Goal: Task Accomplishment & Management: Use online tool/utility

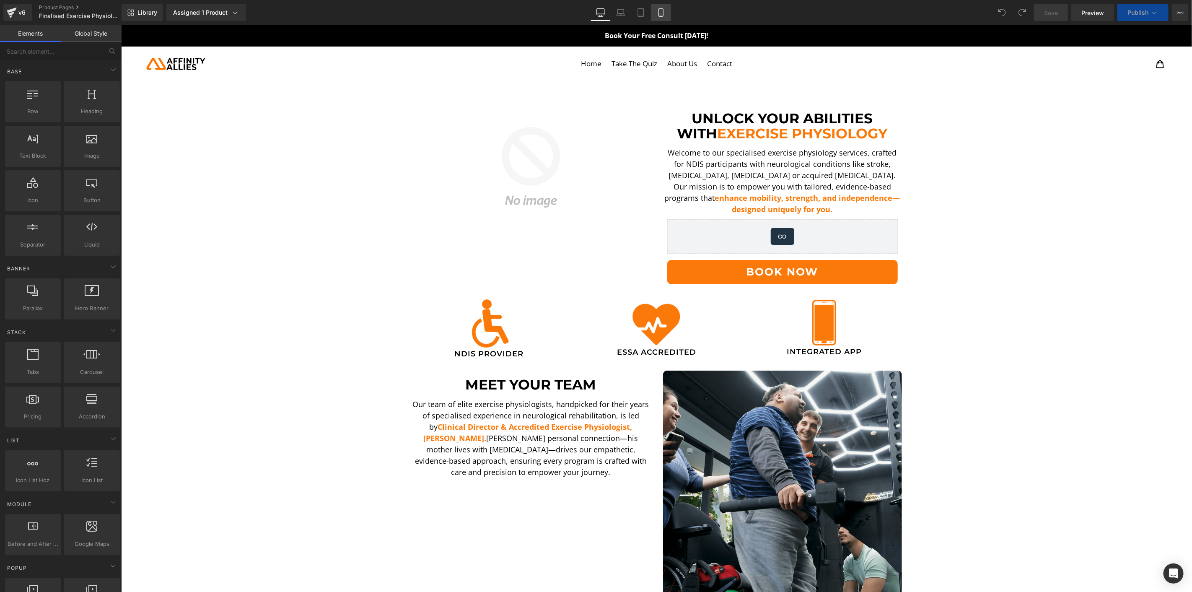
click at [663, 11] on icon at bounding box center [661, 12] width 8 height 8
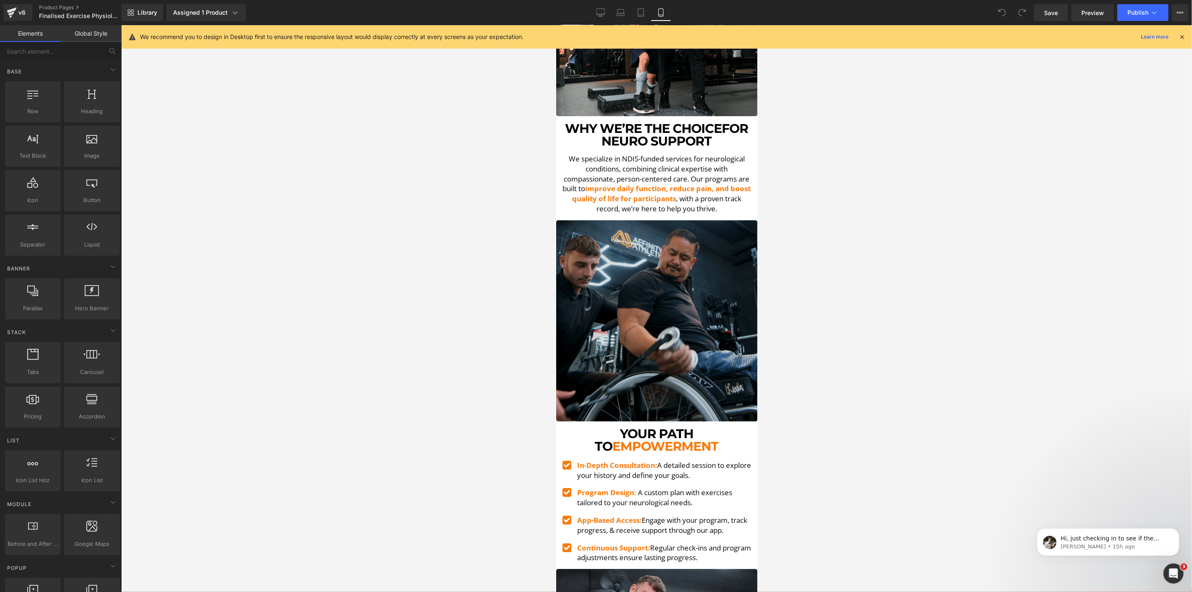
scroll to position [1909, 0]
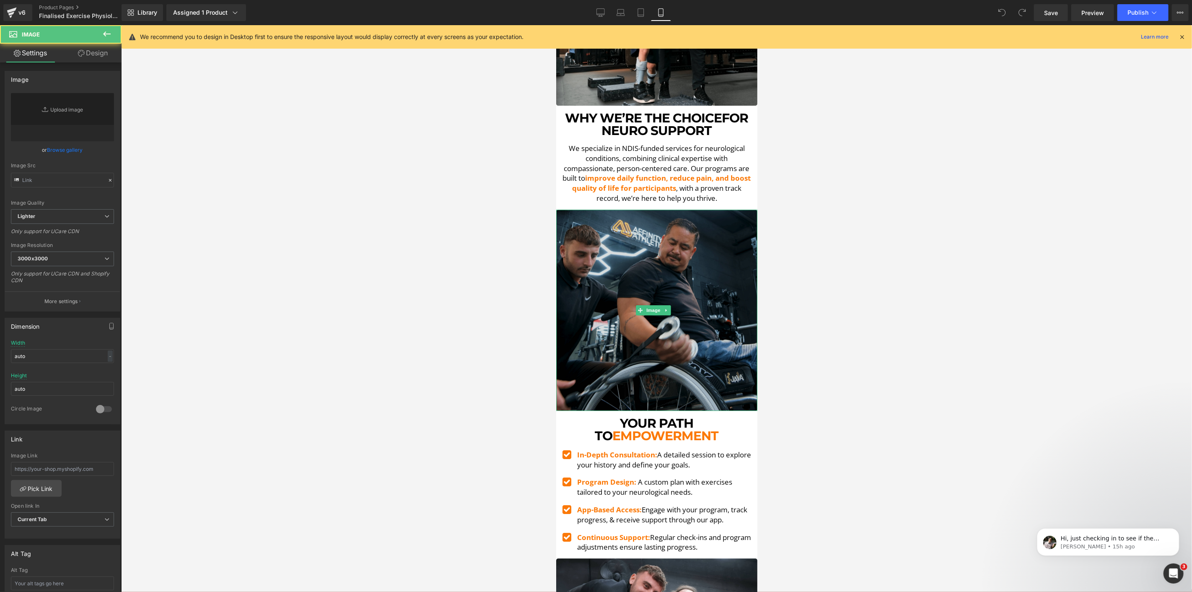
click at [665, 261] on img at bounding box center [656, 309] width 201 height 201
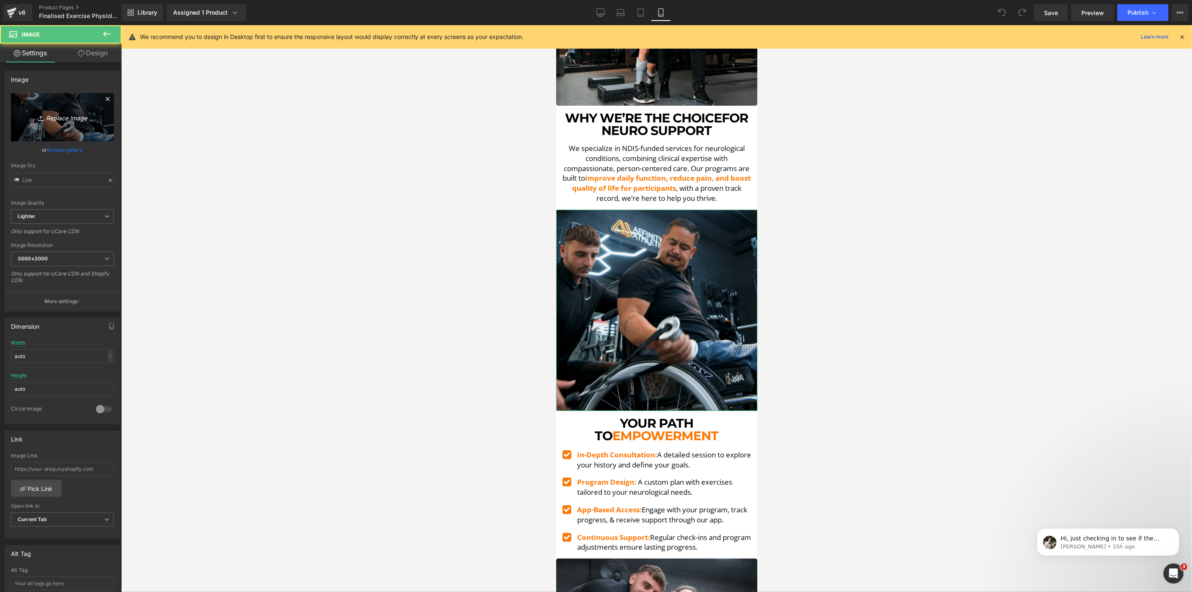
click at [90, 104] on link "Replace Image" at bounding box center [62, 117] width 103 height 48
type input "C:\fakepath\DSCF5578.00_00_02_56.Still007-min.png"
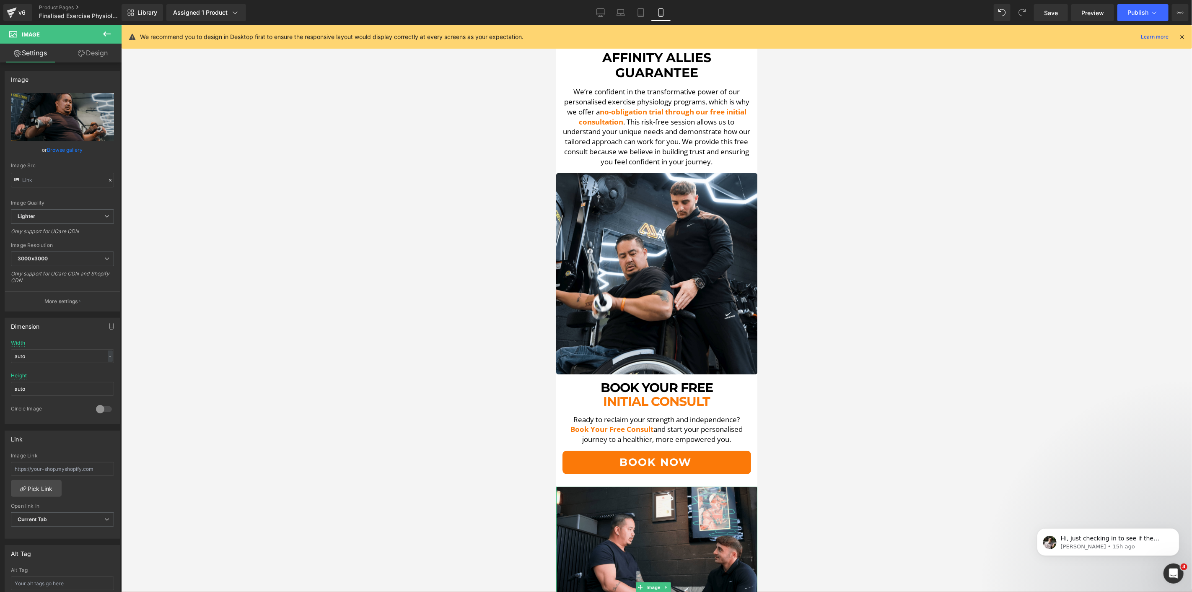
scroll to position [2561, 0]
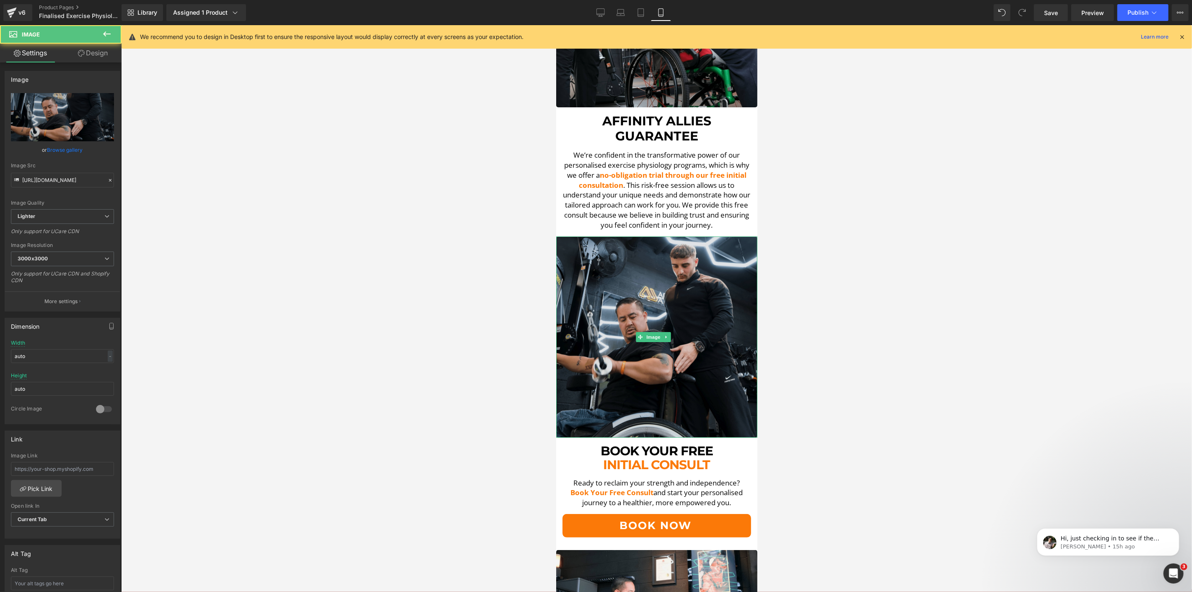
click at [678, 331] on img at bounding box center [656, 336] width 201 height 201
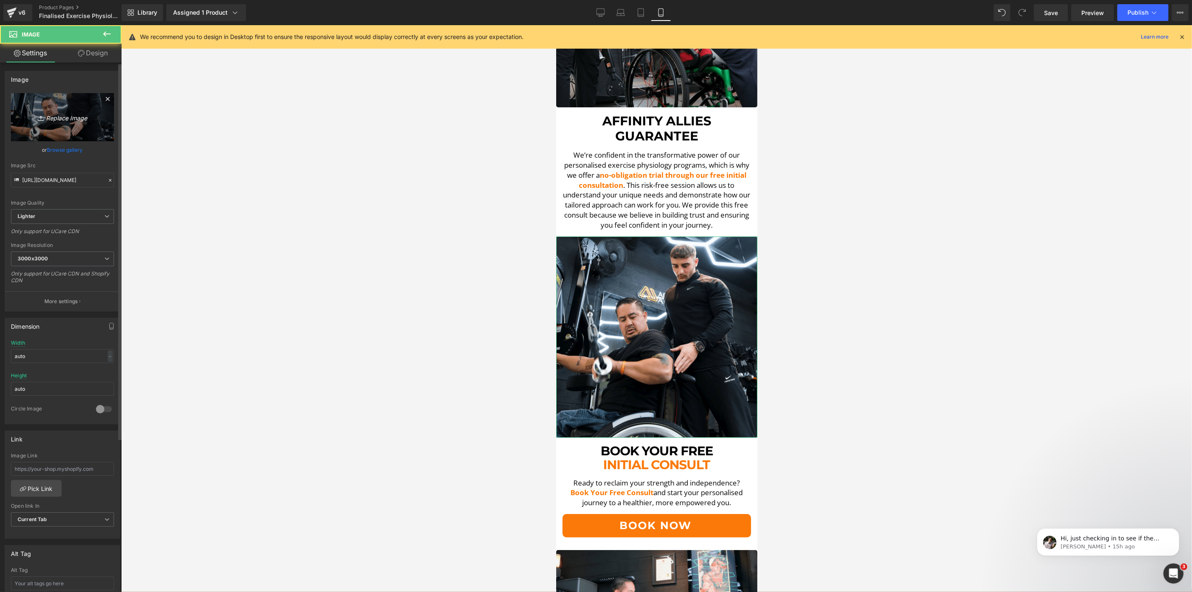
click at [84, 118] on icon "Replace Image" at bounding box center [62, 117] width 67 height 10
type input "C:\fakepath\_MGL1964.jpg"
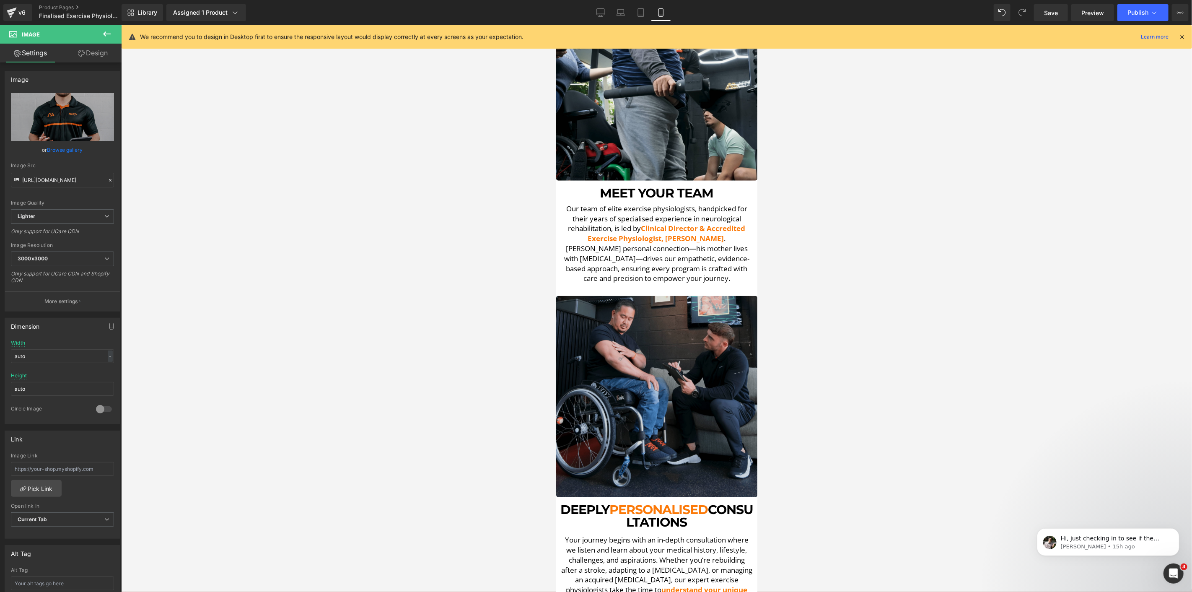
scroll to position [512, 0]
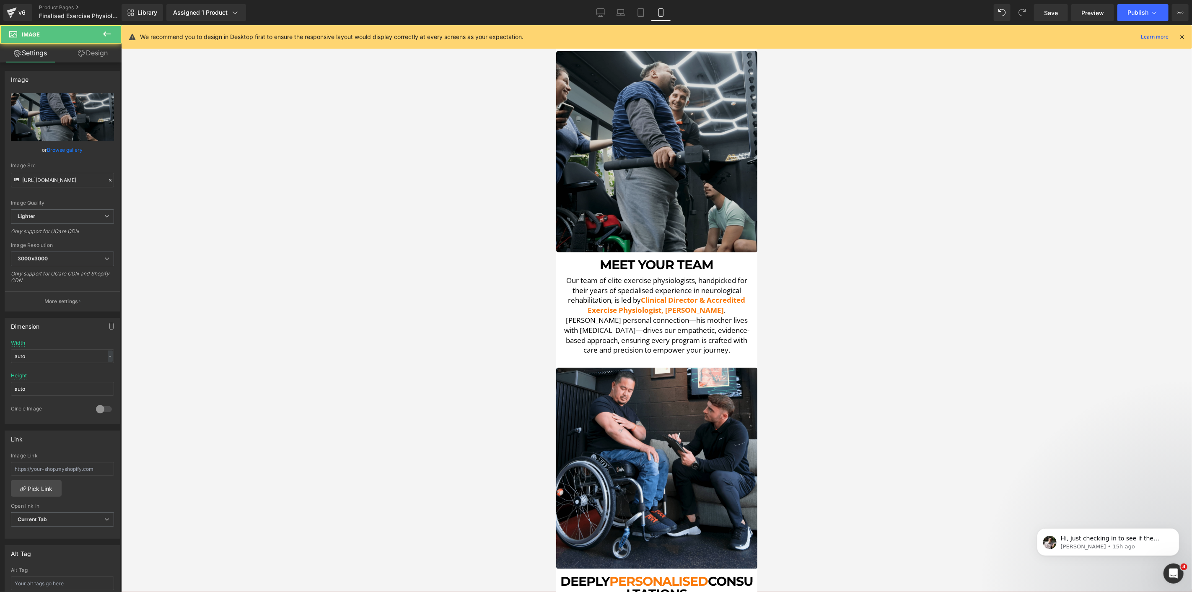
click at [657, 105] on img at bounding box center [656, 151] width 201 height 201
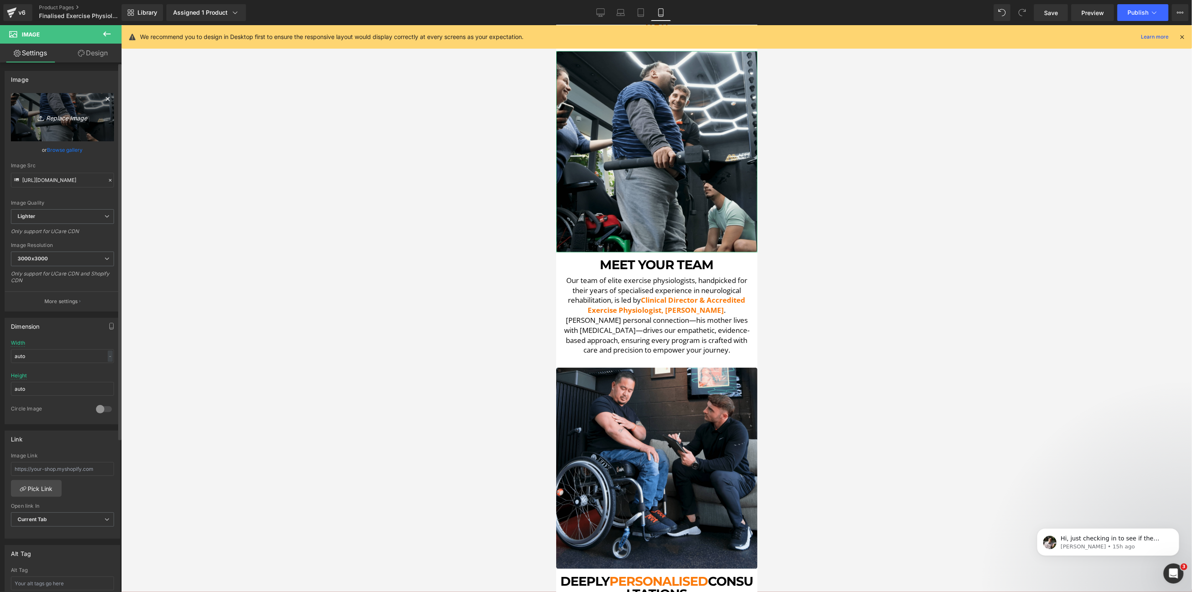
click at [52, 117] on icon "Replace Image" at bounding box center [62, 117] width 67 height 10
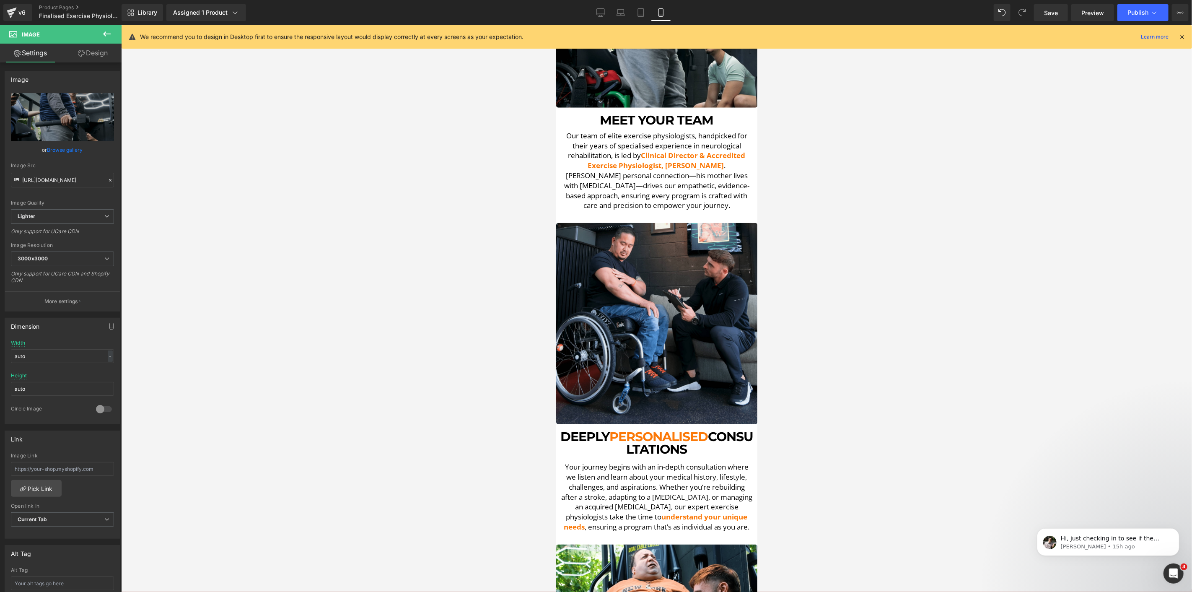
scroll to position [605, 0]
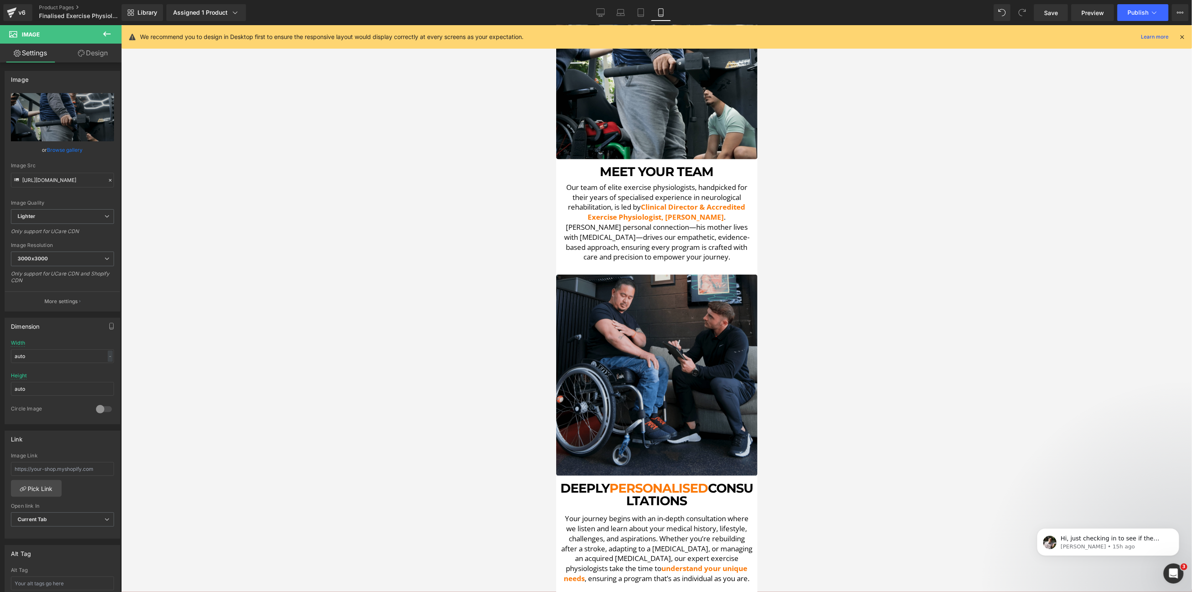
click at [664, 287] on img at bounding box center [656, 374] width 201 height 201
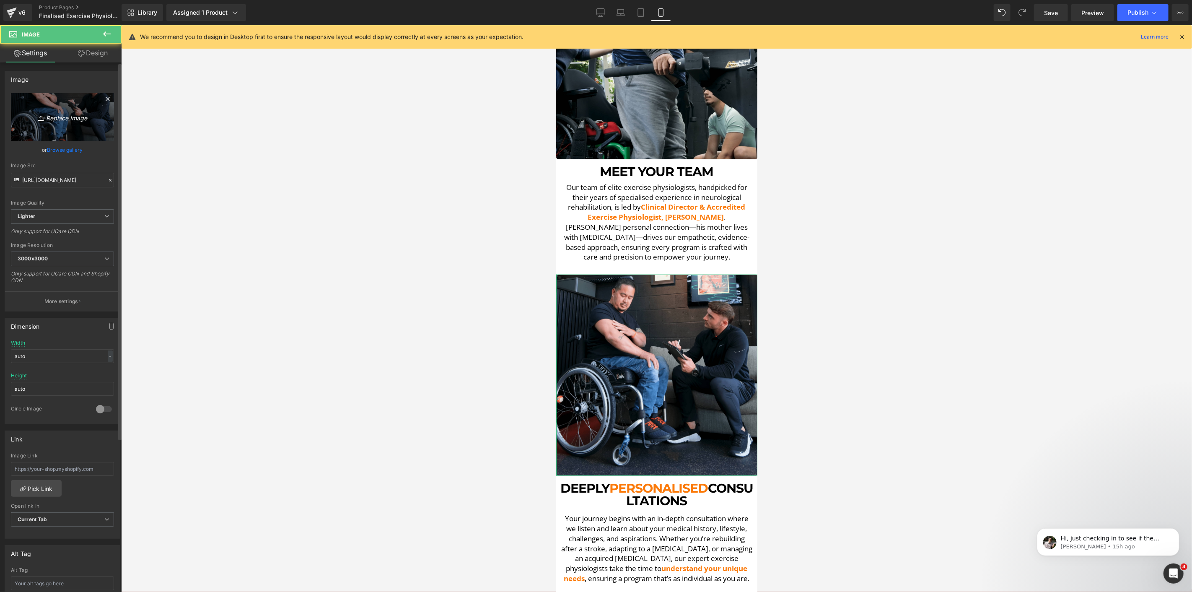
click at [32, 113] on icon "Replace Image" at bounding box center [62, 117] width 67 height 10
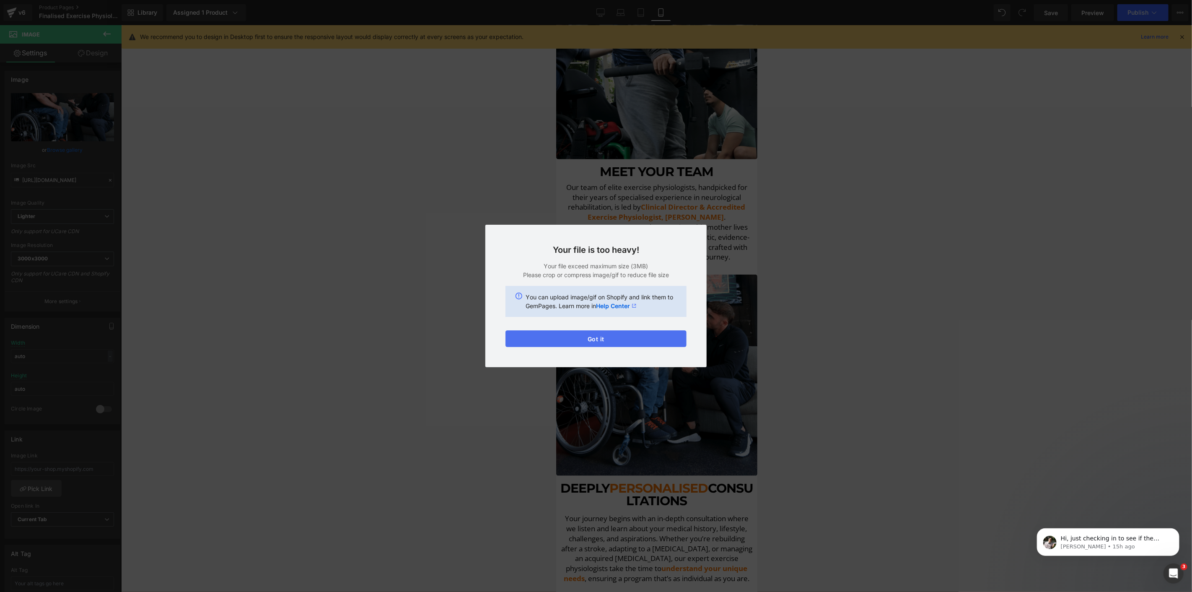
click at [597, 333] on button "Got it" at bounding box center [595, 338] width 181 height 17
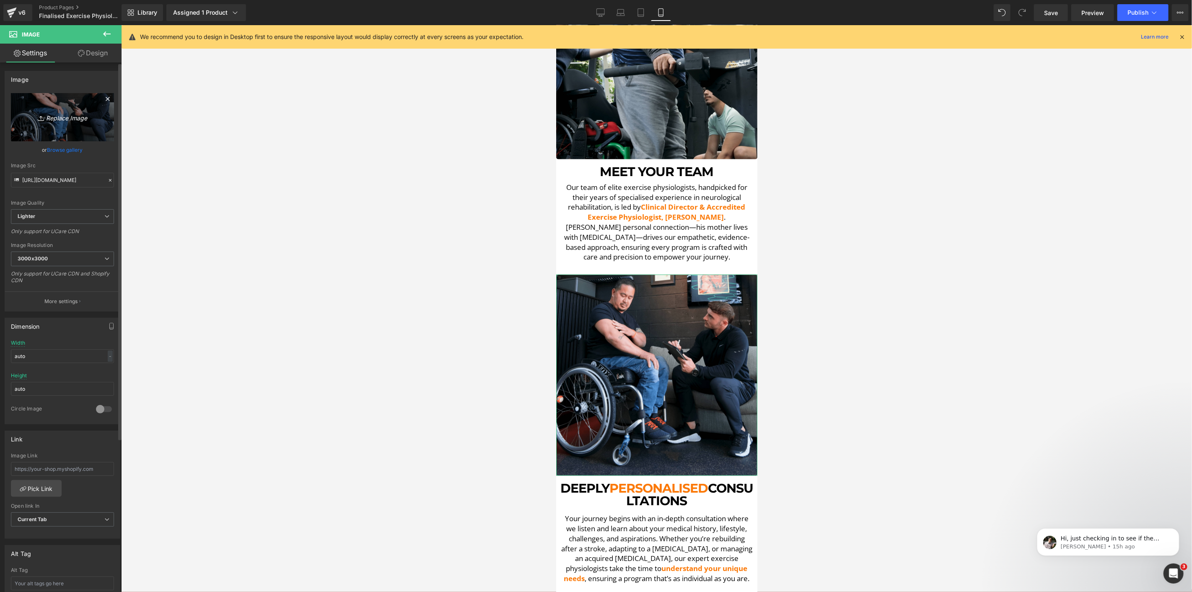
click at [83, 109] on link "Replace Image" at bounding box center [62, 117] width 103 height 48
type input "C:\fakepath\FAQ-min.png"
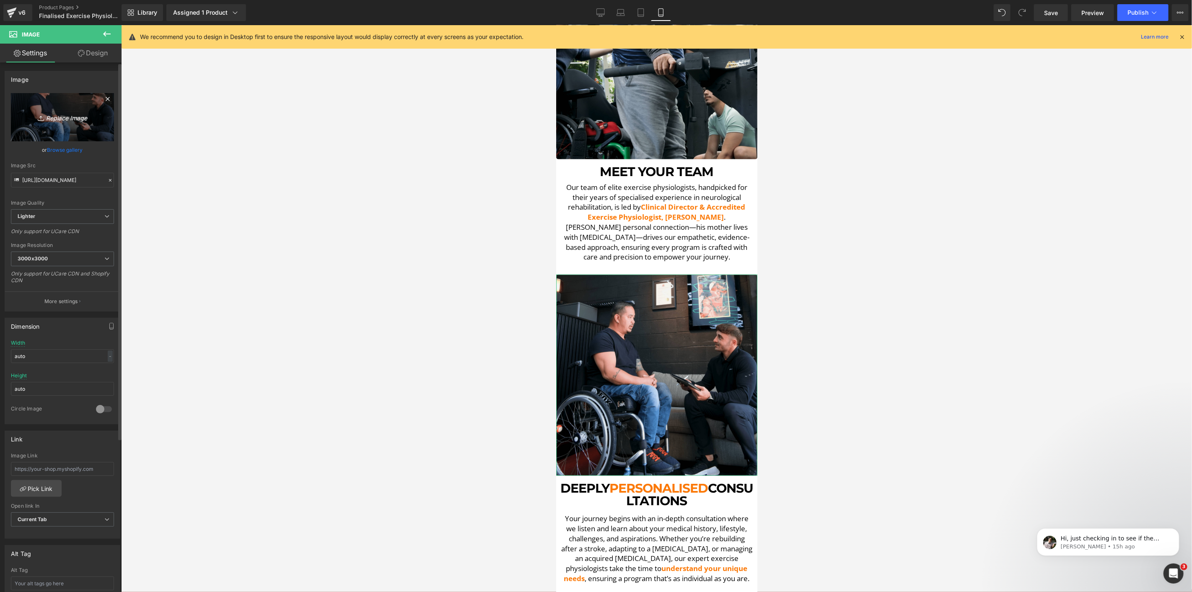
click at [85, 117] on icon "Replace Image" at bounding box center [62, 117] width 67 height 10
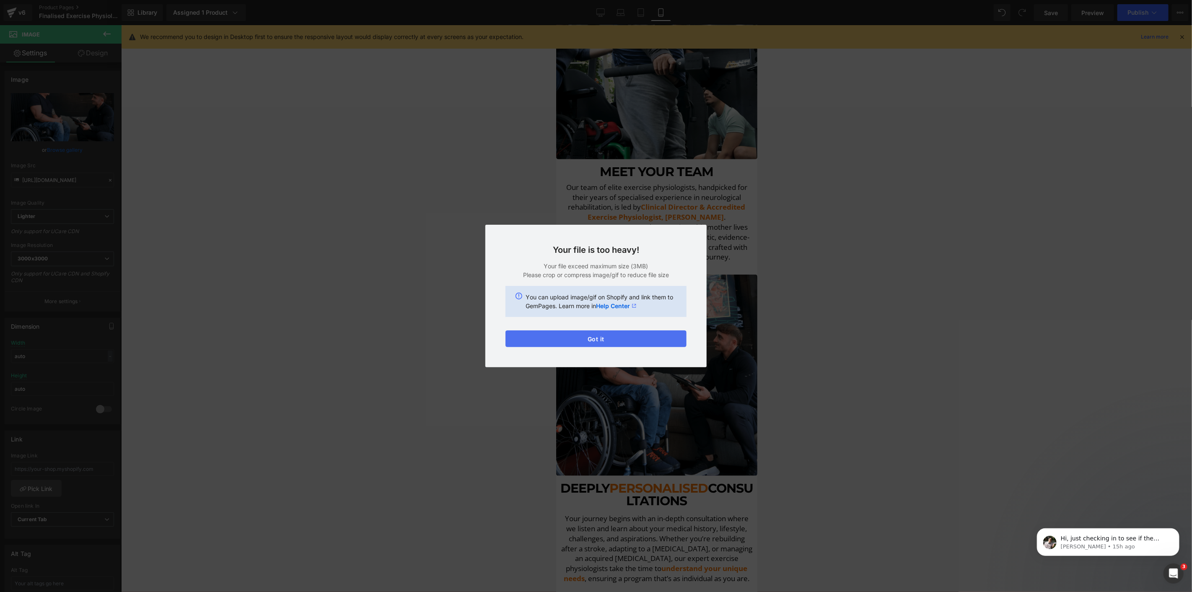
click at [613, 336] on button "Got it" at bounding box center [595, 338] width 181 height 17
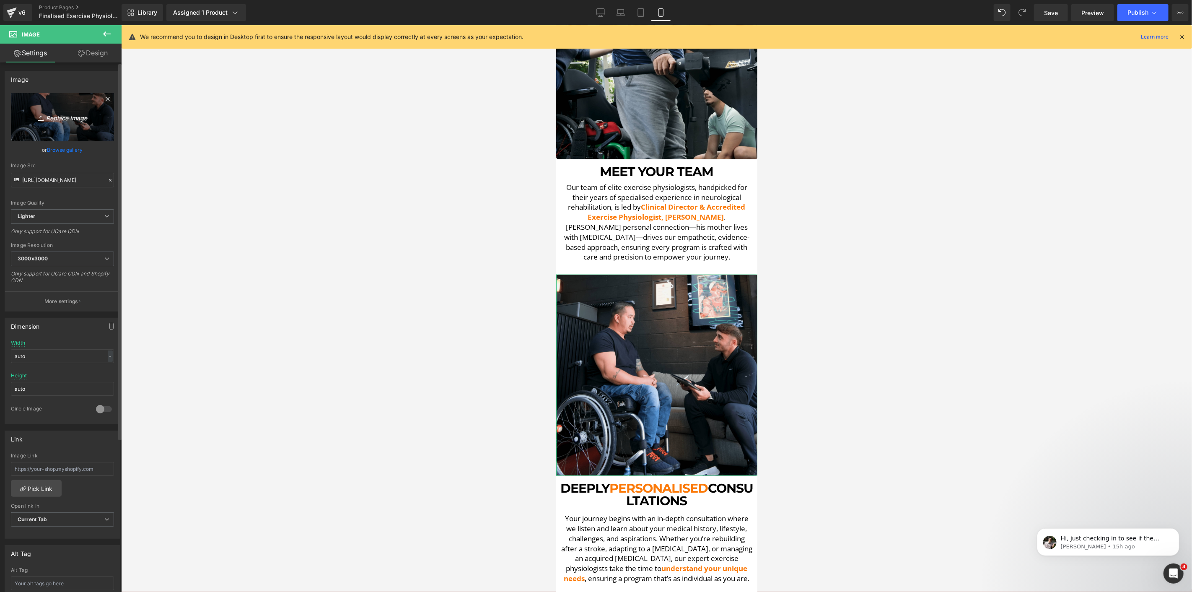
click at [85, 120] on icon "Replace Image" at bounding box center [62, 117] width 67 height 10
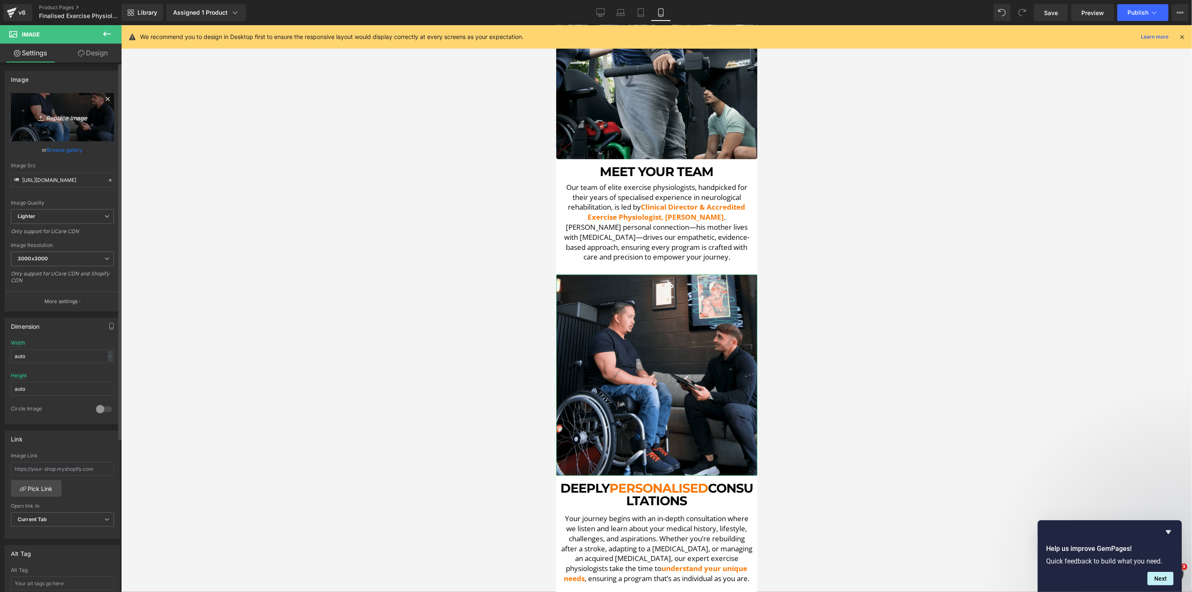
click at [56, 121] on icon "Replace Image" at bounding box center [62, 117] width 67 height 10
type input "C:\fakepath\FAQ-min-min.png"
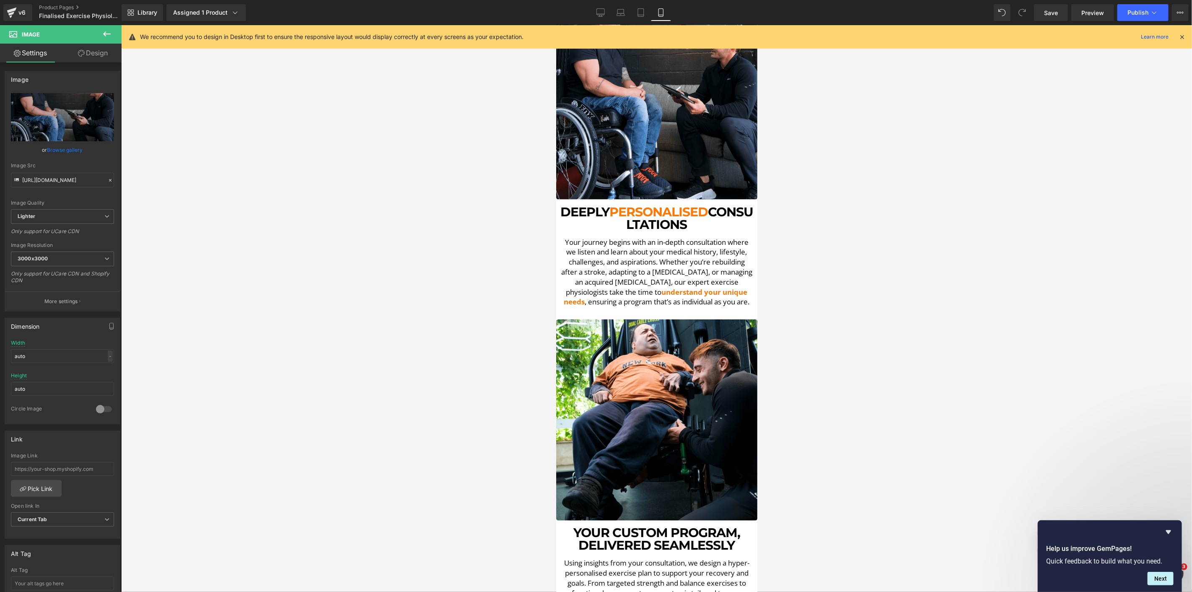
scroll to position [838, 0]
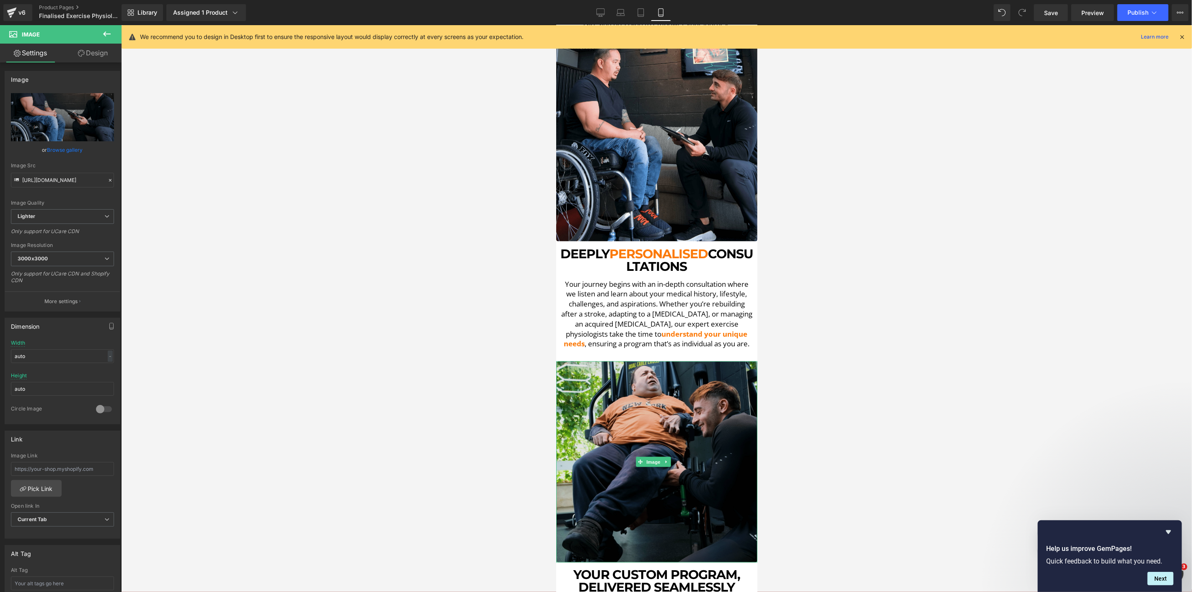
click at [609, 409] on img at bounding box center [656, 461] width 201 height 201
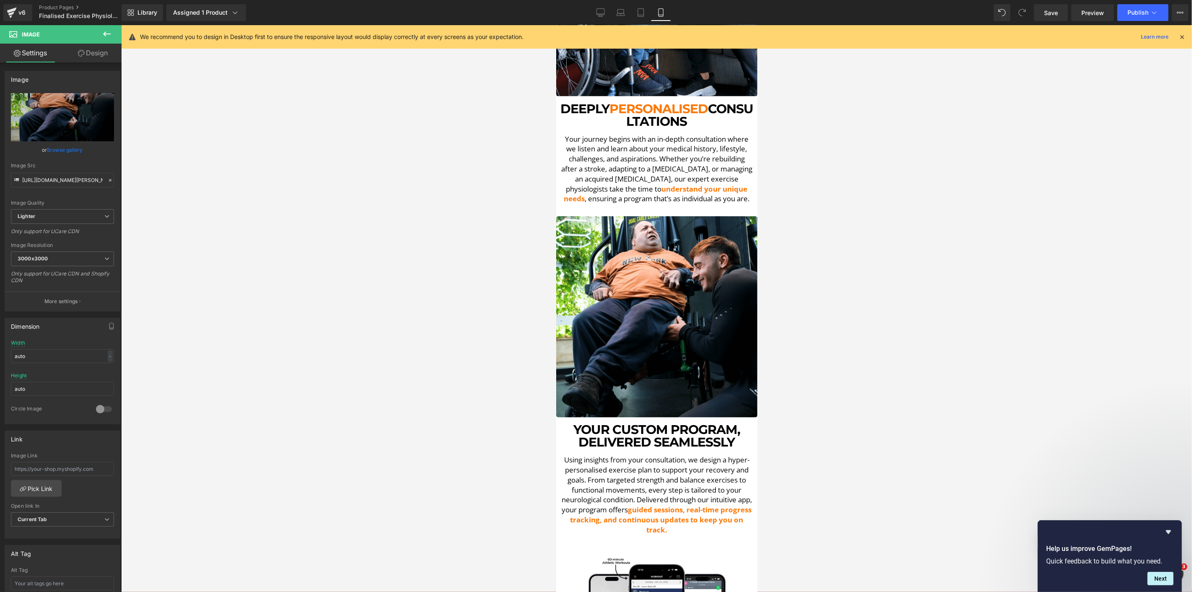
scroll to position [978, 0]
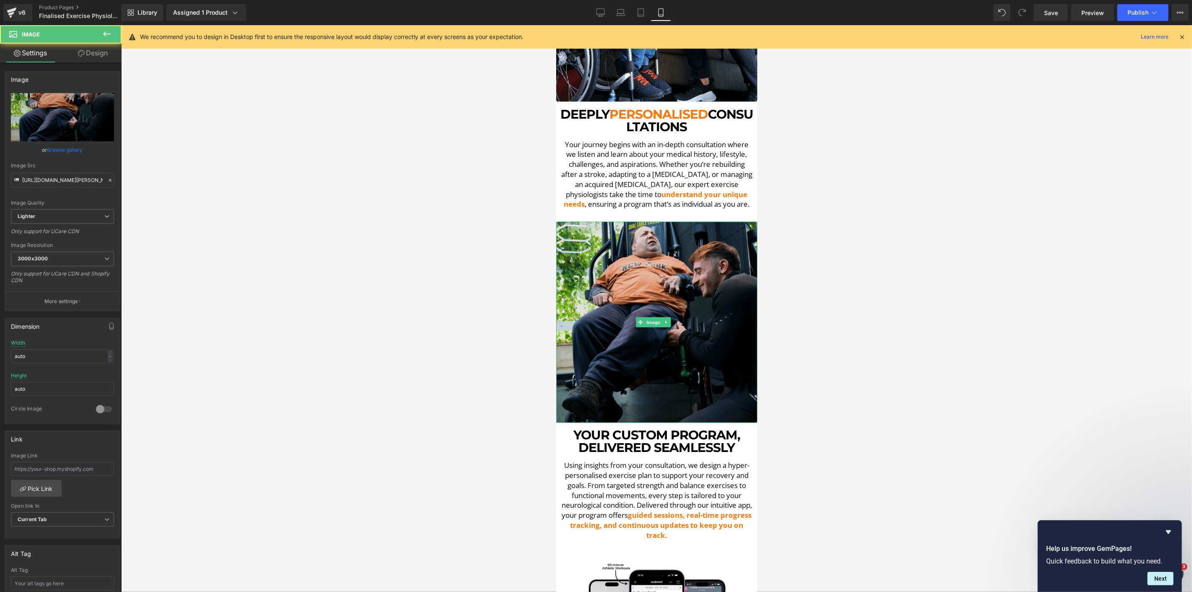
click at [668, 263] on img at bounding box center [656, 321] width 201 height 201
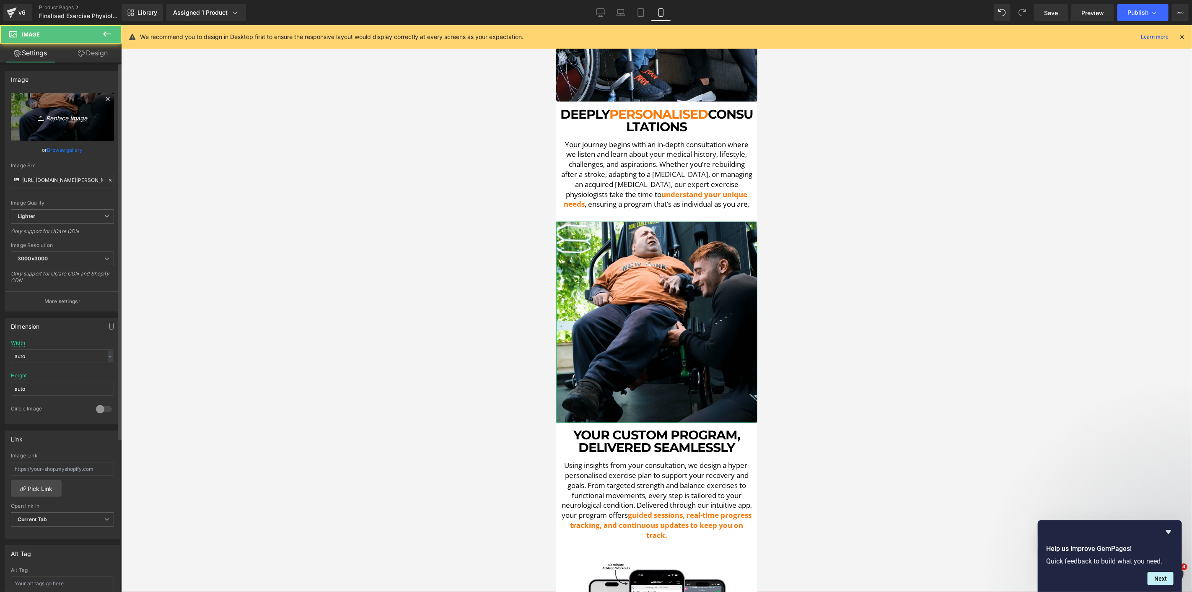
click at [64, 125] on link "Replace Image" at bounding box center [62, 117] width 103 height 48
click at [57, 114] on icon "Replace Image" at bounding box center [62, 117] width 67 height 10
type input "C:\fakepath\DSCF5536.00_36_18_26.Still010-min.png"
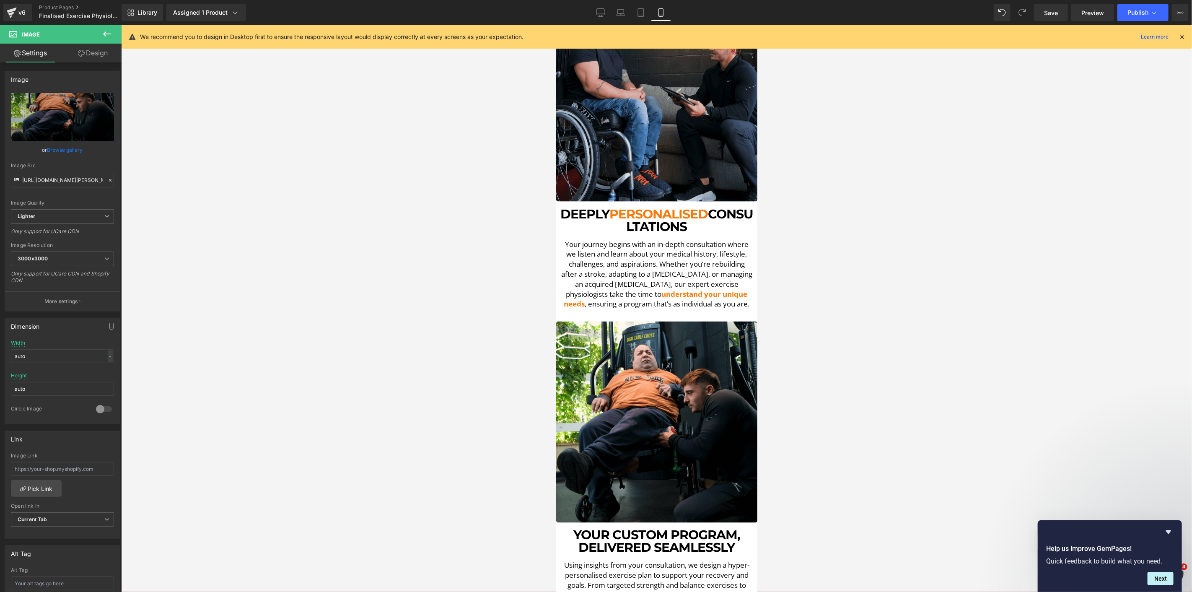
scroll to position [931, 0]
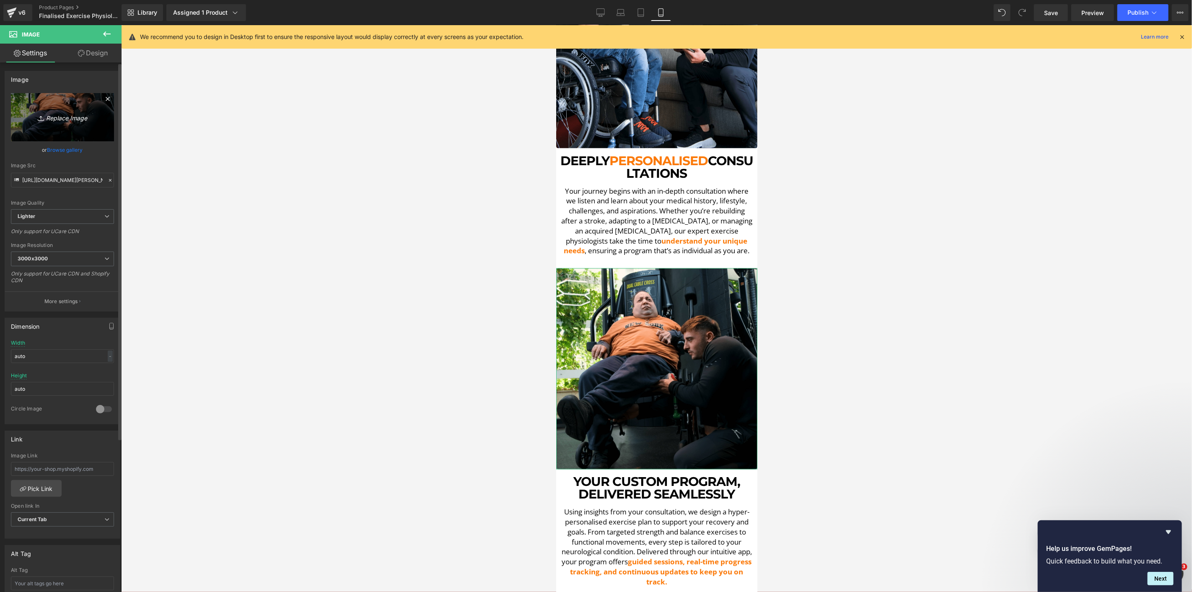
click at [81, 123] on link "Replace Image" at bounding box center [62, 117] width 103 height 48
type input "C:\fakepath\DSCF5536.00_36_18_26.Still011-min.png"
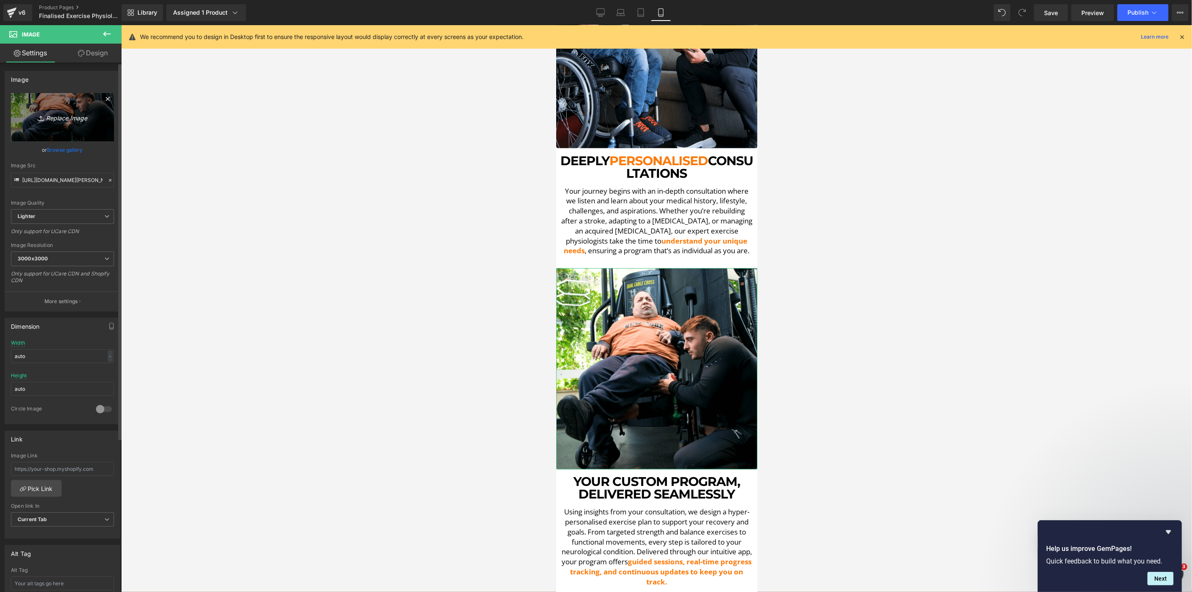
click at [41, 105] on link "Replace Image" at bounding box center [62, 117] width 103 height 48
type input "C:\fakepath\DSCF5536.00_36_18_26.Still010-min.png"
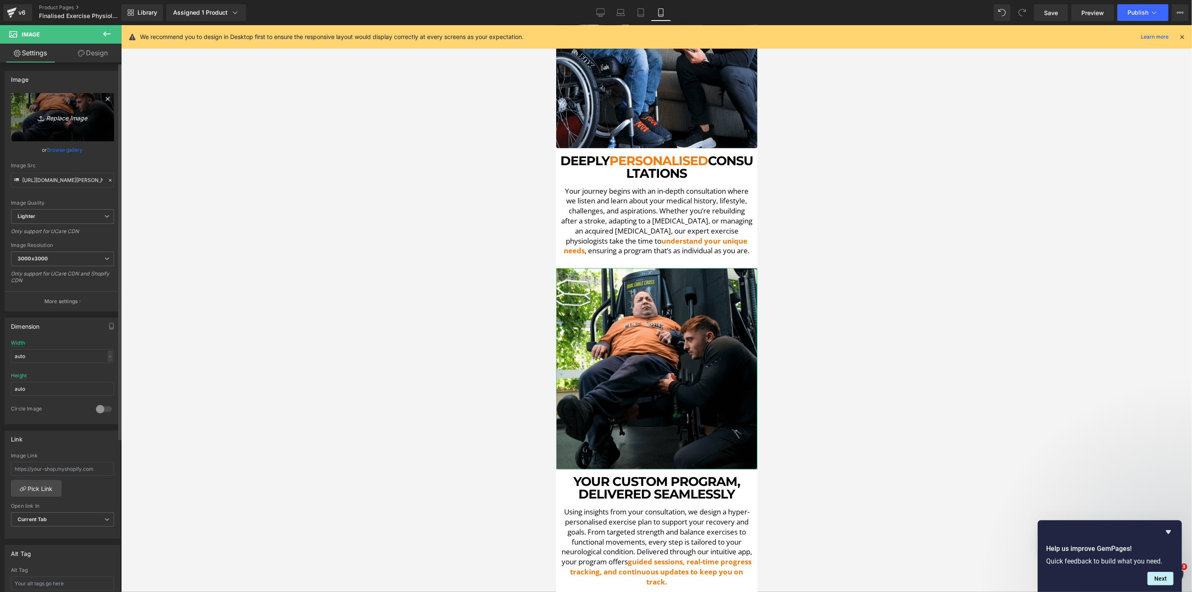
click at [52, 99] on link "Replace Image" at bounding box center [62, 117] width 103 height 48
type input "C:\fakepath\DSCF5536.00_36_18_26.Still012-min.png"
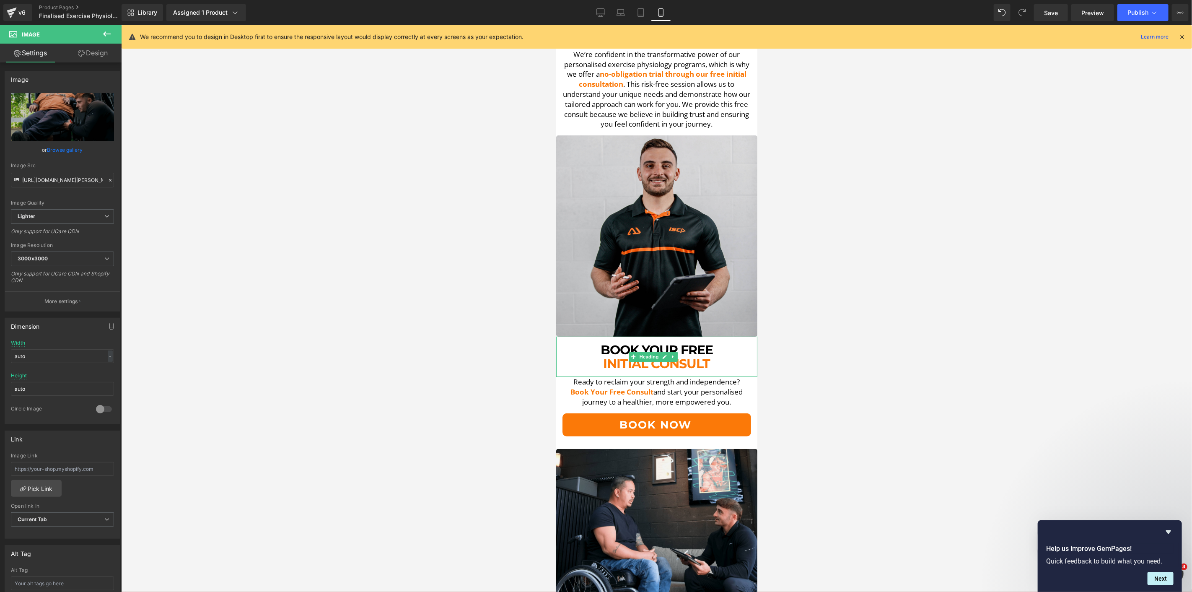
scroll to position [2607, 0]
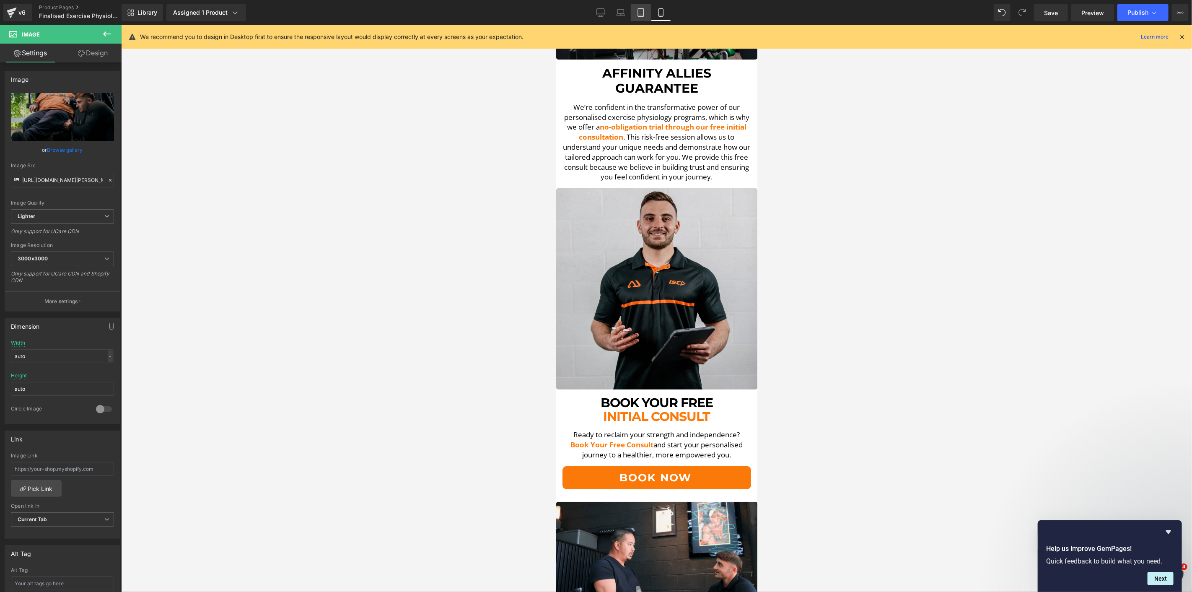
click at [640, 14] on icon at bounding box center [641, 12] width 8 height 8
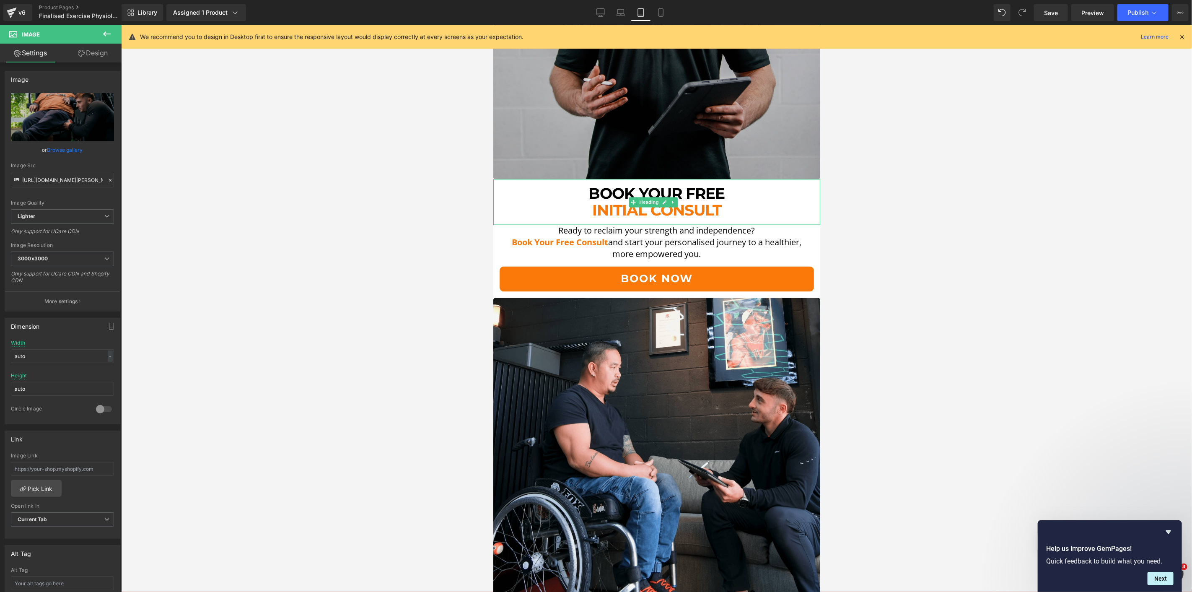
scroll to position [3915, 0]
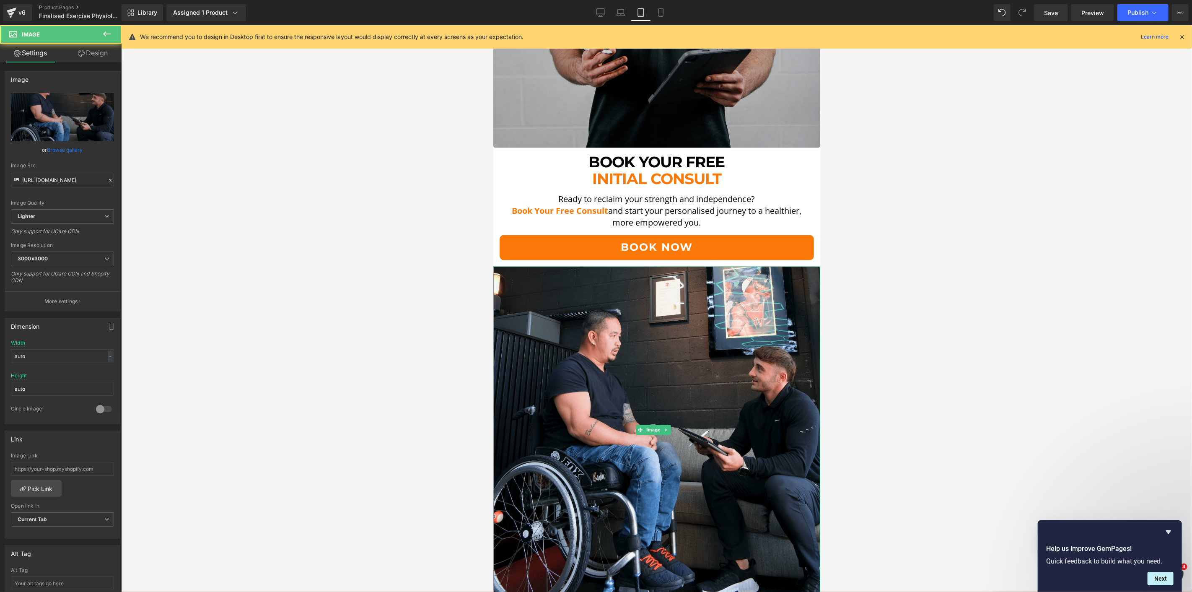
click at [636, 266] on img at bounding box center [656, 429] width 327 height 327
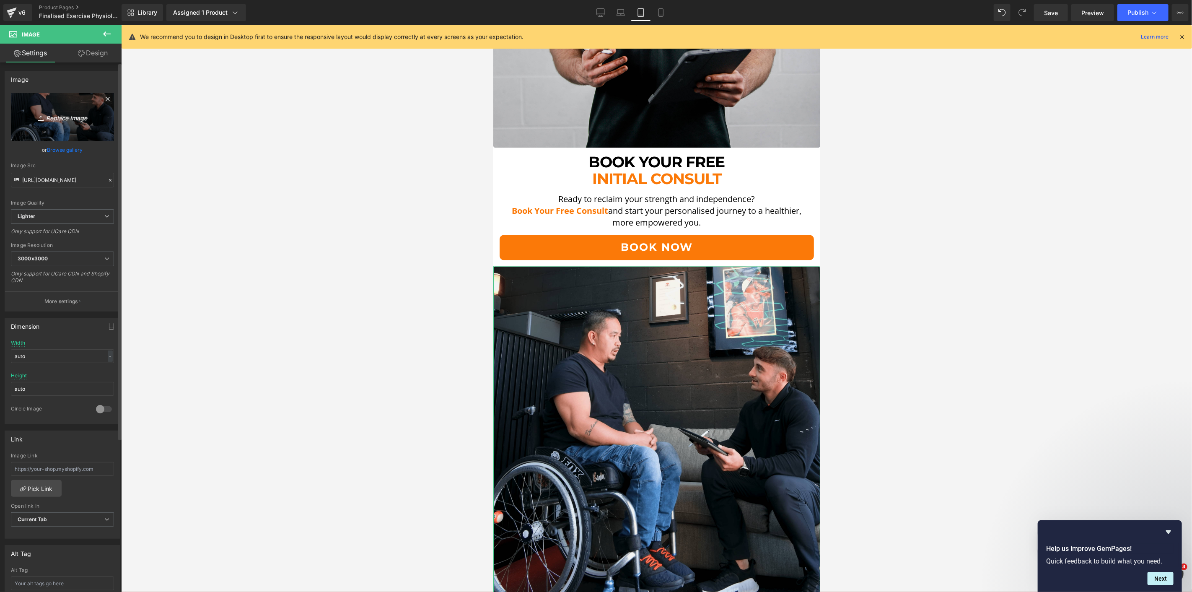
click at [70, 115] on icon "Replace Image" at bounding box center [62, 117] width 67 height 10
type input "C:\fakepath\Notes-min.png"
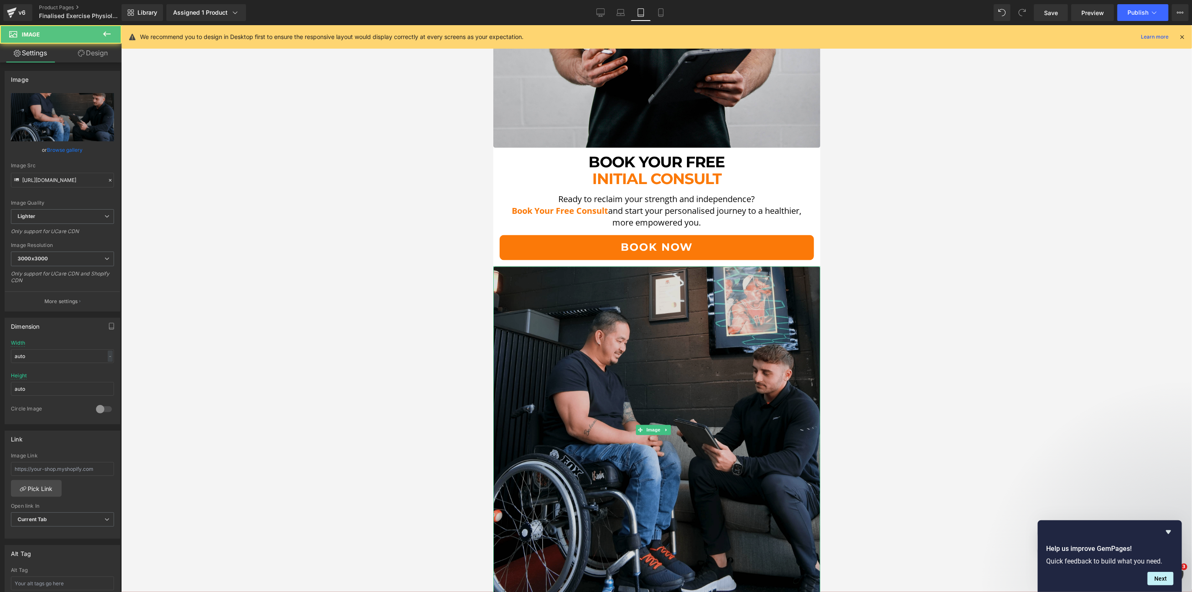
click at [754, 367] on img at bounding box center [656, 429] width 327 height 327
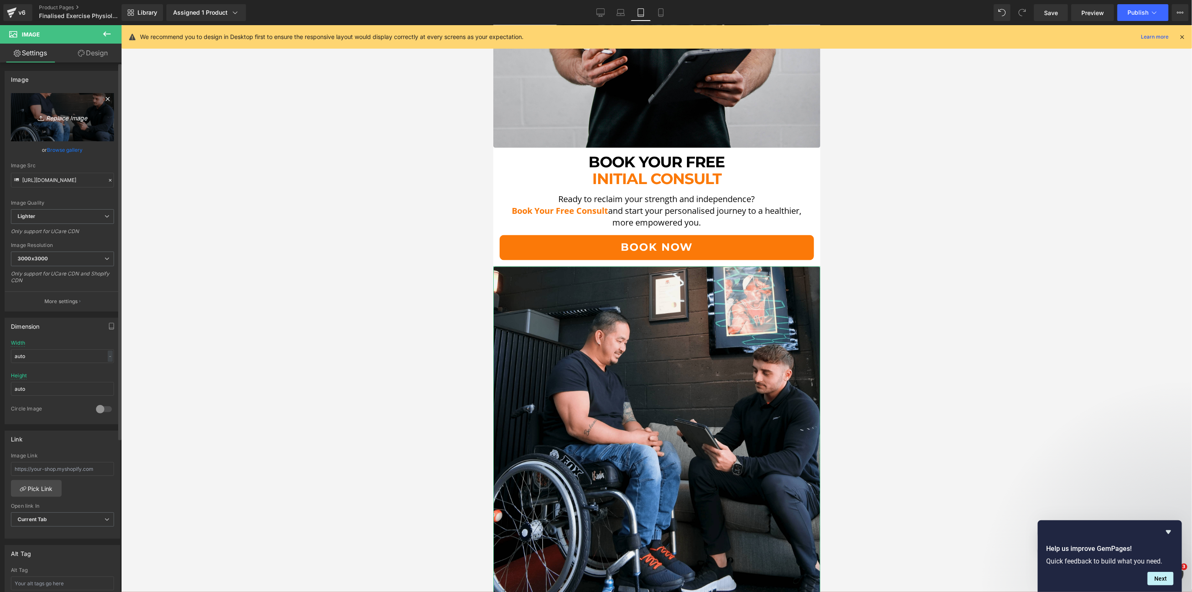
click at [85, 125] on link "Replace Image" at bounding box center [62, 117] width 103 height 48
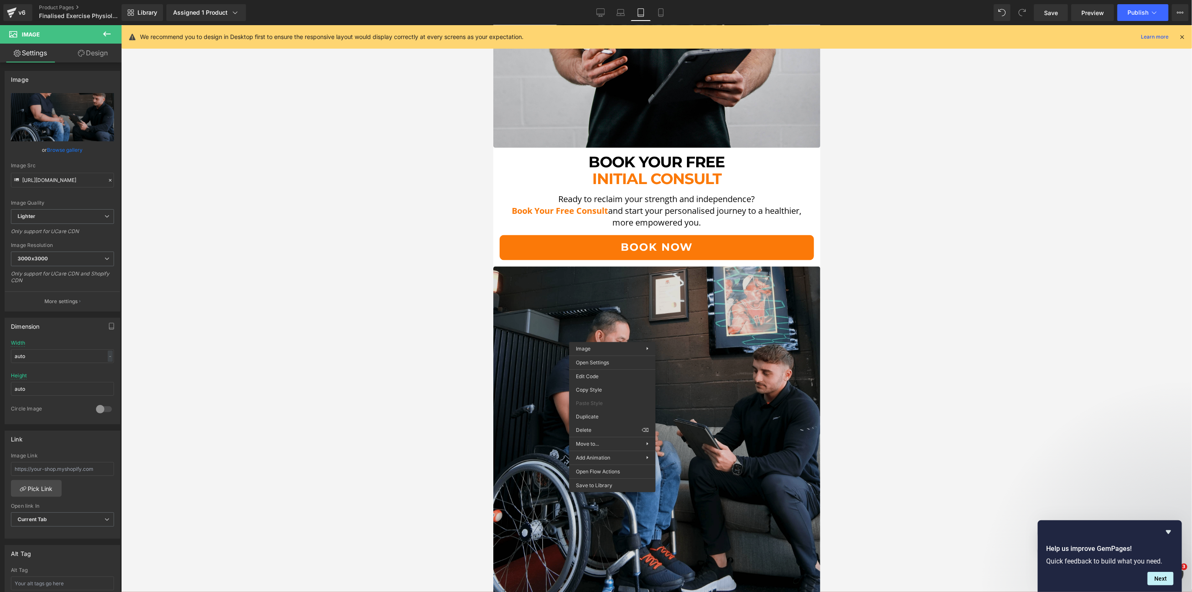
click at [585, 285] on img at bounding box center [656, 429] width 327 height 327
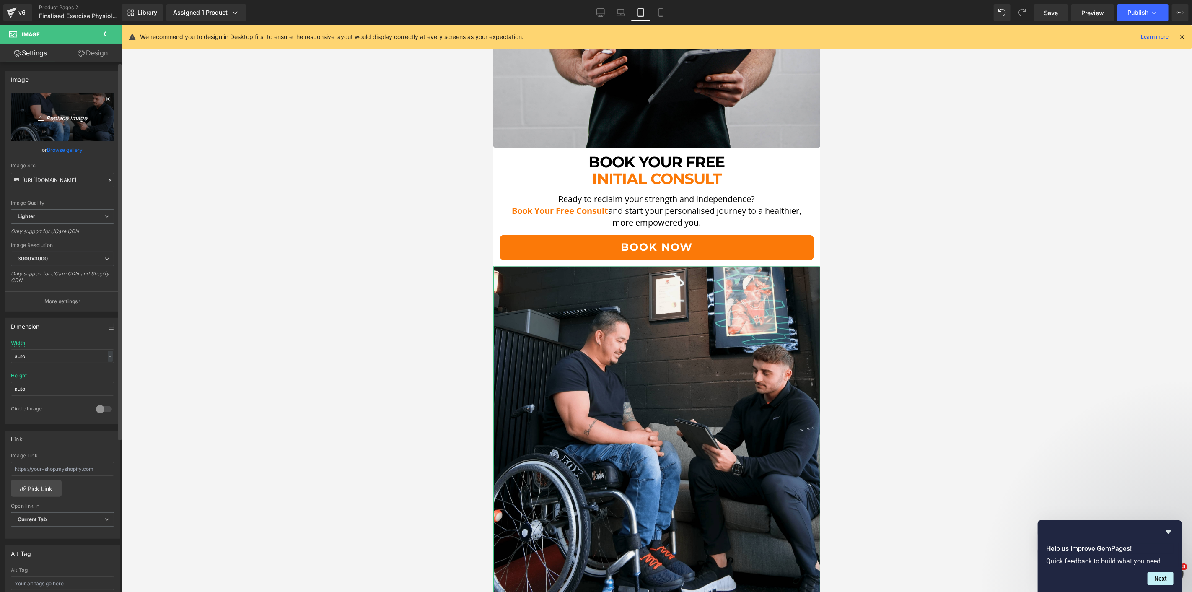
click at [60, 122] on icon "Replace Image" at bounding box center [62, 117] width 67 height 10
type input "C:\fakepath\Consult 2-min.png"
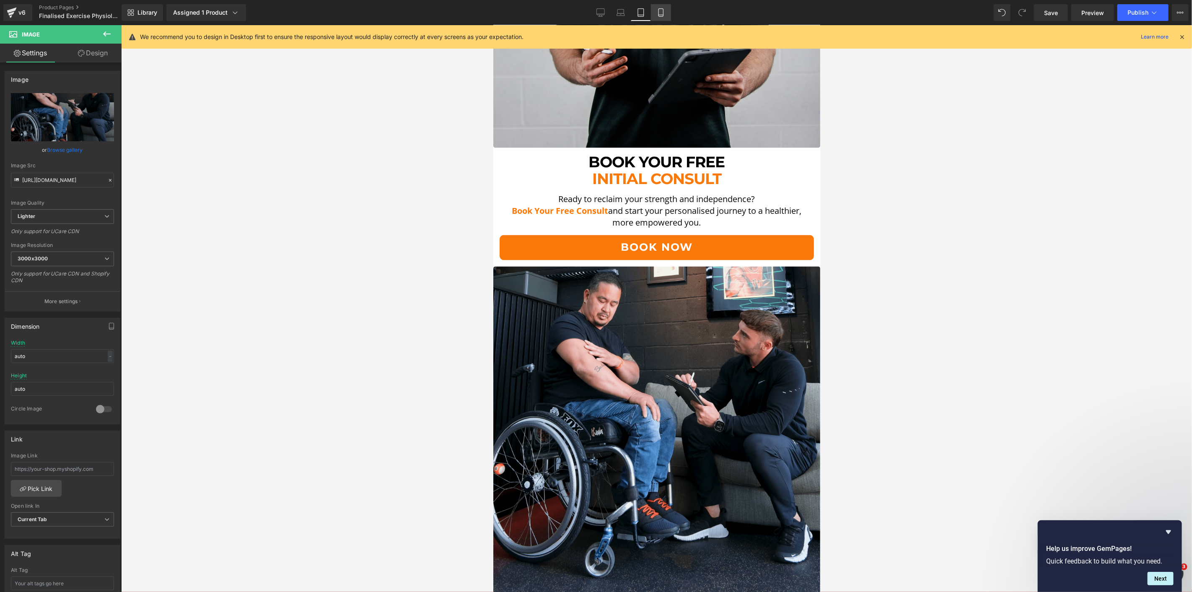
click at [658, 14] on icon at bounding box center [660, 13] width 5 height 8
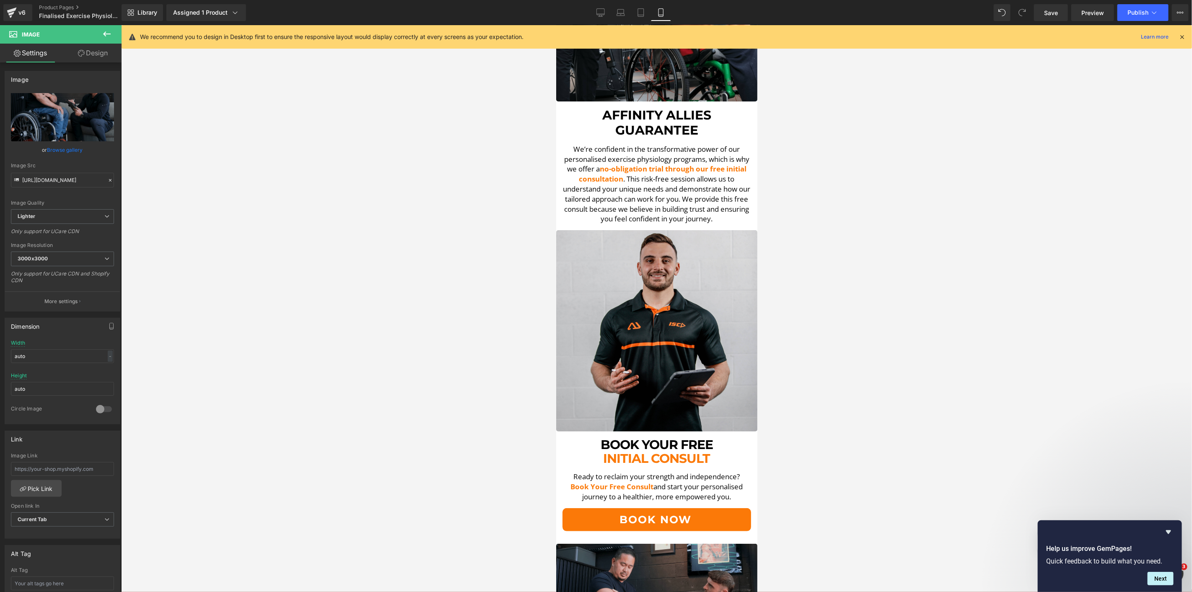
scroll to position [2565, 0]
click at [639, 11] on icon at bounding box center [641, 12] width 8 height 8
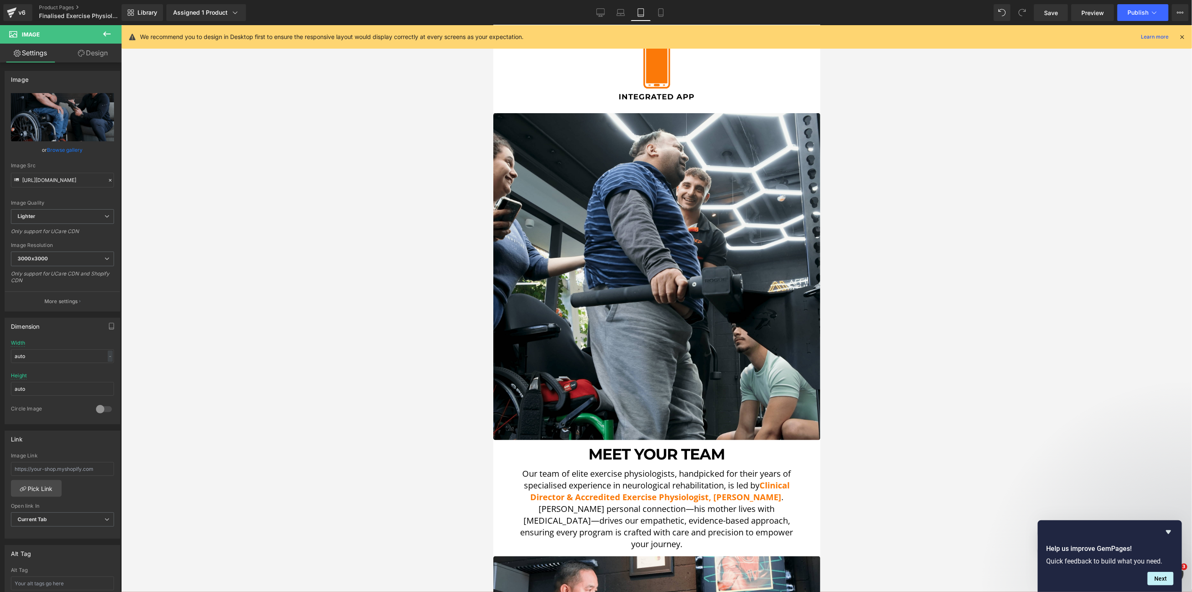
scroll to position [562, 0]
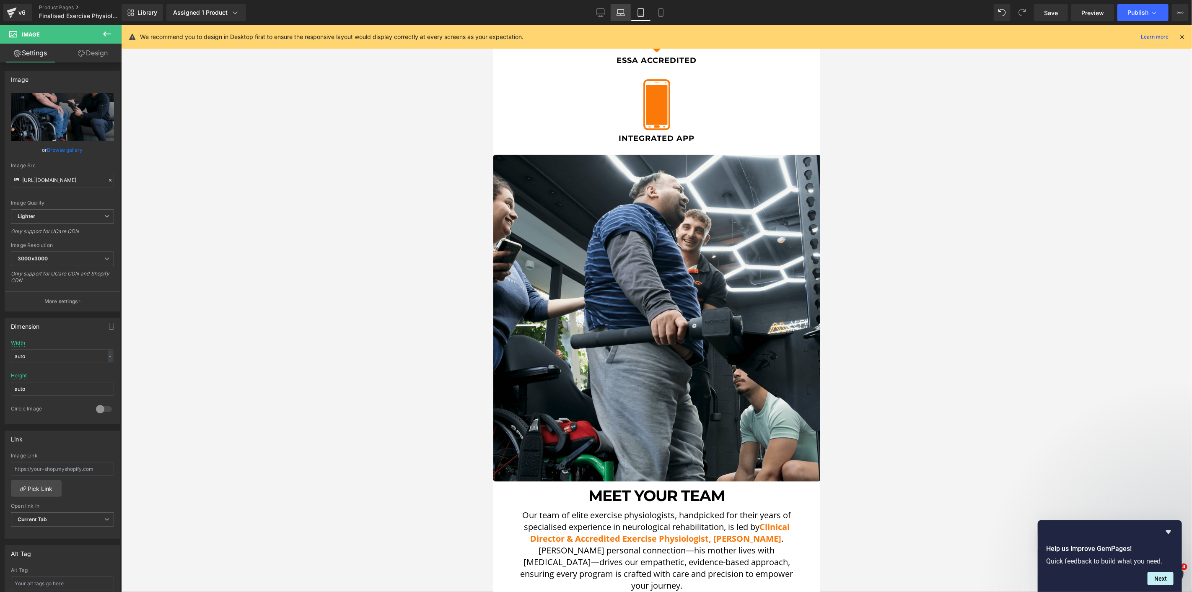
click at [623, 15] on icon at bounding box center [620, 12] width 8 height 8
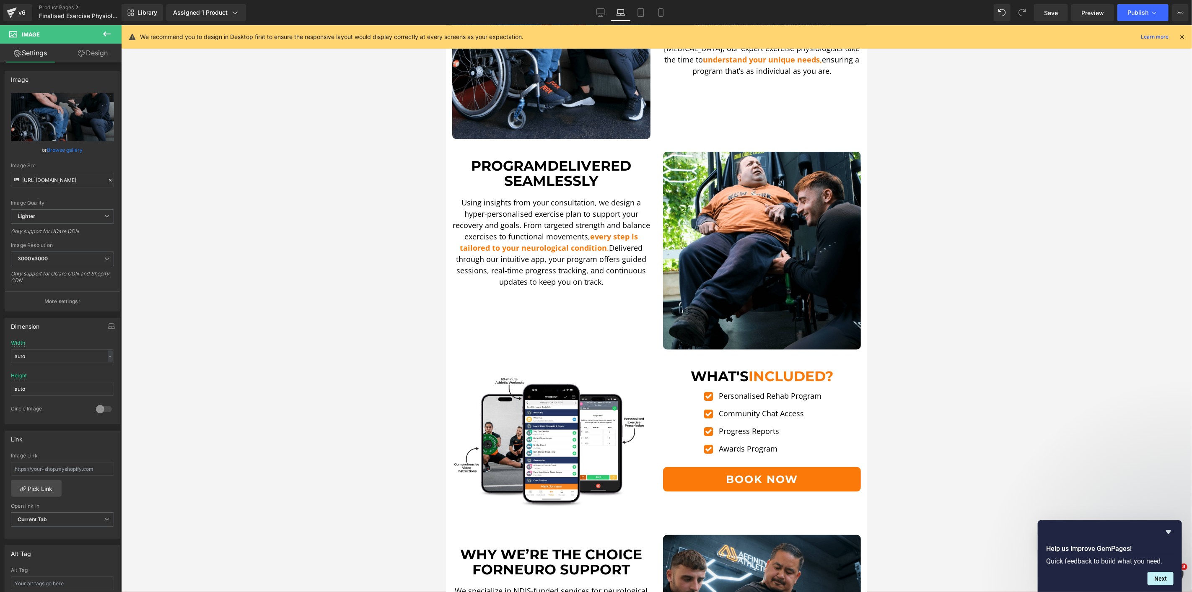
scroll to position [652, 0]
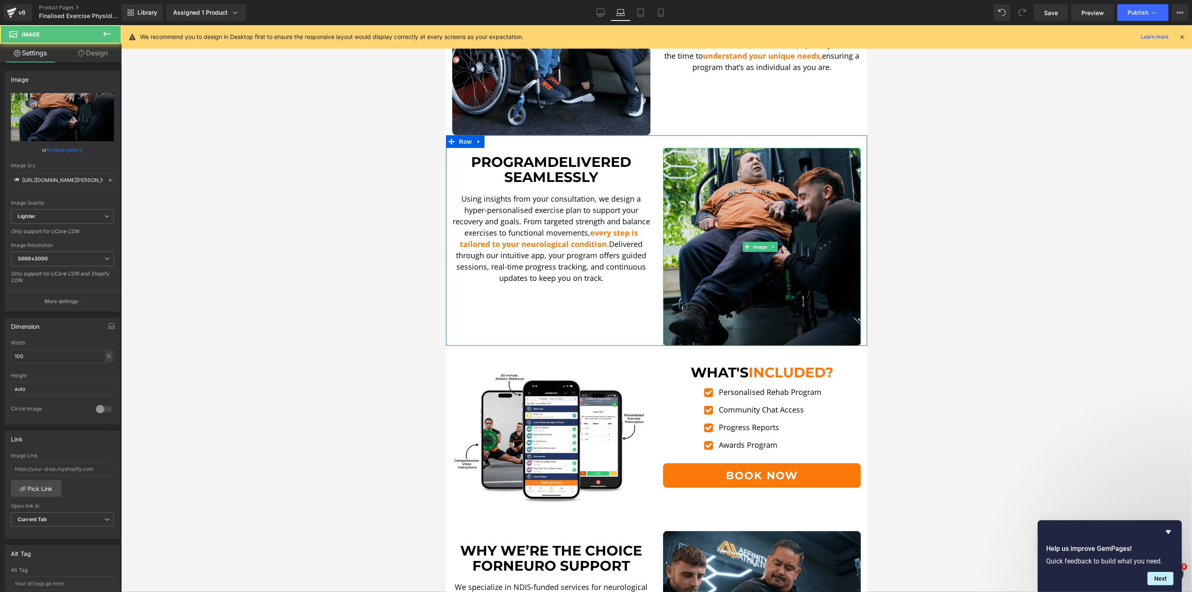
click at [720, 254] on img at bounding box center [762, 247] width 198 height 198
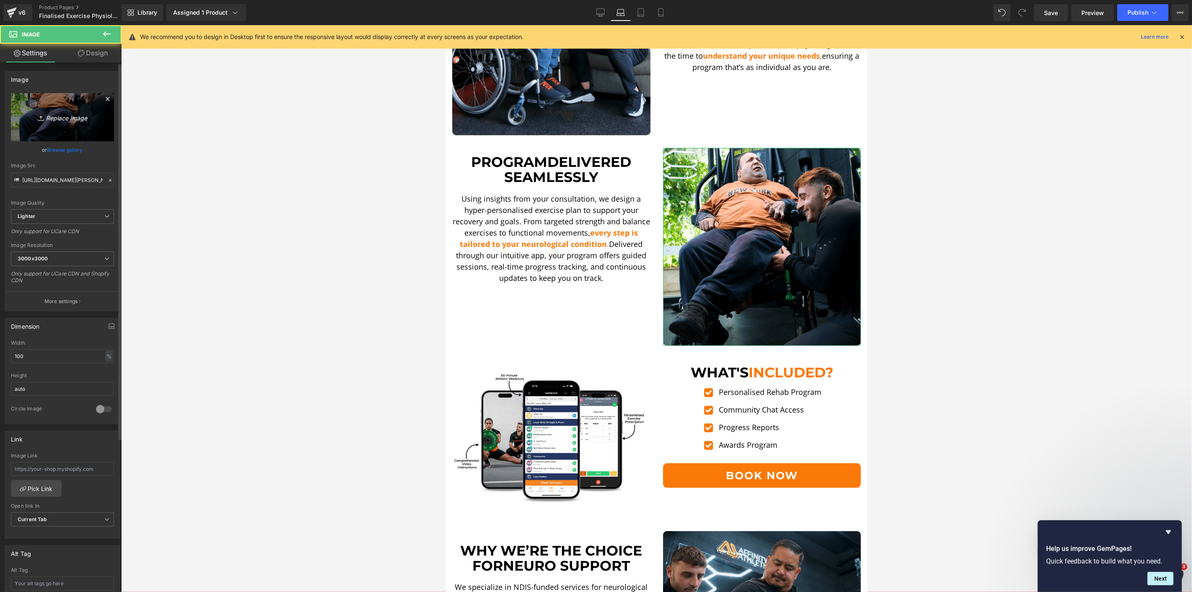
click at [69, 126] on link "Replace Image" at bounding box center [62, 117] width 103 height 48
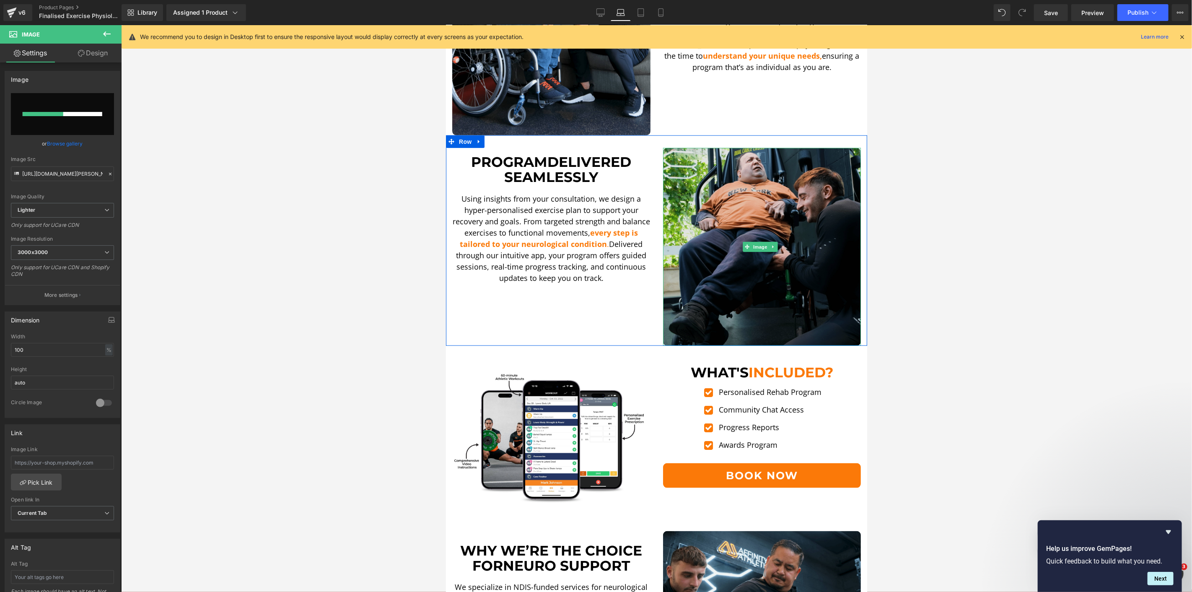
click at [714, 212] on img at bounding box center [762, 247] width 198 height 198
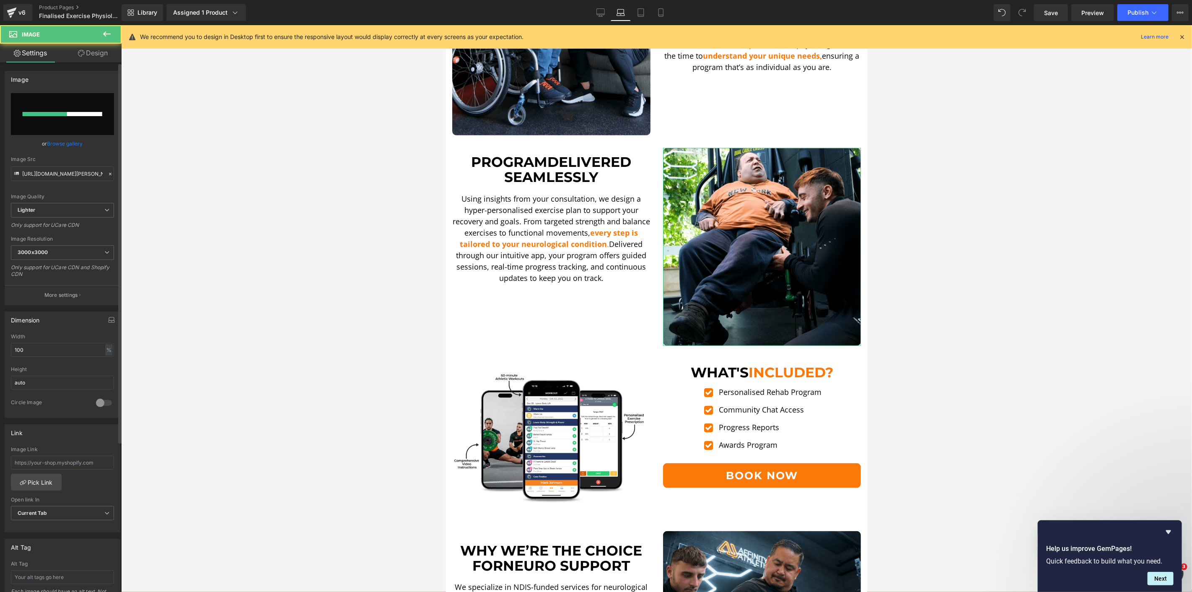
click at [53, 107] on input "file" at bounding box center [62, 114] width 103 height 42
type input "C:\fakepath\DSCF5536.00_36_18_26.Still012-min.png"
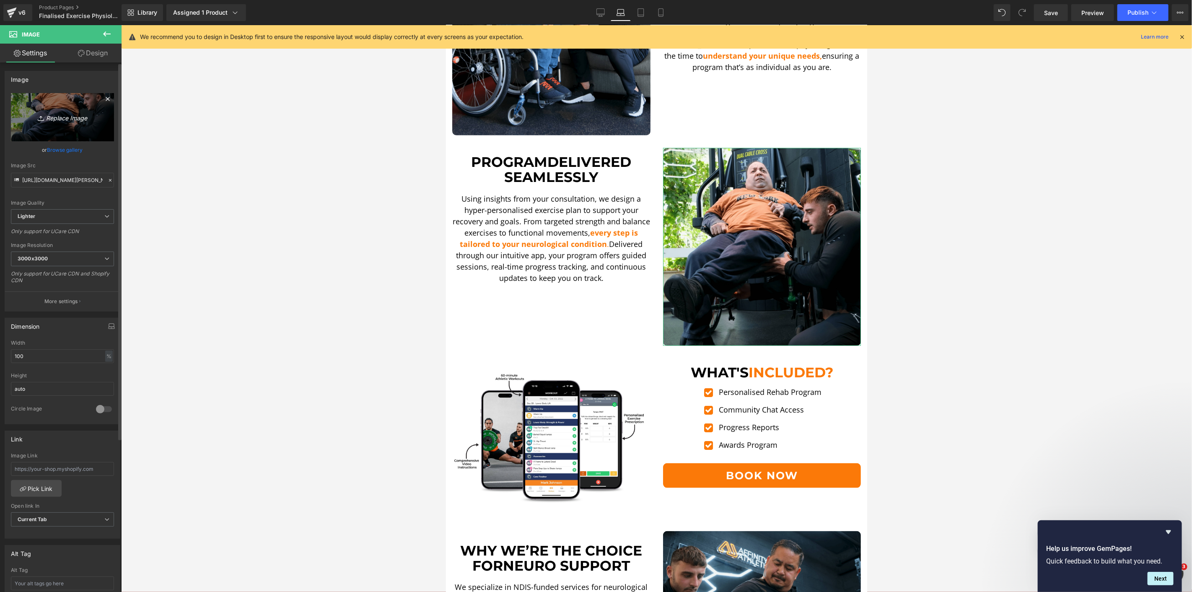
click at [80, 112] on icon "Replace Image" at bounding box center [62, 117] width 67 height 10
type input "C:\fakepath\DSCF5536.00_36_18_26.Still012-min.png"
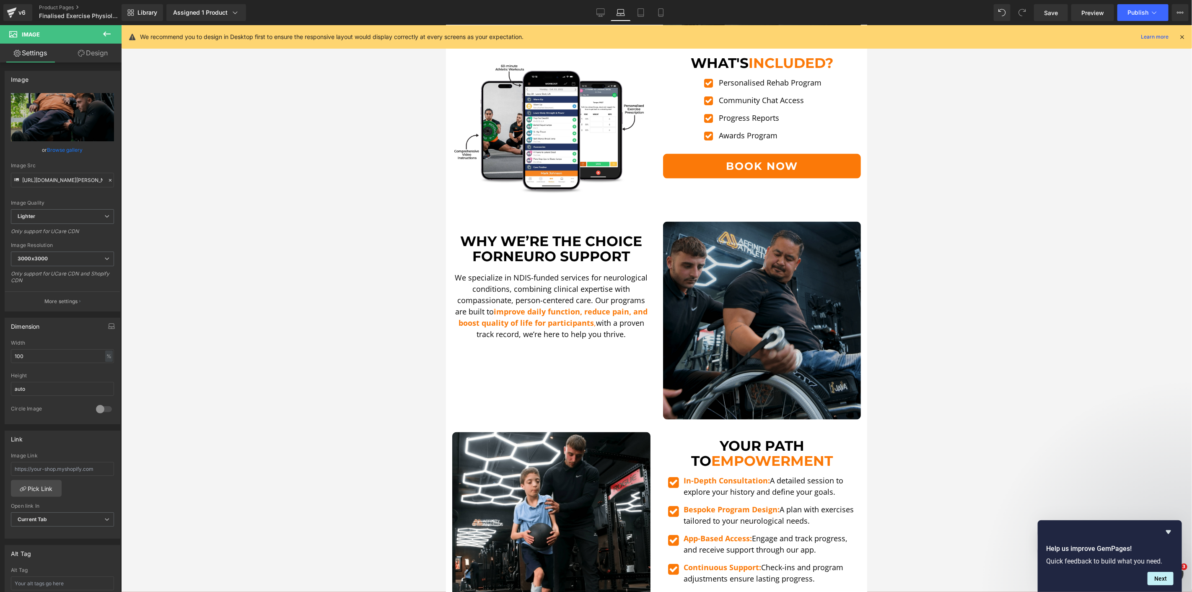
scroll to position [978, 0]
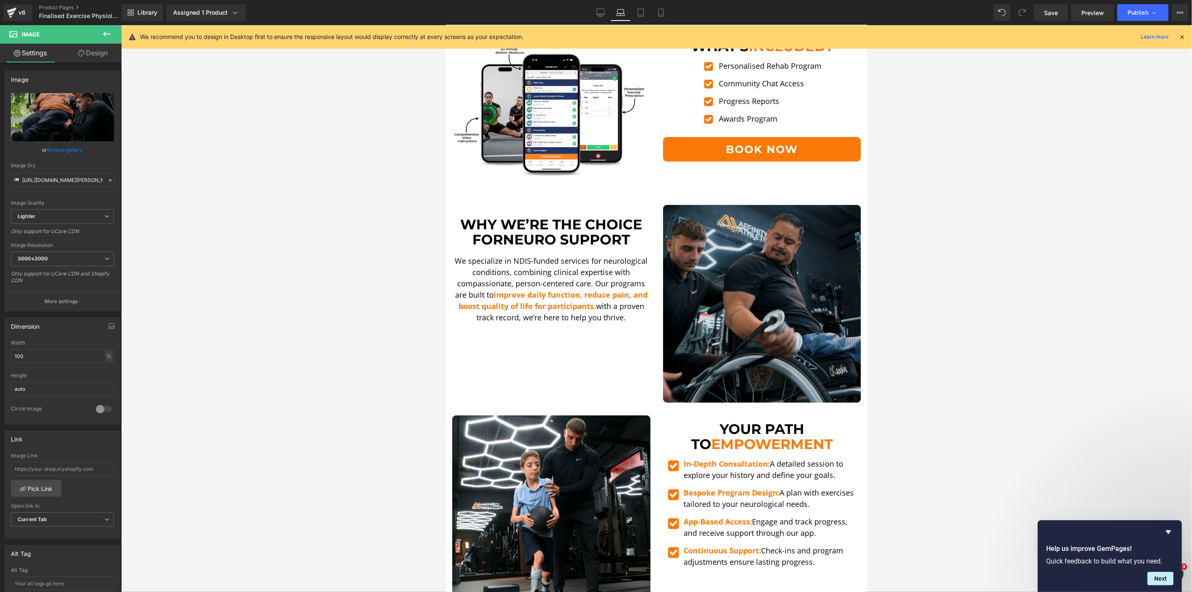
click at [741, 313] on img at bounding box center [762, 303] width 198 height 198
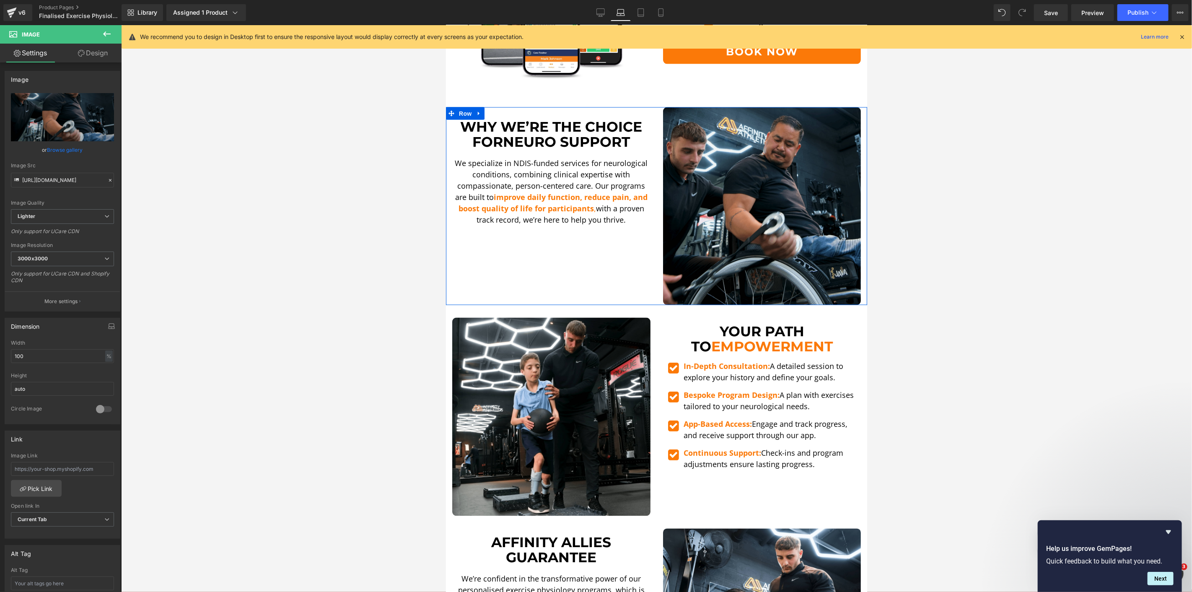
scroll to position [1117, 0]
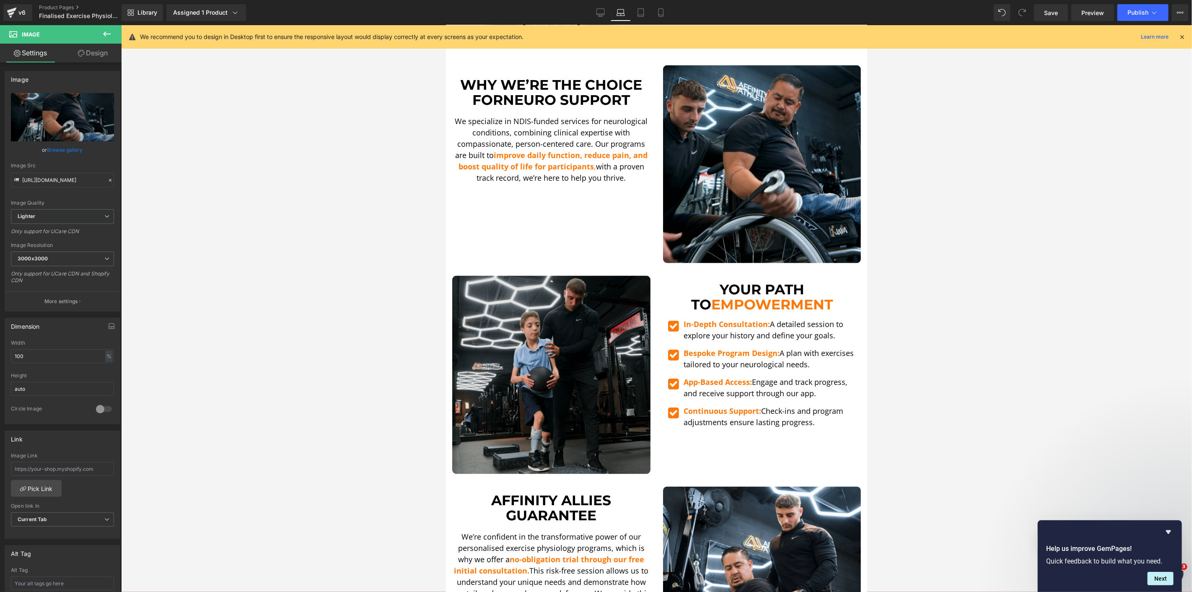
click at [533, 355] on div "Image" at bounding box center [551, 374] width 198 height 198
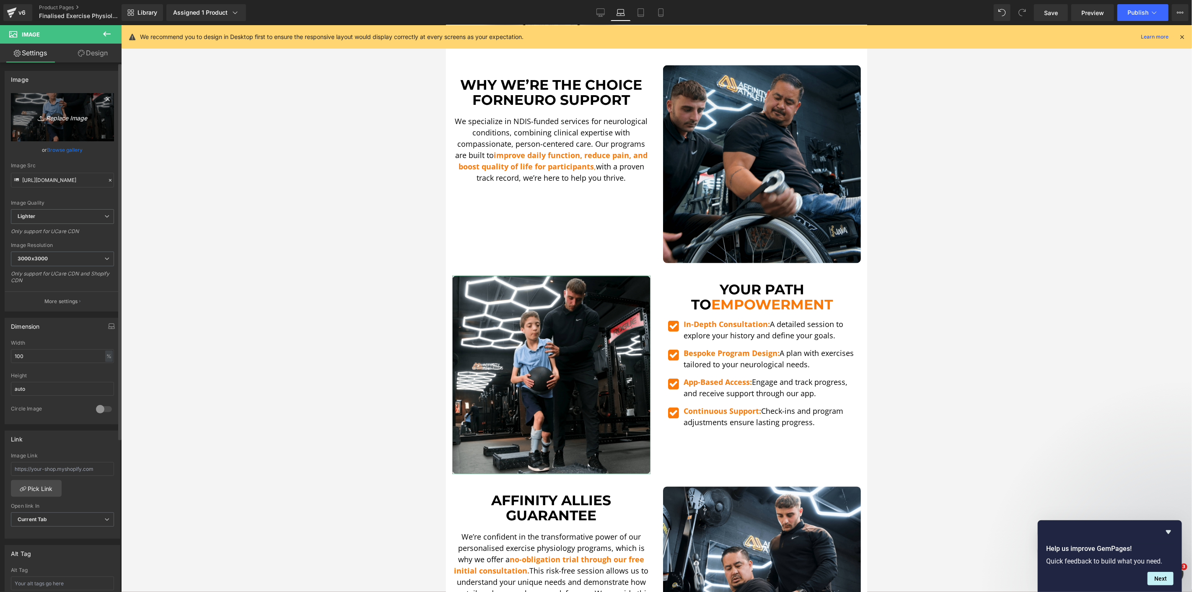
click at [73, 114] on icon "Replace Image" at bounding box center [62, 117] width 67 height 10
type input "C:\fakepath\DSCF5578.00_00_02_56.Still007-min.png"
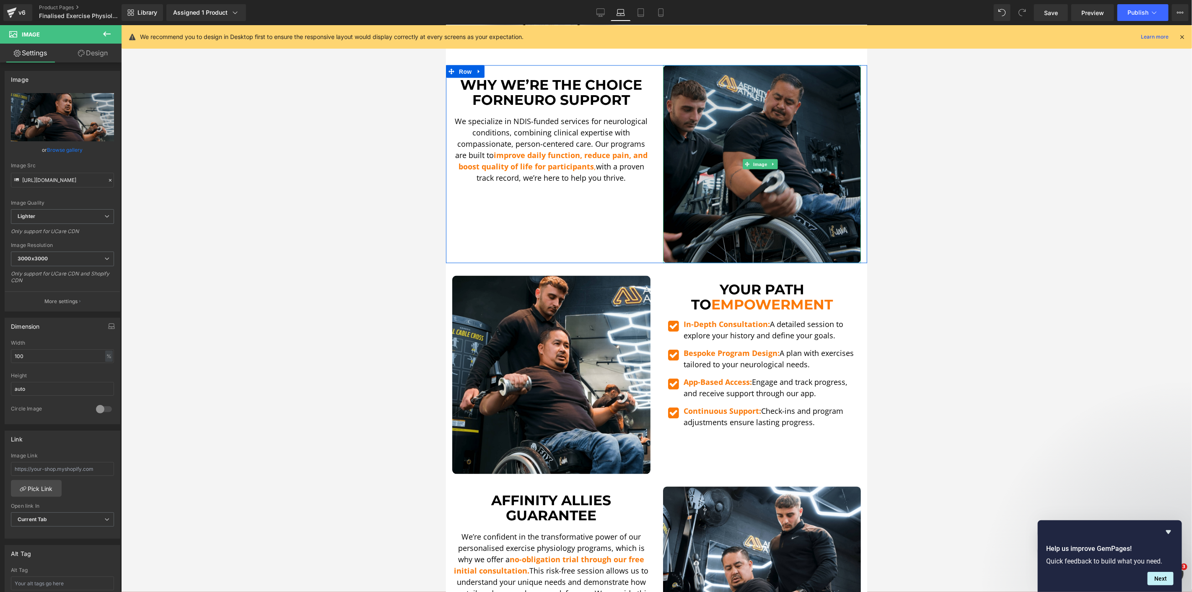
click at [737, 174] on img at bounding box center [762, 164] width 198 height 198
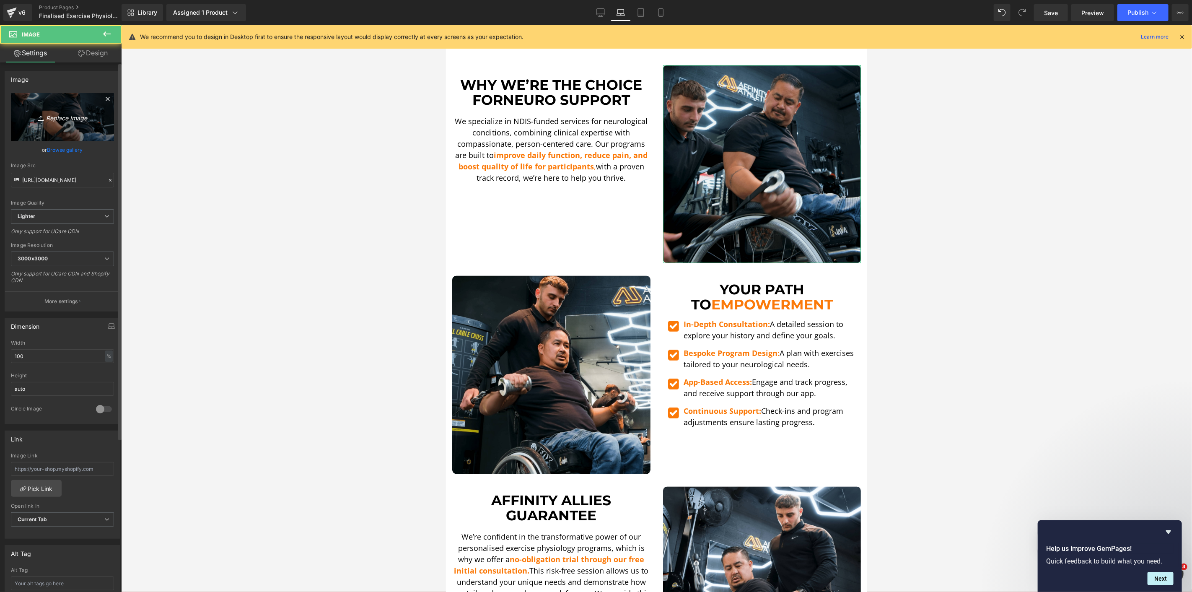
click at [48, 124] on link "Replace Image" at bounding box center [62, 117] width 103 height 48
type input "C:\fakepath\Zac Medball Carry-min.png"
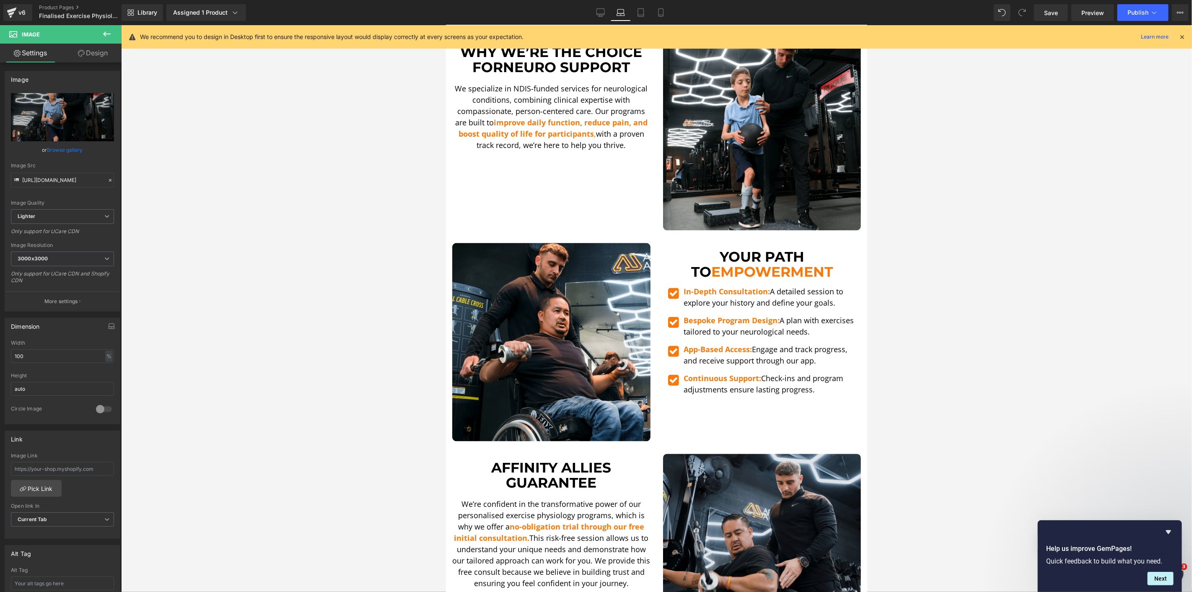
scroll to position [1210, 0]
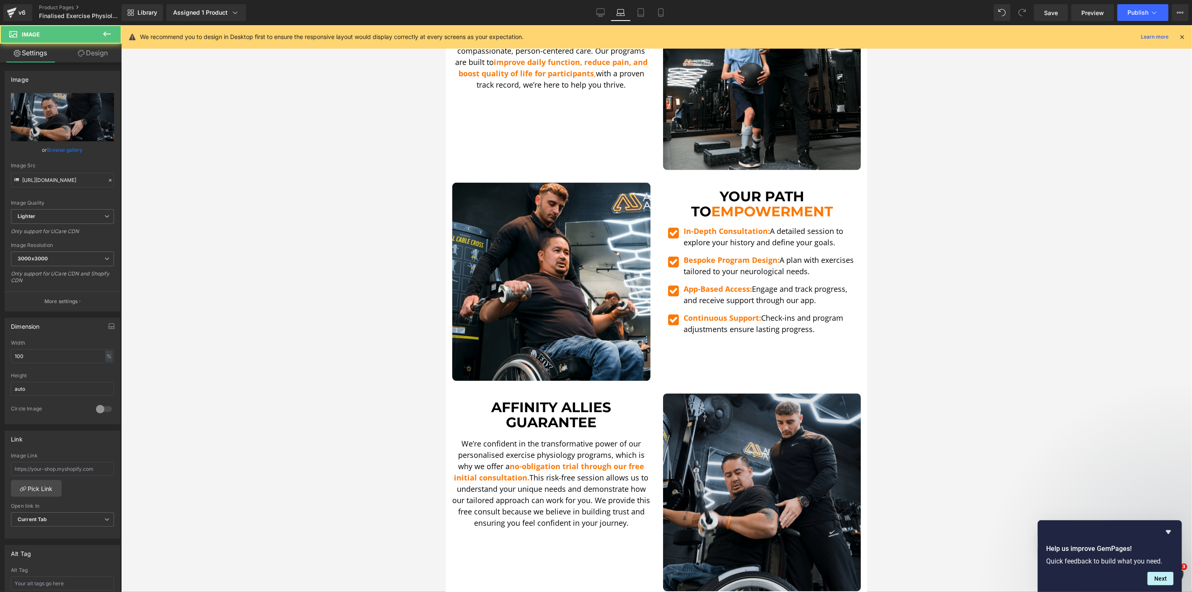
click at [773, 436] on img at bounding box center [762, 492] width 198 height 198
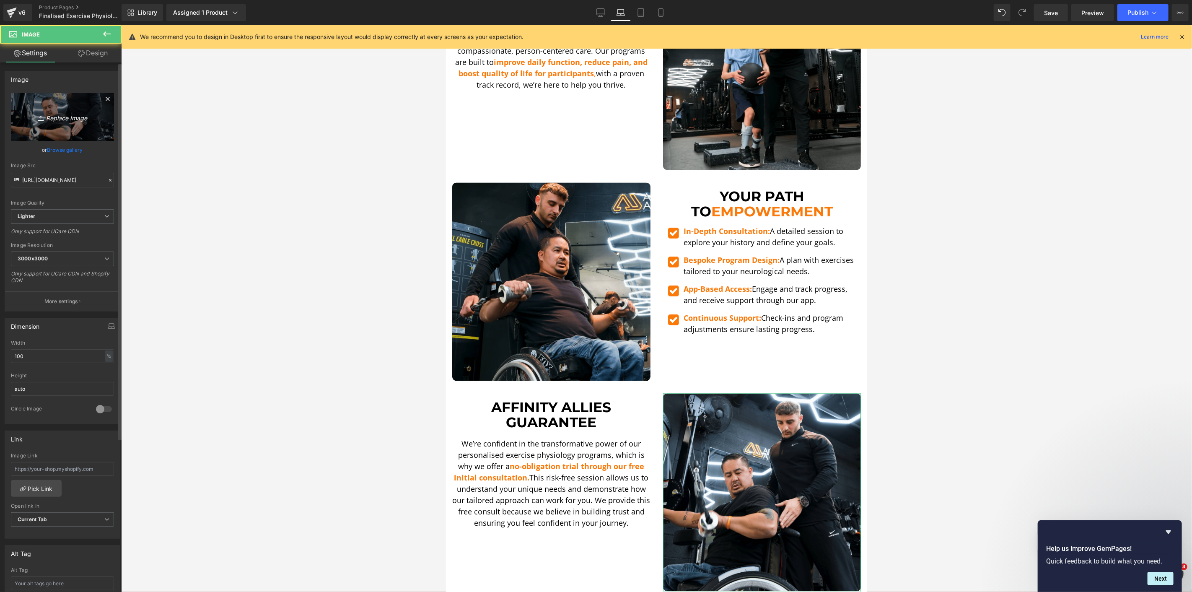
click at [100, 132] on link "Replace Image" at bounding box center [62, 117] width 103 height 48
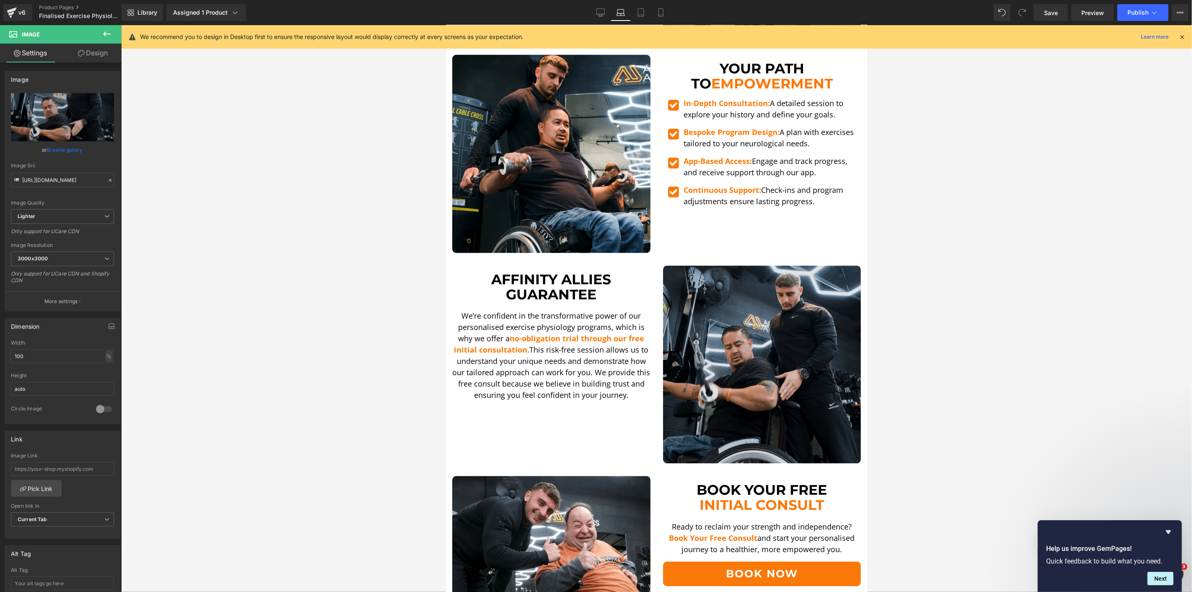
scroll to position [1350, 0]
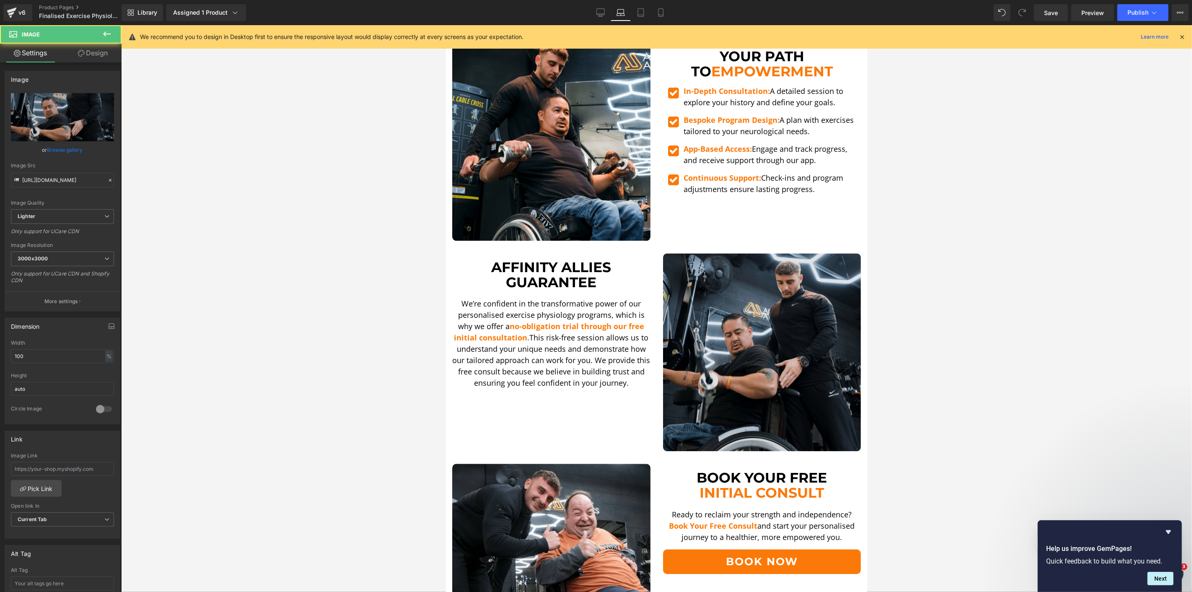
click at [757, 295] on img at bounding box center [762, 352] width 198 height 198
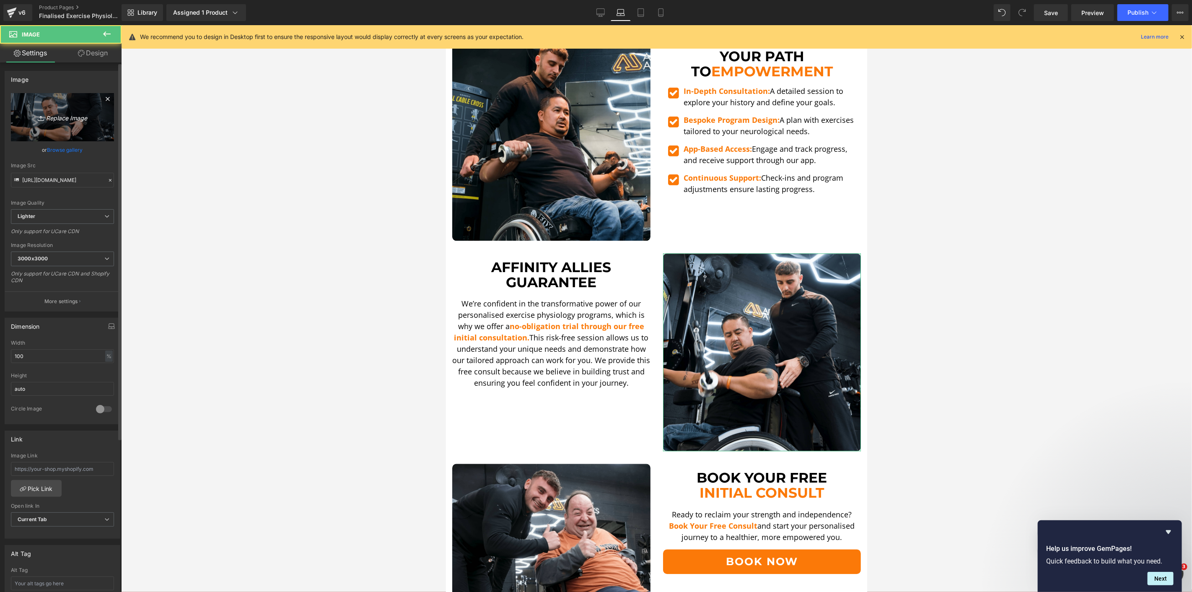
click at [71, 122] on icon "Replace Image" at bounding box center [62, 117] width 67 height 10
type input "C:\fakepath\Paul Thumbs Up-min.png"
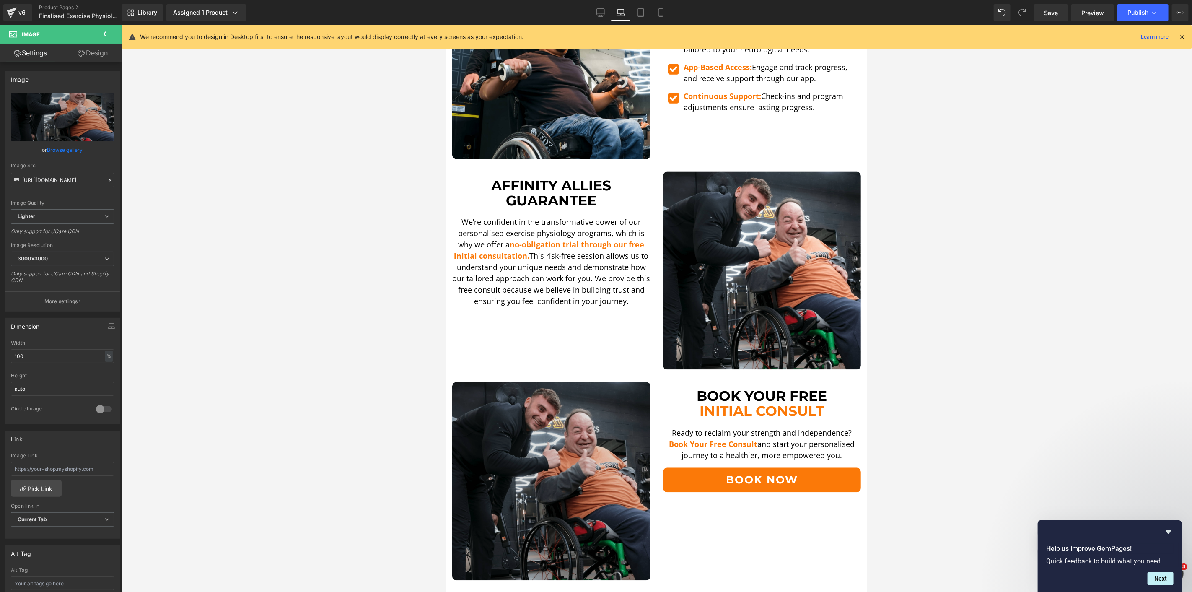
scroll to position [1443, 0]
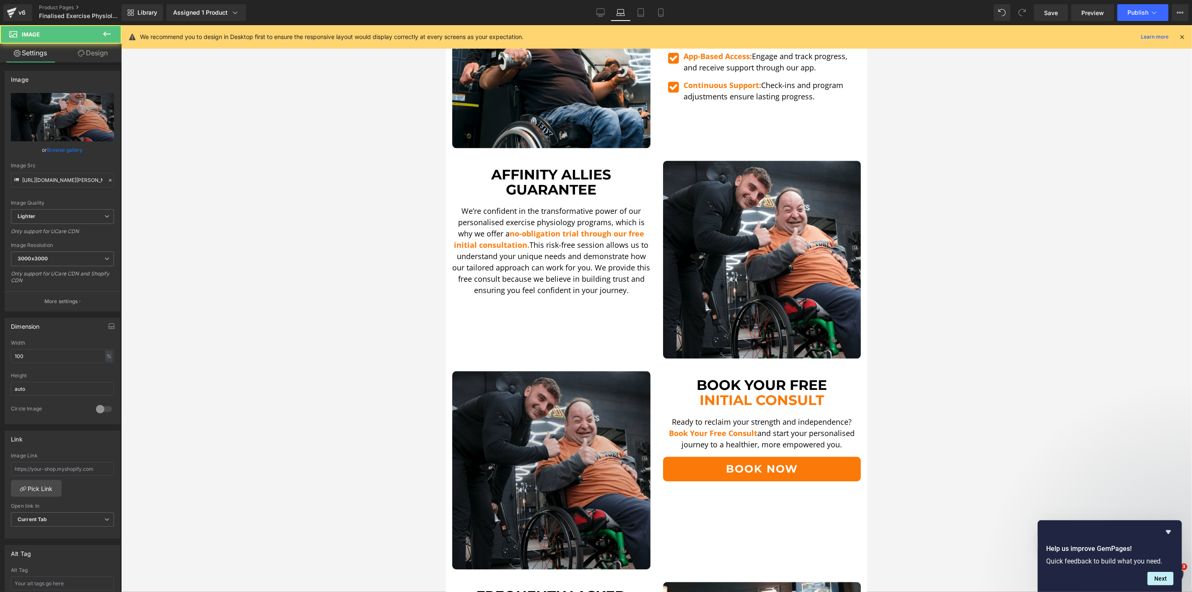
click at [593, 396] on img at bounding box center [551, 469] width 198 height 198
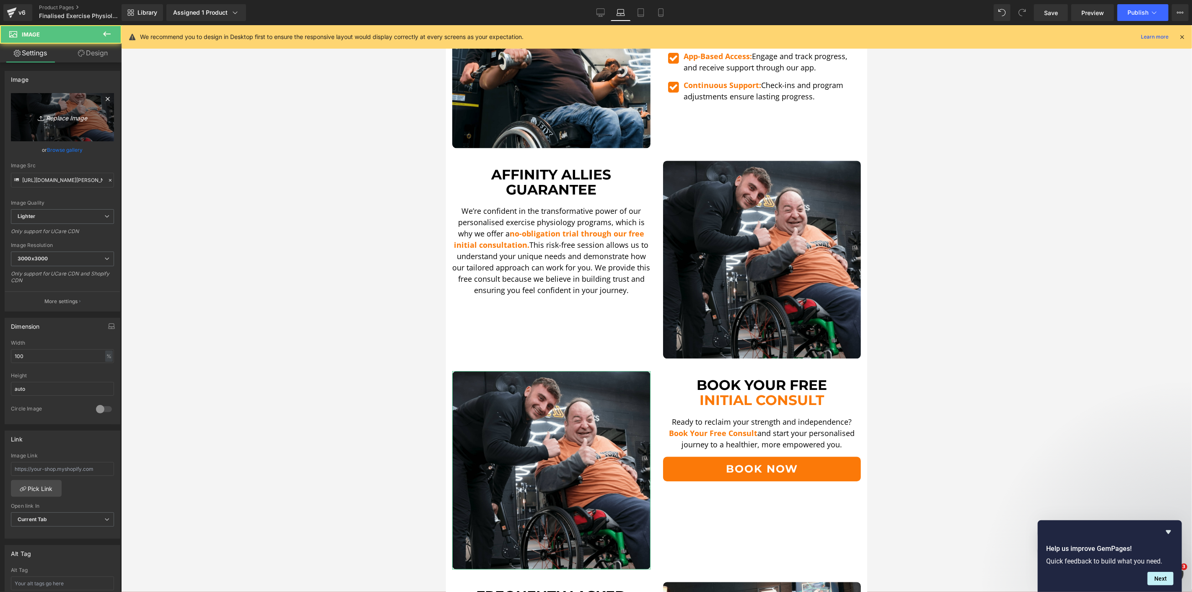
click at [66, 123] on link "Replace Image" at bounding box center [62, 117] width 103 height 48
type input "C:\fakepath\_MGL1964.jpg"
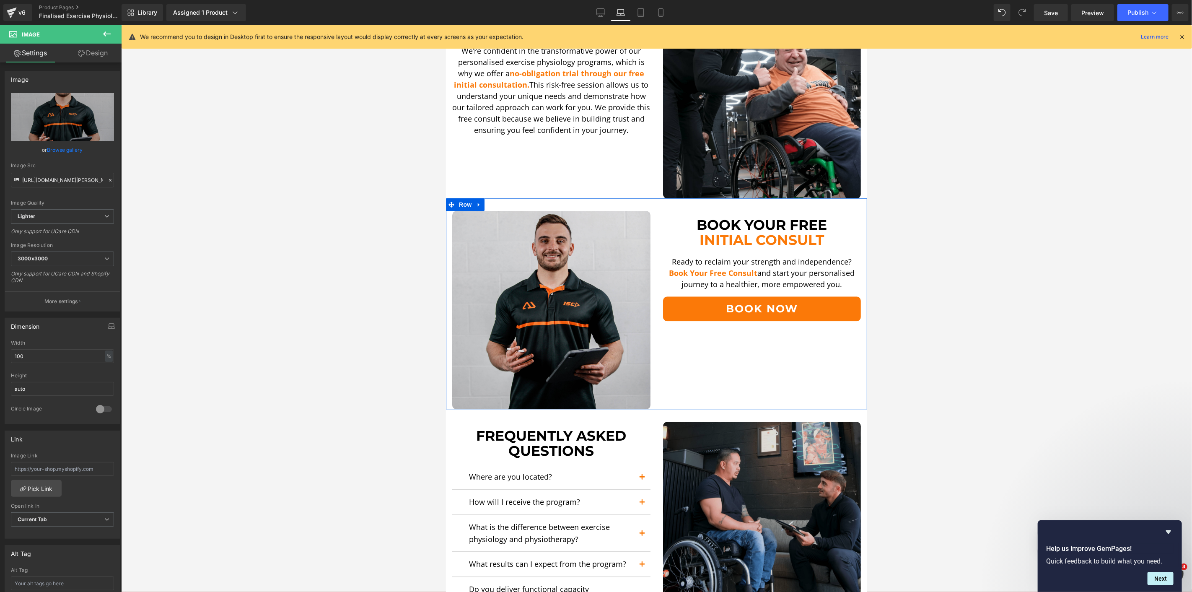
scroll to position [1723, 0]
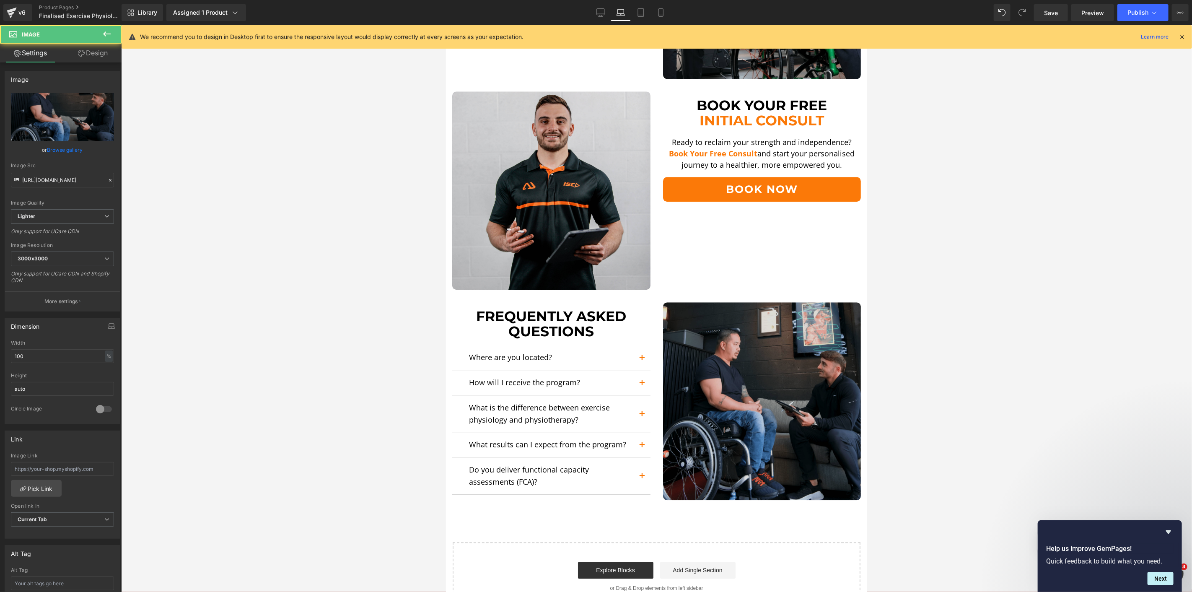
click at [723, 338] on img at bounding box center [762, 401] width 198 height 198
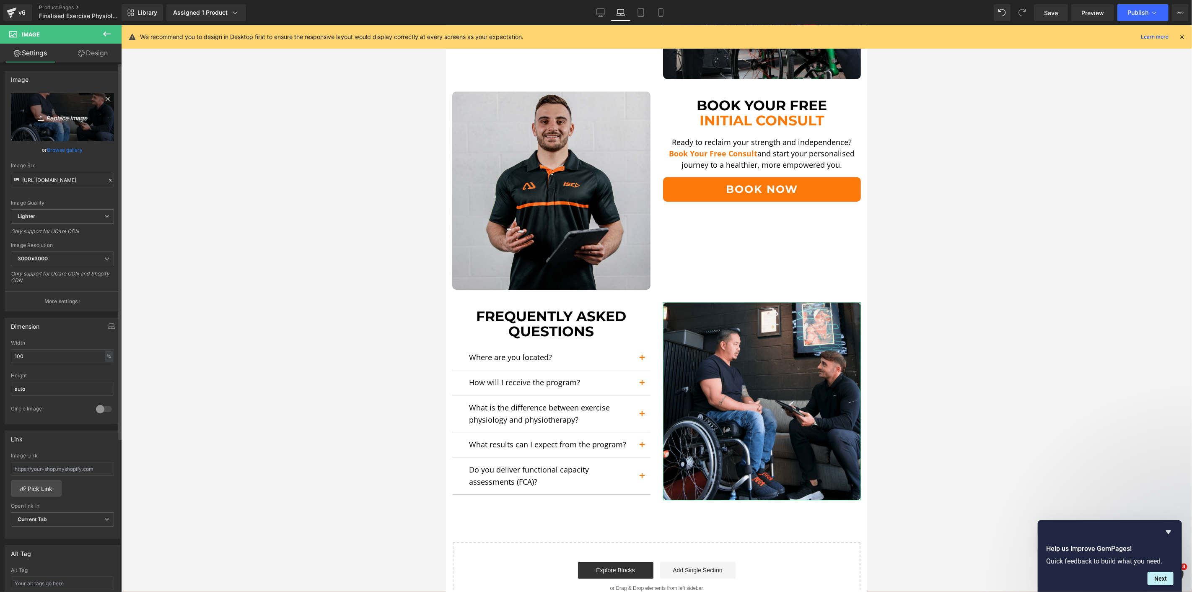
click at [31, 103] on link "Replace Image" at bounding box center [62, 117] width 103 height 48
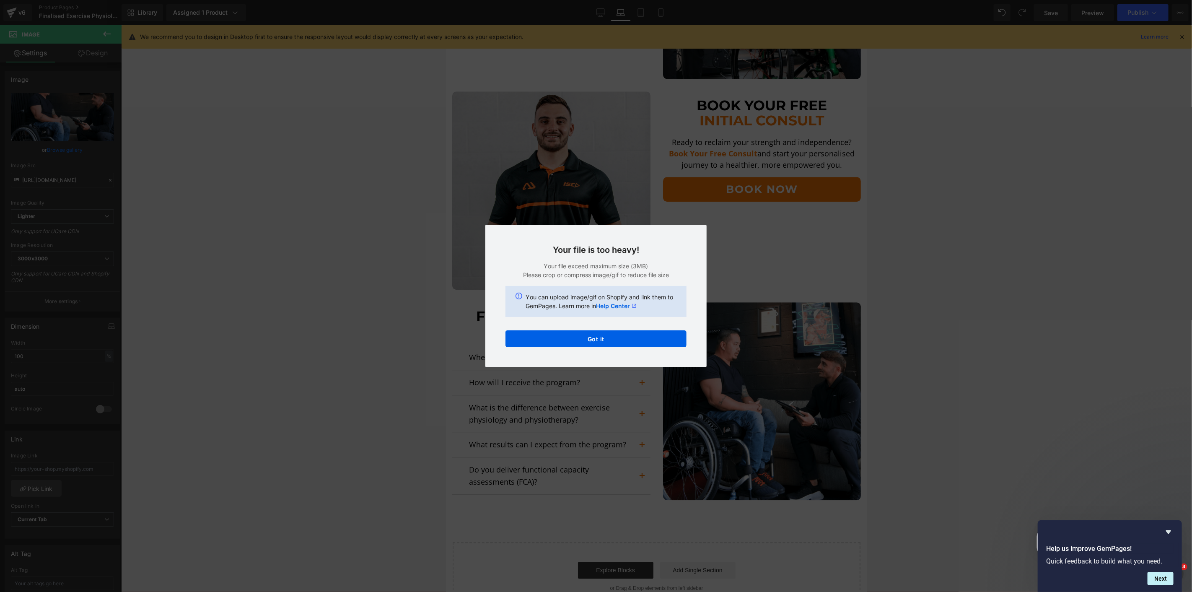
click at [564, 326] on div "Your file is too heavy! Your file exceed maximum size (3MB) Please crop or comp…" at bounding box center [595, 296] width 221 height 142
click at [566, 332] on button "Got it" at bounding box center [595, 338] width 181 height 17
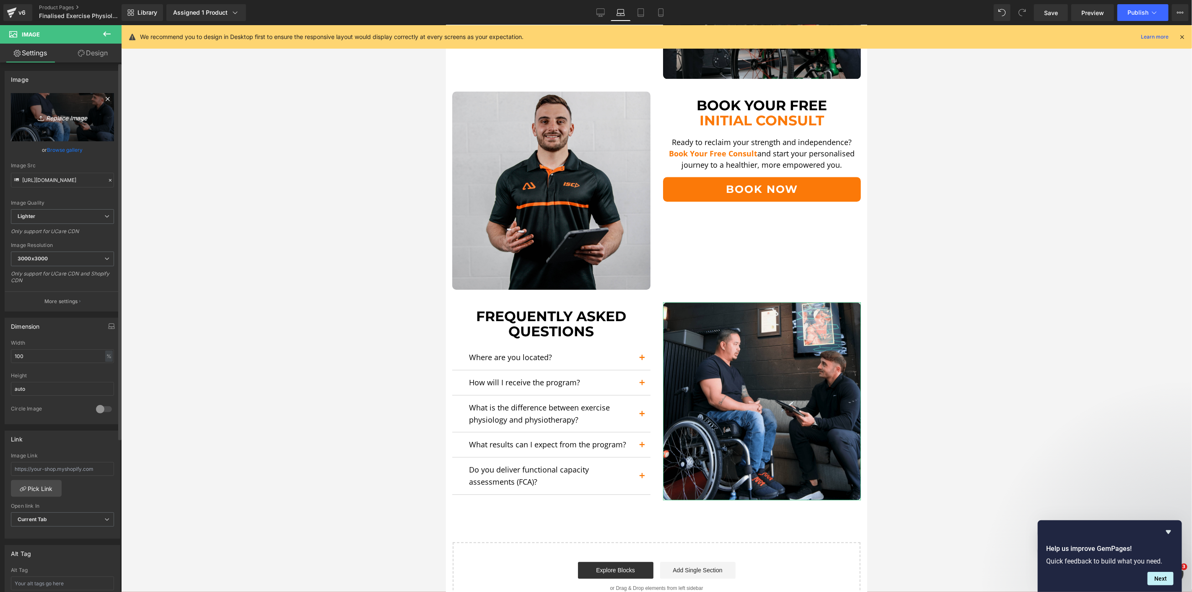
click at [32, 119] on icon "Replace Image" at bounding box center [62, 117] width 67 height 10
type input "C:\fakepath\Consult 2-min.png"
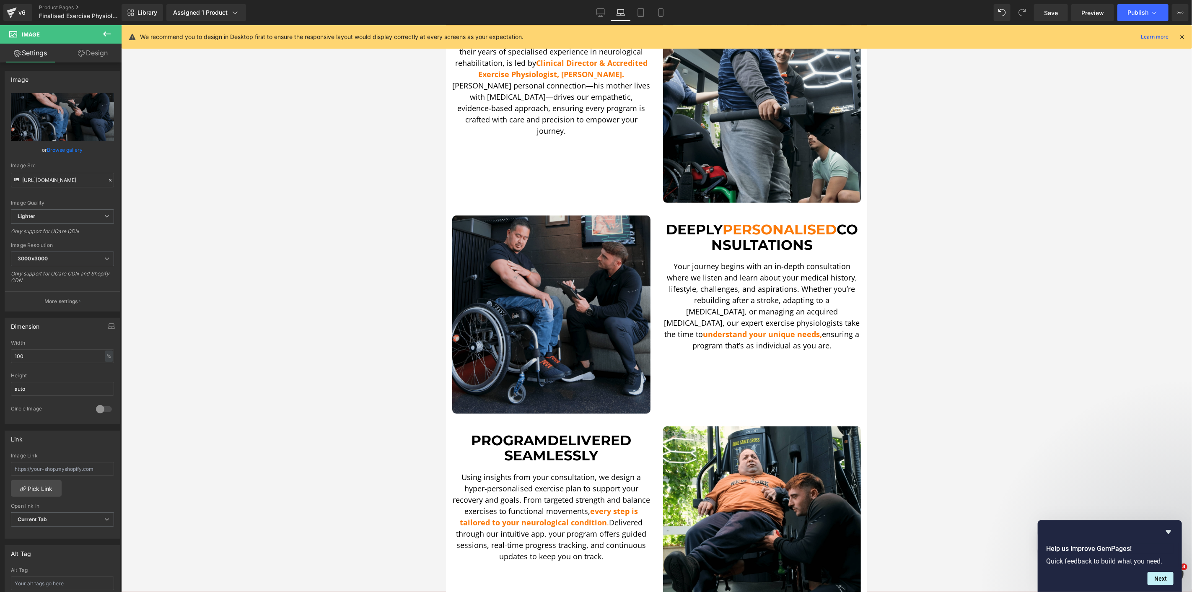
scroll to position [373, 0]
click at [585, 283] on img at bounding box center [551, 314] width 198 height 198
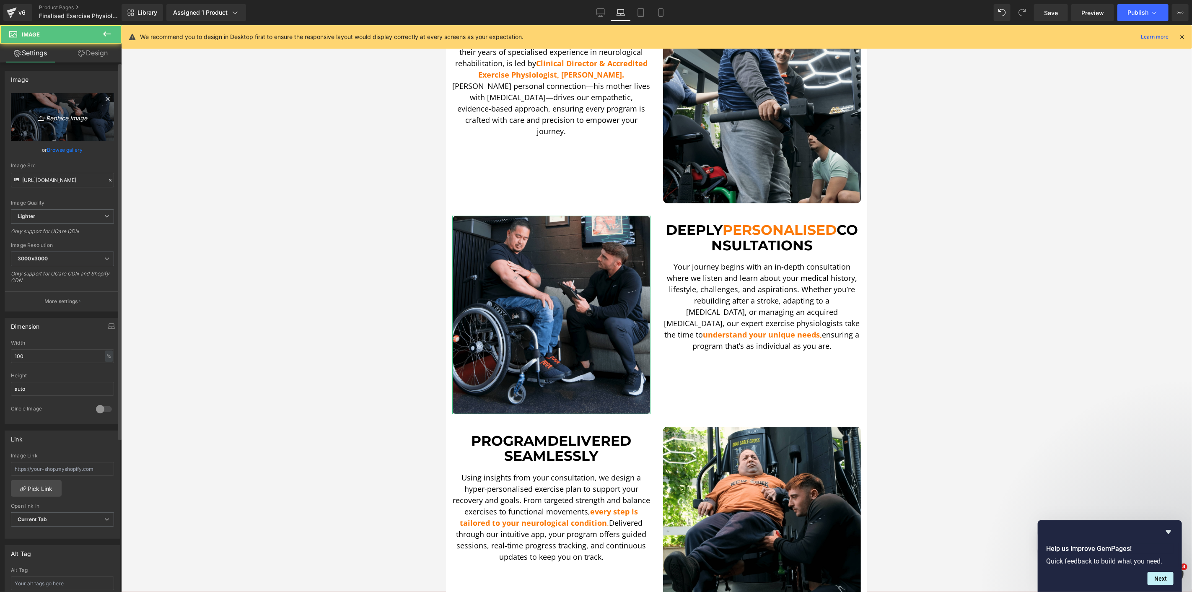
click at [34, 98] on link "Replace Image" at bounding box center [62, 117] width 103 height 48
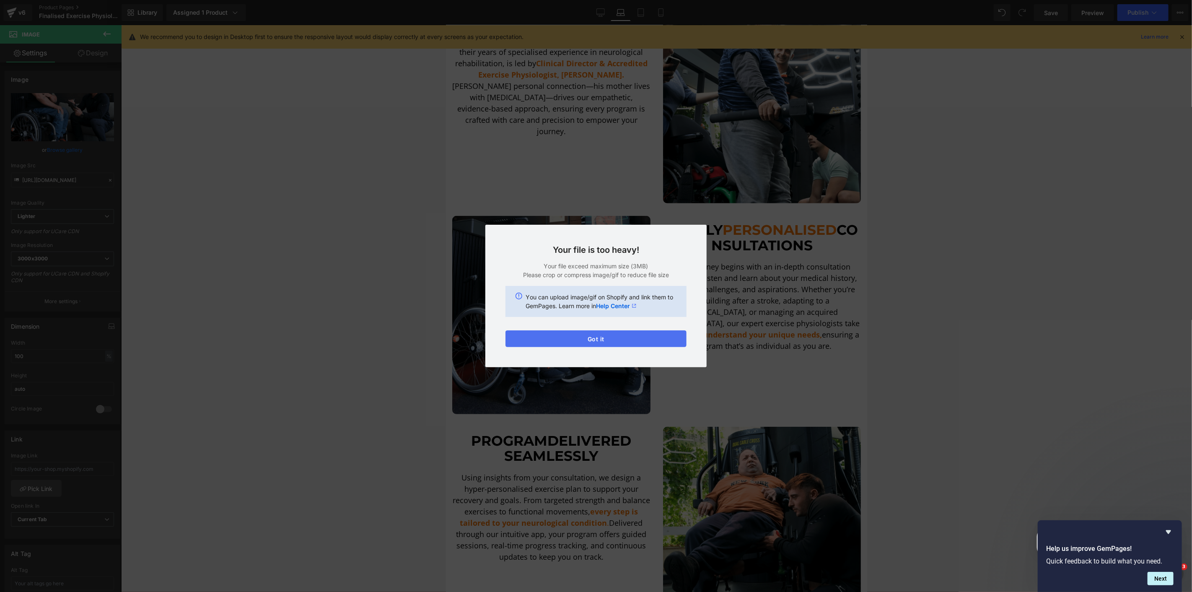
click at [583, 344] on button "Got it" at bounding box center [595, 338] width 181 height 17
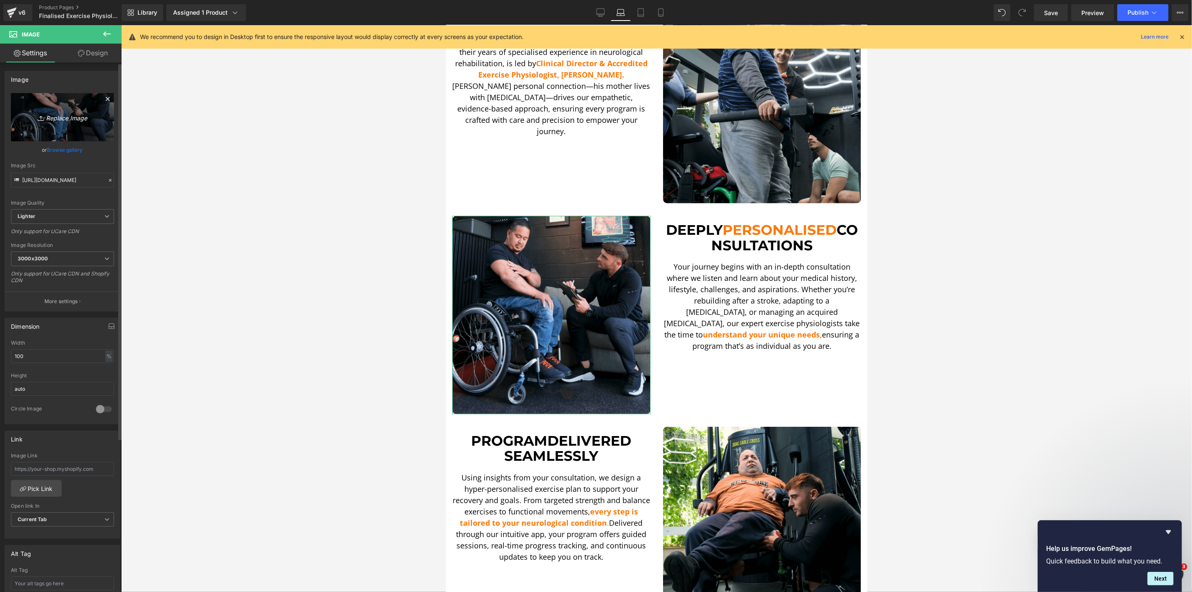
click at [41, 119] on icon at bounding box center [41, 117] width 0 height 3
type input "C:\fakepath\FAQ-min-min.png"
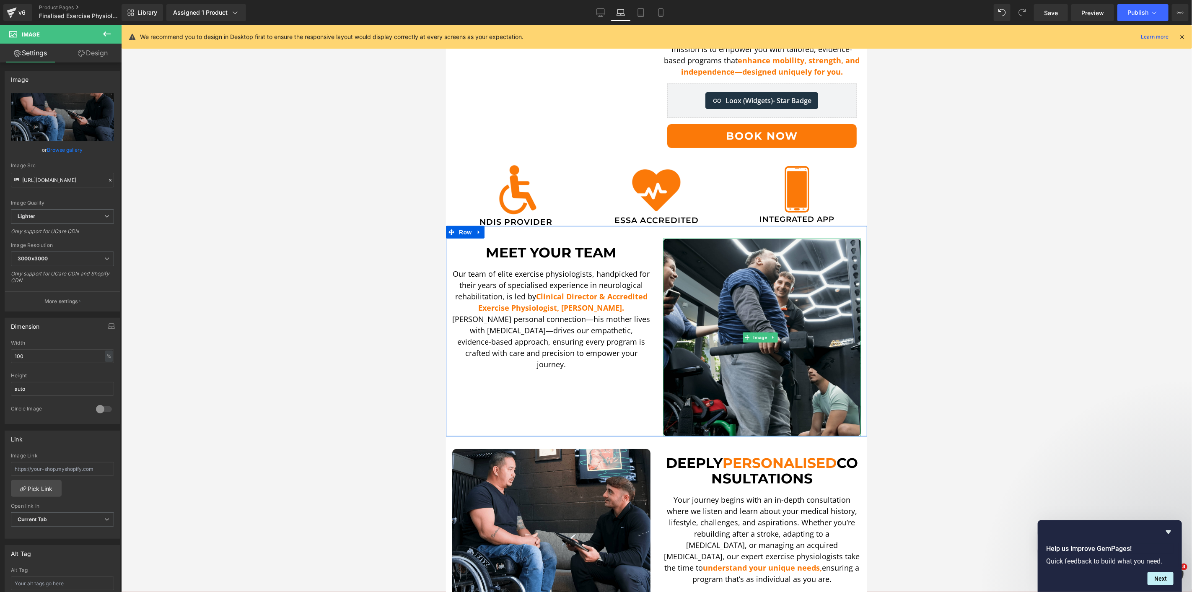
scroll to position [0, 0]
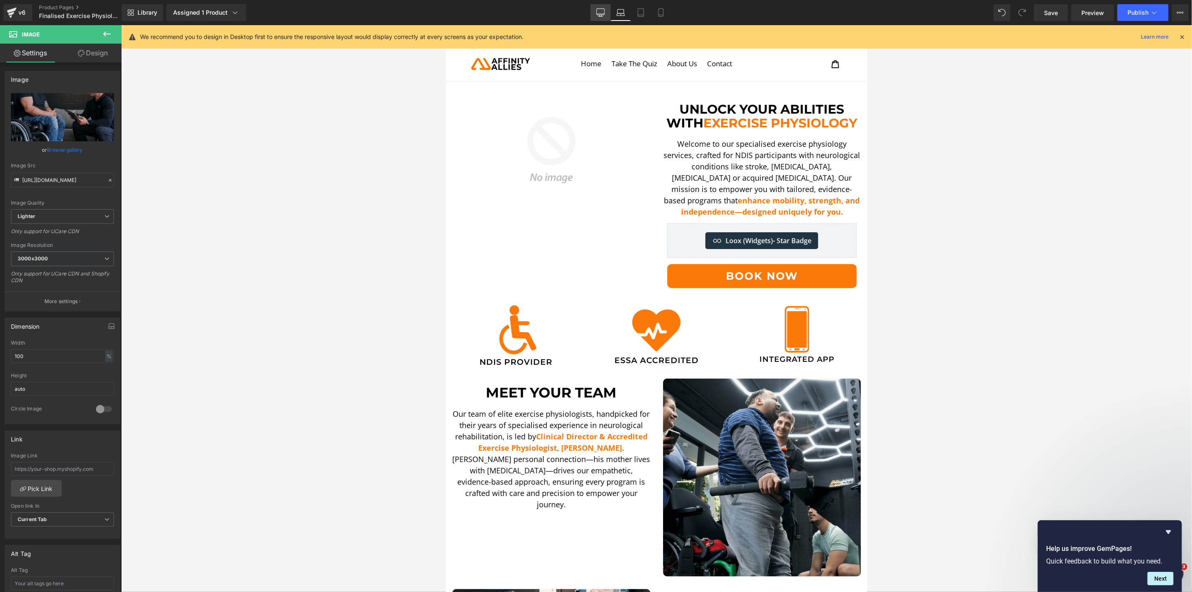
click at [605, 11] on icon at bounding box center [600, 12] width 8 height 8
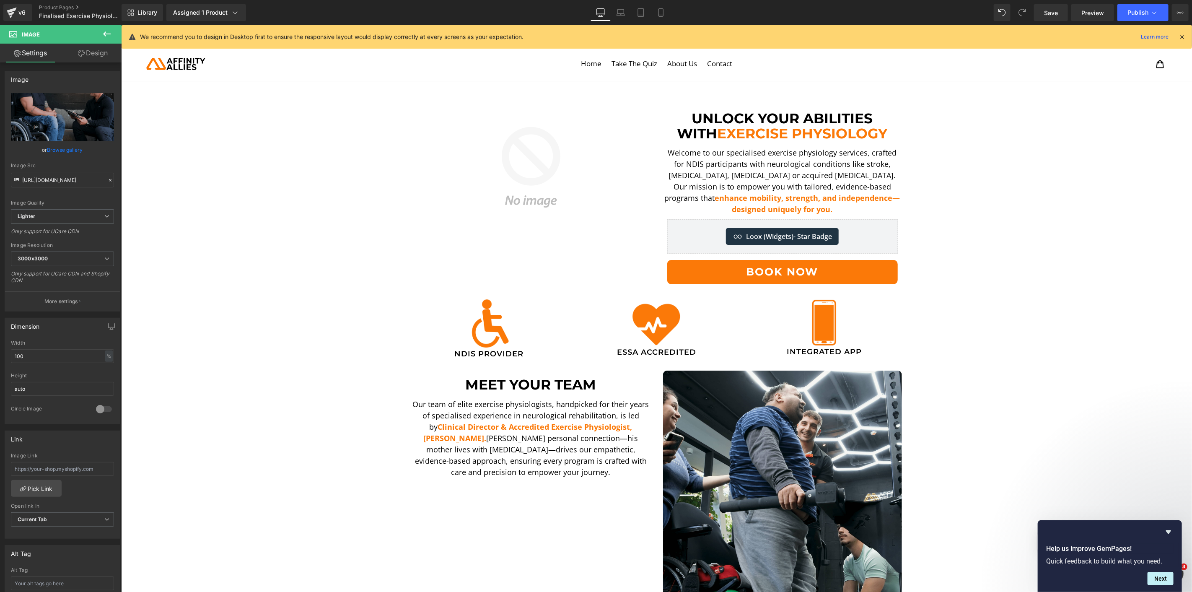
scroll to position [49, 0]
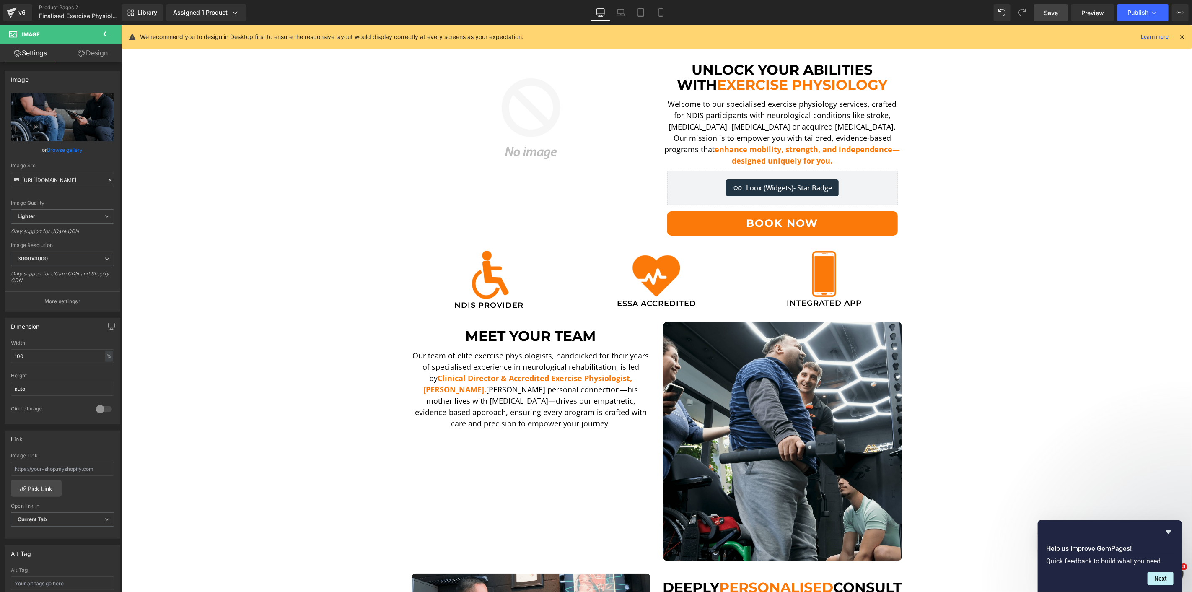
click at [1041, 18] on link "Save" at bounding box center [1051, 12] width 34 height 17
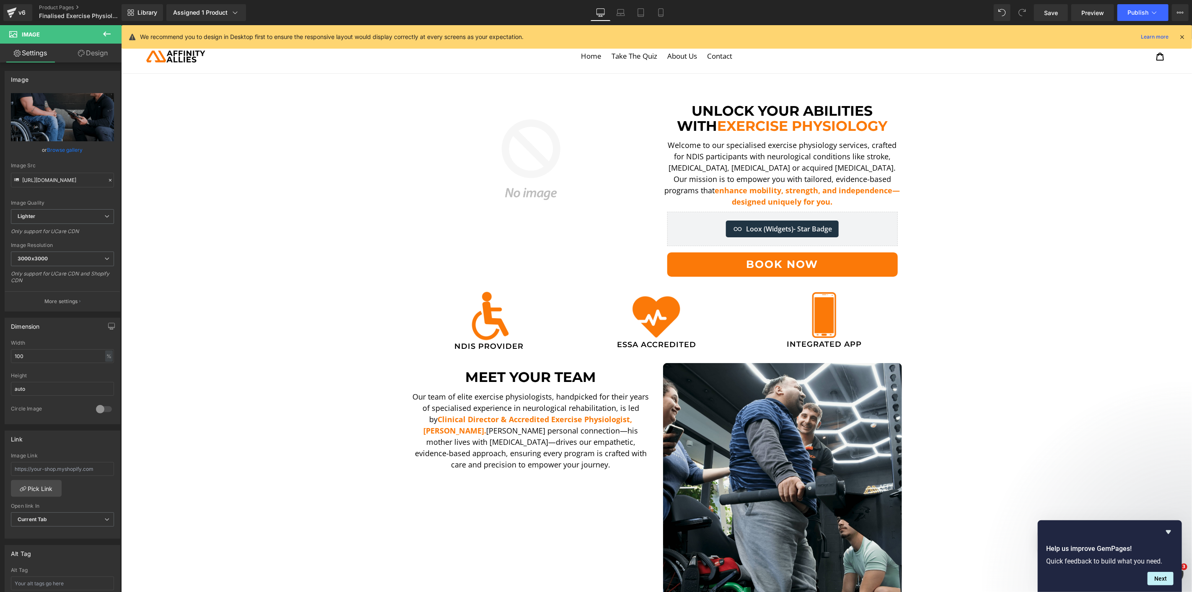
scroll to position [0, 0]
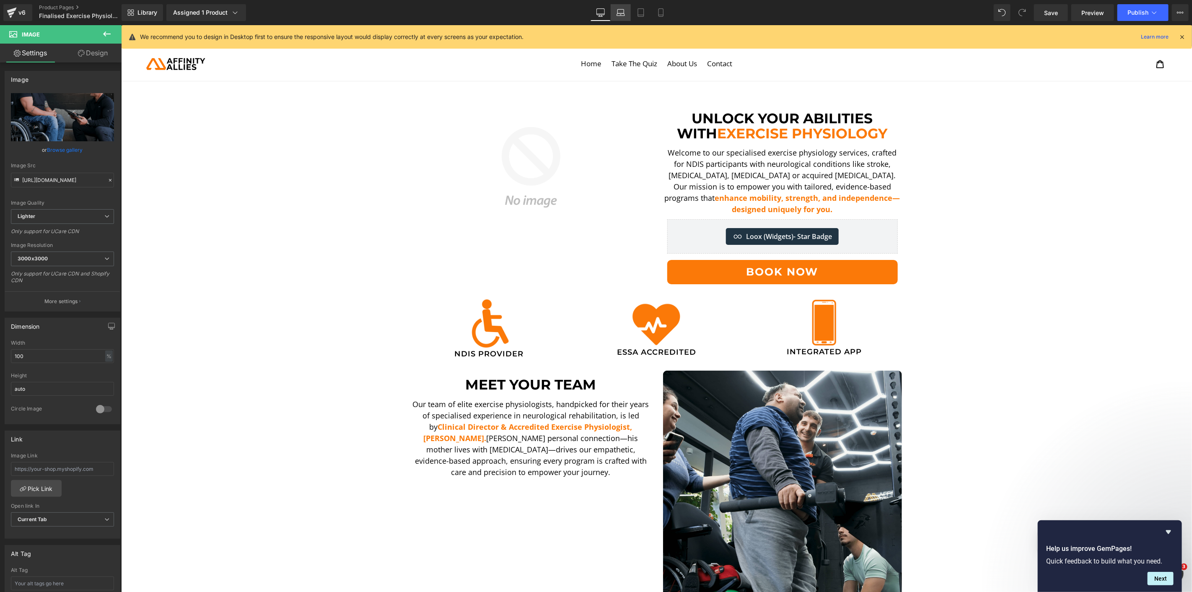
click at [621, 7] on link "Laptop" at bounding box center [621, 12] width 20 height 17
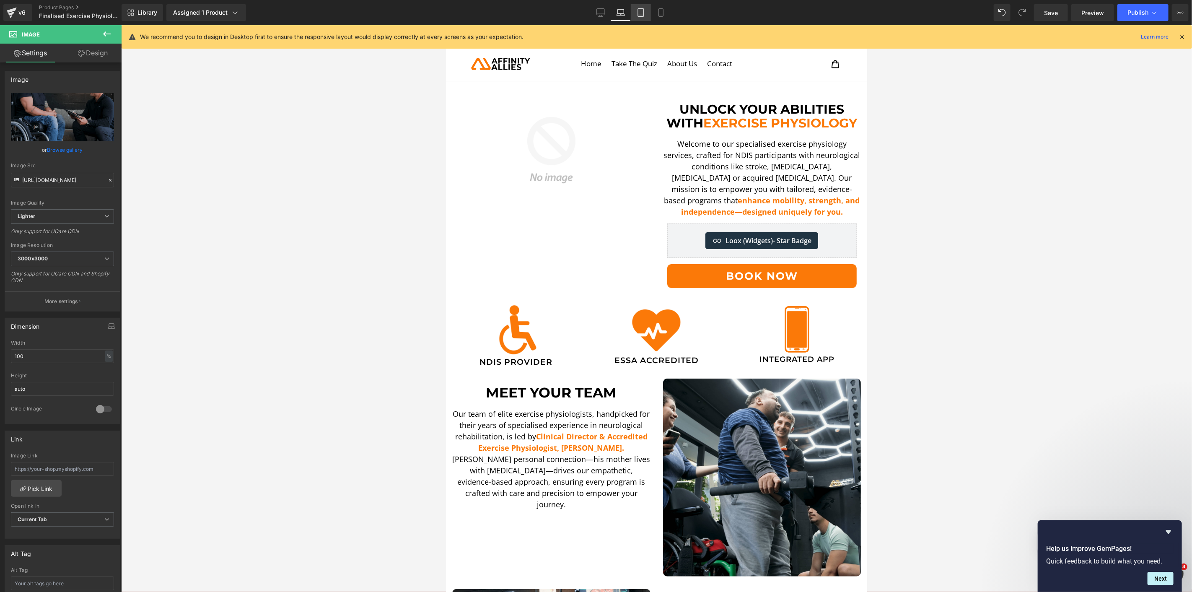
click at [647, 12] on link "Tablet" at bounding box center [641, 12] width 20 height 17
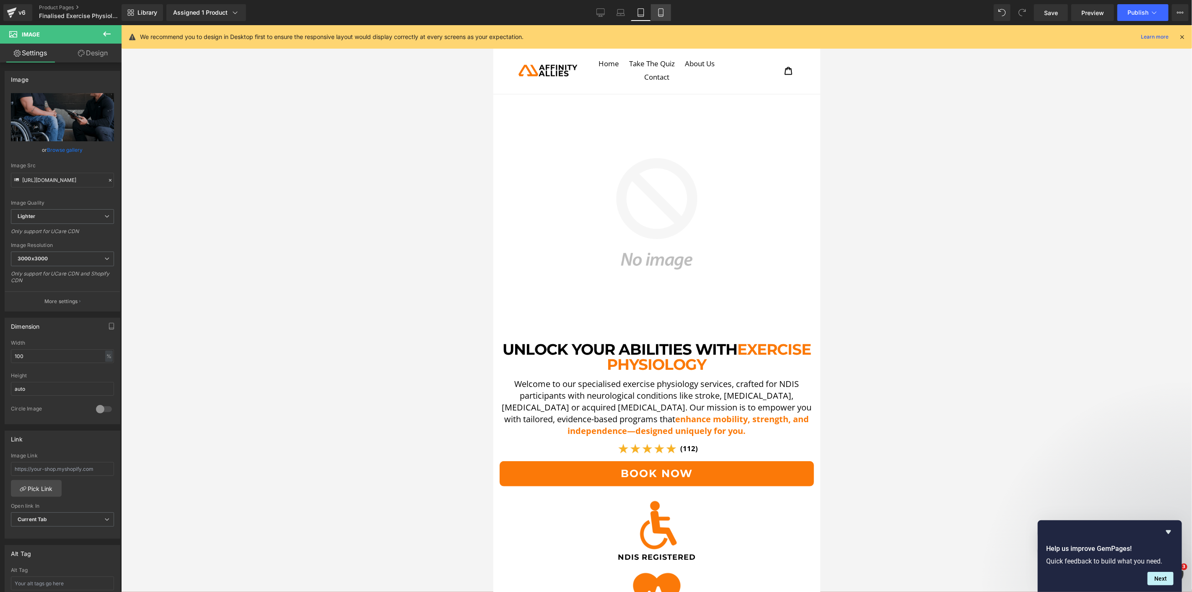
click at [668, 7] on link "Mobile" at bounding box center [661, 12] width 20 height 17
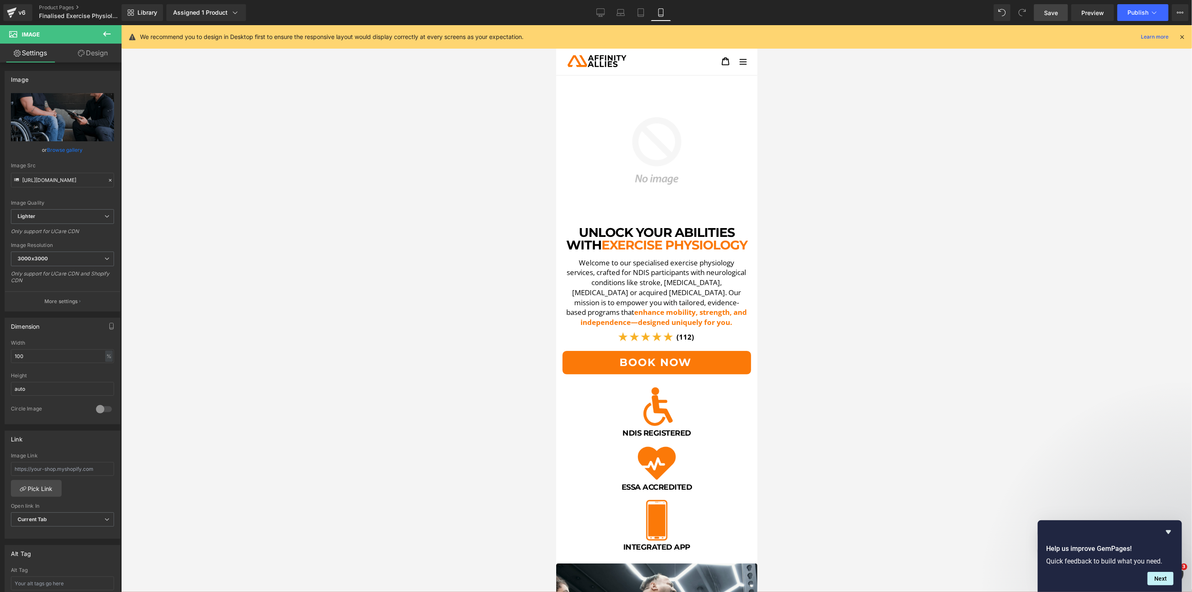
click at [1047, 13] on span "Save" at bounding box center [1051, 12] width 14 height 9
click at [1150, 13] on icon at bounding box center [1154, 12] width 8 height 8
click at [1136, 12] on span "Publish" at bounding box center [1137, 12] width 21 height 7
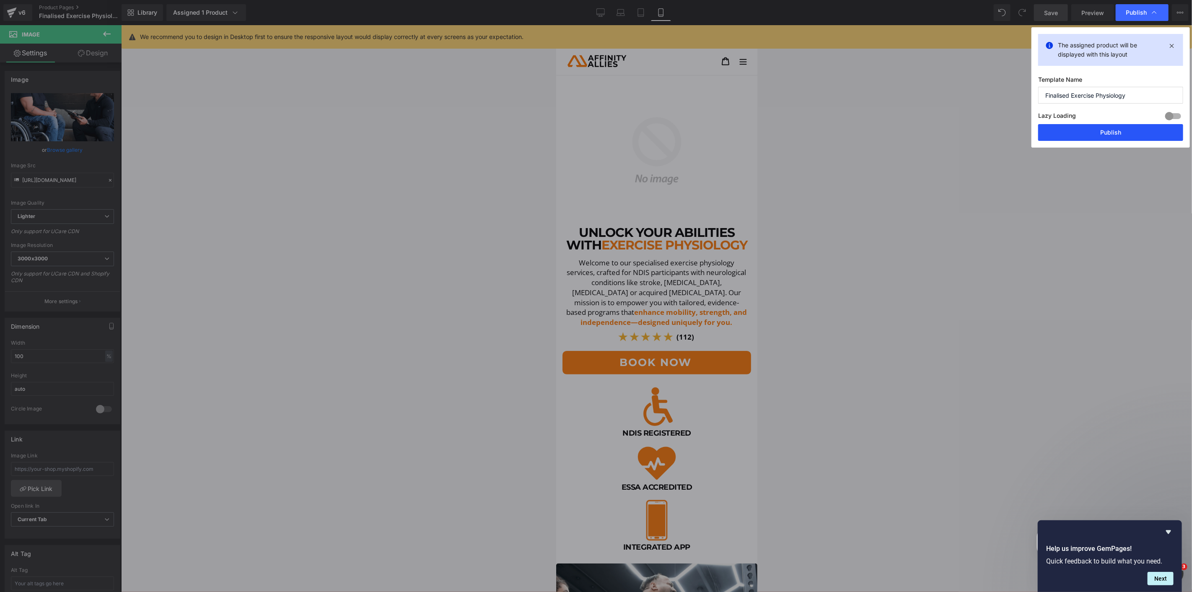
click at [1137, 130] on button "Publish" at bounding box center [1110, 132] width 145 height 17
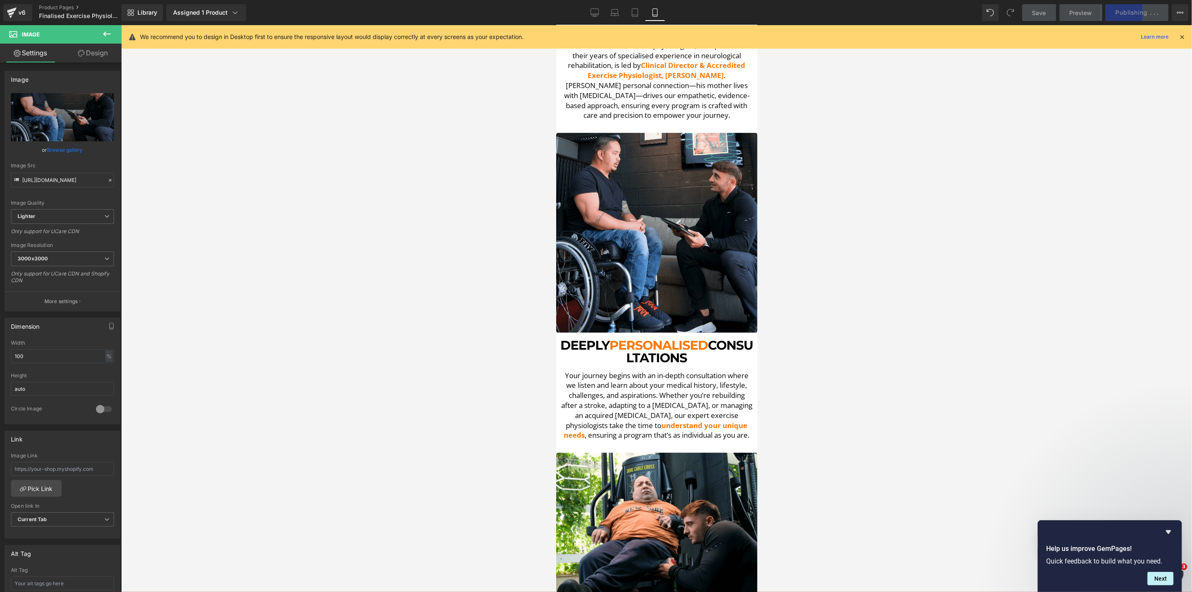
scroll to position [791, 0]
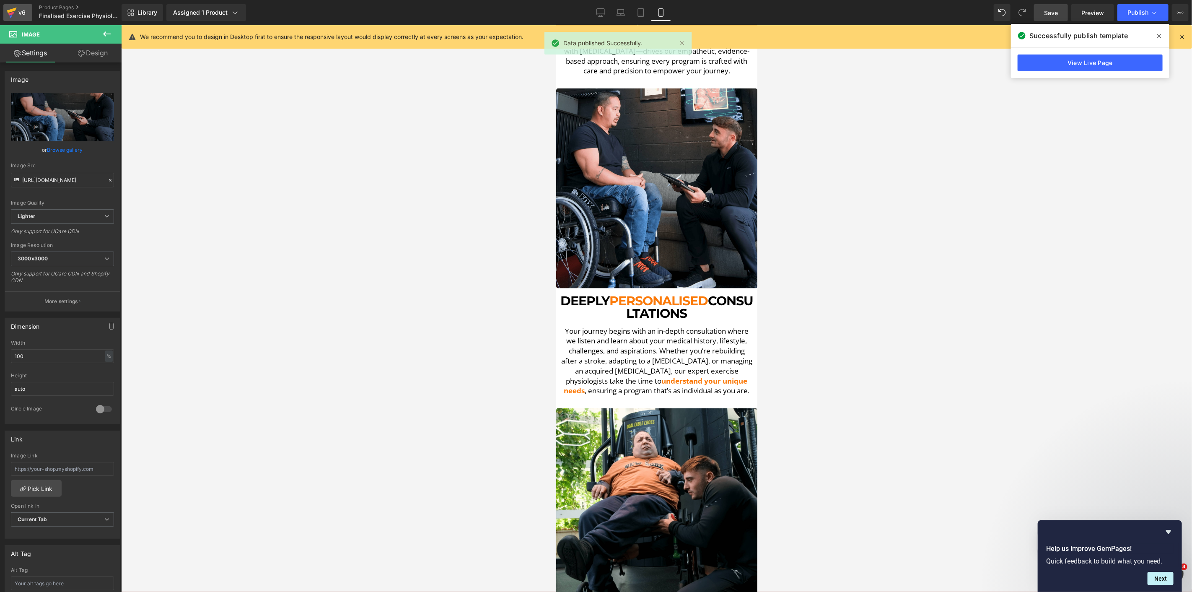
click at [23, 12] on div "v6" at bounding box center [22, 12] width 10 height 11
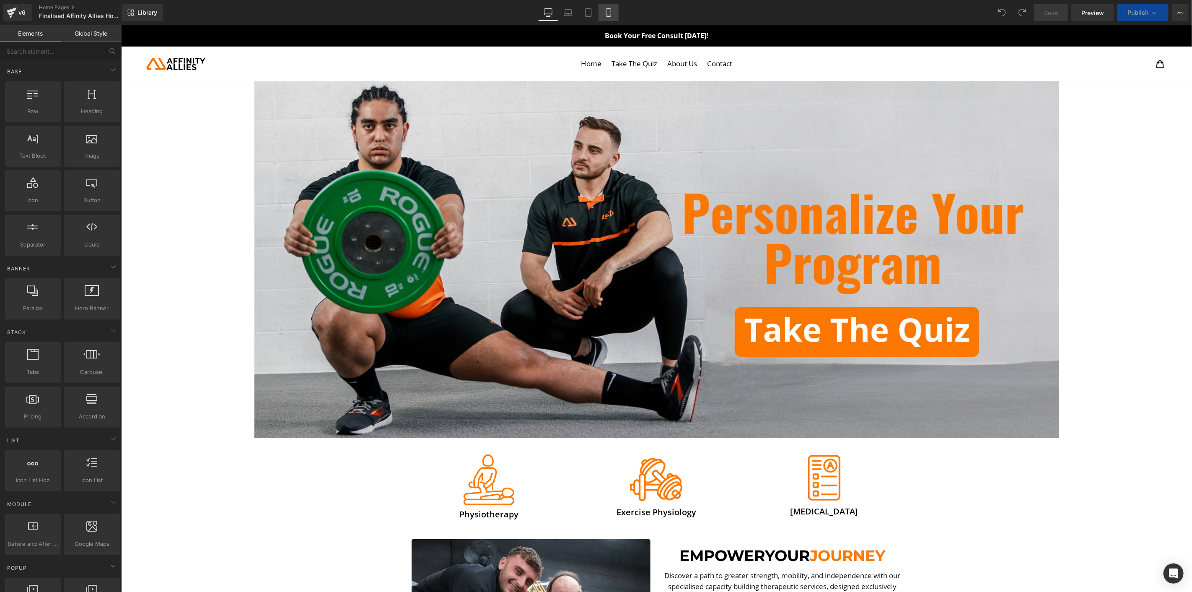
click at [613, 13] on link "Mobile" at bounding box center [608, 12] width 20 height 17
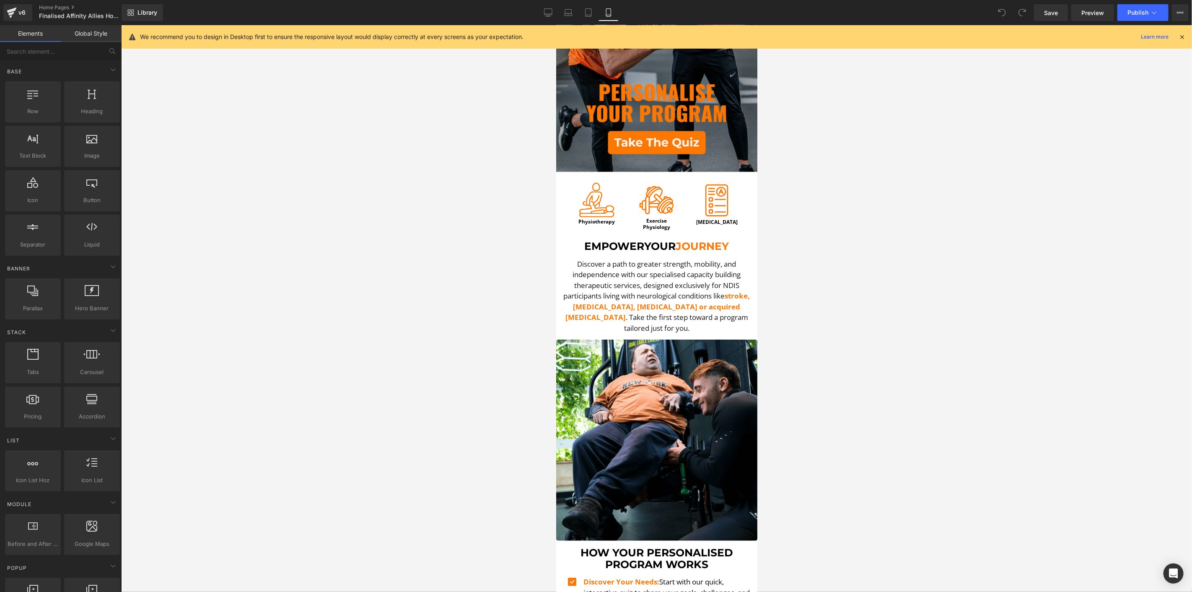
scroll to position [186, 0]
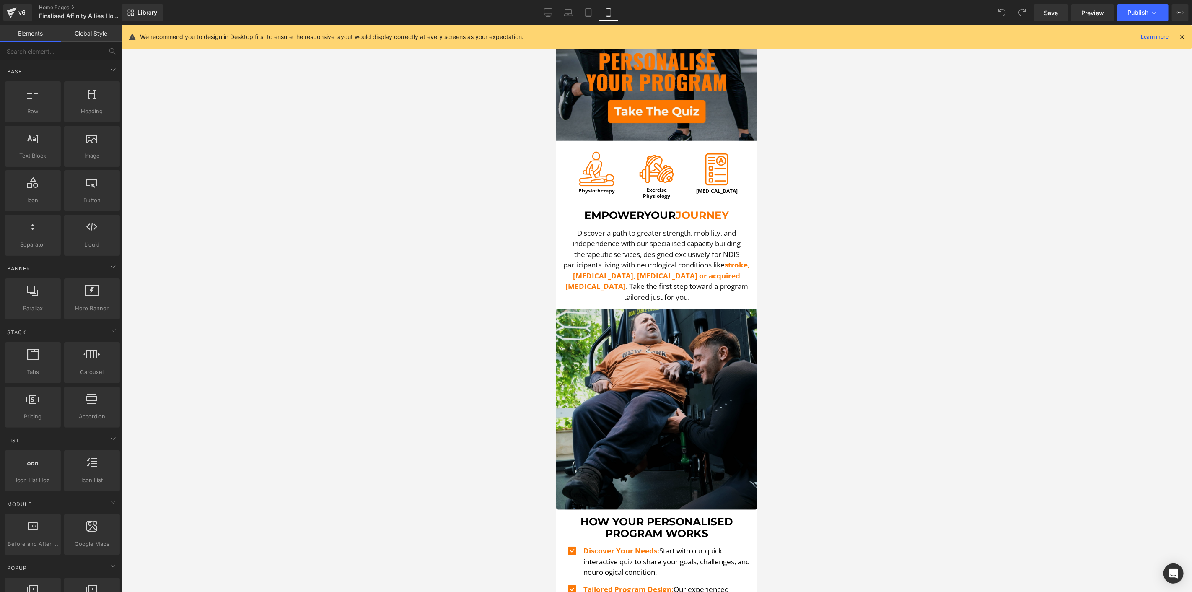
click at [650, 335] on img at bounding box center [656, 408] width 201 height 201
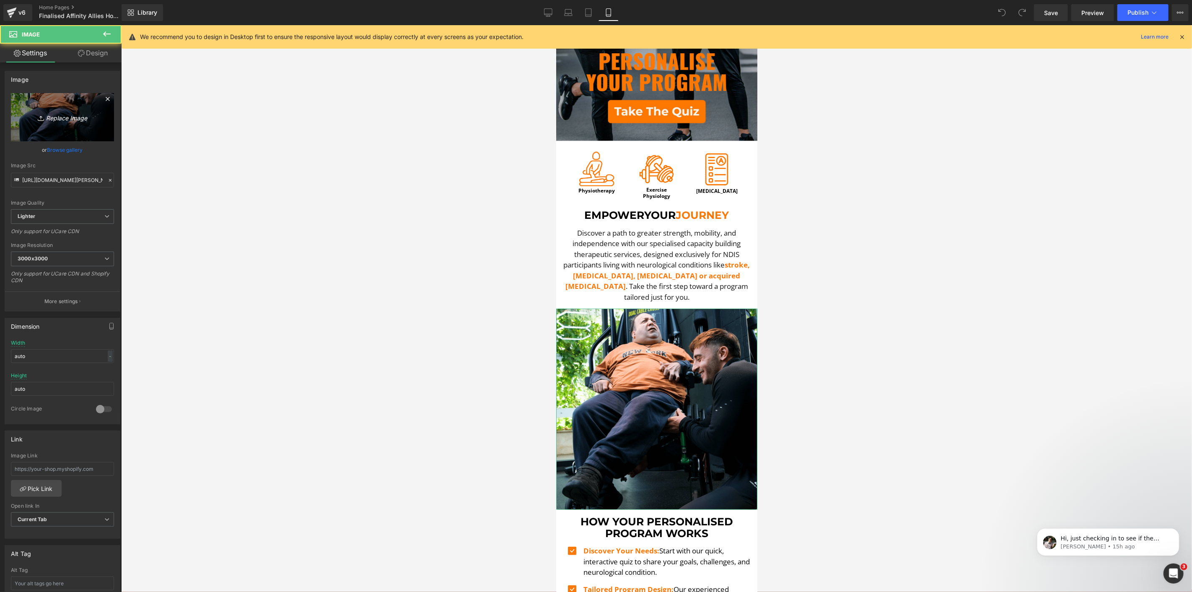
scroll to position [0, 0]
click at [86, 133] on link "Replace Image" at bounding box center [62, 117] width 103 height 48
type input "C:\fakepath\DSCF5536.00_36_18_26.Still012-min.png"
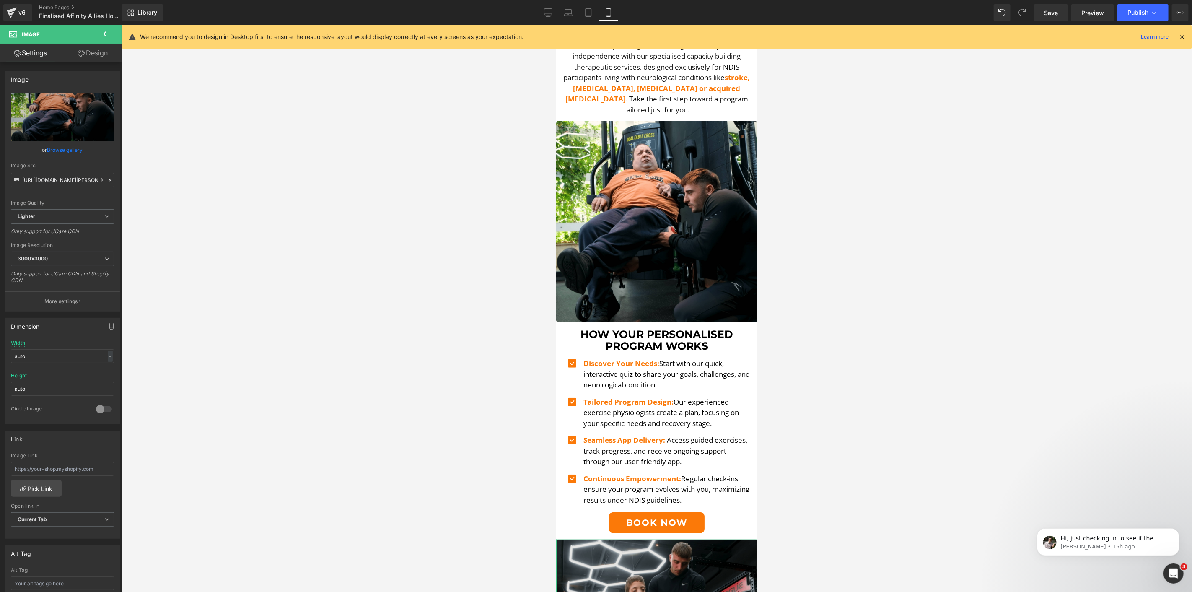
scroll to position [372, 0]
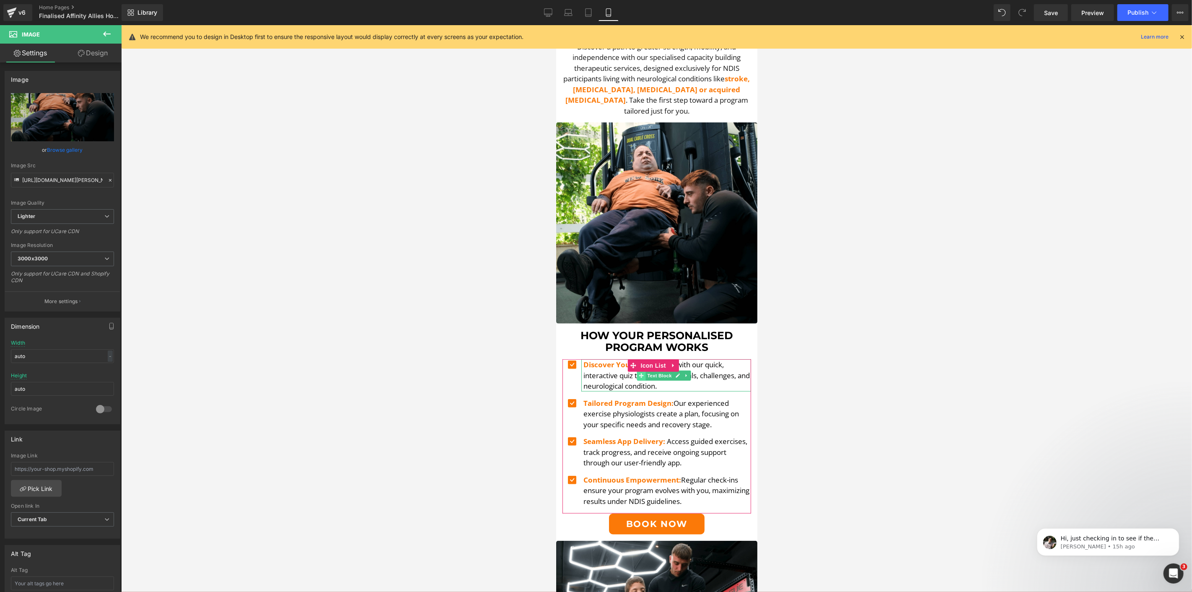
click at [642, 373] on icon at bounding box center [640, 375] width 5 height 5
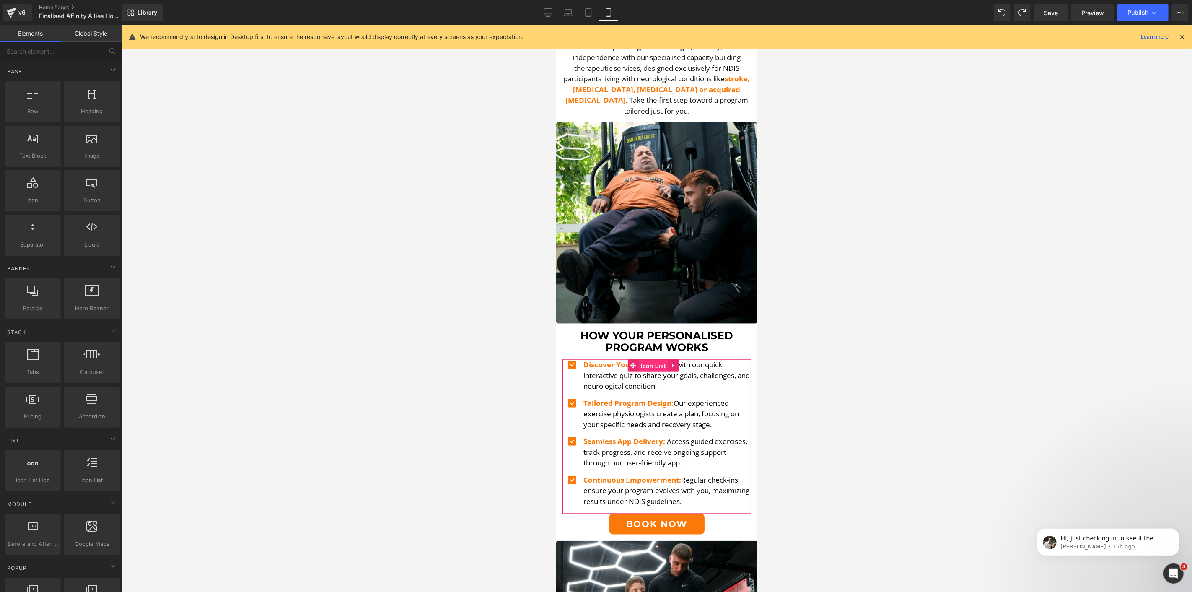
click at [650, 359] on span "Icon List" at bounding box center [652, 365] width 29 height 13
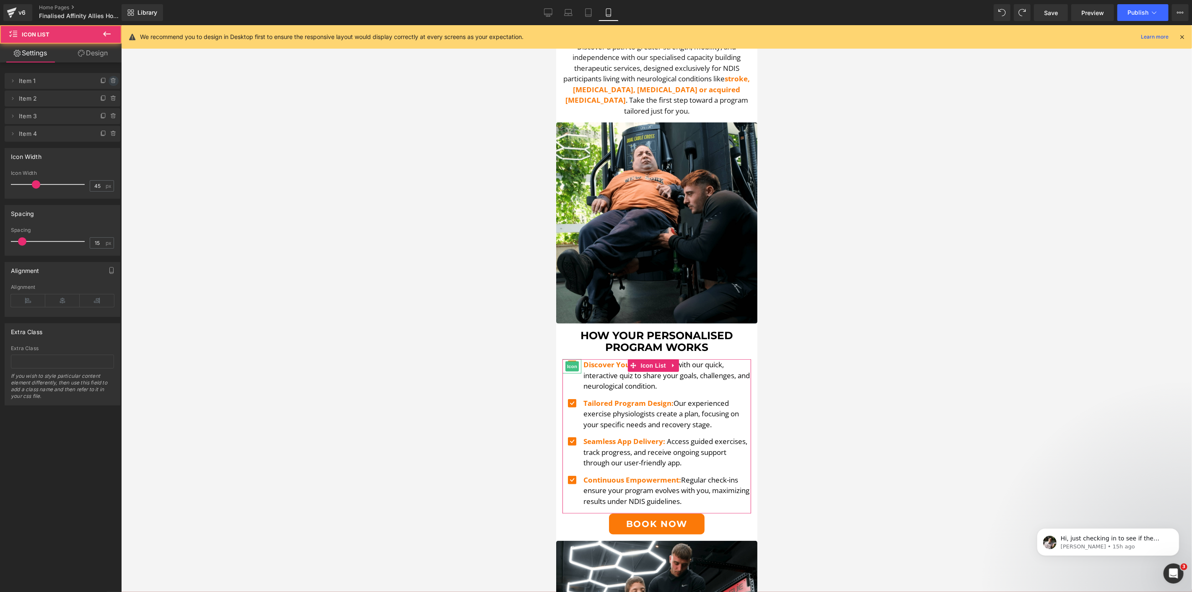
click at [111, 82] on icon at bounding box center [112, 81] width 3 height 4
click at [108, 85] on button "Delete" at bounding box center [104, 81] width 26 height 11
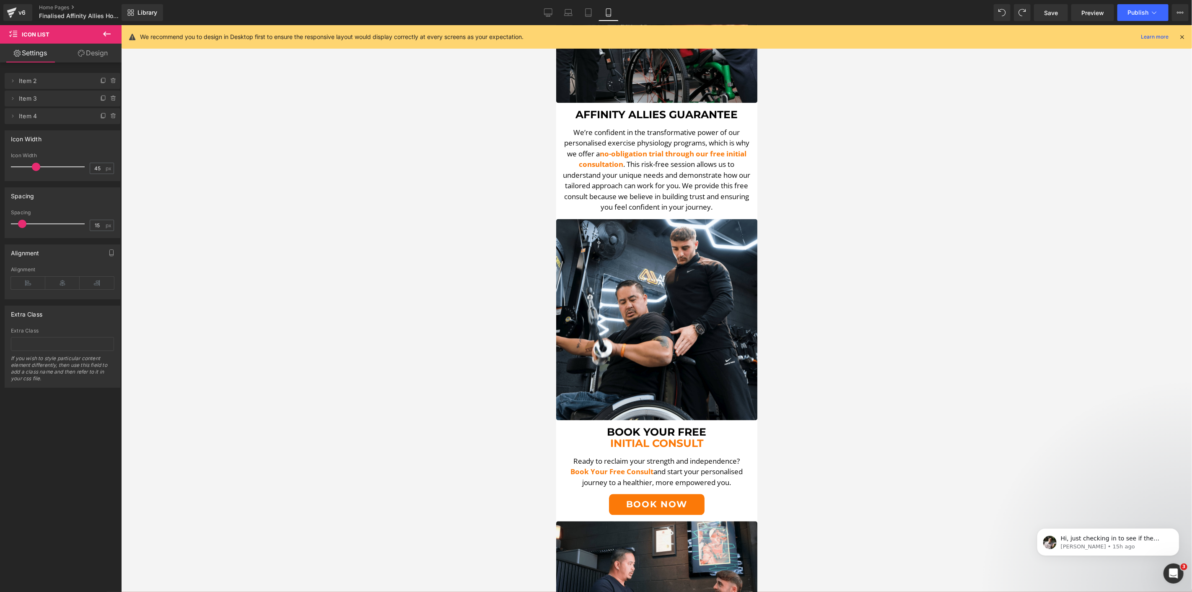
scroll to position [1304, 0]
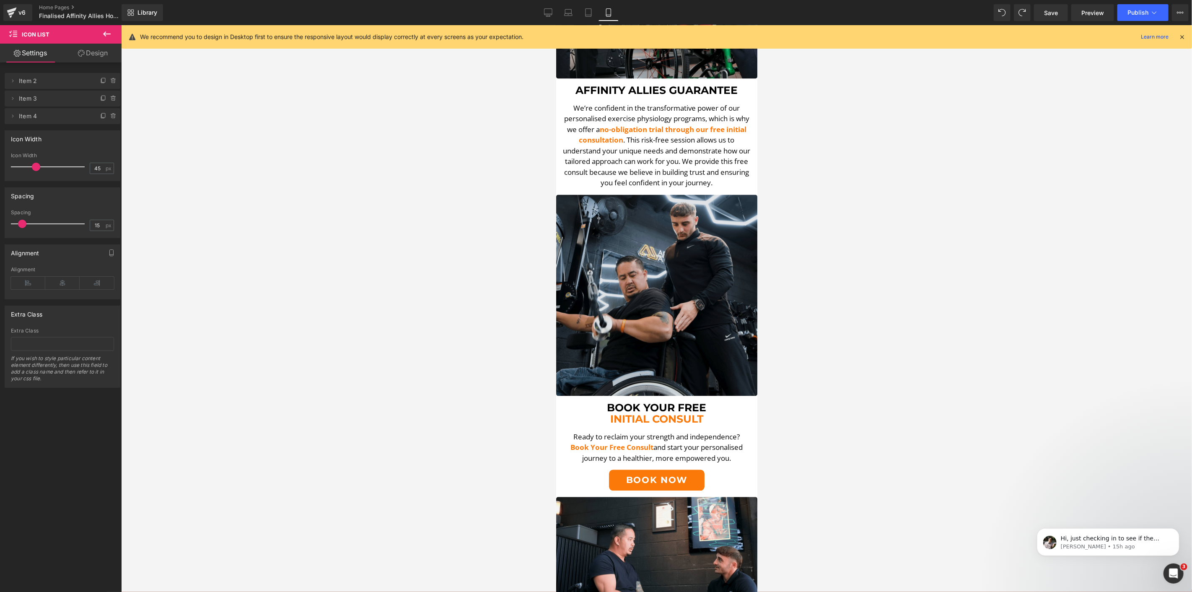
click at [655, 328] on img at bounding box center [656, 294] width 201 height 201
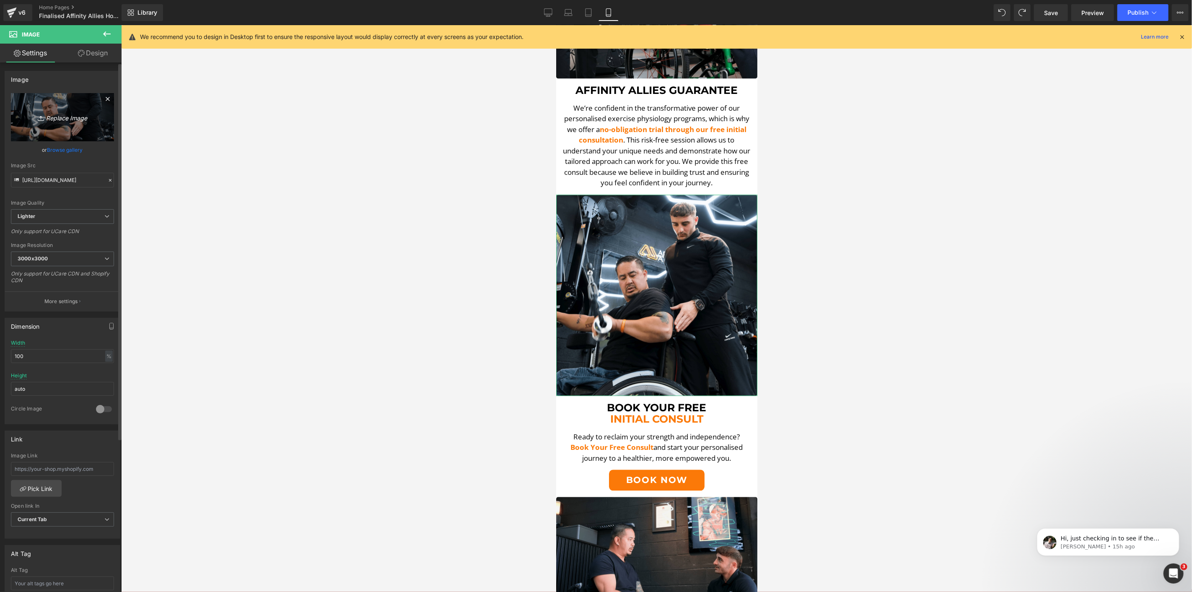
click at [60, 106] on link "Replace Image" at bounding box center [62, 117] width 103 height 48
type input "C:\fakepath\_MGL1964.jpg"
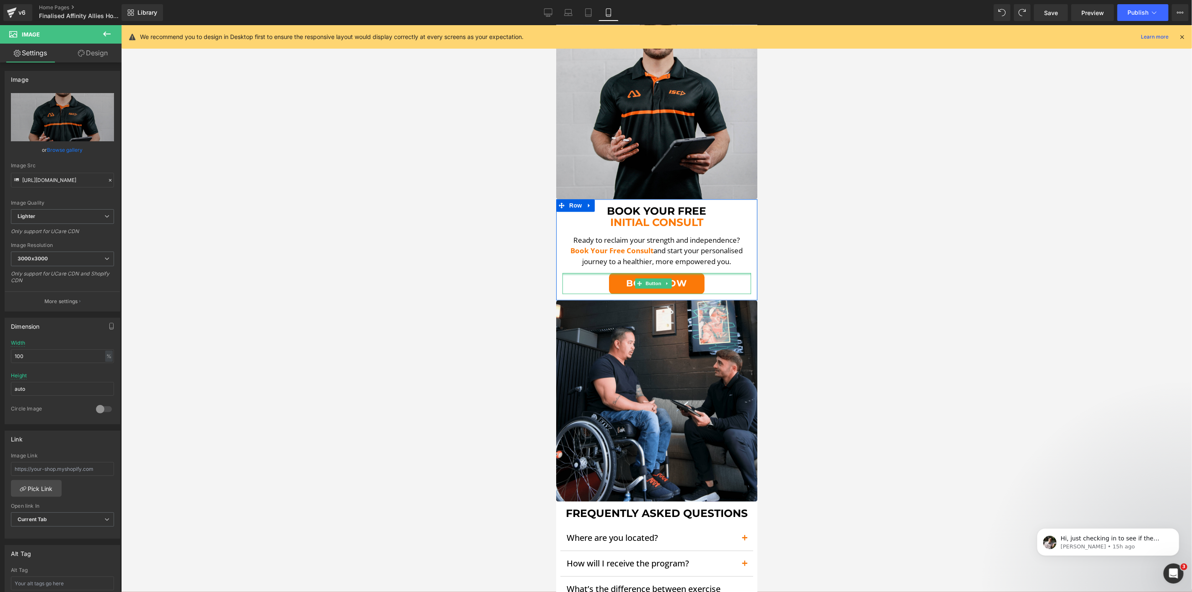
scroll to position [1536, 0]
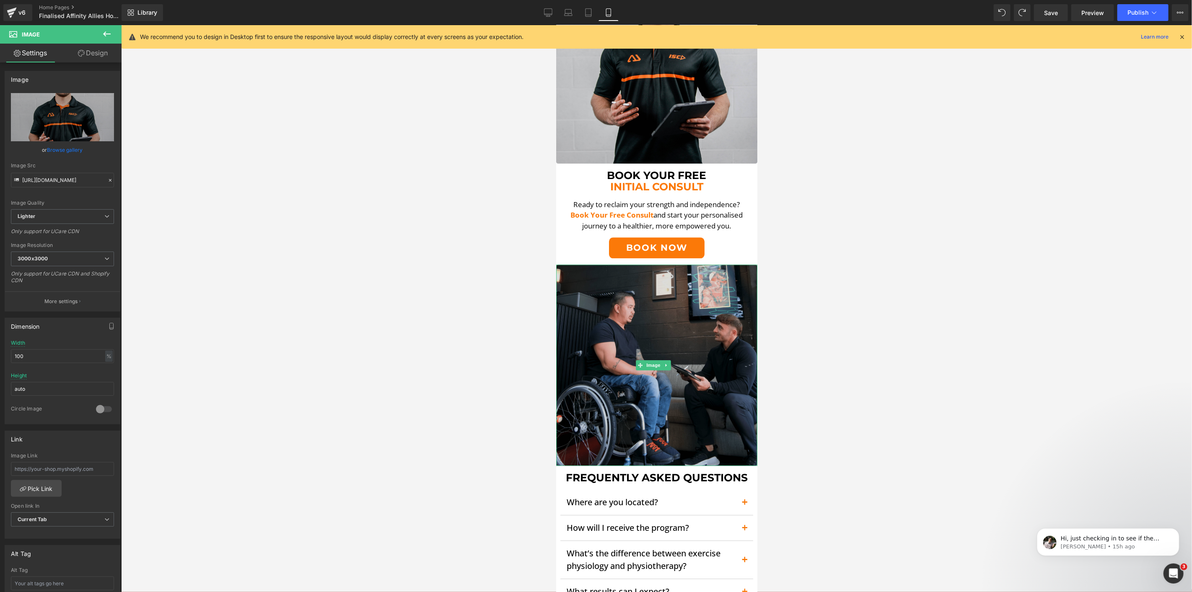
click at [696, 264] on img at bounding box center [656, 364] width 201 height 201
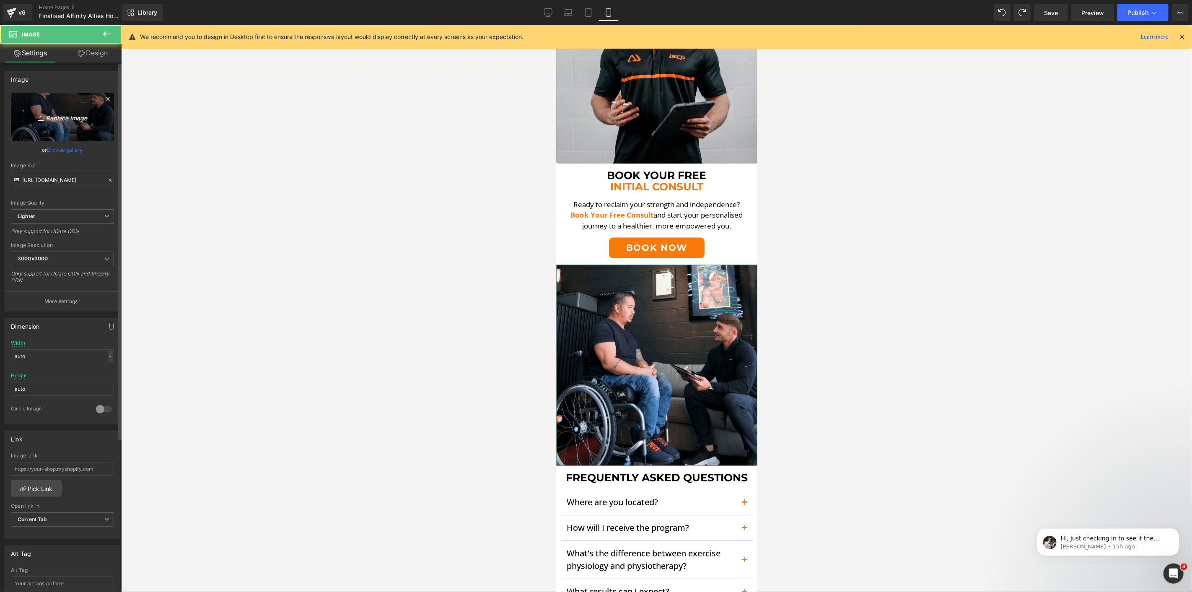
click at [78, 123] on link "Replace Image" at bounding box center [62, 117] width 103 height 48
type input "C:\fakepath\FAQ-min-min.png"
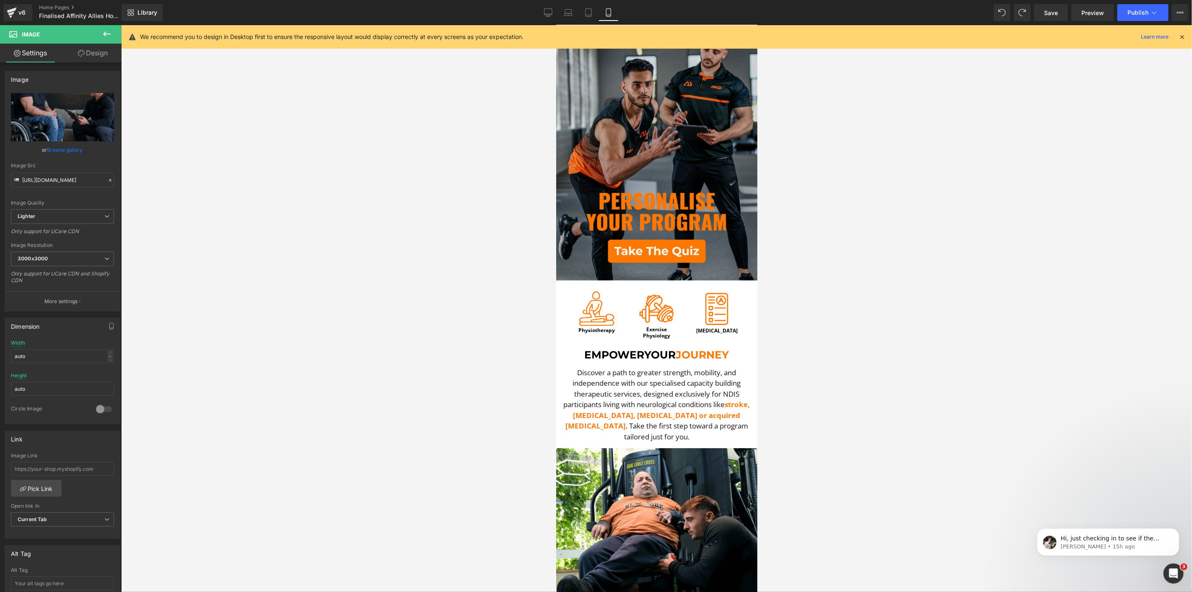
scroll to position [0, 0]
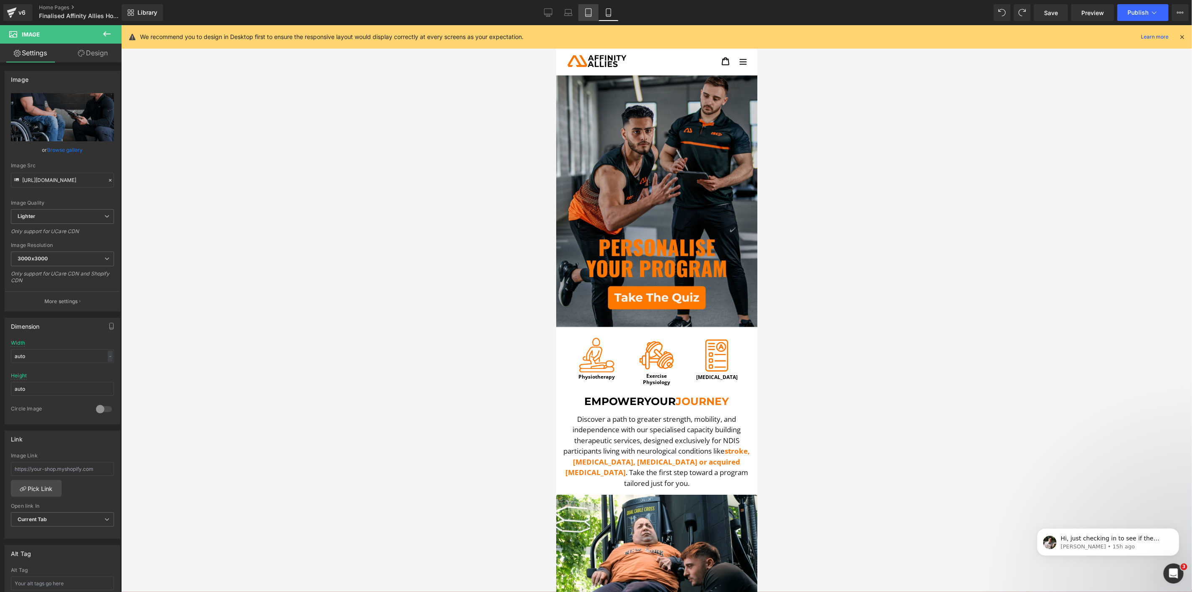
click at [586, 13] on icon at bounding box center [588, 12] width 8 height 8
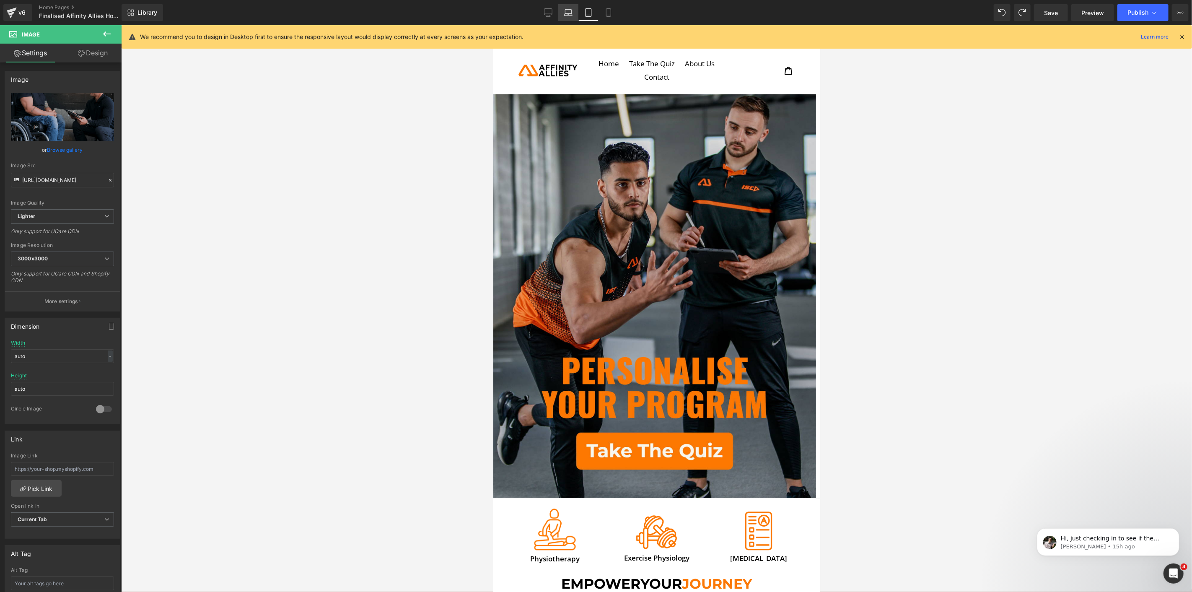
click at [563, 10] on link "Laptop" at bounding box center [568, 12] width 20 height 17
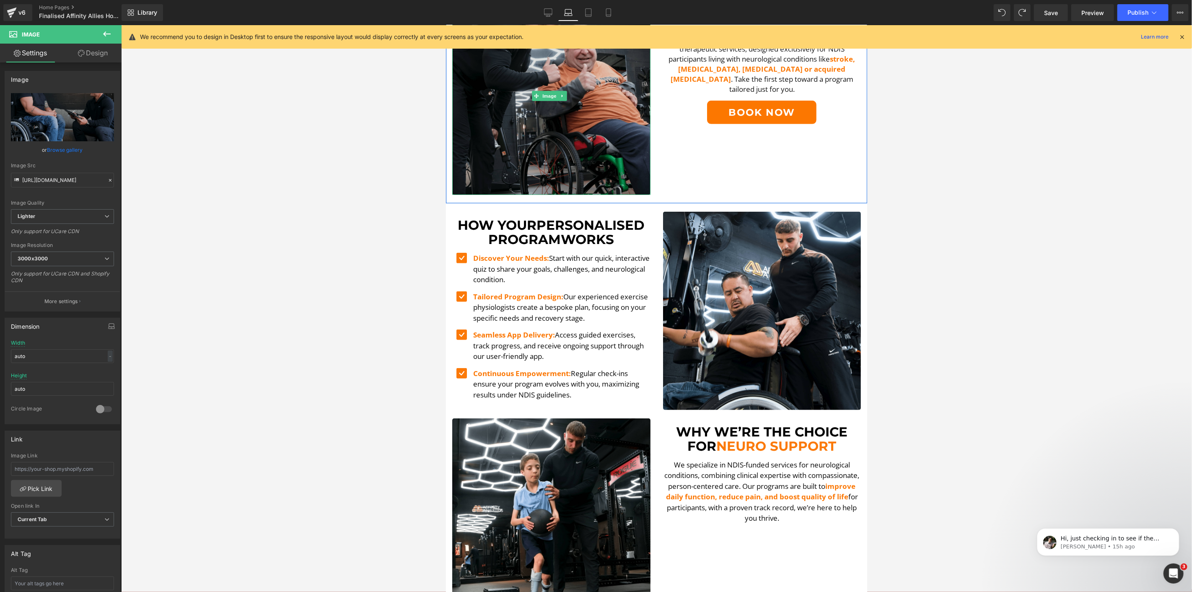
scroll to position [466, 0]
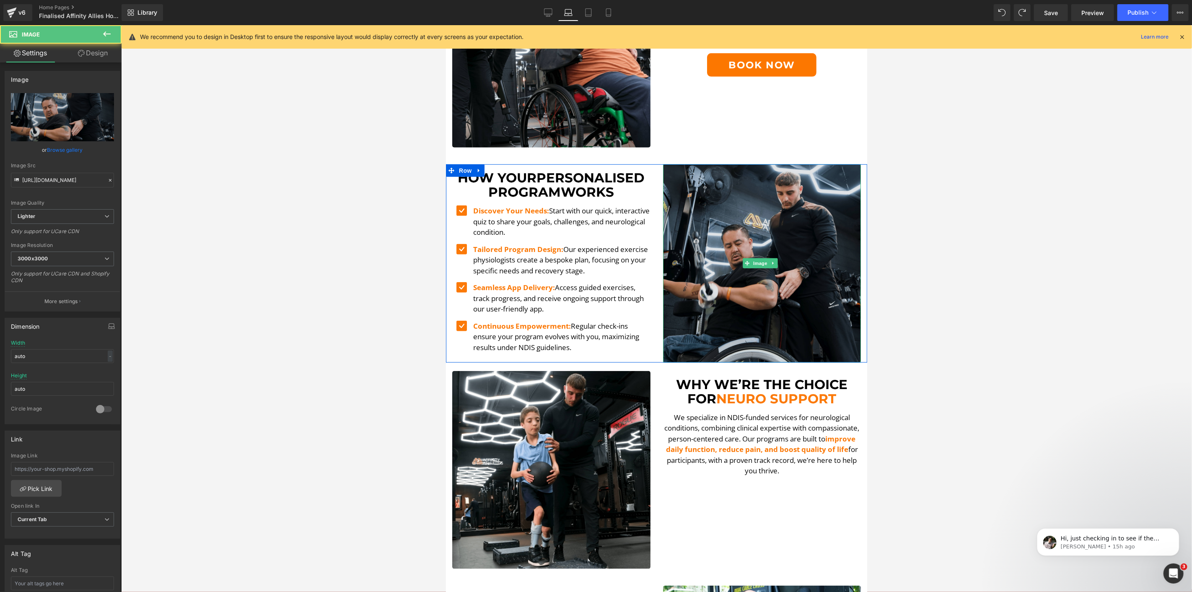
click at [727, 212] on img at bounding box center [762, 263] width 198 height 198
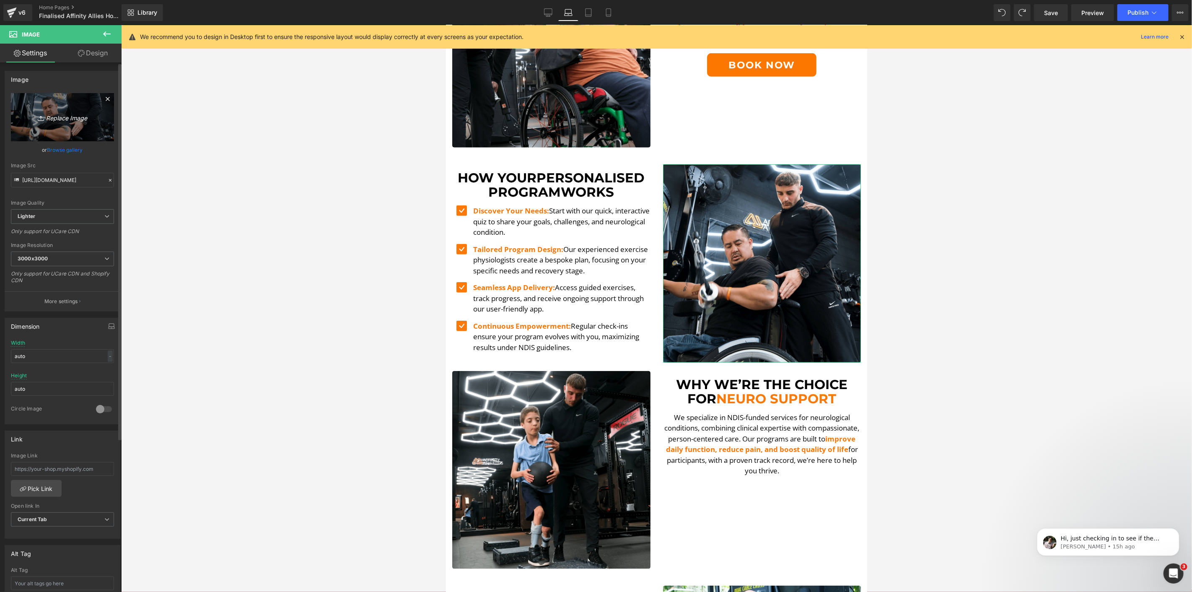
click at [62, 101] on link "Replace Image" at bounding box center [62, 117] width 103 height 48
type input "C:\fakepath\DSCF5536.00_36_18_26.Still012-min.png"
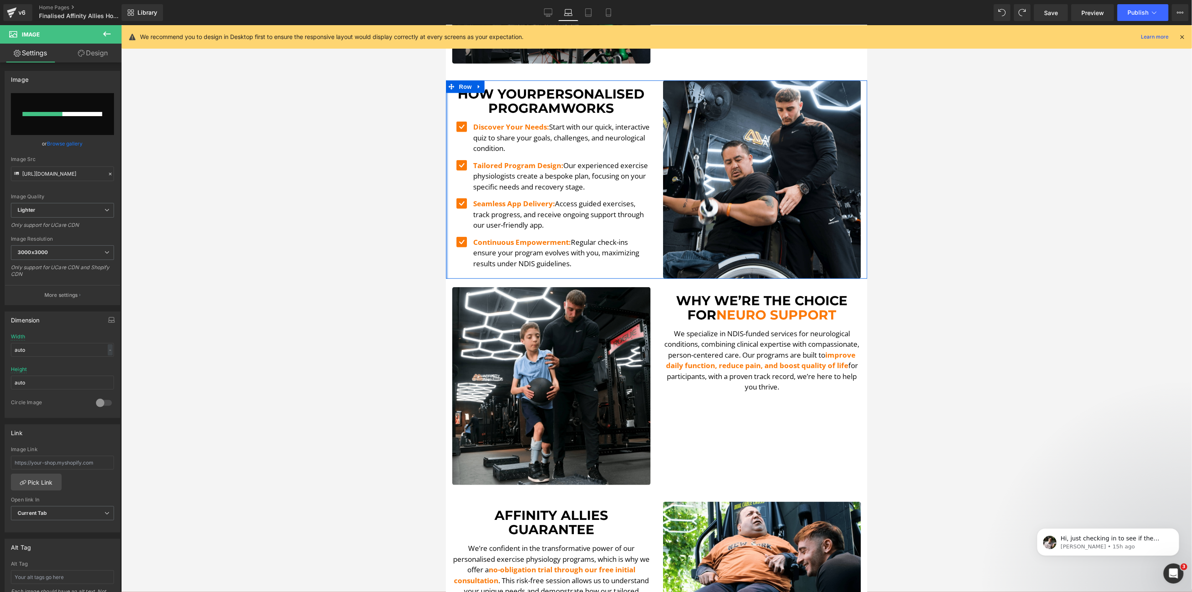
scroll to position [559, 0]
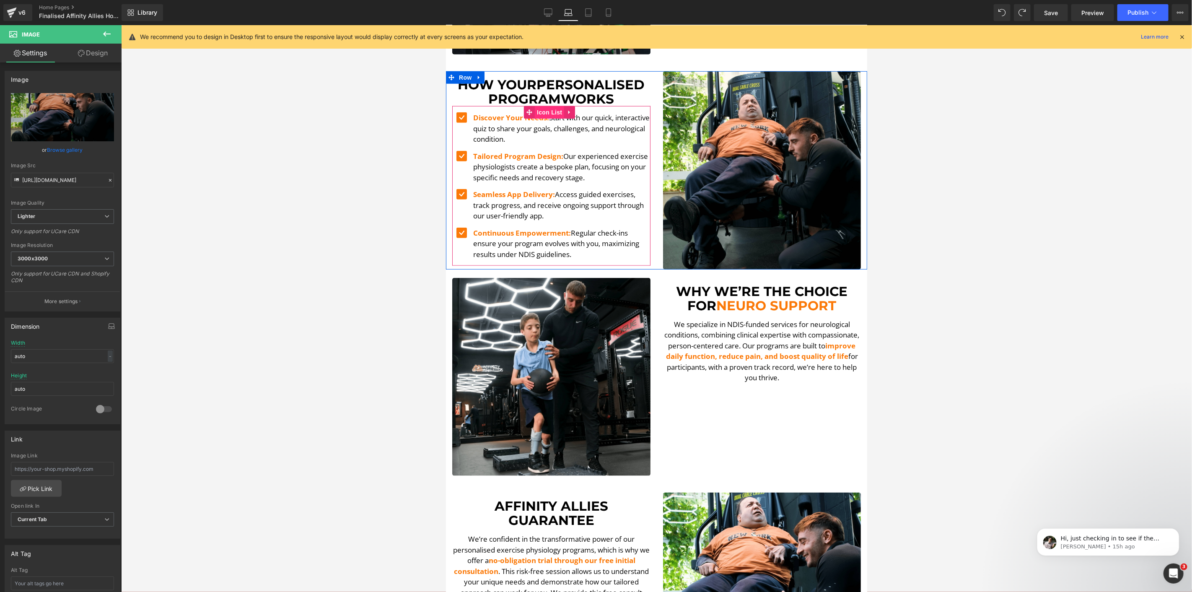
click at [555, 106] on span "Icon List" at bounding box center [548, 112] width 29 height 13
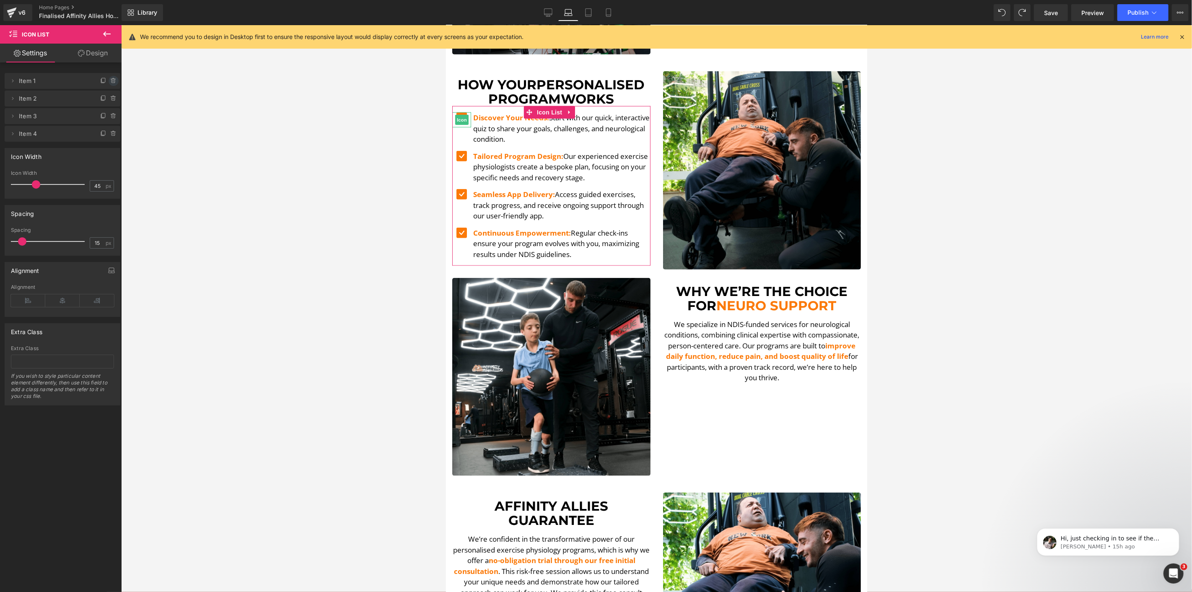
click at [111, 77] on span at bounding box center [114, 81] width 10 height 10
click at [109, 85] on button "Delete" at bounding box center [104, 81] width 26 height 11
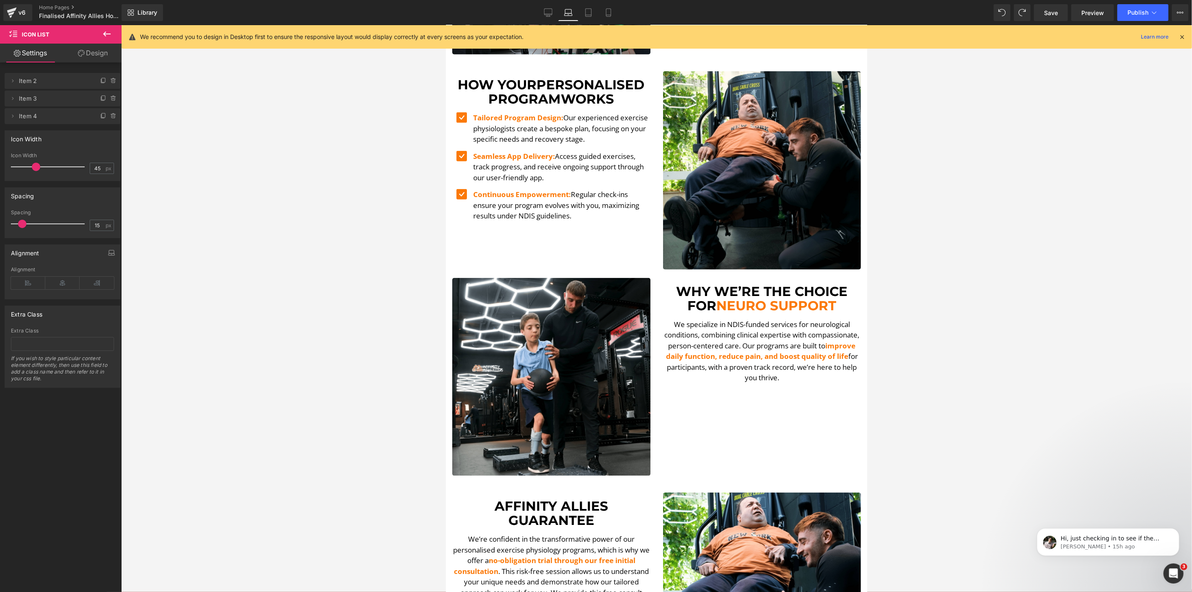
click at [383, 159] on div at bounding box center [656, 308] width 1071 height 567
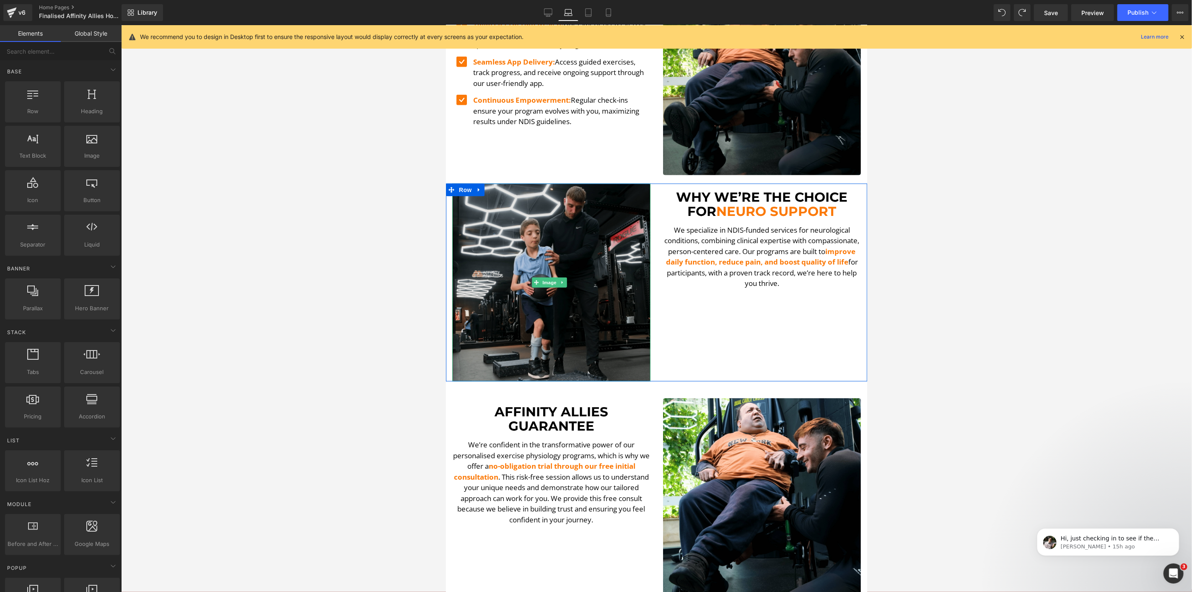
scroll to position [791, 0]
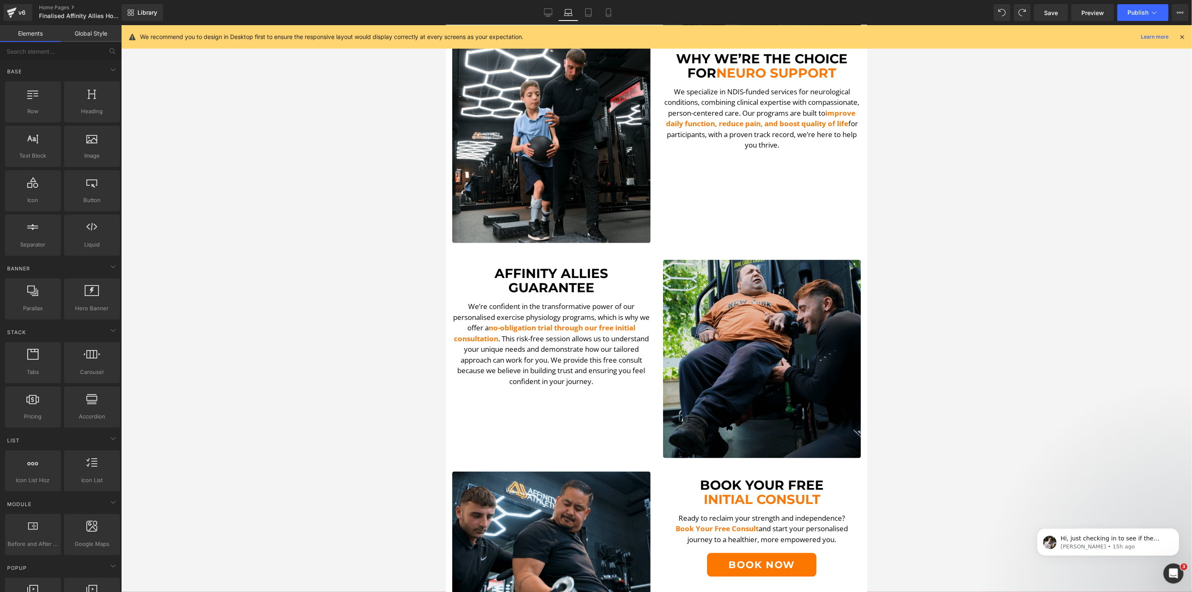
click at [762, 293] on img at bounding box center [762, 358] width 198 height 198
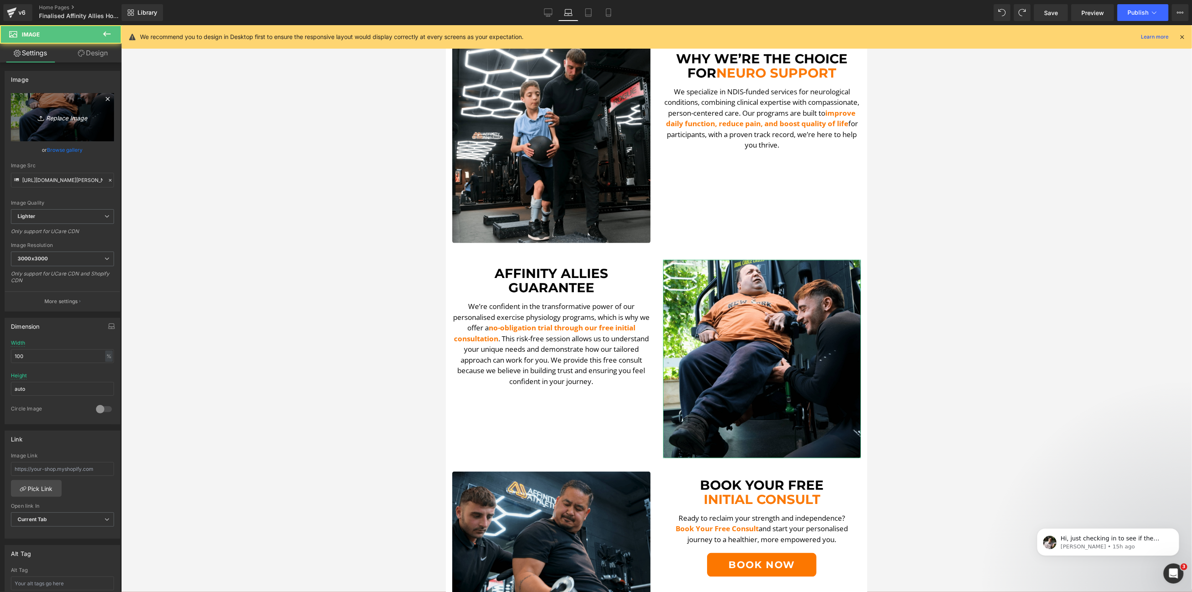
click at [70, 114] on icon "Replace Image" at bounding box center [62, 117] width 67 height 10
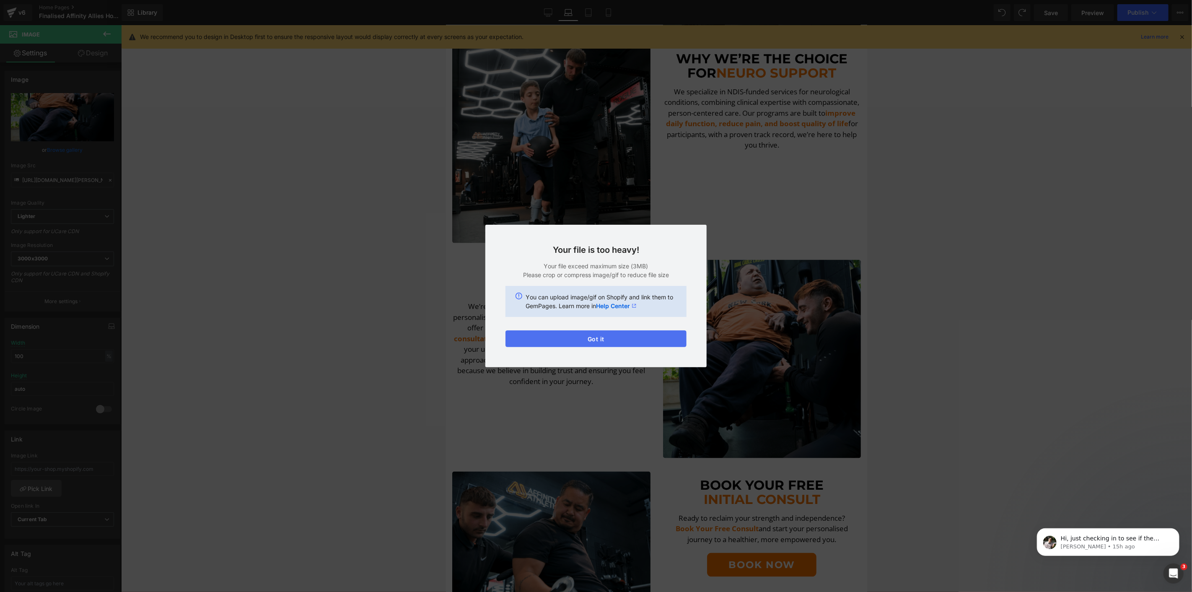
click at [621, 342] on button "Got it" at bounding box center [595, 338] width 181 height 17
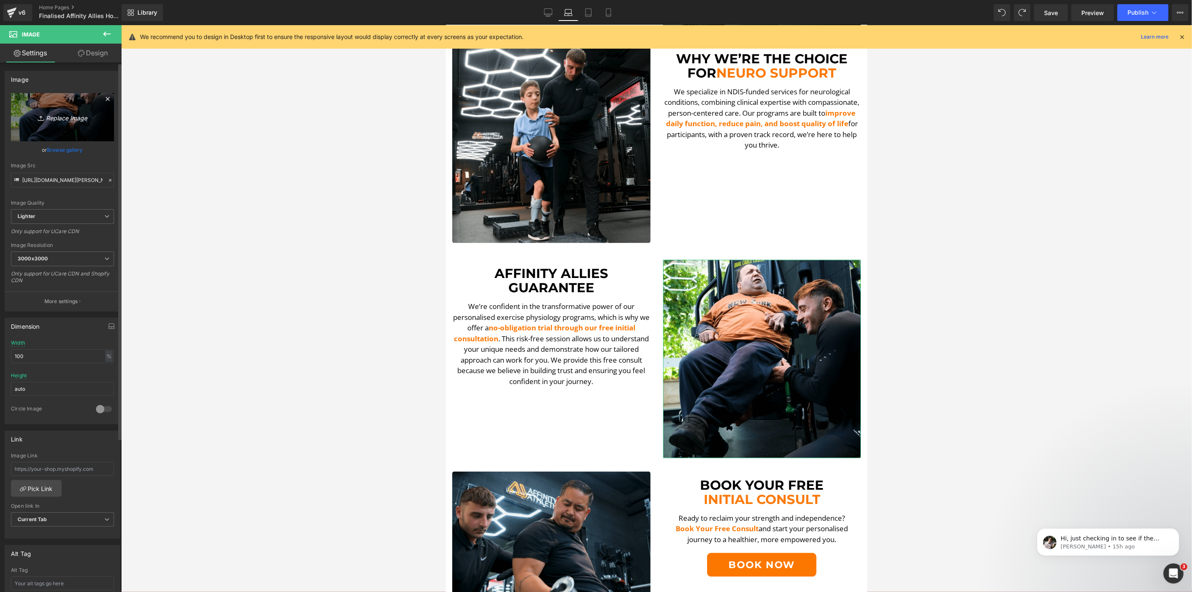
click at [32, 112] on icon "Replace Image" at bounding box center [62, 117] width 67 height 10
type input "C:\fakepath\Paul Thumbs Up-min.png"
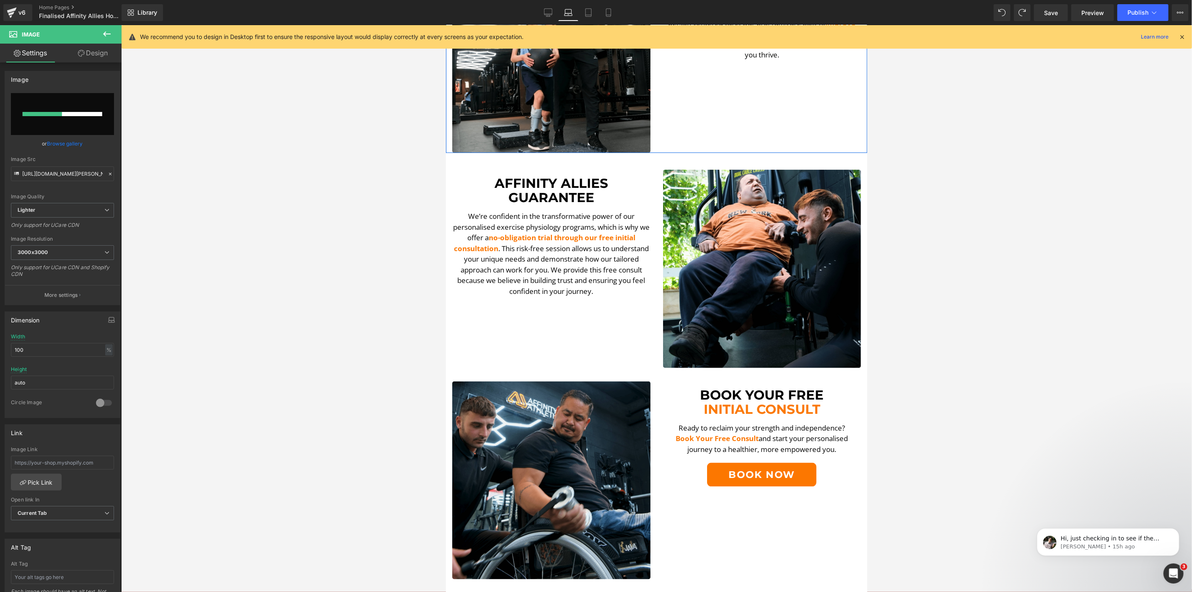
scroll to position [885, 0]
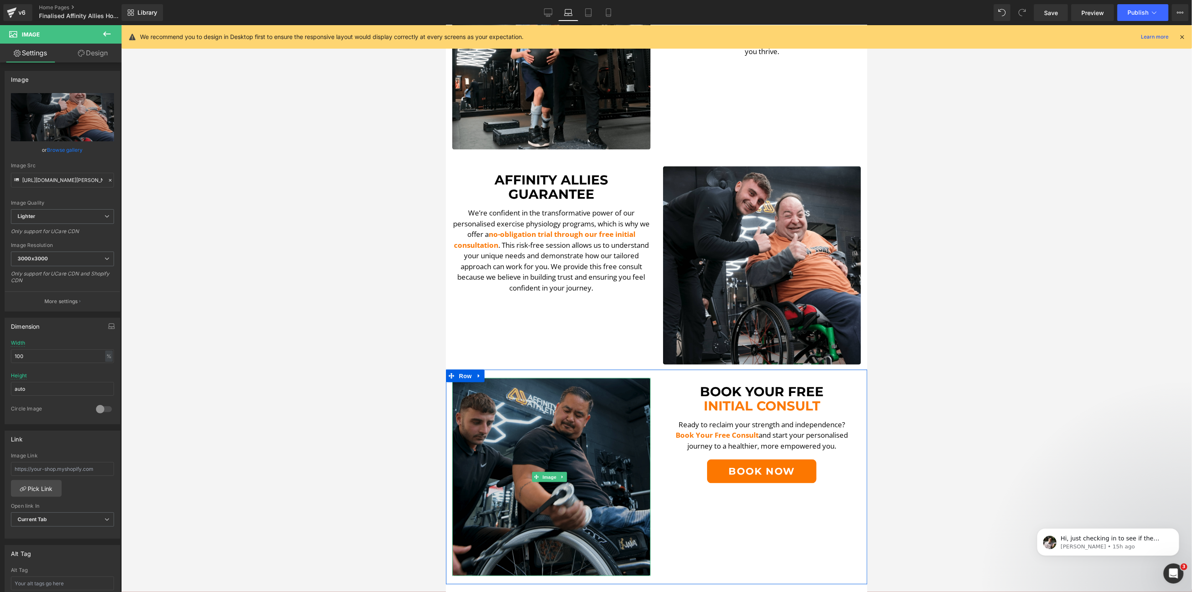
click at [587, 428] on img at bounding box center [551, 477] width 198 height 198
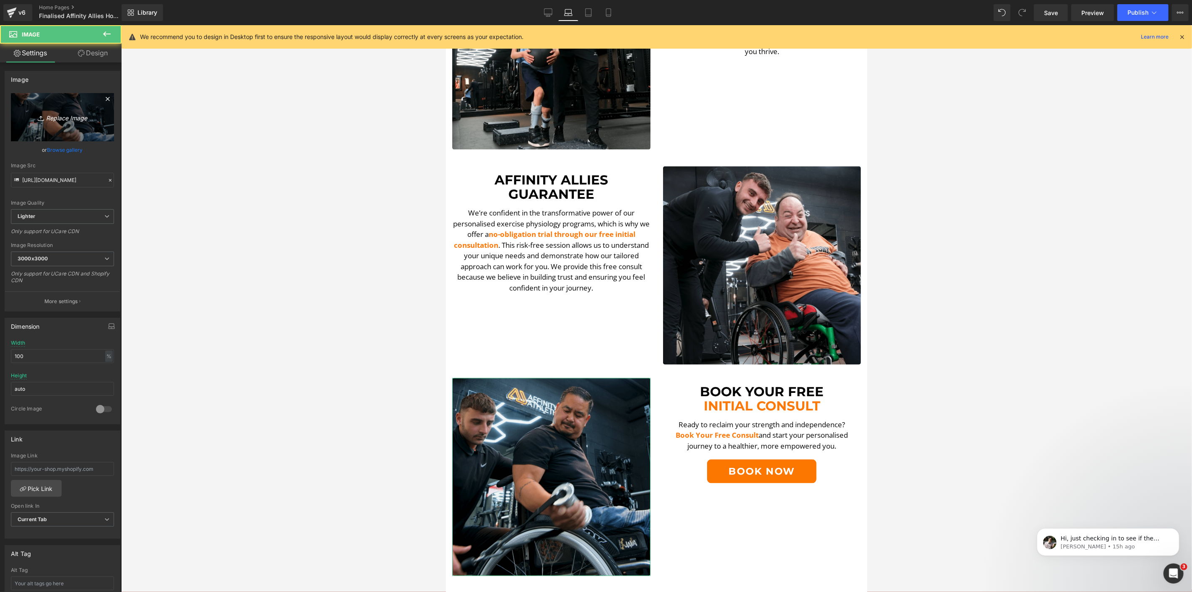
click at [97, 140] on link "Replace Image" at bounding box center [62, 117] width 103 height 48
type input "C:\fakepath\_MGL1964.jpg"
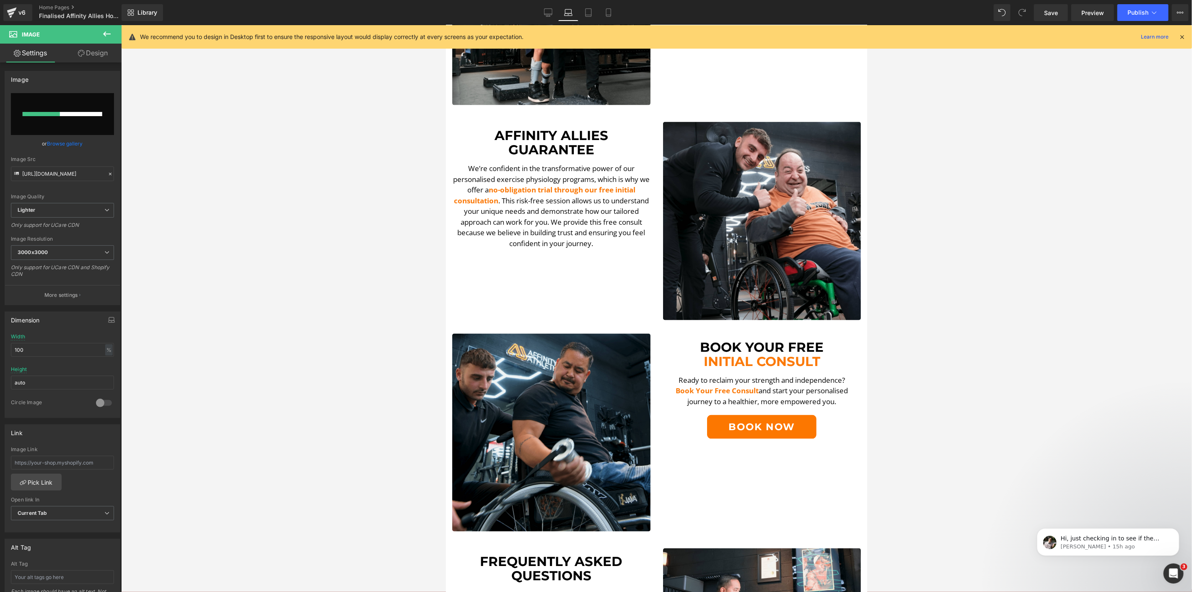
scroll to position [1071, 0]
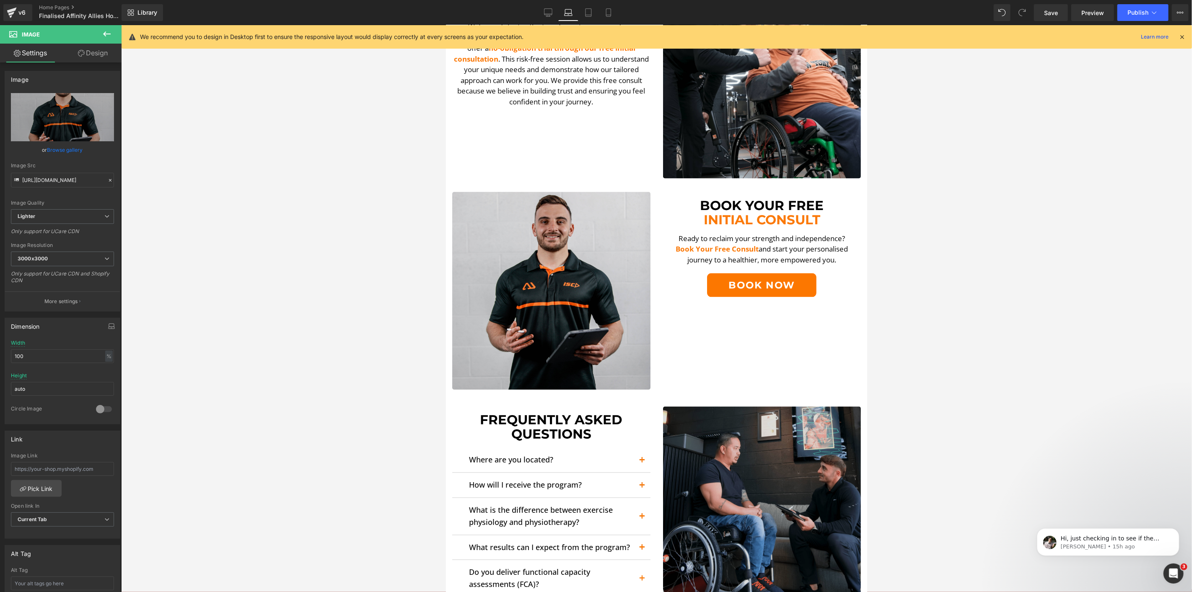
click at [779, 411] on img at bounding box center [762, 505] width 198 height 198
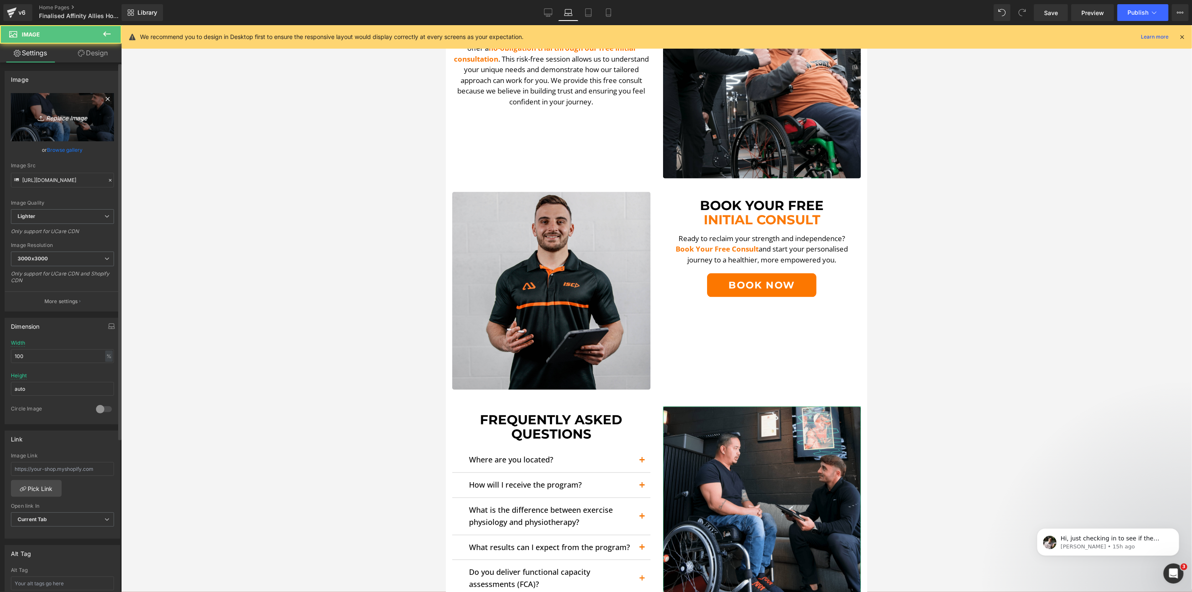
click at [68, 133] on link "Replace Image" at bounding box center [62, 117] width 103 height 48
type input "C:\fakepath\FAQ-min-min.png"
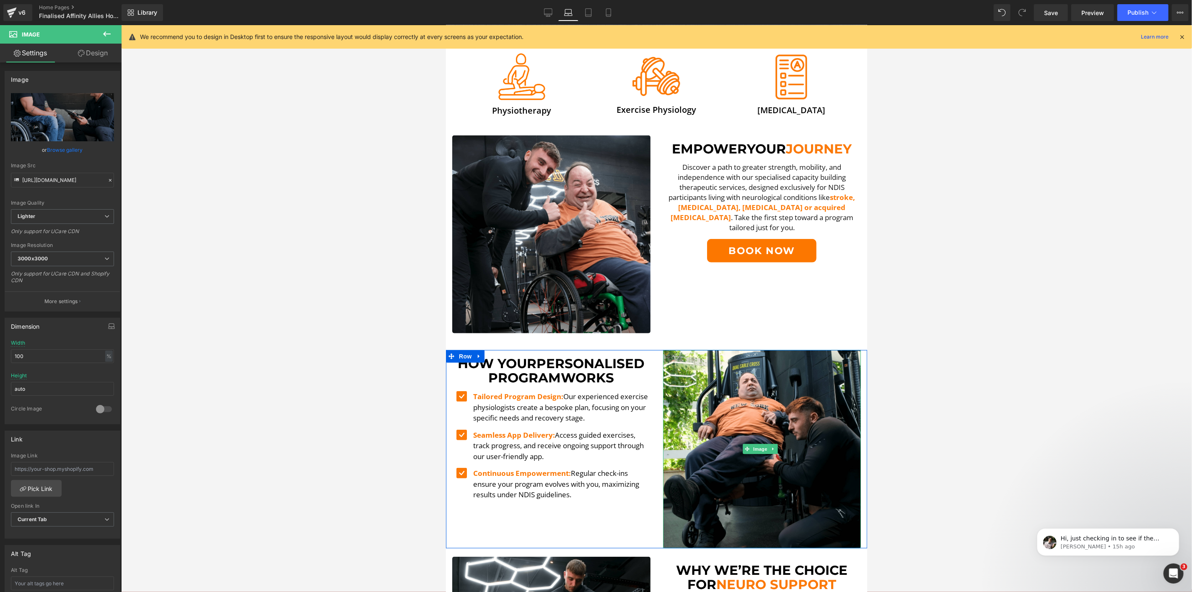
scroll to position [279, 0]
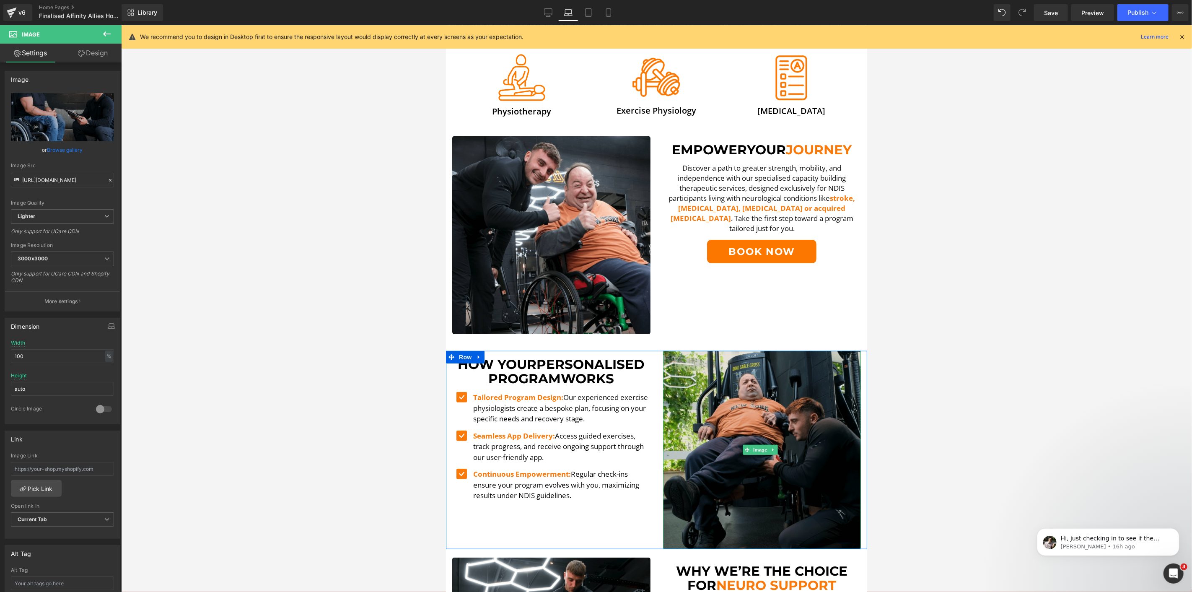
click at [775, 382] on img at bounding box center [762, 449] width 198 height 198
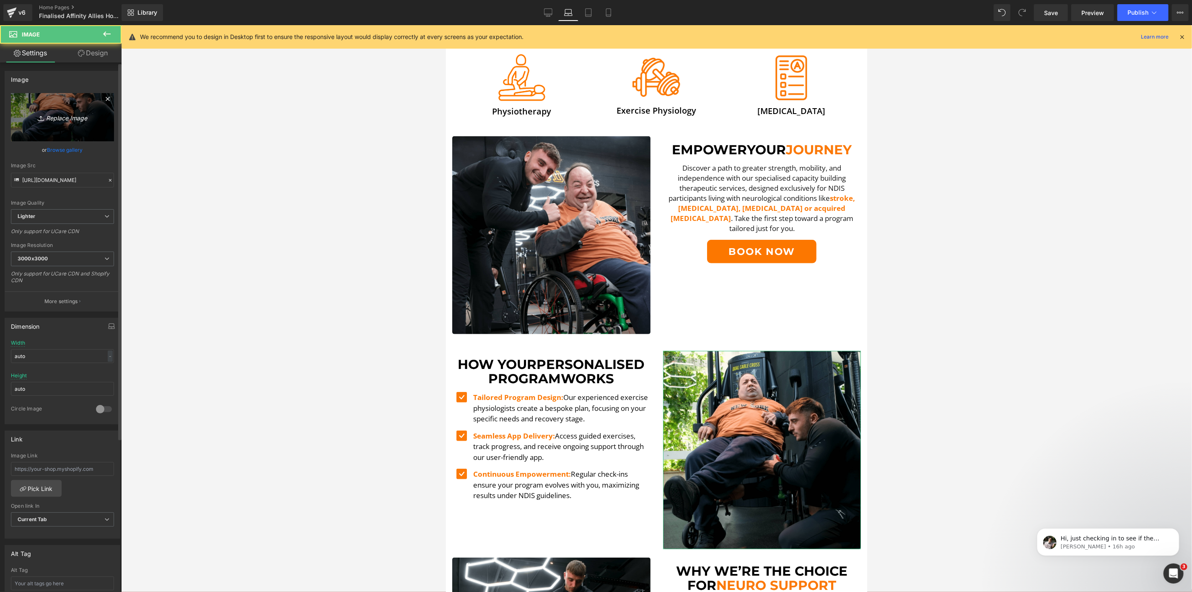
click at [23, 105] on link "Replace Image" at bounding box center [62, 117] width 103 height 48
type input "C:\fakepath\DSCF5578.00_00_02_56.Still007-min.png"
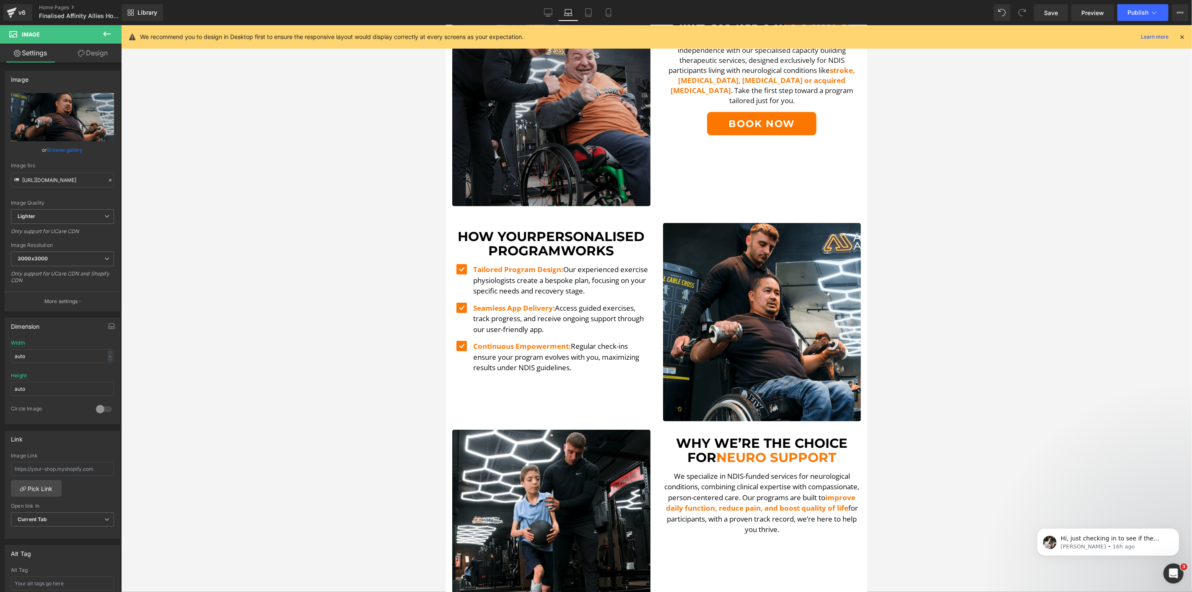
scroll to position [372, 0]
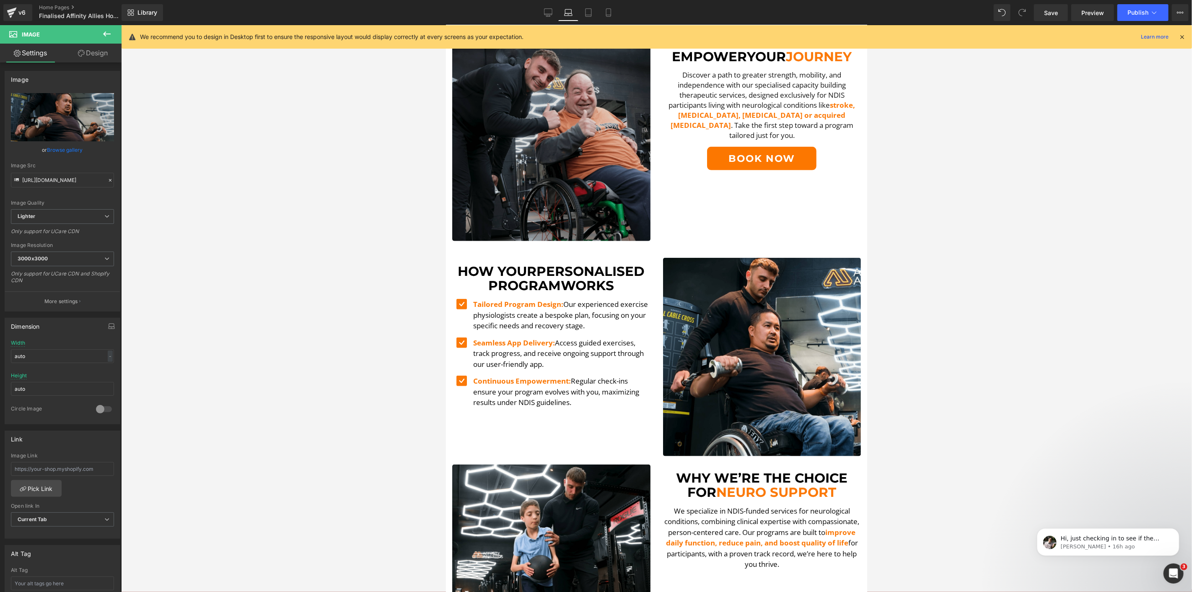
click at [538, 97] on img at bounding box center [551, 142] width 198 height 198
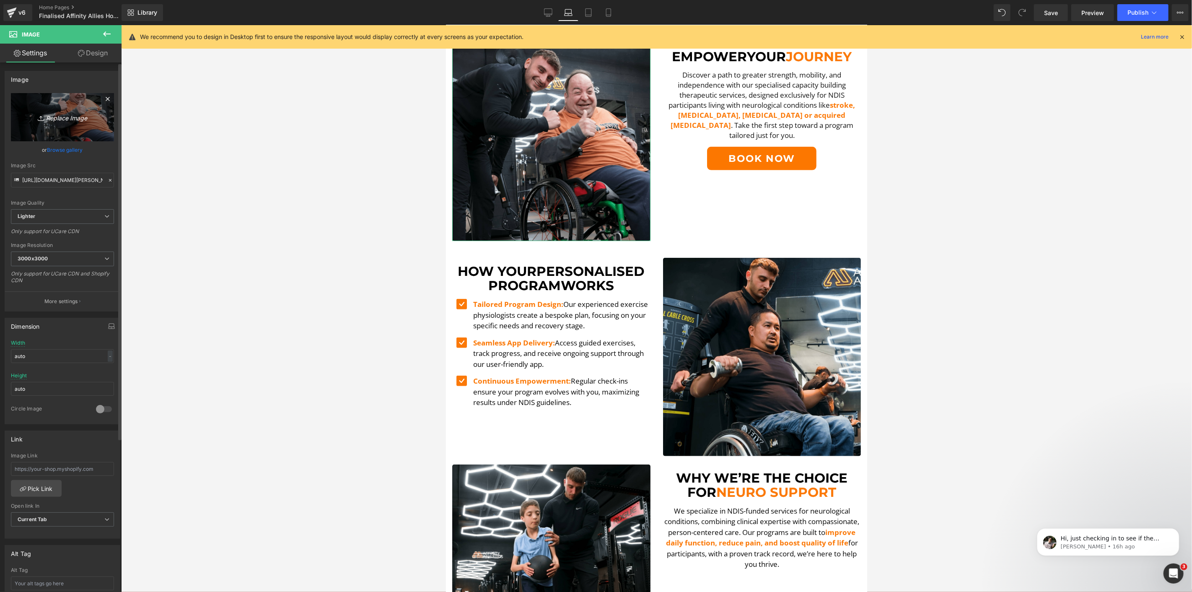
click at [88, 117] on icon "Replace Image" at bounding box center [62, 117] width 67 height 10
type input "C:\fakepath\DSCF5578.00_00_02_56.Still007-min.png"
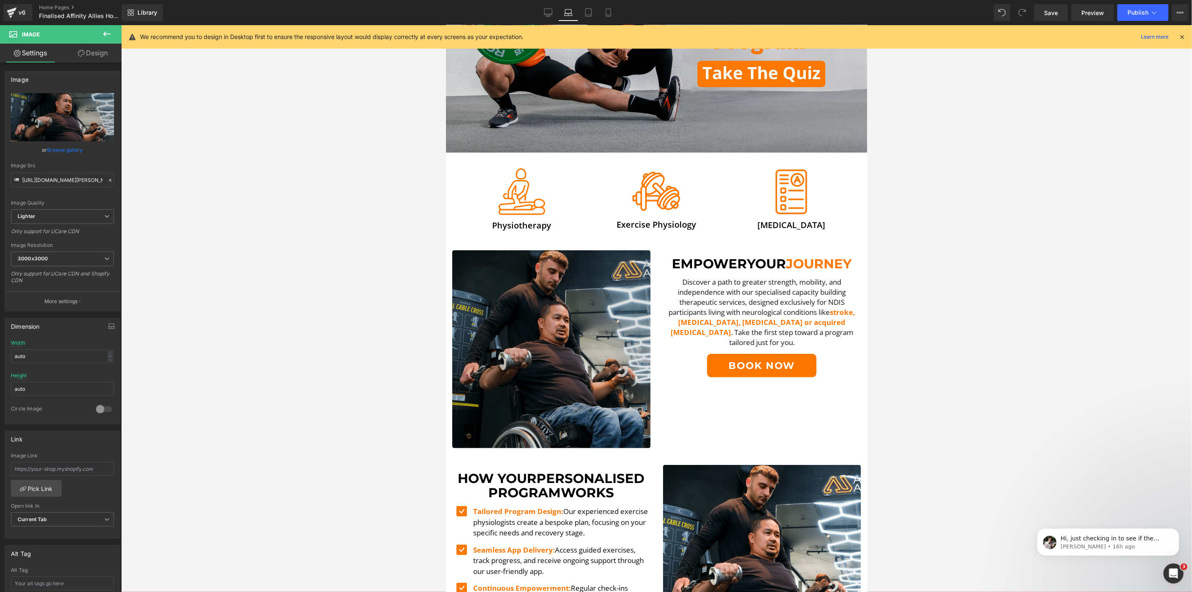
scroll to position [186, 0]
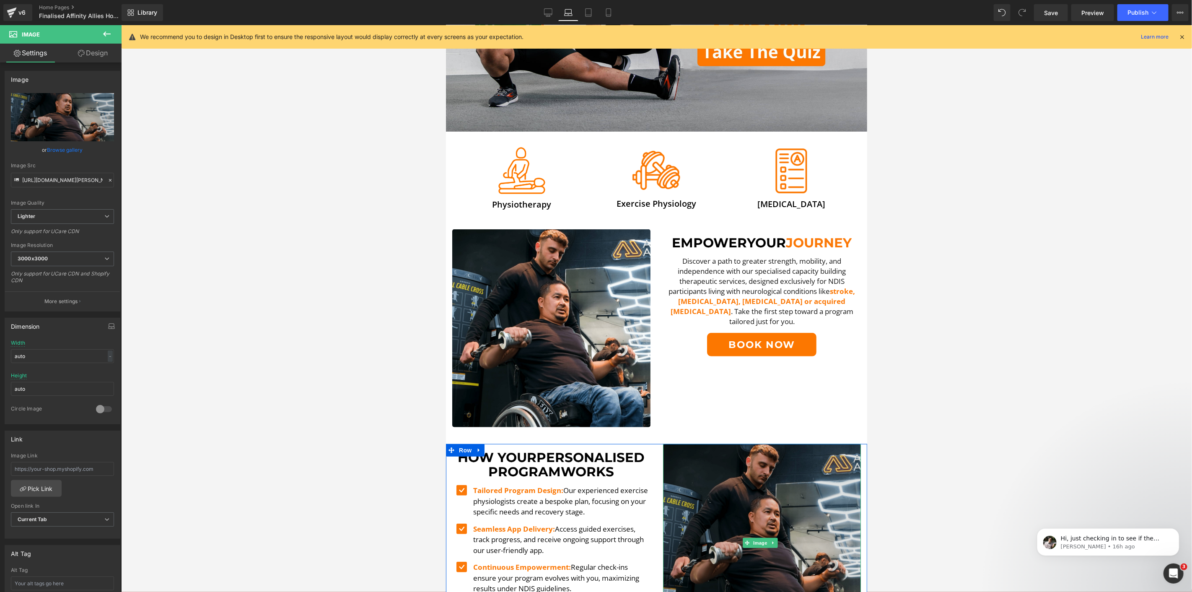
drag, startPoint x: 809, startPoint y: 511, endPoint x: 799, endPoint y: 501, distance: 14.5
click at [809, 511] on img at bounding box center [762, 542] width 198 height 198
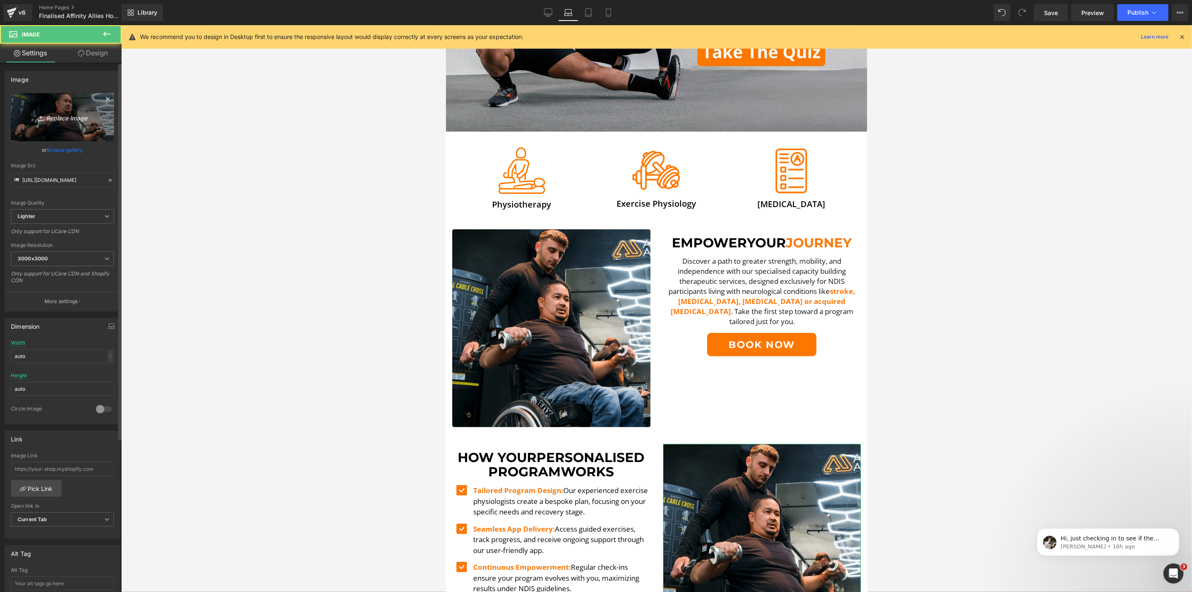
click at [54, 116] on icon "Replace Image" at bounding box center [62, 117] width 67 height 10
type input "C:\fakepath\DSCF5536.00_36_18_26.Still012-min.png"
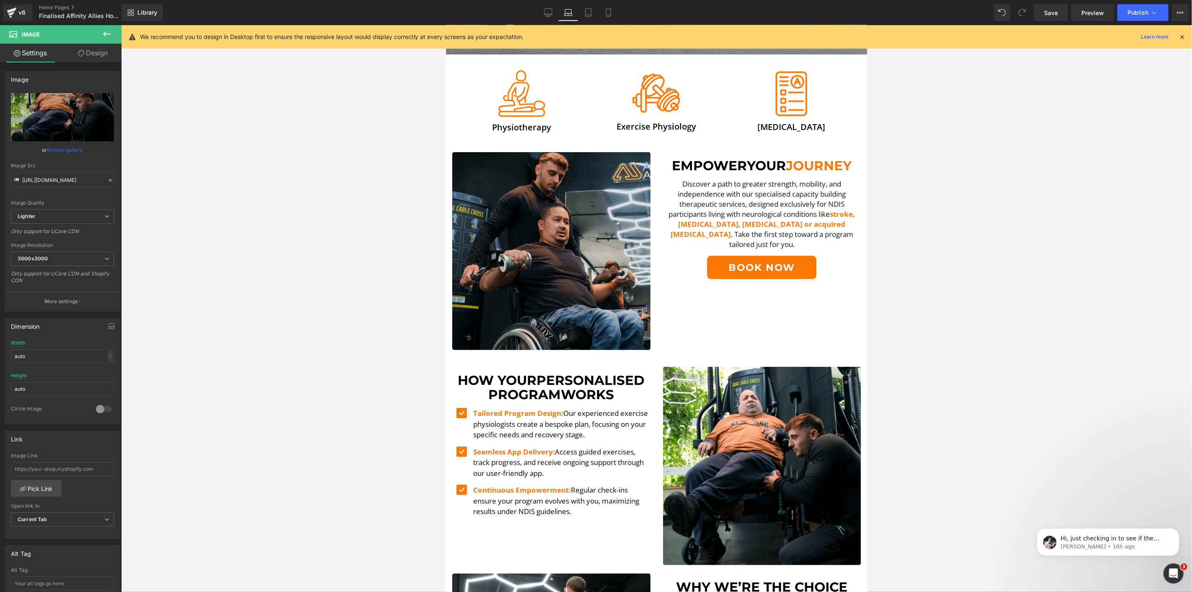
scroll to position [279, 0]
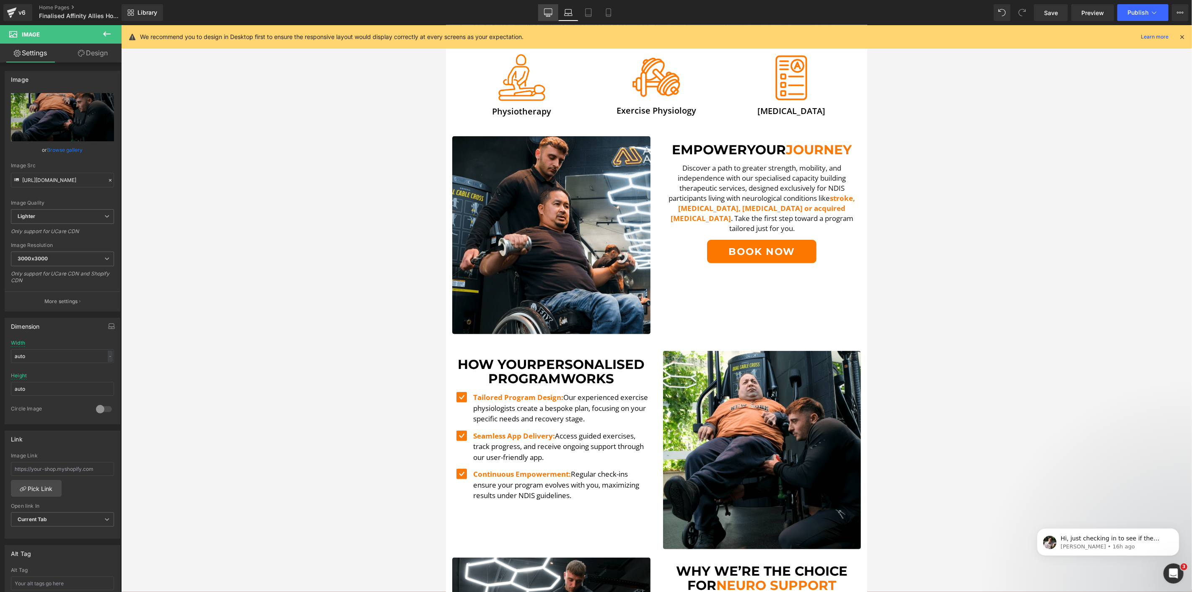
click at [558, 11] on link "Desktop" at bounding box center [548, 12] width 20 height 17
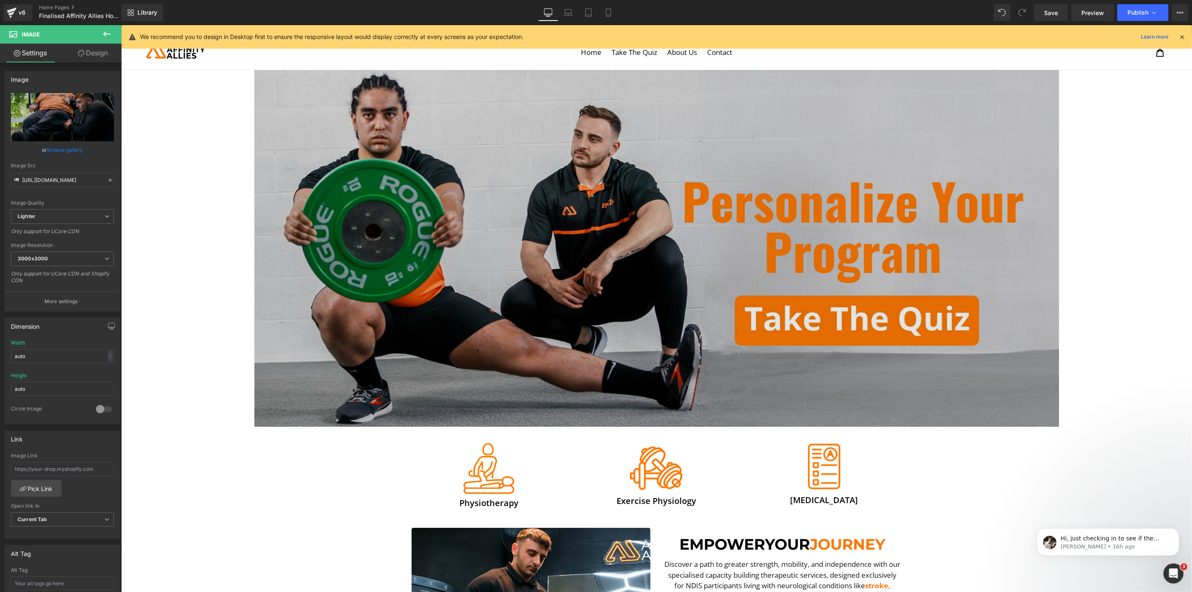
scroll to position [0, 0]
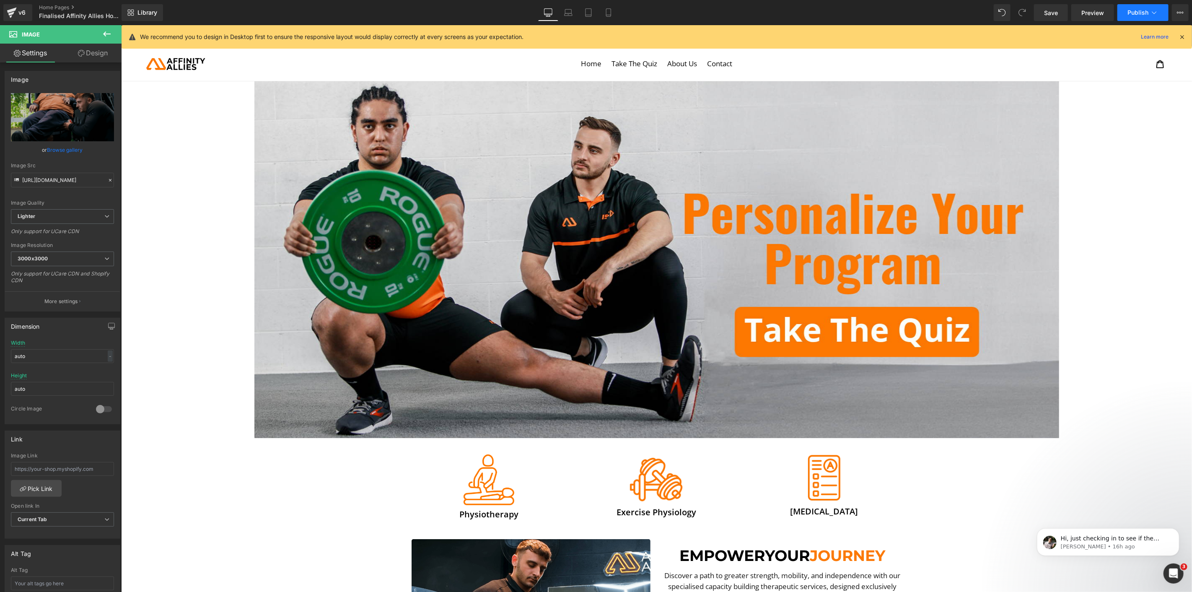
click at [1144, 15] on span "Publish" at bounding box center [1137, 12] width 21 height 7
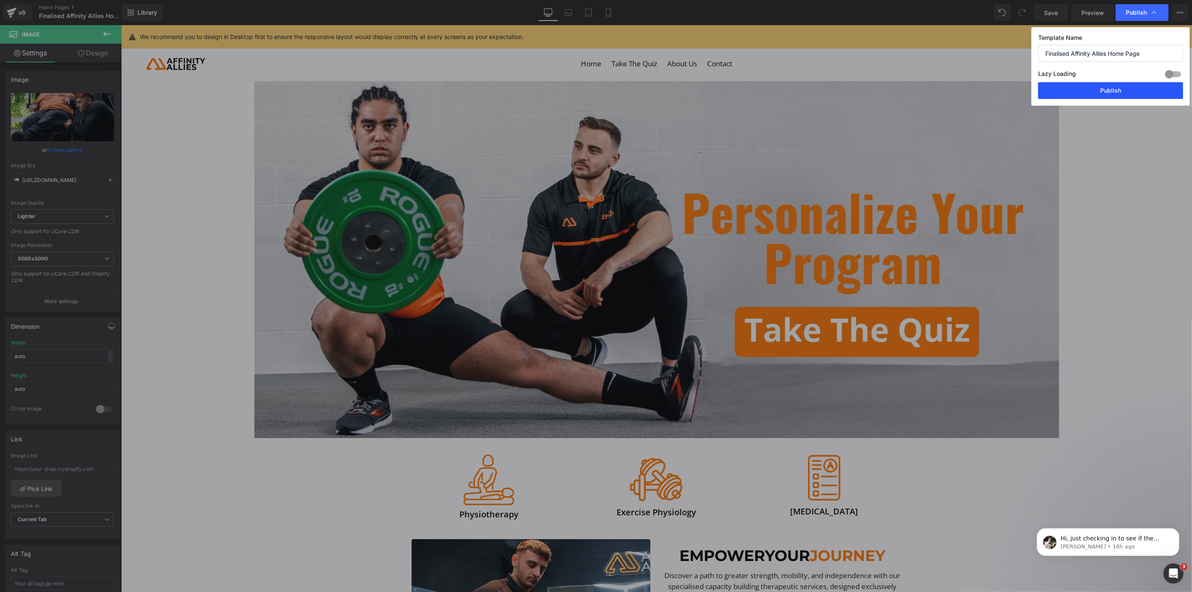
click at [1101, 87] on button "Publish" at bounding box center [1110, 90] width 145 height 17
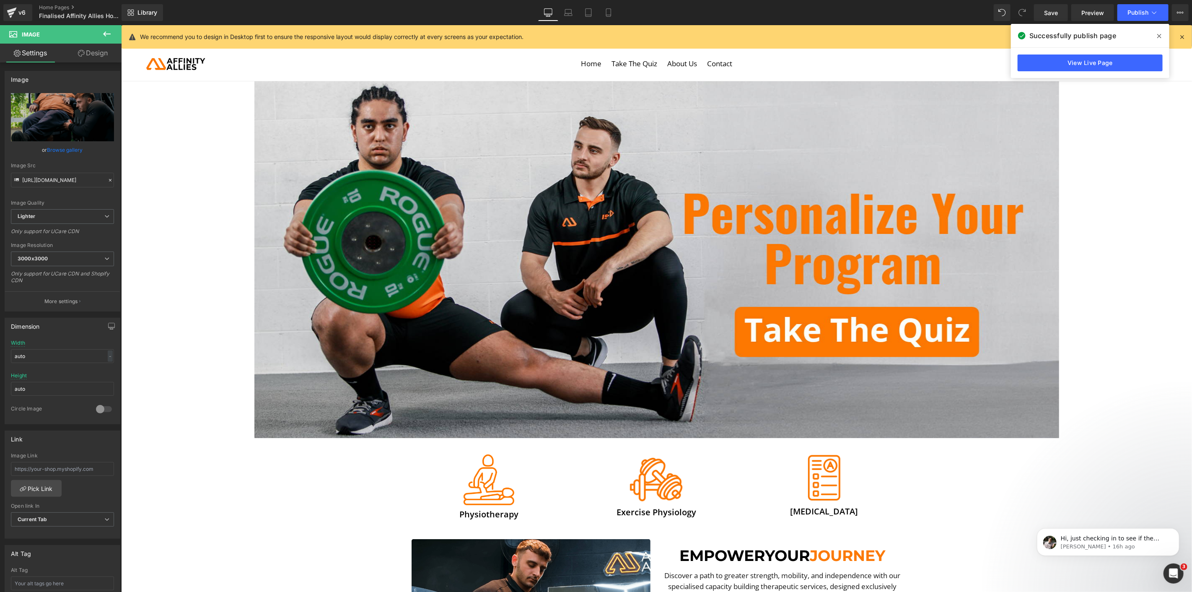
click at [1153, 33] on span at bounding box center [1158, 35] width 13 height 13
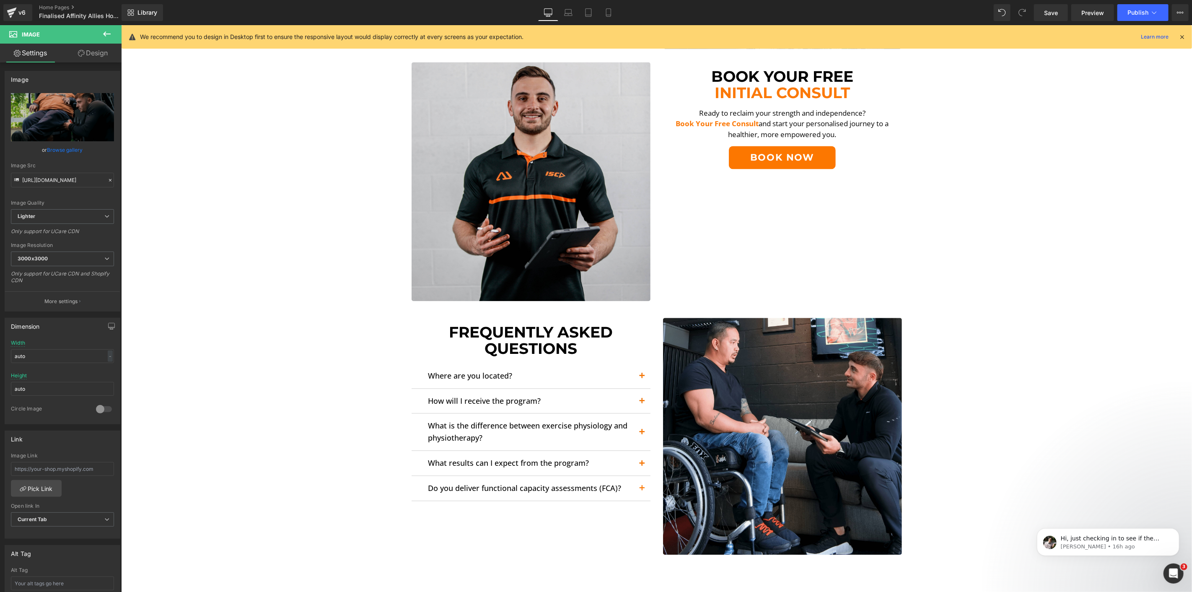
scroll to position [1768, 0]
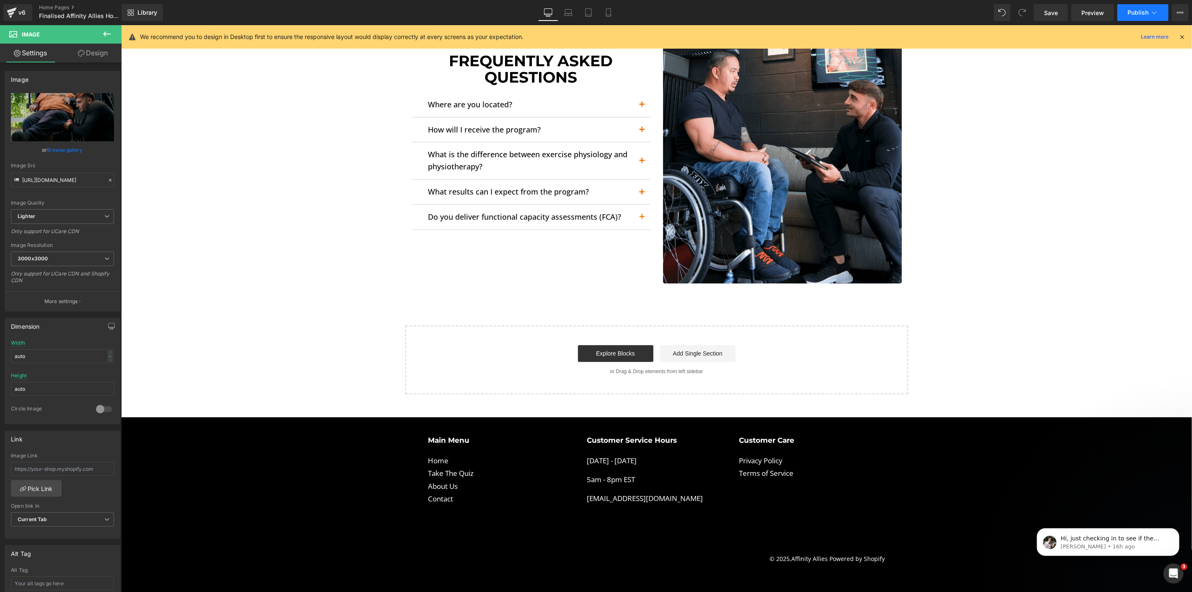
click at [1155, 8] on button "Publish" at bounding box center [1142, 12] width 51 height 17
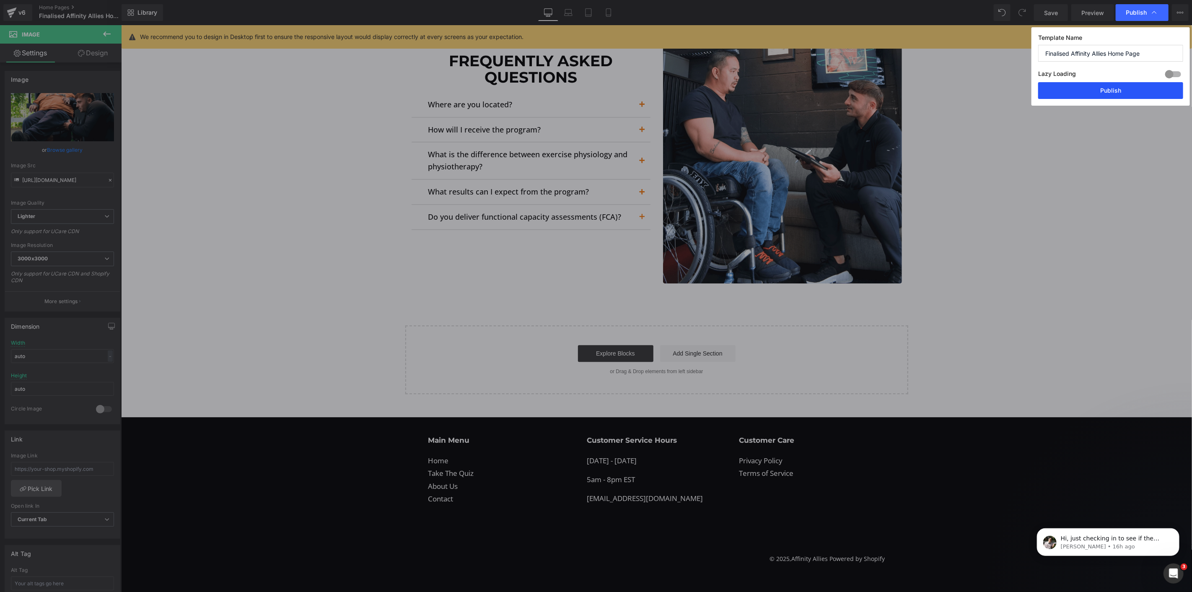
drag, startPoint x: 1134, startPoint y: 93, endPoint x: 915, endPoint y: 70, distance: 219.9
click at [1134, 93] on button "Publish" at bounding box center [1110, 90] width 145 height 17
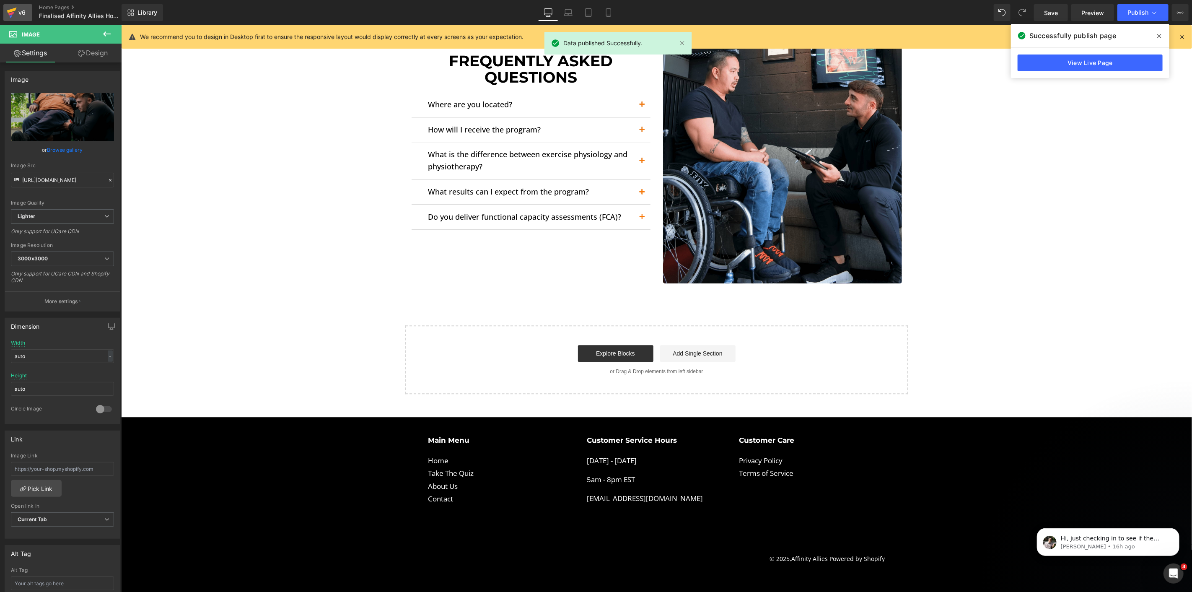
click at [19, 13] on div "v6" at bounding box center [22, 12] width 10 height 11
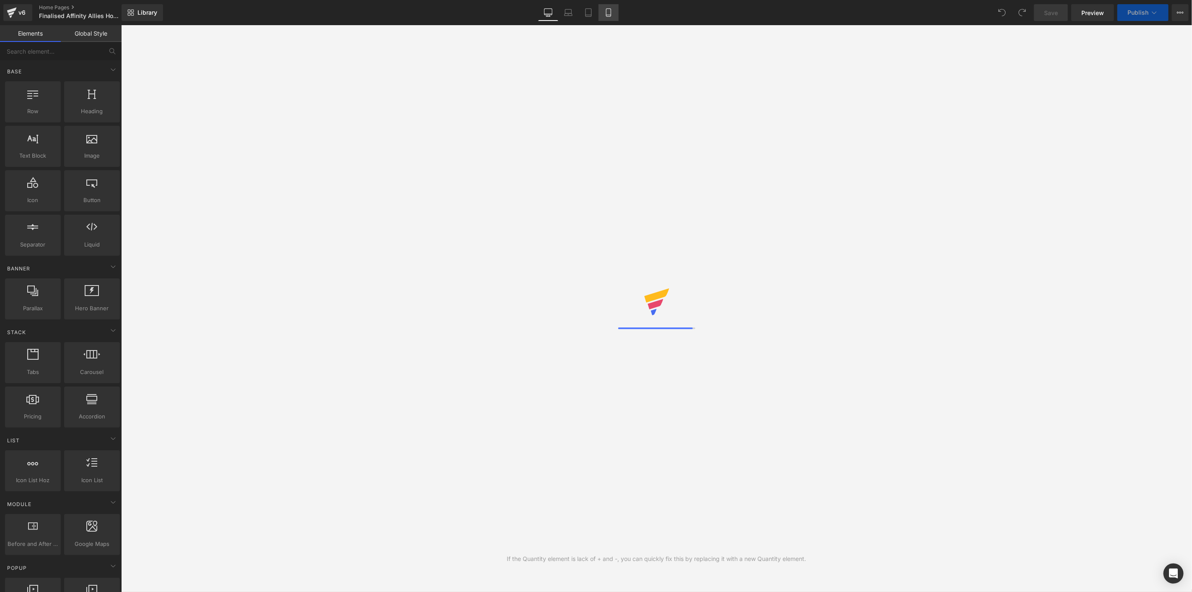
click at [609, 12] on icon at bounding box center [608, 12] width 8 height 8
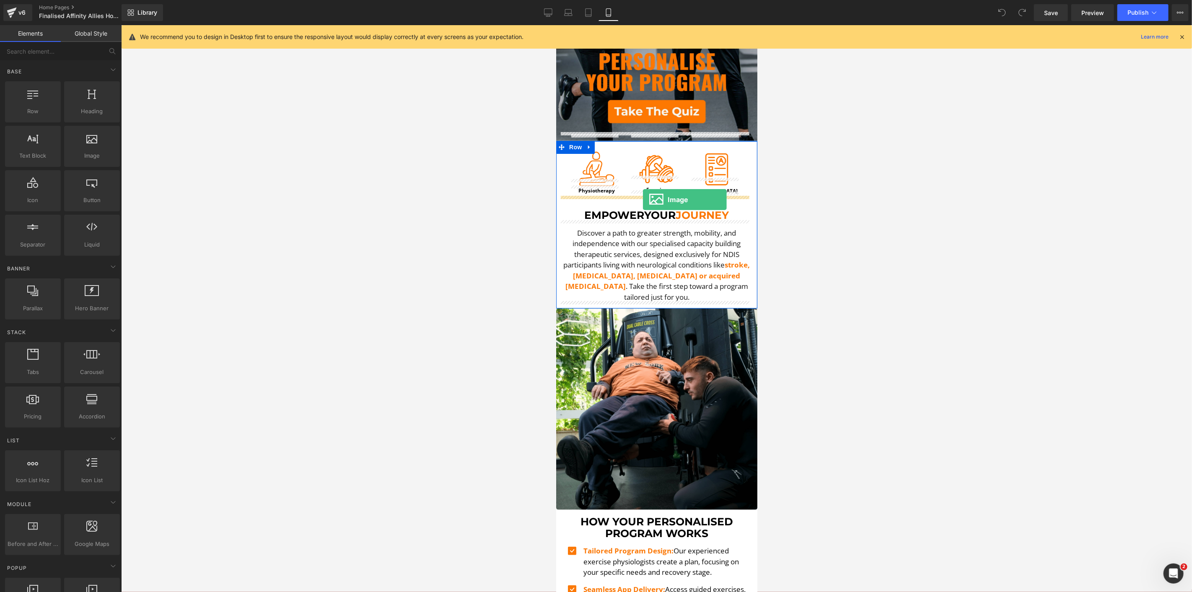
drag, startPoint x: 647, startPoint y: 178, endPoint x: 642, endPoint y: 199, distance: 21.4
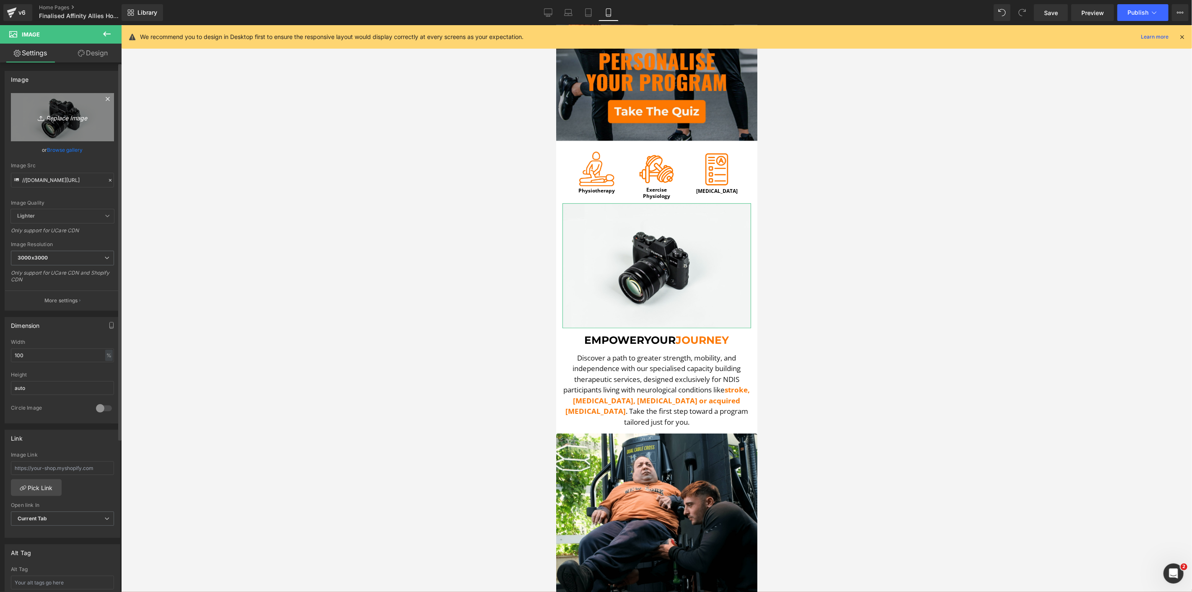
click at [85, 114] on icon "Replace Image" at bounding box center [62, 117] width 67 height 10
type input "C:\fakepath\DSCF5578.00_00_02_56.Still007-min.png"
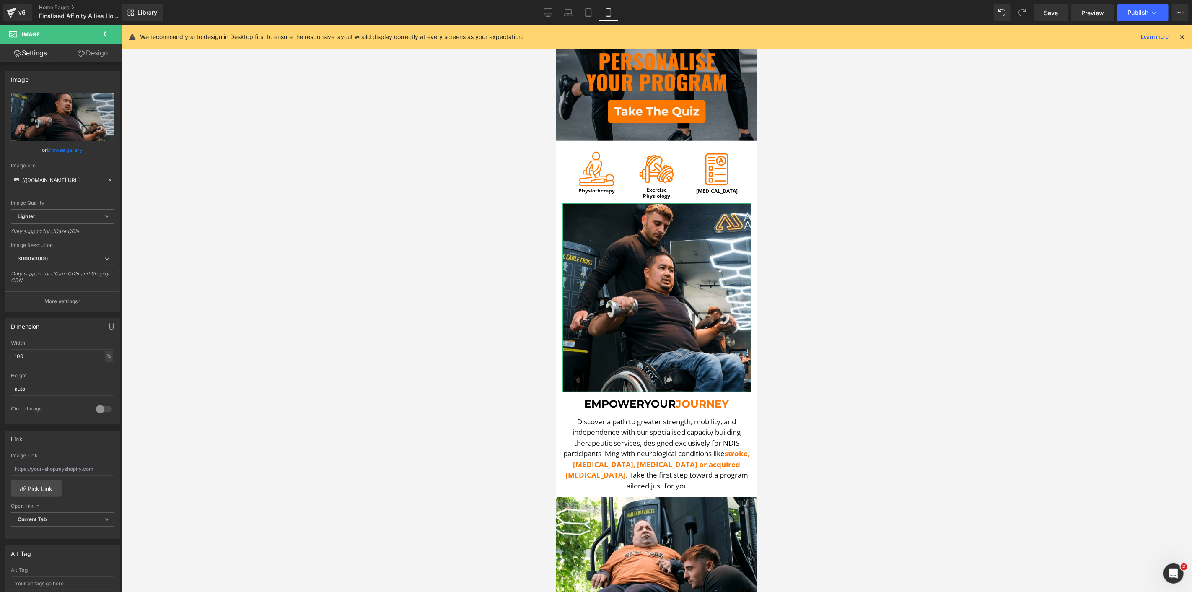
click at [85, 54] on link "Design" at bounding box center [92, 53] width 61 height 19
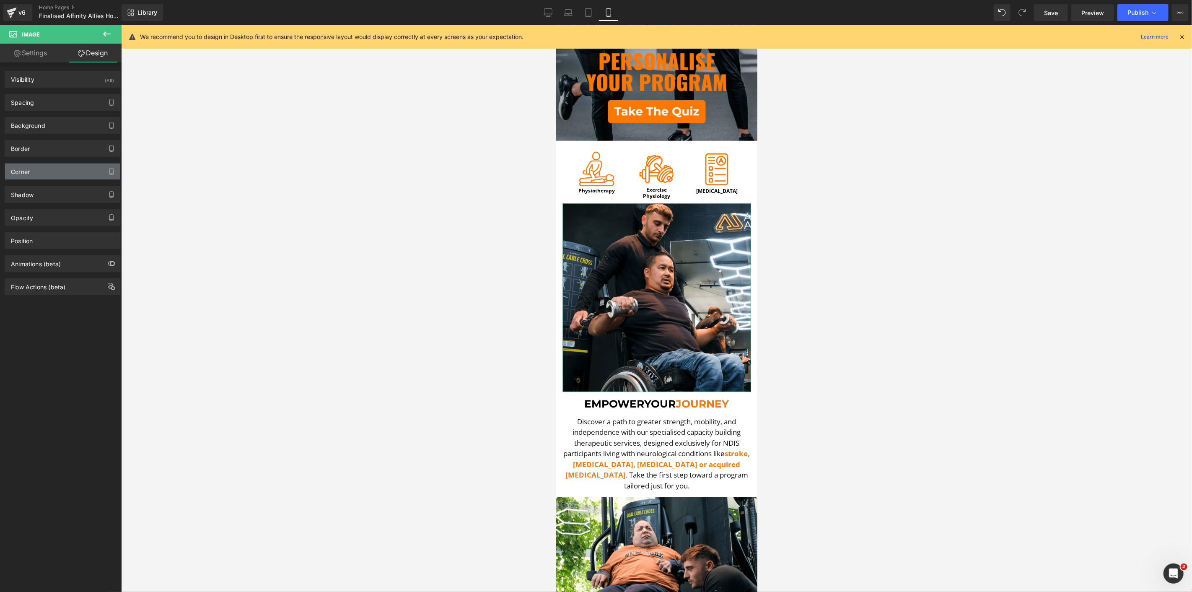
click at [44, 169] on div "Corner" at bounding box center [62, 171] width 115 height 16
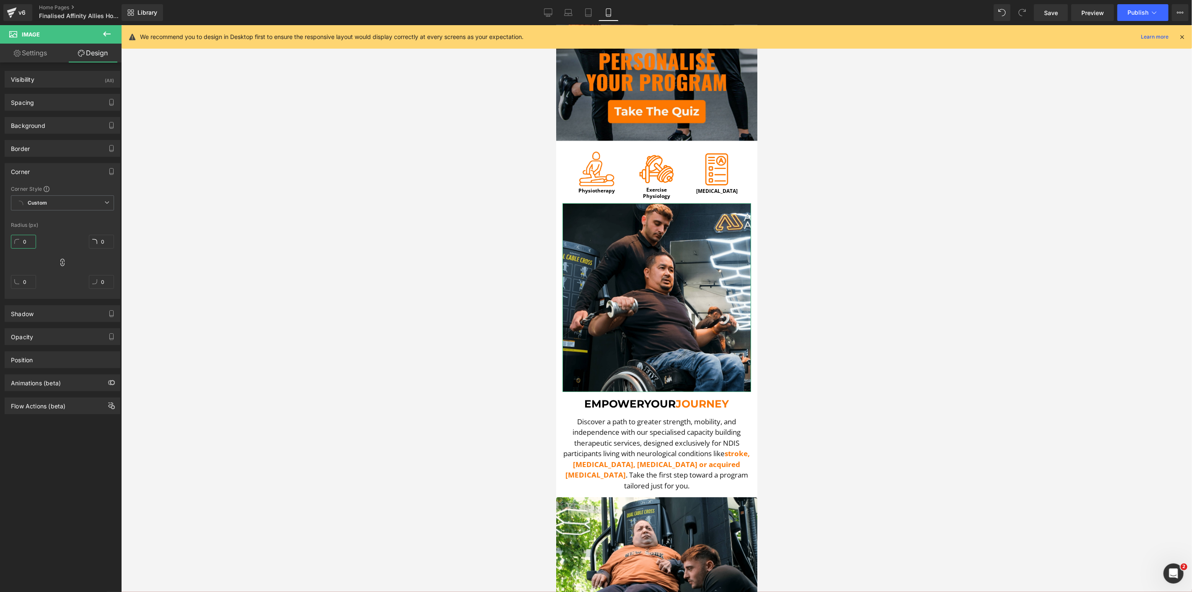
click at [26, 241] on input "0" at bounding box center [23, 242] width 25 height 14
type input "5"
click at [416, 267] on div at bounding box center [656, 308] width 1071 height 567
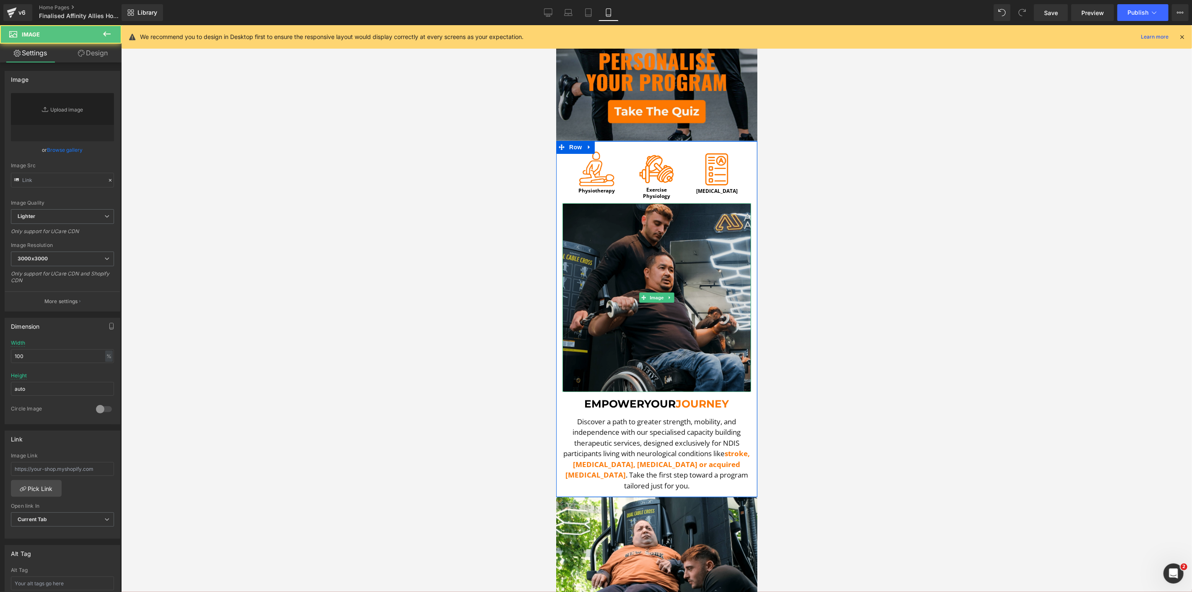
drag, startPoint x: 687, startPoint y: 236, endPoint x: 725, endPoint y: 97, distance: 144.0
click at [687, 236] on img at bounding box center [656, 297] width 189 height 189
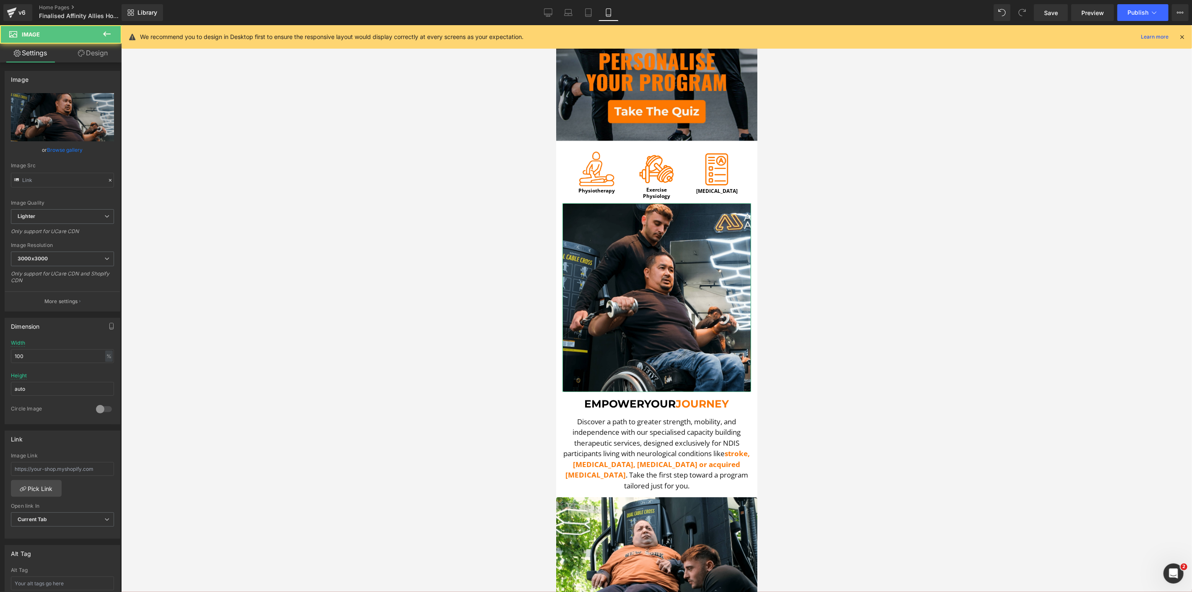
click at [80, 57] on link "Design" at bounding box center [92, 53] width 61 height 19
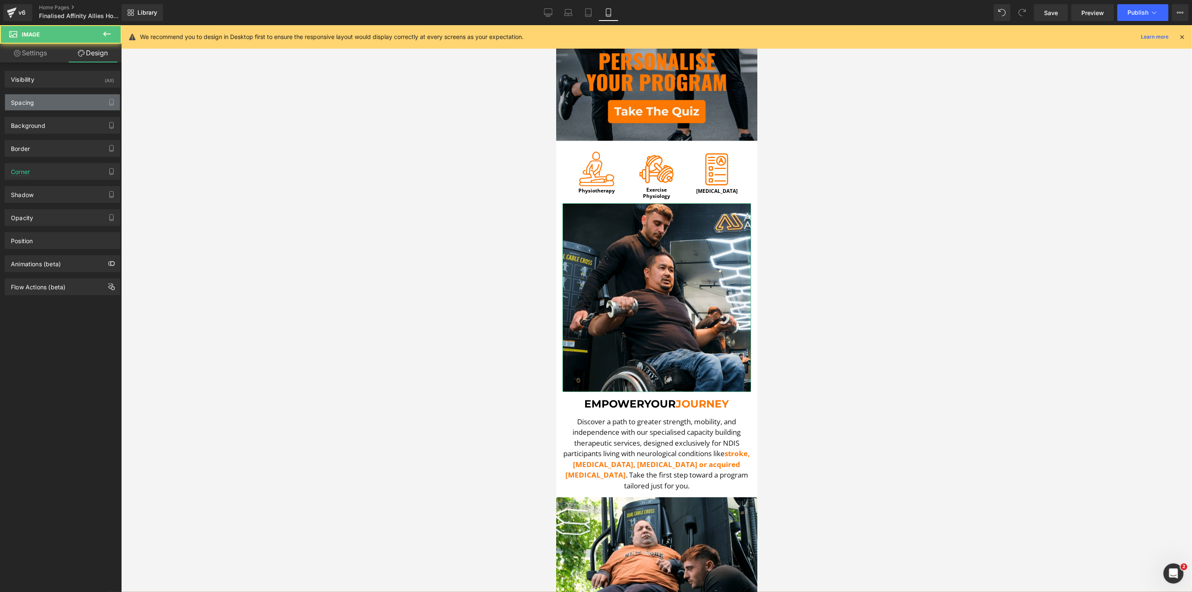
click at [57, 102] on div "Spacing" at bounding box center [62, 102] width 115 height 16
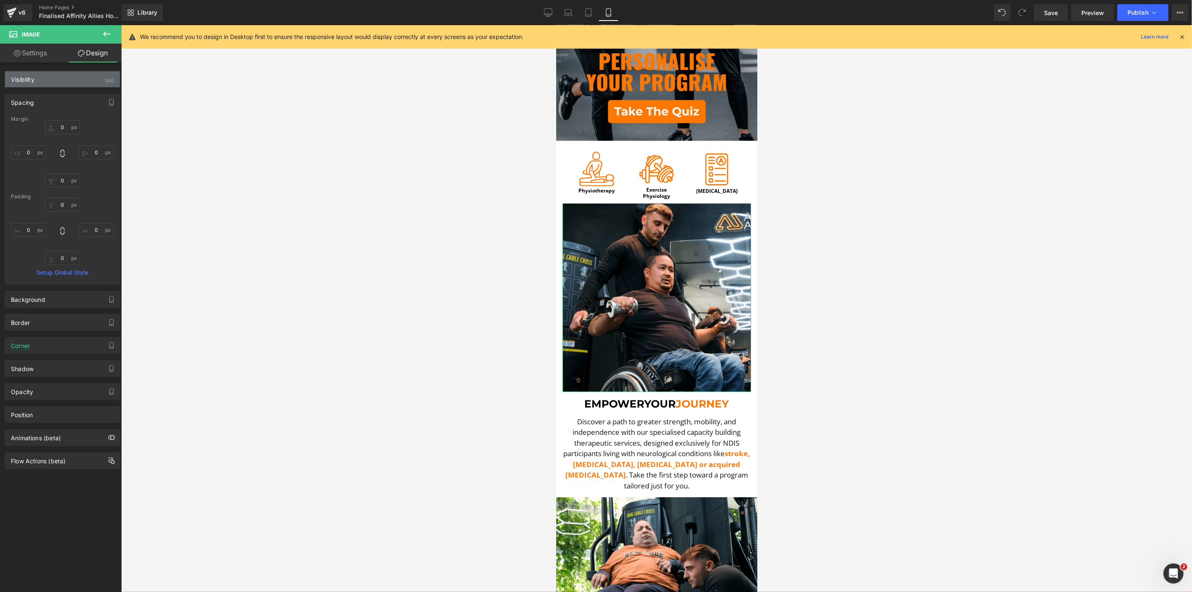
click at [75, 75] on div "Visibility (All)" at bounding box center [62, 79] width 115 height 16
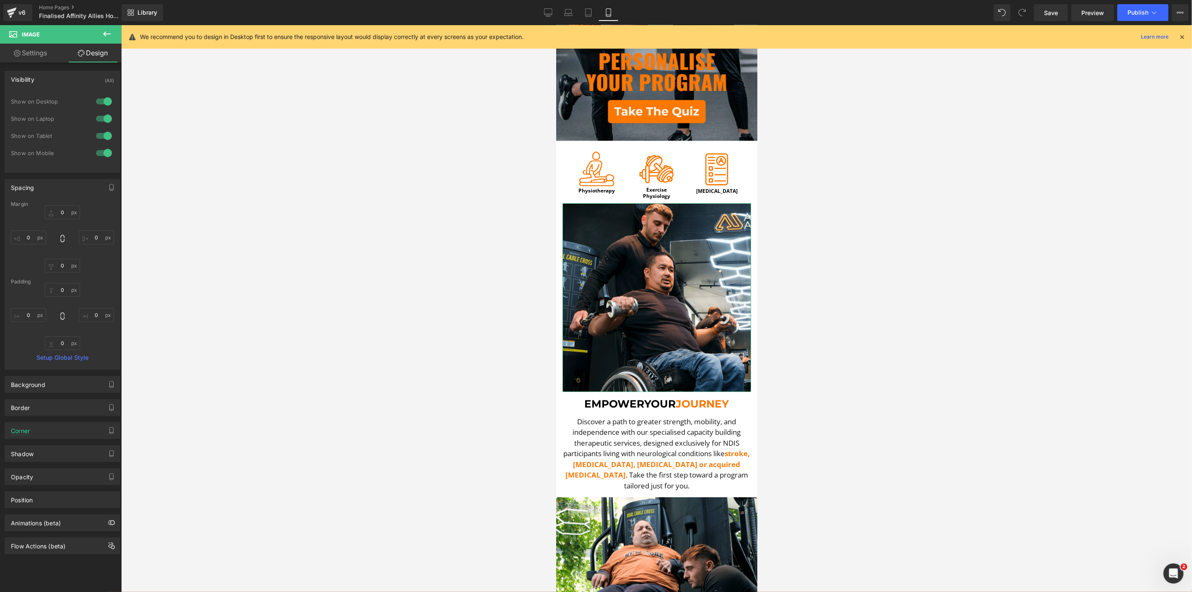
click at [101, 98] on div at bounding box center [104, 101] width 20 height 13
click at [100, 117] on div at bounding box center [104, 118] width 20 height 13
click at [590, 10] on icon at bounding box center [588, 12] width 8 height 8
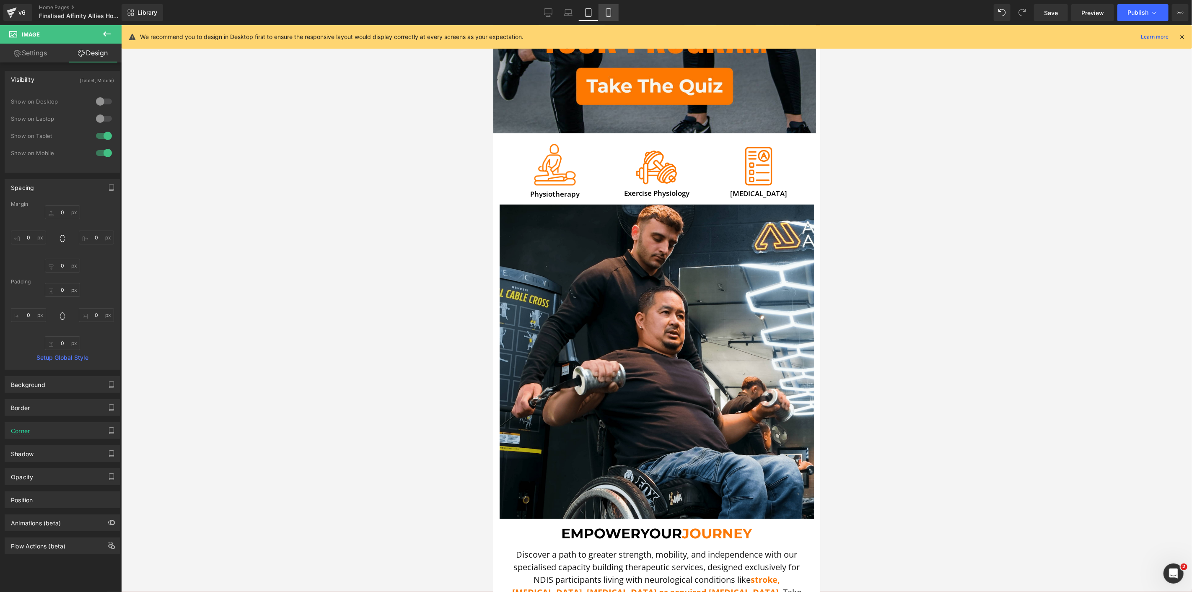
click at [606, 10] on icon at bounding box center [608, 12] width 8 height 8
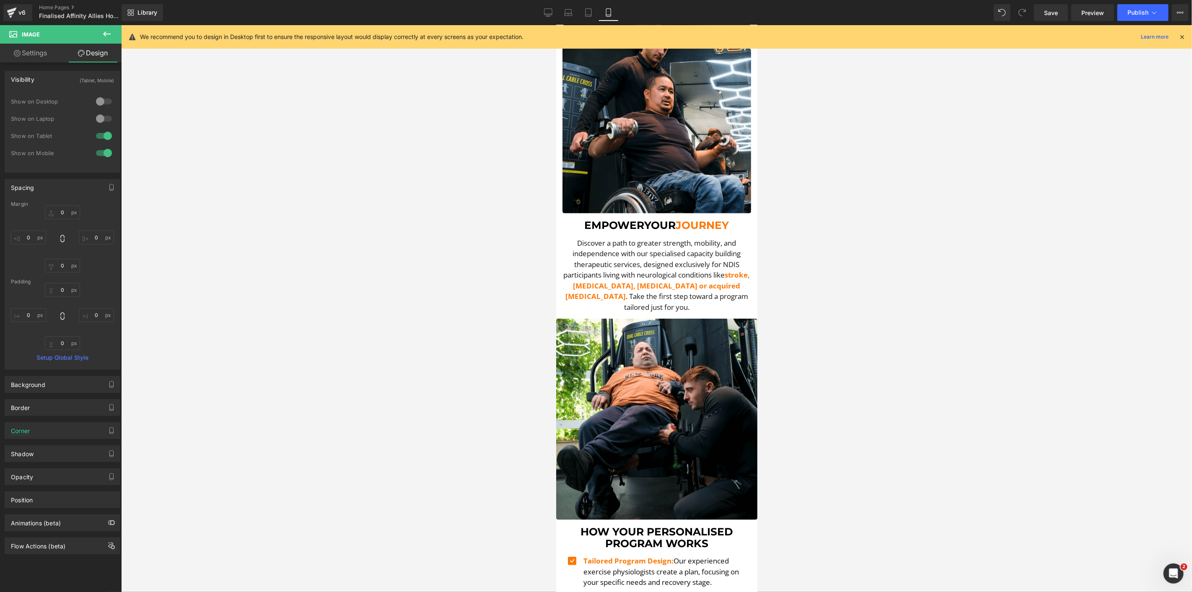
scroll to position [186, 0]
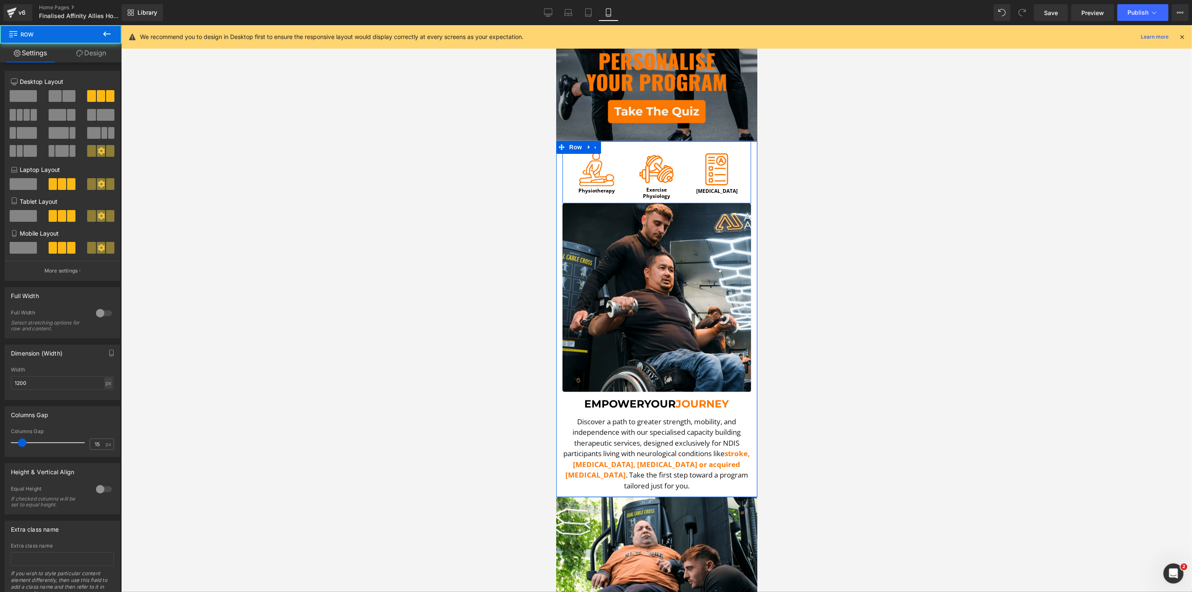
click at [645, 143] on div "Image Exercise Physiology Heading" at bounding box center [656, 171] width 60 height 56
click at [116, 59] on link "Design" at bounding box center [91, 53] width 61 height 19
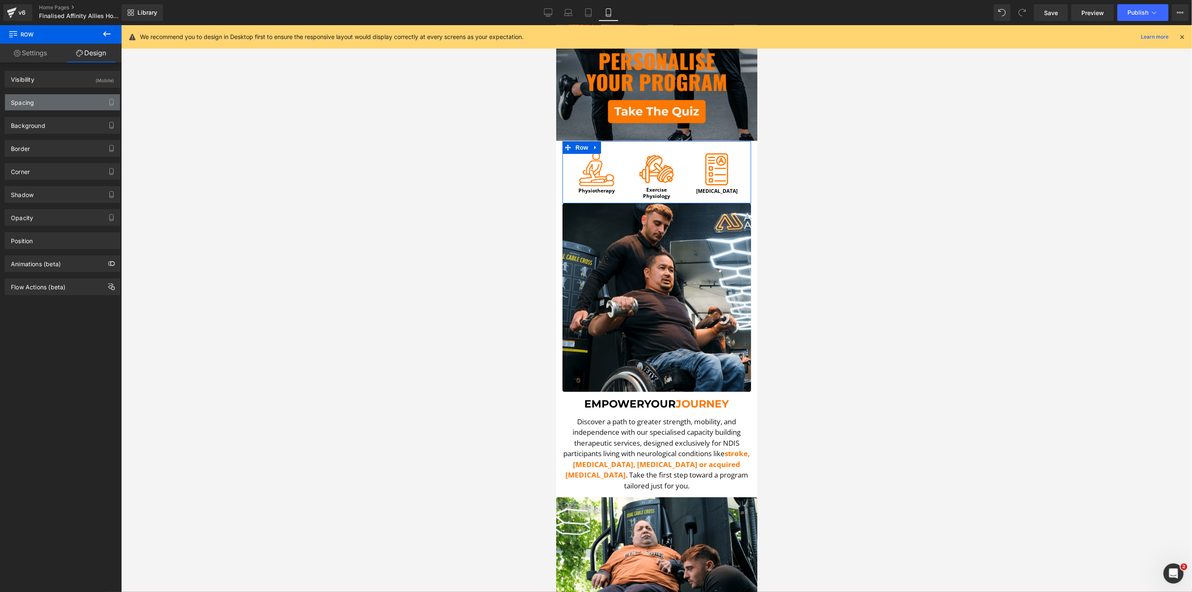
click at [48, 94] on div "Spacing" at bounding box center [62, 102] width 115 height 16
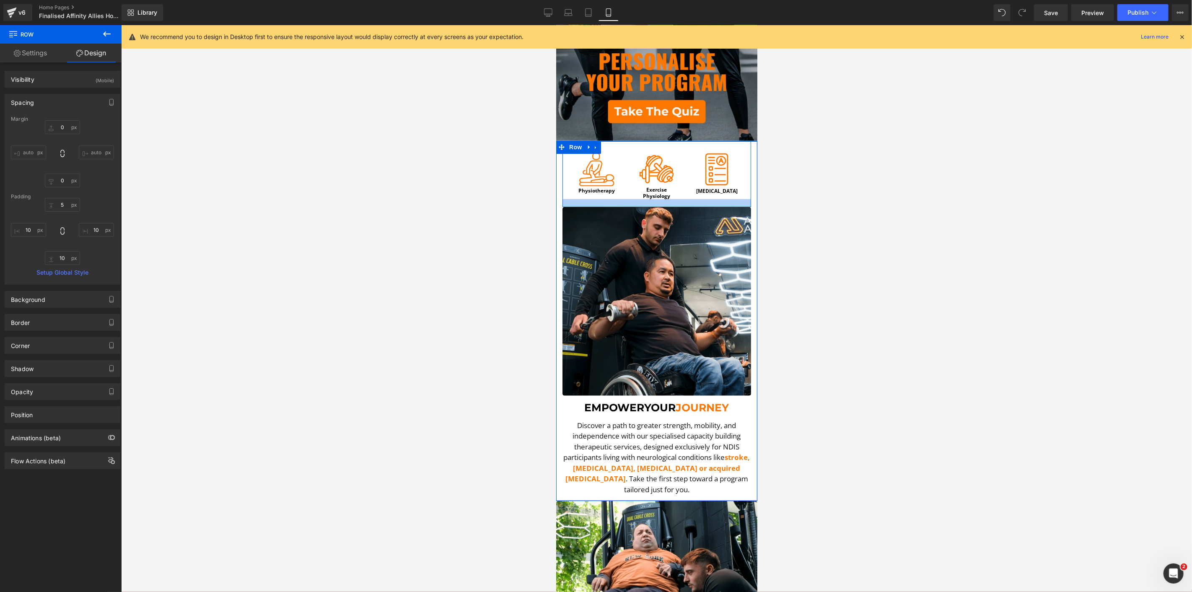
click at [648, 199] on div at bounding box center [656, 203] width 189 height 8
click at [400, 169] on div at bounding box center [656, 308] width 1071 height 567
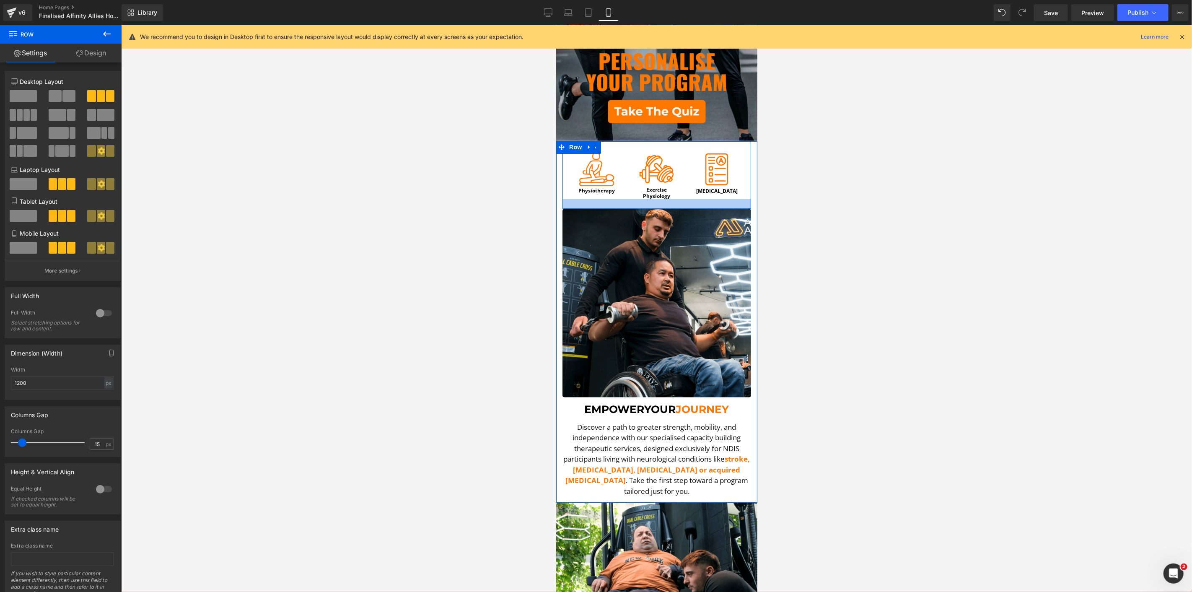
click at [698, 199] on div at bounding box center [656, 204] width 189 height 10
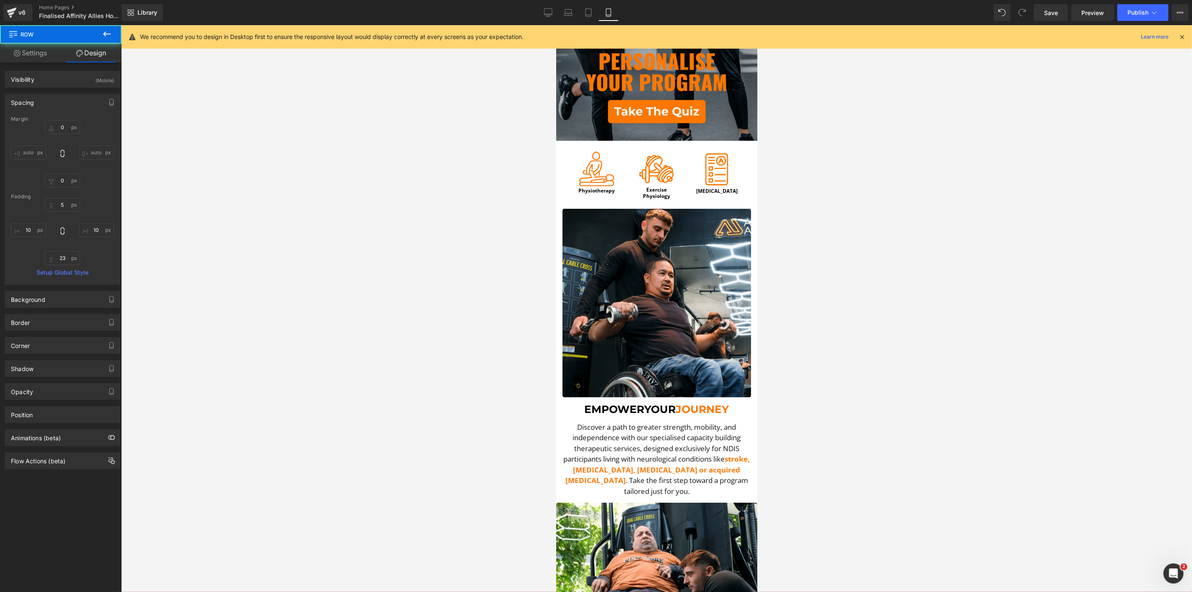
click at [453, 178] on div at bounding box center [656, 308] width 1071 height 567
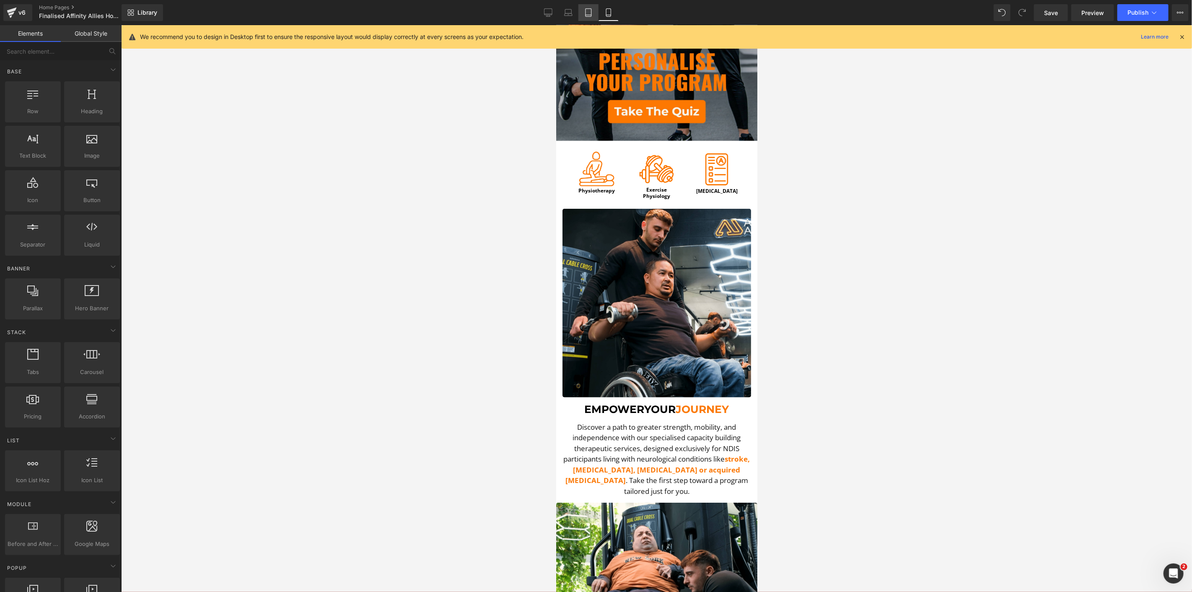
click at [585, 20] on link "Tablet" at bounding box center [588, 12] width 20 height 17
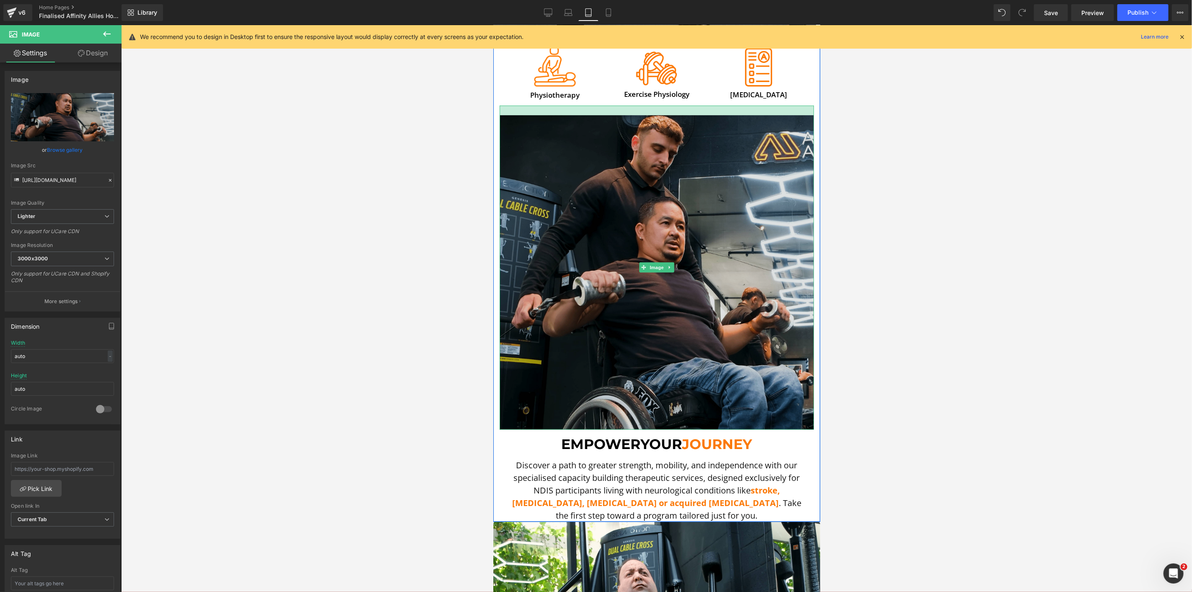
drag, startPoint x: 617, startPoint y: 98, endPoint x: 619, endPoint y: 107, distance: 9.8
click at [619, 107] on div "Image" at bounding box center [656, 267] width 314 height 324
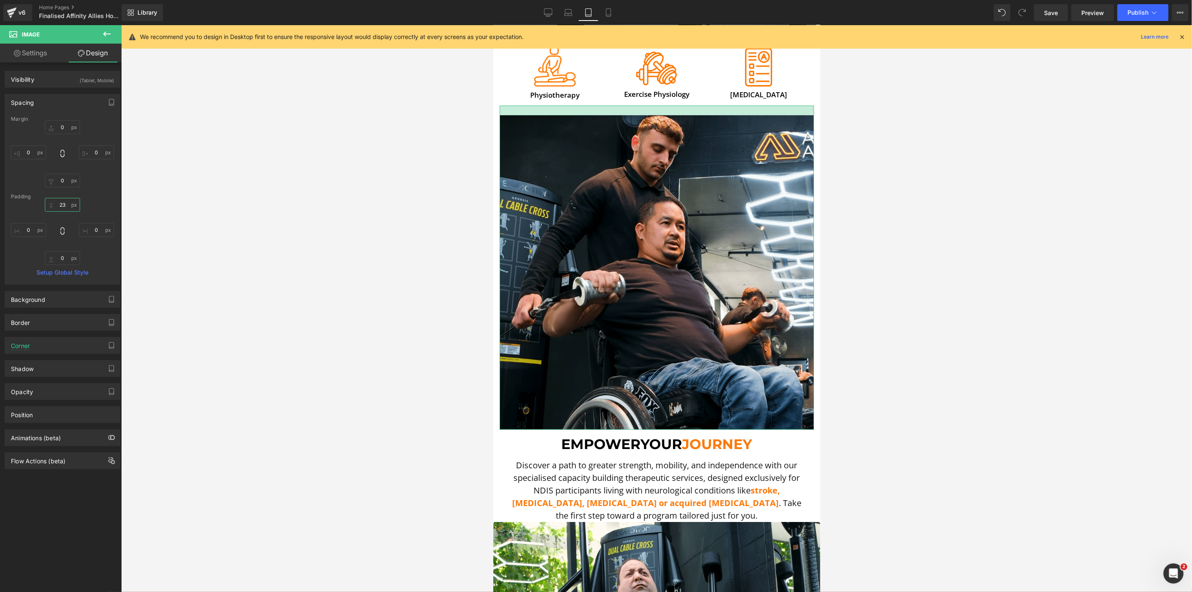
click at [57, 203] on input "23" at bounding box center [62, 205] width 35 height 14
type input "20"
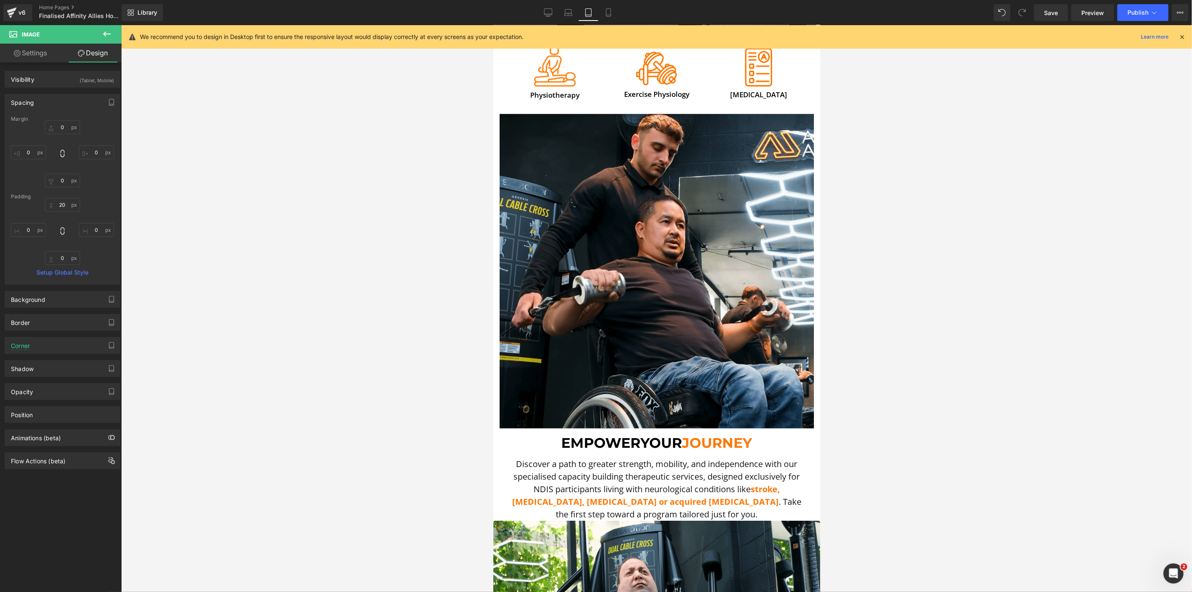
click at [235, 230] on div at bounding box center [656, 308] width 1071 height 567
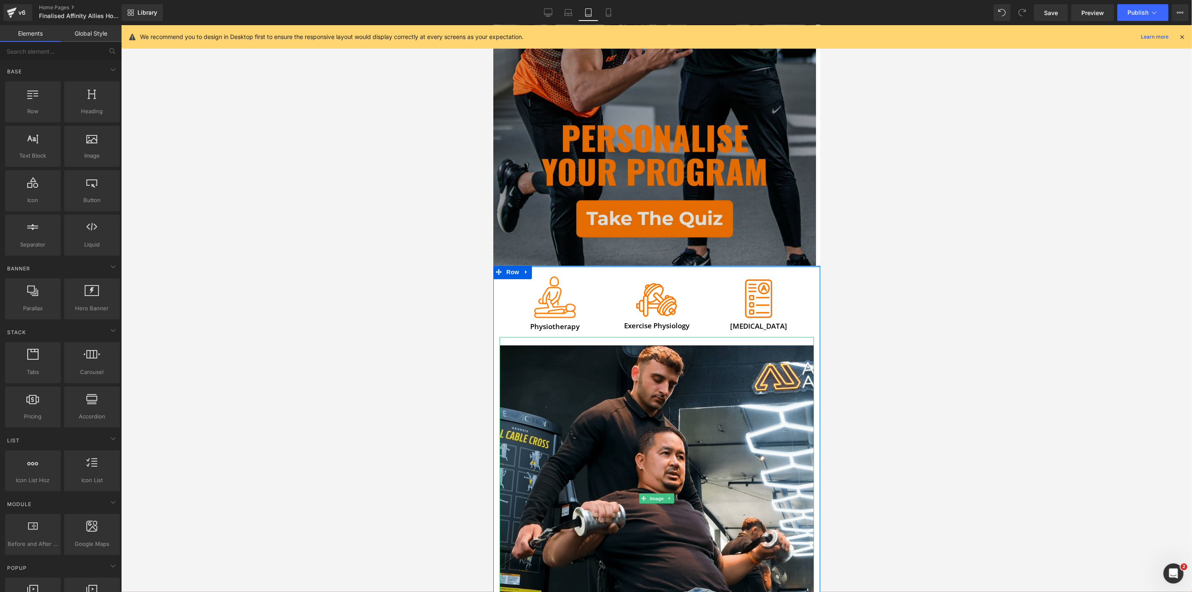
scroll to position [233, 0]
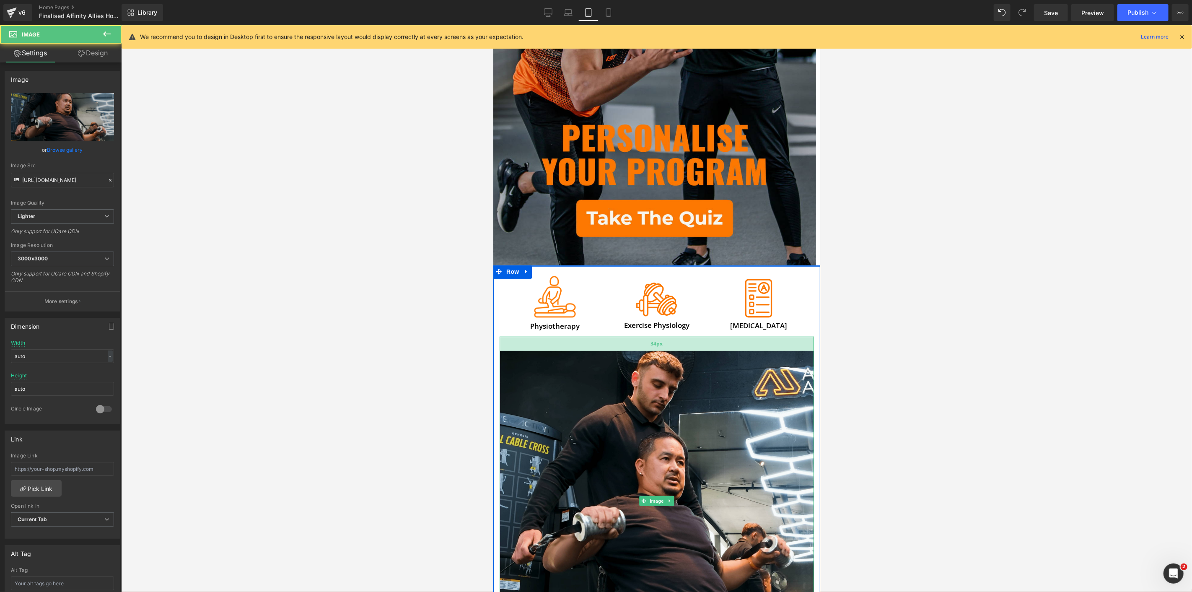
drag, startPoint x: 681, startPoint y: 332, endPoint x: 682, endPoint y: 337, distance: 5.5
click at [682, 337] on div "34px" at bounding box center [656, 343] width 314 height 14
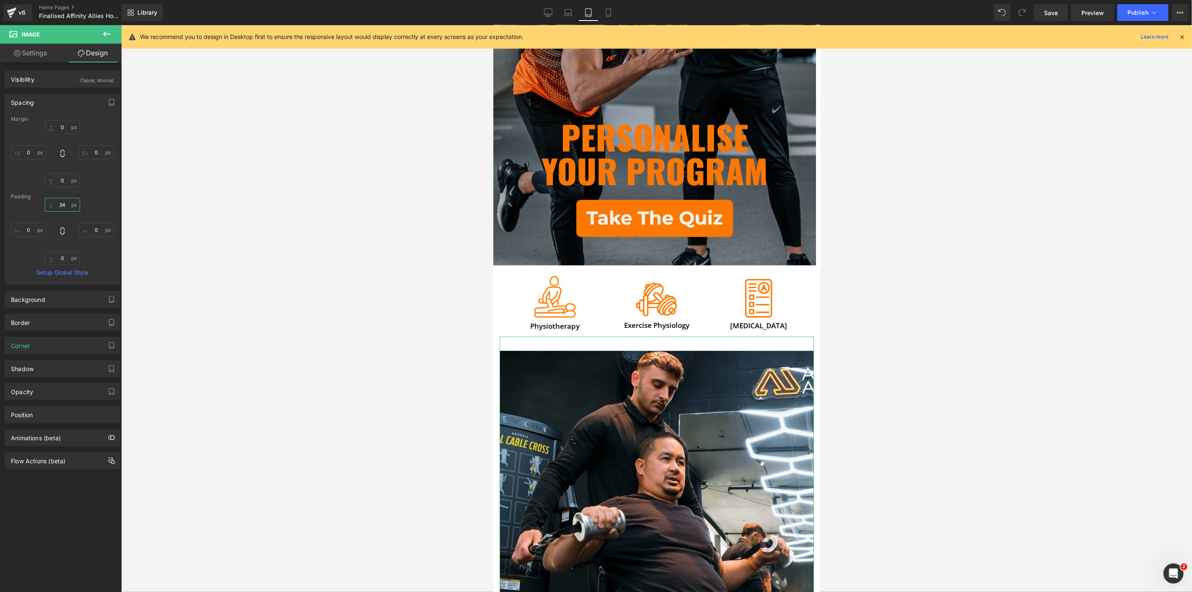
click at [74, 206] on input "34" at bounding box center [62, 205] width 35 height 14
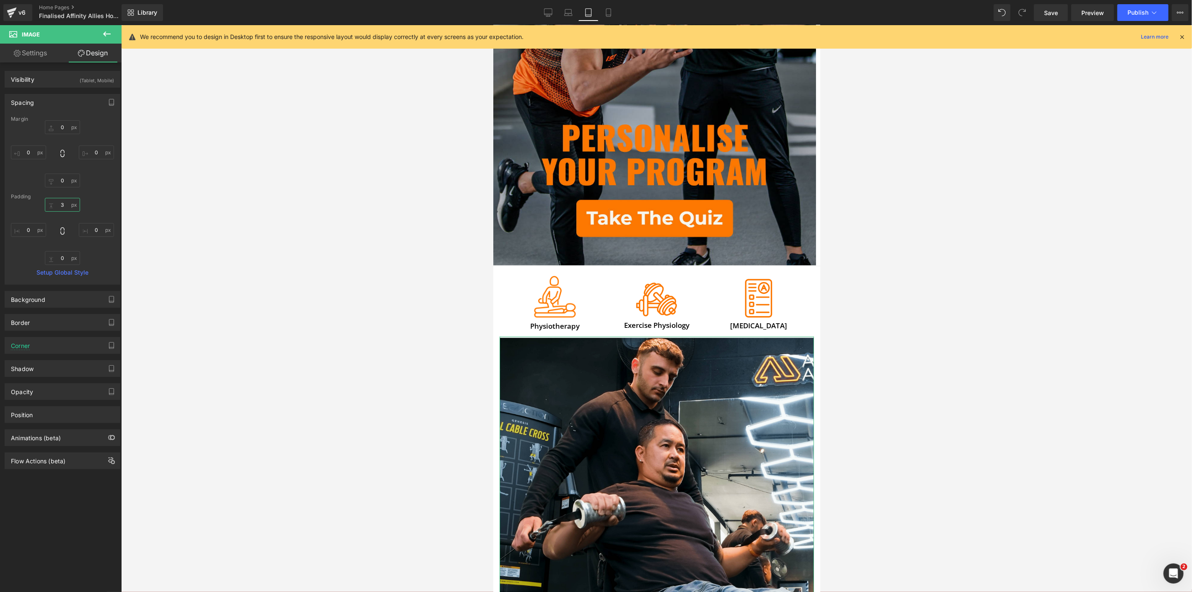
type input "30"
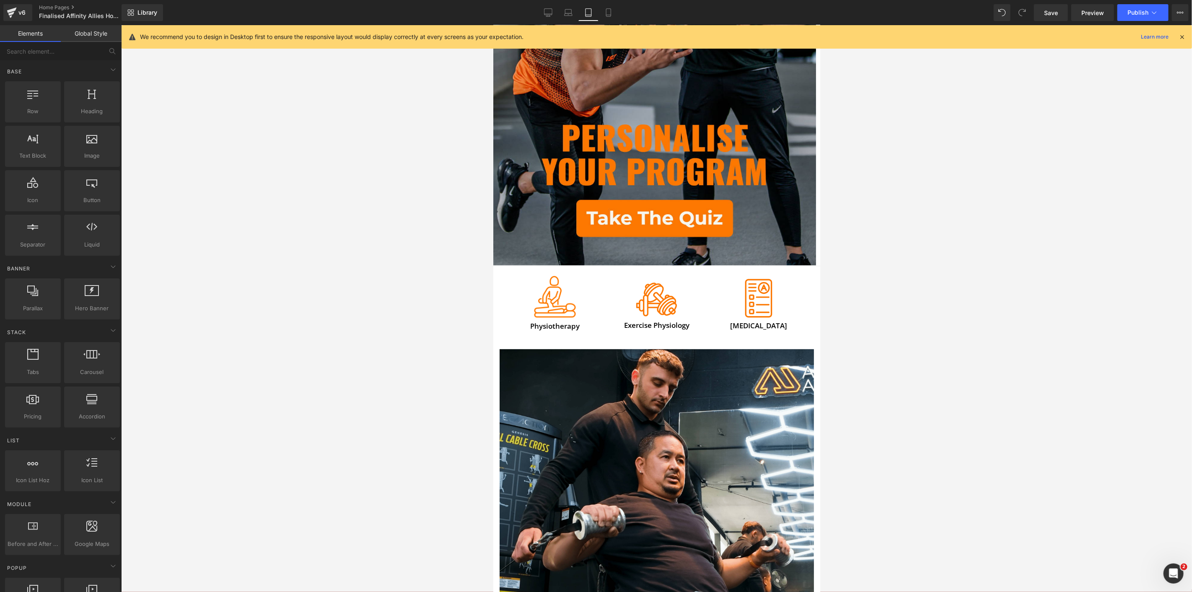
click at [296, 249] on div at bounding box center [656, 308] width 1071 height 567
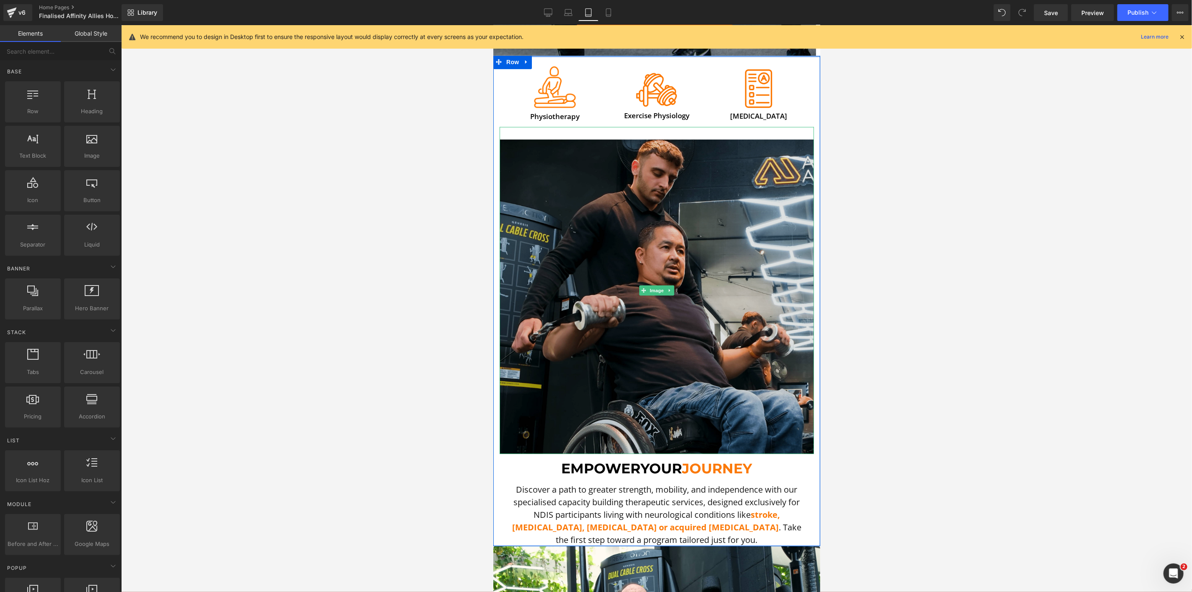
scroll to position [559, 0]
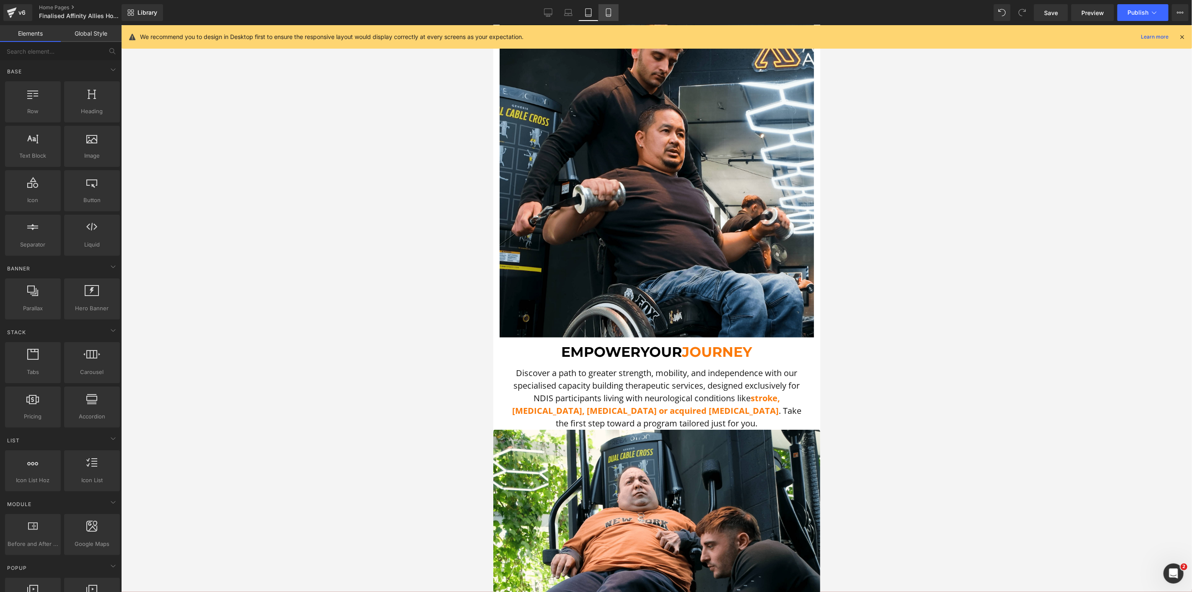
click at [611, 10] on icon at bounding box center [608, 12] width 8 height 8
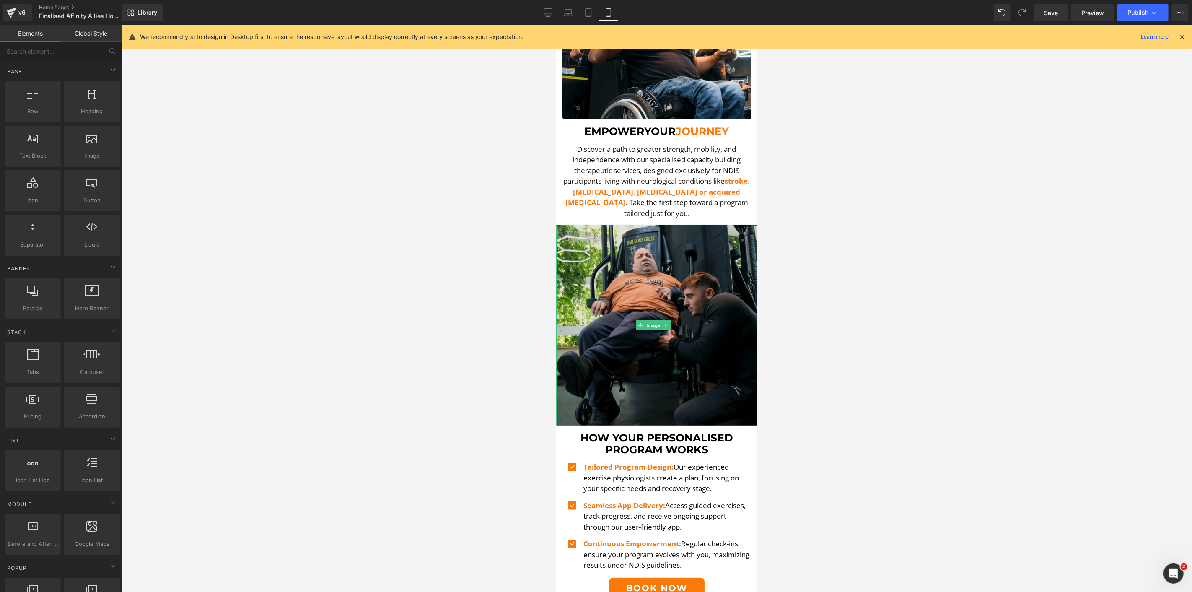
scroll to position [436, 0]
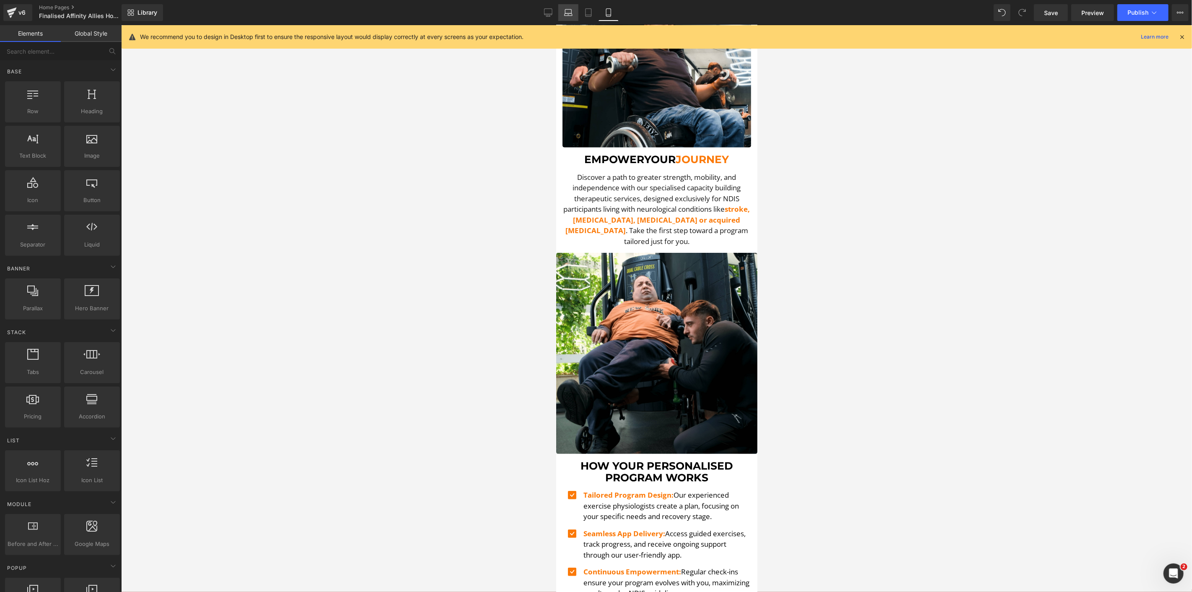
click at [567, 10] on icon at bounding box center [568, 12] width 8 height 8
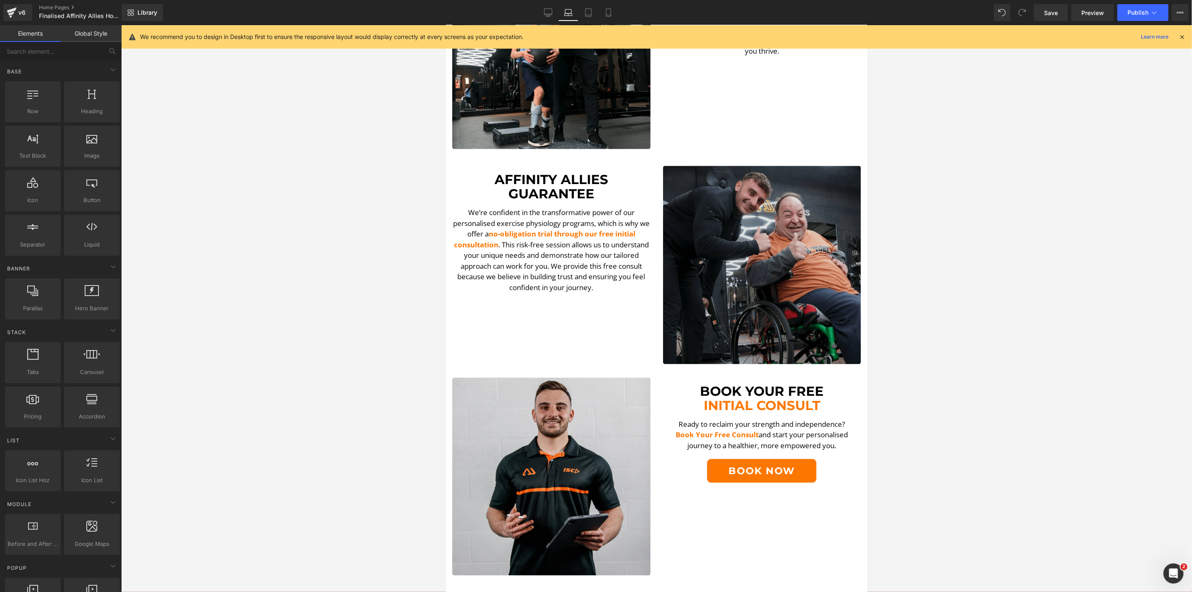
scroll to position [0, 0]
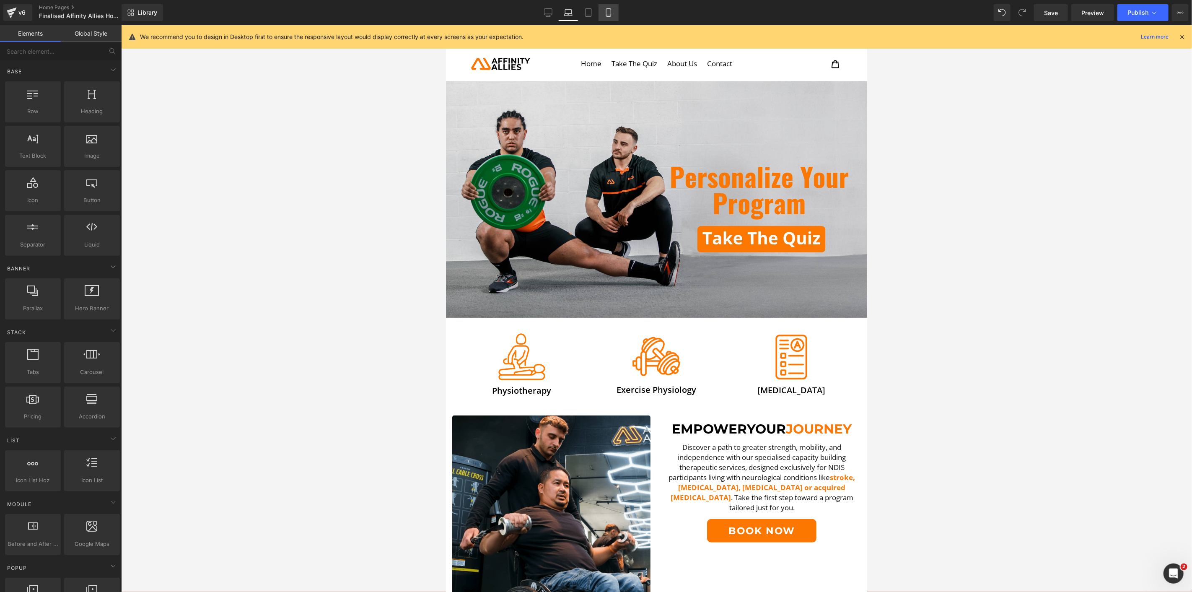
click at [608, 19] on link "Mobile" at bounding box center [608, 12] width 20 height 17
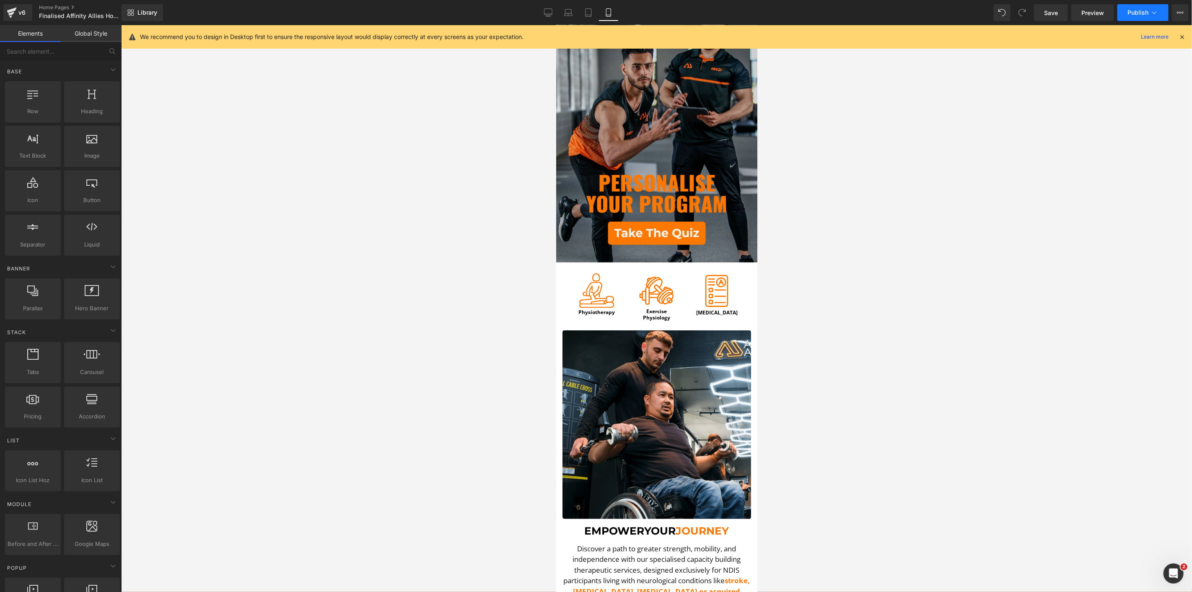
click at [1130, 12] on span "Publish" at bounding box center [1137, 12] width 21 height 7
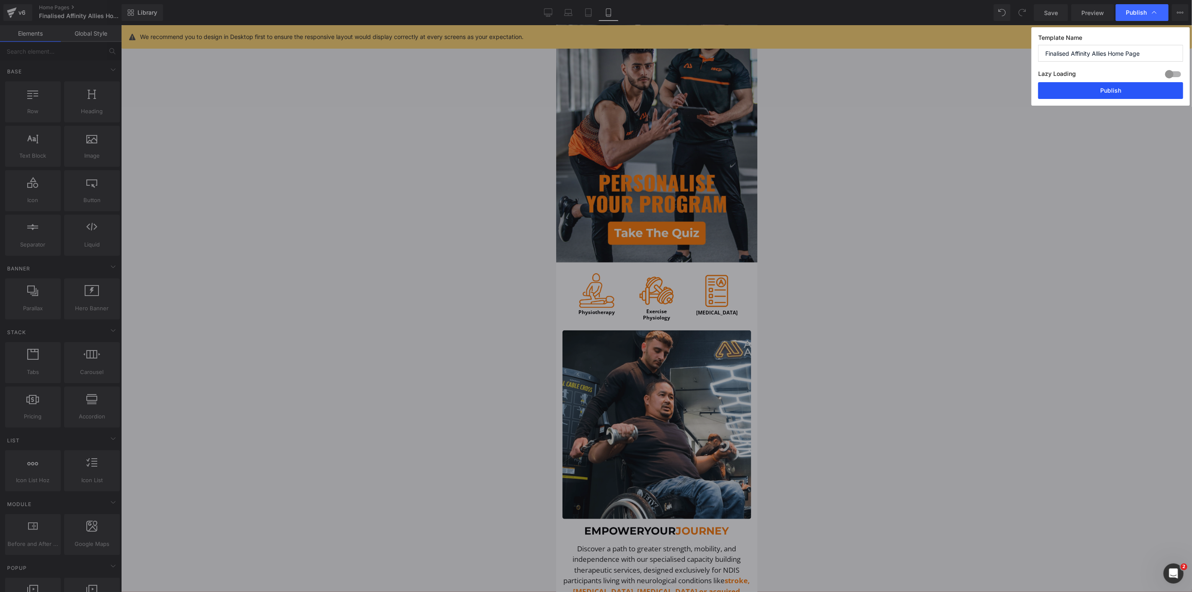
click at [1117, 88] on button "Publish" at bounding box center [1110, 90] width 145 height 17
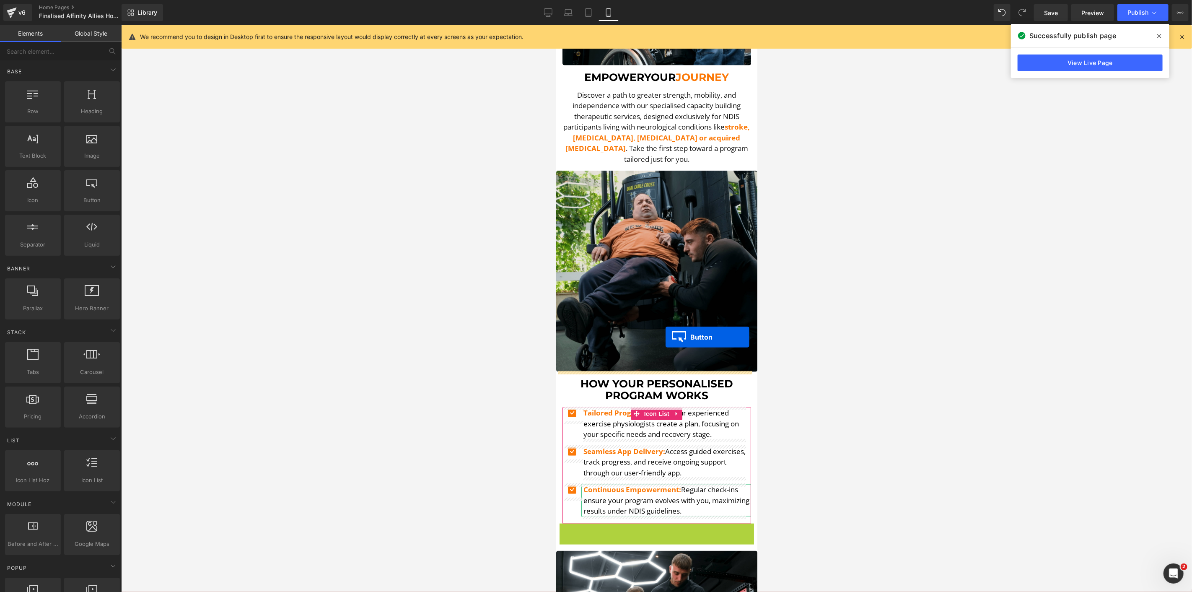
scroll to position [437, 0]
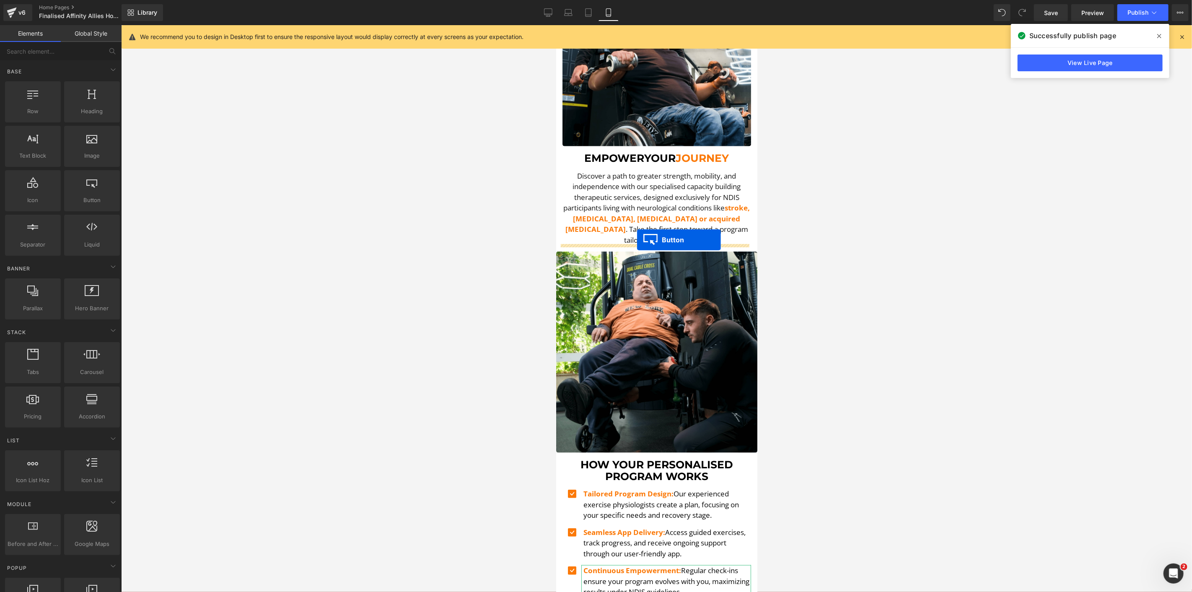
drag, startPoint x: 635, startPoint y: 461, endPoint x: 637, endPoint y: 239, distance: 222.1
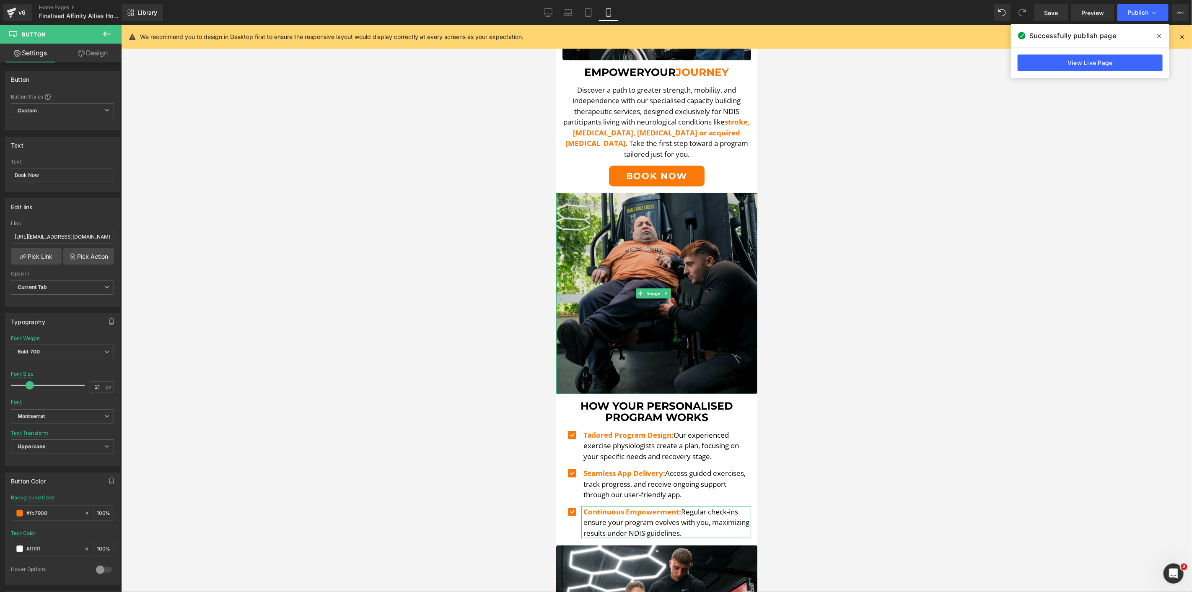
scroll to position [530, 0]
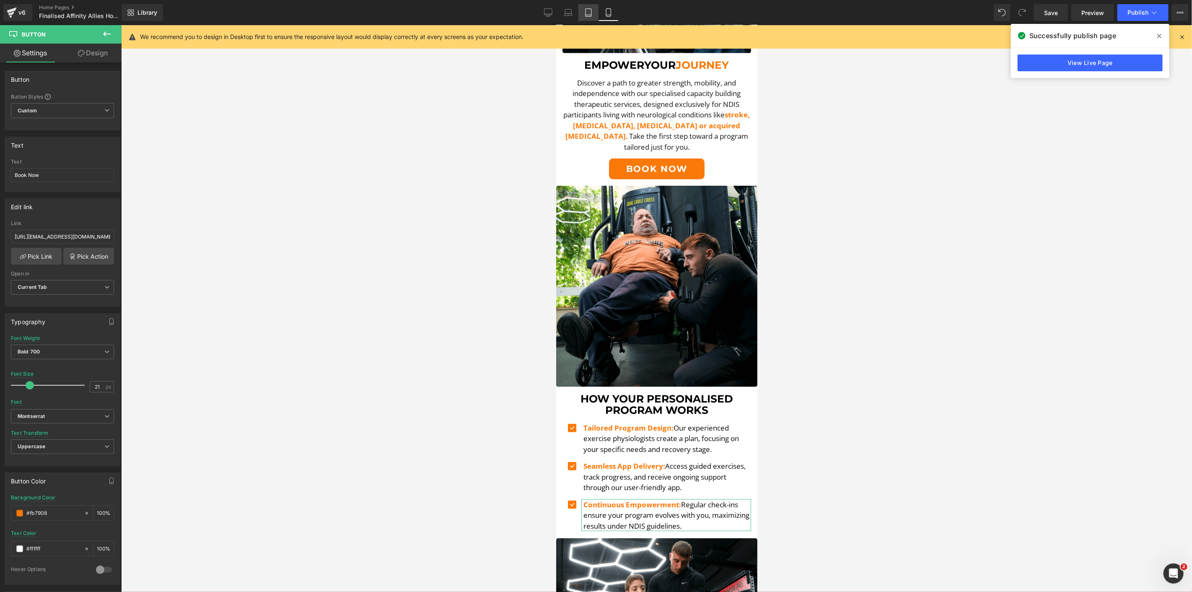
click at [585, 15] on icon at bounding box center [588, 12] width 8 height 8
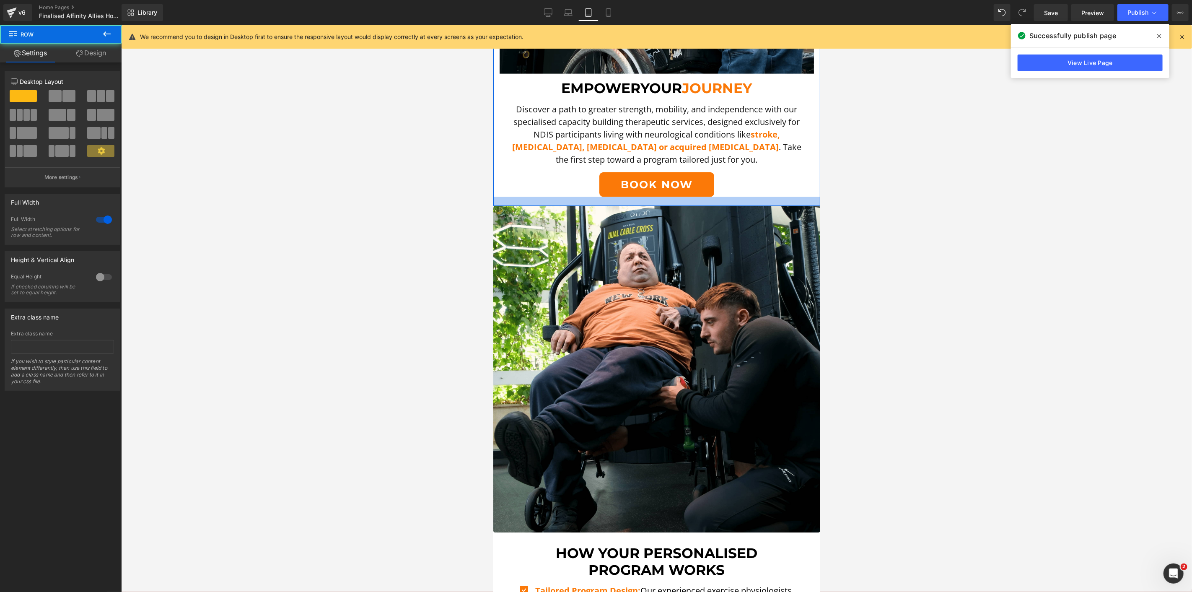
drag, startPoint x: 665, startPoint y: 186, endPoint x: 665, endPoint y: 195, distance: 8.8
click at [665, 197] on div at bounding box center [656, 201] width 327 height 9
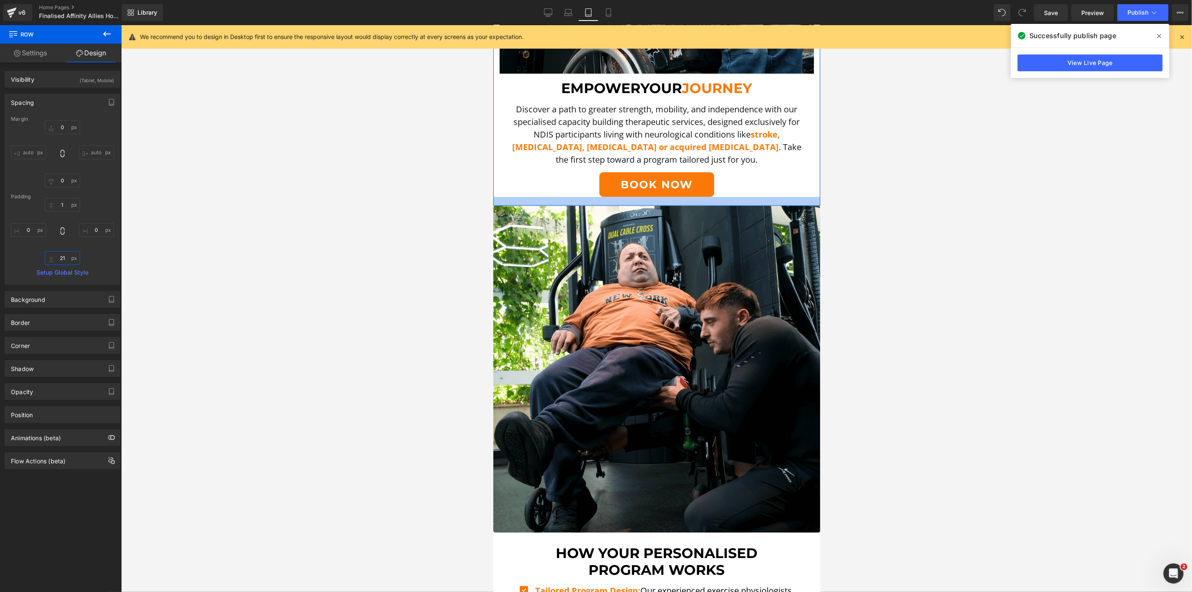
click at [69, 256] on input "21" at bounding box center [62, 258] width 35 height 14
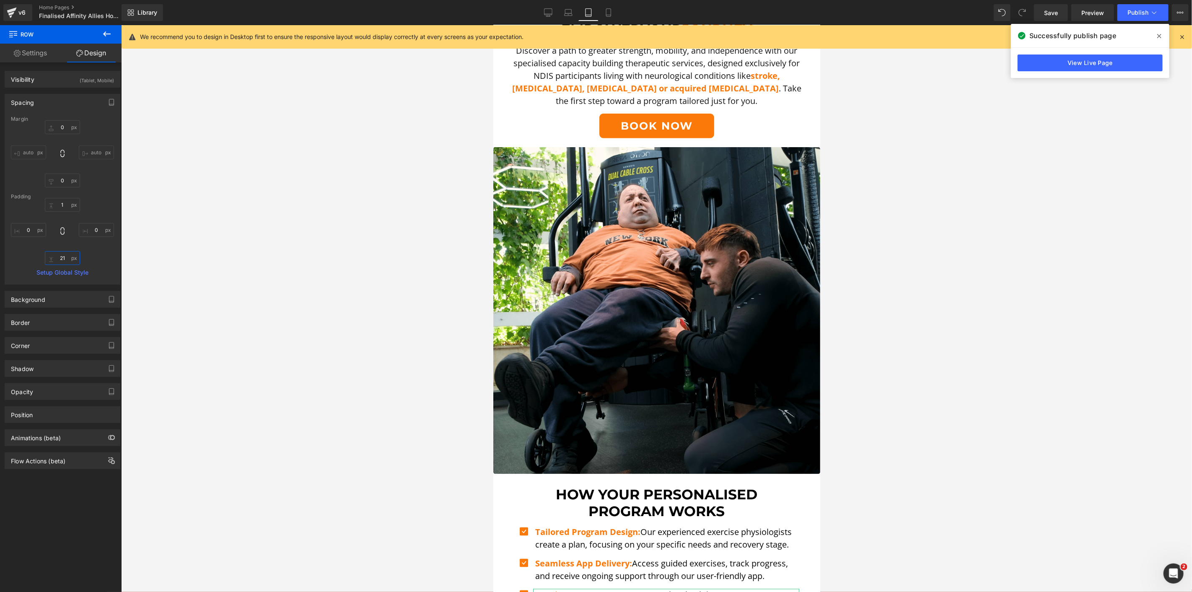
scroll to position [1101, 0]
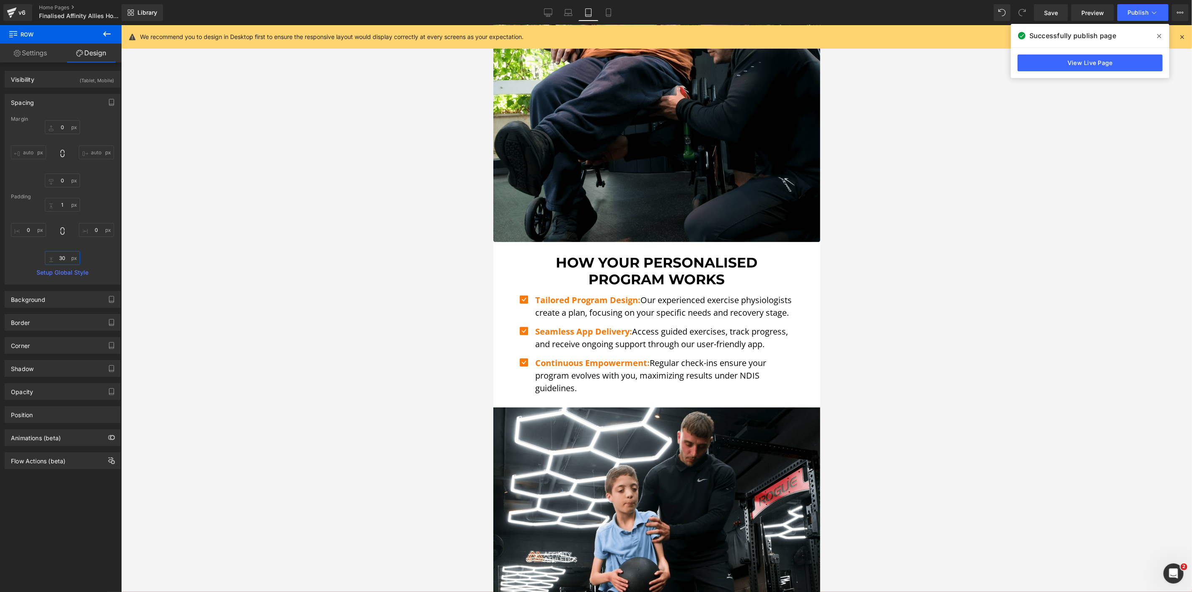
type input "30"
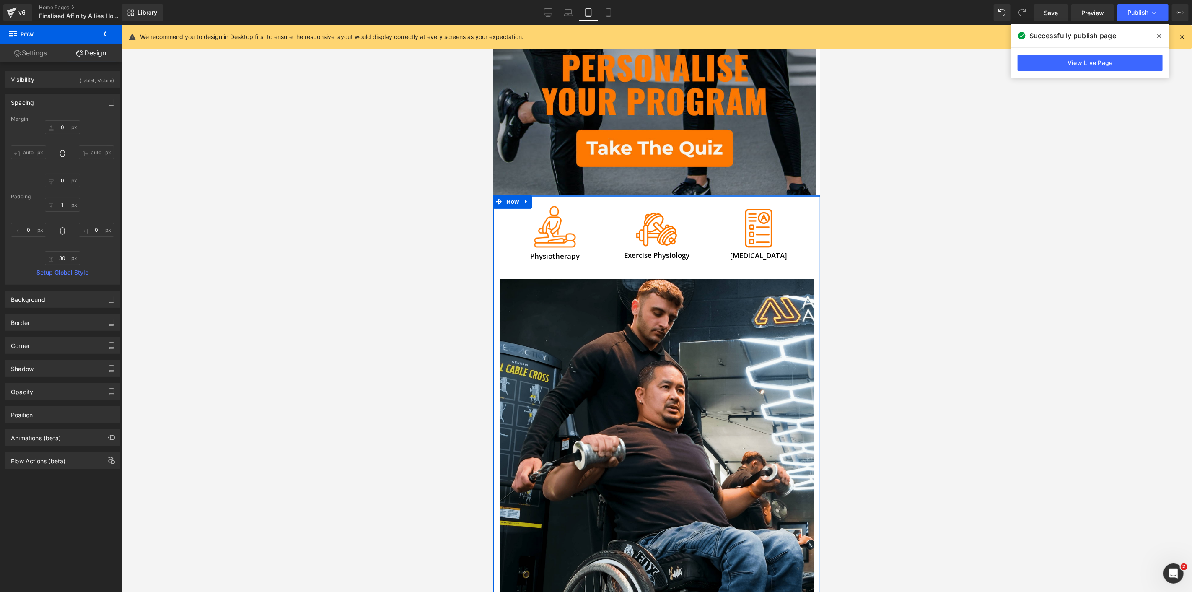
scroll to position [267, 0]
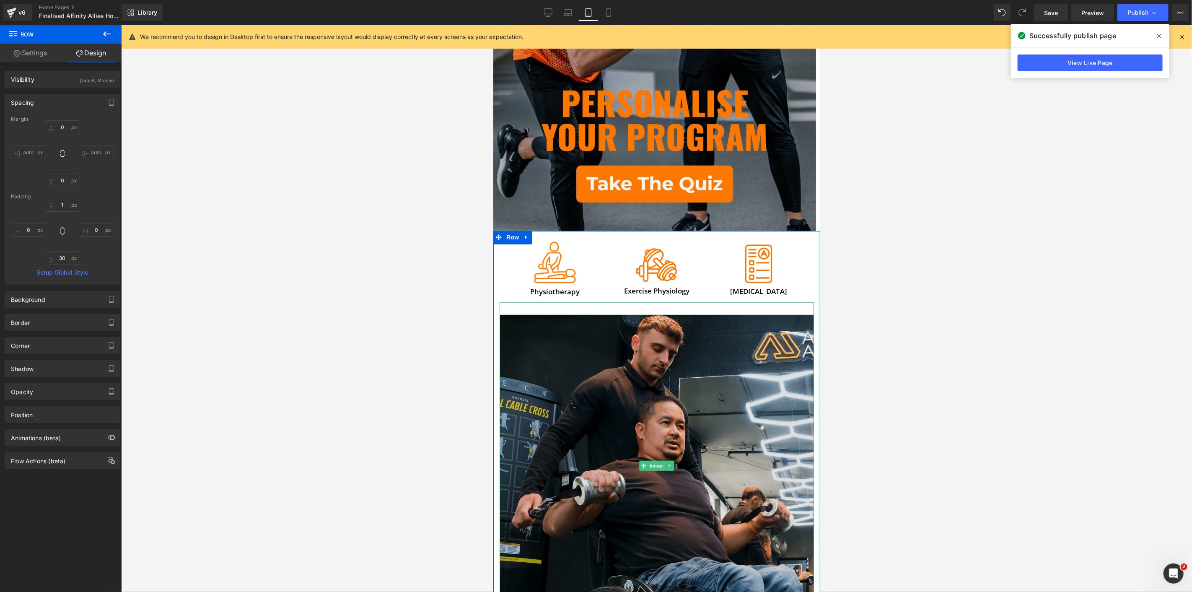
click at [633, 350] on img at bounding box center [656, 465] width 314 height 327
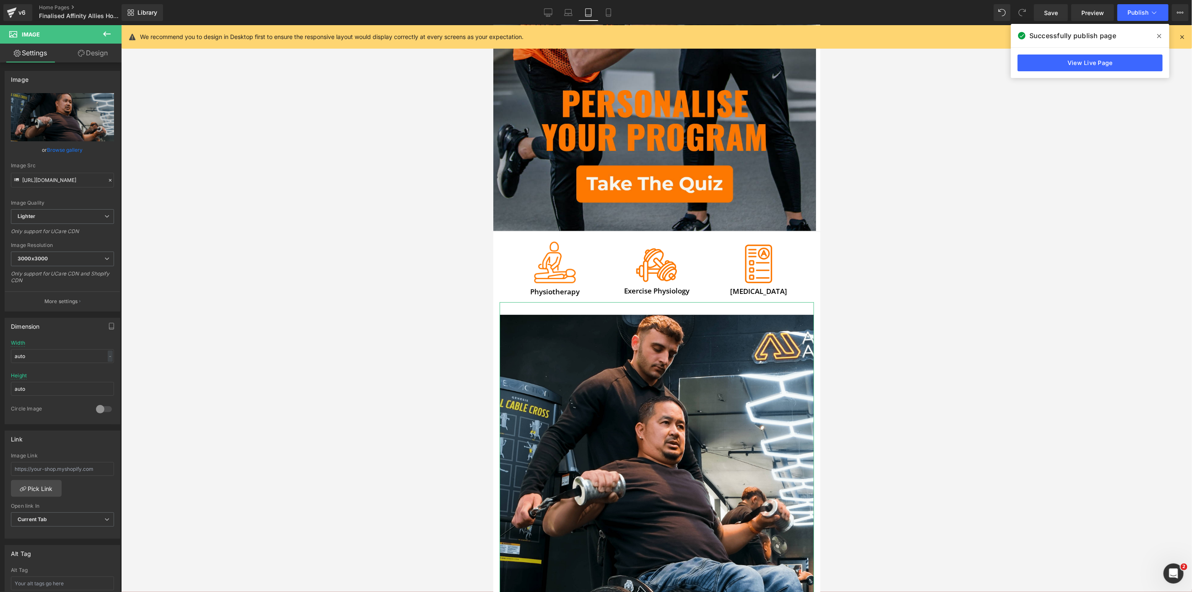
click at [97, 63] on div "Image https://ucarecdn.com/f29cc431-bde4-4a84-bc43-bdaddf3d352e/-/format/auto/-…" at bounding box center [62, 422] width 125 height 721
click at [93, 59] on link "Design" at bounding box center [92, 53] width 61 height 19
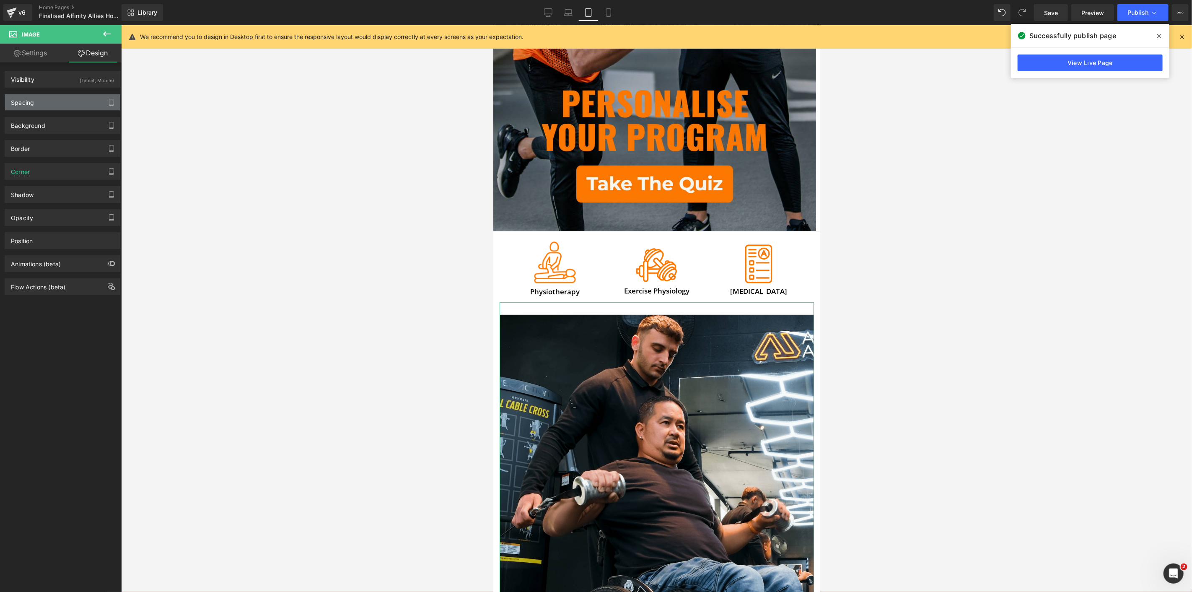
click at [31, 97] on div "Spacing" at bounding box center [22, 100] width 23 height 12
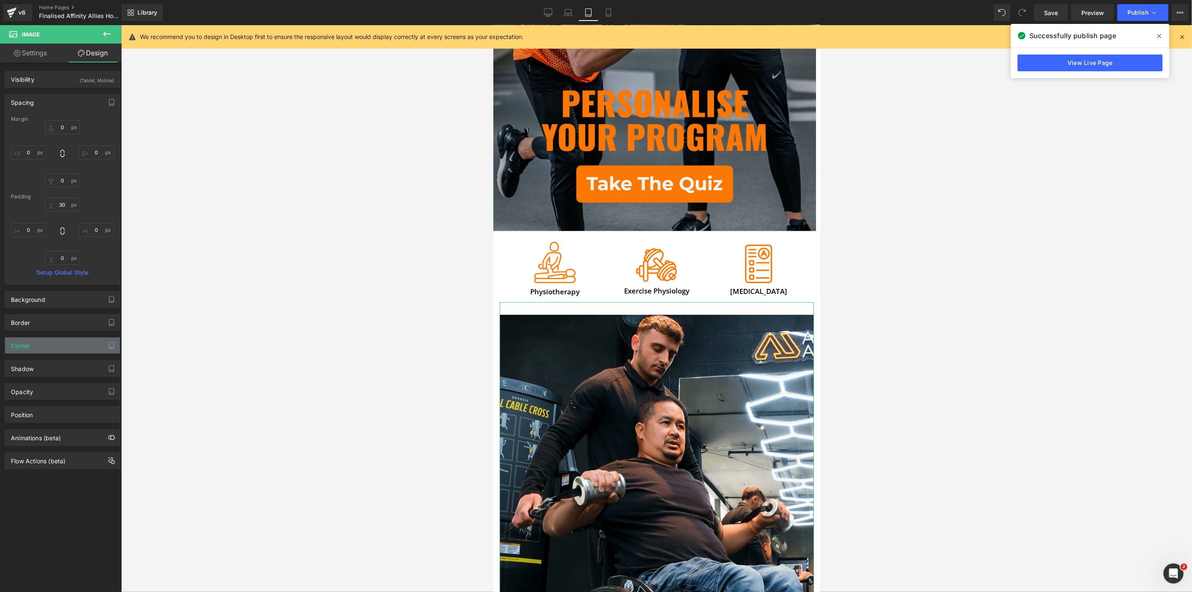
click at [52, 341] on div "Corner" at bounding box center [62, 345] width 115 height 16
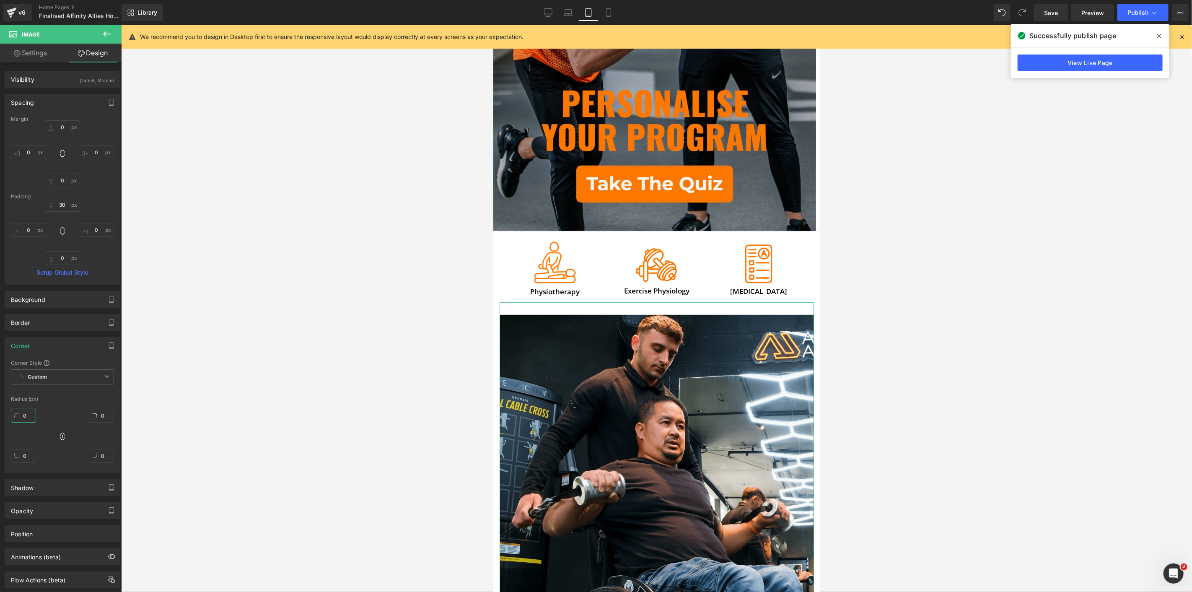
click at [19, 415] on input "0" at bounding box center [23, 416] width 25 height 14
type input "5"
click at [474, 321] on div at bounding box center [656, 308] width 1071 height 567
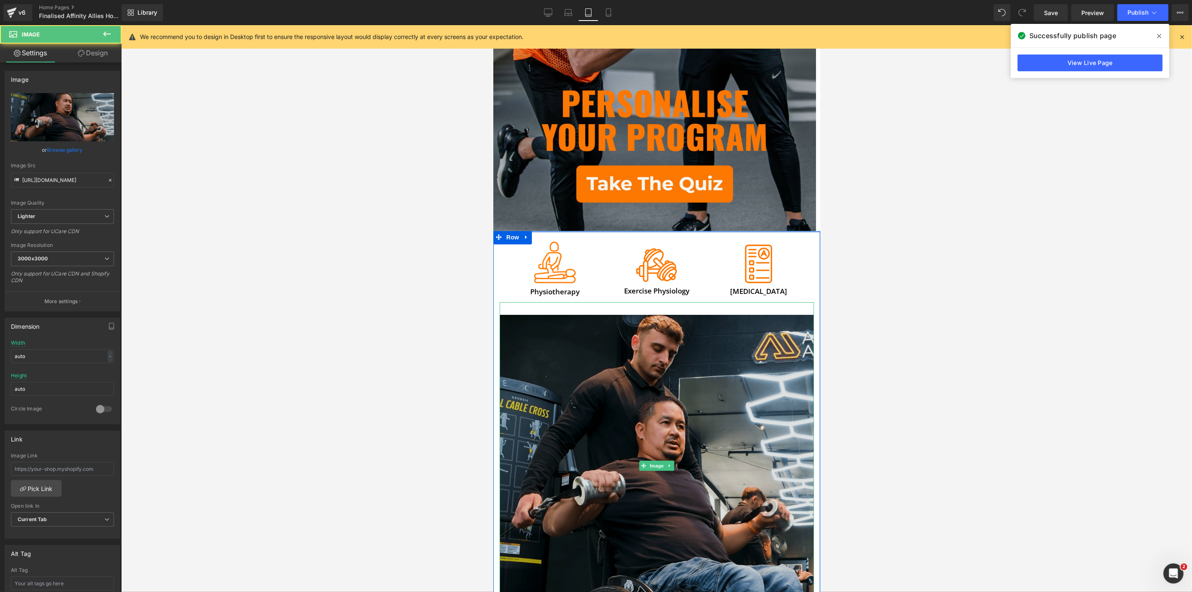
click at [626, 426] on img at bounding box center [656, 465] width 314 height 327
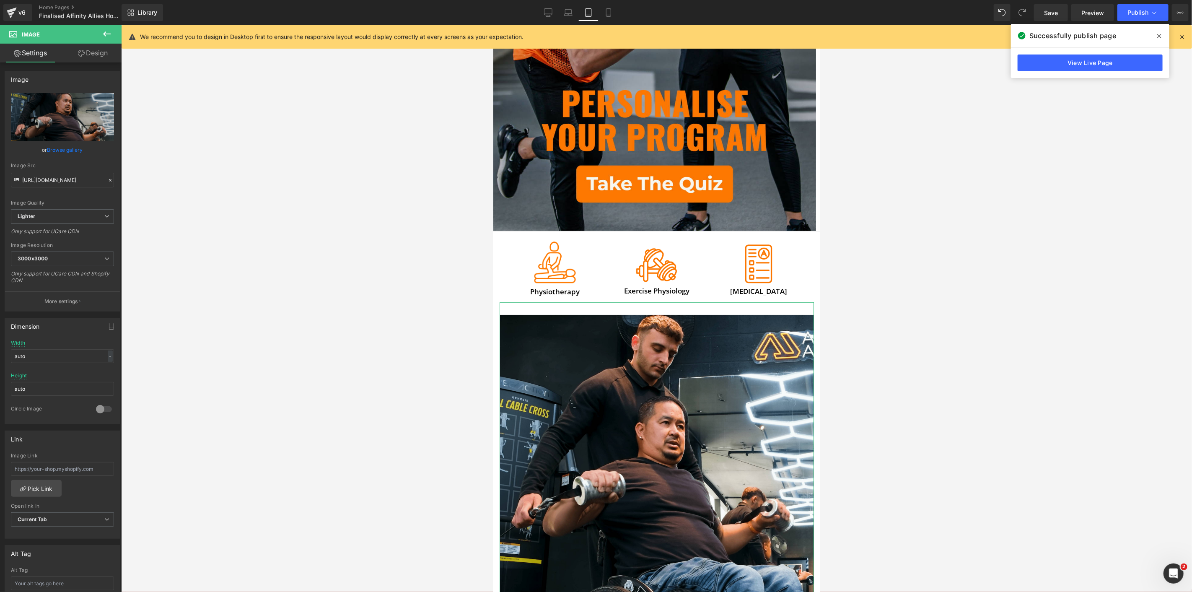
click at [75, 47] on link "Design" at bounding box center [92, 53] width 61 height 19
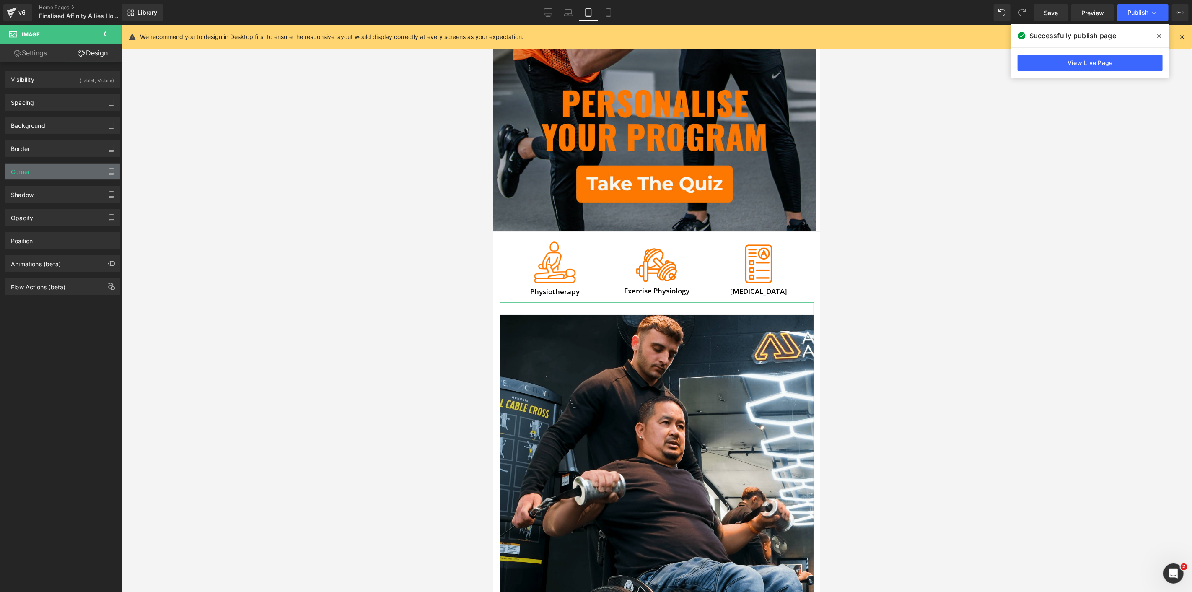
click at [60, 178] on div "Corner" at bounding box center [62, 171] width 115 height 16
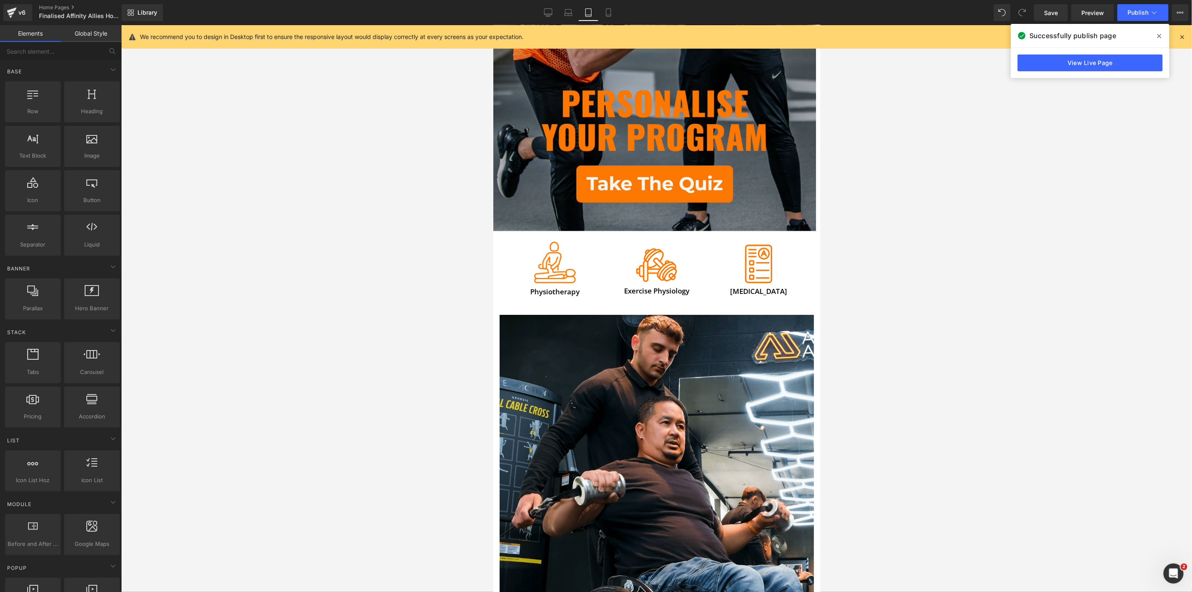
click at [853, 462] on div at bounding box center [656, 308] width 1071 height 567
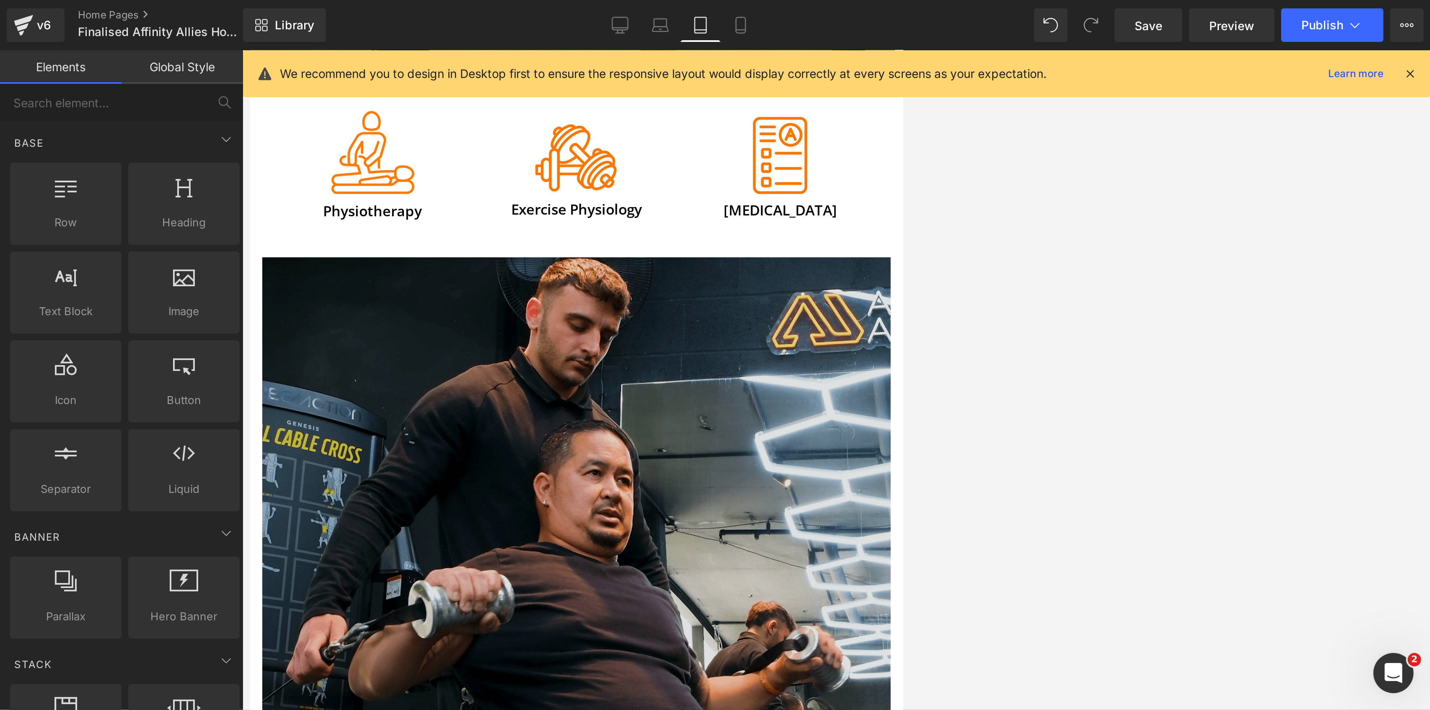
scroll to position [453, 0]
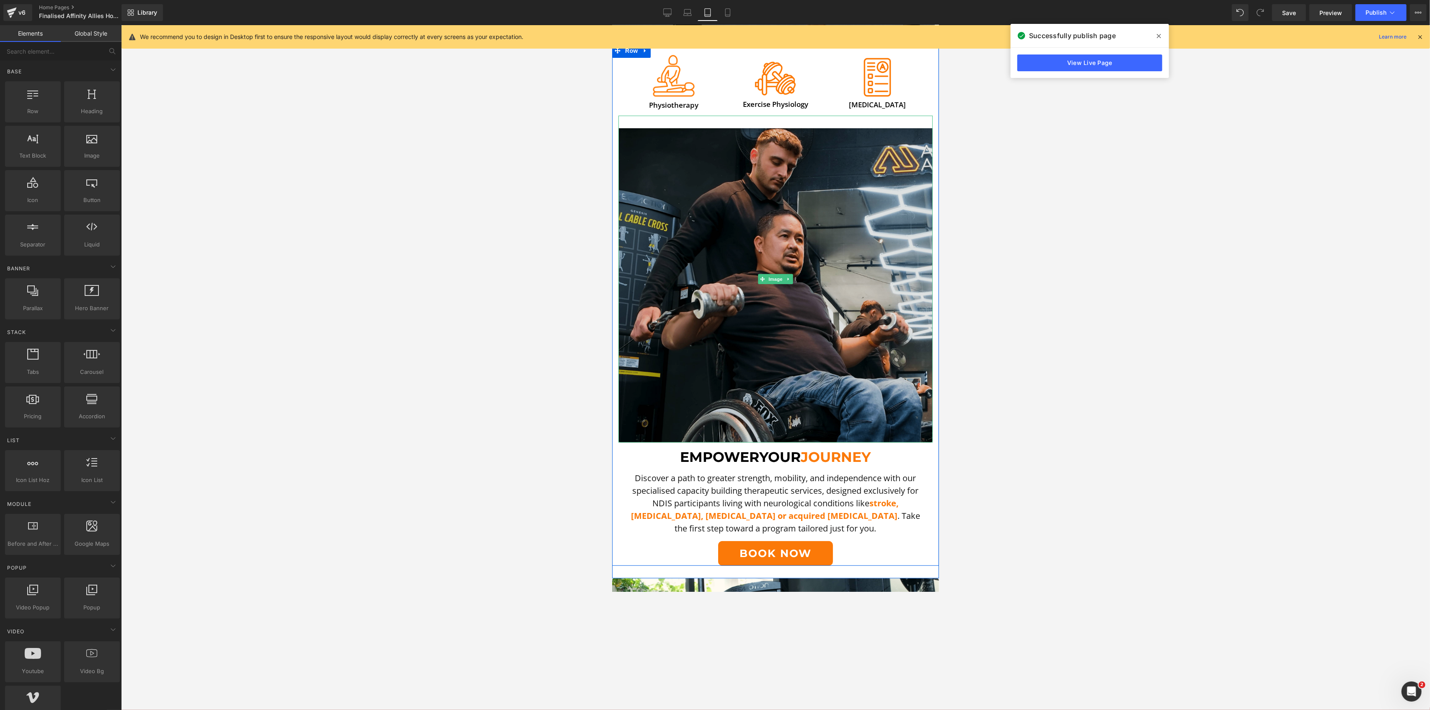
click at [750, 420] on img at bounding box center [775, 279] width 314 height 327
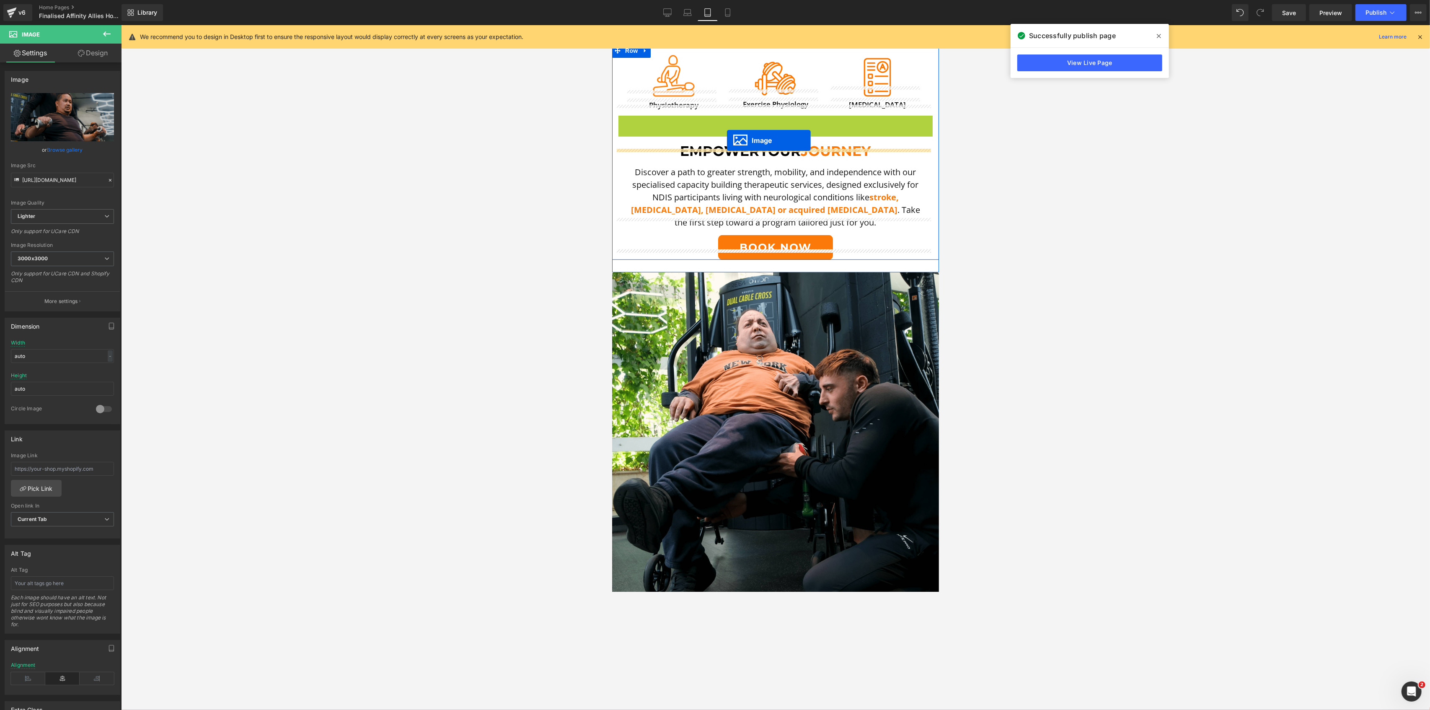
drag, startPoint x: 756, startPoint y: 270, endPoint x: 727, endPoint y: 141, distance: 132.8
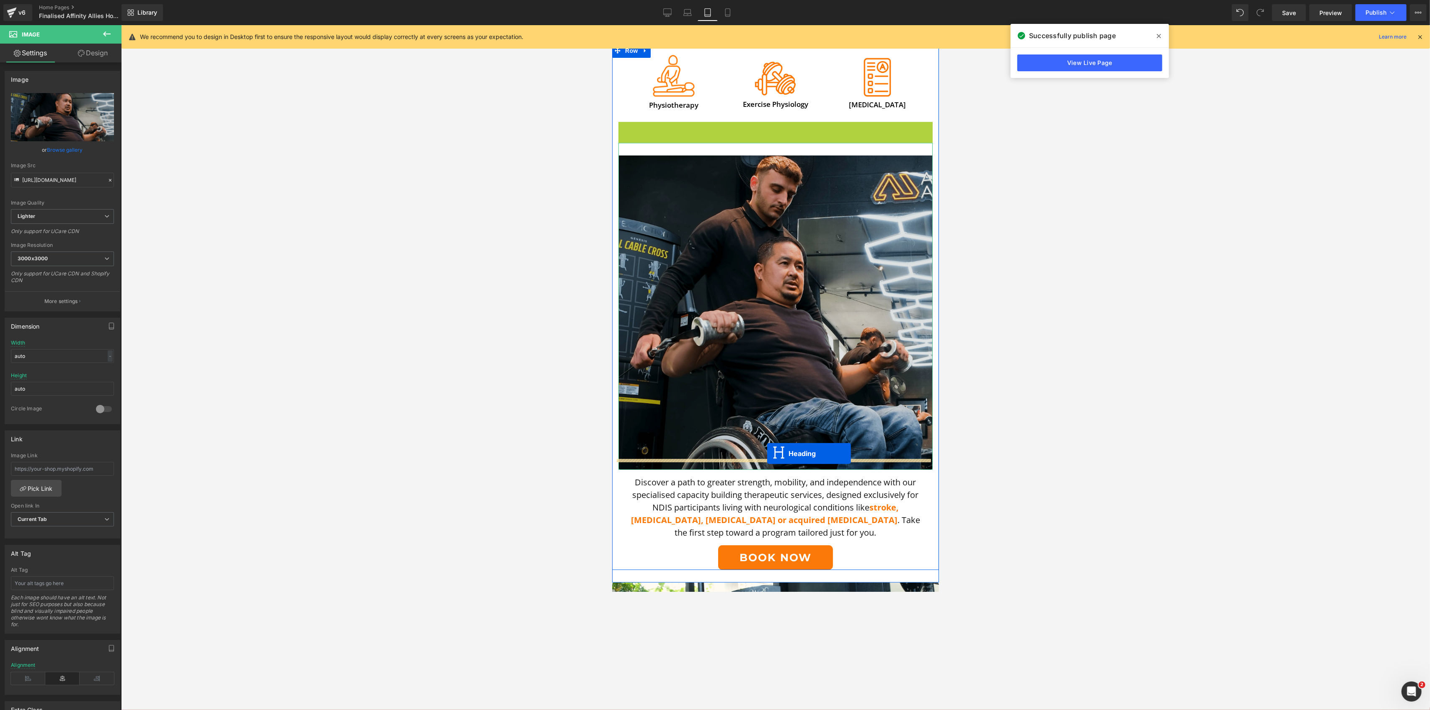
drag, startPoint x: 751, startPoint y: 118, endPoint x: 767, endPoint y: 453, distance: 335.6
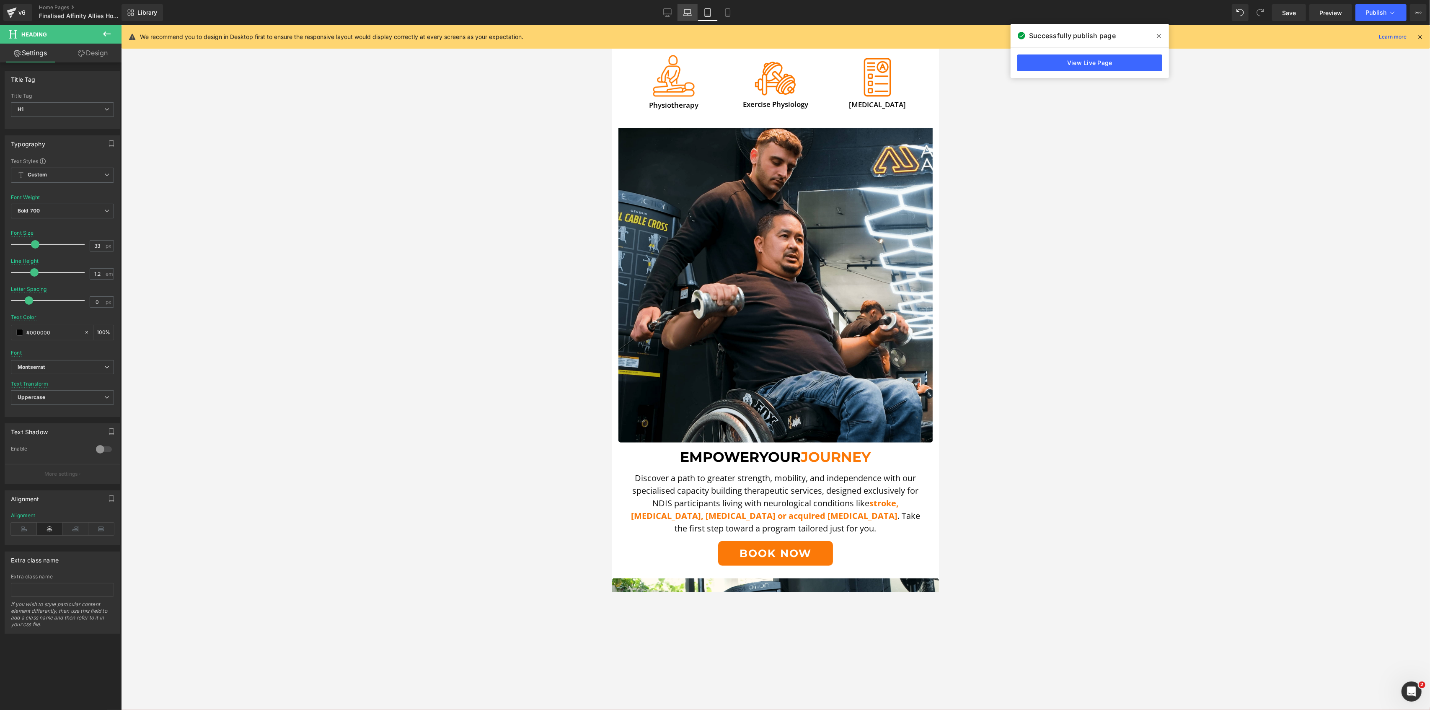
click at [685, 9] on icon at bounding box center [687, 12] width 8 height 8
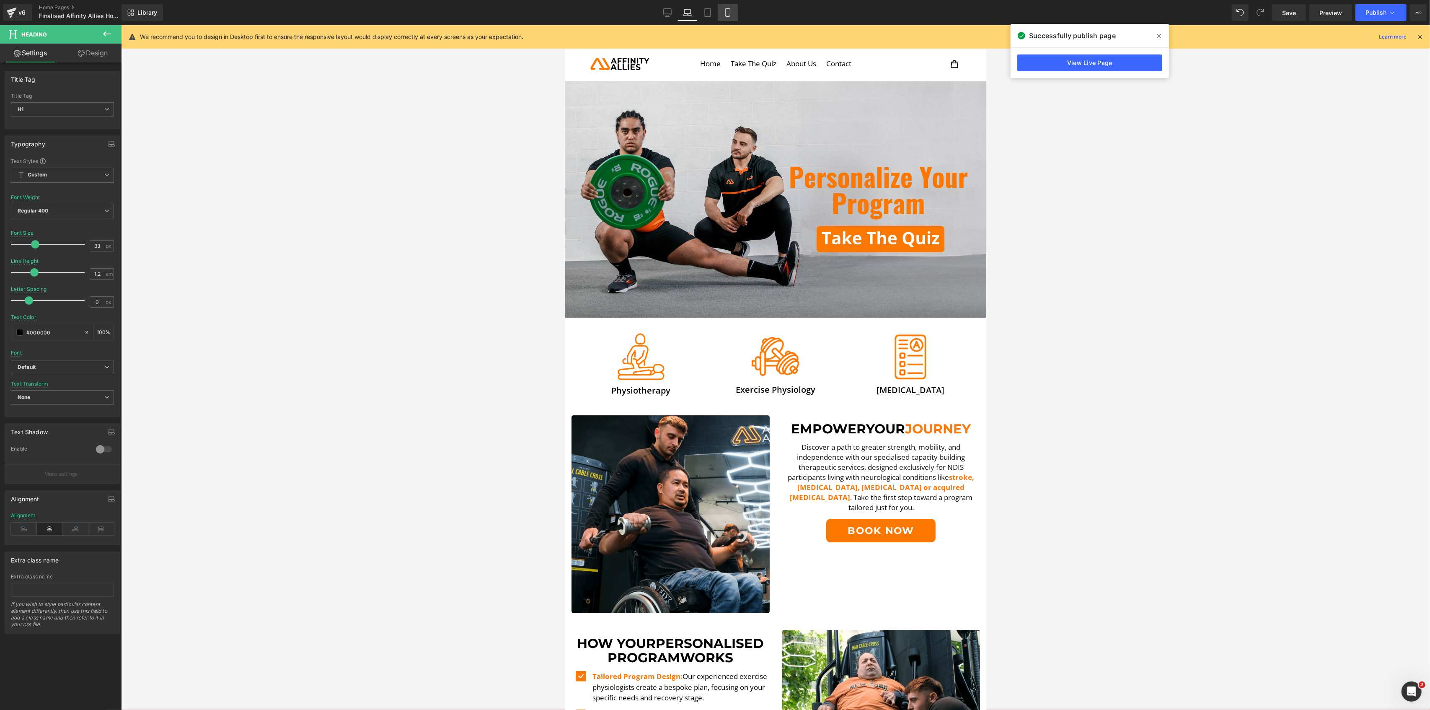
click at [724, 10] on icon at bounding box center [728, 12] width 8 height 8
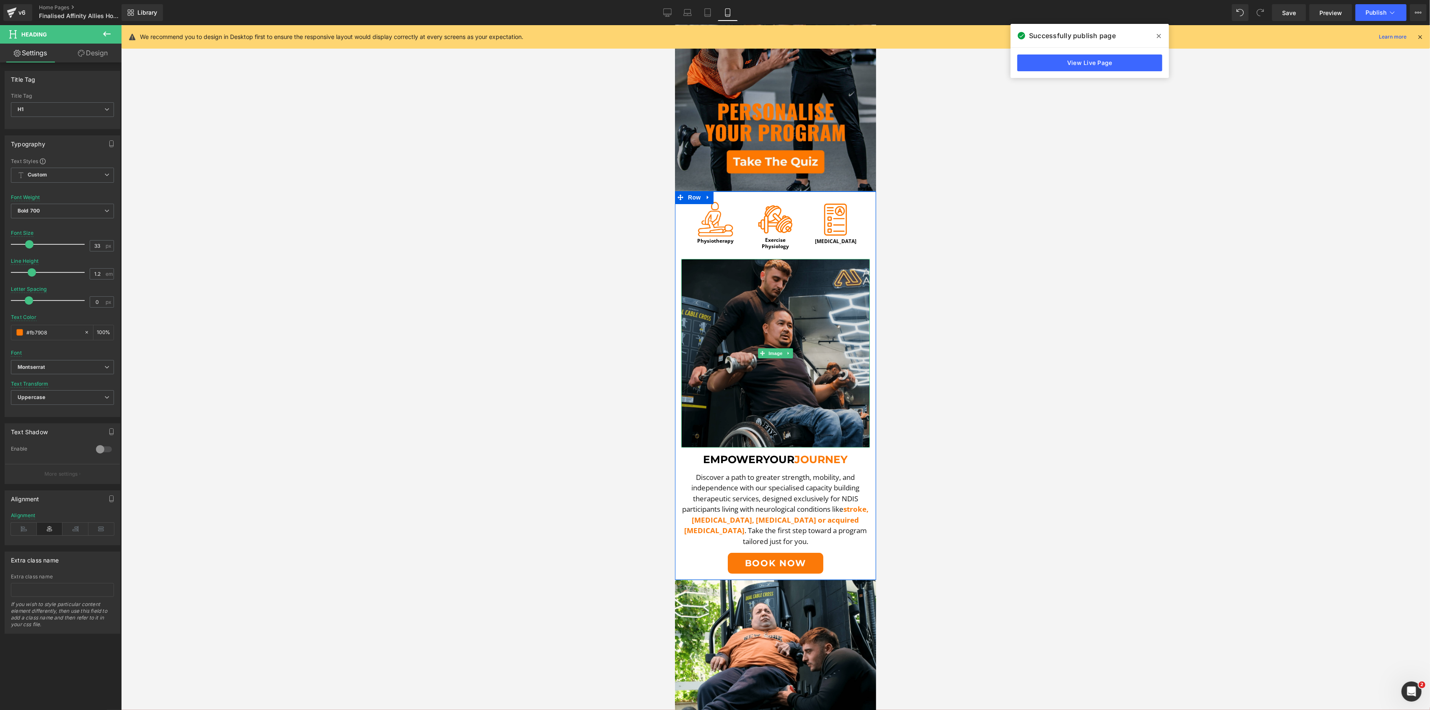
scroll to position [96, 0]
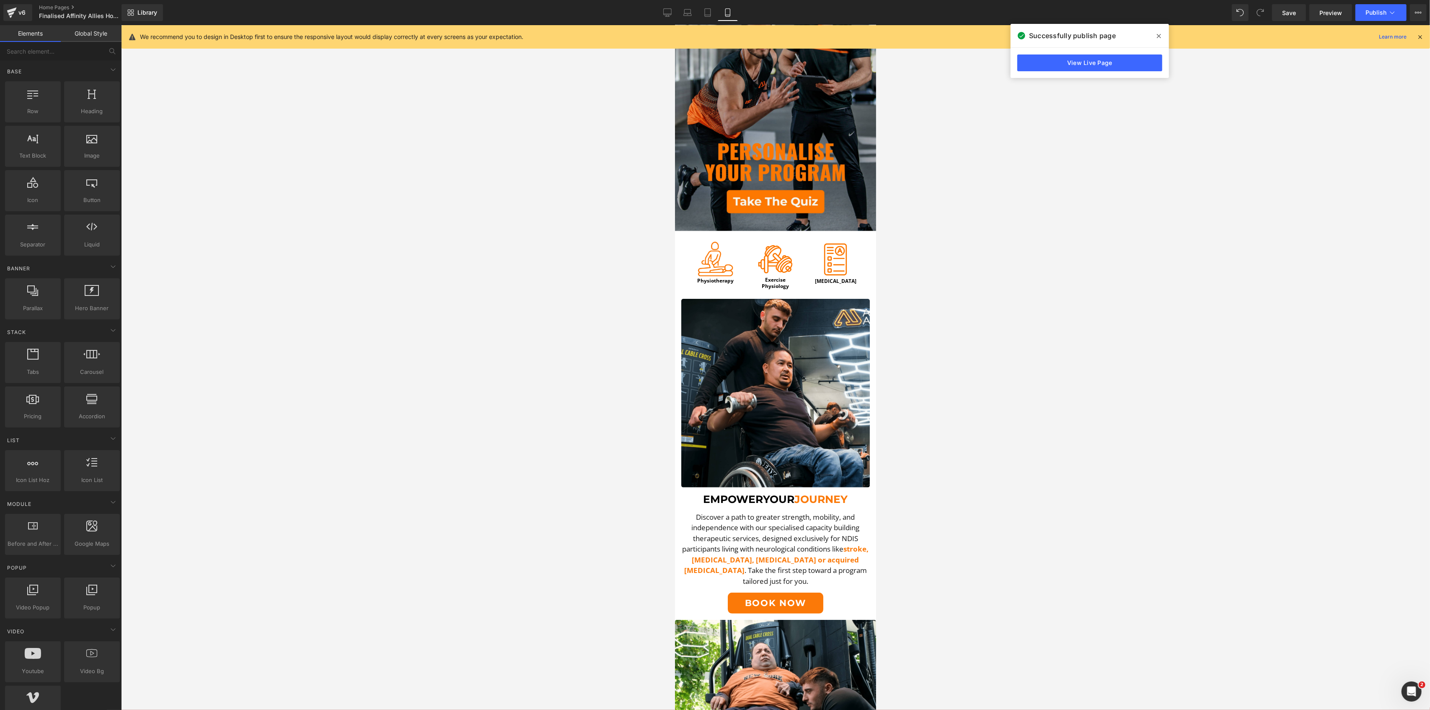
click at [505, 264] on div at bounding box center [775, 367] width 1309 height 685
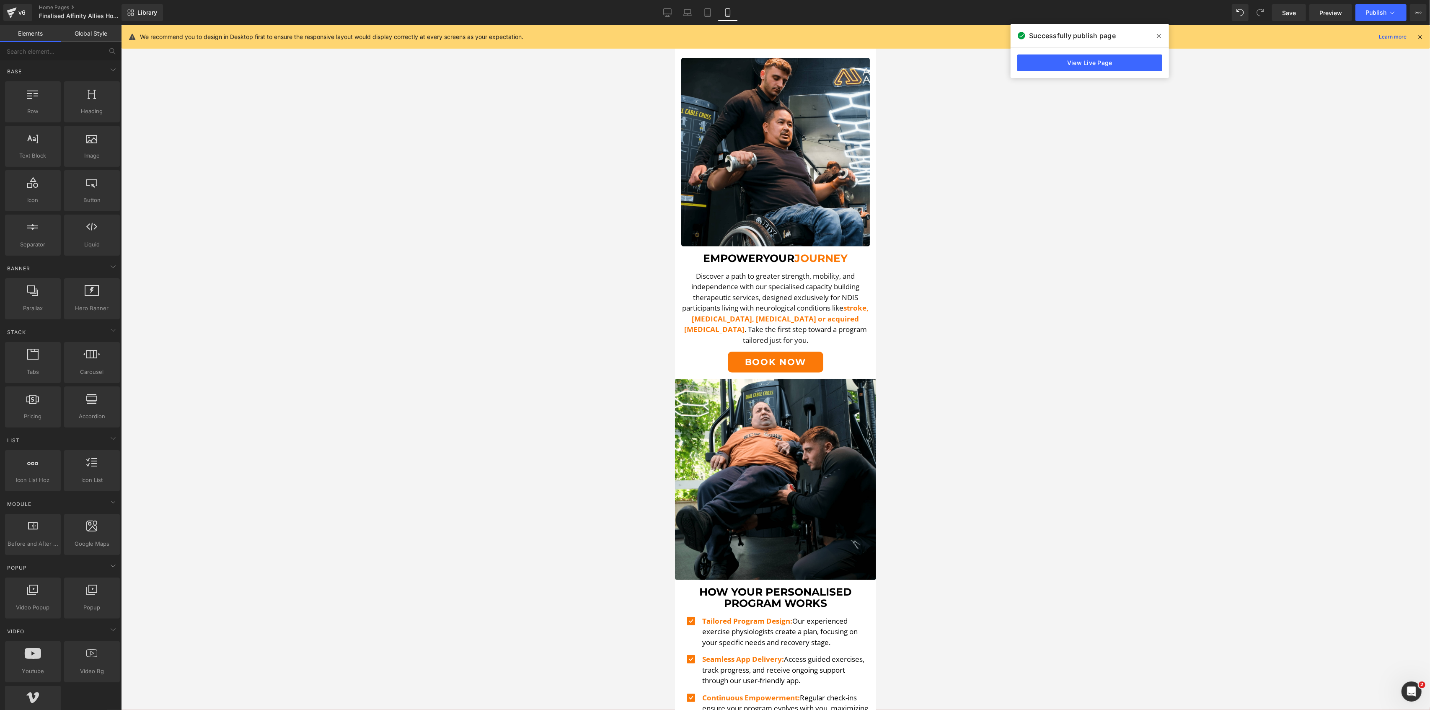
scroll to position [0, 0]
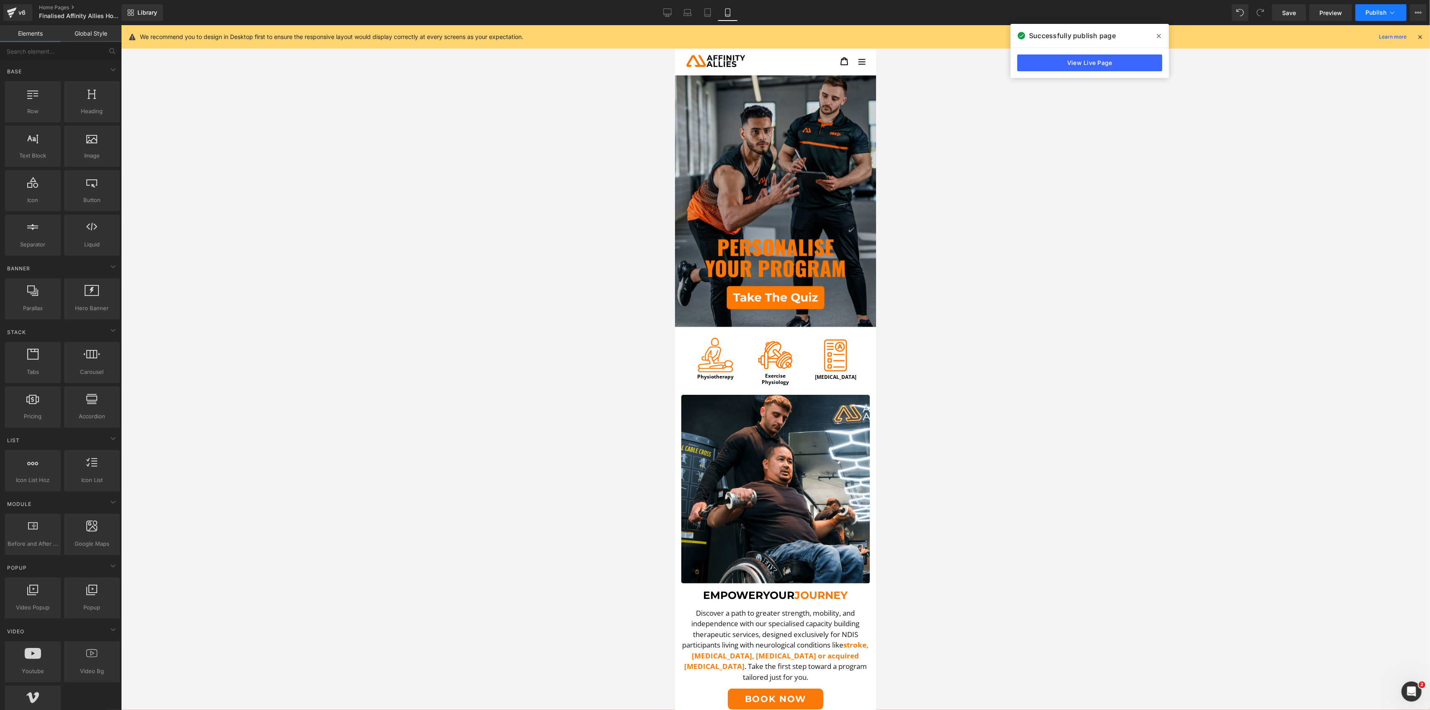
click at [1191, 5] on button "Publish" at bounding box center [1381, 12] width 51 height 17
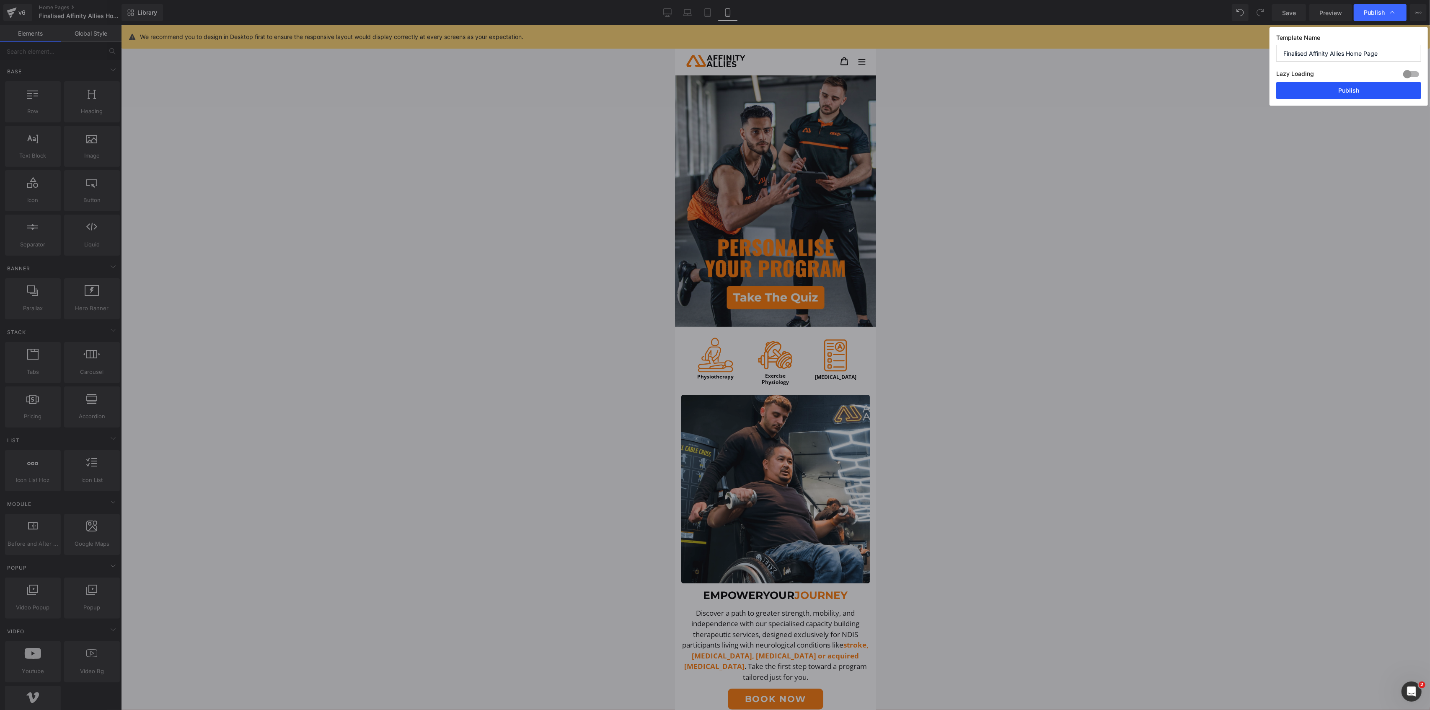
click at [1191, 92] on button "Publish" at bounding box center [1348, 90] width 145 height 17
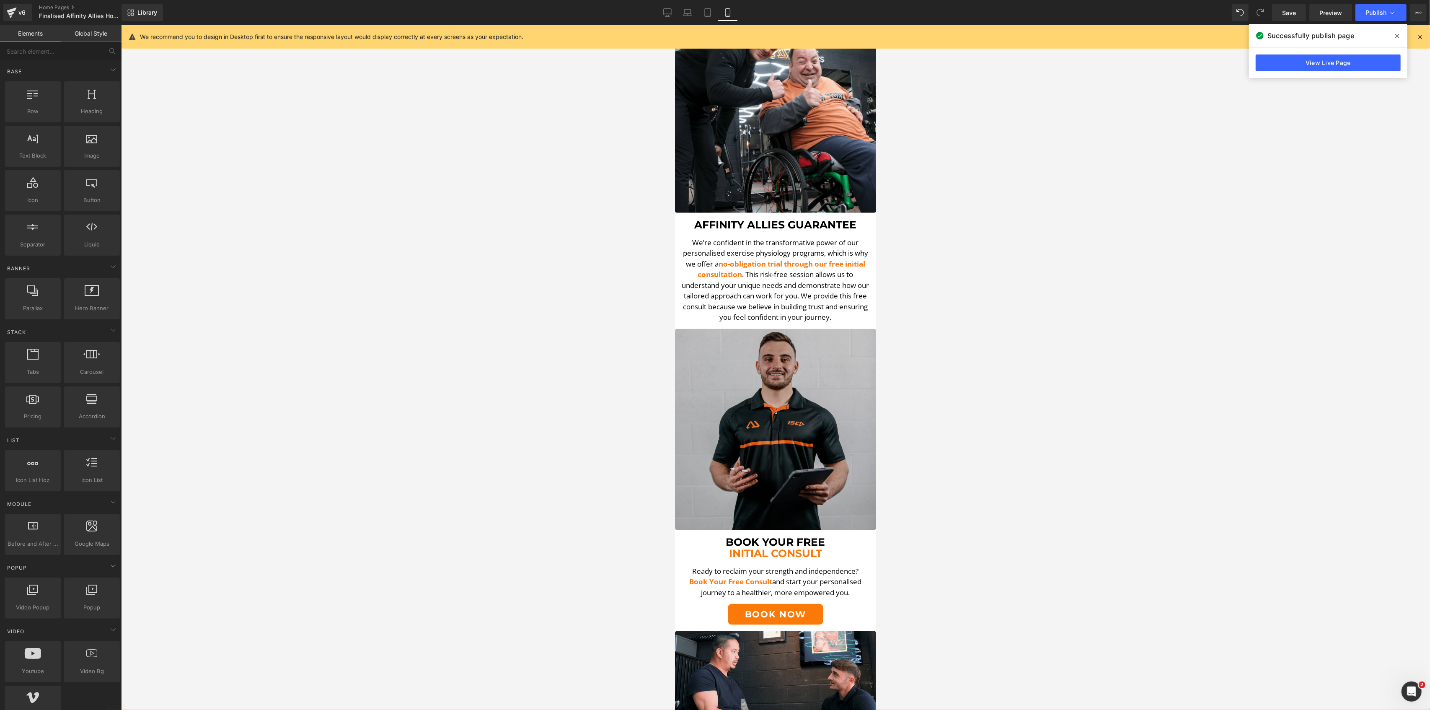
scroll to position [1620, 0]
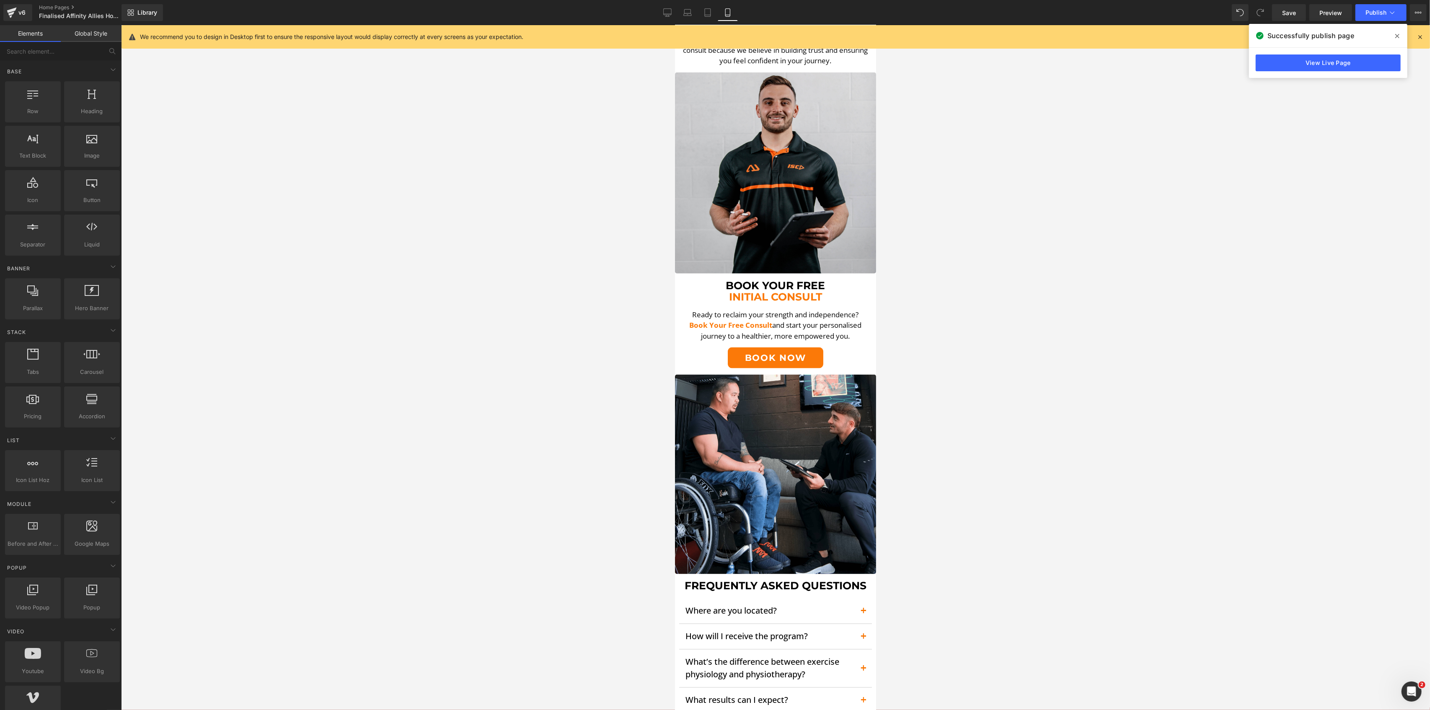
click at [1191, 591] on div at bounding box center [775, 367] width 1309 height 685
click at [1191, 591] on div "Open Intercom Messenger" at bounding box center [1411, 690] width 28 height 28
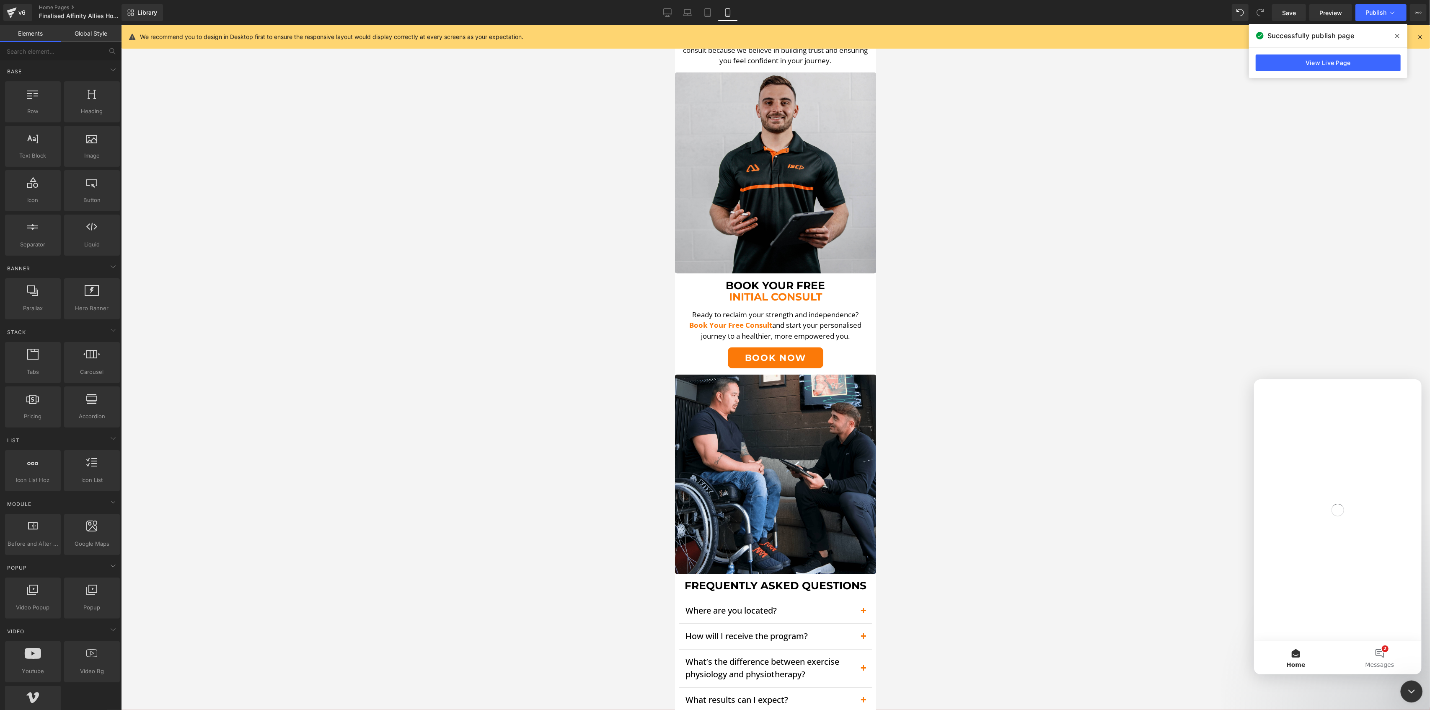
scroll to position [0, 0]
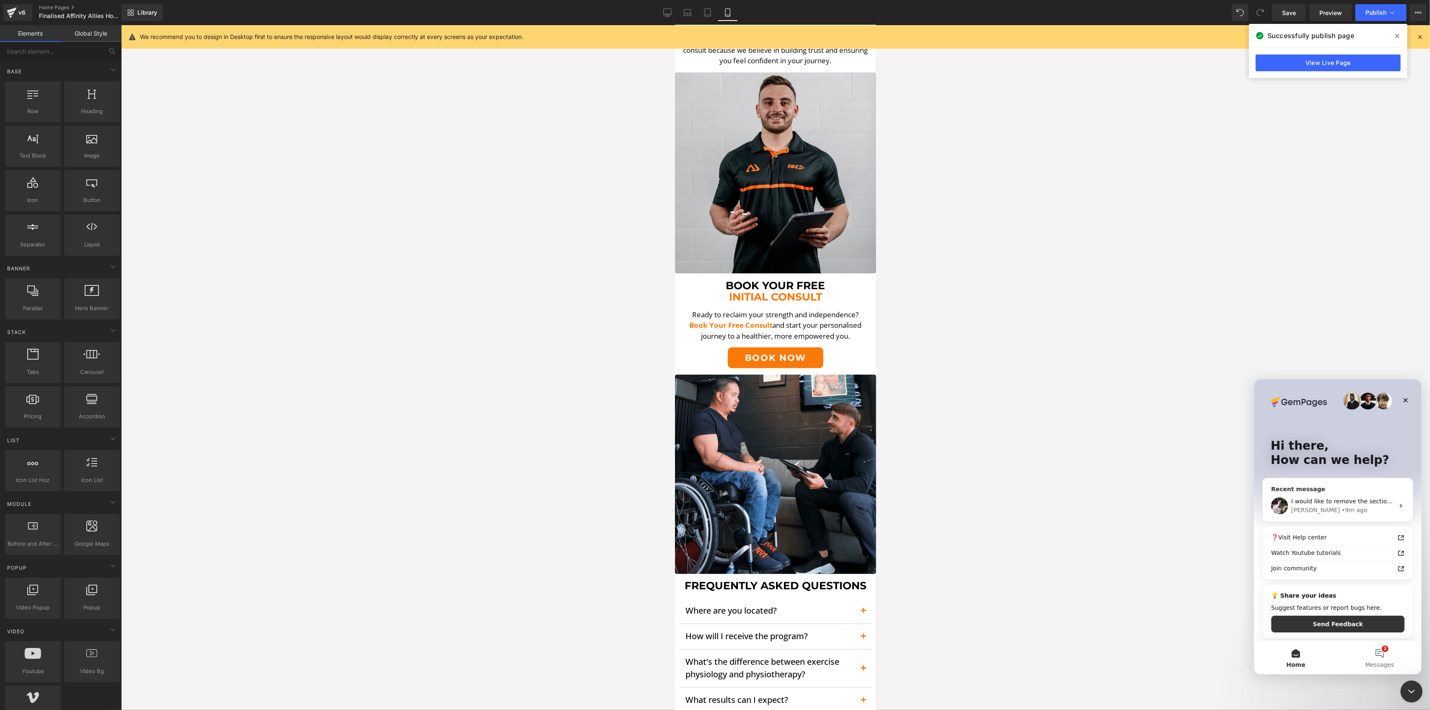
click at [1191, 502] on span "I would like to remove the section on my websiter that says "this page is creat…" at bounding box center [1444, 500] width 307 height 7
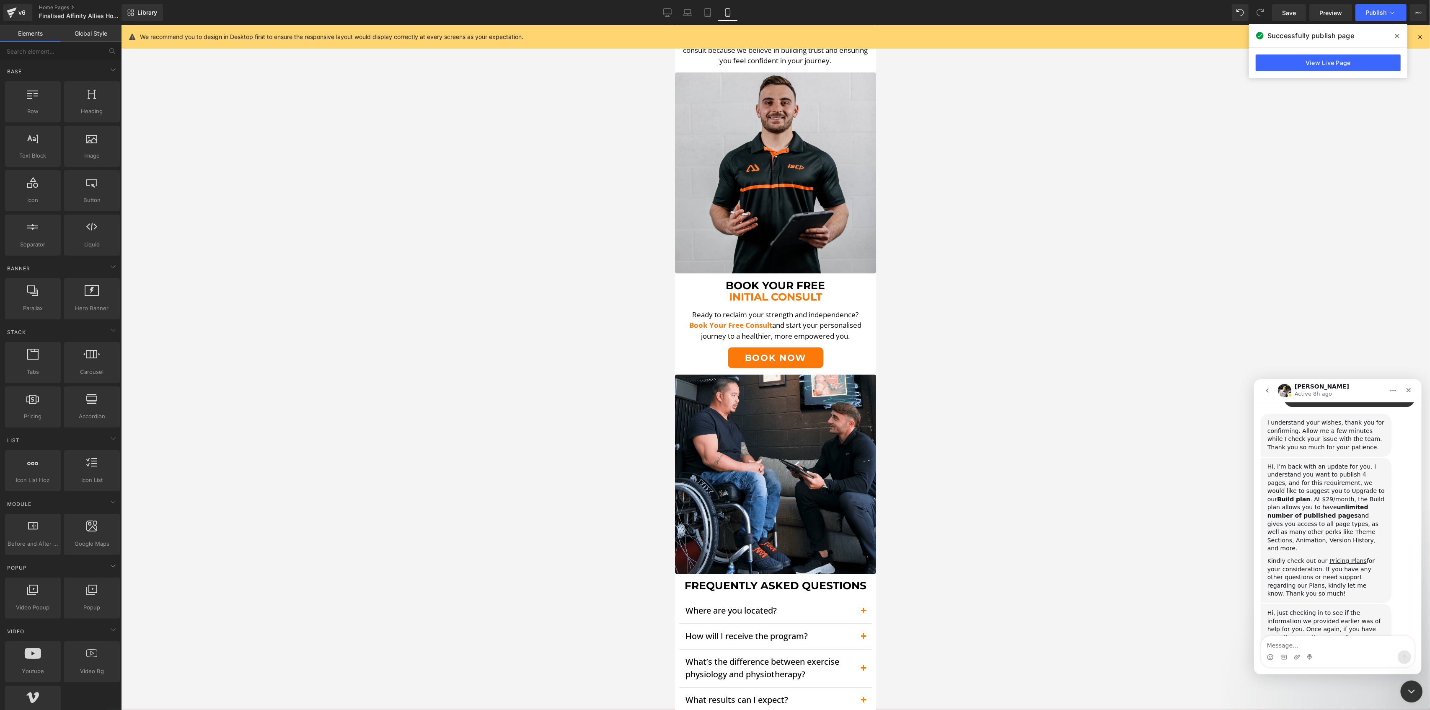
scroll to position [708, 0]
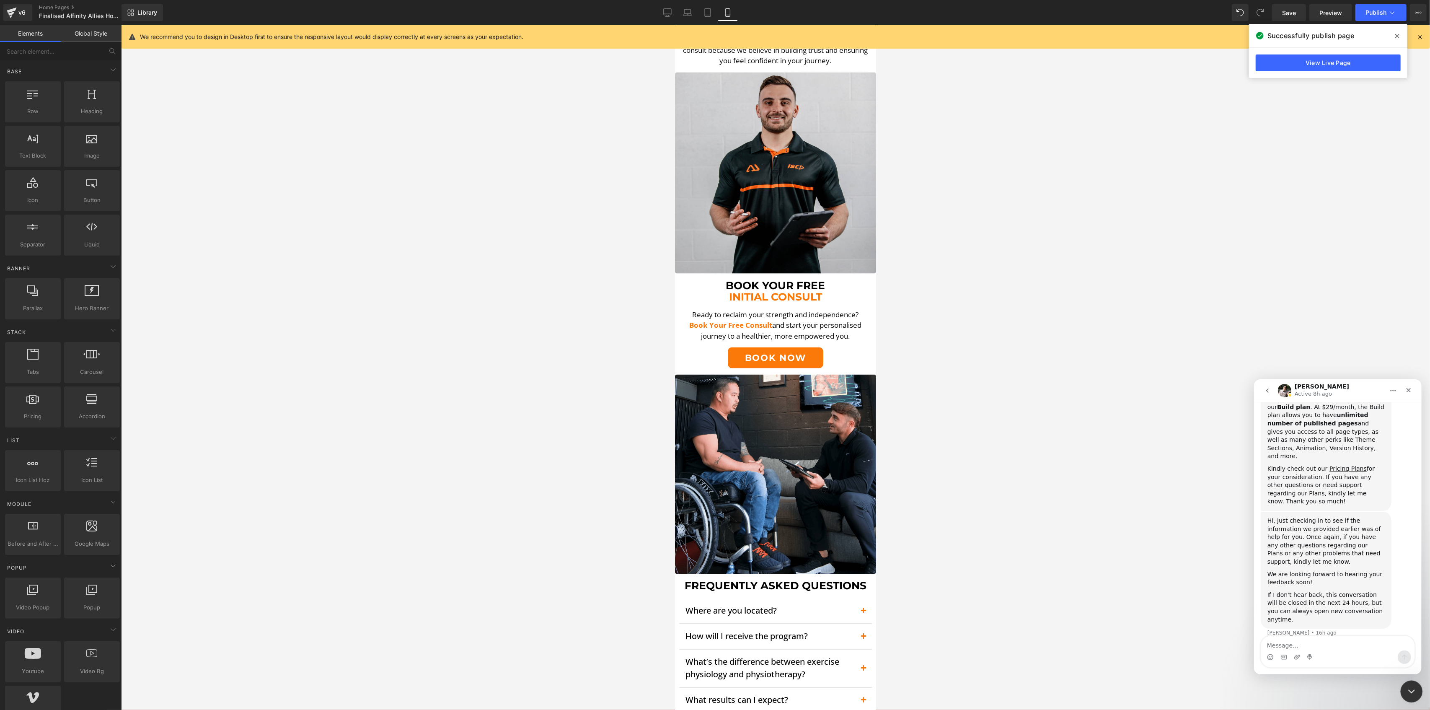
click at [993, 277] on div at bounding box center [715, 342] width 1430 height 685
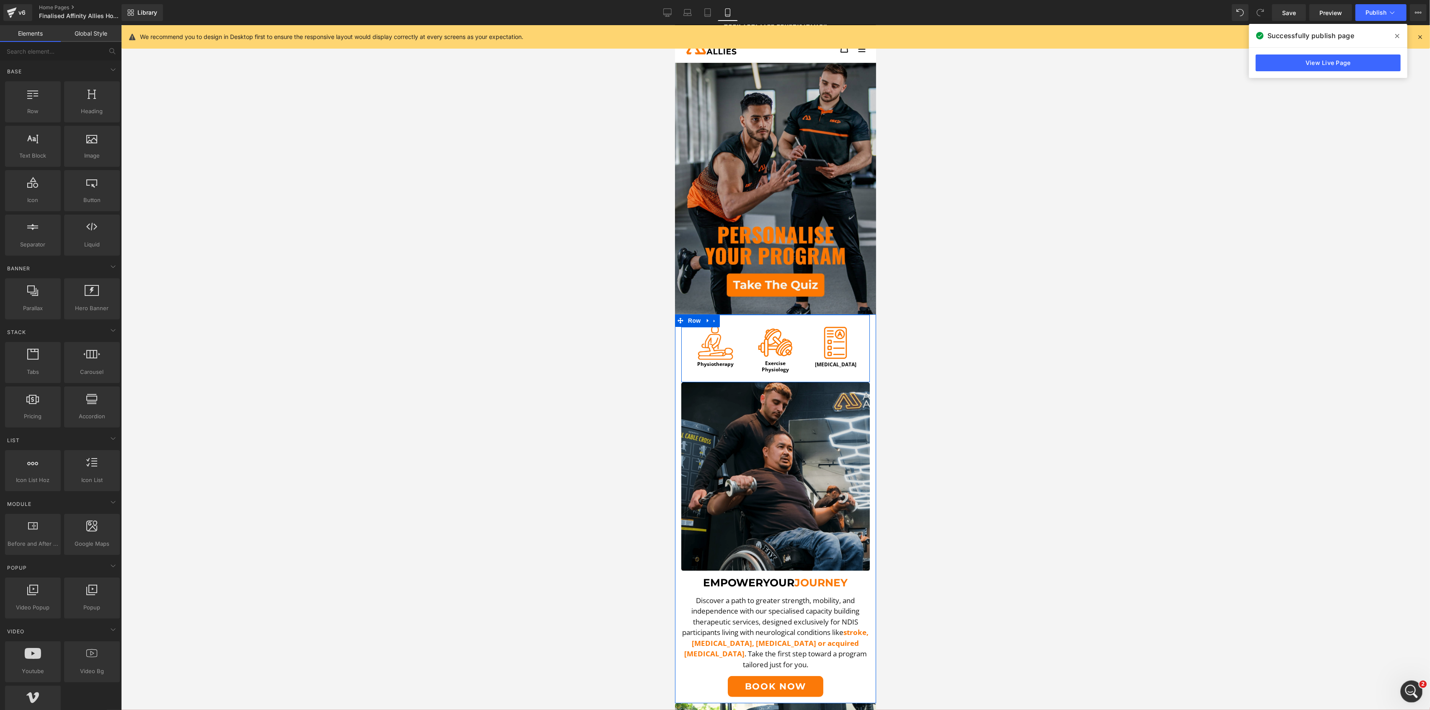
scroll to position [56, 0]
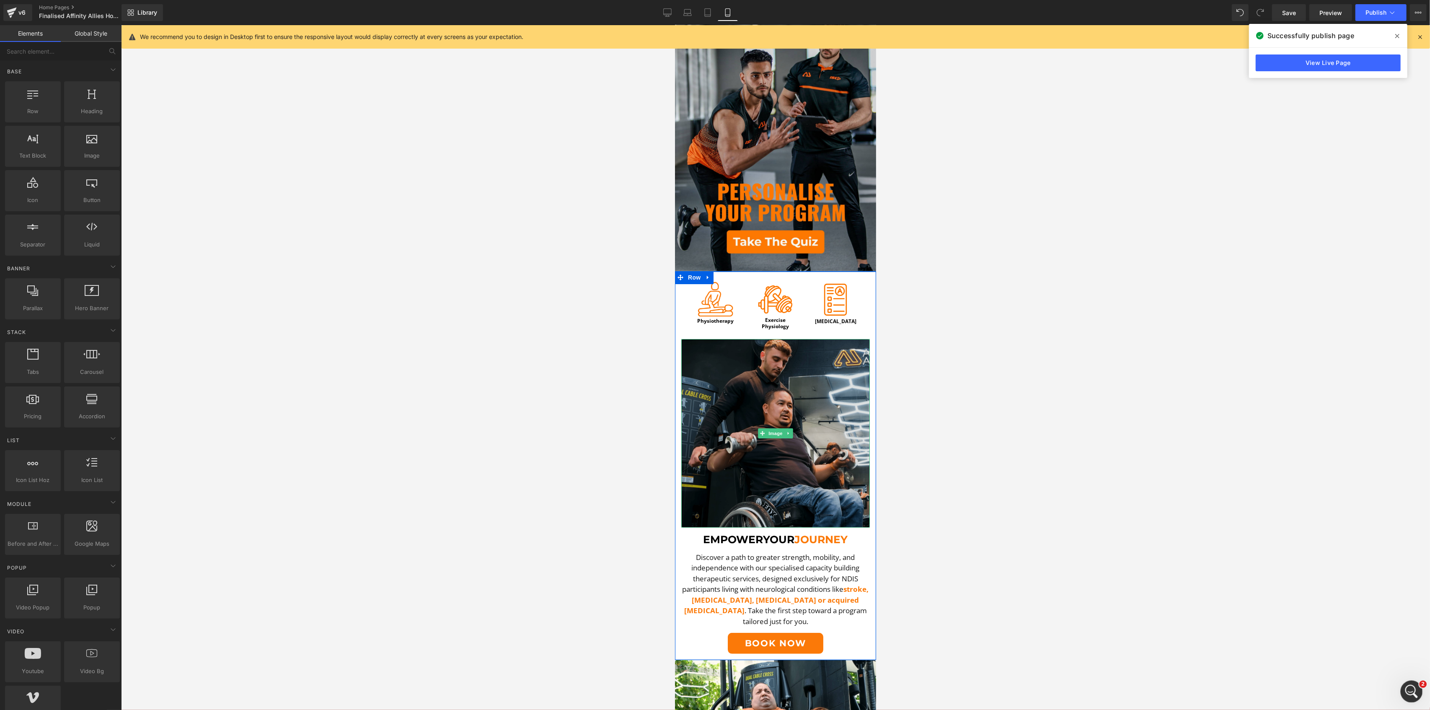
click at [748, 431] on img at bounding box center [775, 433] width 189 height 189
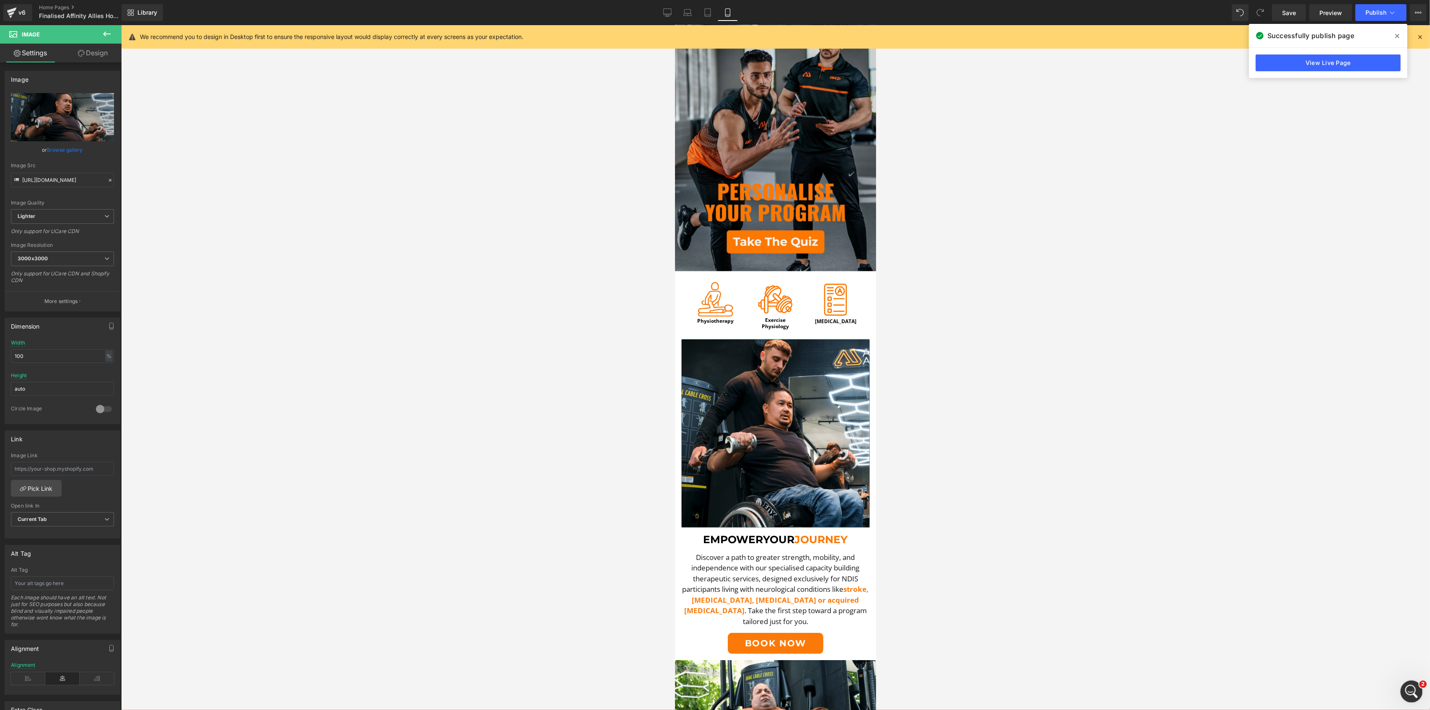
click at [75, 53] on link "Design" at bounding box center [92, 53] width 61 height 19
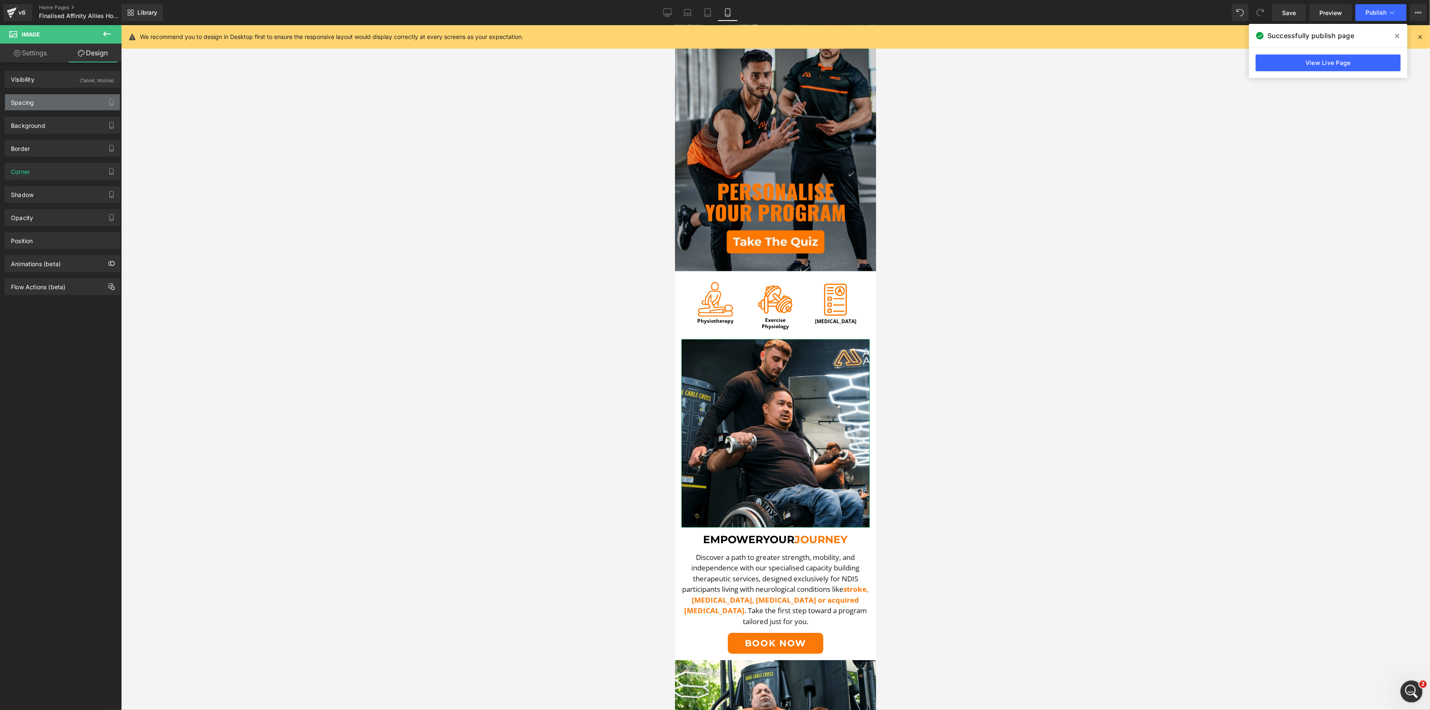
click at [49, 104] on div "Spacing" at bounding box center [62, 102] width 115 height 16
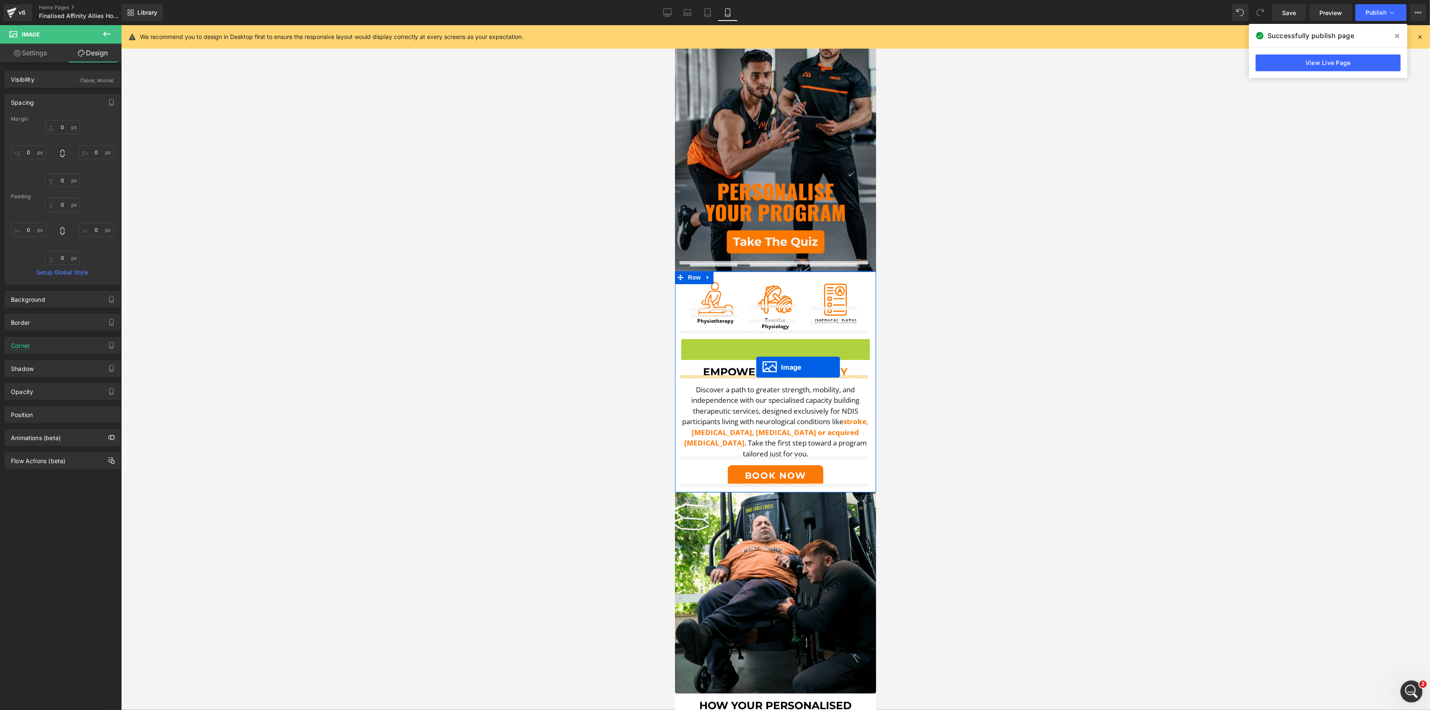
drag, startPoint x: 758, startPoint y: 422, endPoint x: 756, endPoint y: 367, distance: 54.5
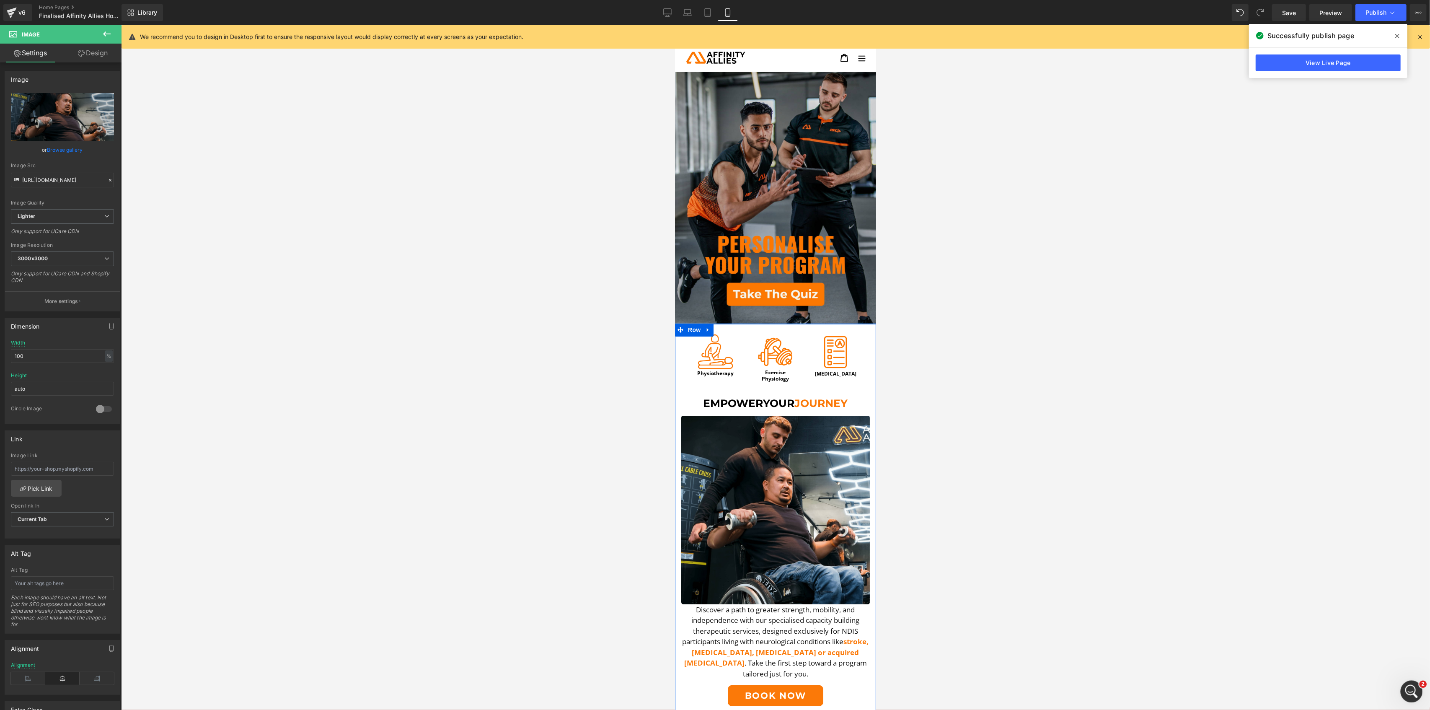
scroll to position [168, 0]
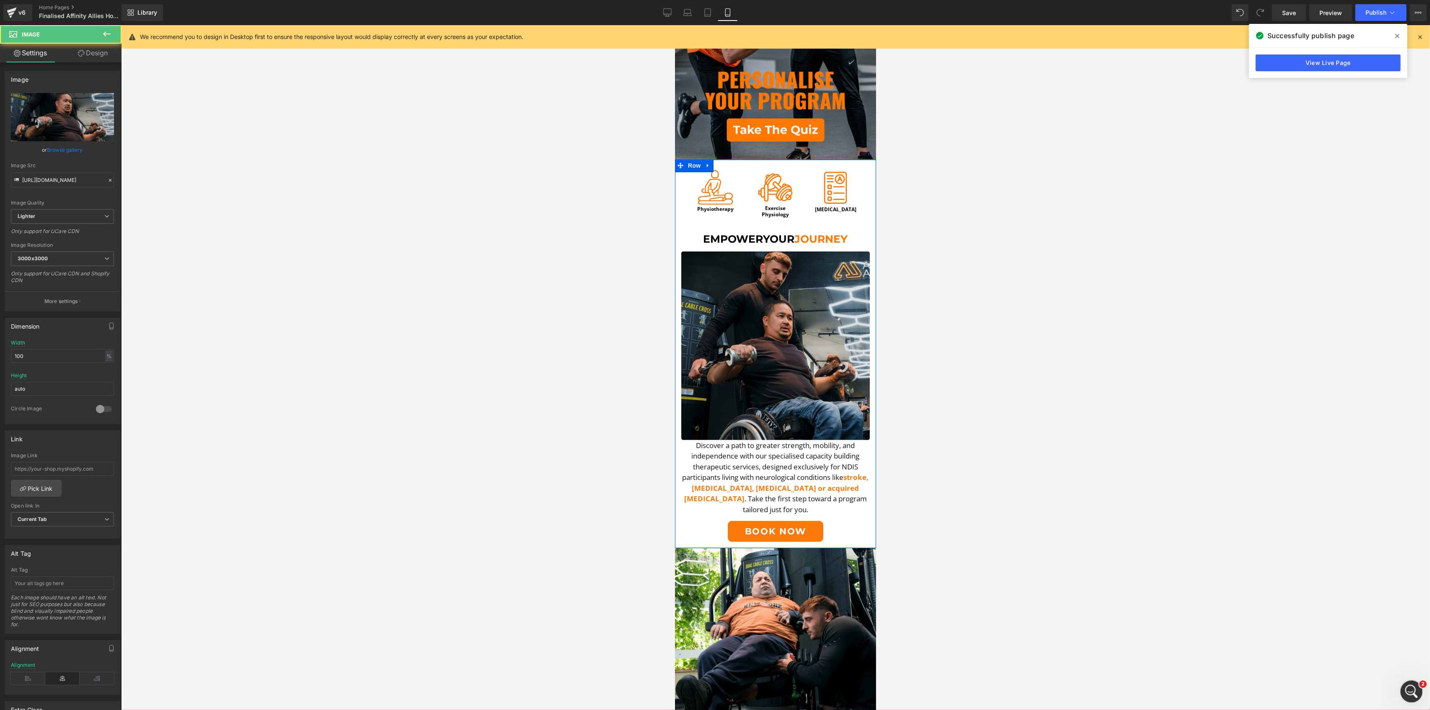
click at [752, 379] on img at bounding box center [775, 345] width 189 height 189
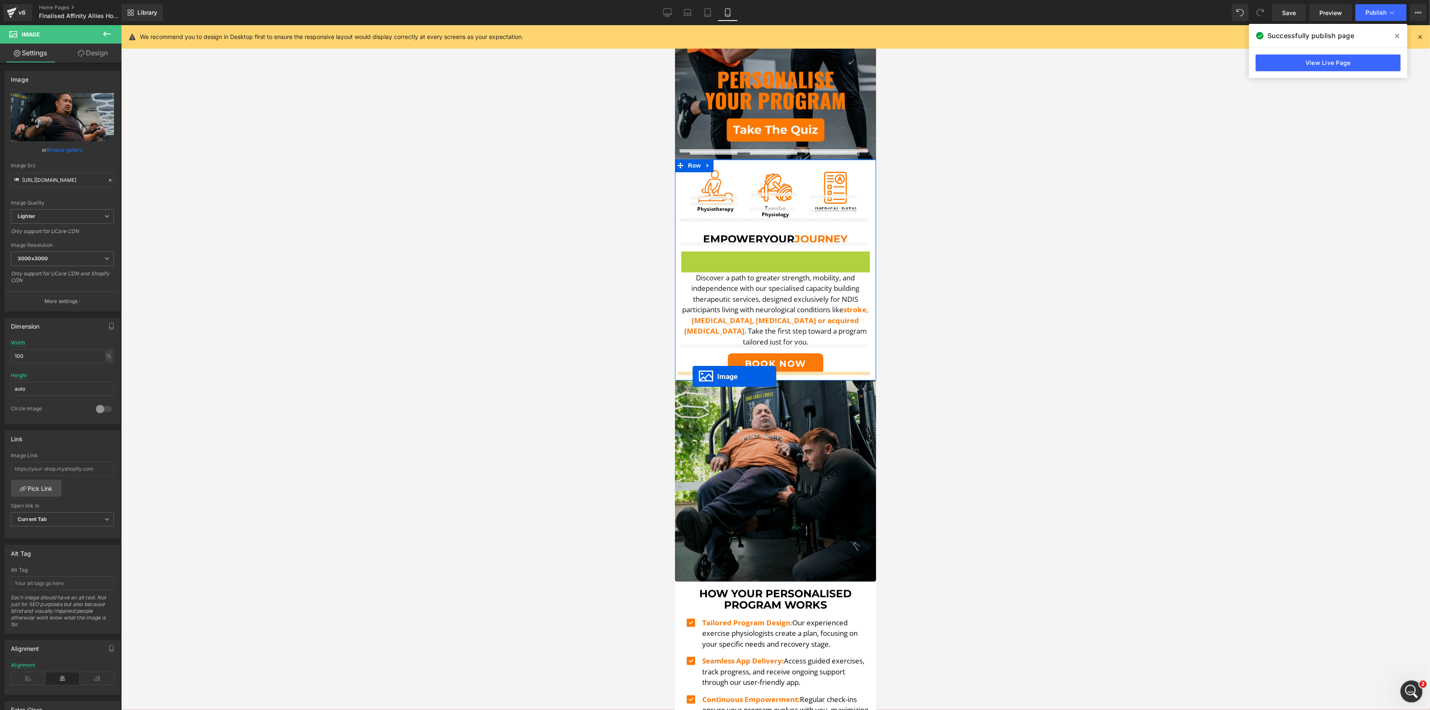
drag, startPoint x: 756, startPoint y: 336, endPoint x: 692, endPoint y: 376, distance: 75.3
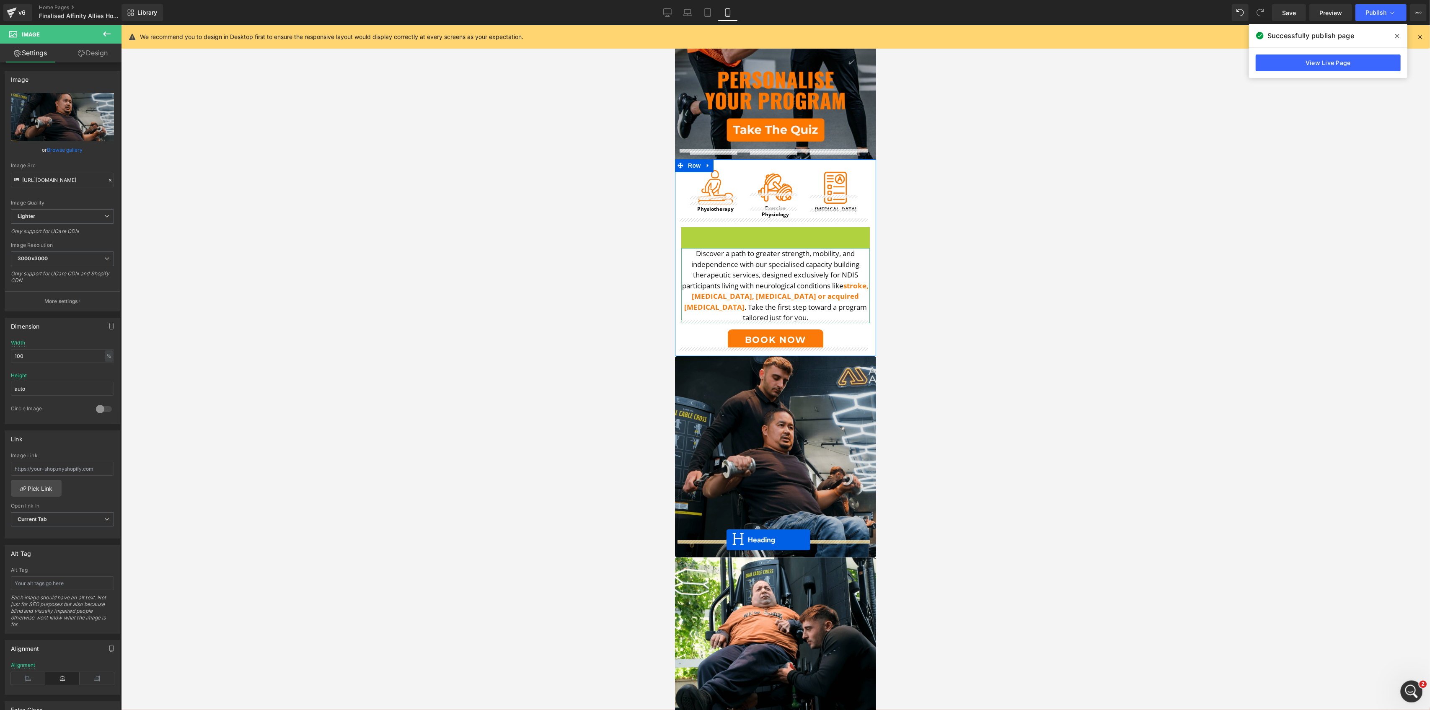
drag, startPoint x: 748, startPoint y: 229, endPoint x: 726, endPoint y: 540, distance: 311.7
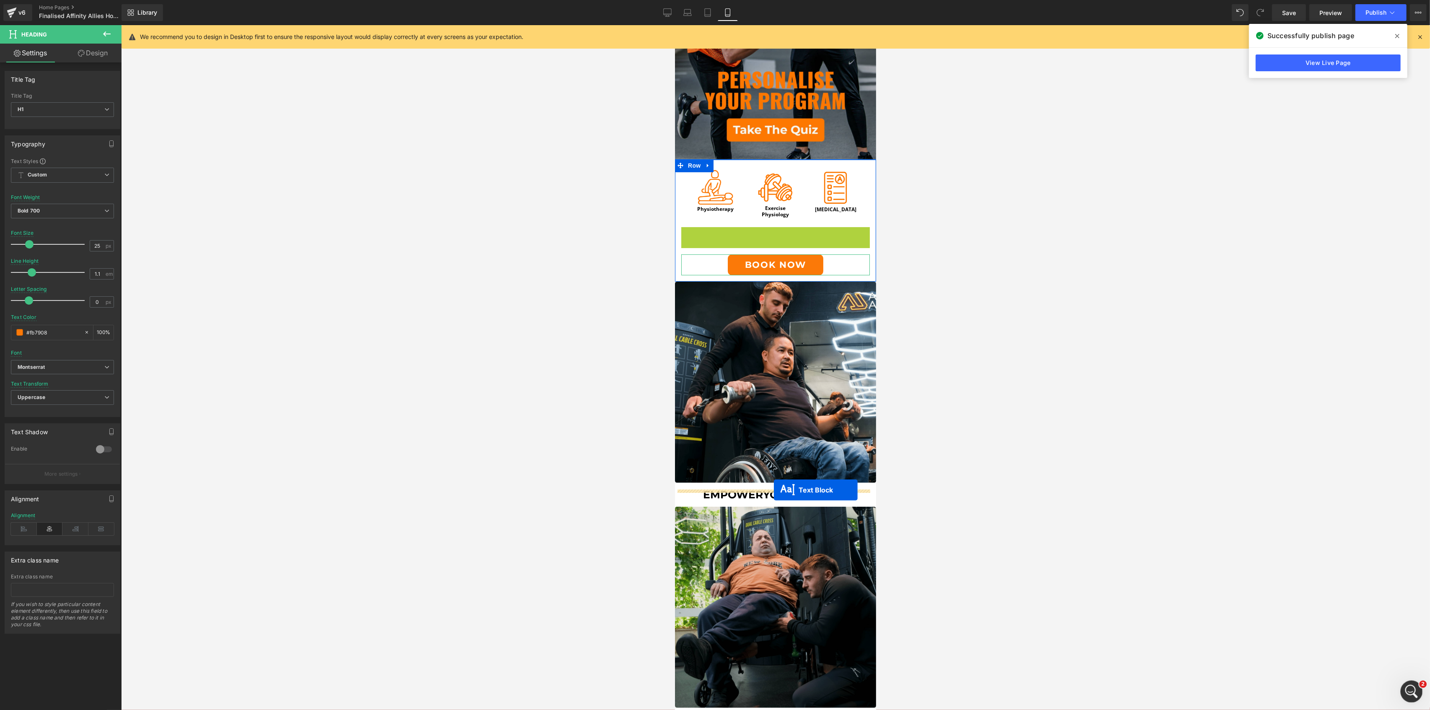
drag, startPoint x: 745, startPoint y: 254, endPoint x: 774, endPoint y: 490, distance: 238.1
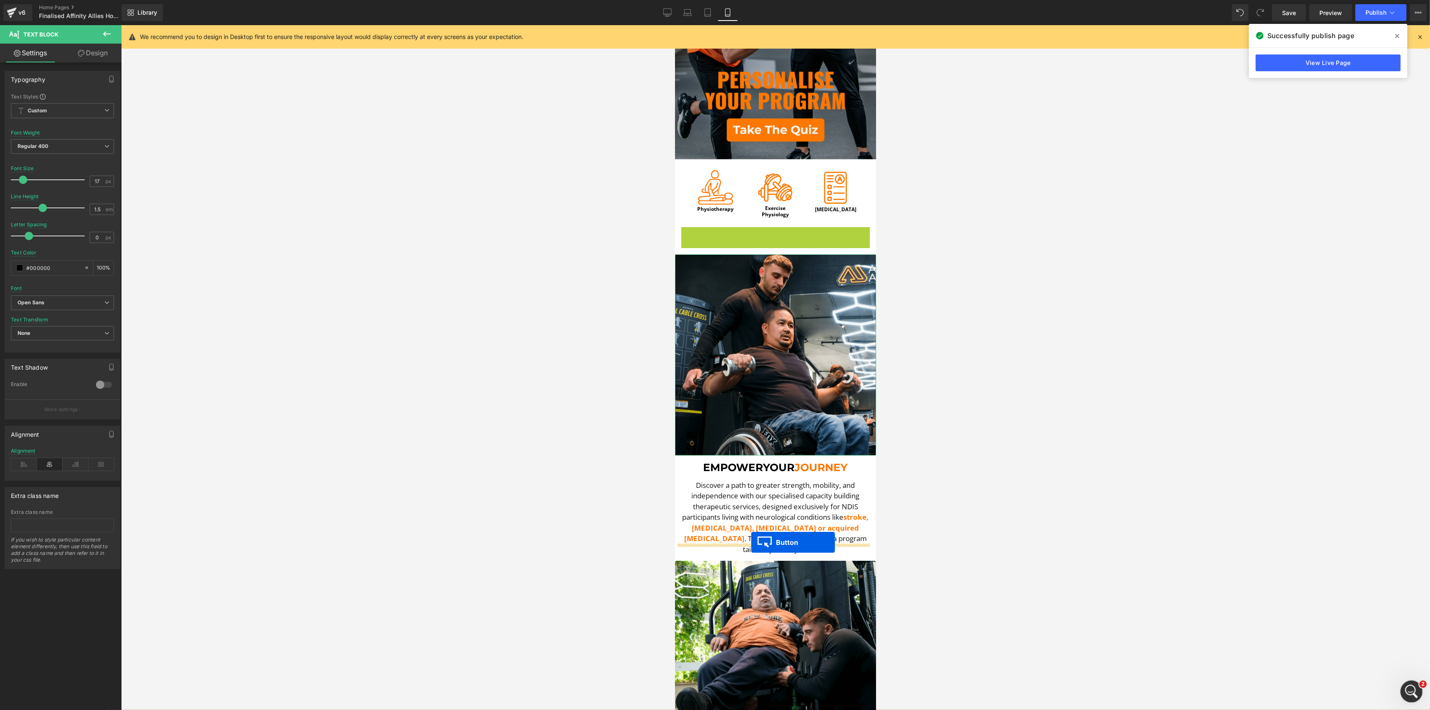
drag, startPoint x: 755, startPoint y: 228, endPoint x: 751, endPoint y: 542, distance: 314.3
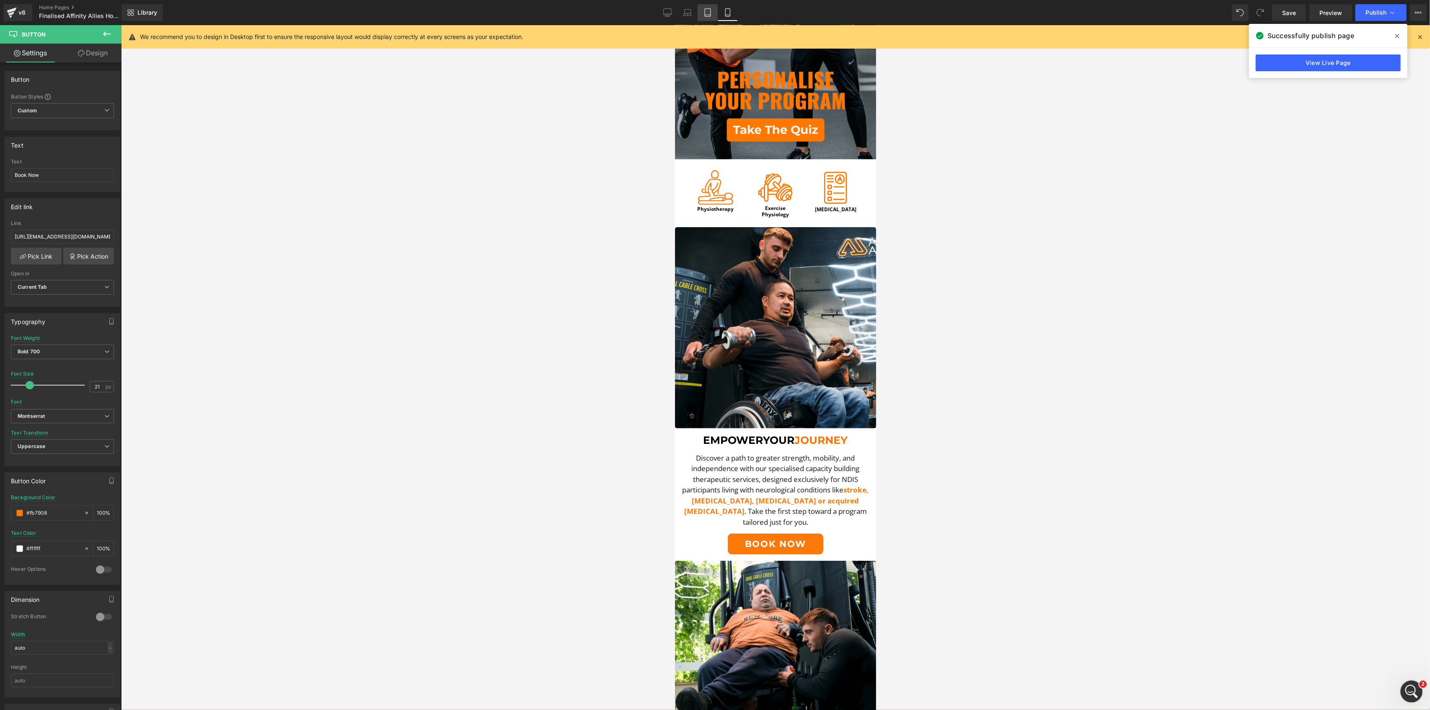
click at [708, 12] on icon at bounding box center [708, 12] width 8 height 8
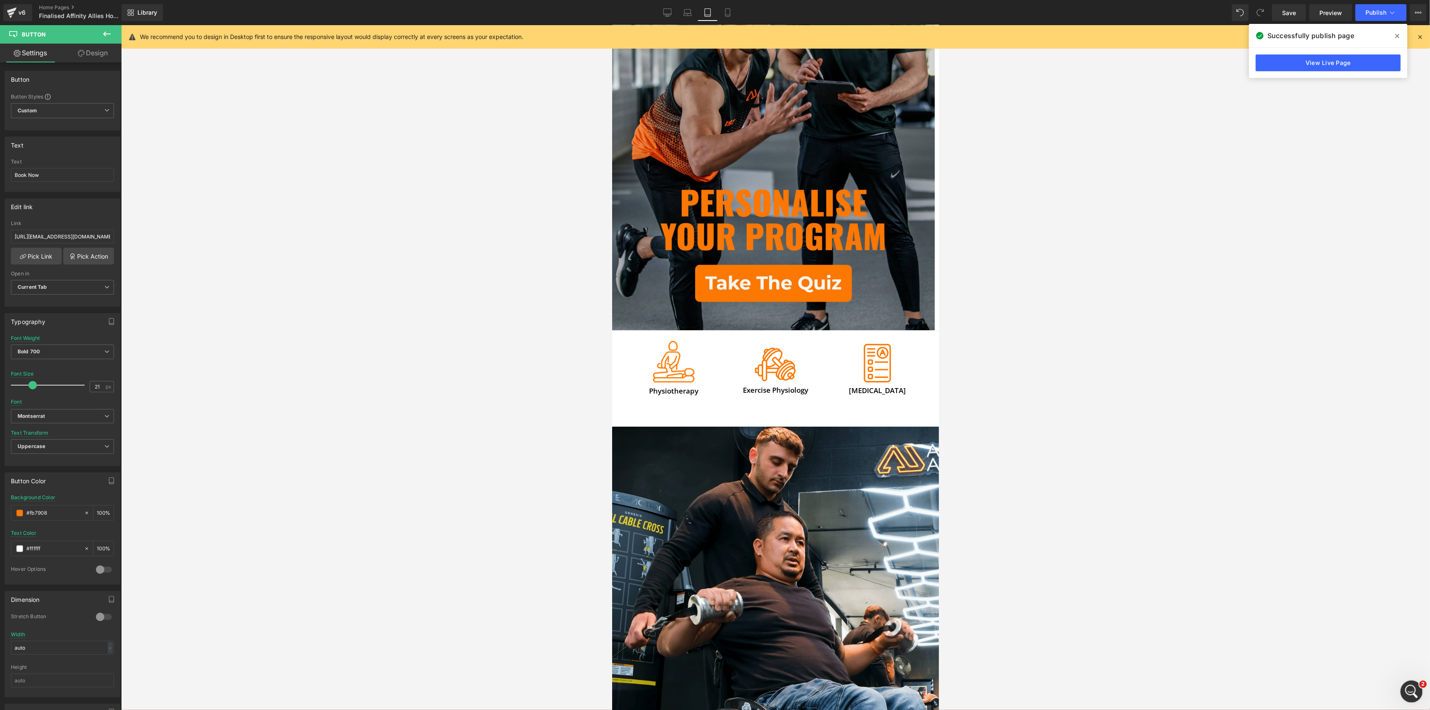
scroll to position [472, 0]
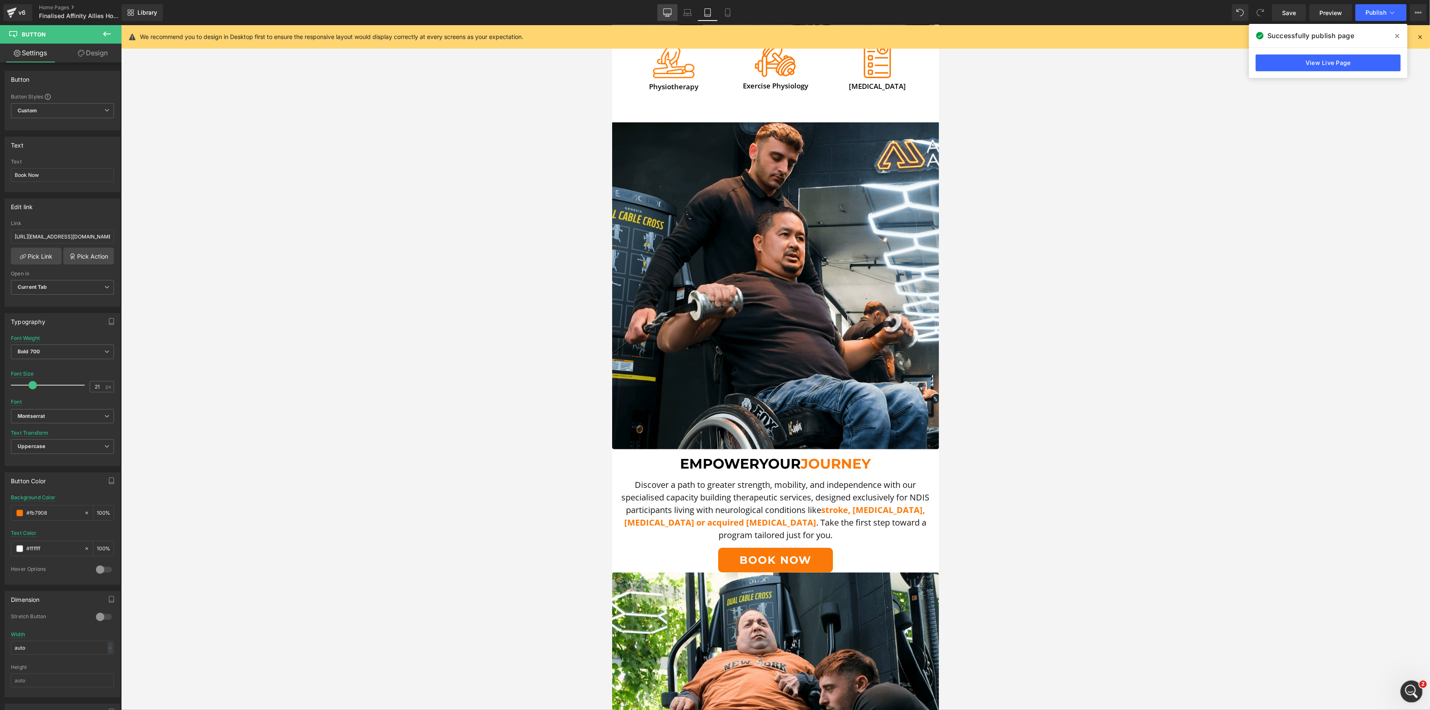
click at [674, 10] on link "Desktop" at bounding box center [667, 12] width 20 height 17
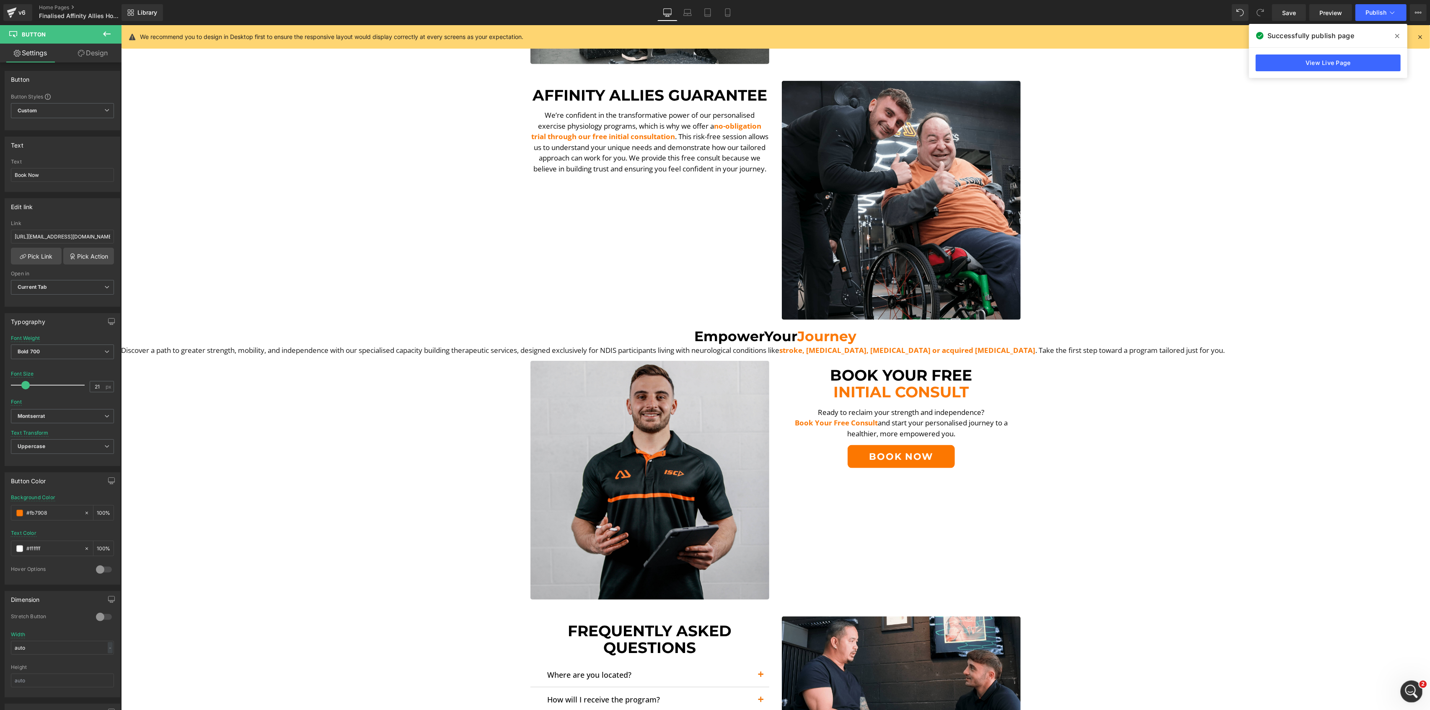
scroll to position [1341, 0]
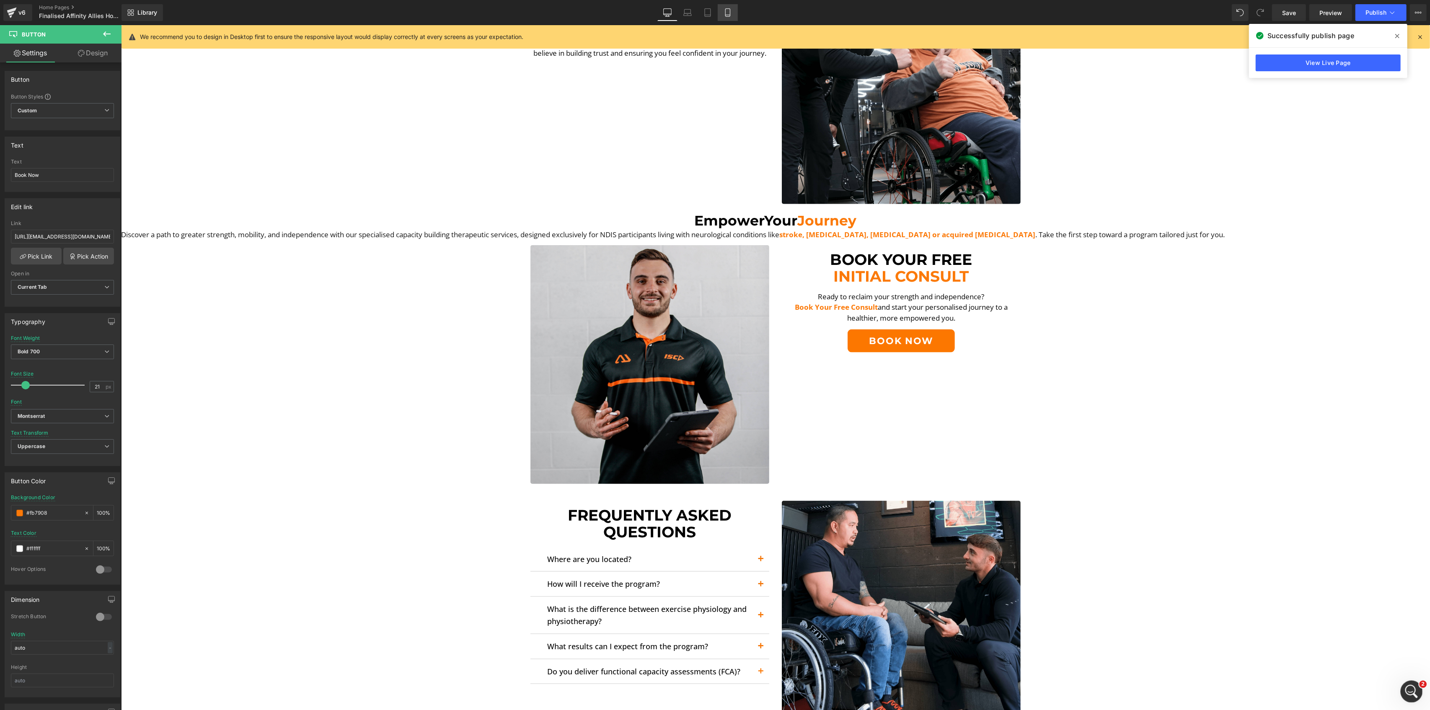
click at [730, 10] on icon at bounding box center [728, 12] width 8 height 8
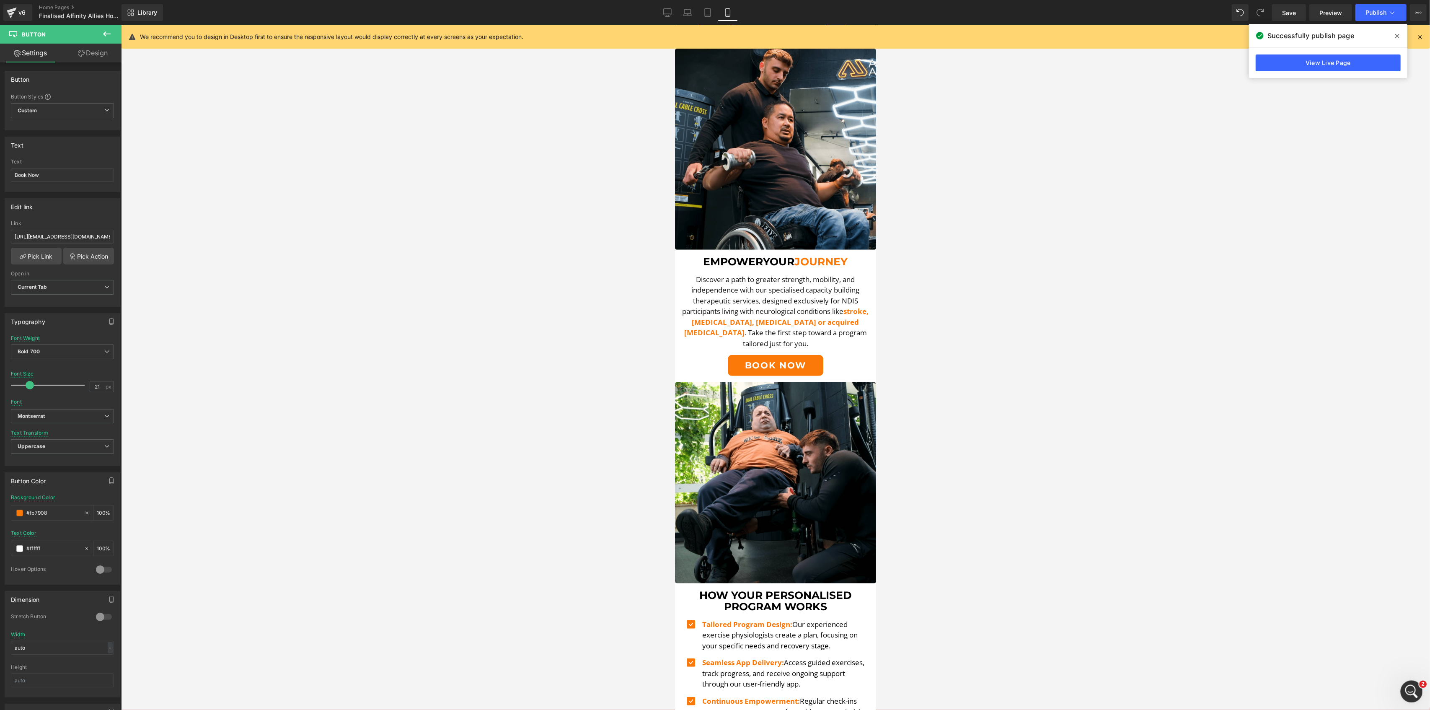
scroll to position [150, 0]
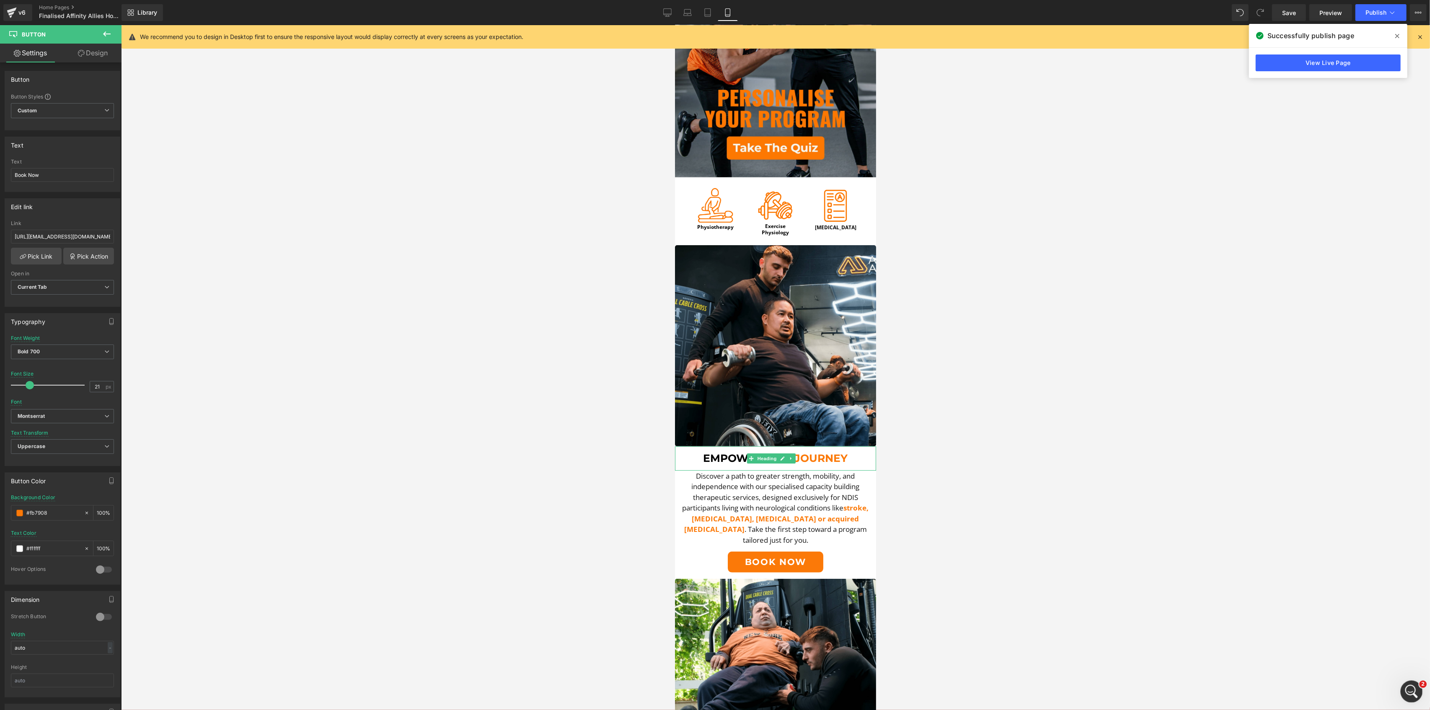
click at [780, 456] on icon at bounding box center [782, 458] width 5 height 5
click at [67, 49] on link "Design" at bounding box center [92, 53] width 61 height 19
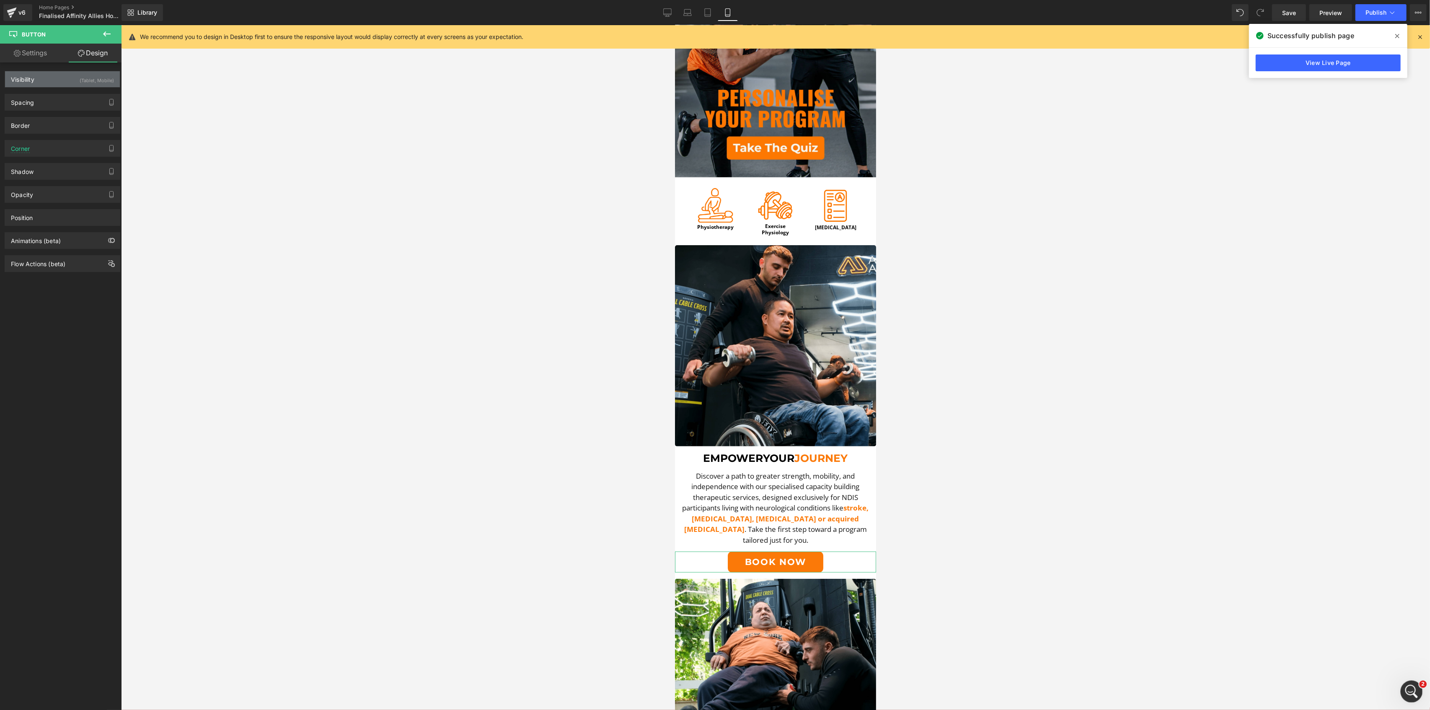
click at [80, 83] on div "(Tablet, Mobile)" at bounding box center [97, 78] width 34 height 14
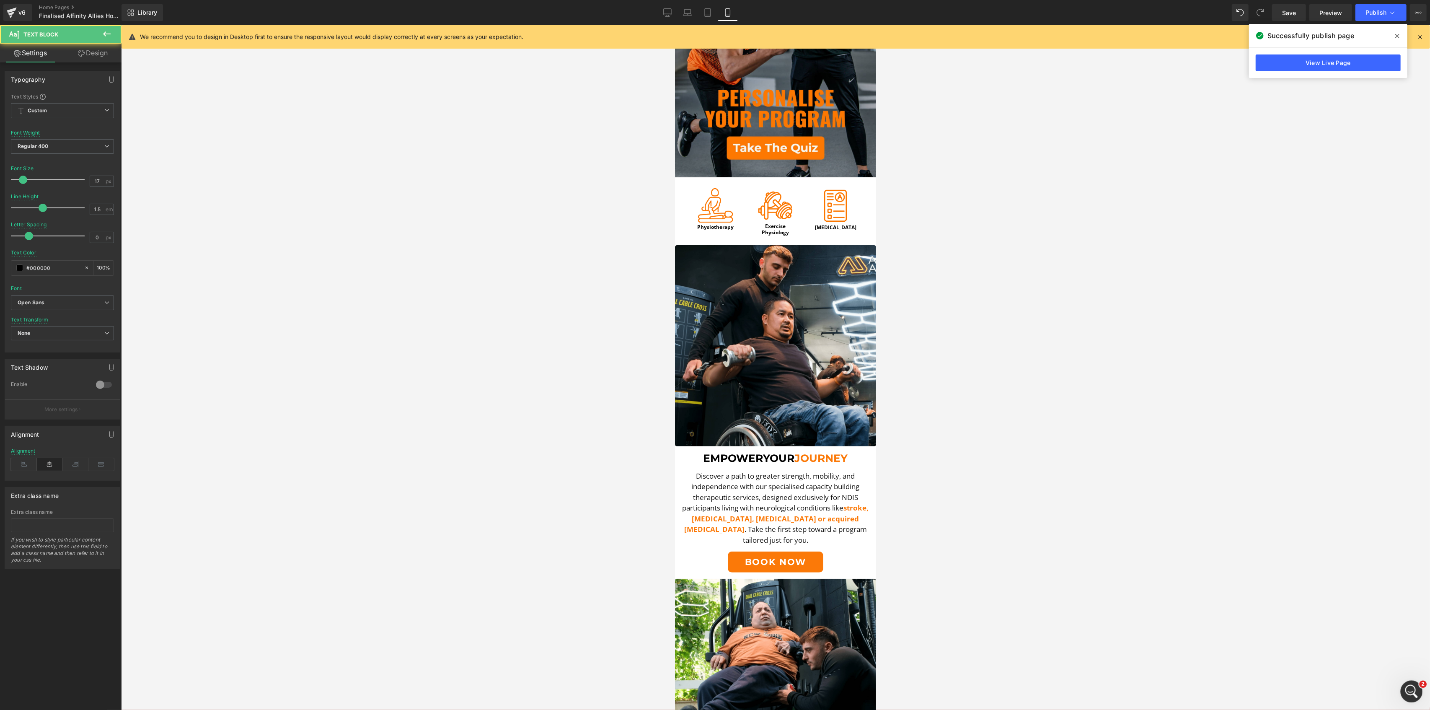
click at [763, 471] on span "Discover a path to greater strength, mobility, and independence with our specia…" at bounding box center [770, 492] width 177 height 42
click at [101, 50] on link "Design" at bounding box center [92, 53] width 61 height 19
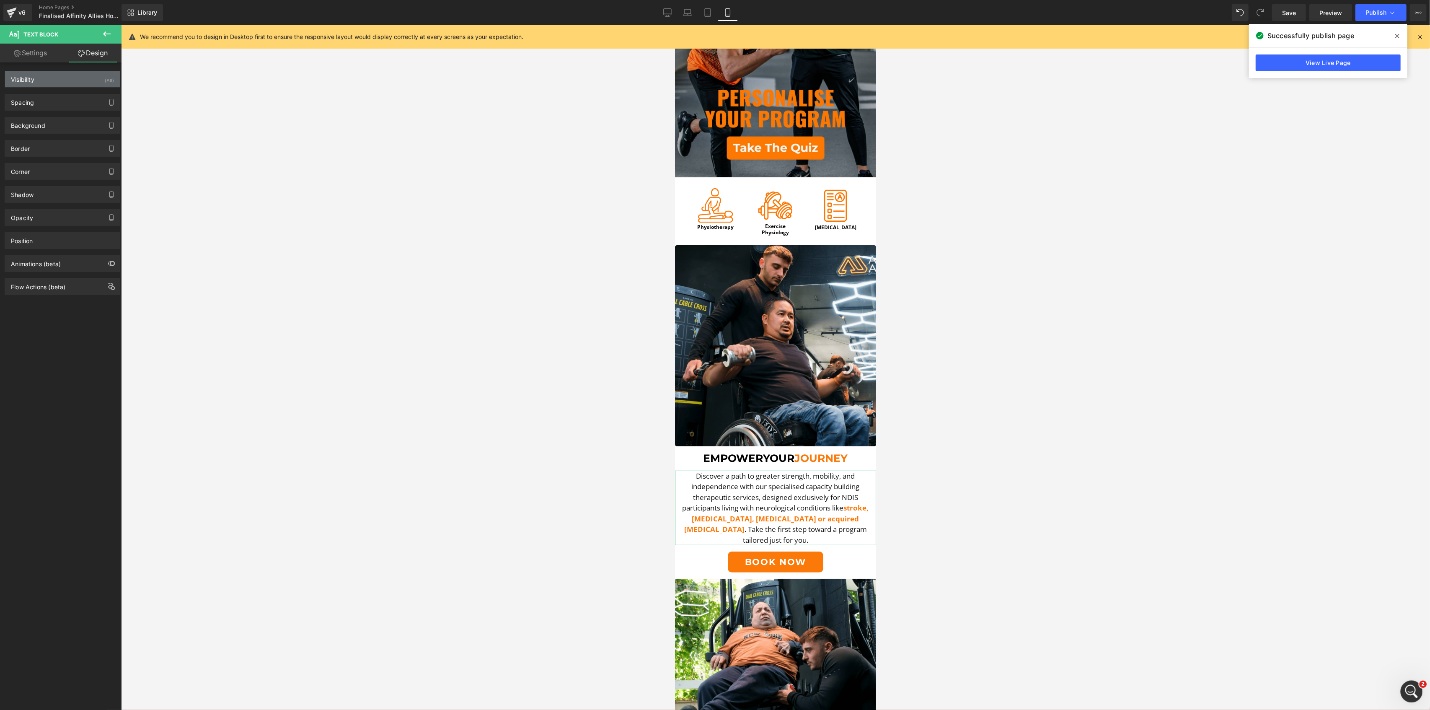
click at [61, 83] on div "Visibility (All)" at bounding box center [62, 79] width 115 height 16
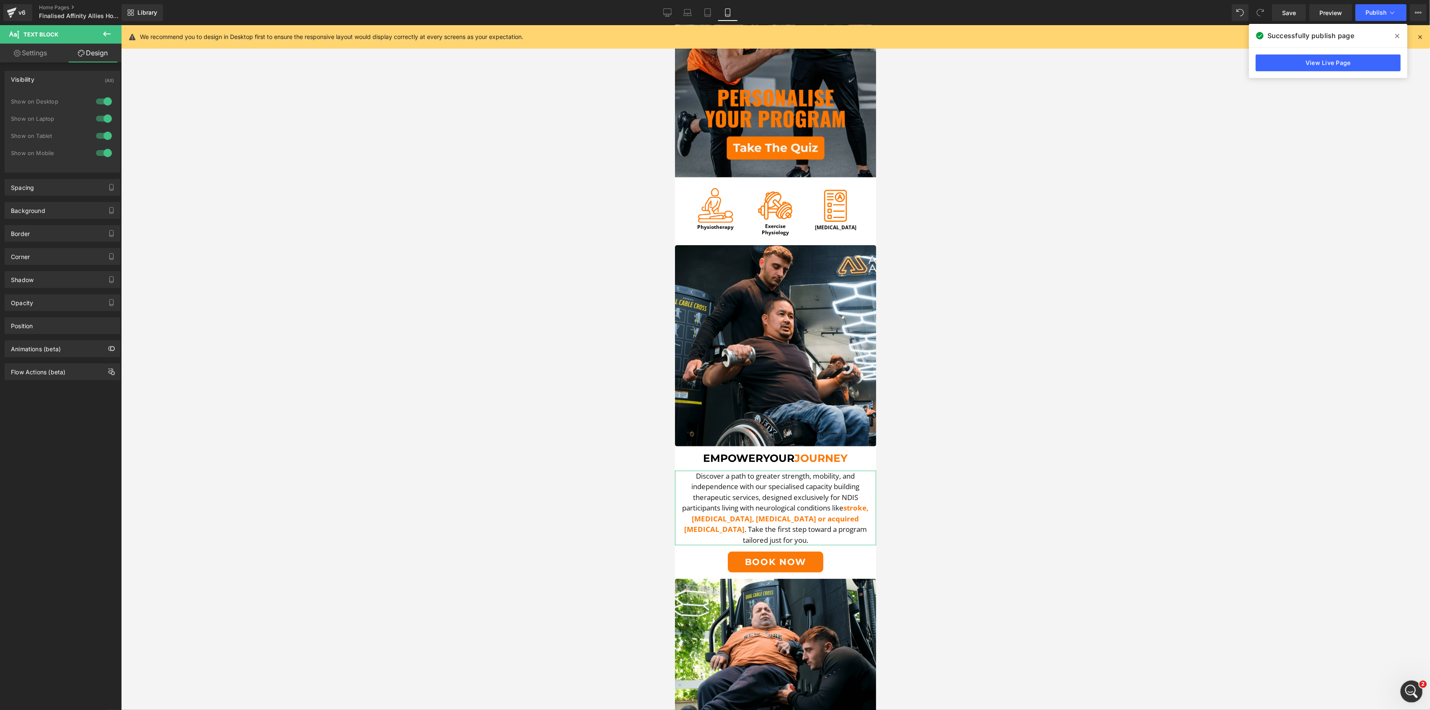
click at [105, 103] on div at bounding box center [104, 101] width 20 height 13
click at [101, 114] on div at bounding box center [104, 118] width 20 height 13
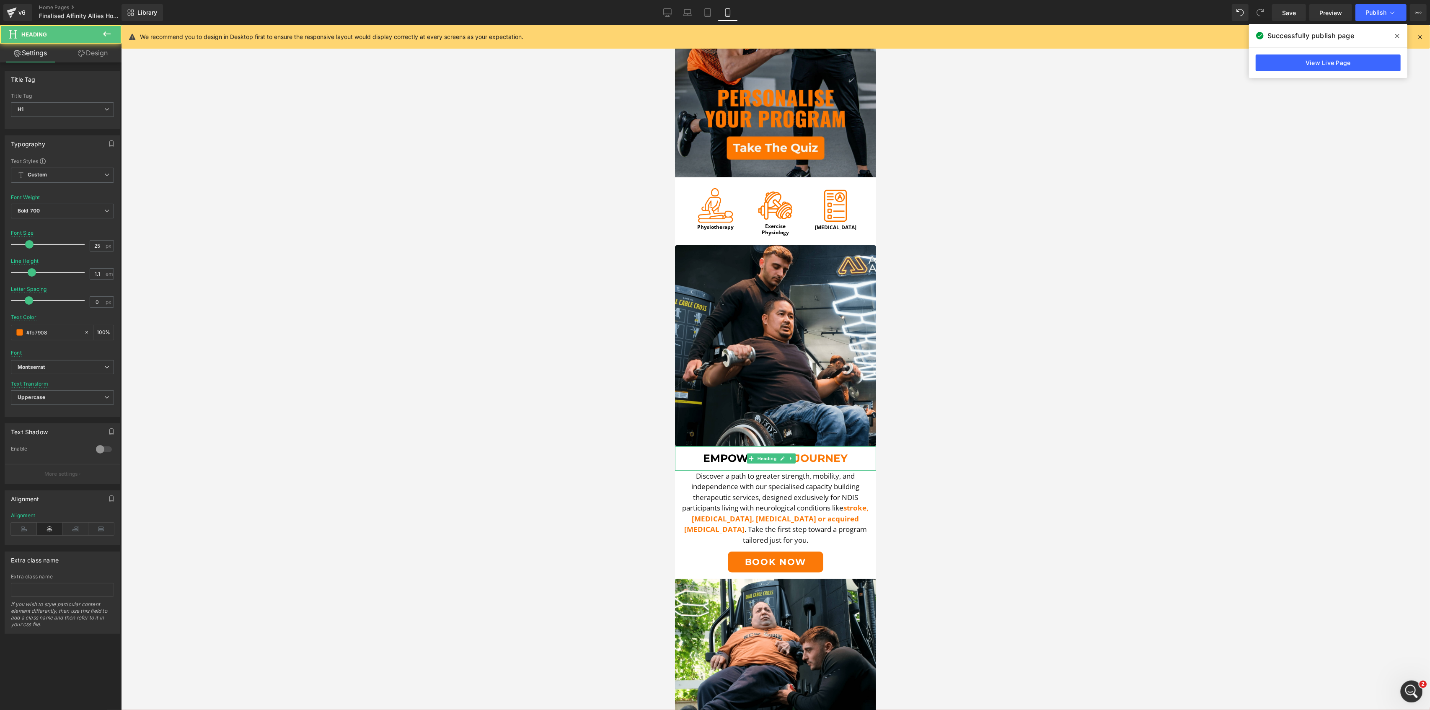
click at [733, 452] on span "Empower" at bounding box center [733, 458] width 60 height 13
click at [84, 48] on link "Design" at bounding box center [92, 53] width 61 height 19
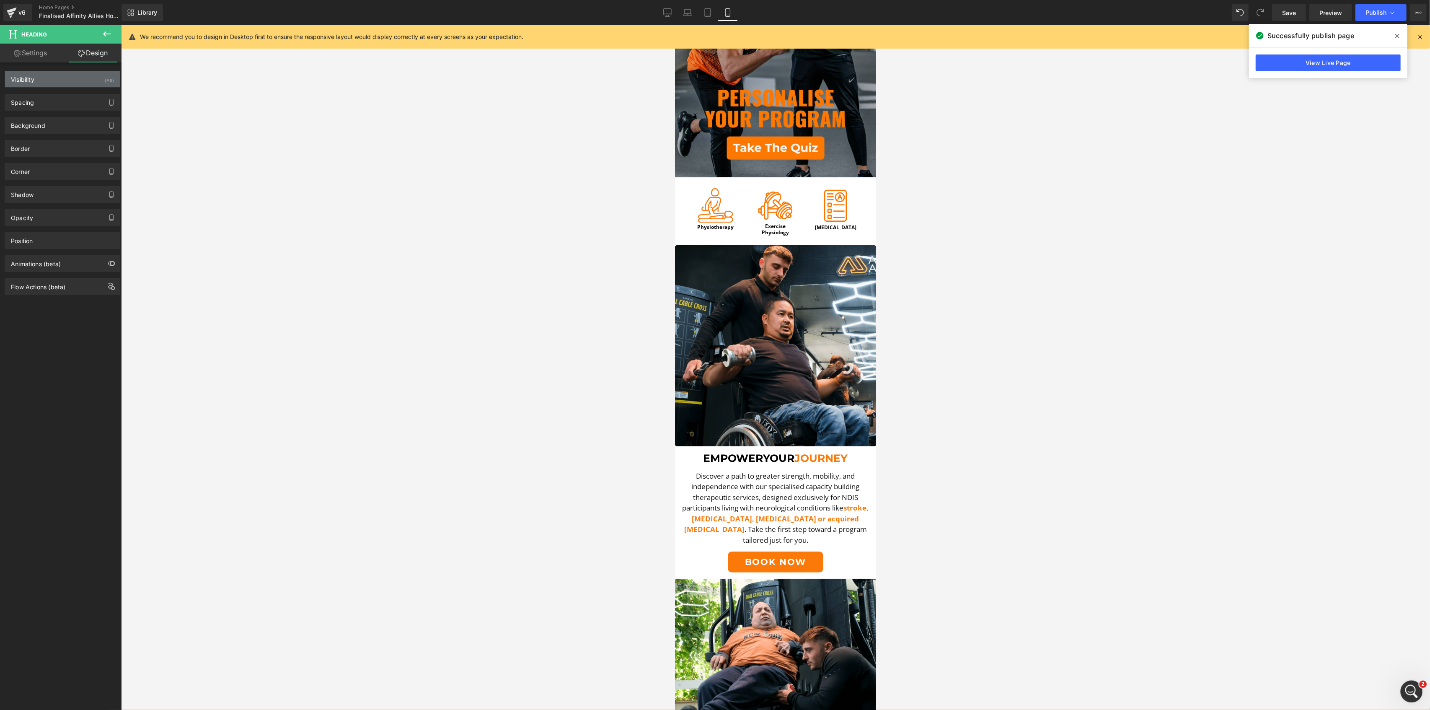
click at [72, 85] on div "Visibility (All)" at bounding box center [62, 79] width 115 height 16
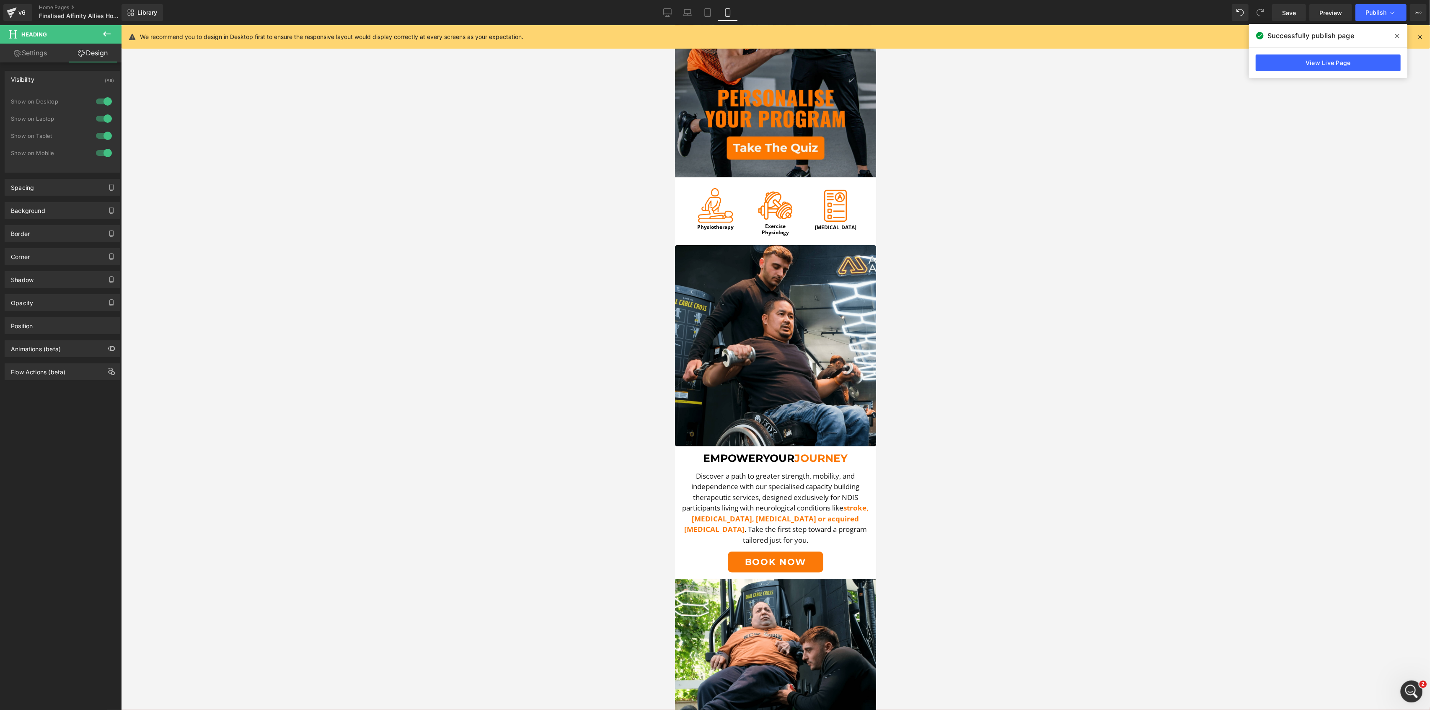
click at [107, 99] on div at bounding box center [104, 101] width 20 height 13
click at [96, 116] on div at bounding box center [104, 118] width 20 height 13
click at [768, 557] on span "Button" at bounding box center [770, 562] width 19 height 10
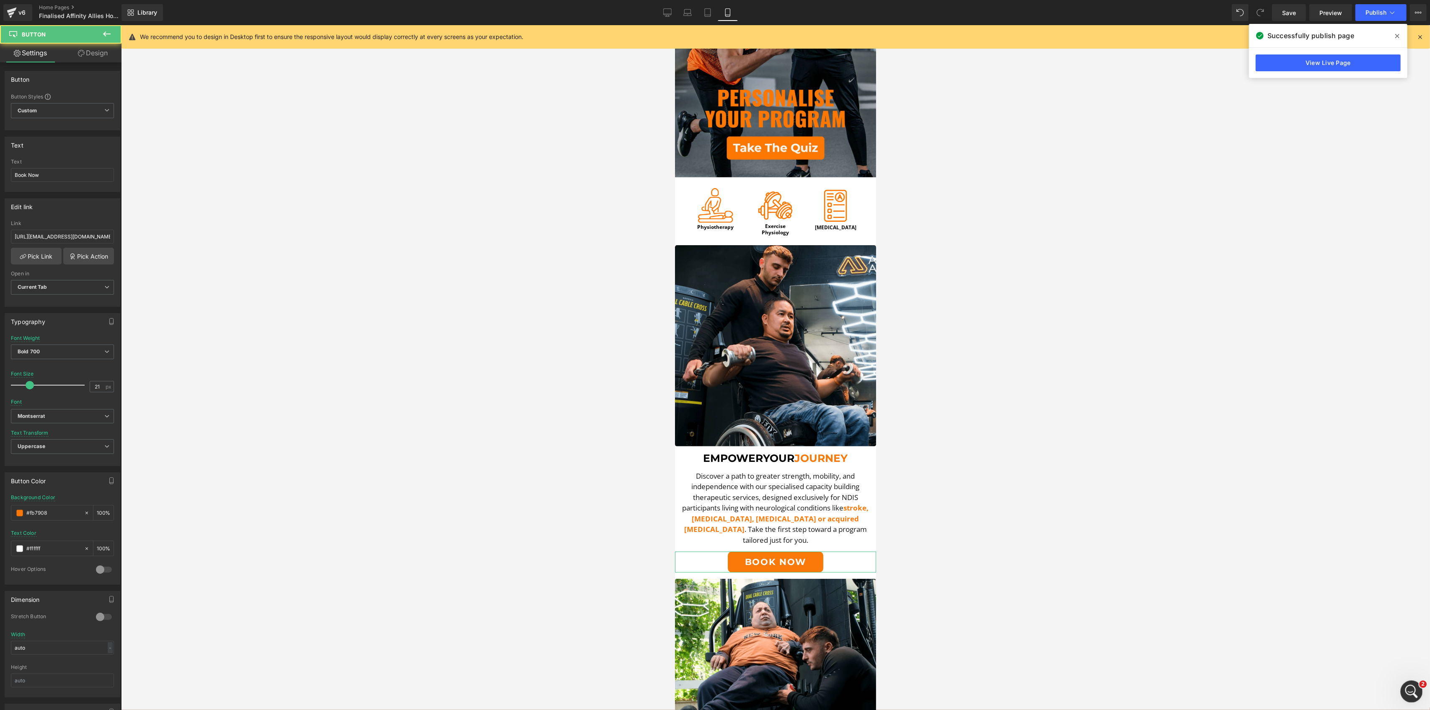
click at [72, 52] on link "Design" at bounding box center [92, 53] width 61 height 19
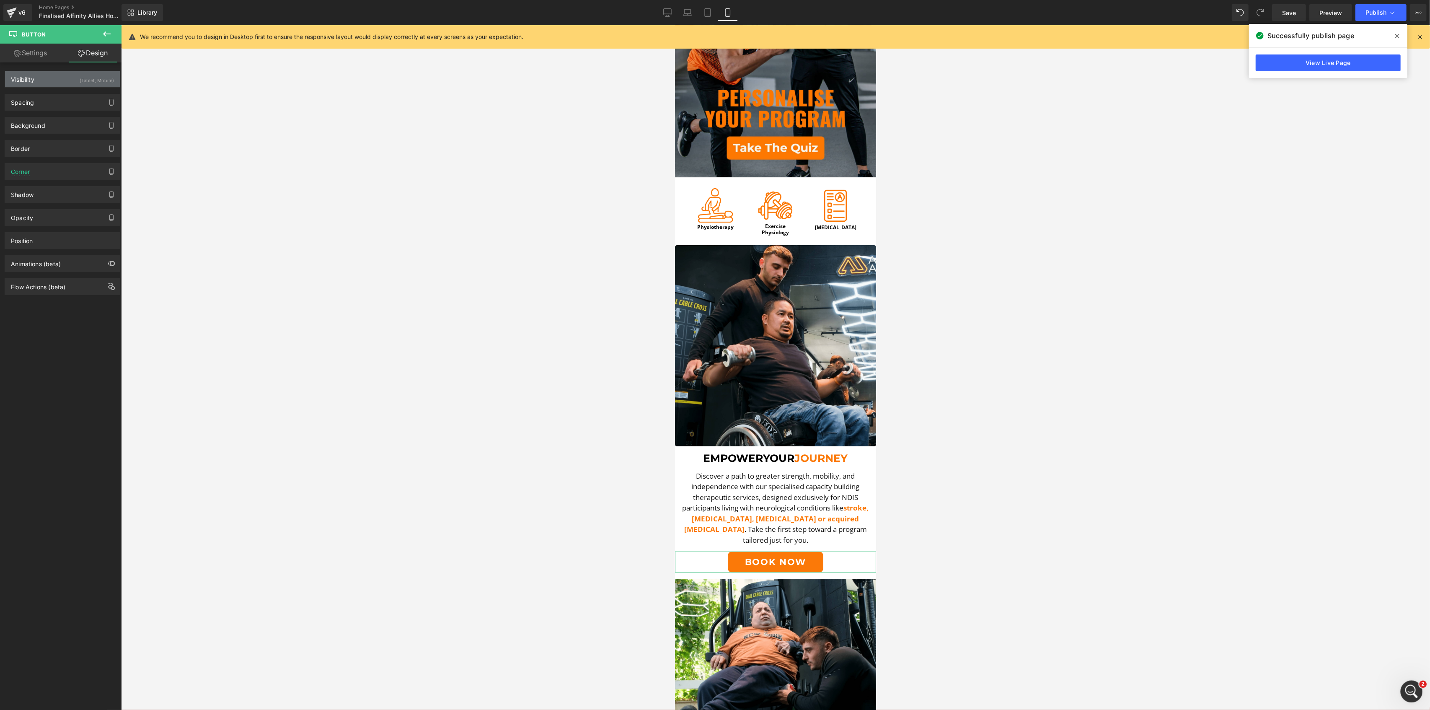
click at [95, 84] on div "(Tablet, Mobile)" at bounding box center [97, 78] width 34 height 14
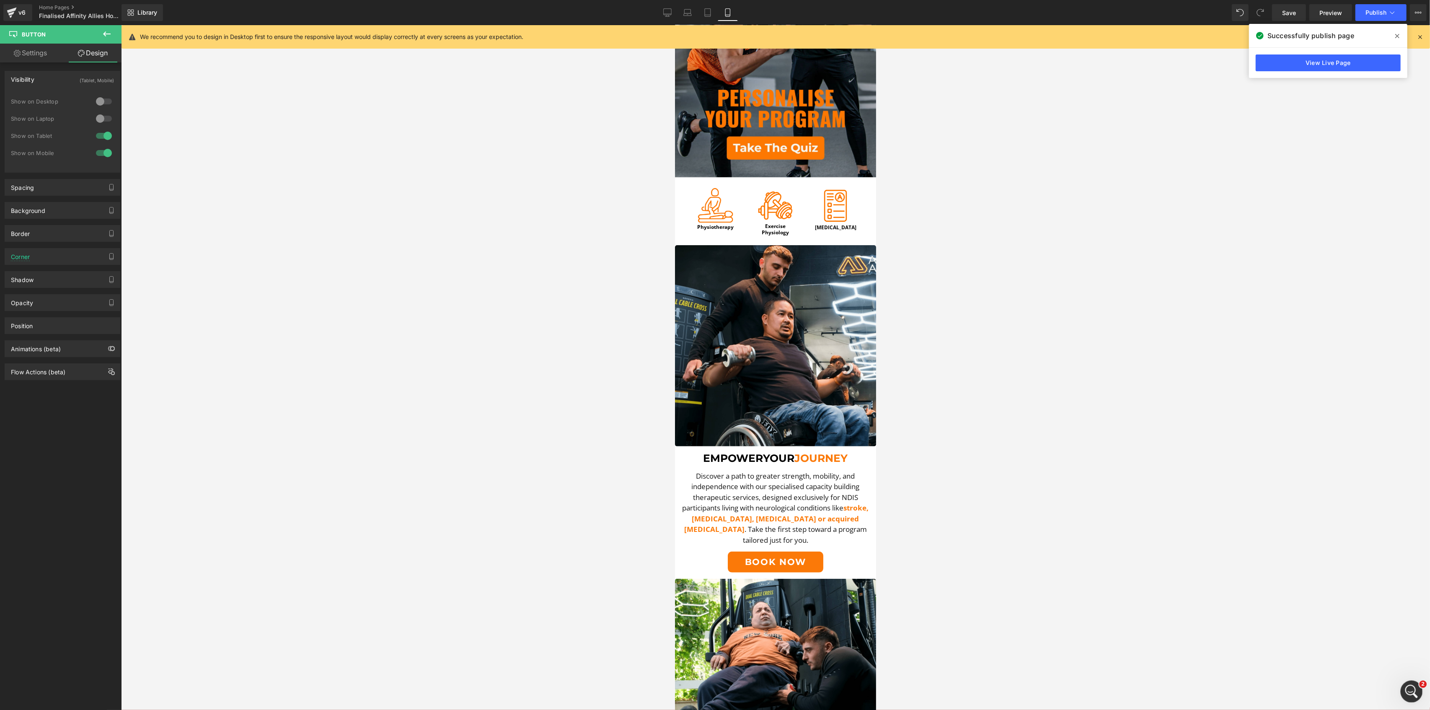
click at [486, 166] on div at bounding box center [775, 367] width 1309 height 685
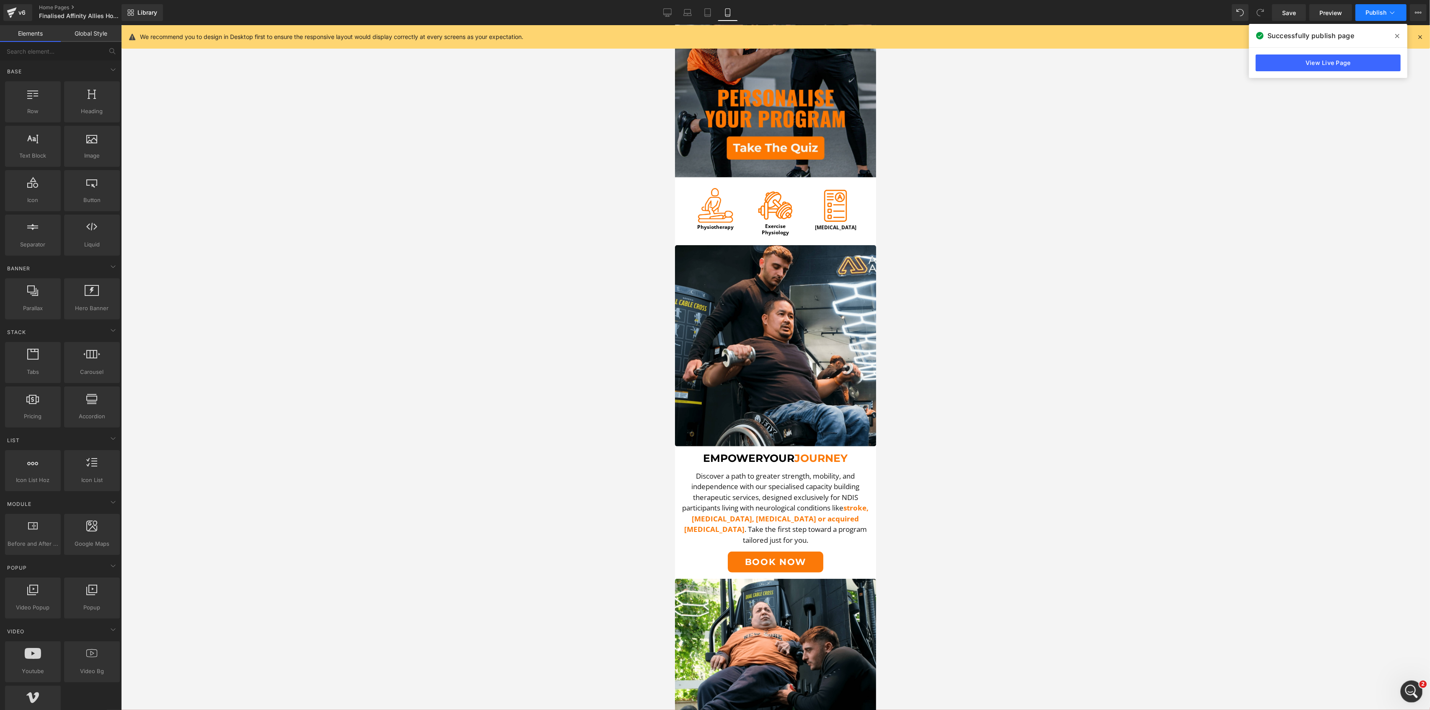
click at [1191, 8] on button "Publish" at bounding box center [1381, 12] width 51 height 17
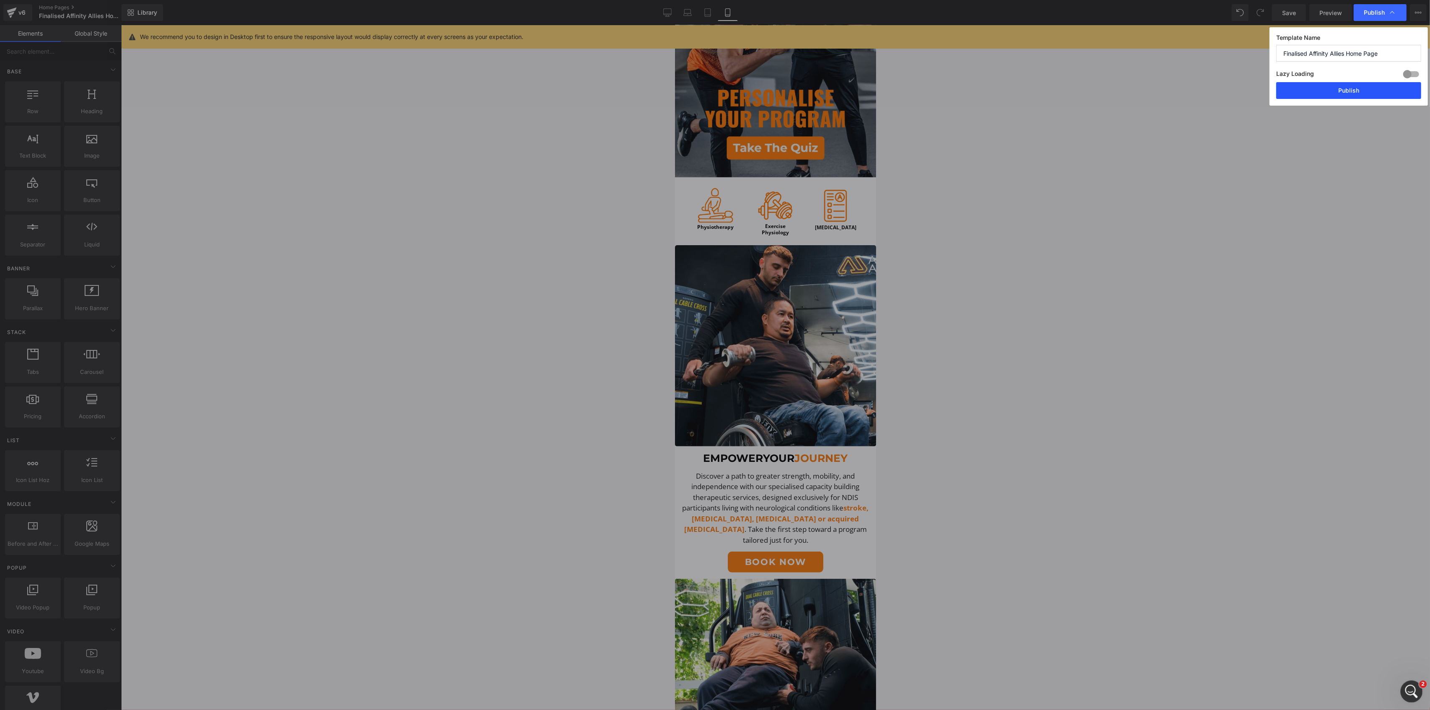
click at [1191, 86] on button "Publish" at bounding box center [1348, 90] width 145 height 17
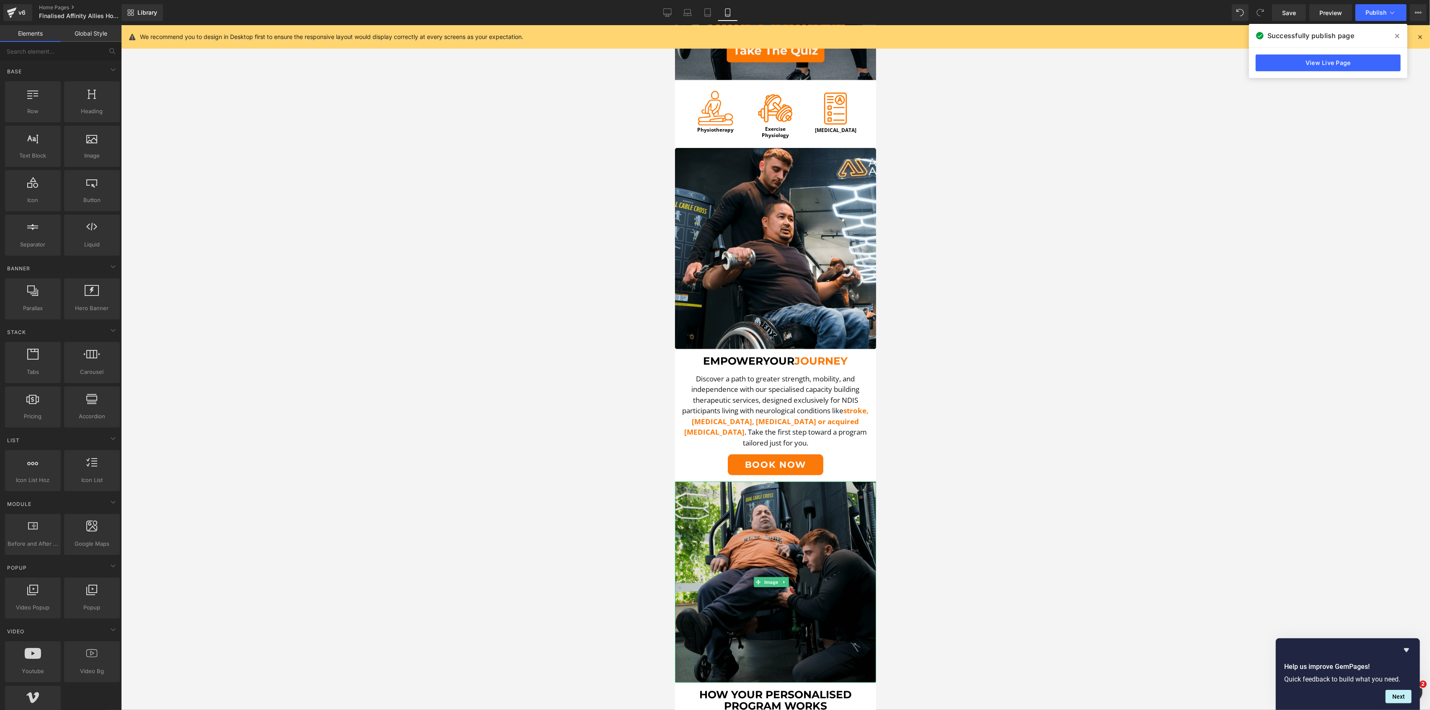
scroll to position [205, 0]
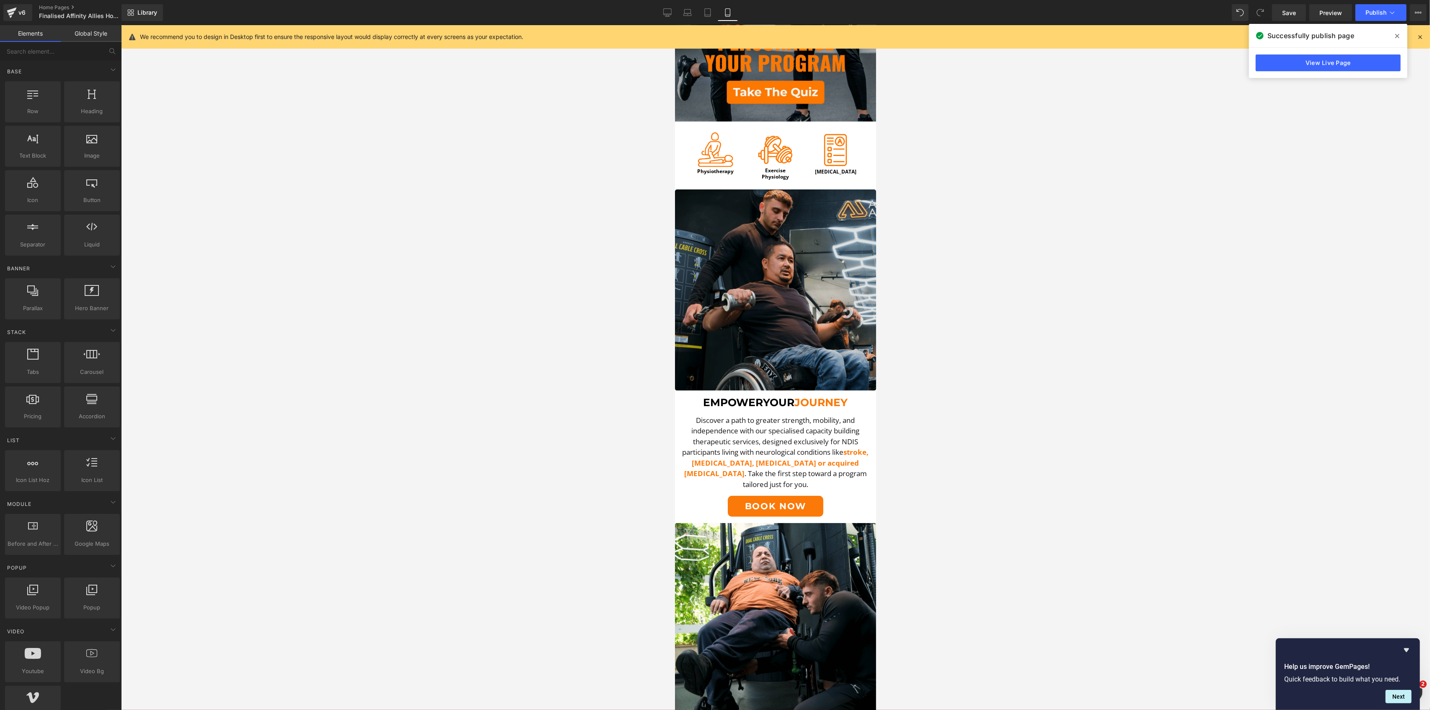
click at [767, 261] on img at bounding box center [775, 289] width 201 height 201
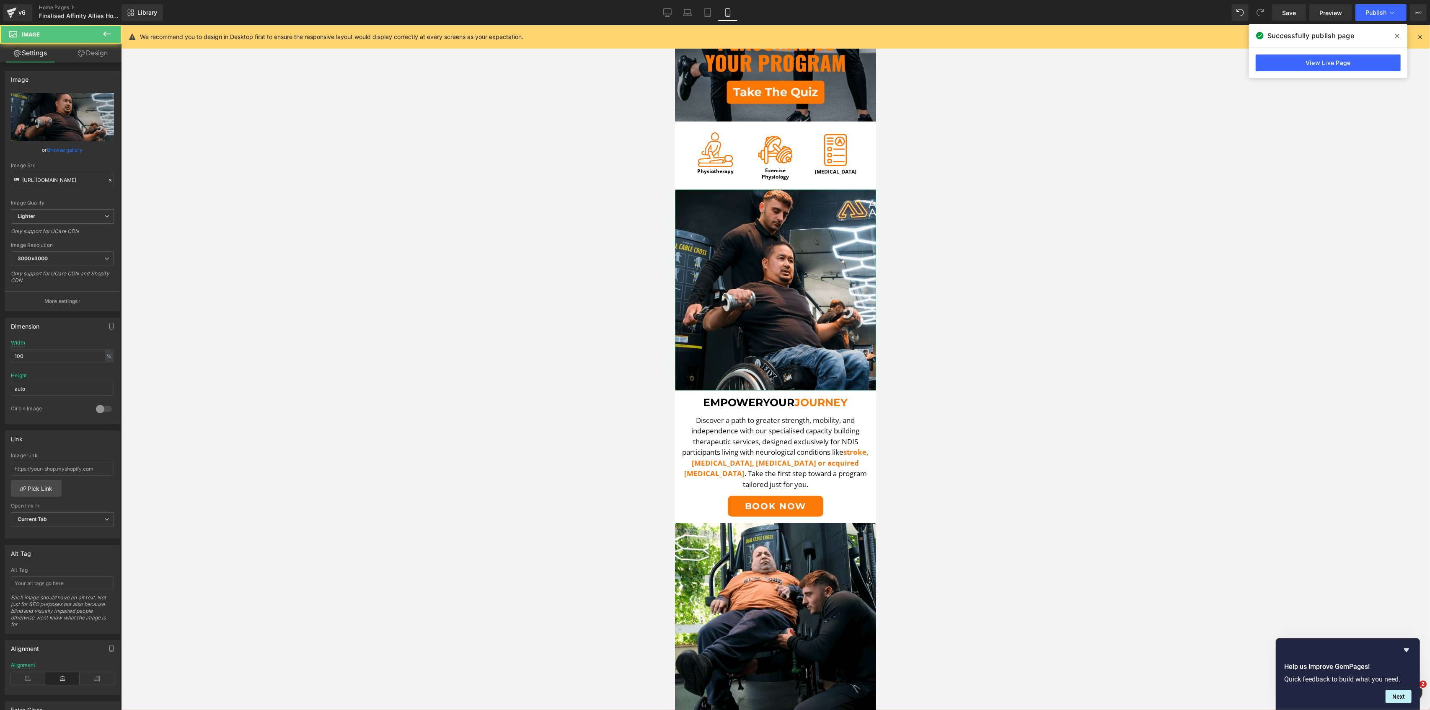
drag, startPoint x: 72, startPoint y: 56, endPoint x: 58, endPoint y: 84, distance: 31.5
click at [72, 56] on link "Design" at bounding box center [92, 53] width 61 height 19
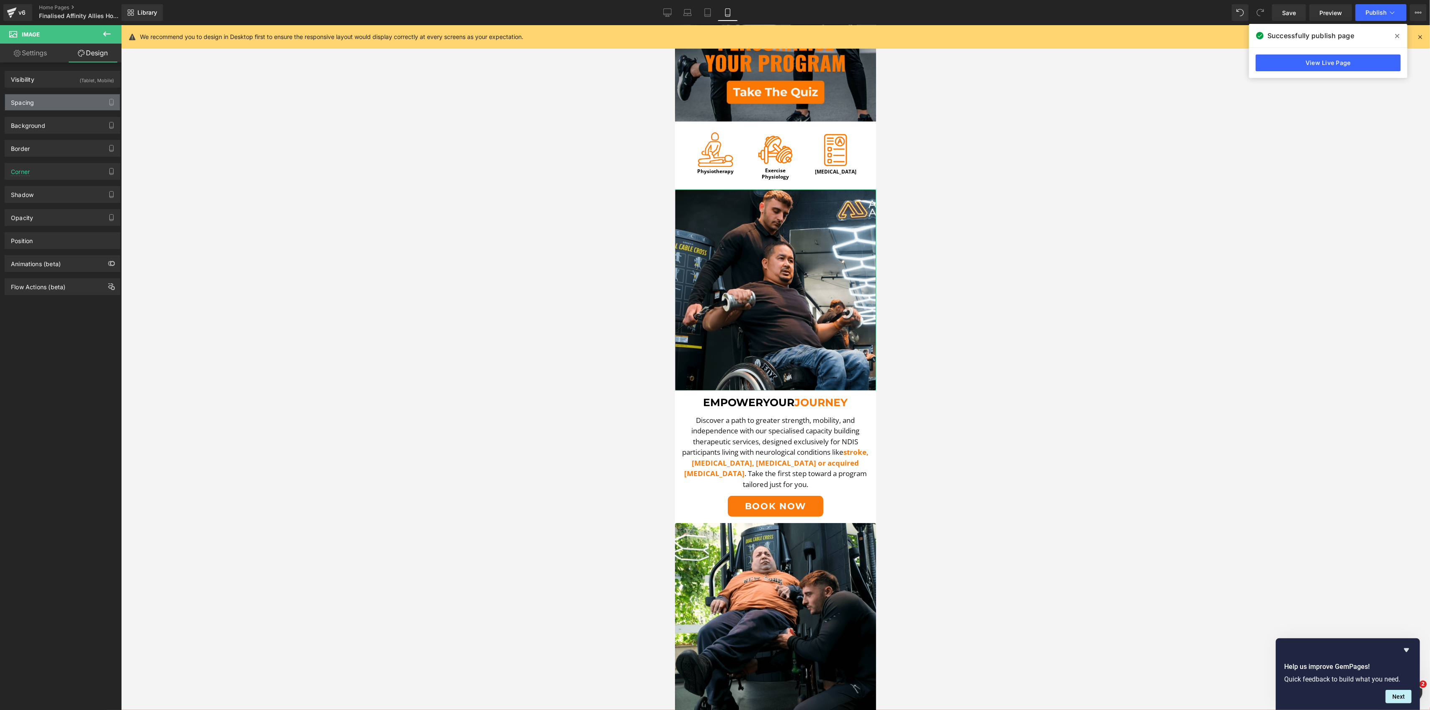
click at [44, 104] on div "Spacing" at bounding box center [62, 102] width 115 height 16
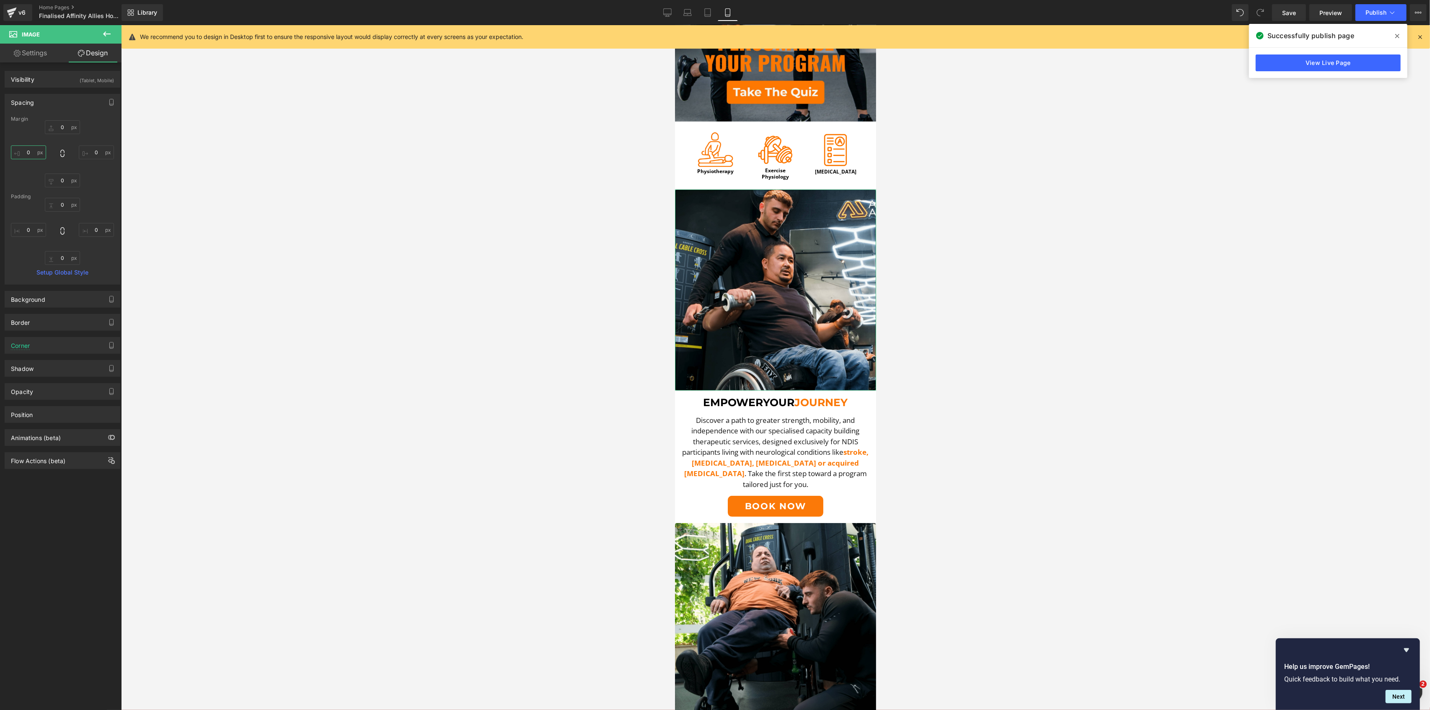
click at [32, 149] on input "0" at bounding box center [28, 152] width 35 height 14
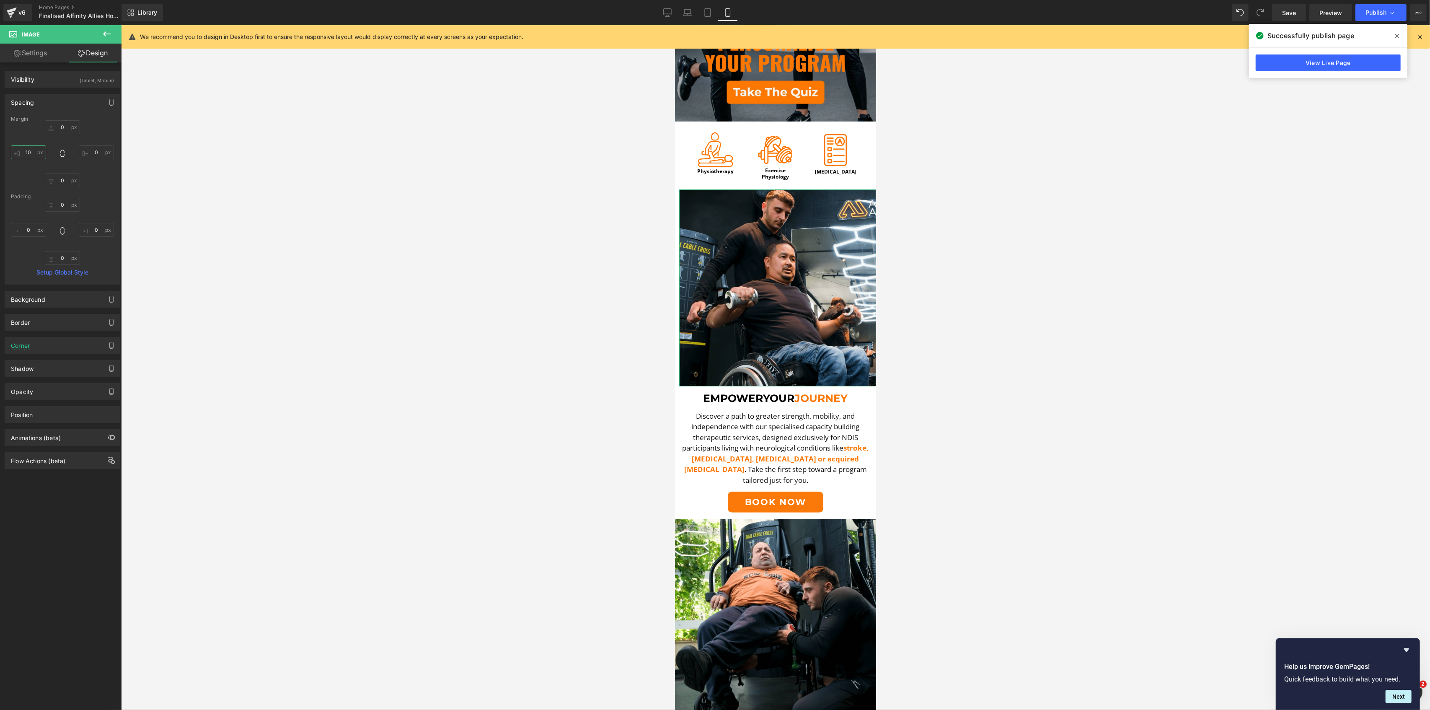
click at [35, 151] on input "10" at bounding box center [28, 152] width 35 height 14
click at [36, 151] on input "10" at bounding box center [28, 152] width 35 height 14
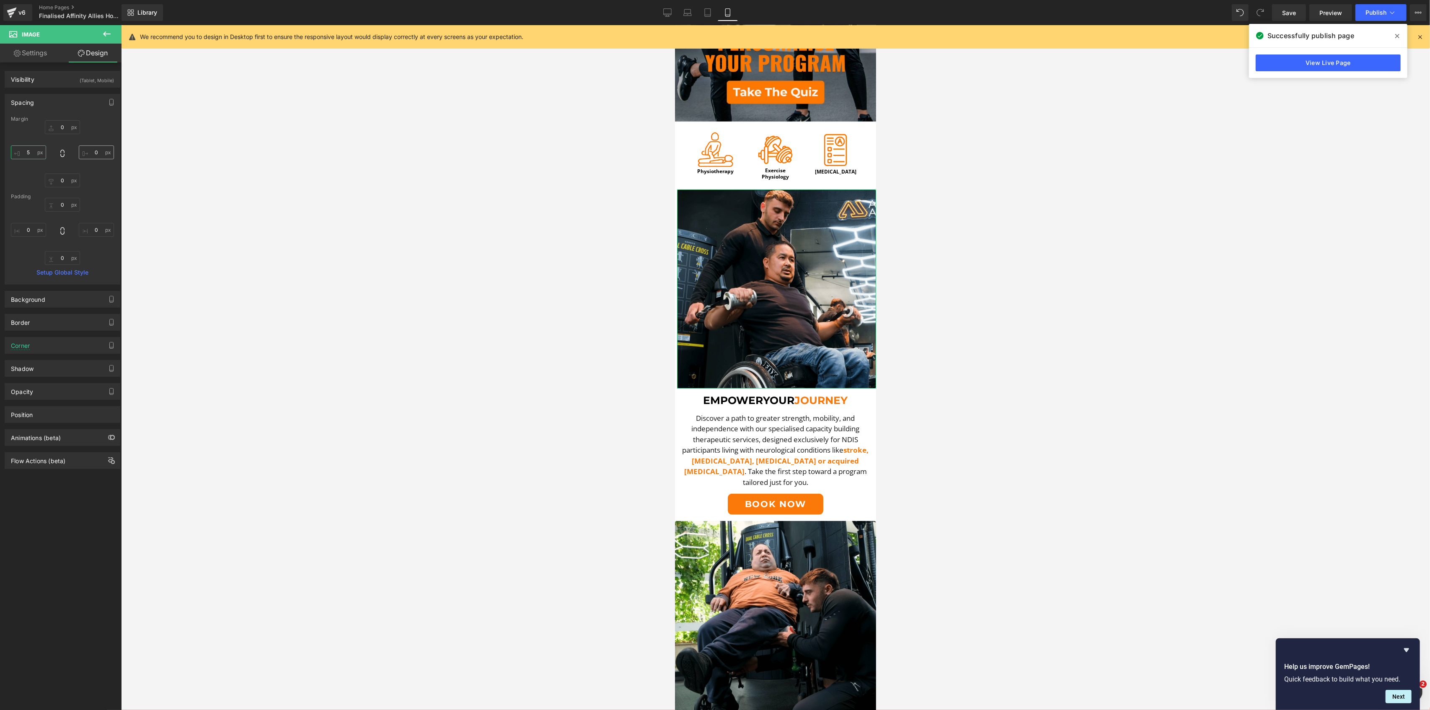
type input "5"
click at [93, 155] on input "0" at bounding box center [96, 152] width 35 height 14
type input "5"
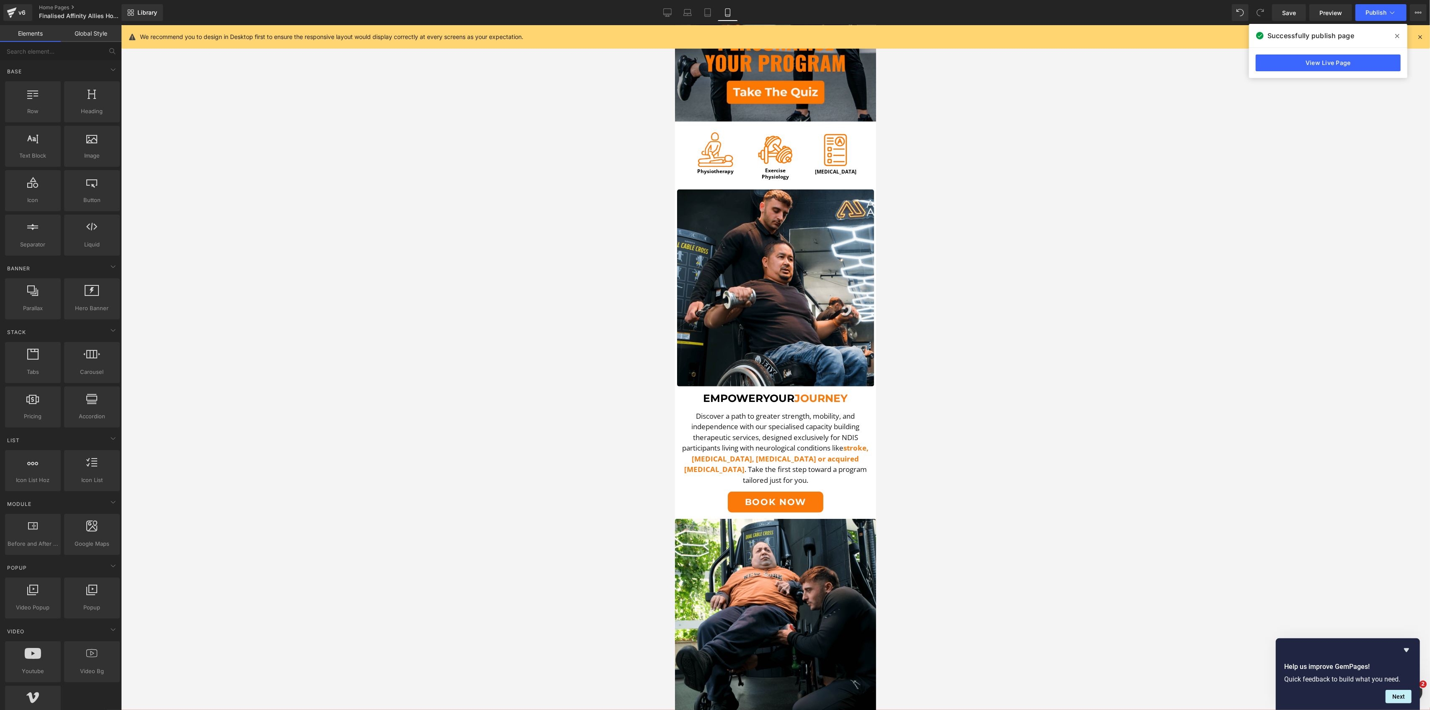
drag, startPoint x: 595, startPoint y: 378, endPoint x: 606, endPoint y: 388, distance: 14.5
click at [595, 378] on div at bounding box center [775, 367] width 1309 height 685
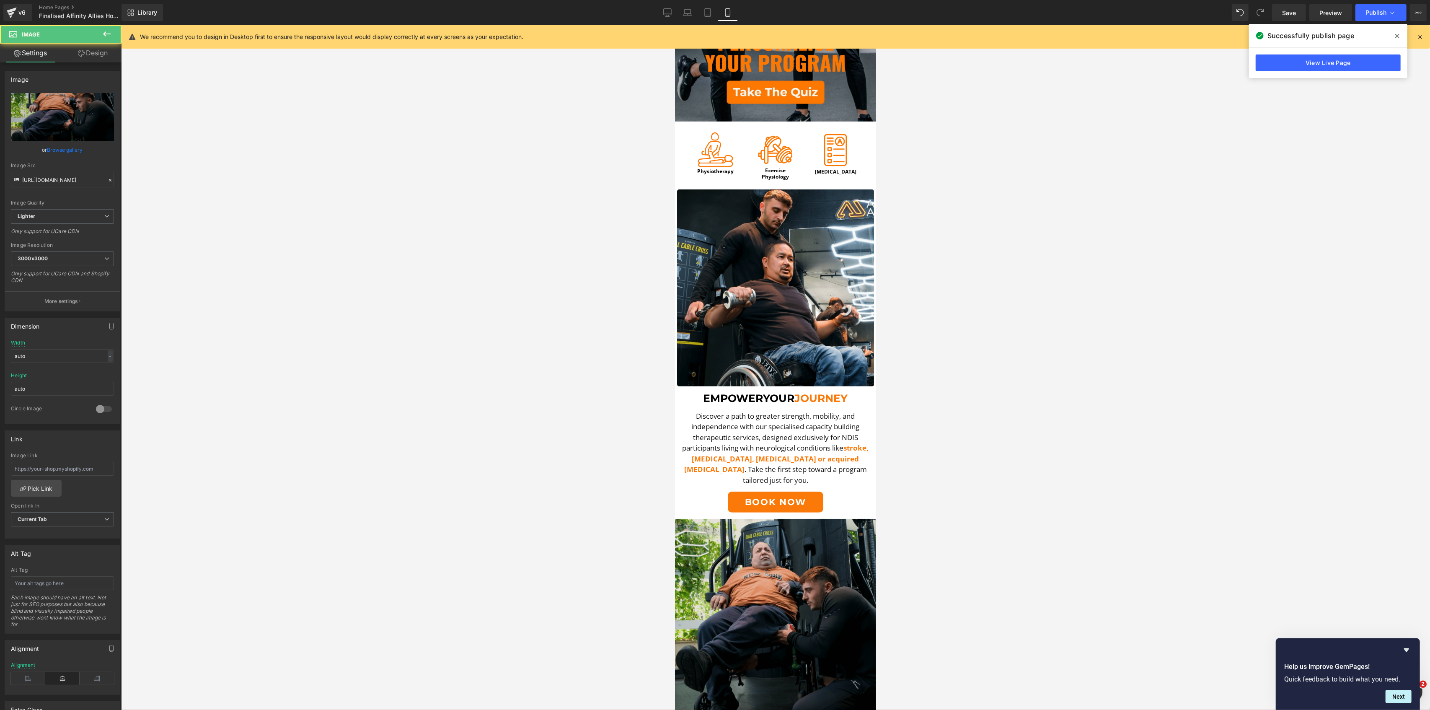
click at [781, 551] on img at bounding box center [775, 619] width 201 height 201
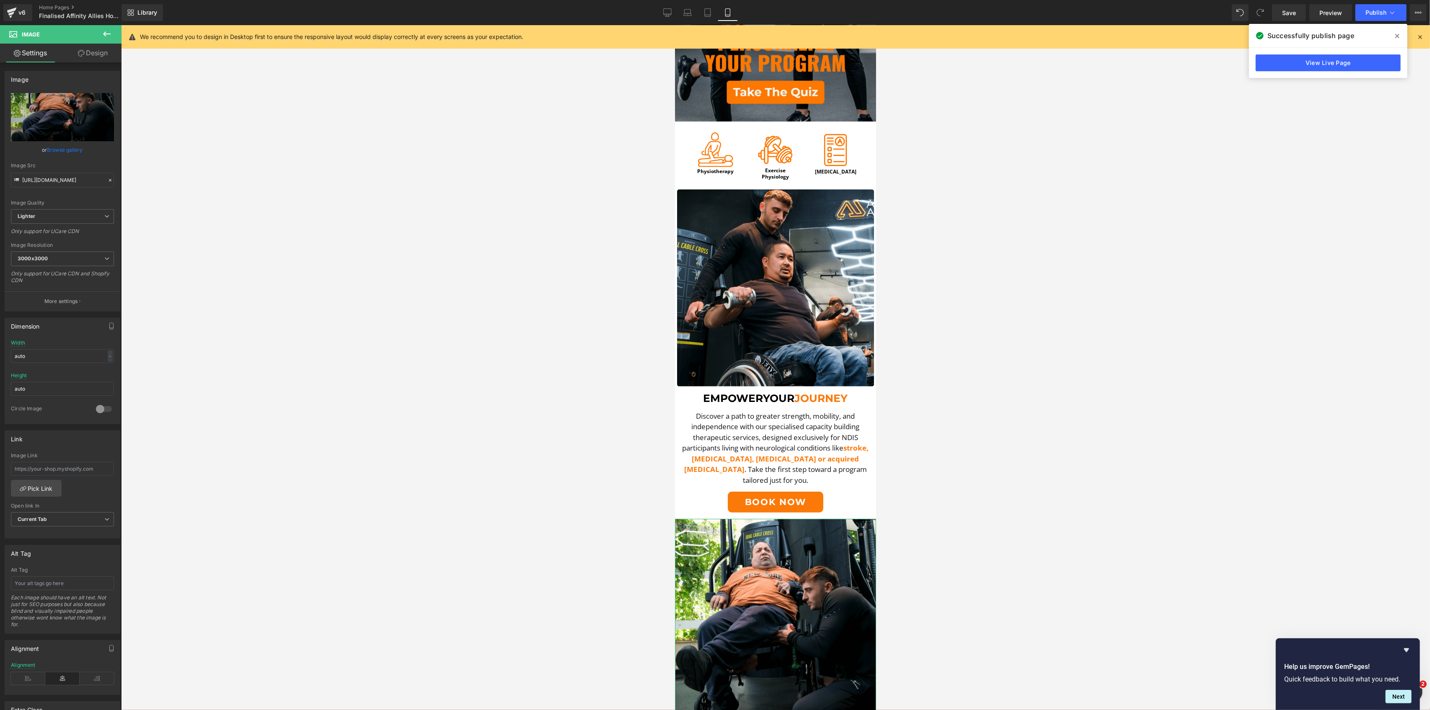
click at [83, 54] on icon at bounding box center [81, 53] width 7 height 7
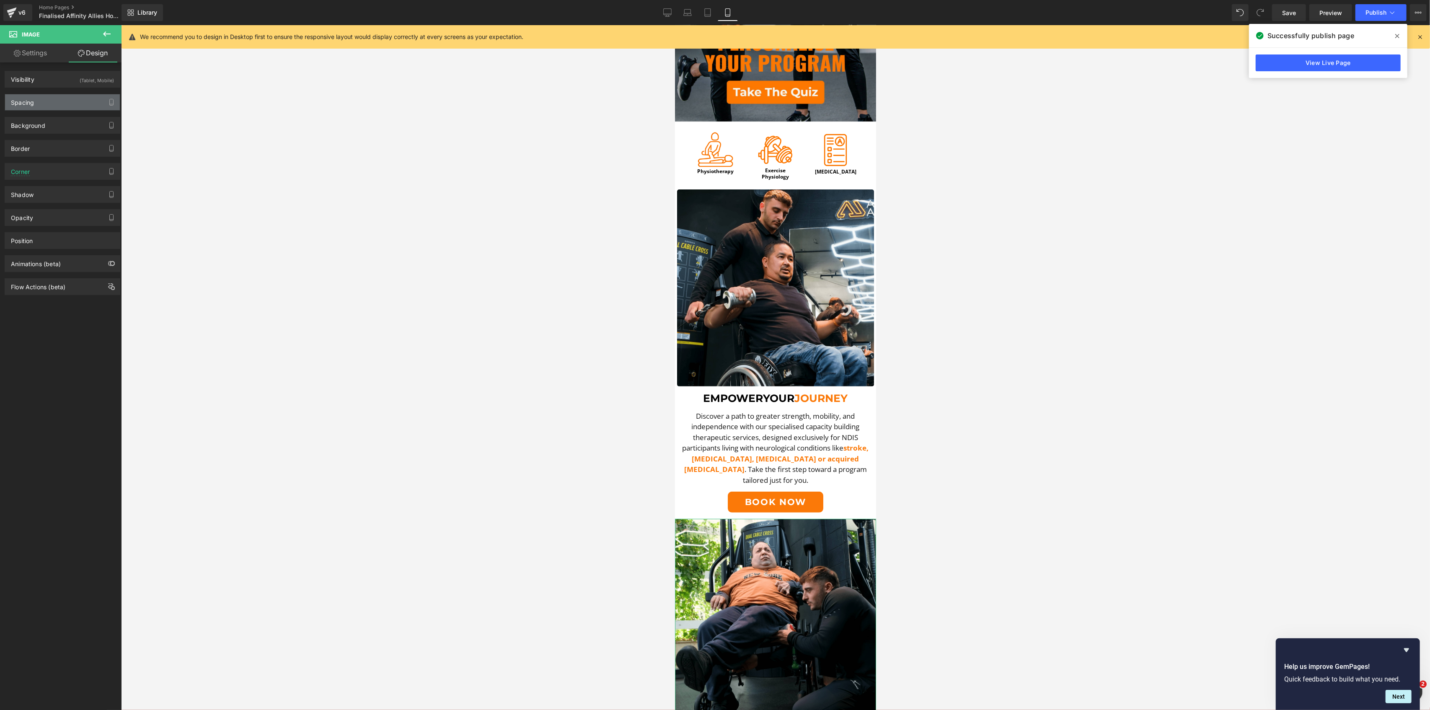
click at [45, 106] on div "Spacing" at bounding box center [62, 102] width 115 height 16
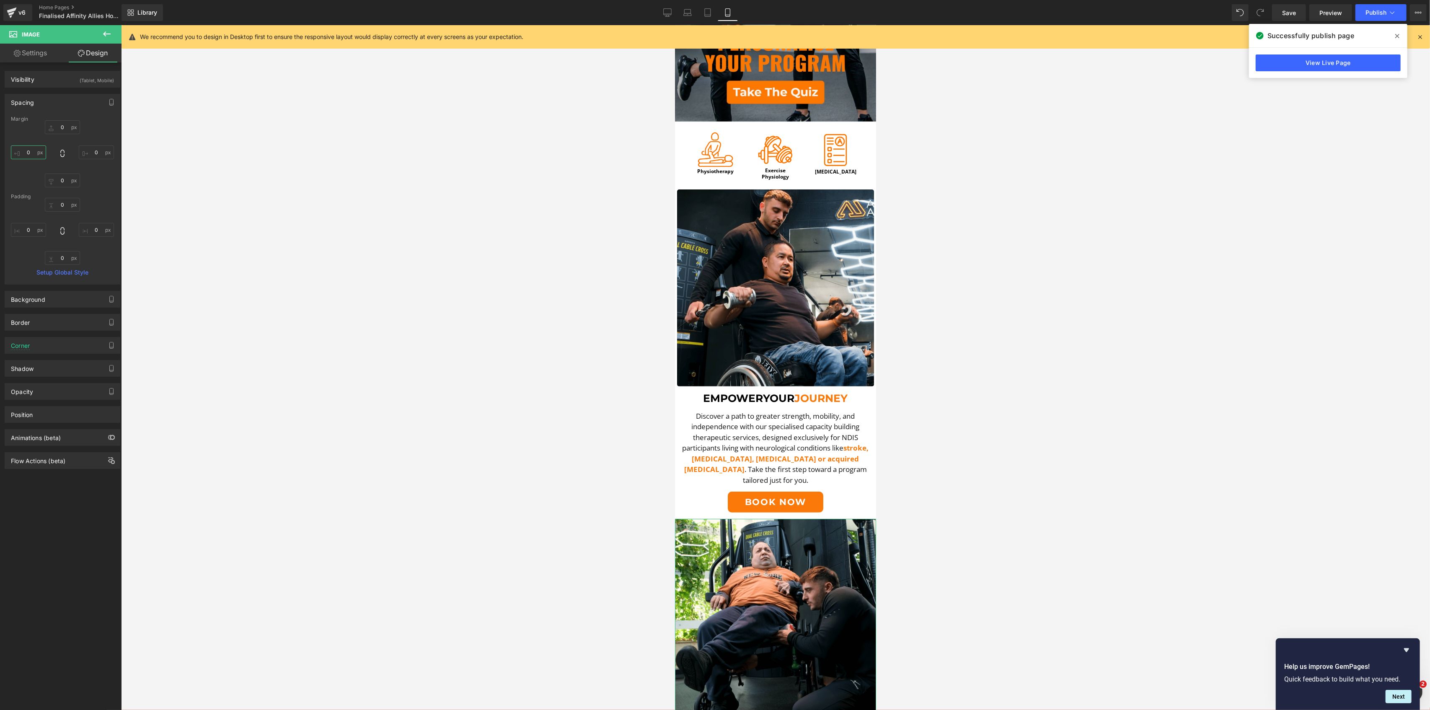
click at [31, 150] on input "0" at bounding box center [28, 152] width 35 height 14
type input "5"
click at [96, 153] on input "0" at bounding box center [96, 152] width 35 height 14
type input "5"
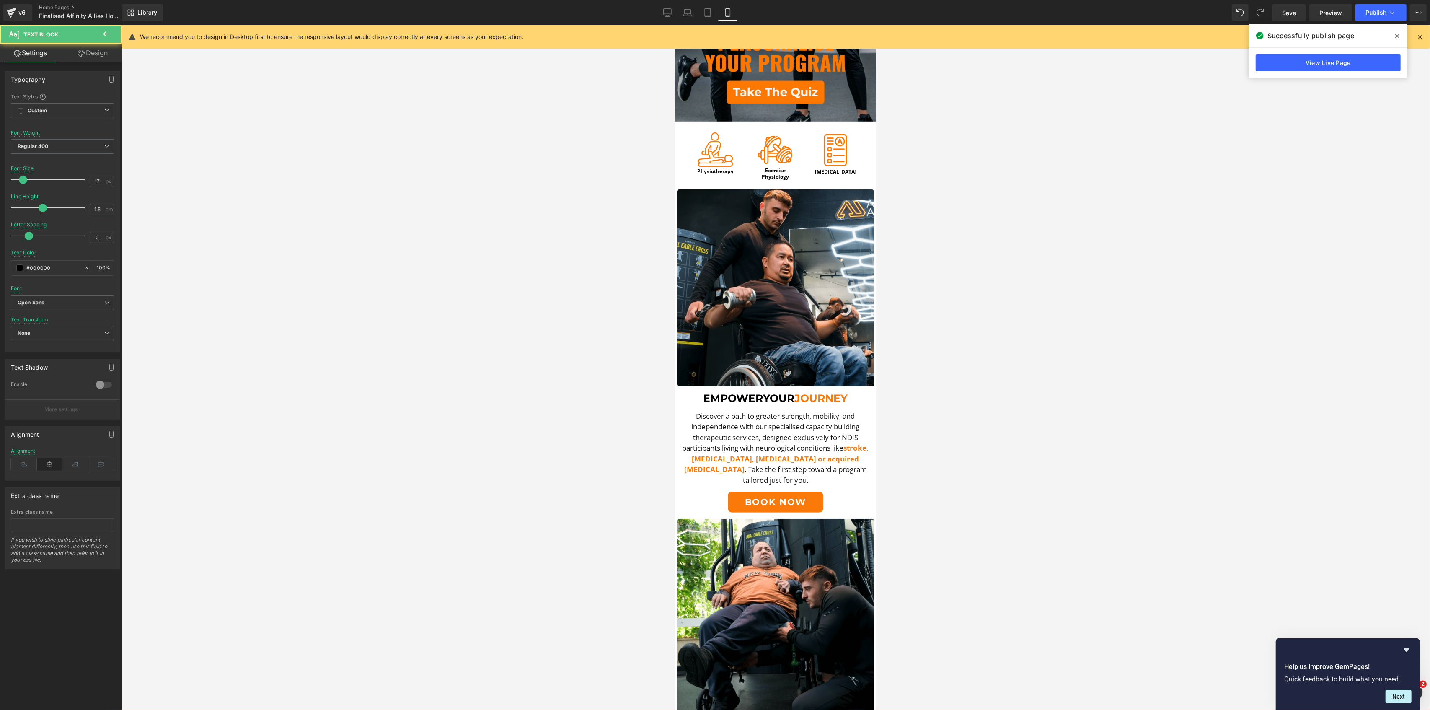
click at [813, 430] on span "Discover a path to greater strength, mobility, and independence with our specia…" at bounding box center [770, 432] width 177 height 42
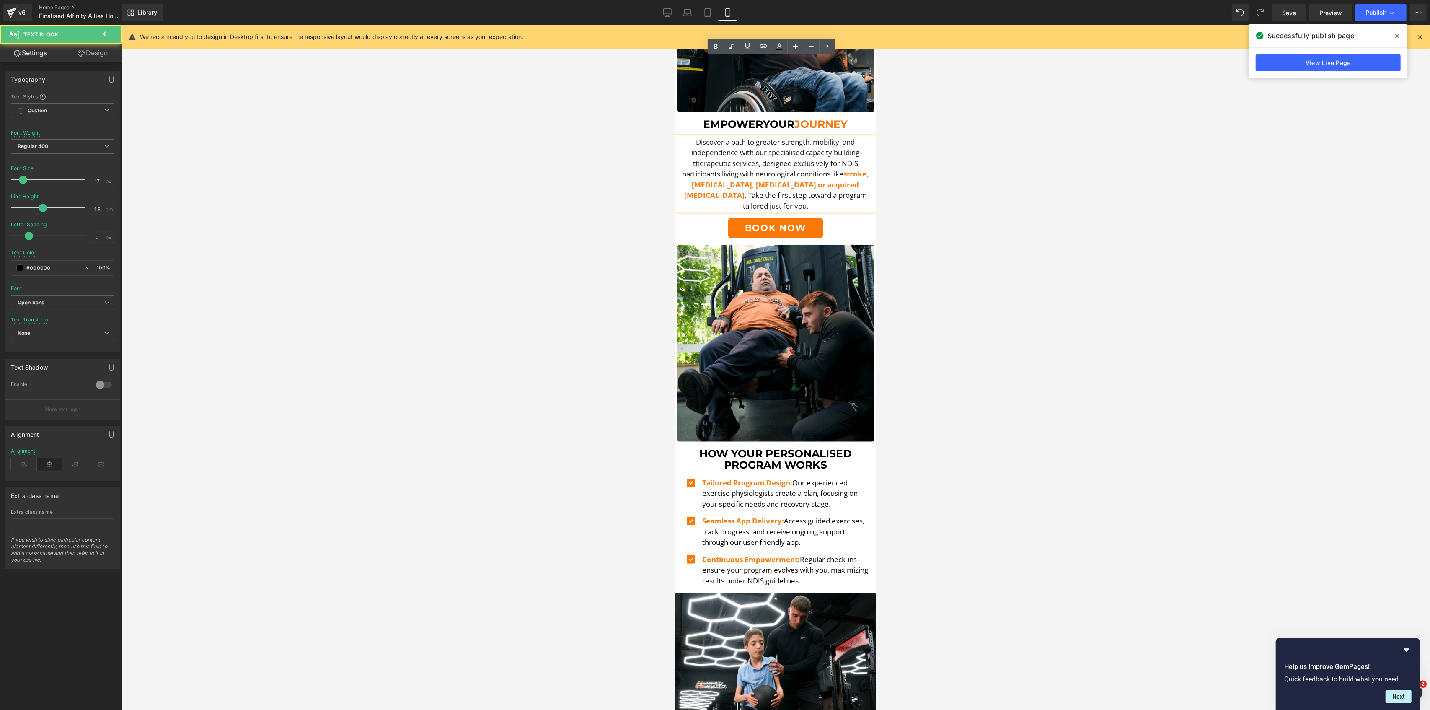
scroll to position [541, 0]
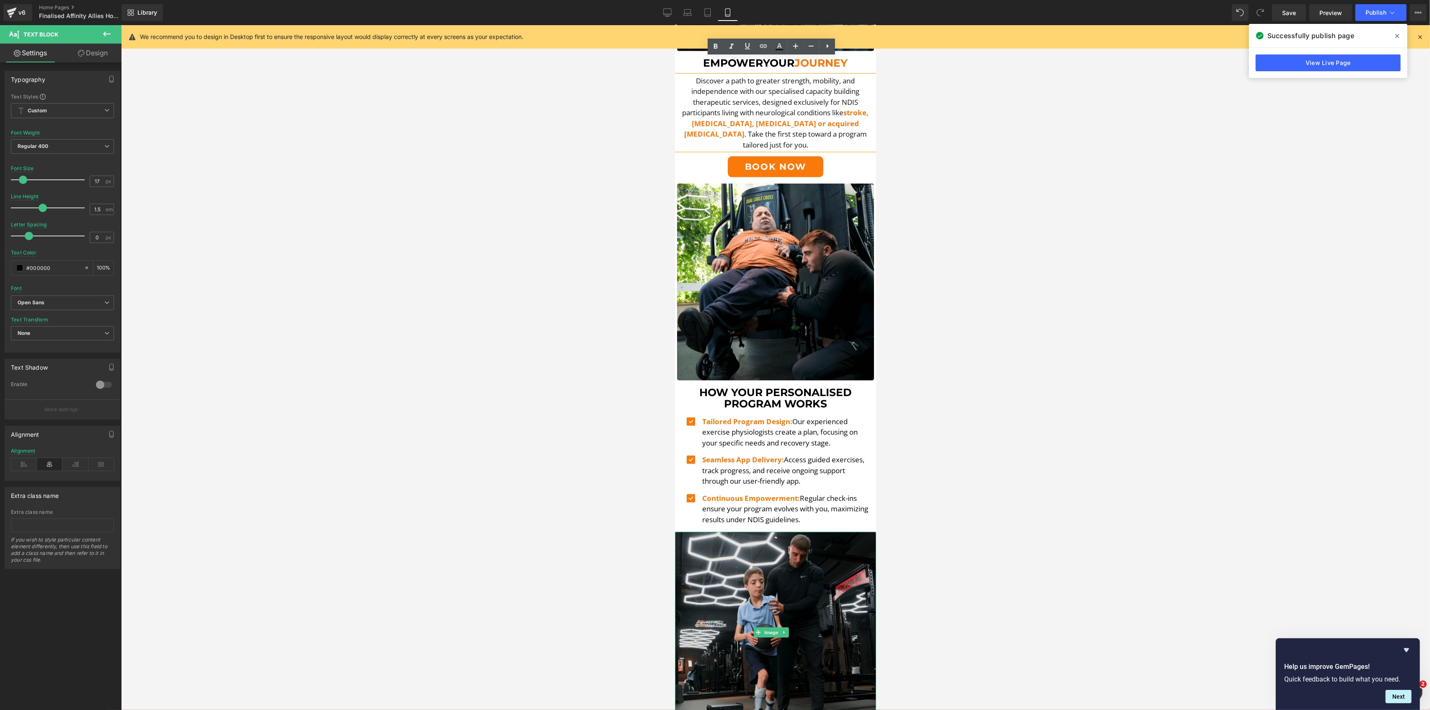
click at [760, 582] on img at bounding box center [775, 632] width 201 height 201
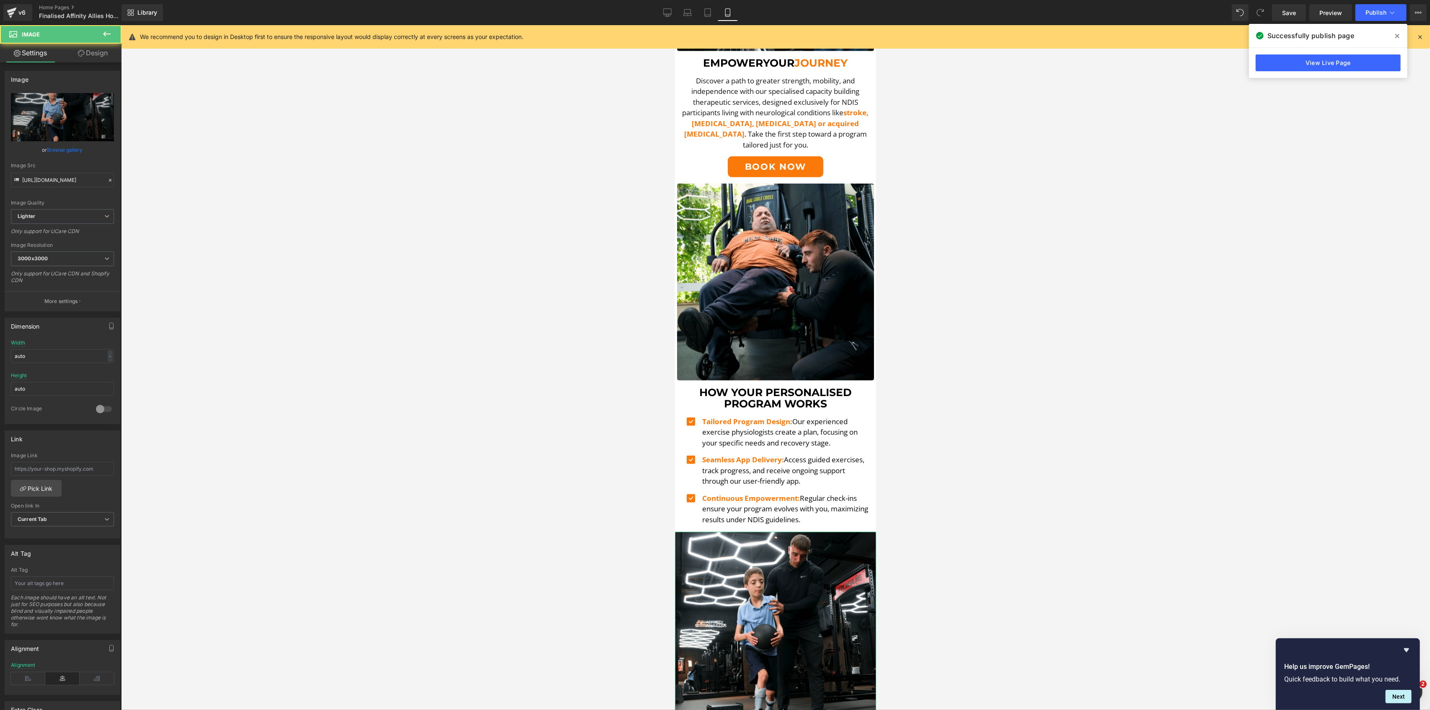
click at [116, 58] on link "Design" at bounding box center [92, 53] width 61 height 19
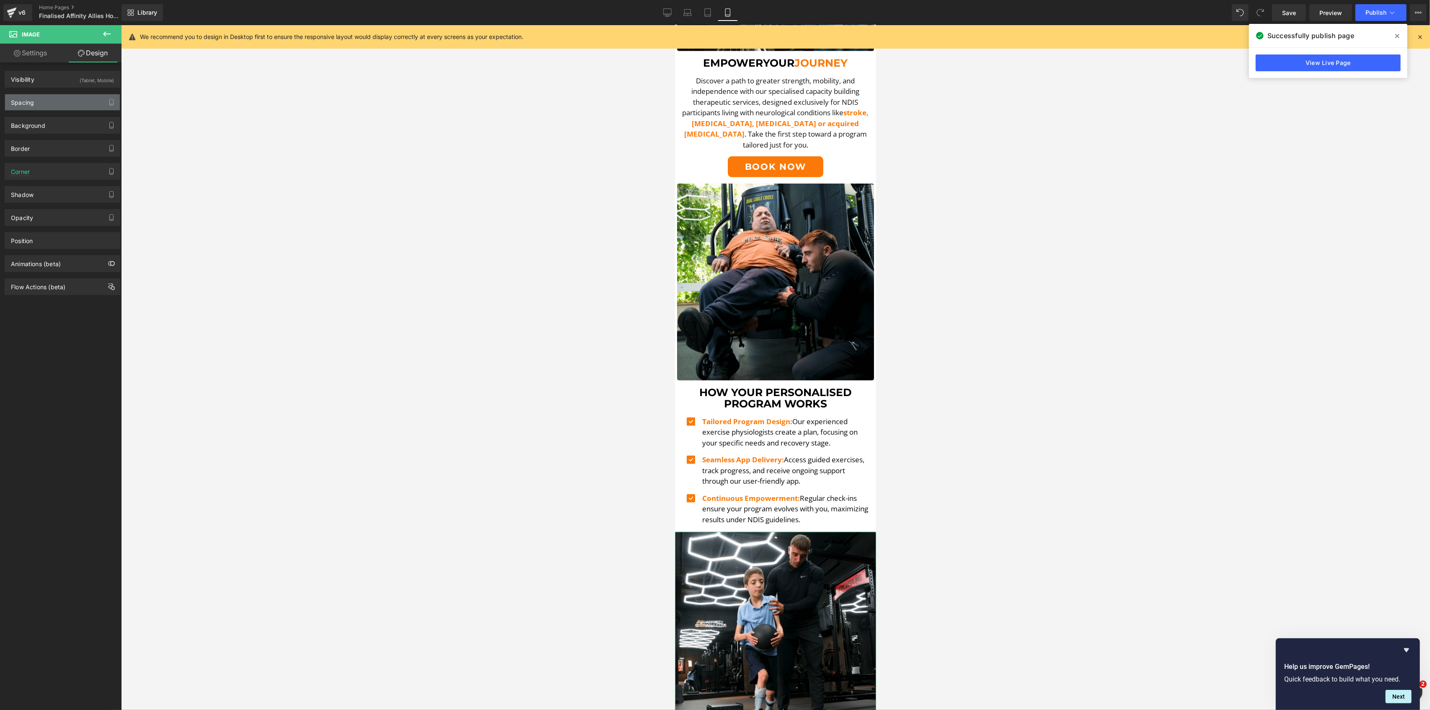
click at [44, 99] on div "Spacing" at bounding box center [62, 102] width 115 height 16
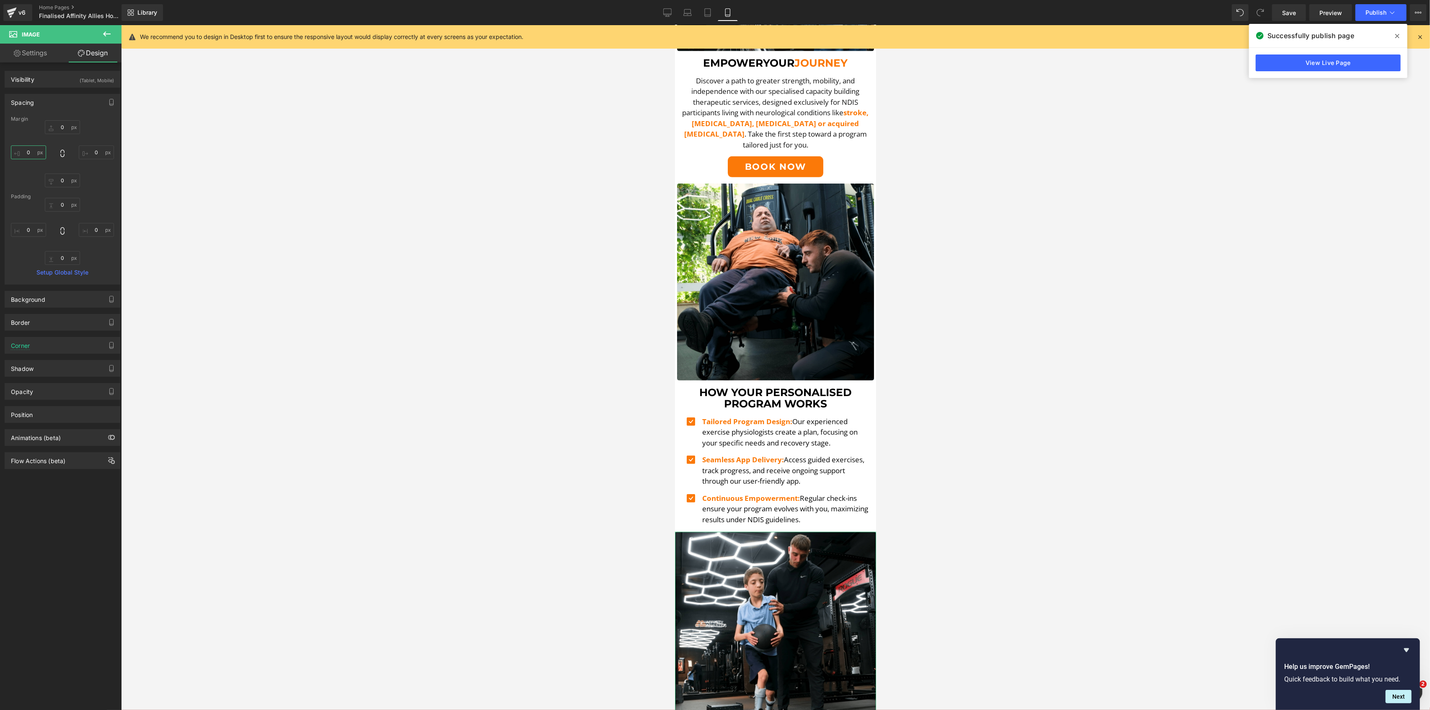
click at [30, 150] on input "text" at bounding box center [28, 152] width 35 height 14
type input "5"
click at [85, 155] on input "text" at bounding box center [96, 152] width 35 height 14
type input "5"
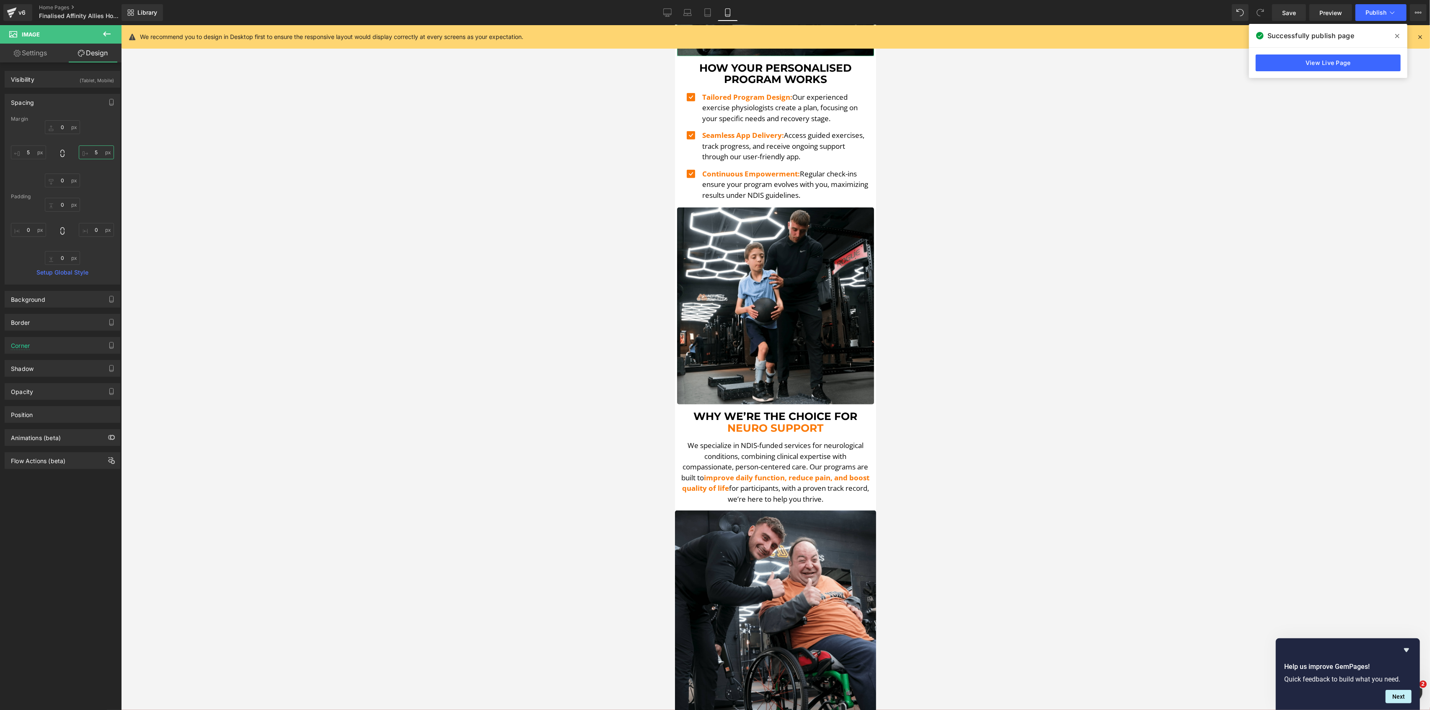
scroll to position [876, 0]
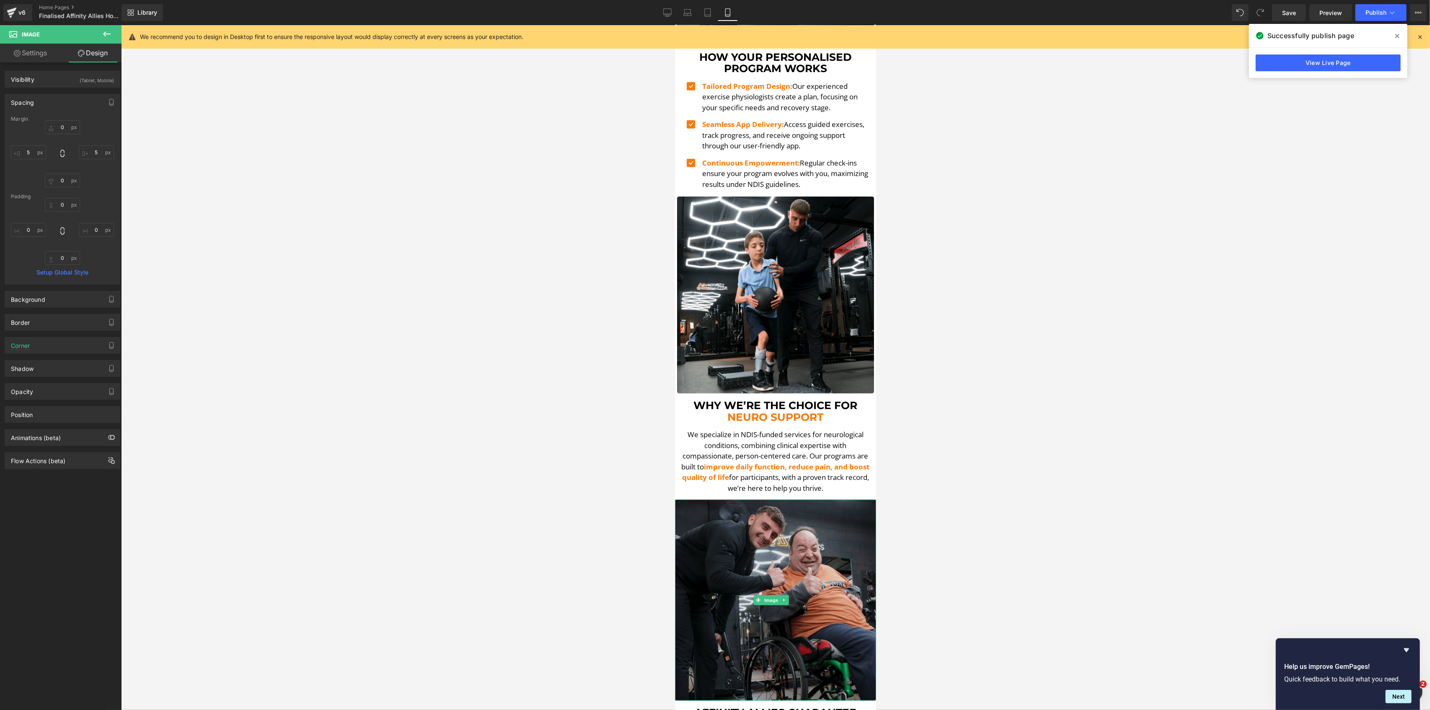
click at [749, 536] on img at bounding box center [775, 600] width 201 height 201
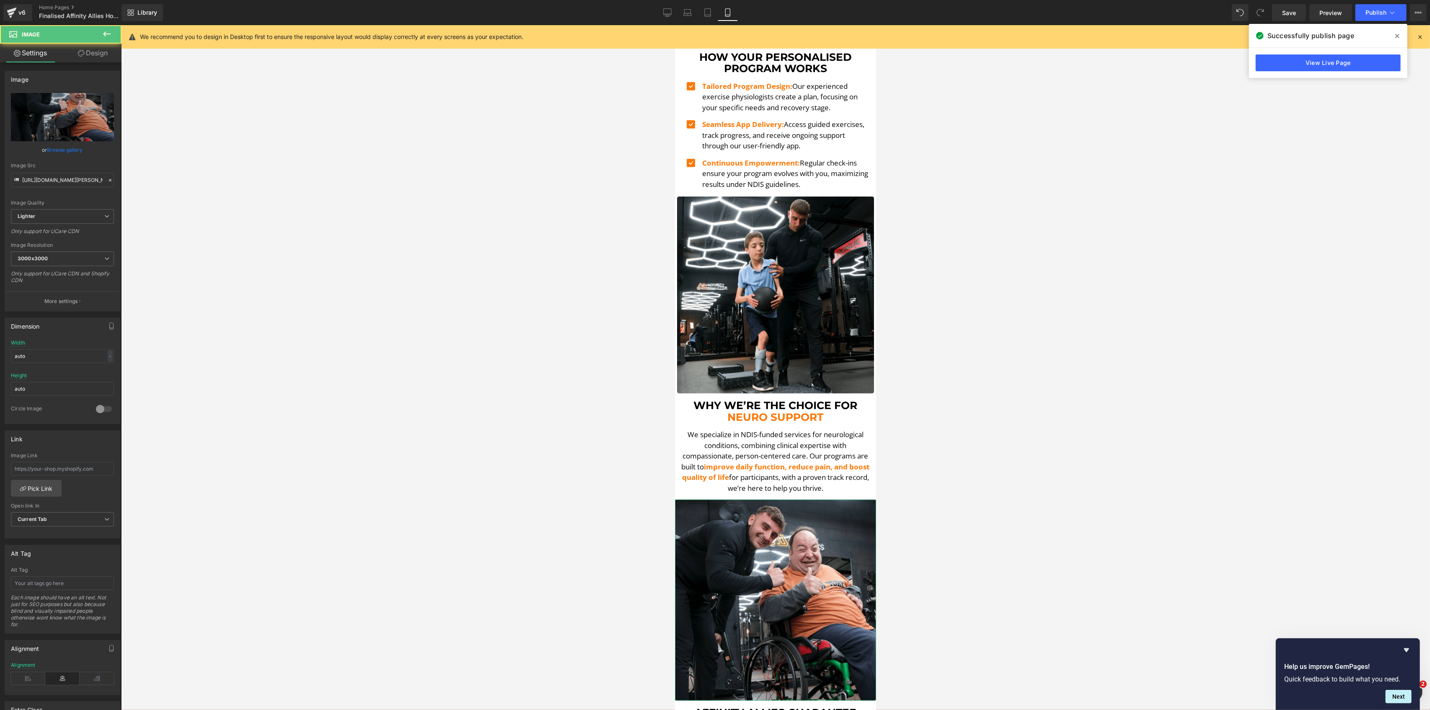
drag, startPoint x: 91, startPoint y: 53, endPoint x: 57, endPoint y: 113, distance: 69.1
click at [92, 53] on link "Design" at bounding box center [92, 53] width 61 height 19
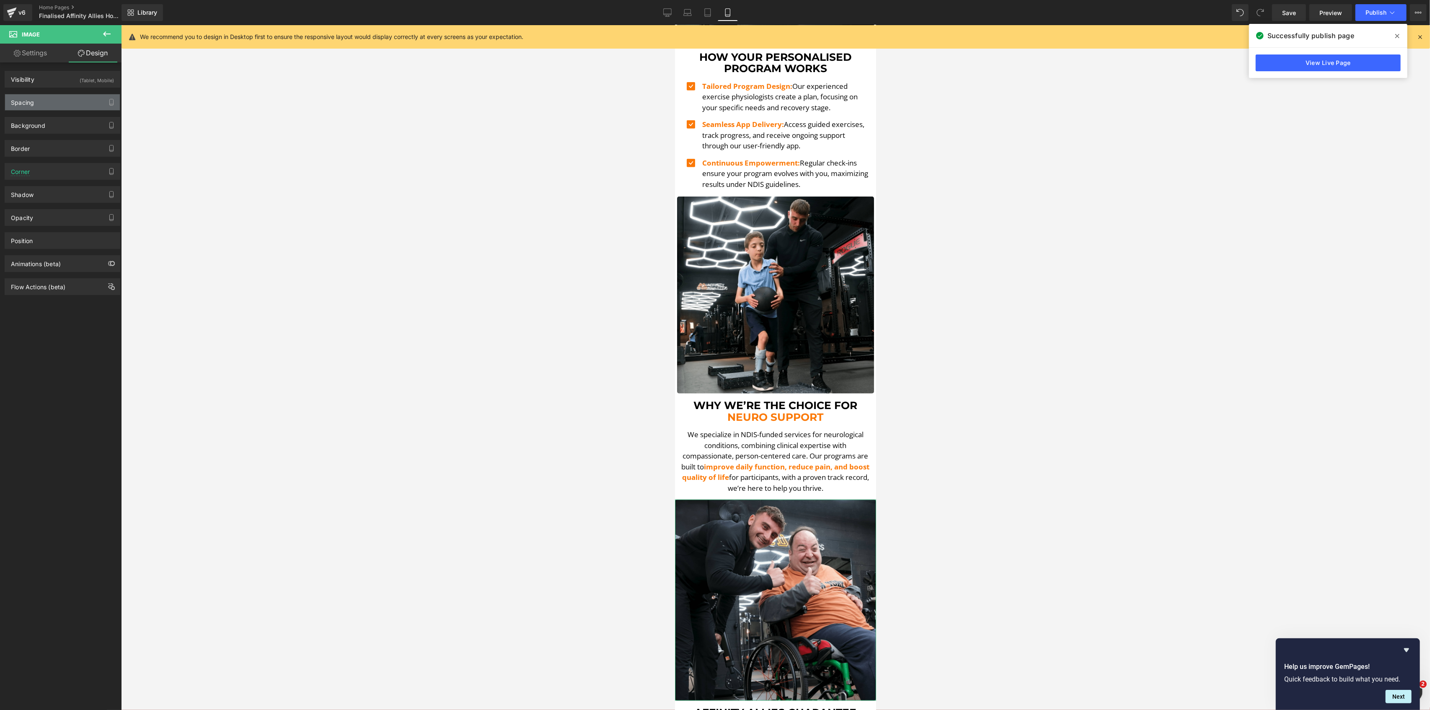
click at [34, 106] on div "Spacing" at bounding box center [62, 102] width 115 height 16
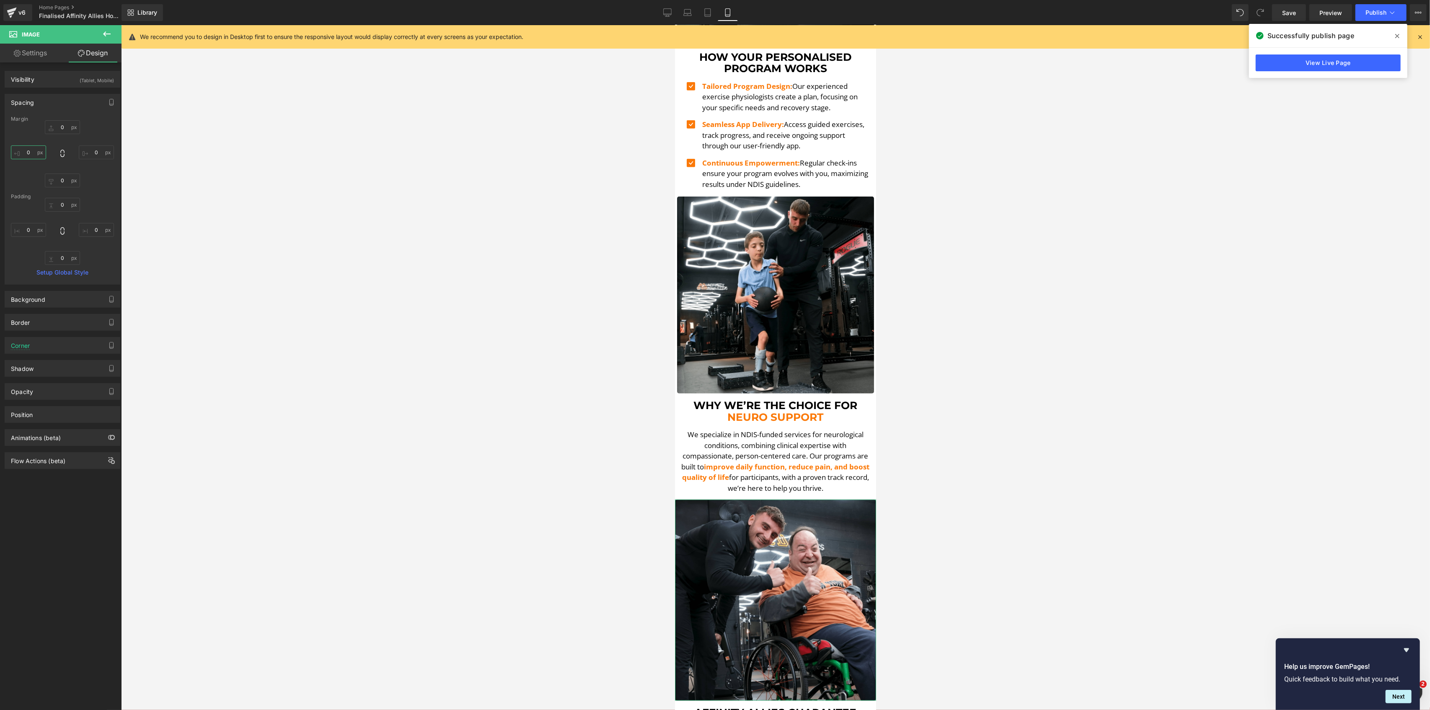
click at [34, 153] on input "0" at bounding box center [28, 152] width 35 height 14
type input "5"
click at [93, 158] on input "0" at bounding box center [96, 152] width 35 height 14
type input "5"
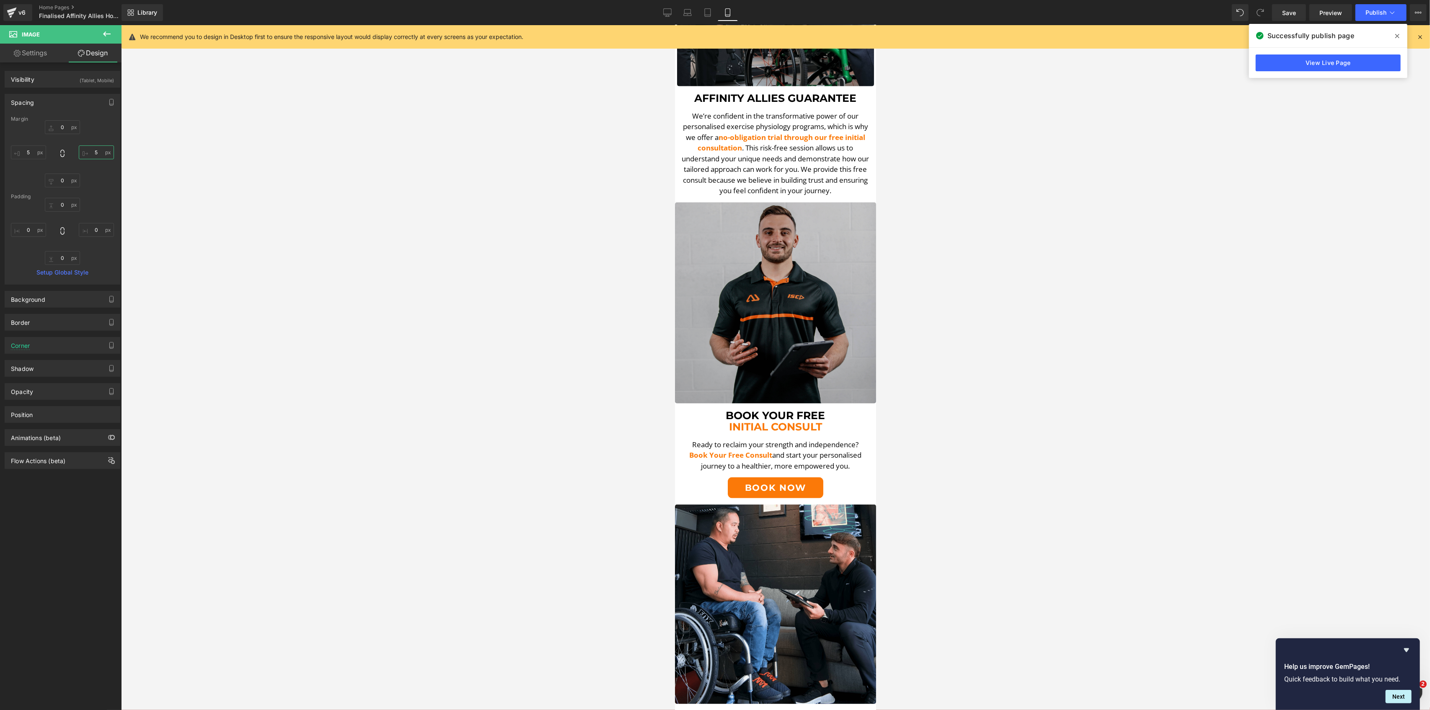
scroll to position [1491, 0]
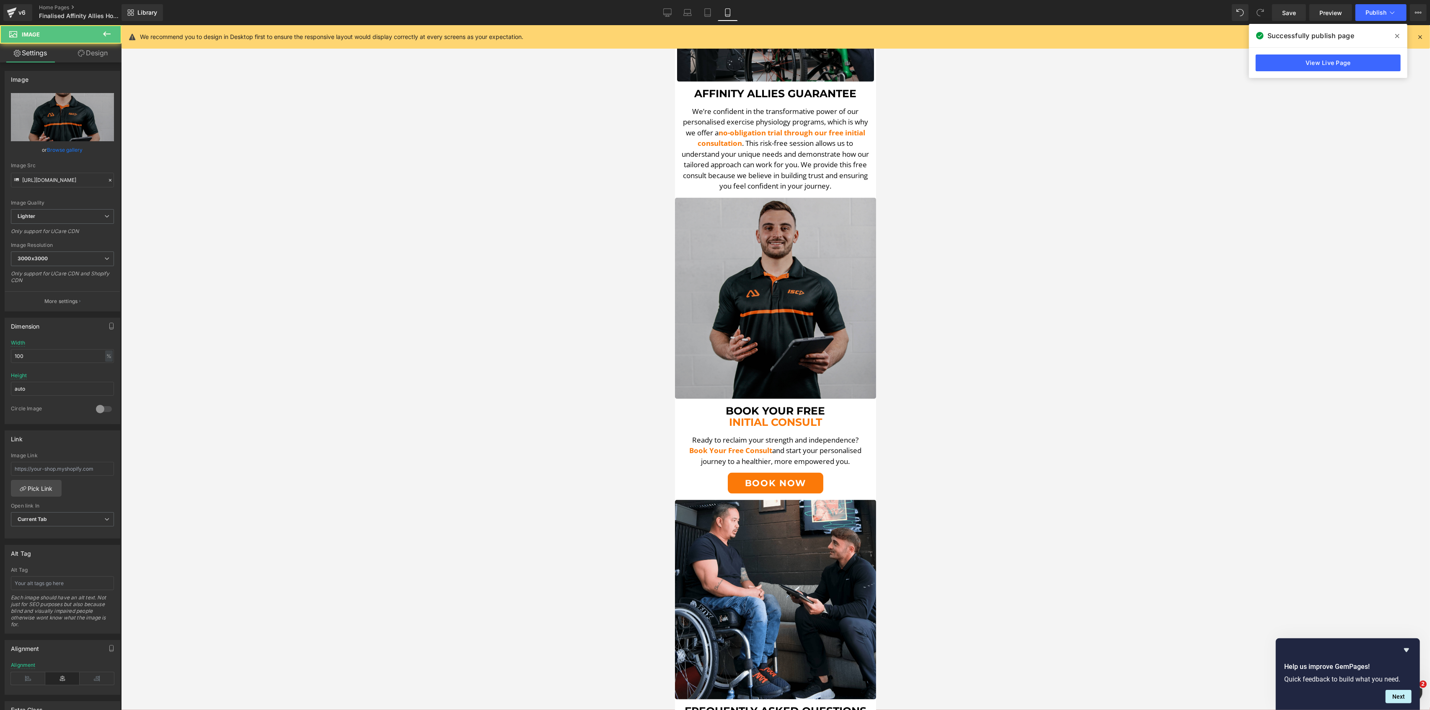
click at [795, 210] on img at bounding box center [775, 298] width 201 height 201
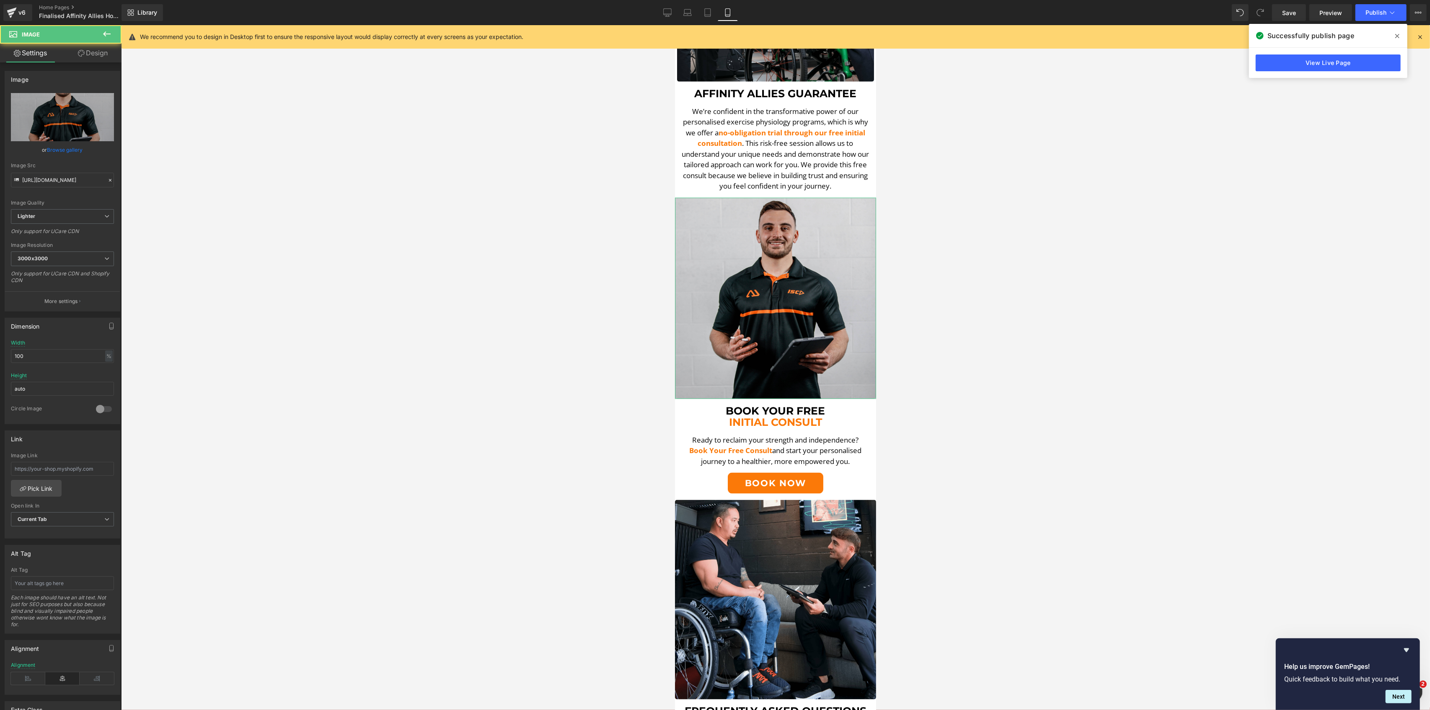
click at [70, 48] on link "Design" at bounding box center [92, 53] width 61 height 19
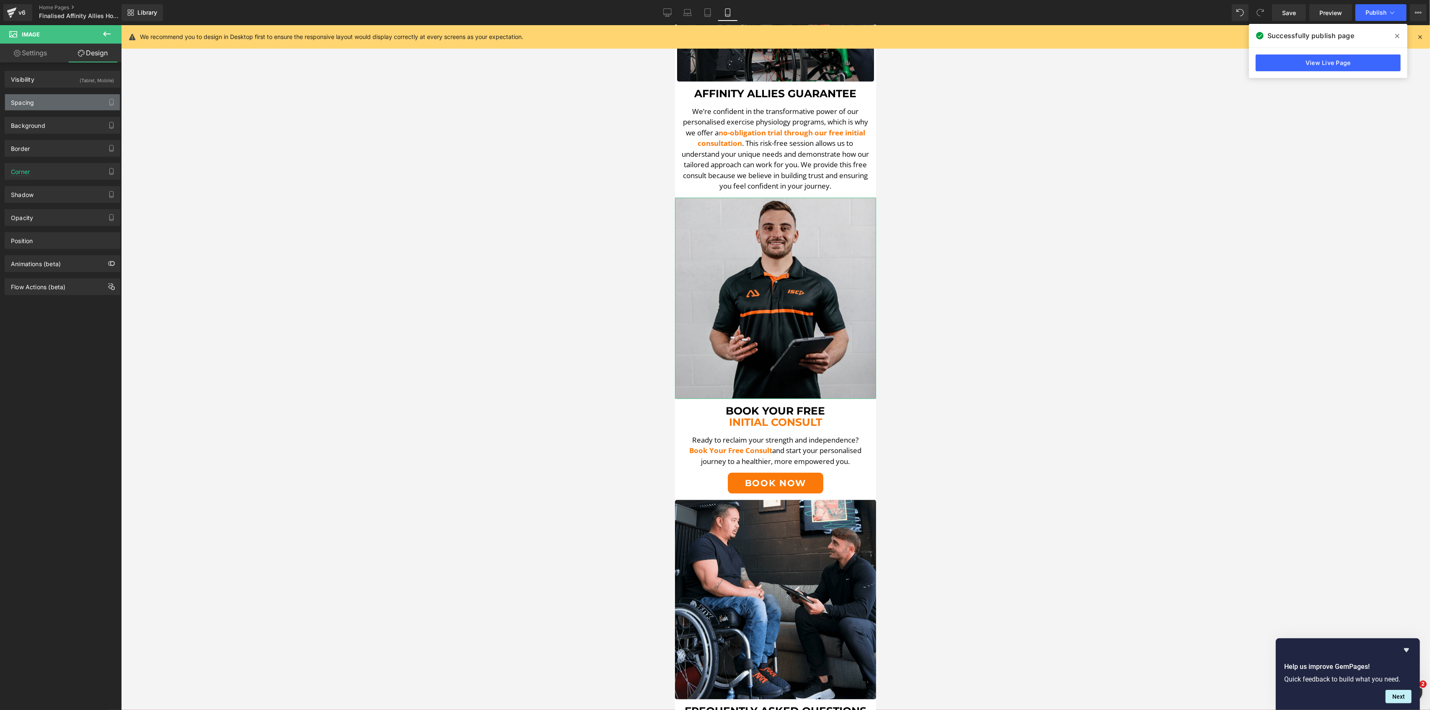
click at [52, 108] on div "Spacing" at bounding box center [62, 102] width 115 height 16
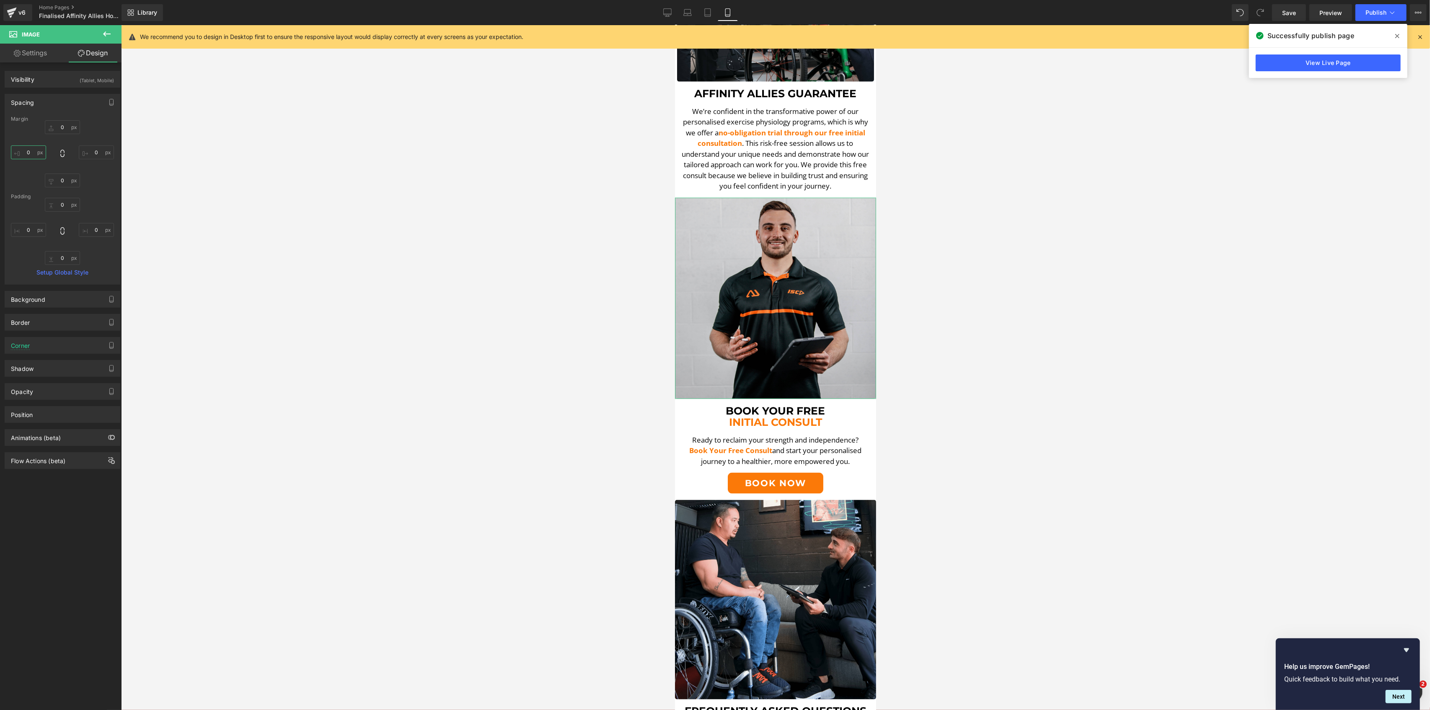
click at [19, 155] on input "0" at bounding box center [28, 152] width 35 height 14
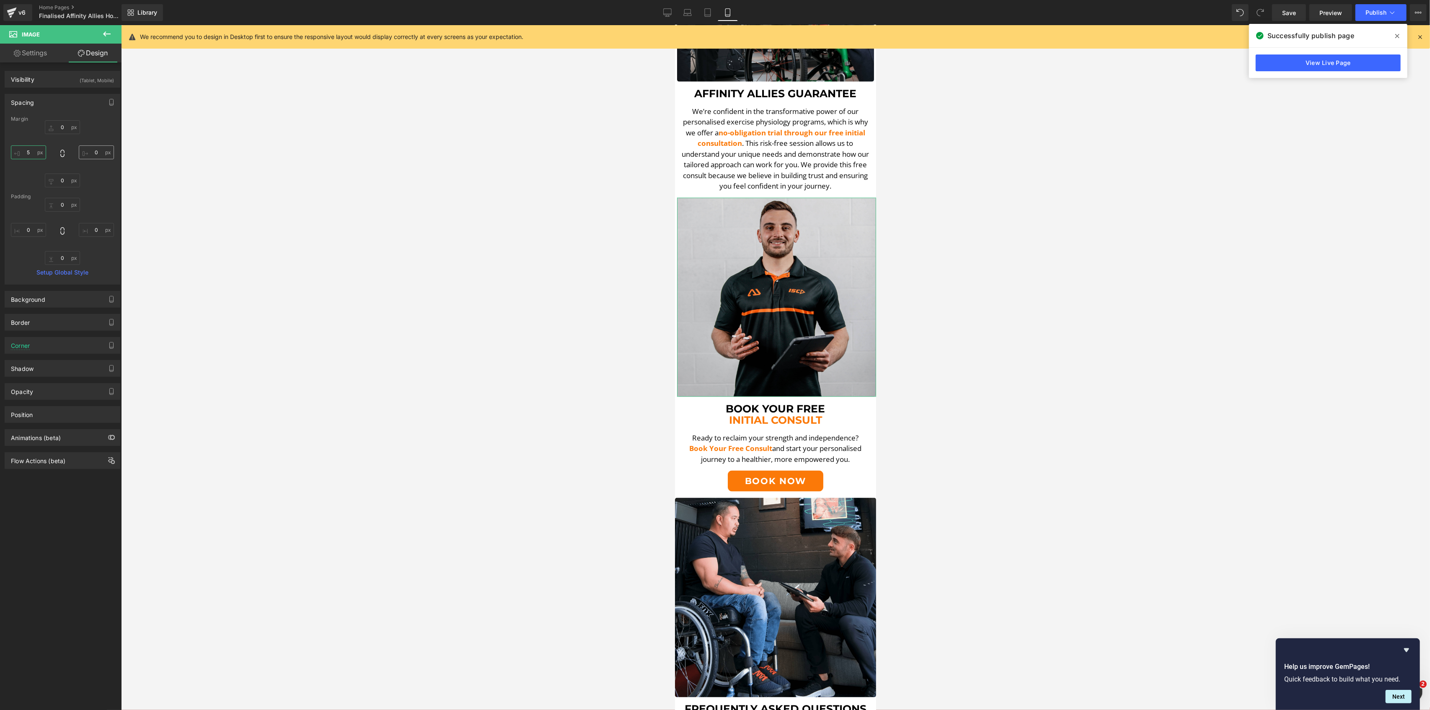
type input "5"
click at [92, 154] on input "0" at bounding box center [96, 152] width 35 height 14
type input "5"
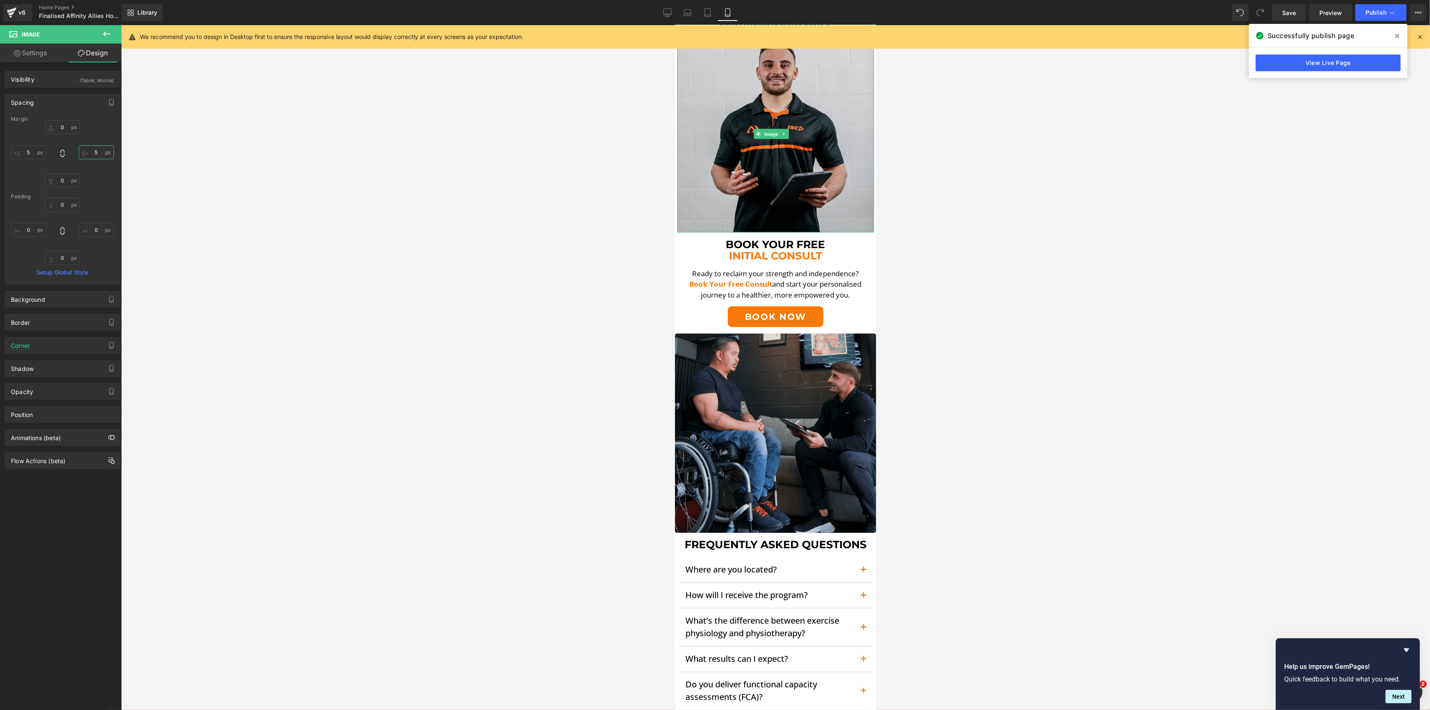
scroll to position [1658, 0]
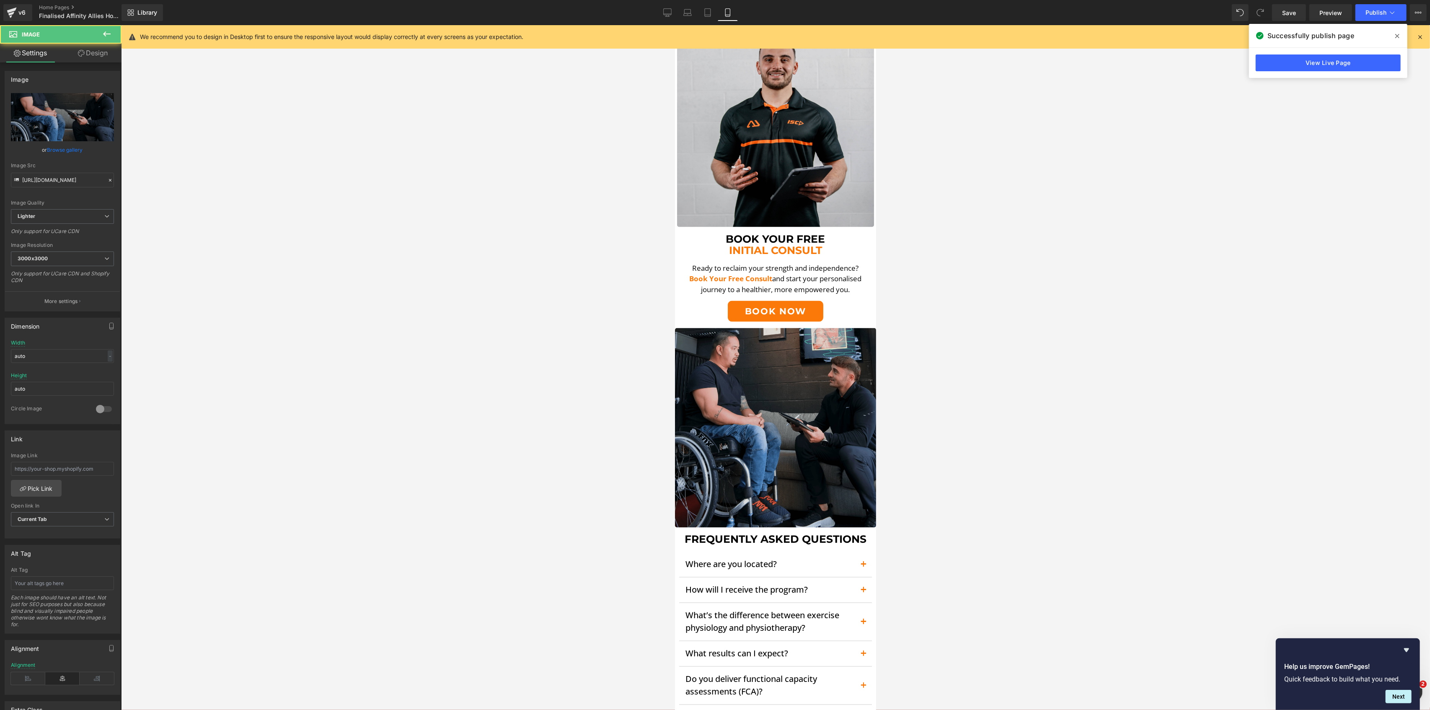
click at [790, 328] on img at bounding box center [775, 428] width 201 height 200
click at [85, 58] on link "Design" at bounding box center [92, 53] width 61 height 19
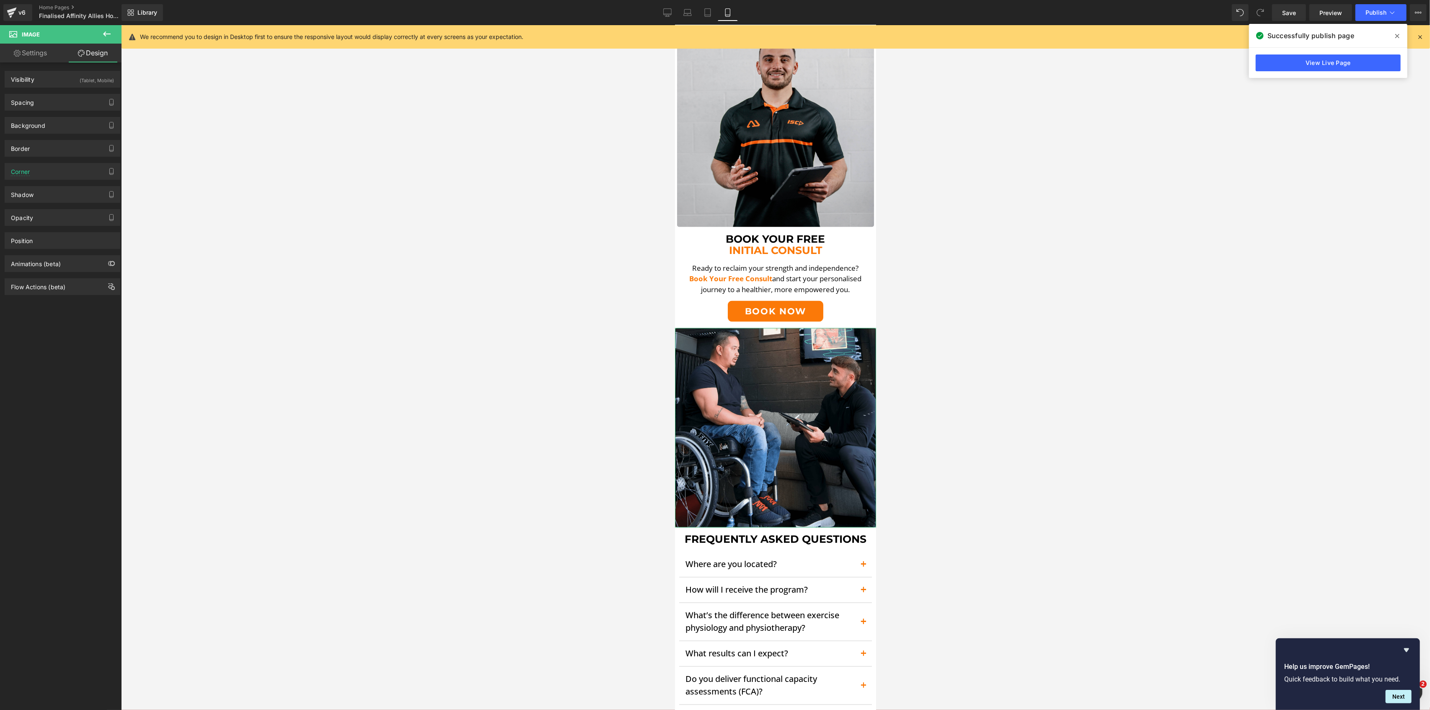
drag, startPoint x: 42, startPoint y: 106, endPoint x: 44, endPoint y: 121, distance: 14.4
click at [42, 106] on div "Spacing" at bounding box center [62, 102] width 115 height 16
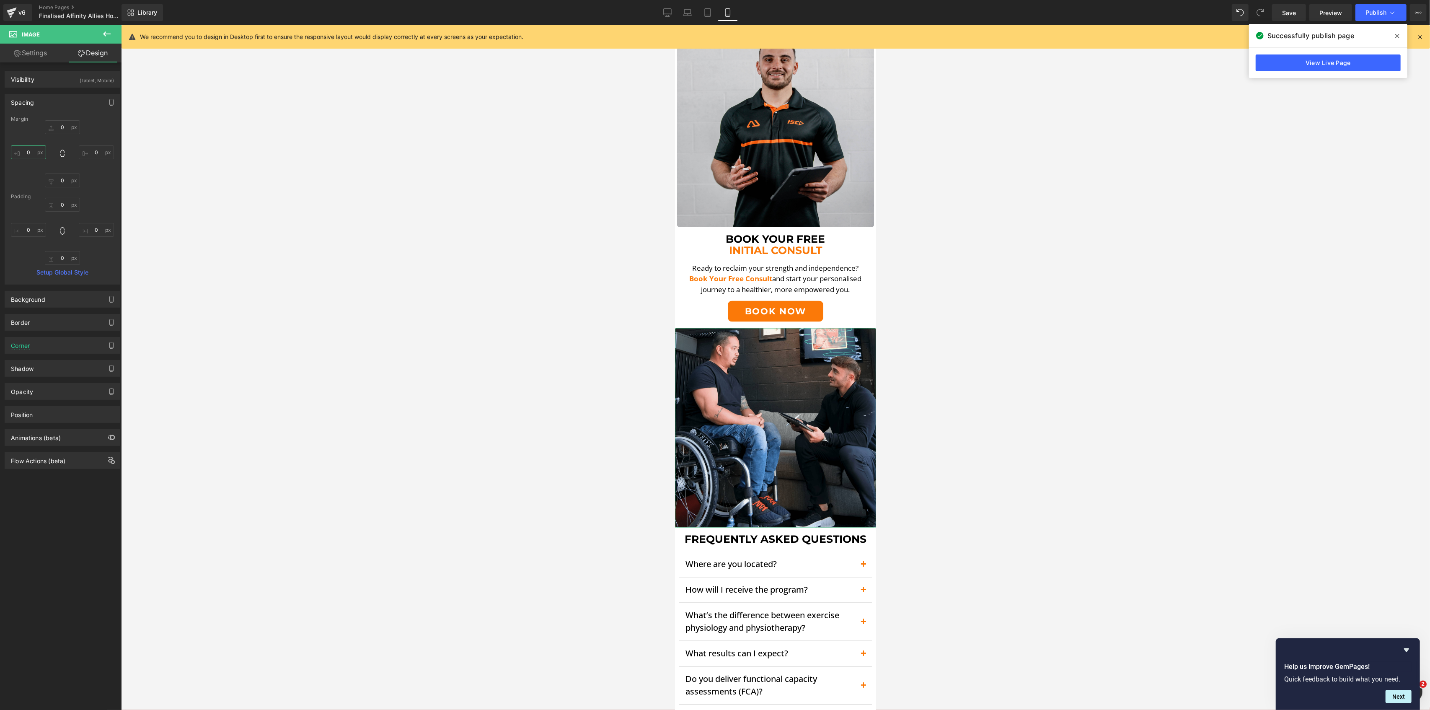
click at [29, 152] on input "0" at bounding box center [28, 152] width 35 height 14
type input "5"
click at [89, 151] on input "0" at bounding box center [96, 152] width 35 height 14
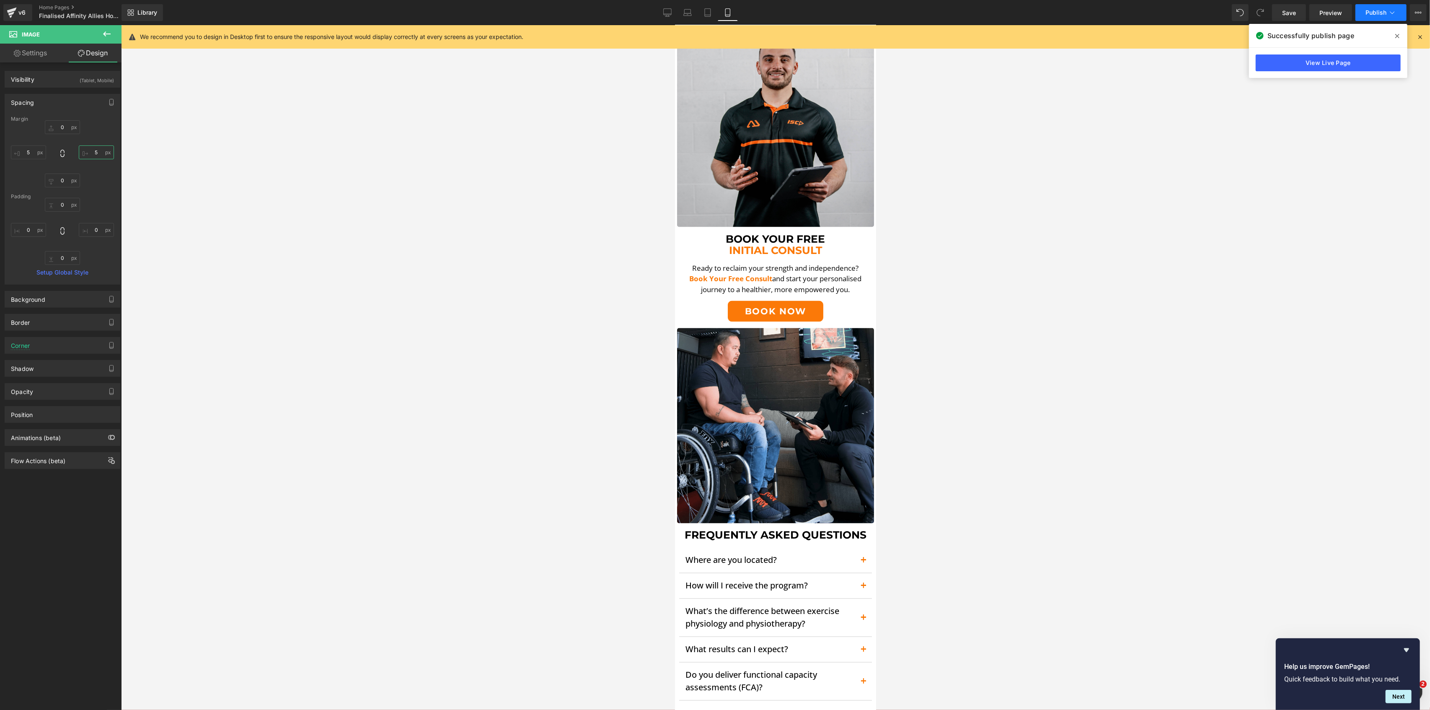
type input "5"
click at [1191, 14] on button "Publish" at bounding box center [1381, 12] width 51 height 17
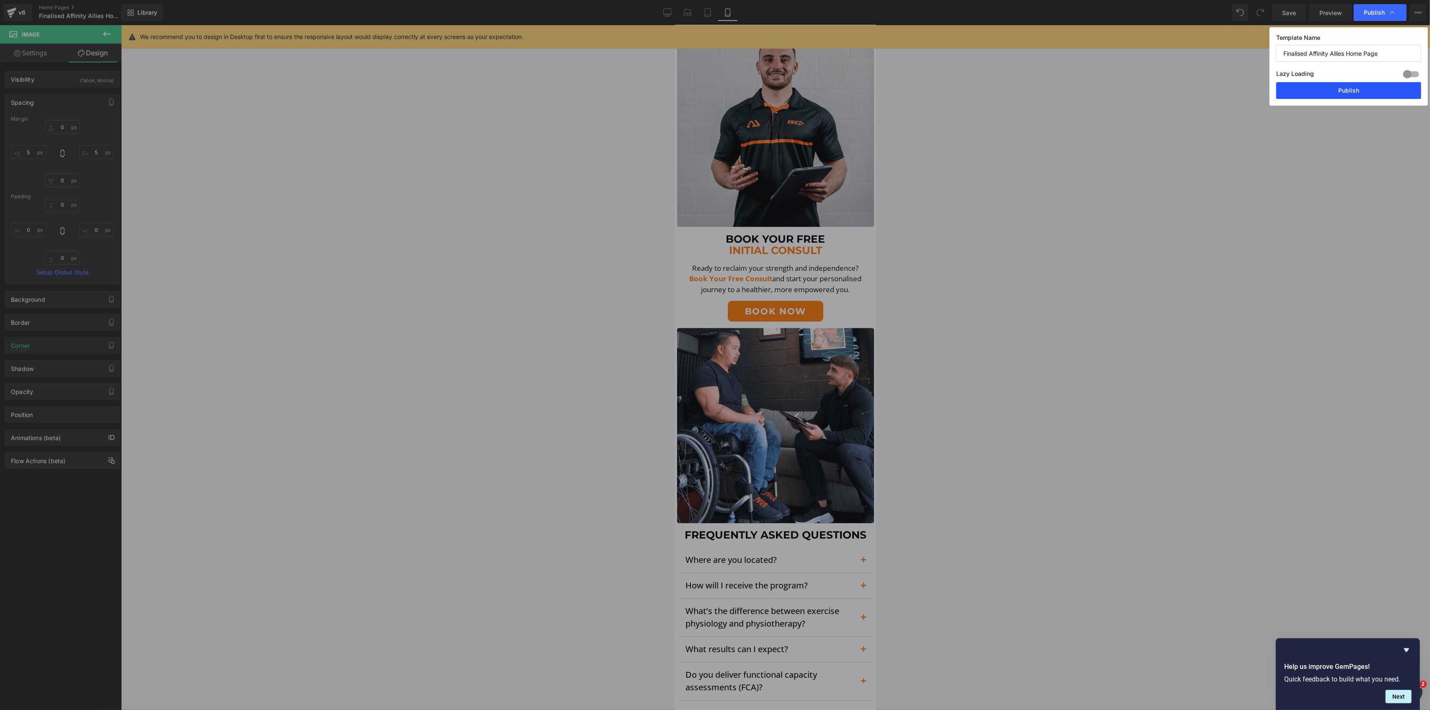
click at [1191, 91] on button "Publish" at bounding box center [1348, 90] width 145 height 17
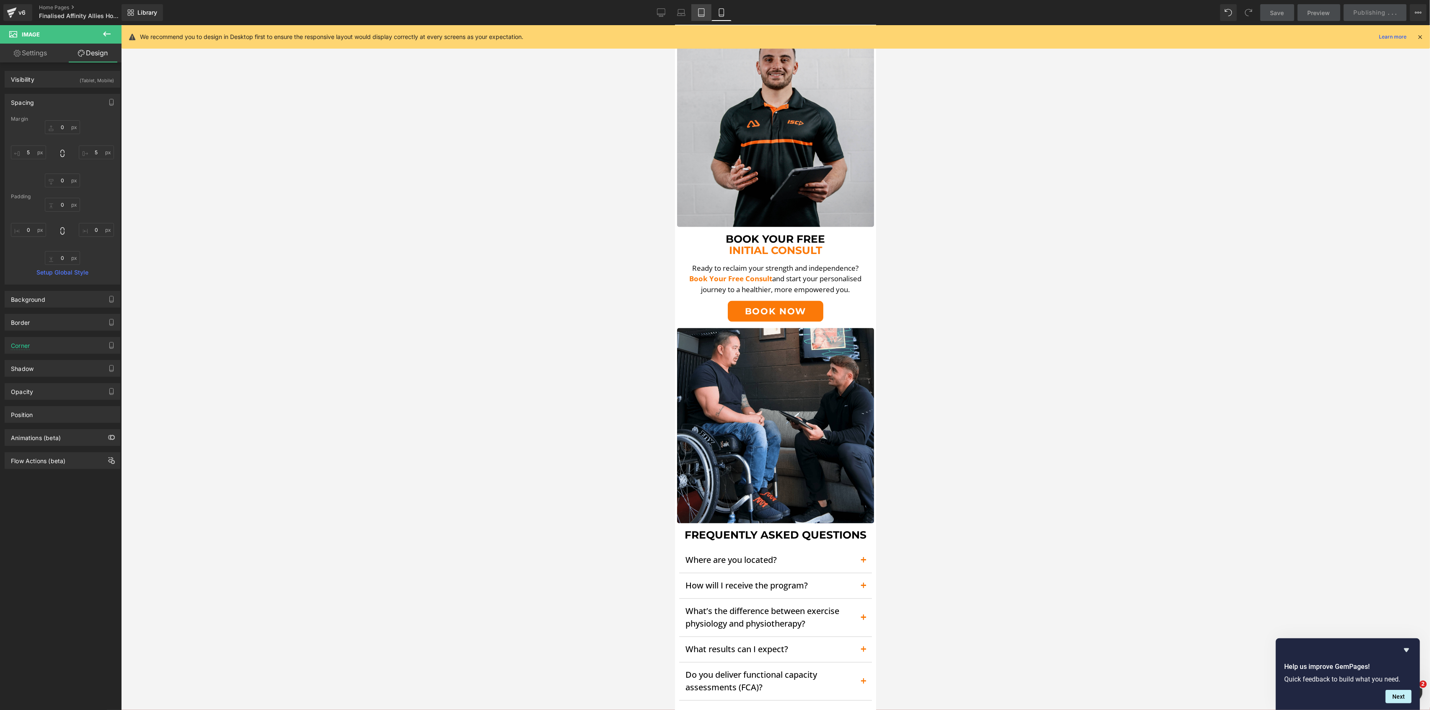
click at [702, 8] on icon at bounding box center [701, 12] width 8 height 8
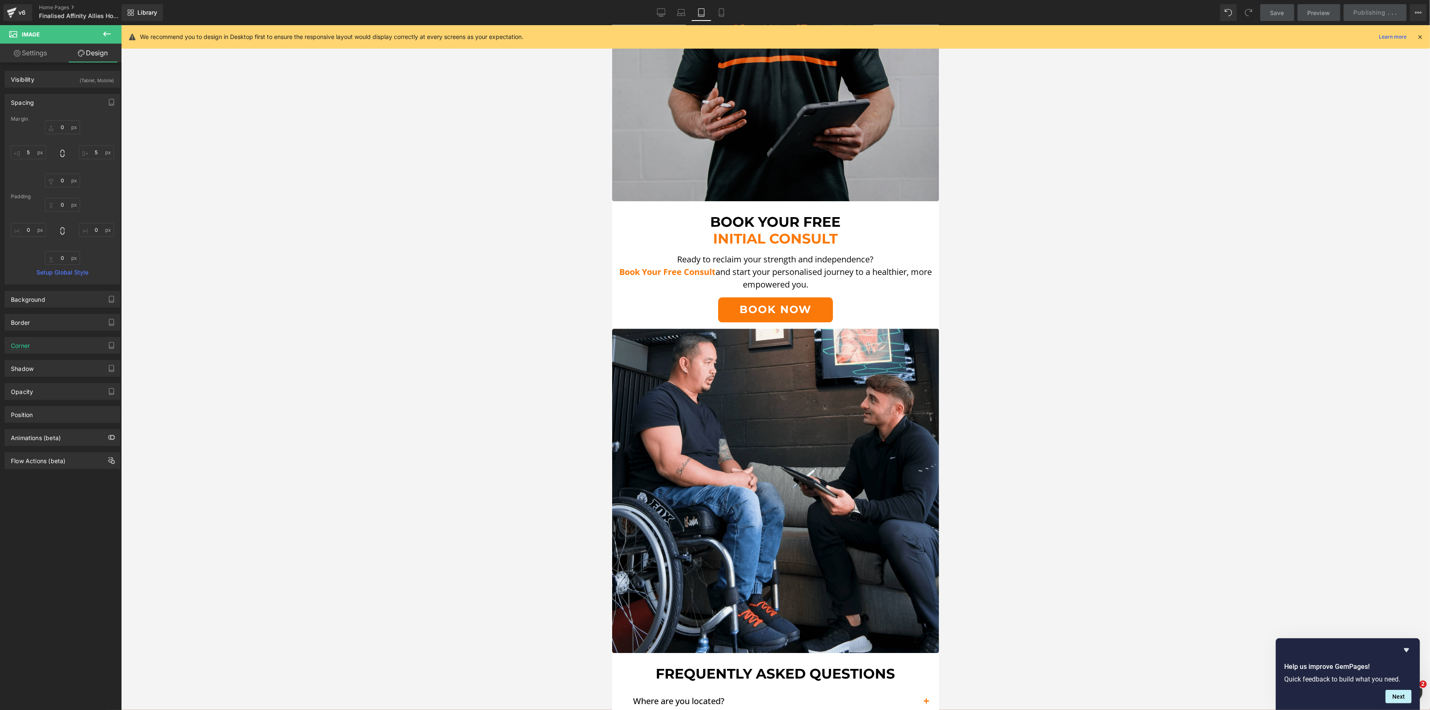
scroll to position [2543, 0]
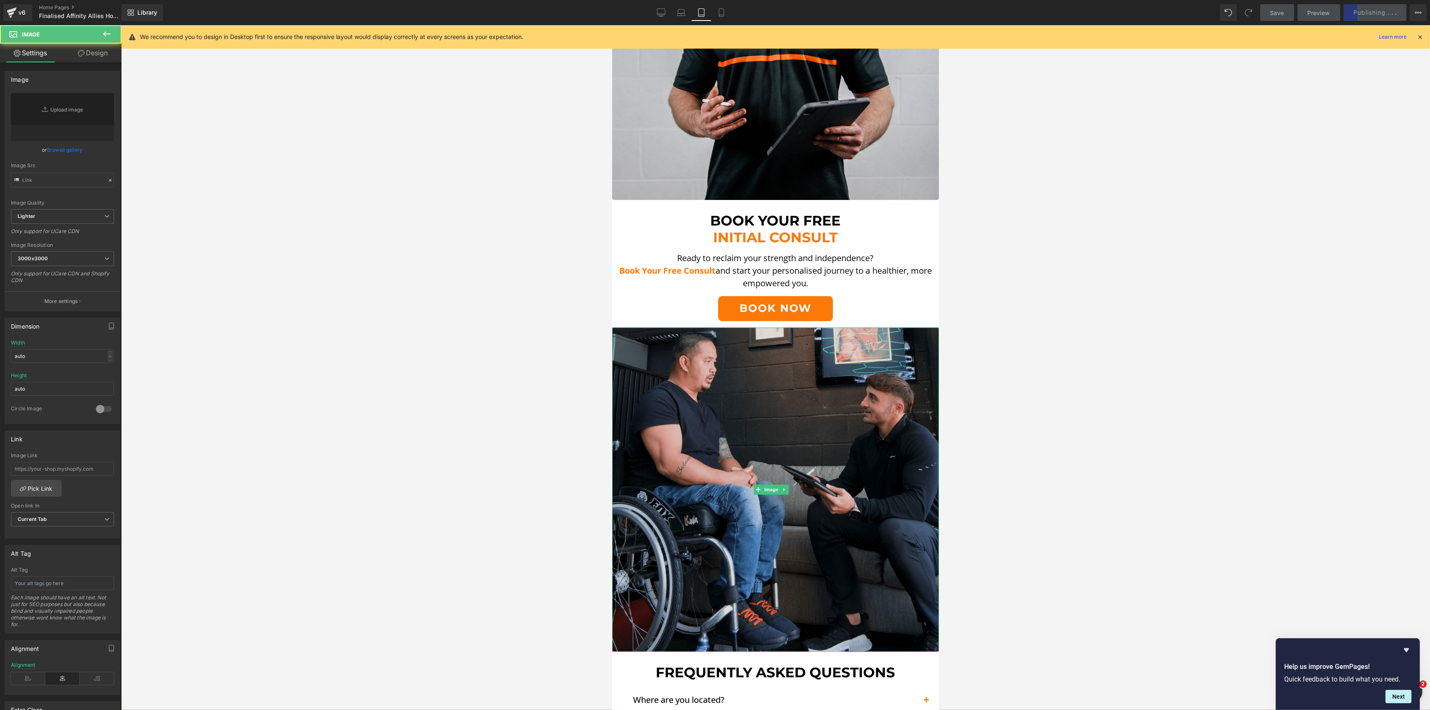
click at [713, 327] on img at bounding box center [775, 489] width 327 height 324
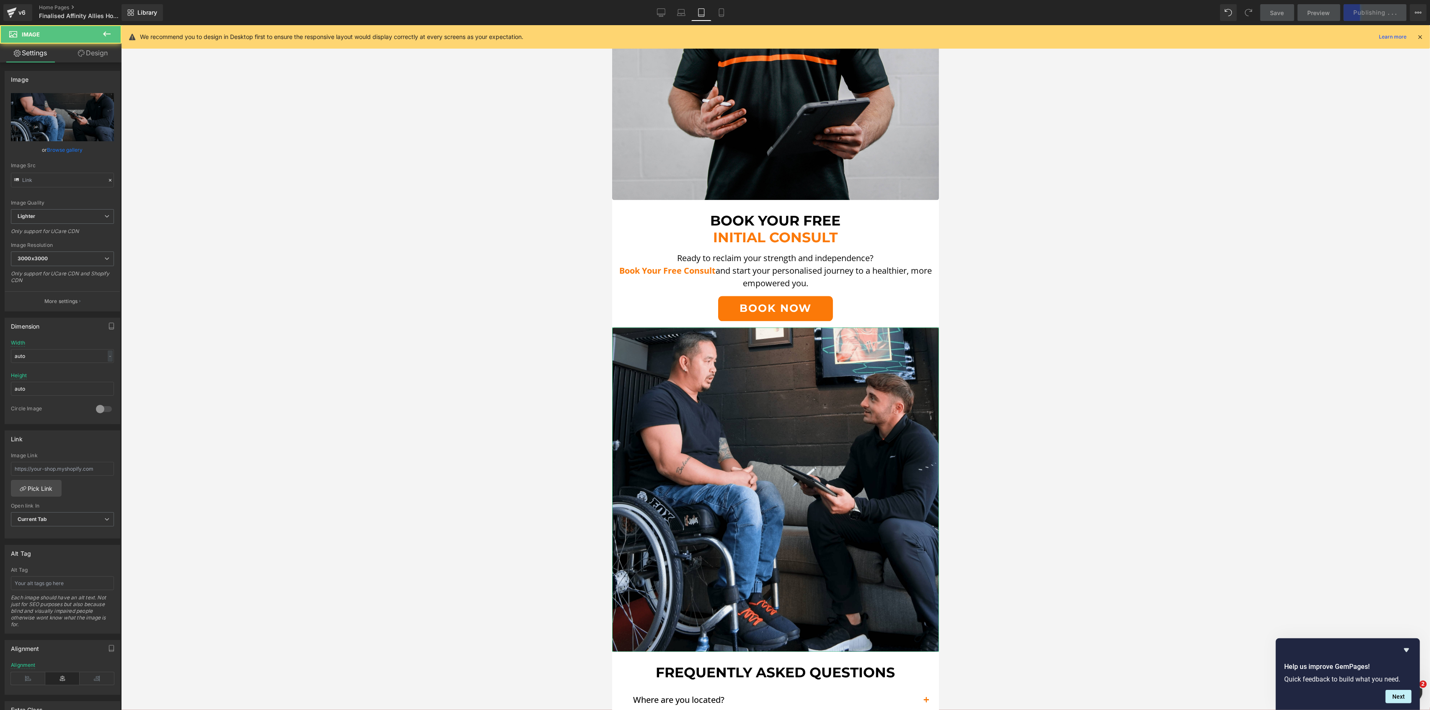
click at [92, 54] on link "Design" at bounding box center [92, 53] width 61 height 19
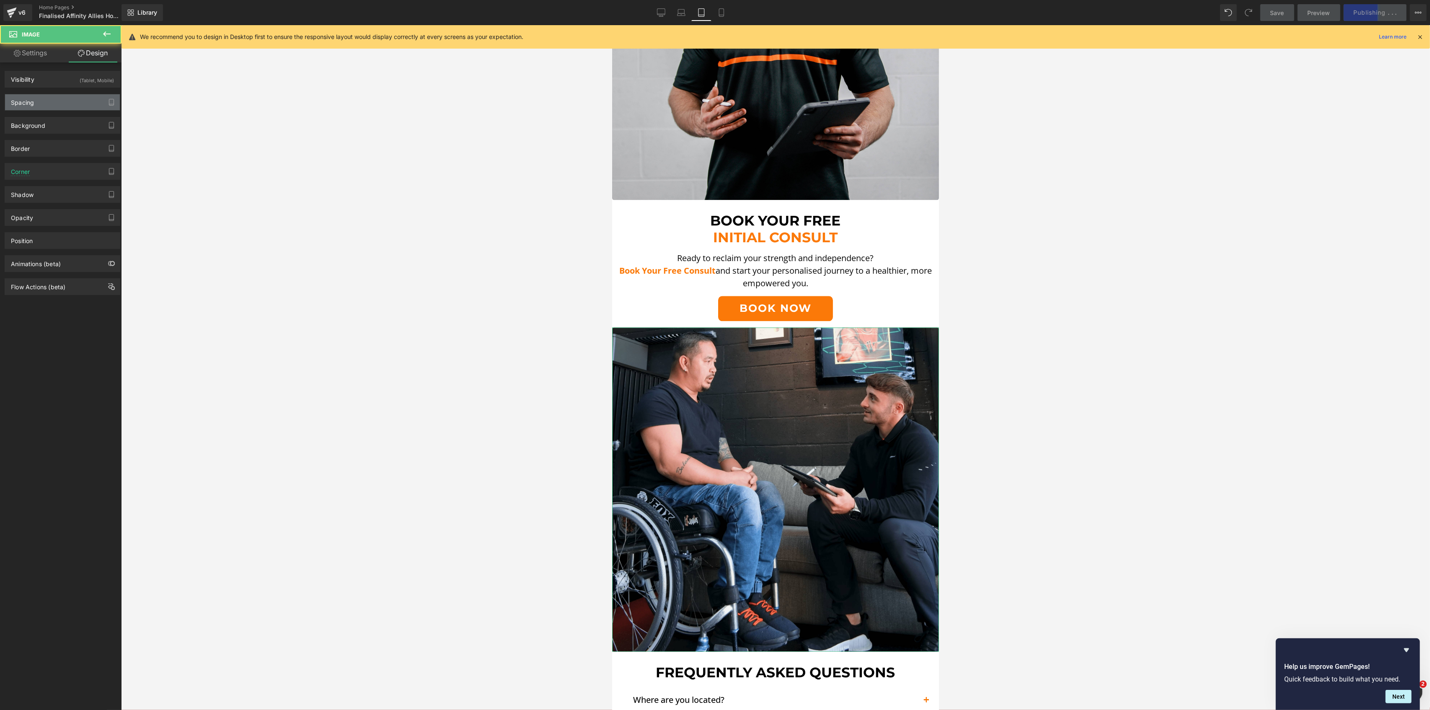
click at [53, 98] on div "Spacing" at bounding box center [62, 102] width 115 height 16
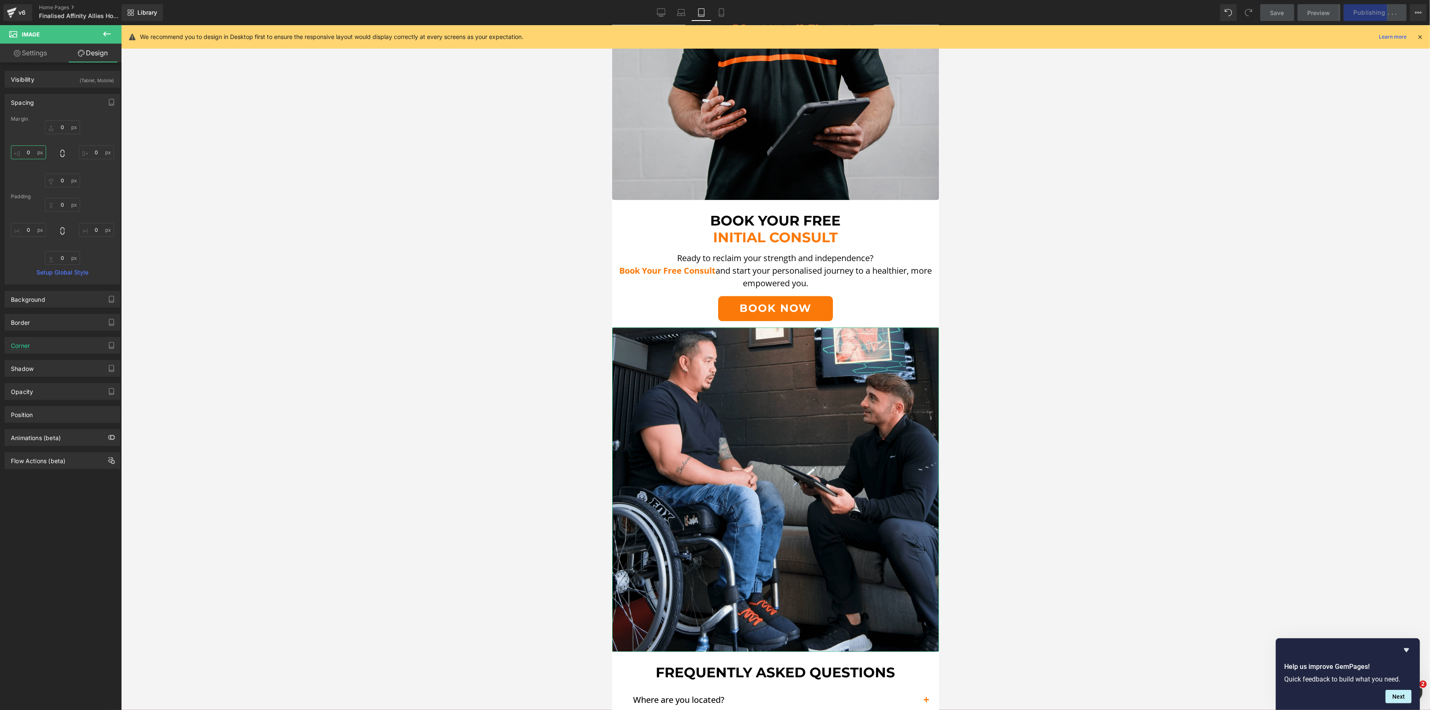
click at [22, 149] on input "0" at bounding box center [28, 152] width 35 height 14
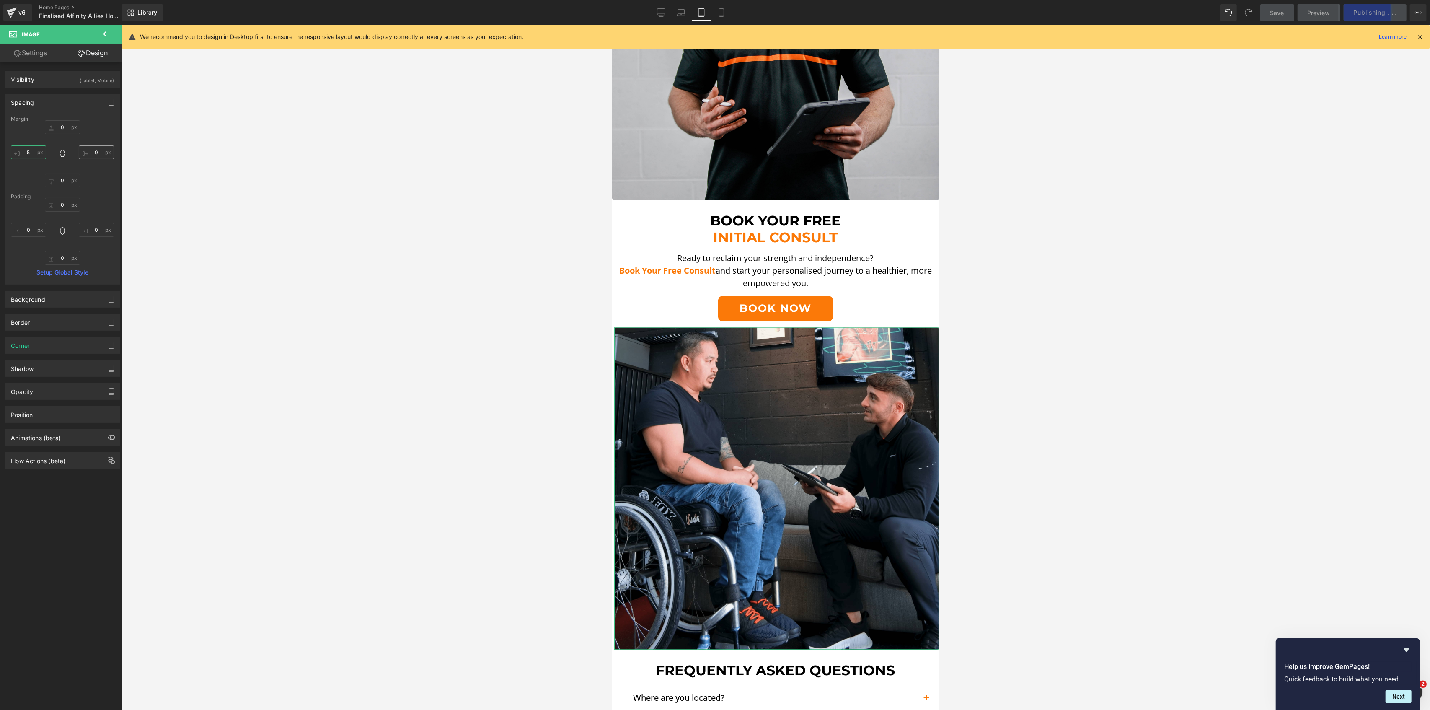
type input "5"
click at [92, 153] on input "0" at bounding box center [96, 152] width 35 height 14
type input "5"
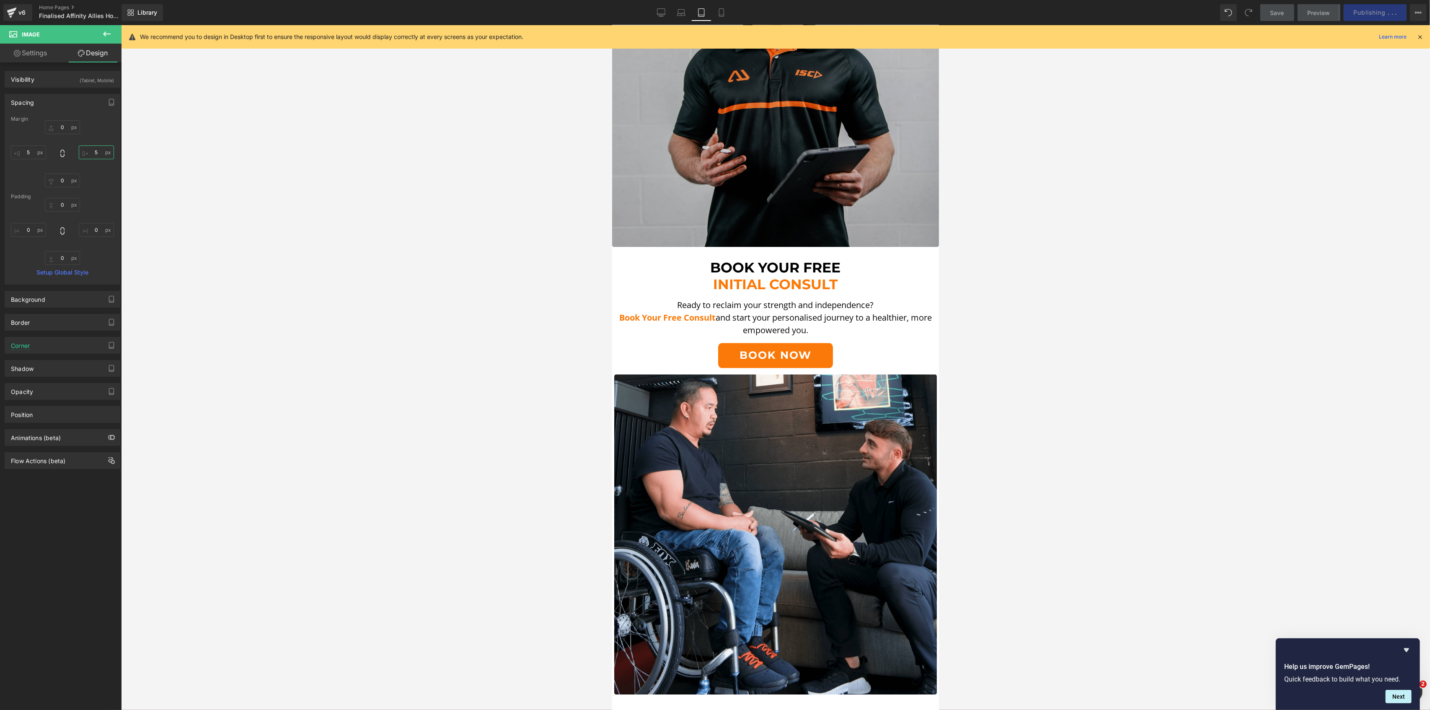
scroll to position [2431, 0]
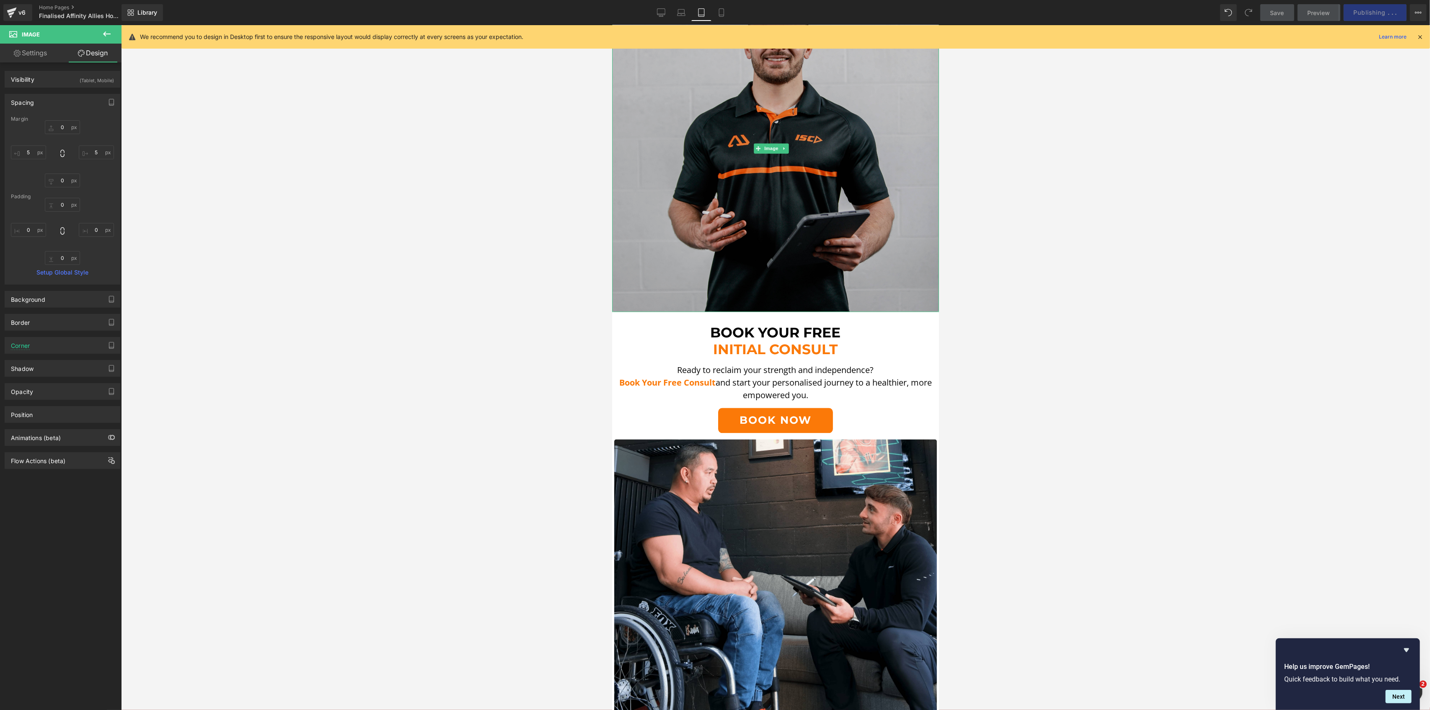
click at [720, 175] on img at bounding box center [775, 148] width 327 height 327
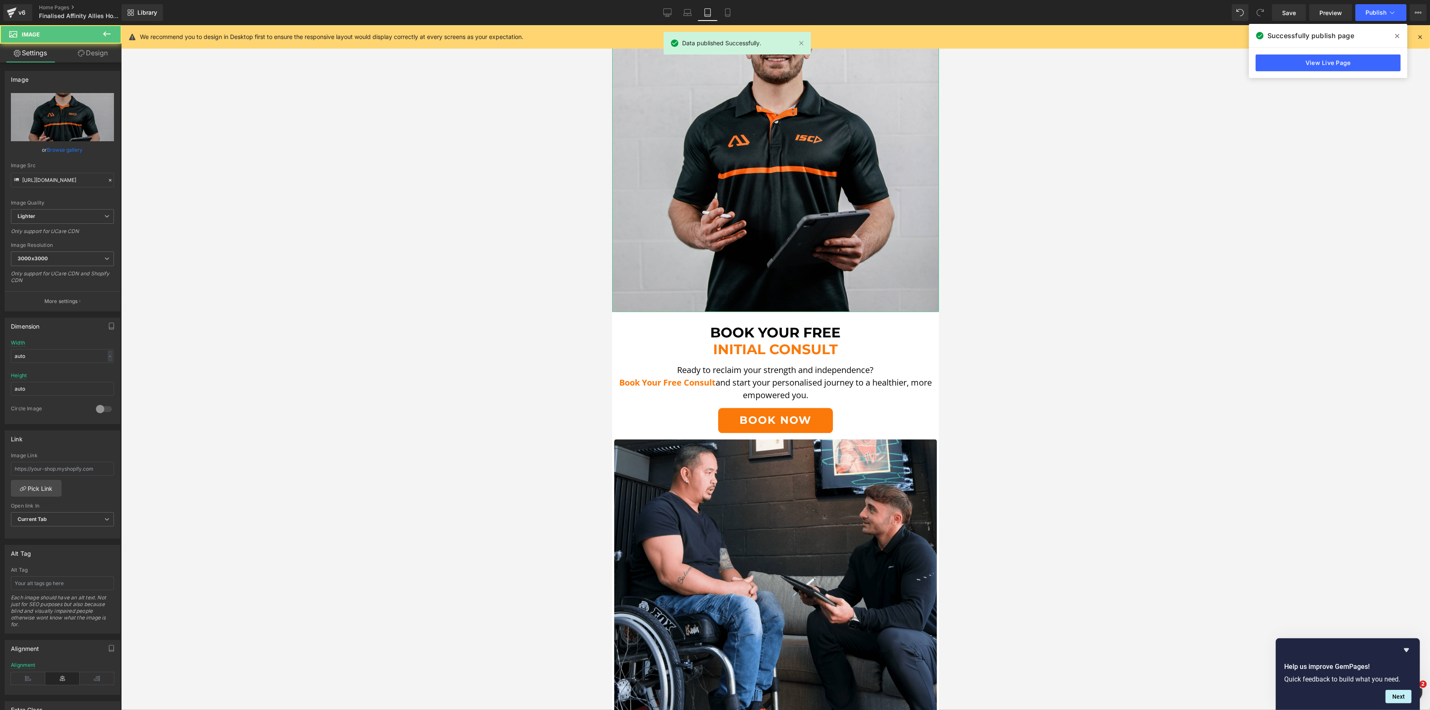
click at [91, 48] on link "Design" at bounding box center [92, 53] width 61 height 19
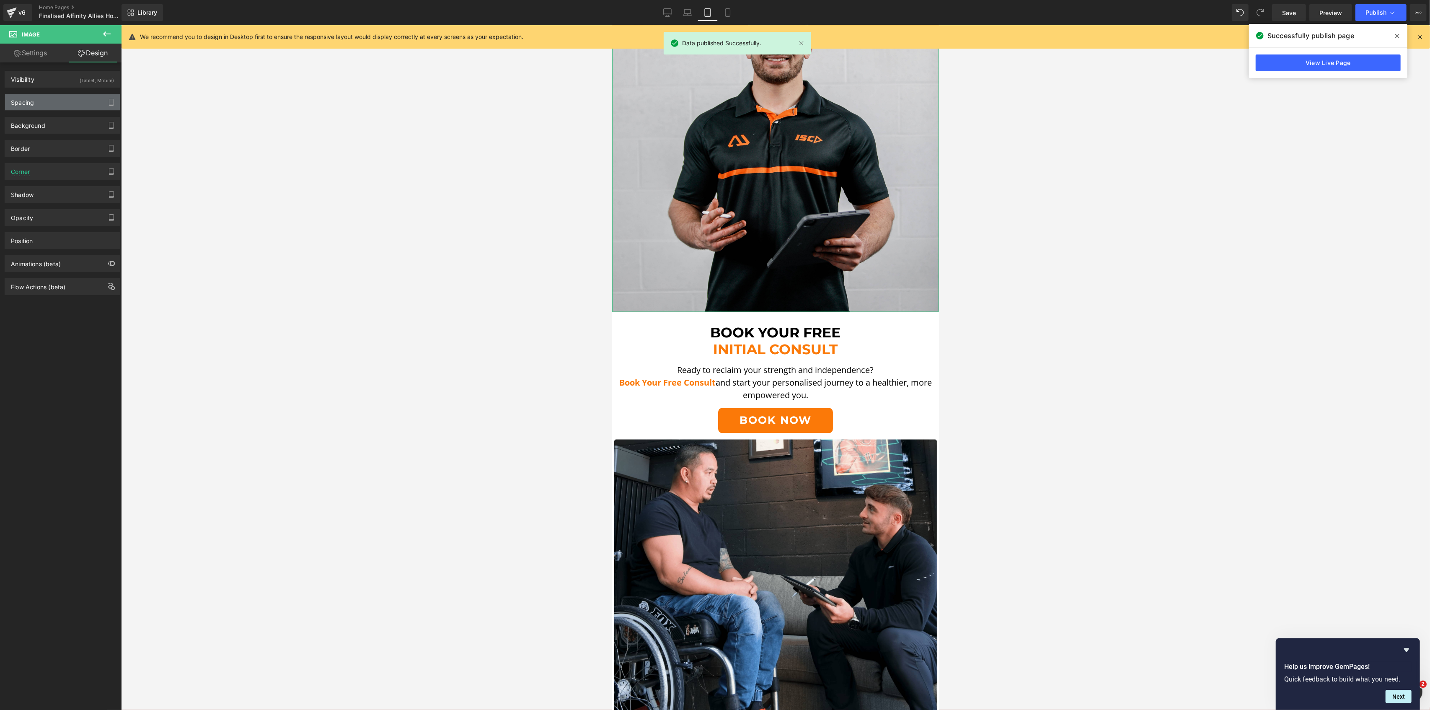
click at [47, 104] on div "Spacing" at bounding box center [62, 102] width 115 height 16
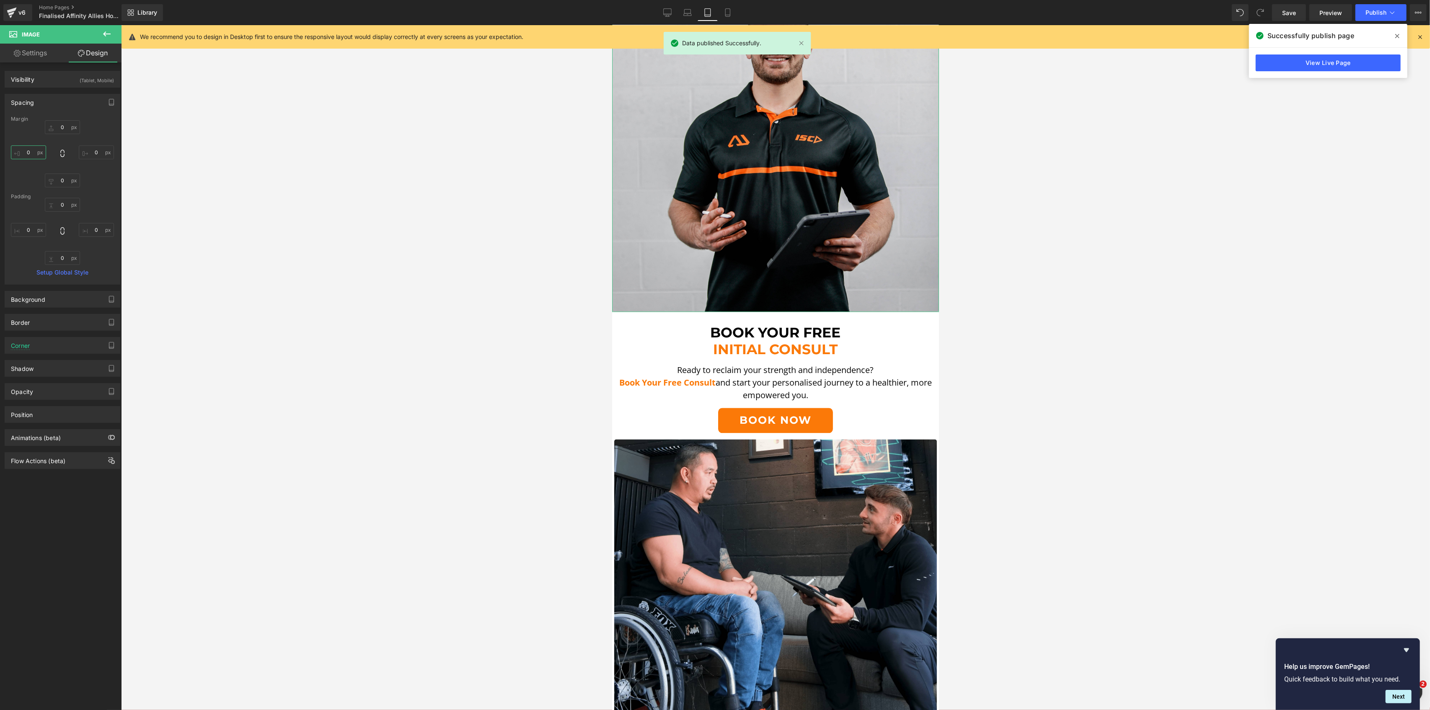
click at [31, 148] on input "text" at bounding box center [28, 152] width 35 height 14
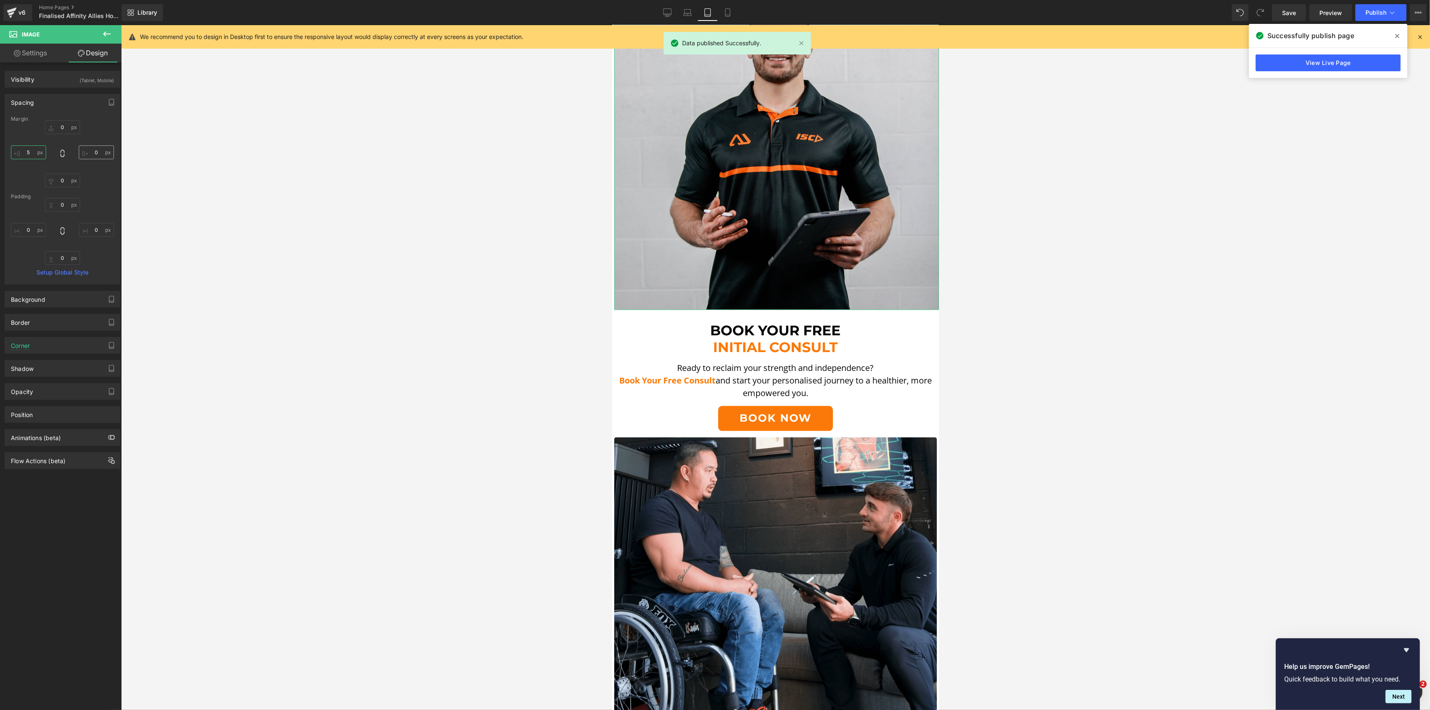
type input "5"
click at [96, 151] on input "text" at bounding box center [96, 152] width 35 height 14
type input "5"
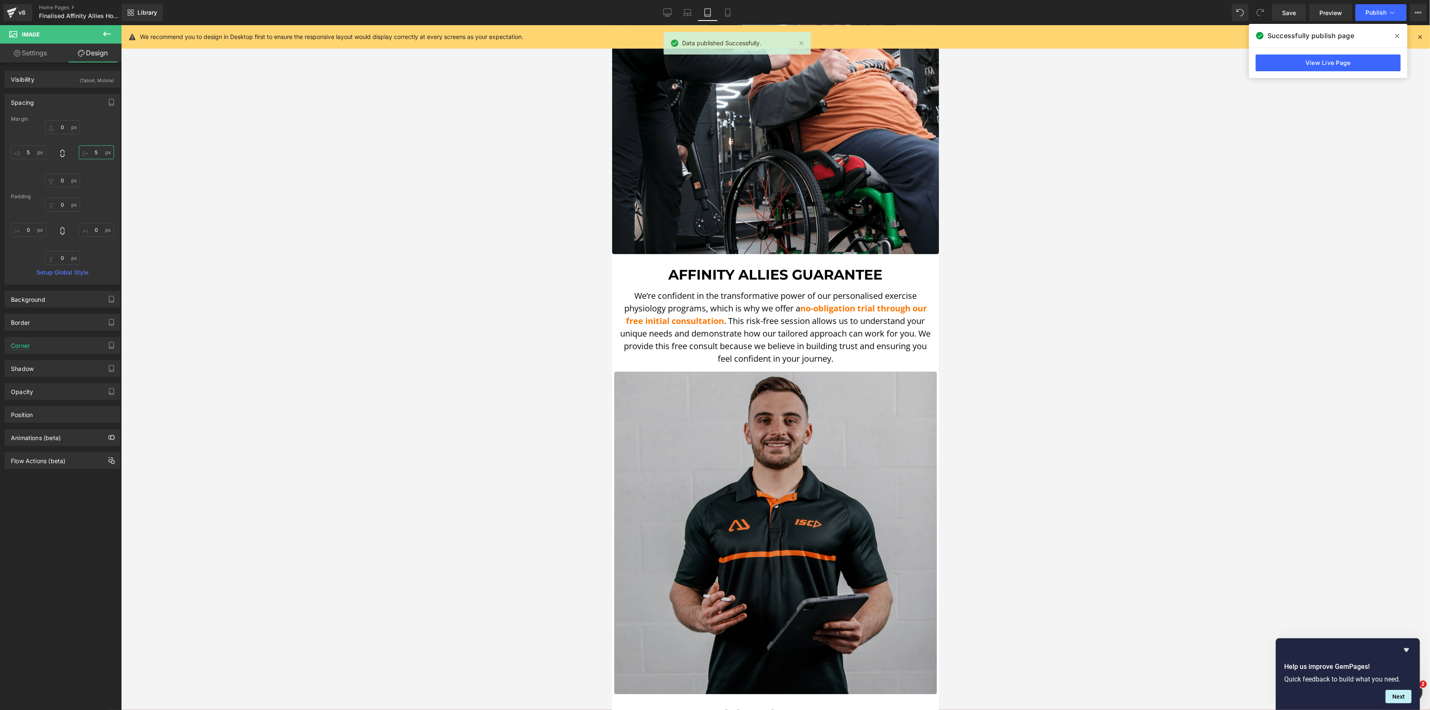
scroll to position [1816, 0]
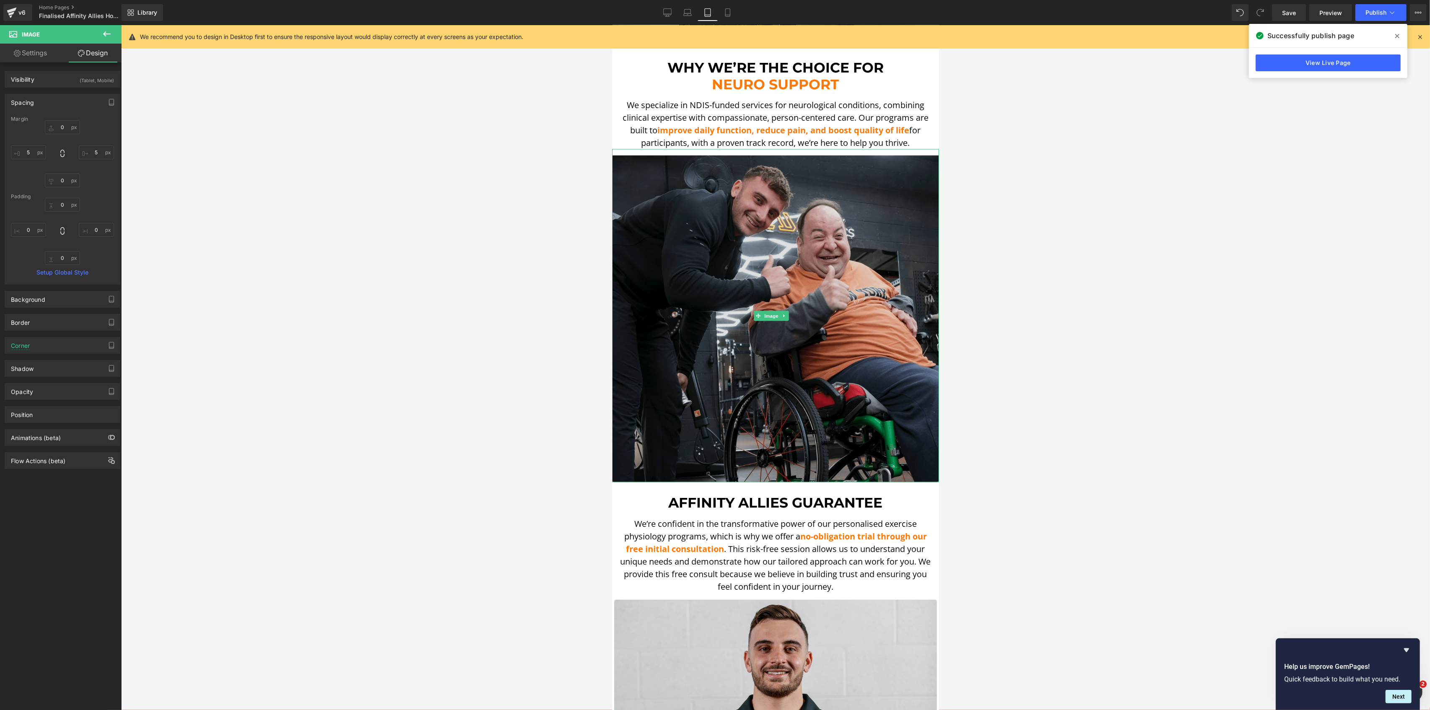
click at [775, 224] on img at bounding box center [775, 315] width 327 height 333
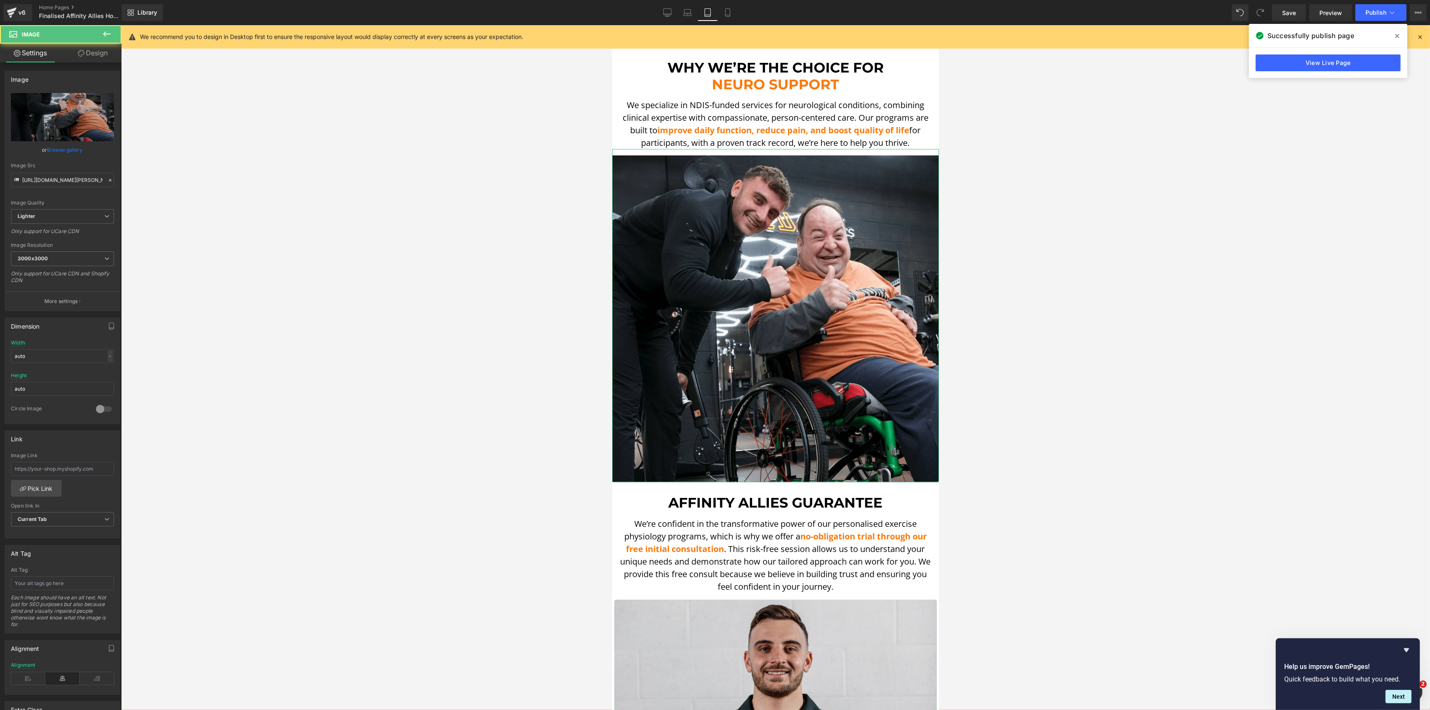
click at [92, 60] on link "Design" at bounding box center [92, 53] width 61 height 19
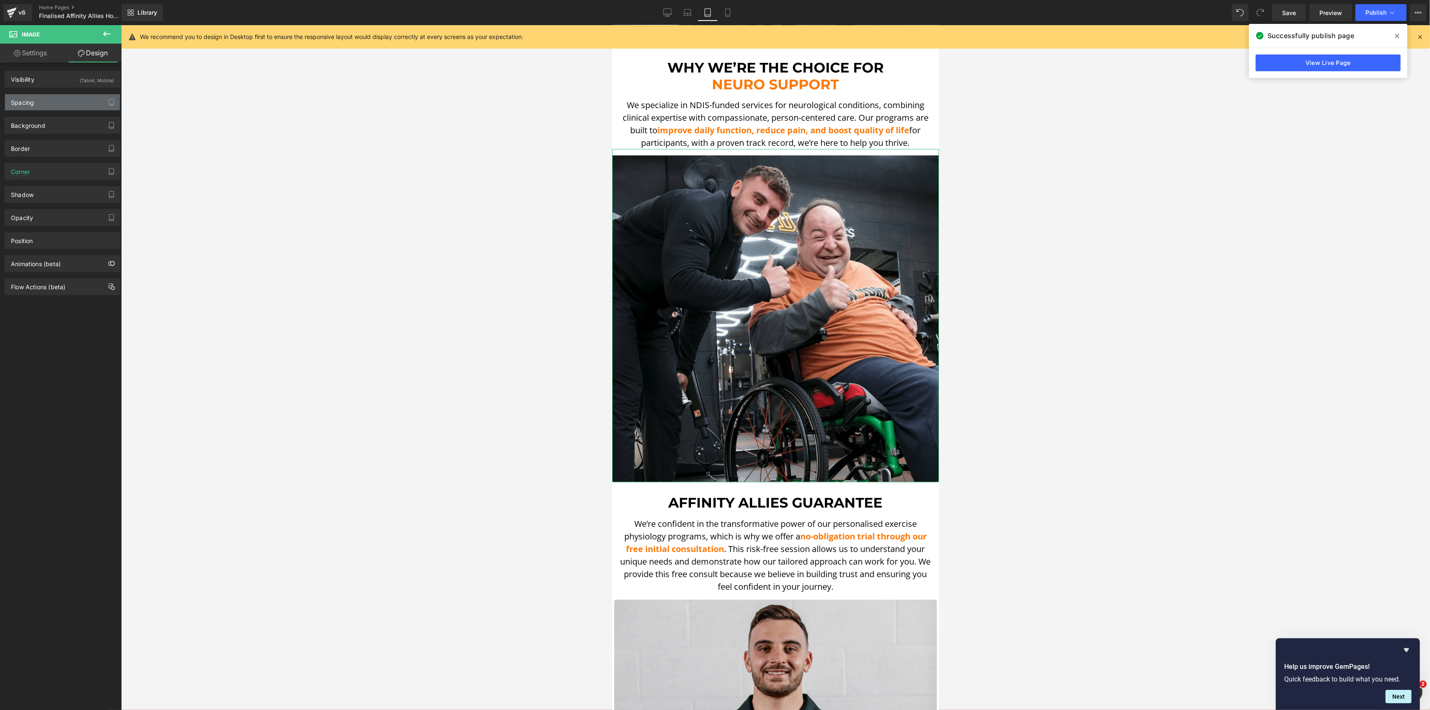
click at [40, 96] on div "Spacing" at bounding box center [62, 102] width 115 height 16
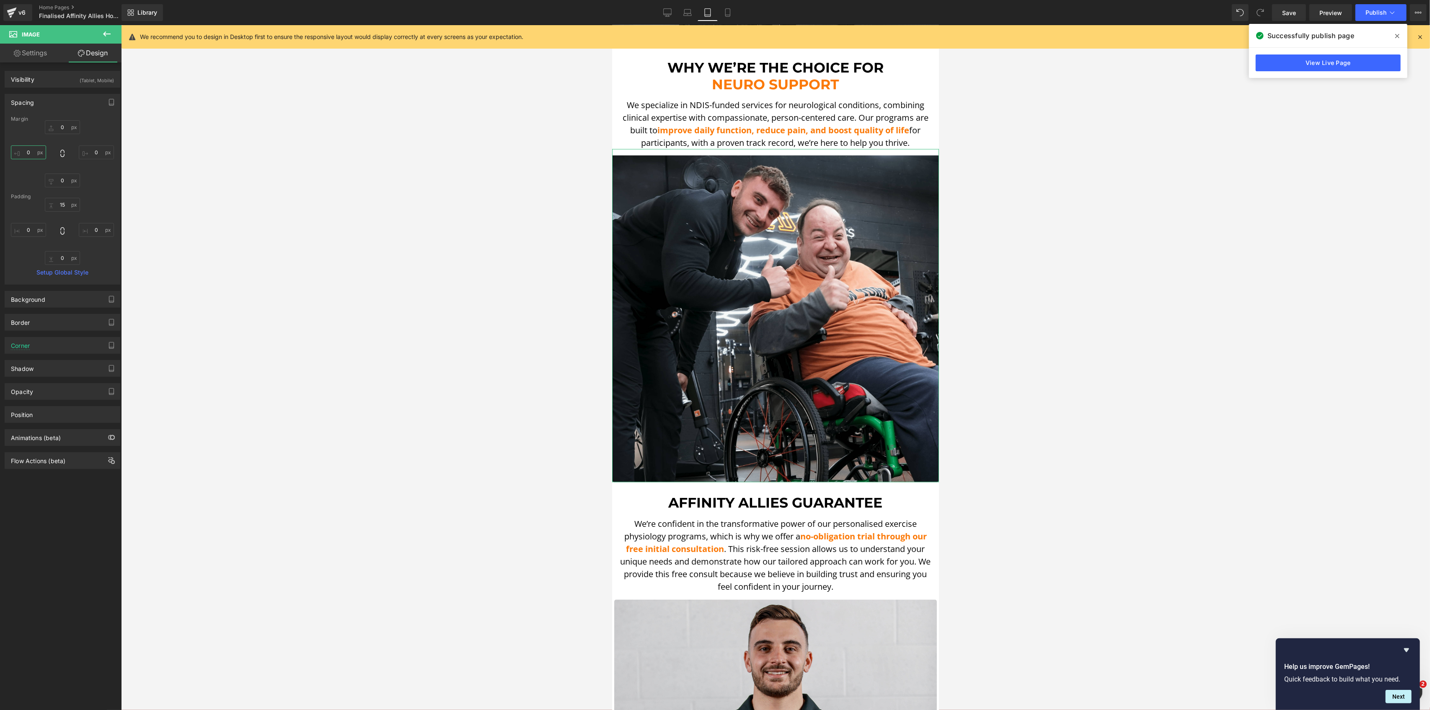
click at [27, 152] on input "text" at bounding box center [28, 152] width 35 height 14
type input "5"
click at [91, 156] on input "text" at bounding box center [96, 152] width 35 height 14
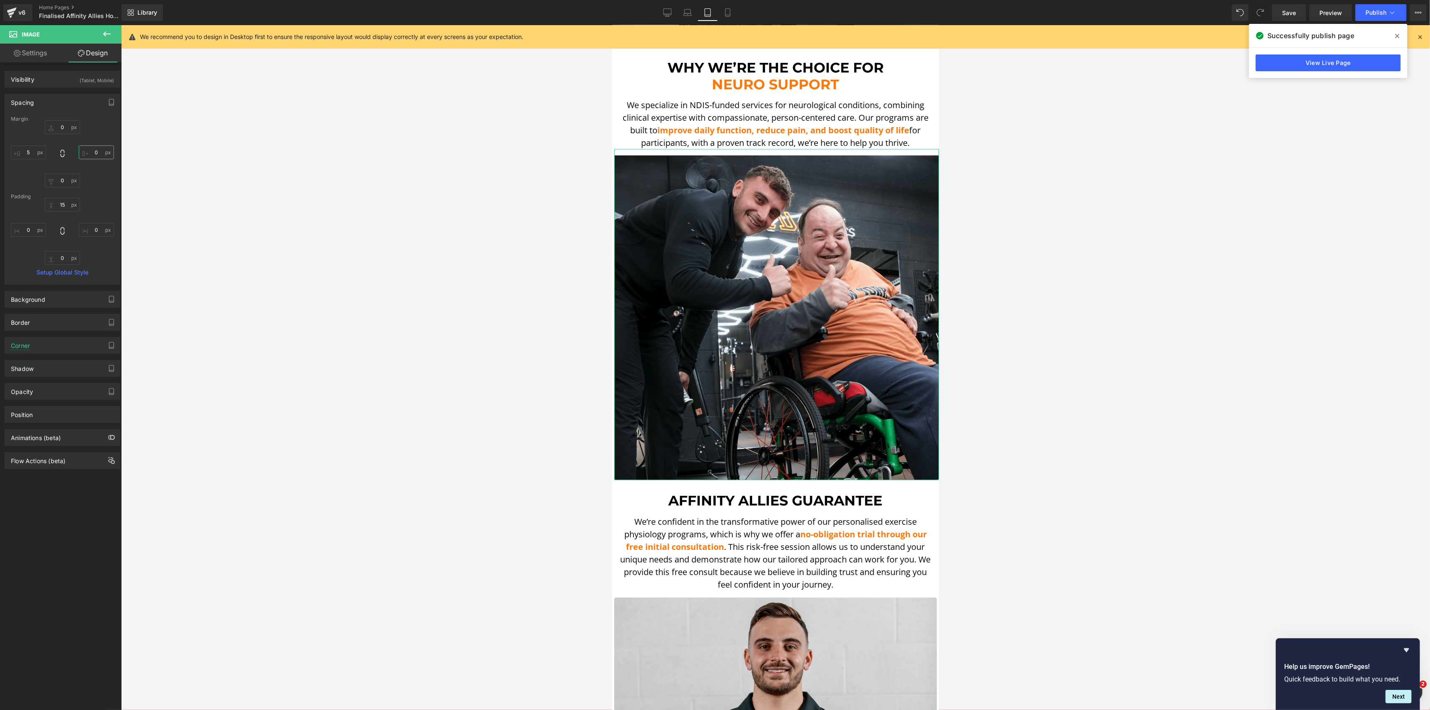
type input "5"
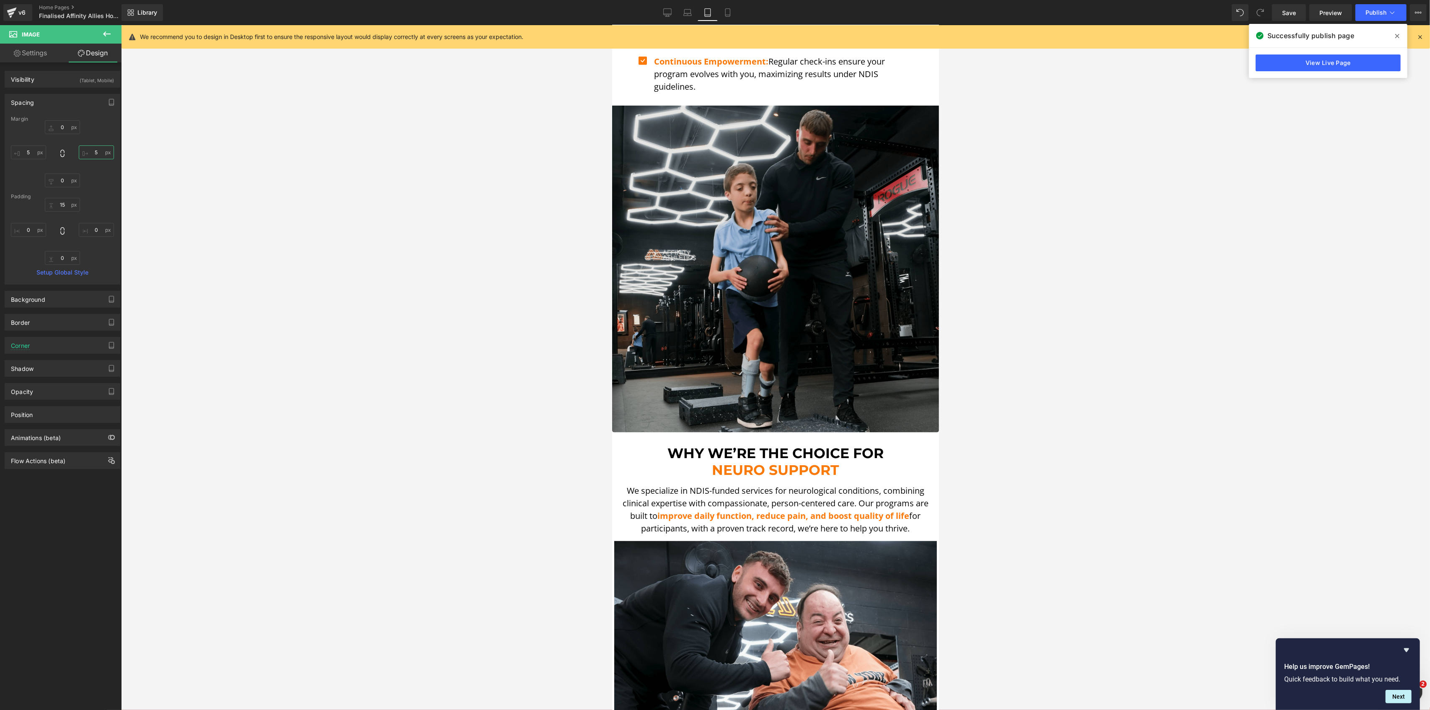
scroll to position [1425, 0]
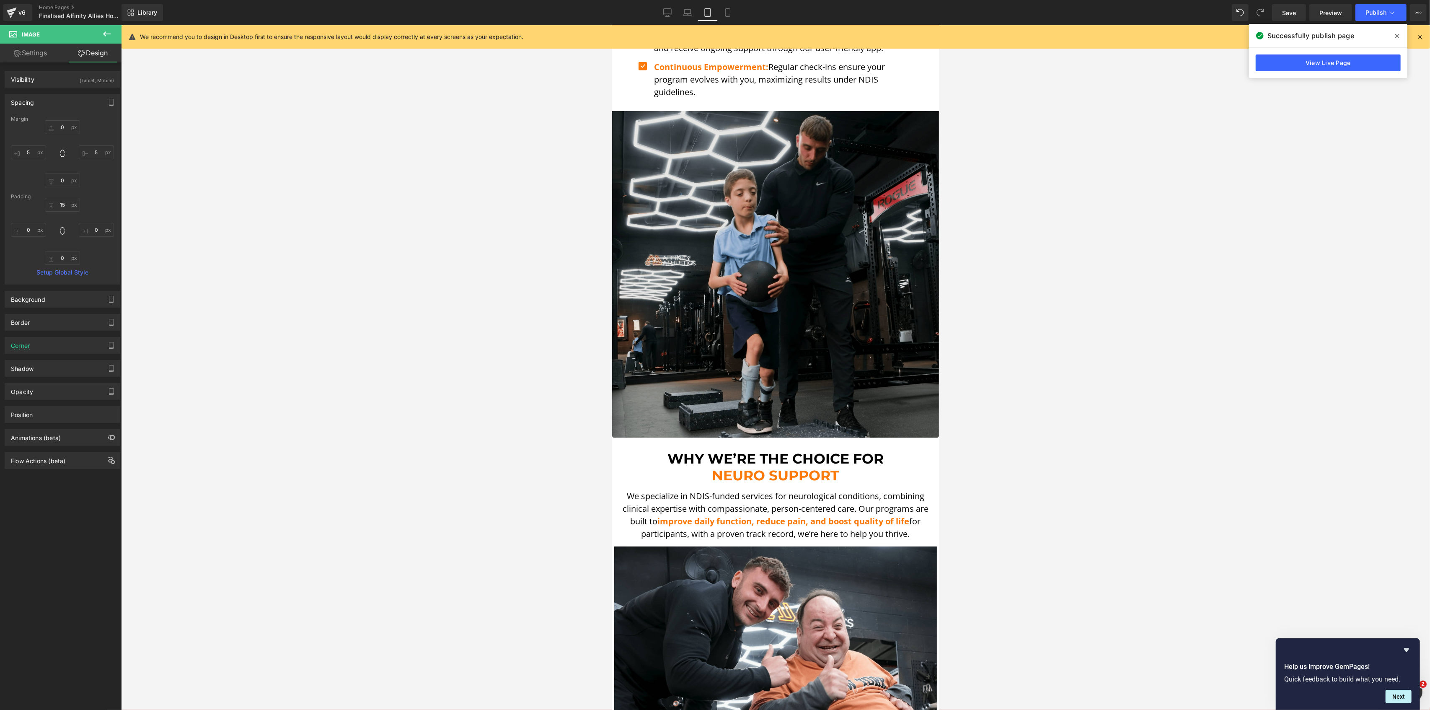
click at [774, 247] on img at bounding box center [775, 271] width 327 height 333
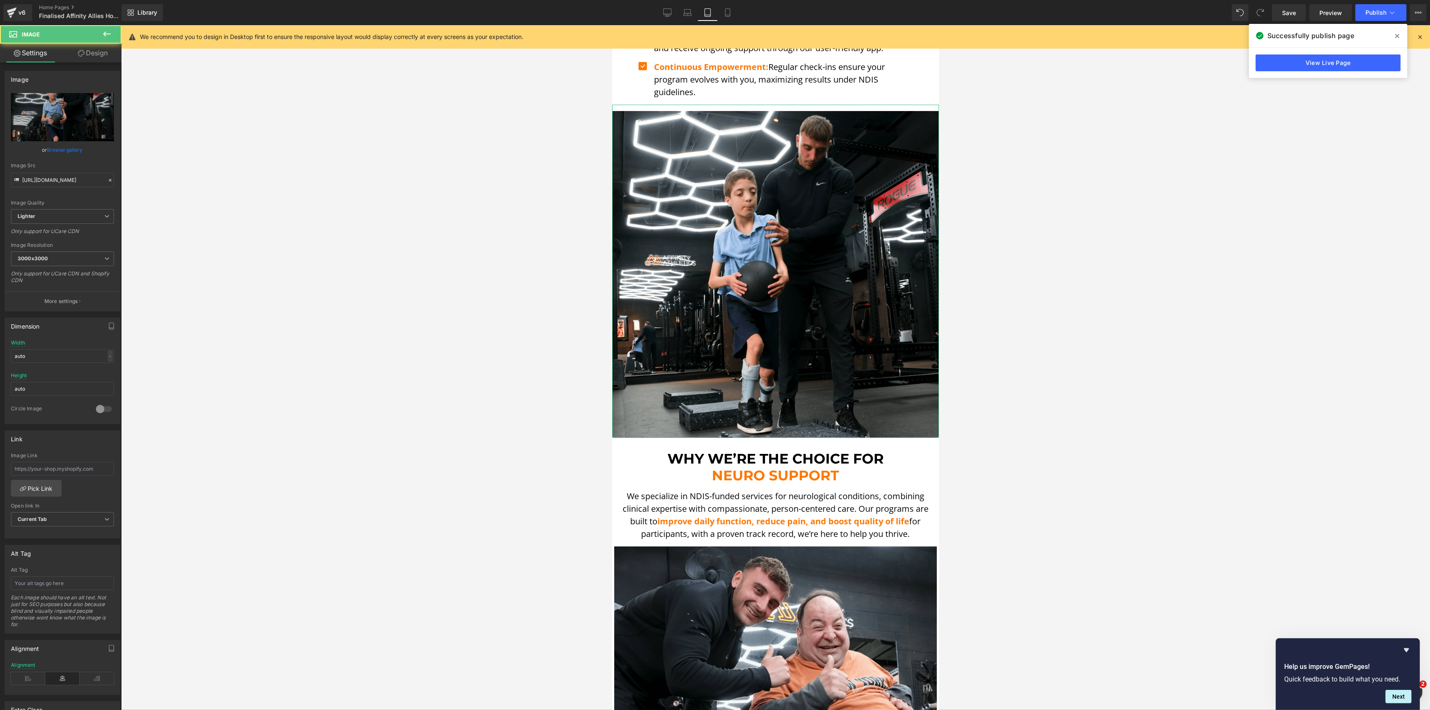
click at [93, 56] on link "Design" at bounding box center [92, 53] width 61 height 19
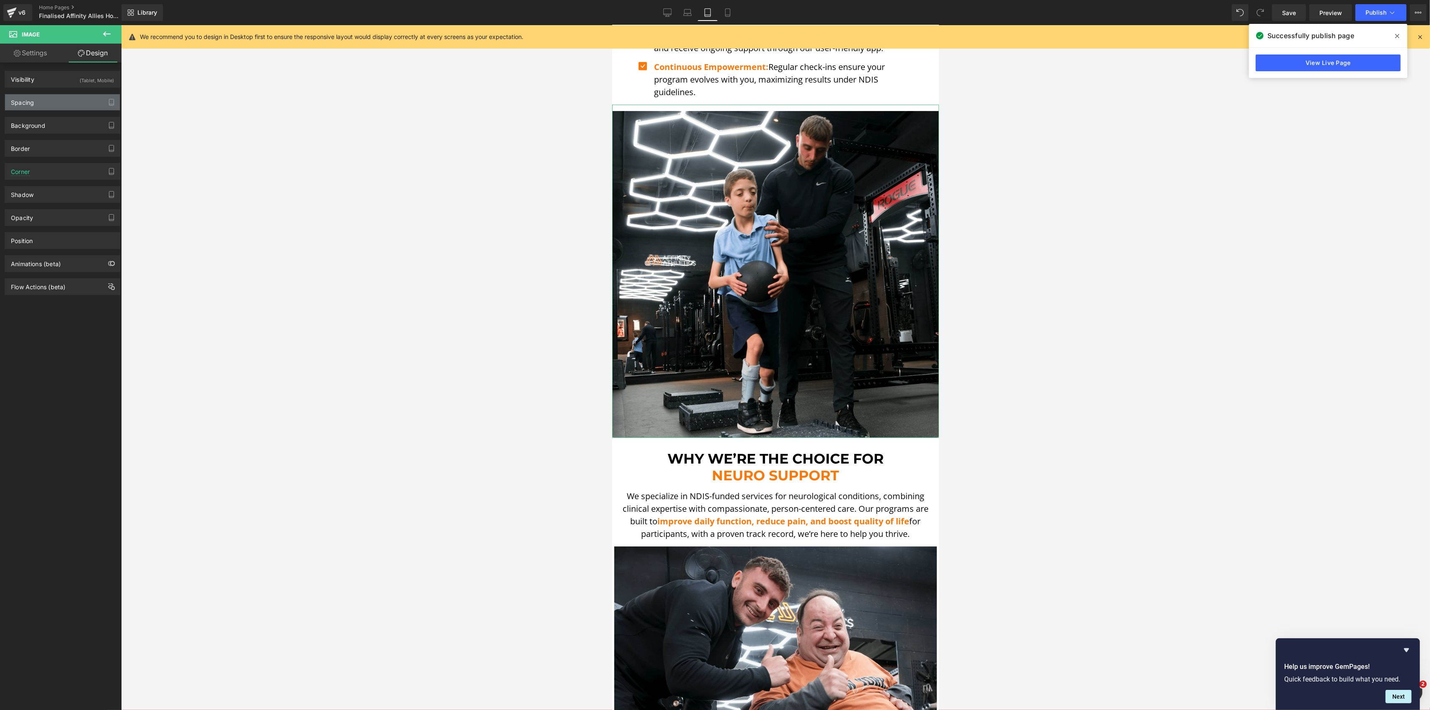
click at [44, 106] on div "Spacing" at bounding box center [62, 102] width 115 height 16
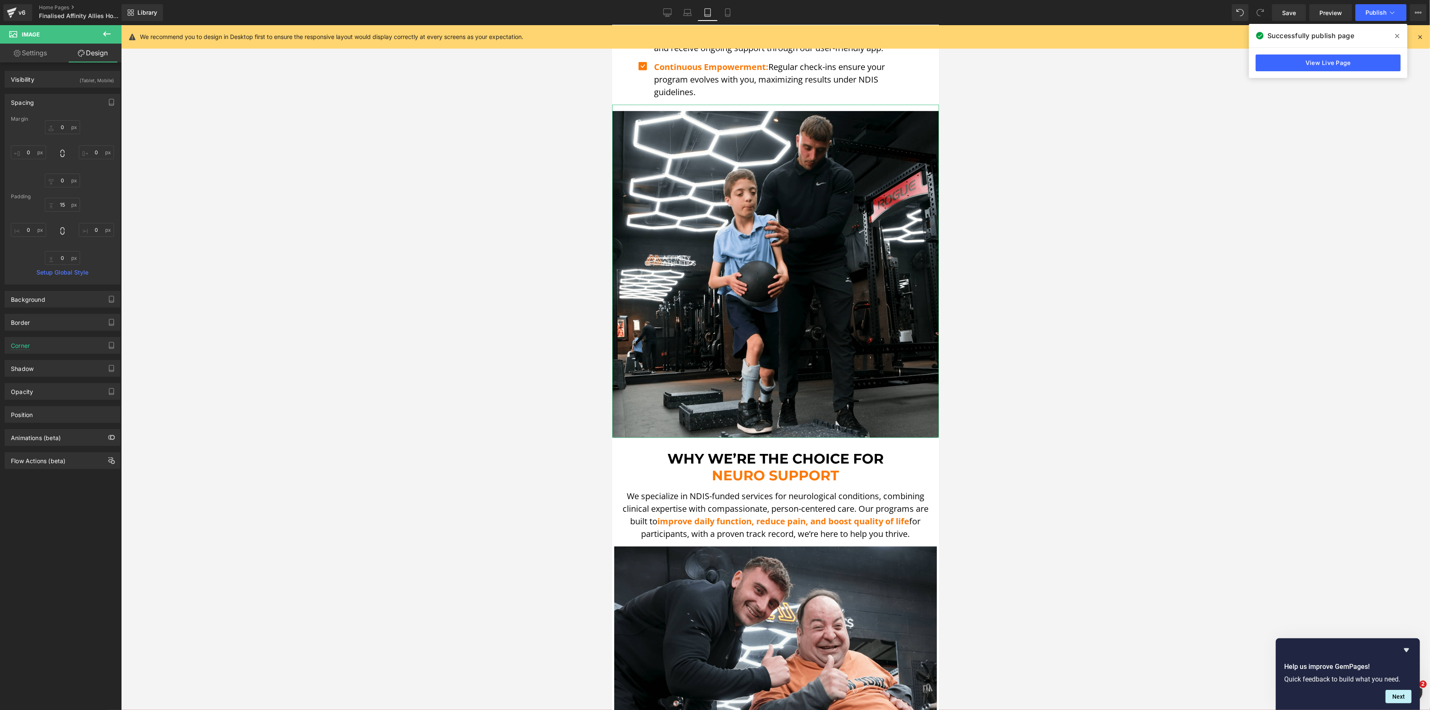
click at [34, 143] on div "0 0 0 0" at bounding box center [62, 153] width 103 height 67
click at [34, 153] on input "0" at bounding box center [28, 152] width 35 height 14
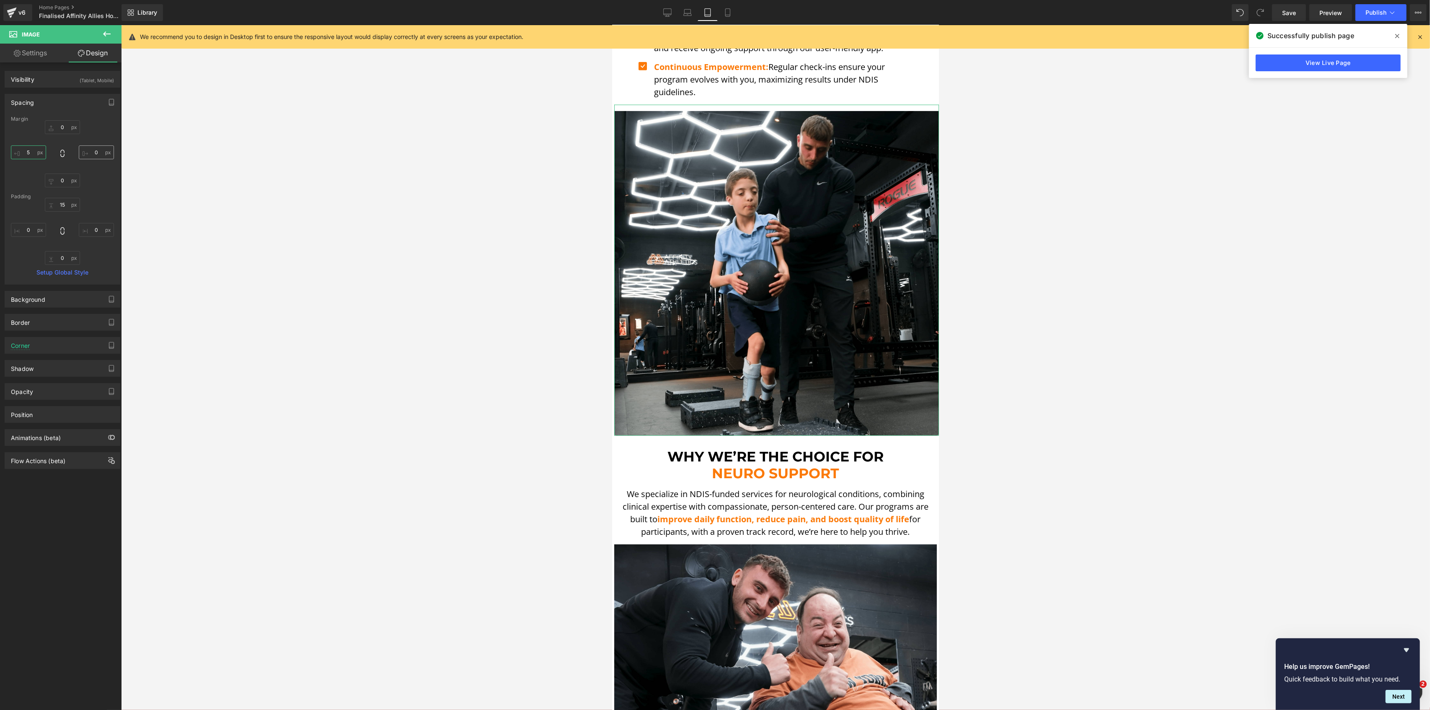
type input "5"
click at [96, 157] on input "0" at bounding box center [96, 152] width 35 height 14
type input "5"
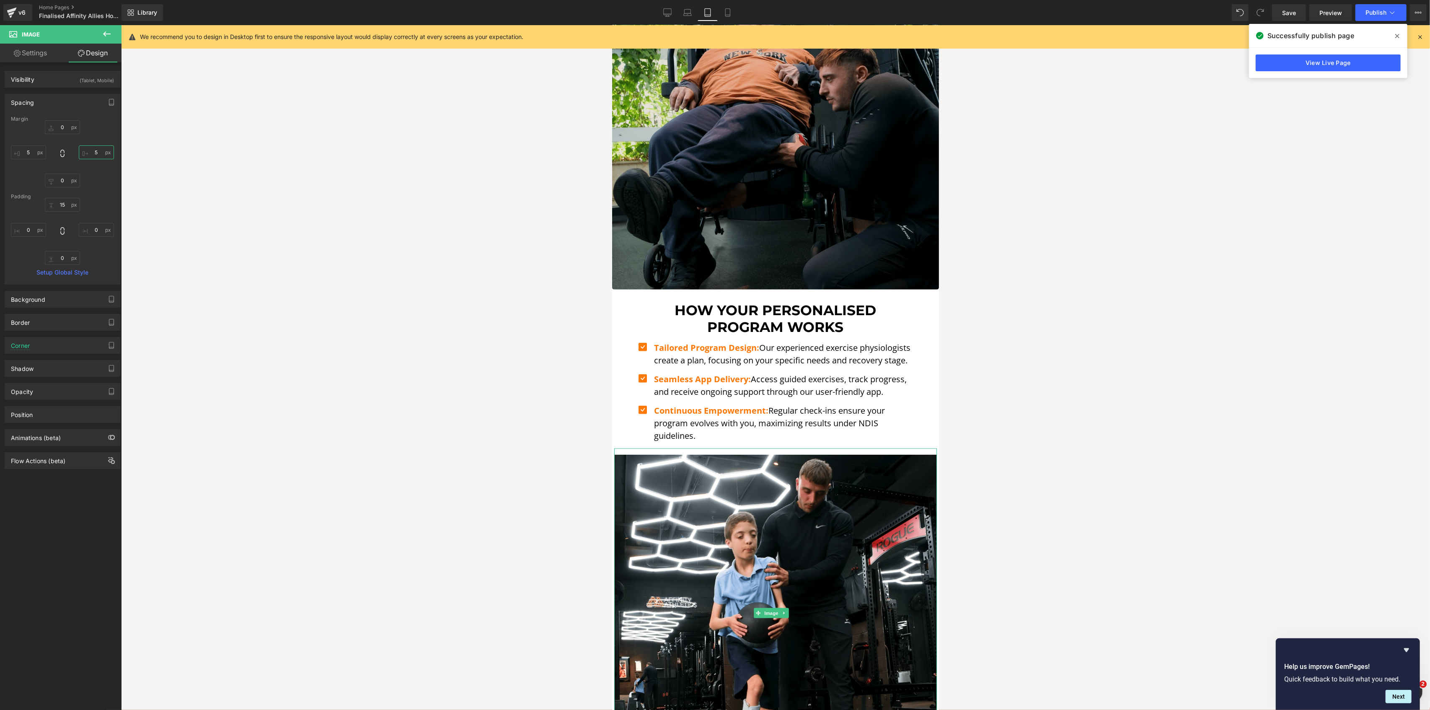
scroll to position [1034, 0]
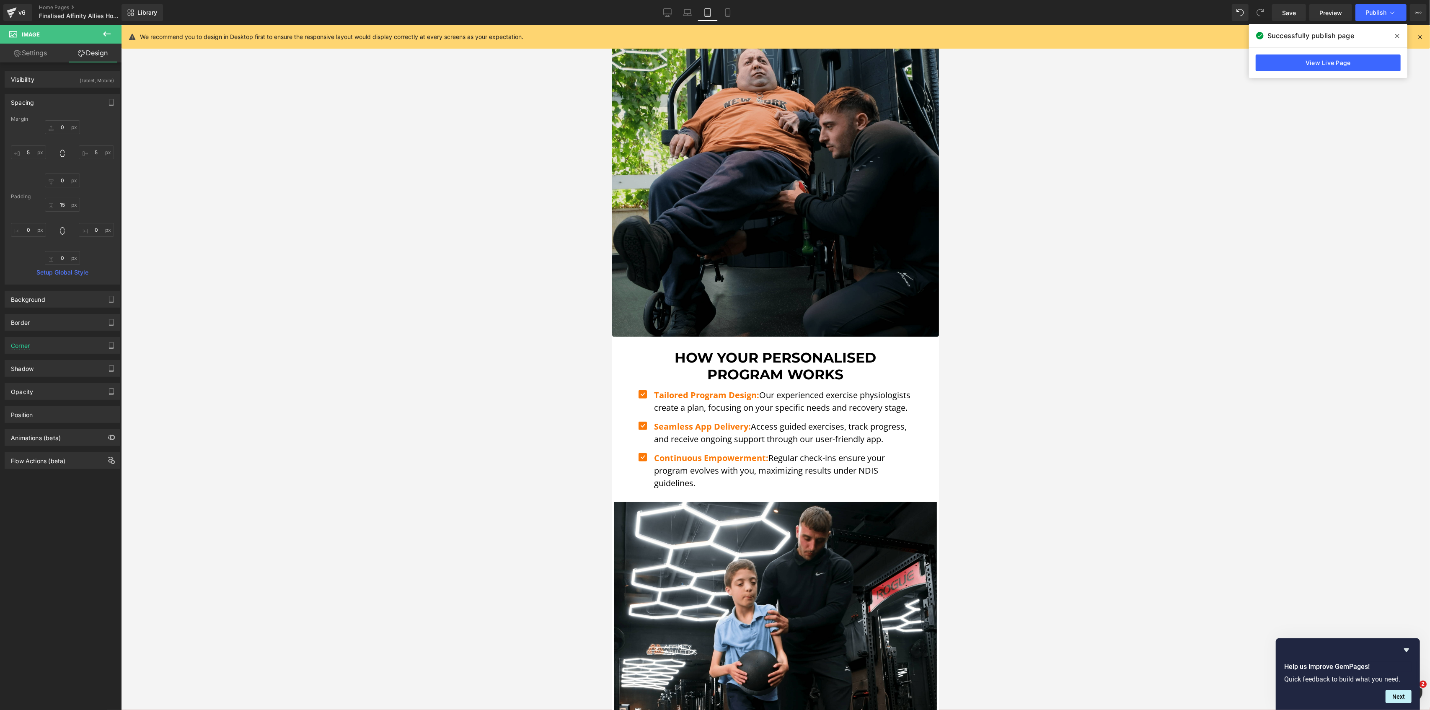
click at [729, 158] on img at bounding box center [775, 173] width 327 height 327
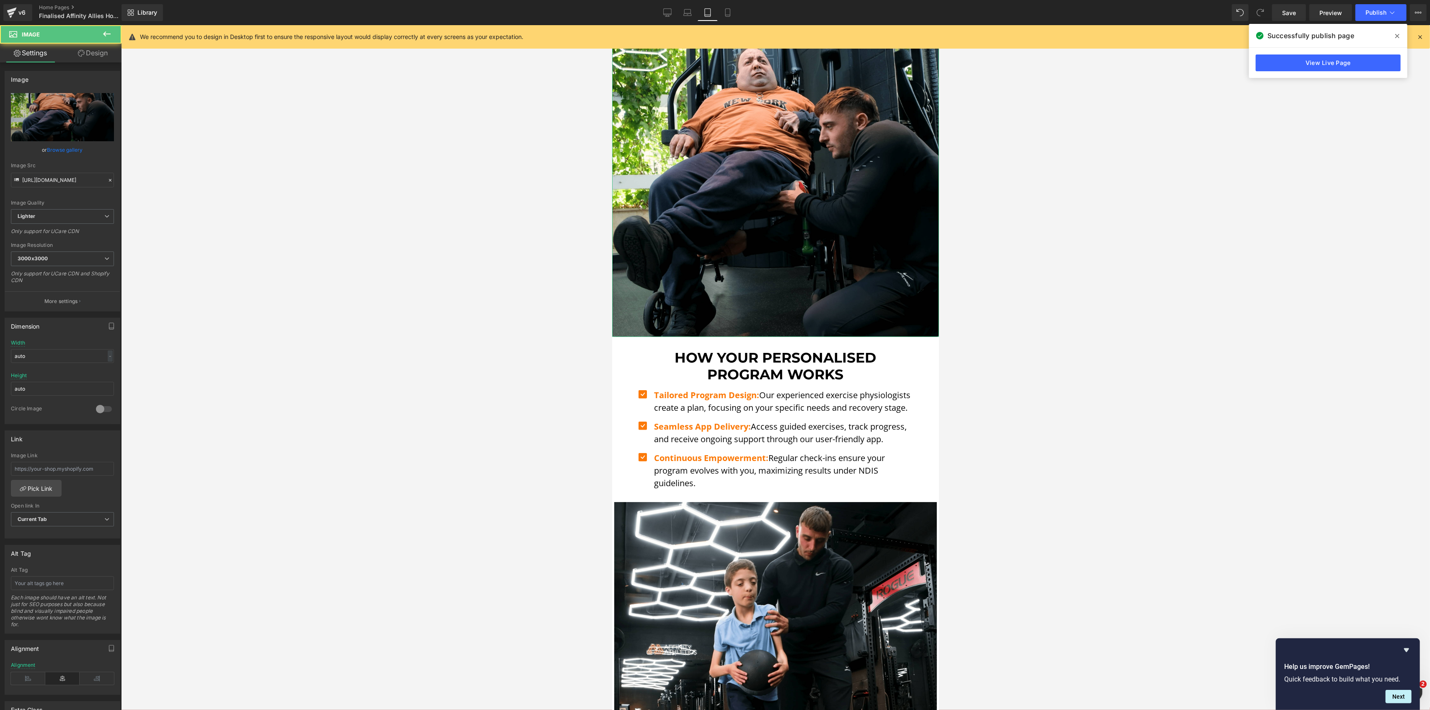
click at [81, 47] on link "Design" at bounding box center [92, 53] width 61 height 19
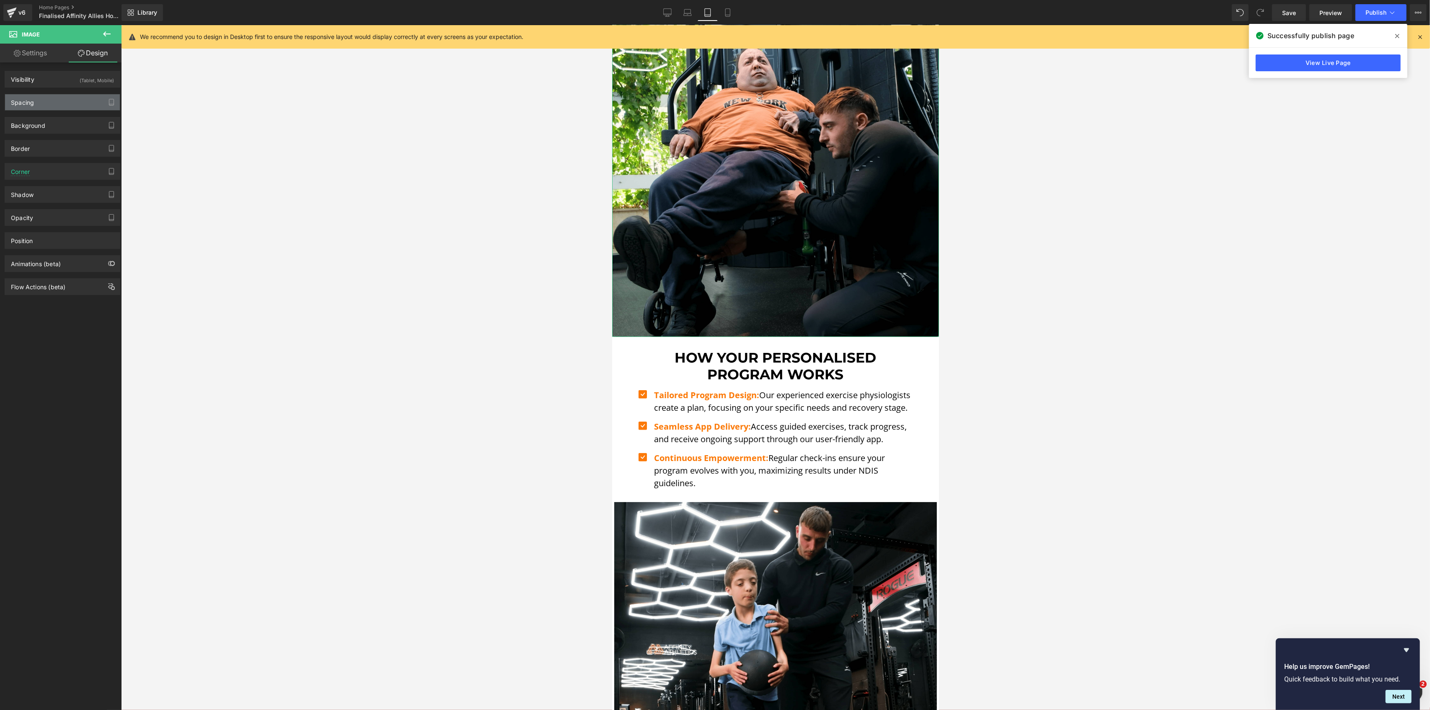
click at [39, 102] on div "Spacing" at bounding box center [62, 102] width 115 height 16
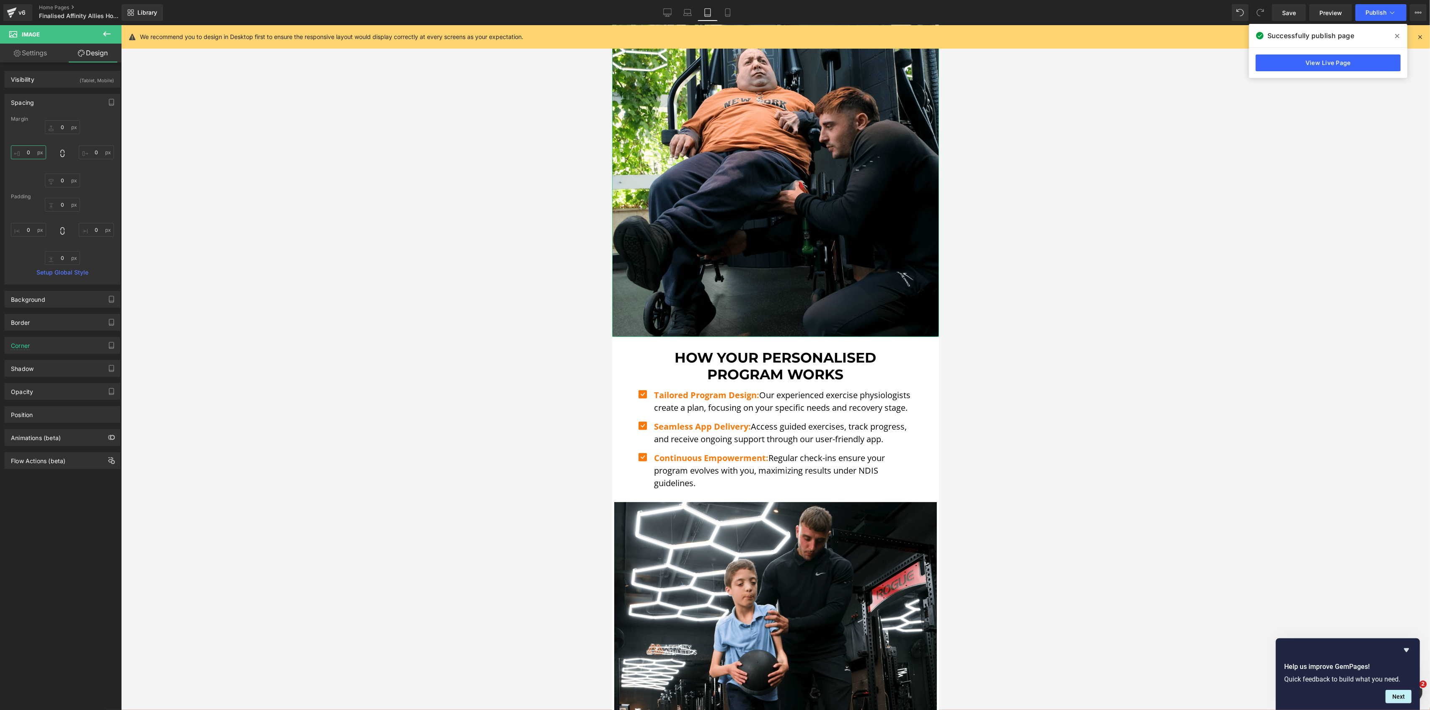
click at [32, 153] on input "text" at bounding box center [28, 152] width 35 height 14
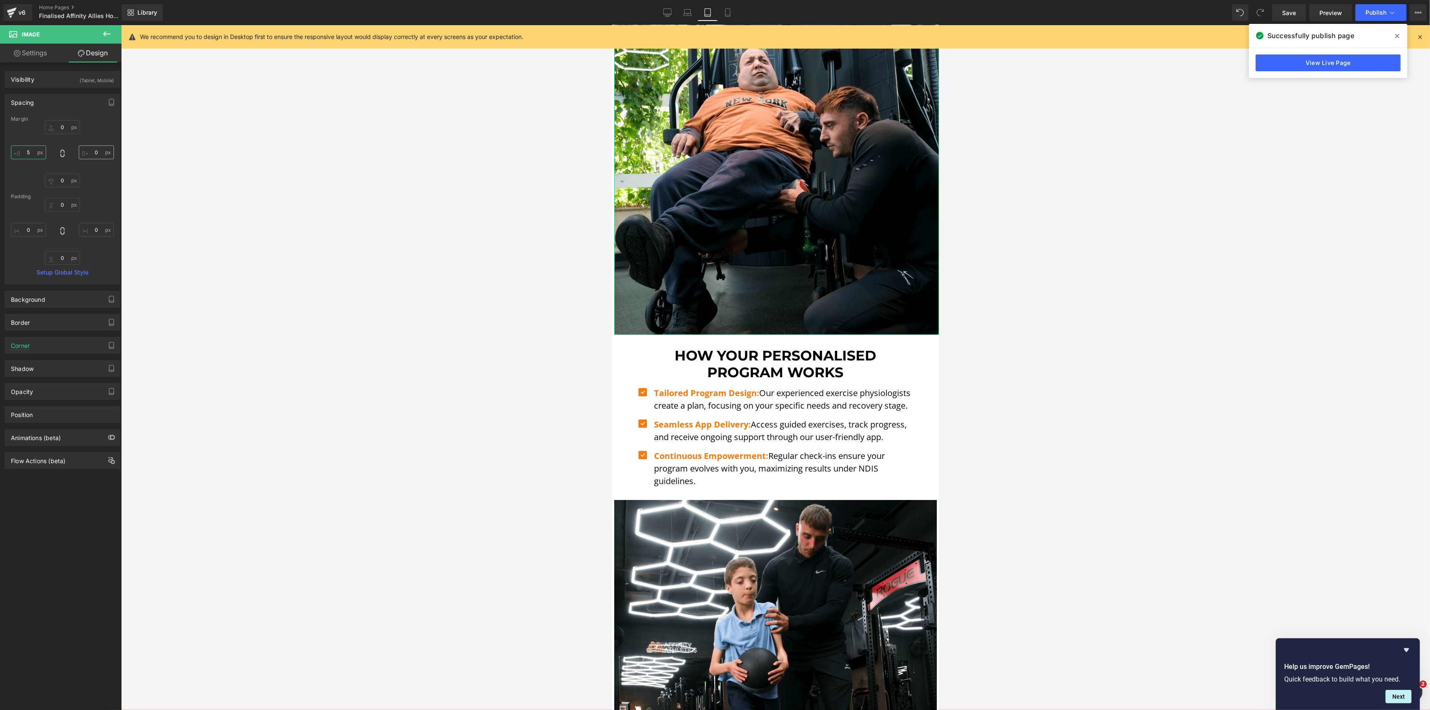
type input "5"
click at [84, 157] on input "text" at bounding box center [96, 152] width 35 height 14
type input "5"
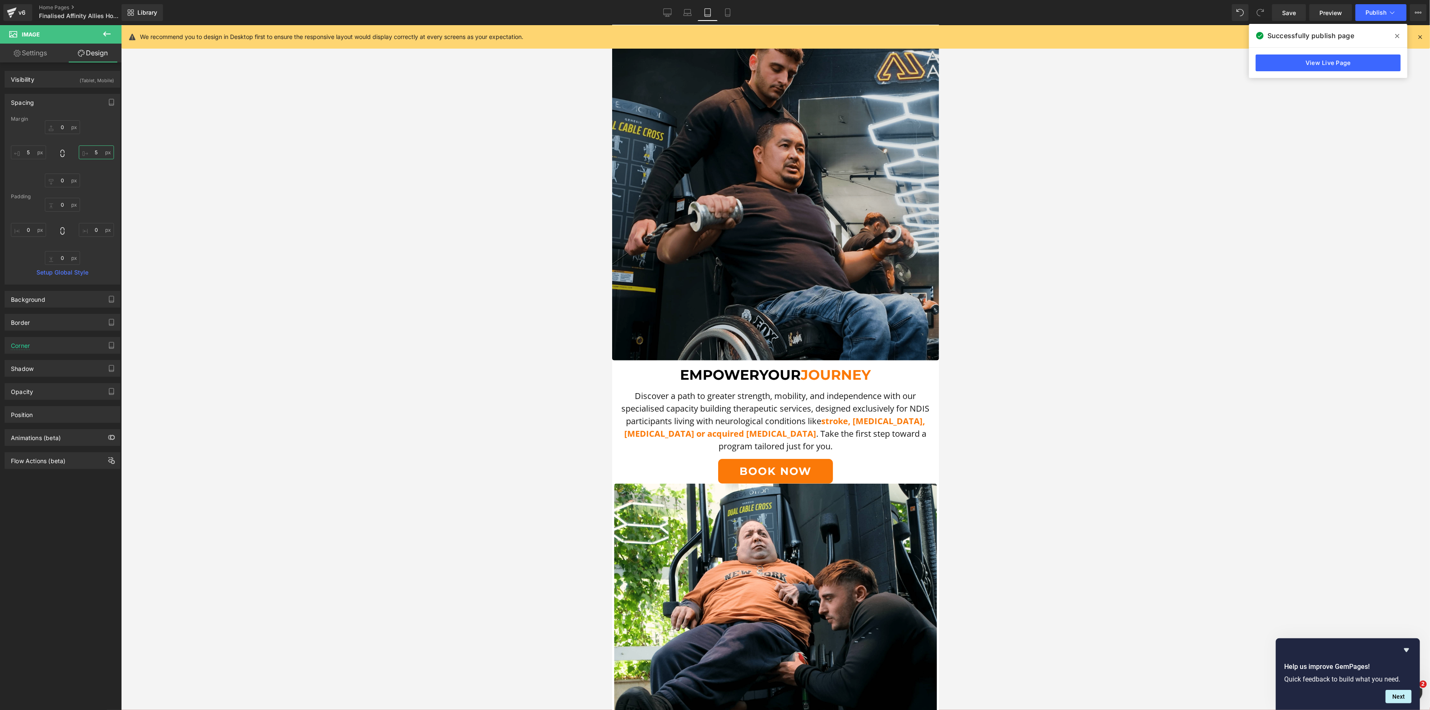
scroll to position [531, 0]
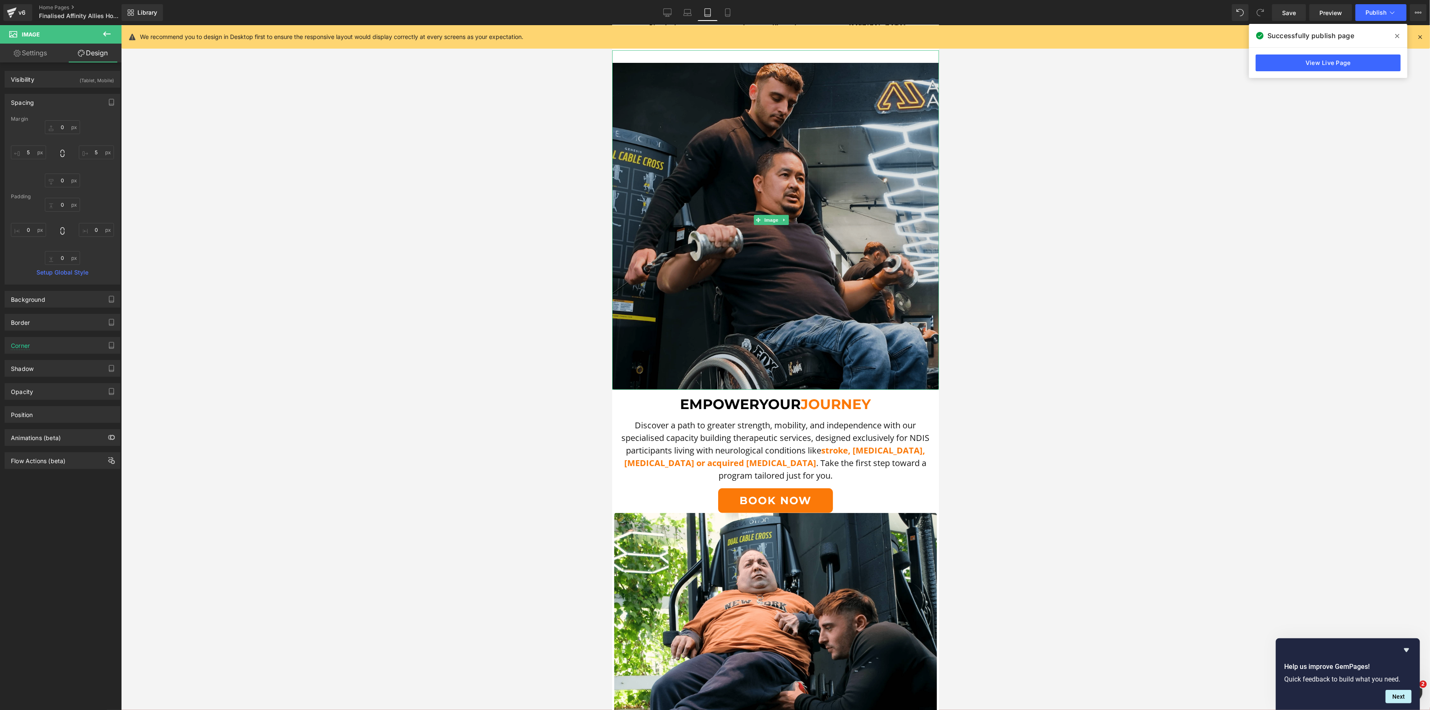
click at [704, 197] on img at bounding box center [775, 219] width 327 height 339
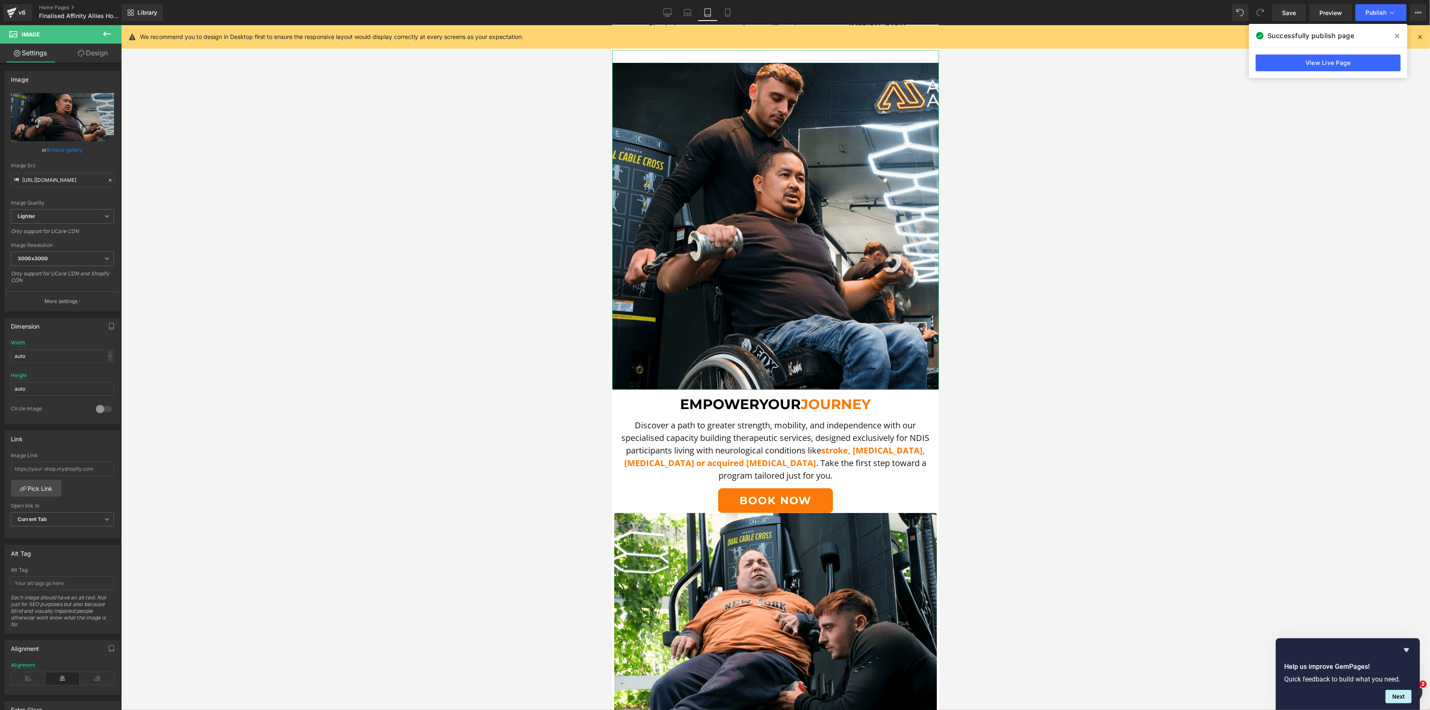
click at [86, 54] on link "Design" at bounding box center [92, 53] width 61 height 19
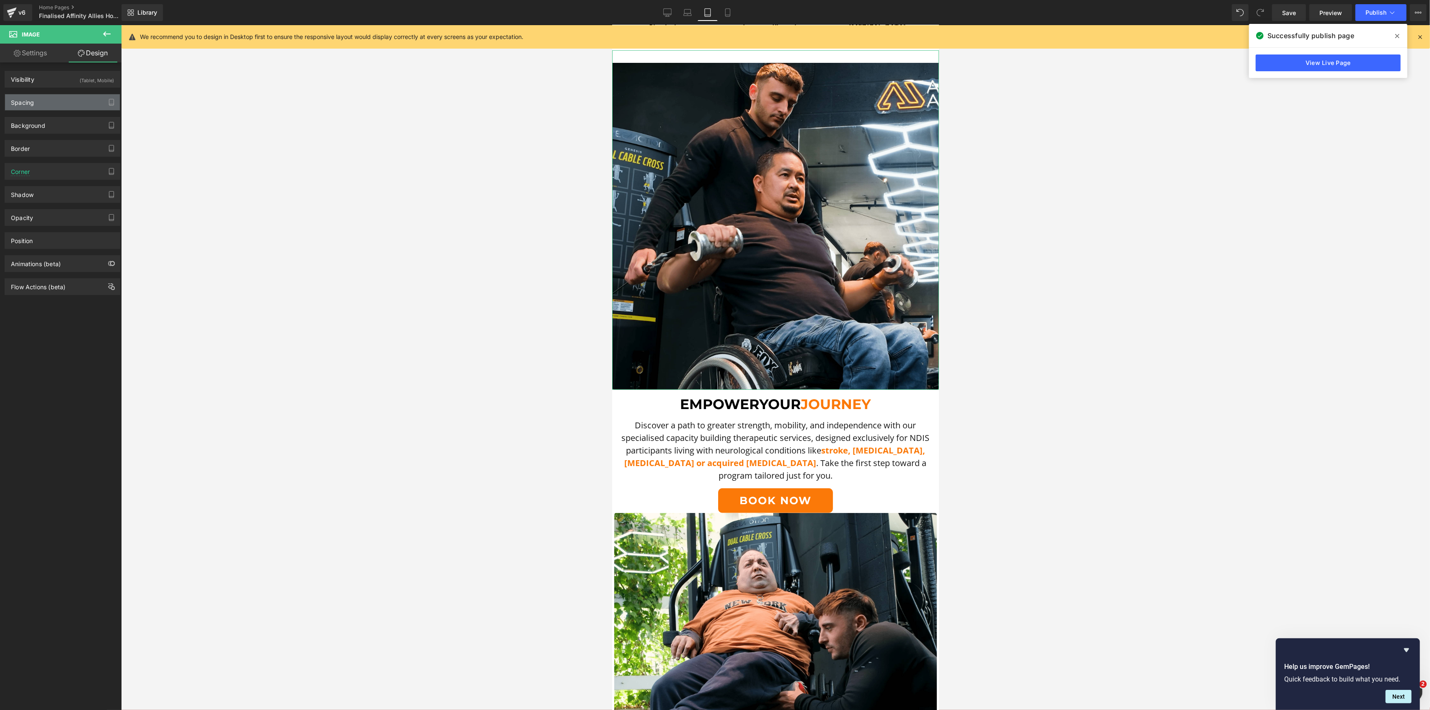
click at [36, 104] on div "Spacing" at bounding box center [62, 102] width 115 height 16
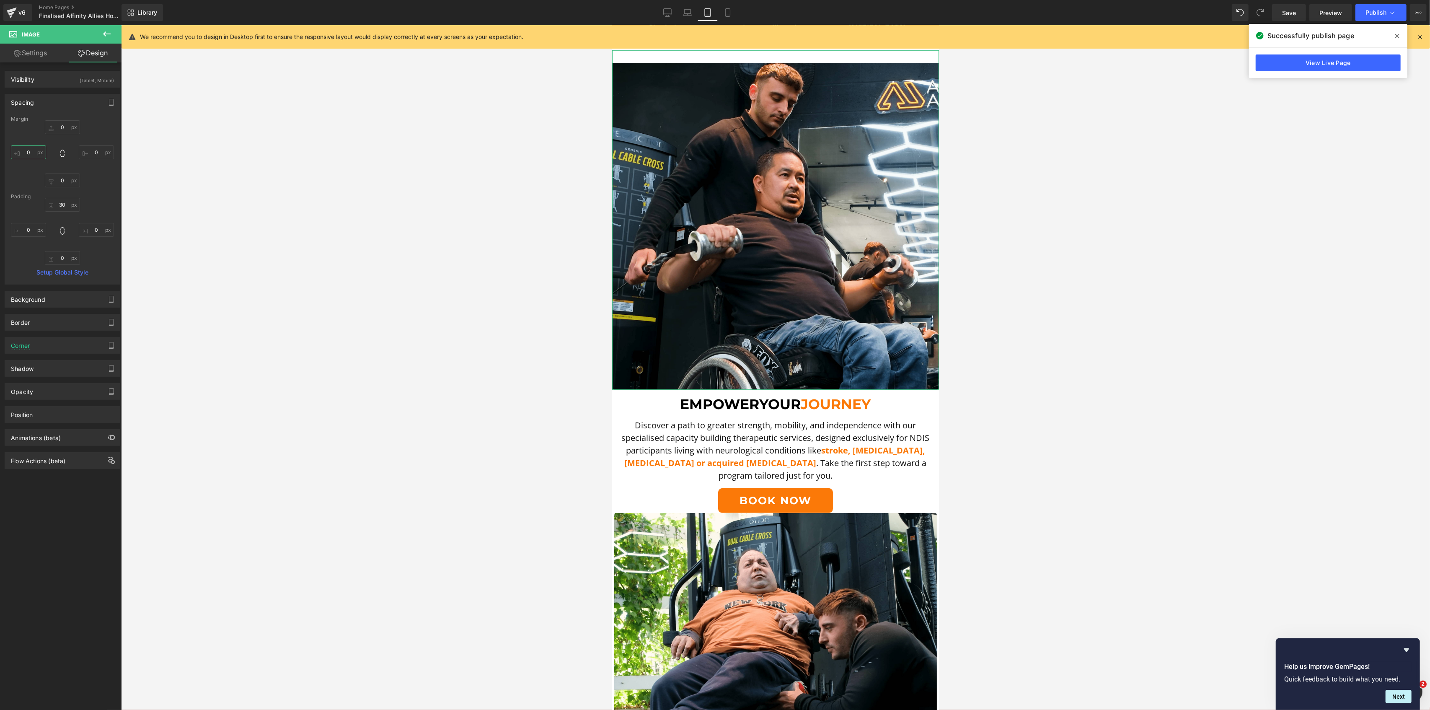
click at [38, 151] on input "0" at bounding box center [28, 152] width 35 height 14
type input "5"
click at [84, 153] on input "0" at bounding box center [96, 152] width 35 height 14
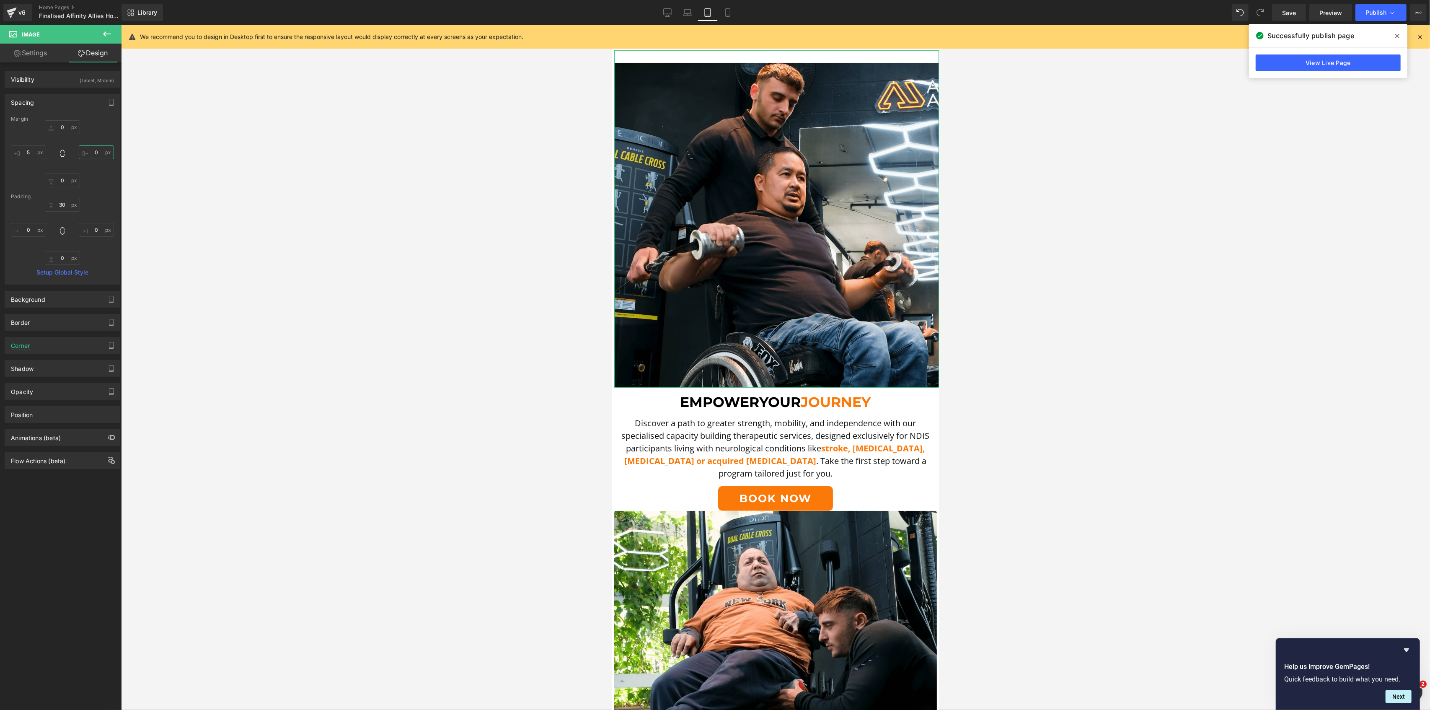
type input "5"
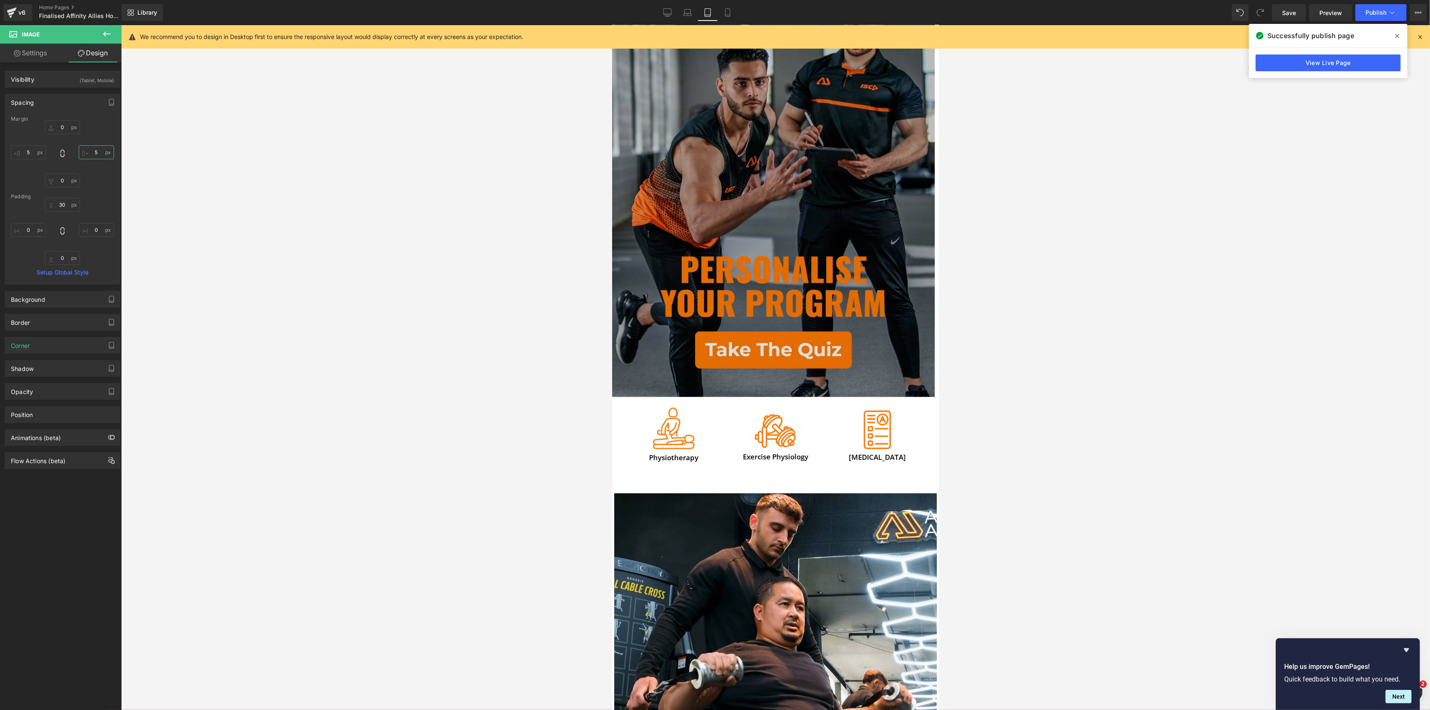
scroll to position [111, 0]
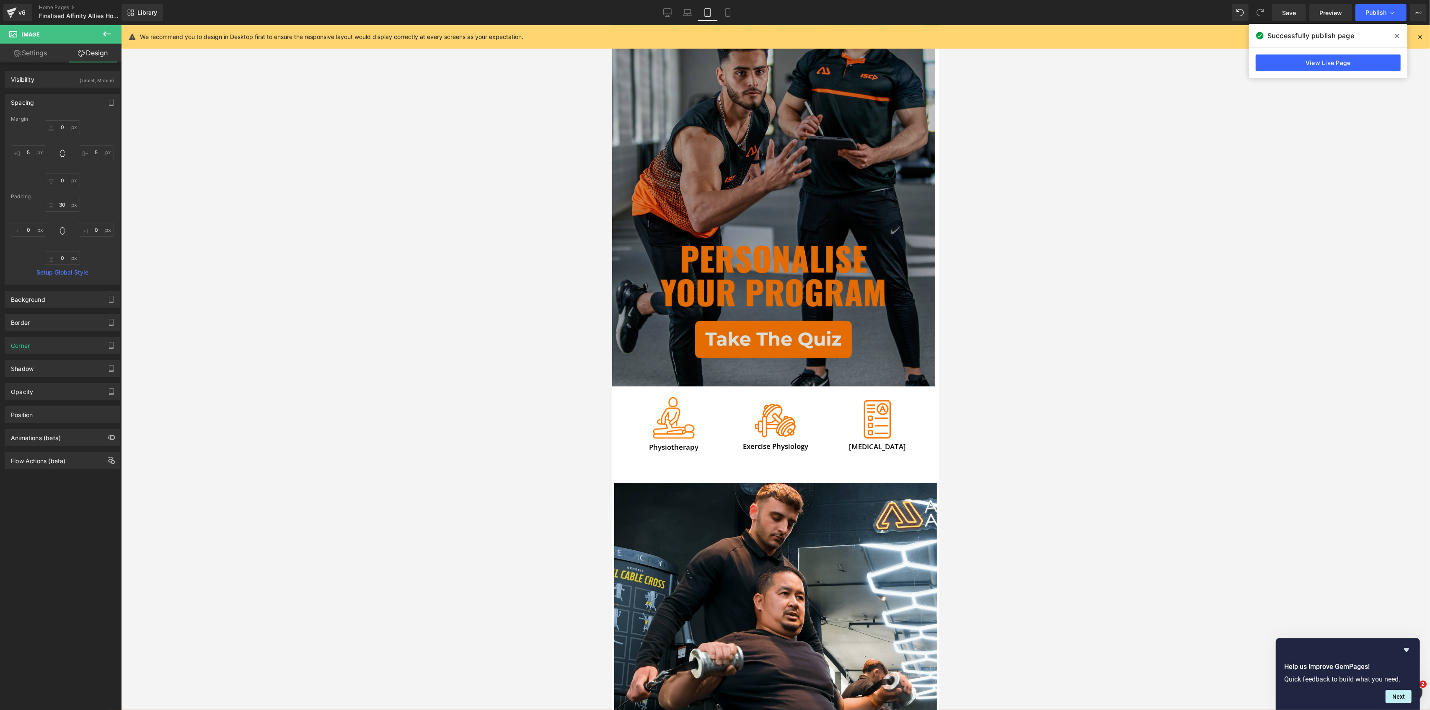
click at [696, 109] on img at bounding box center [773, 185] width 323 height 404
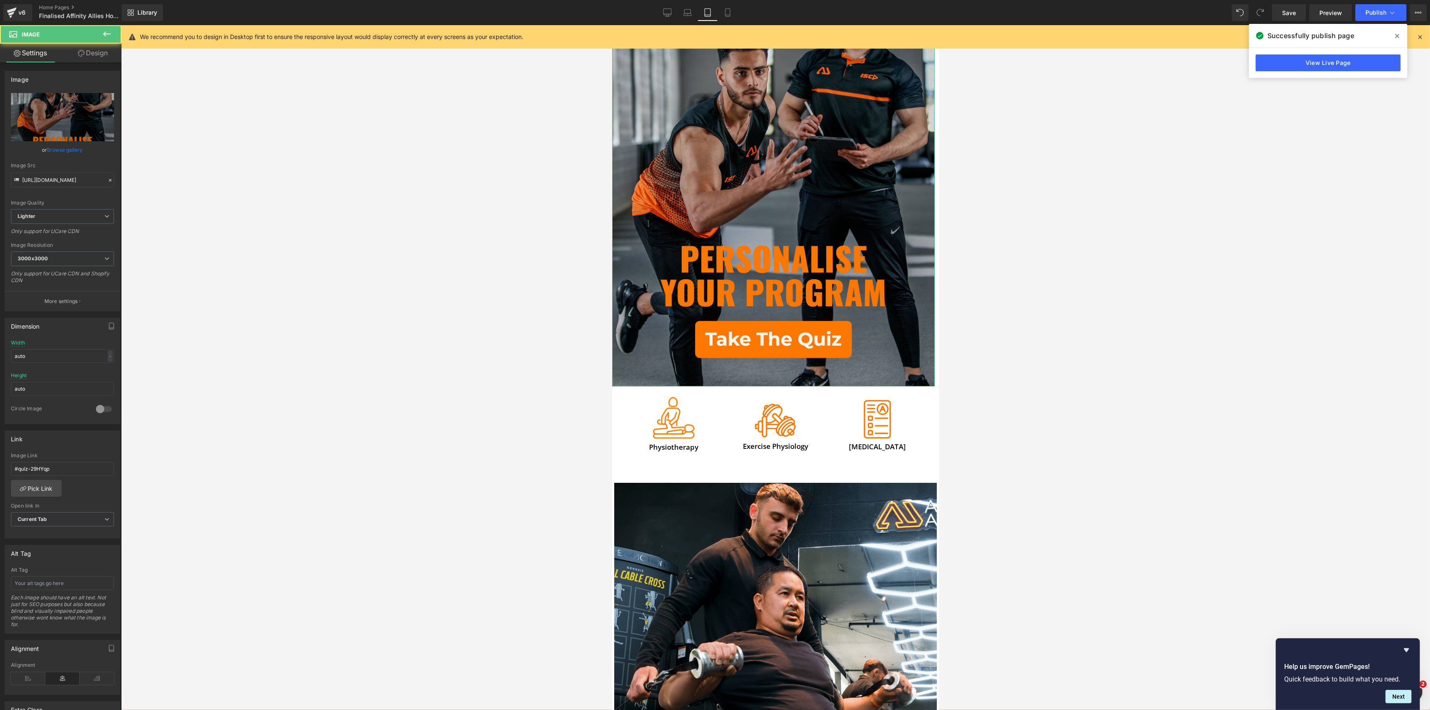
click at [91, 54] on link "Design" at bounding box center [92, 53] width 61 height 19
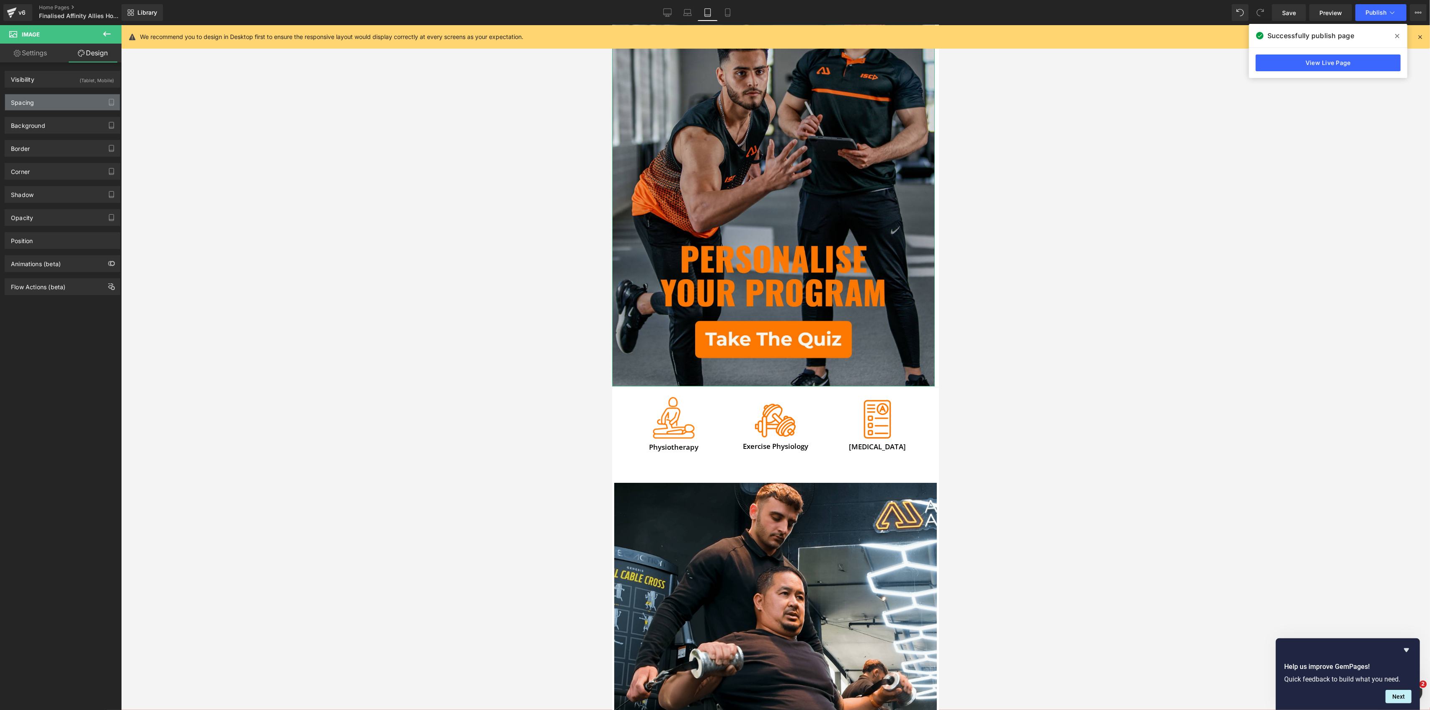
click at [67, 98] on div "Spacing" at bounding box center [62, 102] width 115 height 16
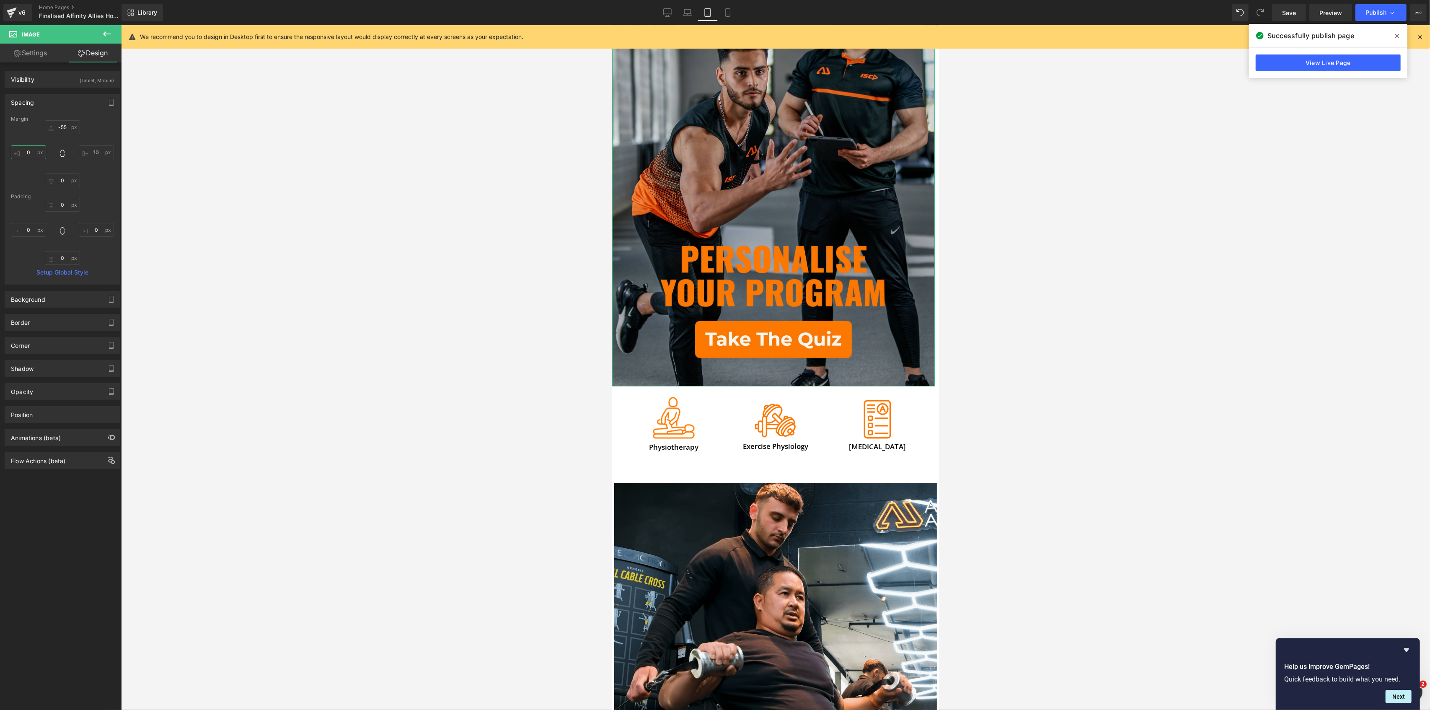
click at [21, 150] on input "text" at bounding box center [28, 152] width 35 height 14
type input "5"
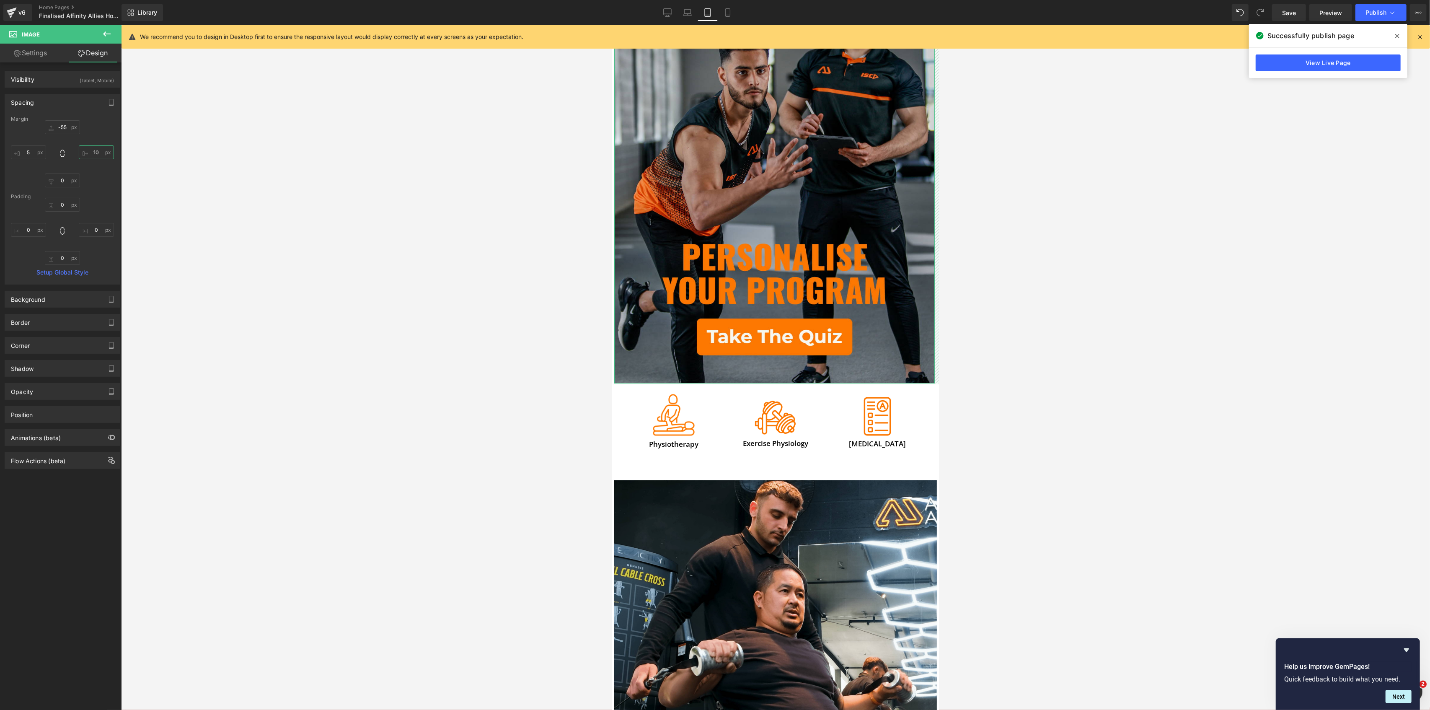
click at [101, 155] on input "text" at bounding box center [96, 152] width 35 height 14
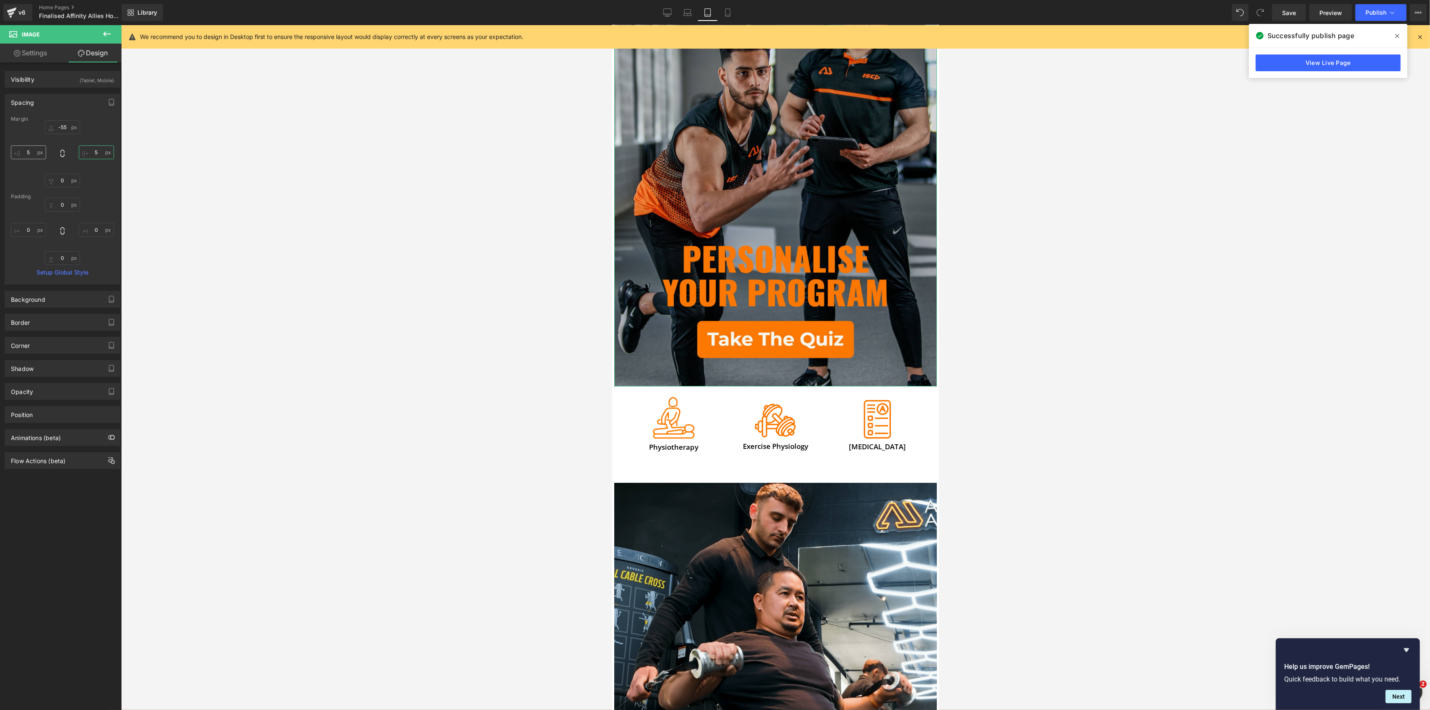
type input "5"
click at [24, 151] on input "5" at bounding box center [28, 152] width 35 height 14
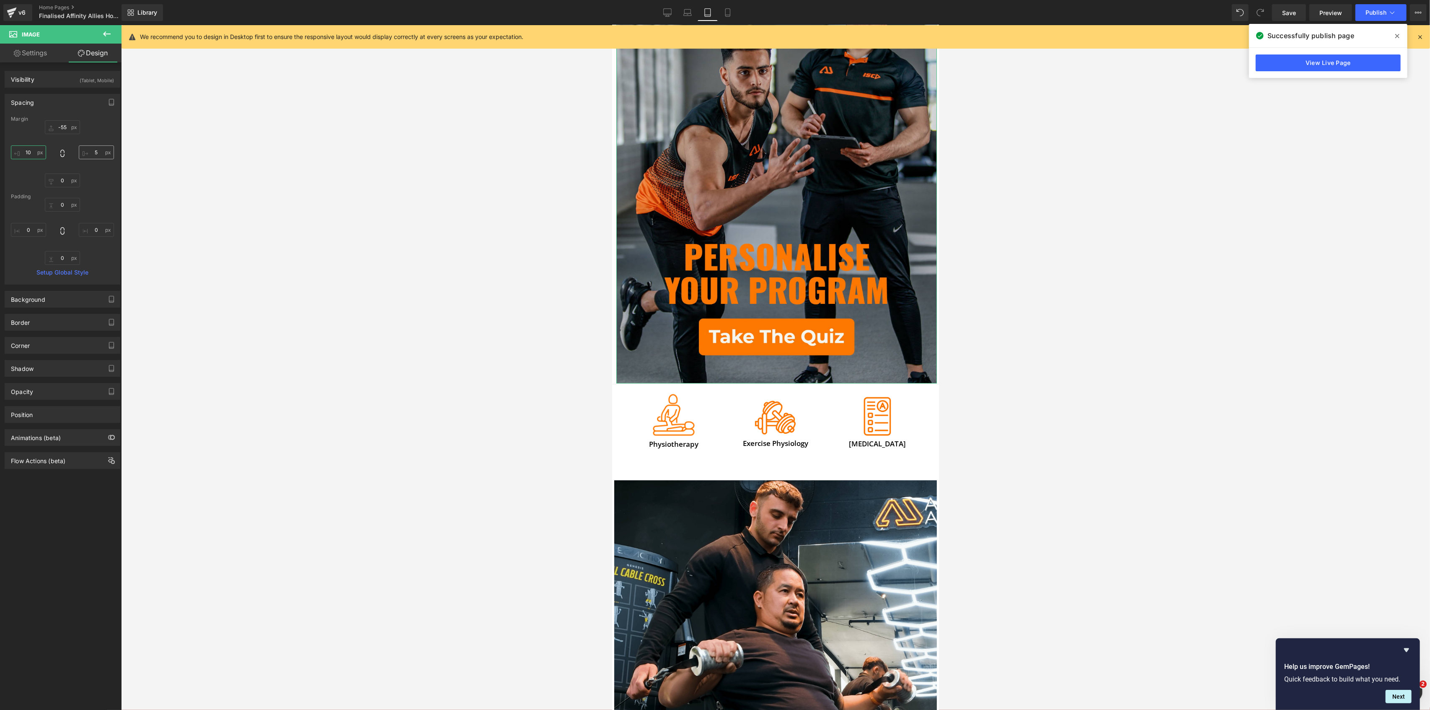
type input "10"
click at [93, 155] on input "5" at bounding box center [96, 152] width 35 height 14
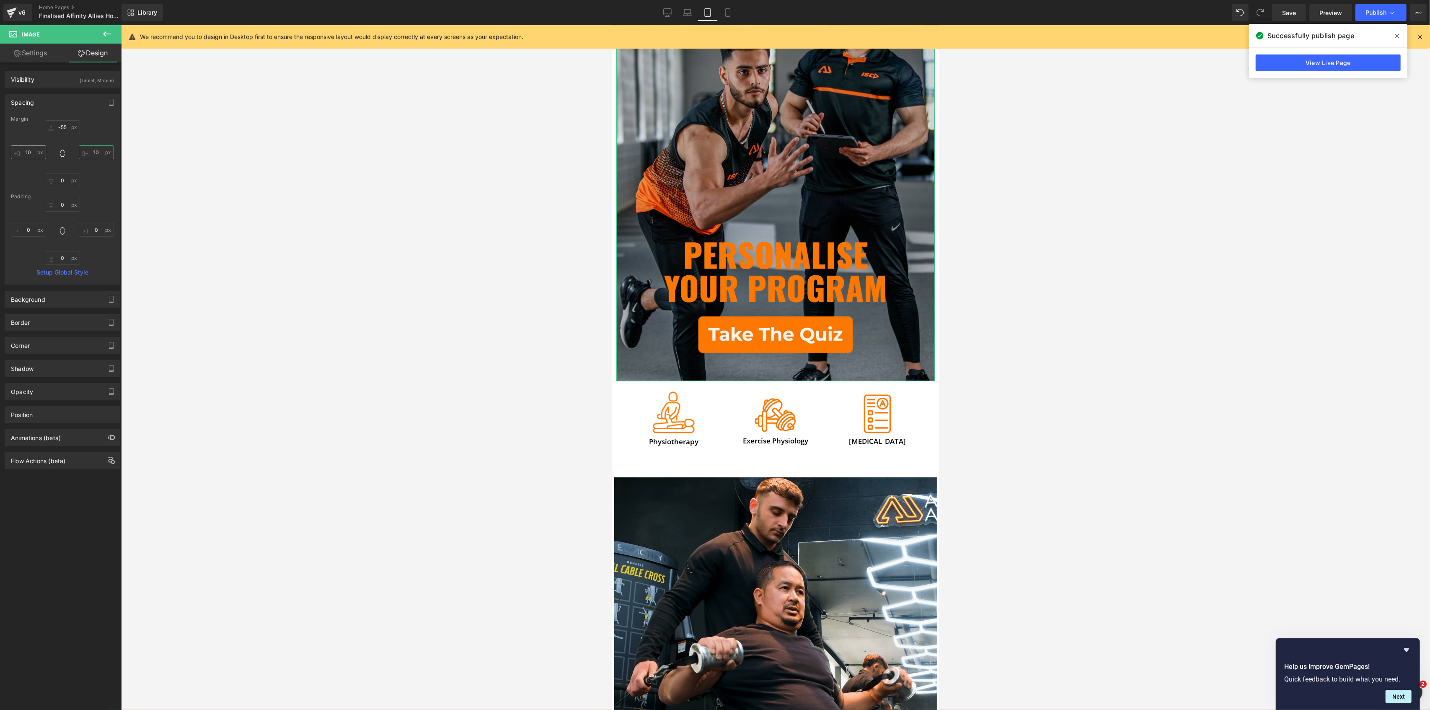
type input "10"
click at [36, 152] on input "10" at bounding box center [28, 152] width 35 height 14
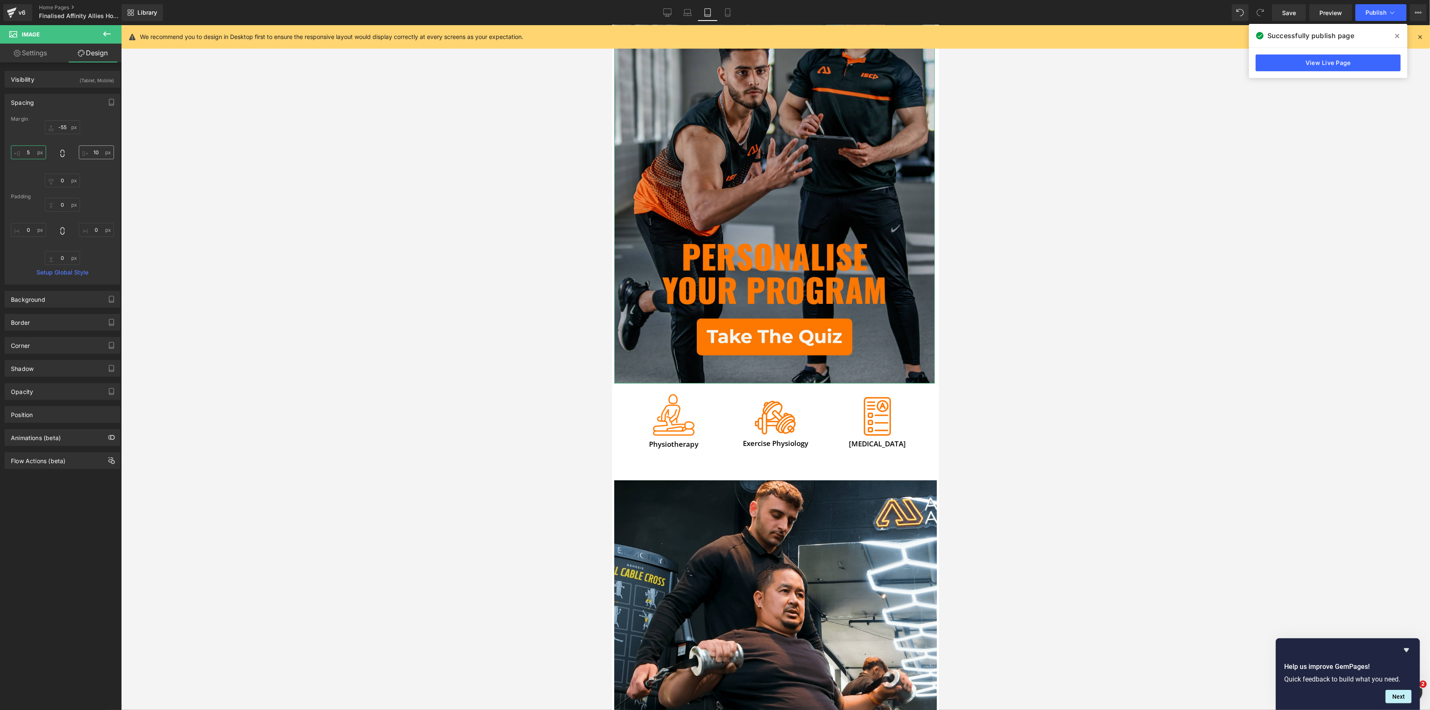
type input "5"
click at [93, 152] on input "10" at bounding box center [96, 152] width 35 height 14
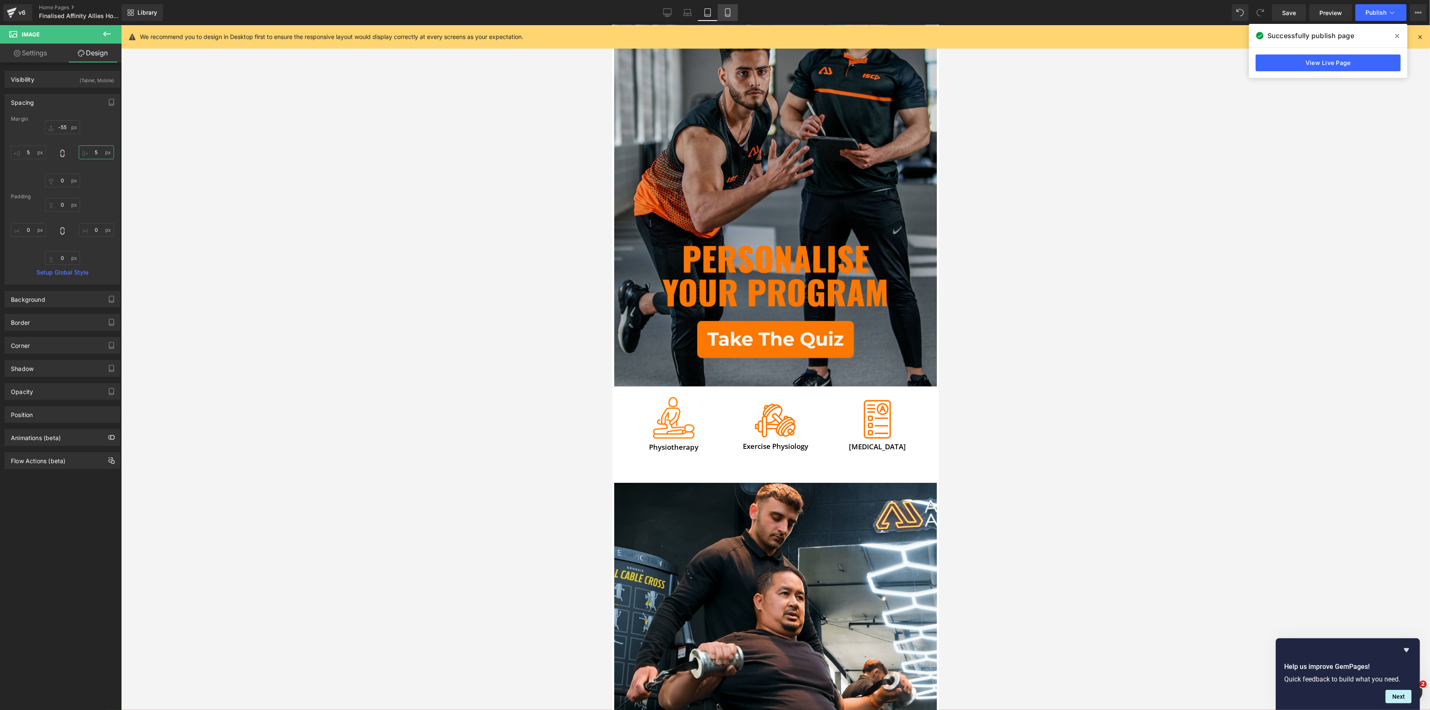
type input "5"
click at [730, 13] on icon at bounding box center [727, 13] width 5 height 8
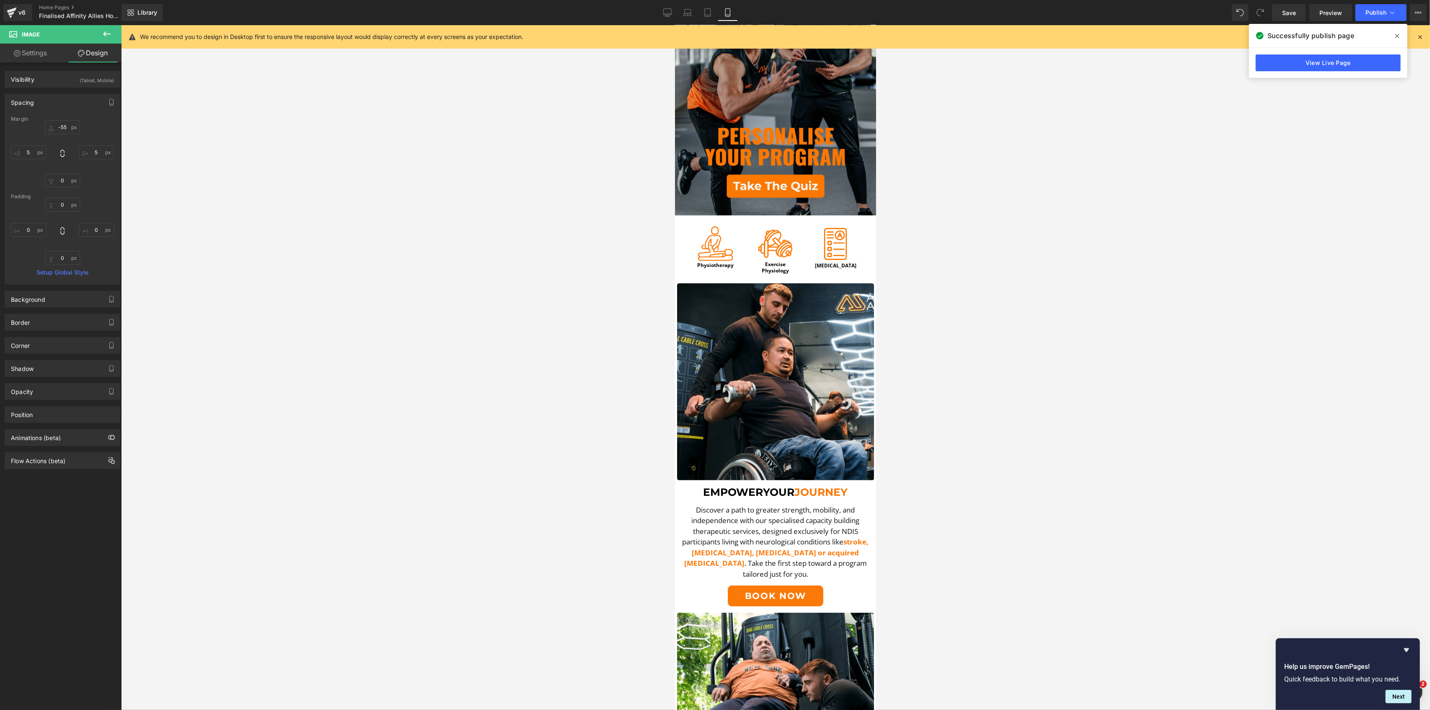
scroll to position [0, 0]
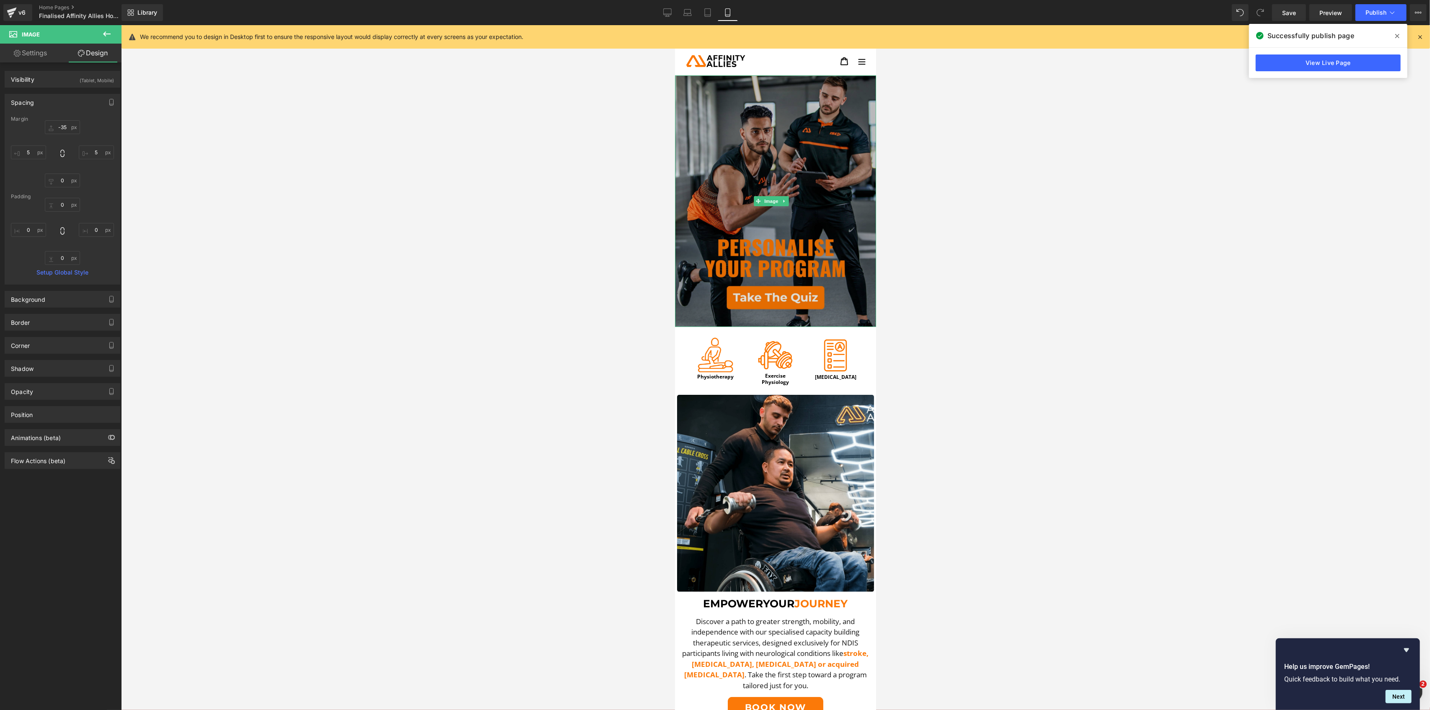
click at [745, 174] on img at bounding box center [775, 200] width 201 height 251
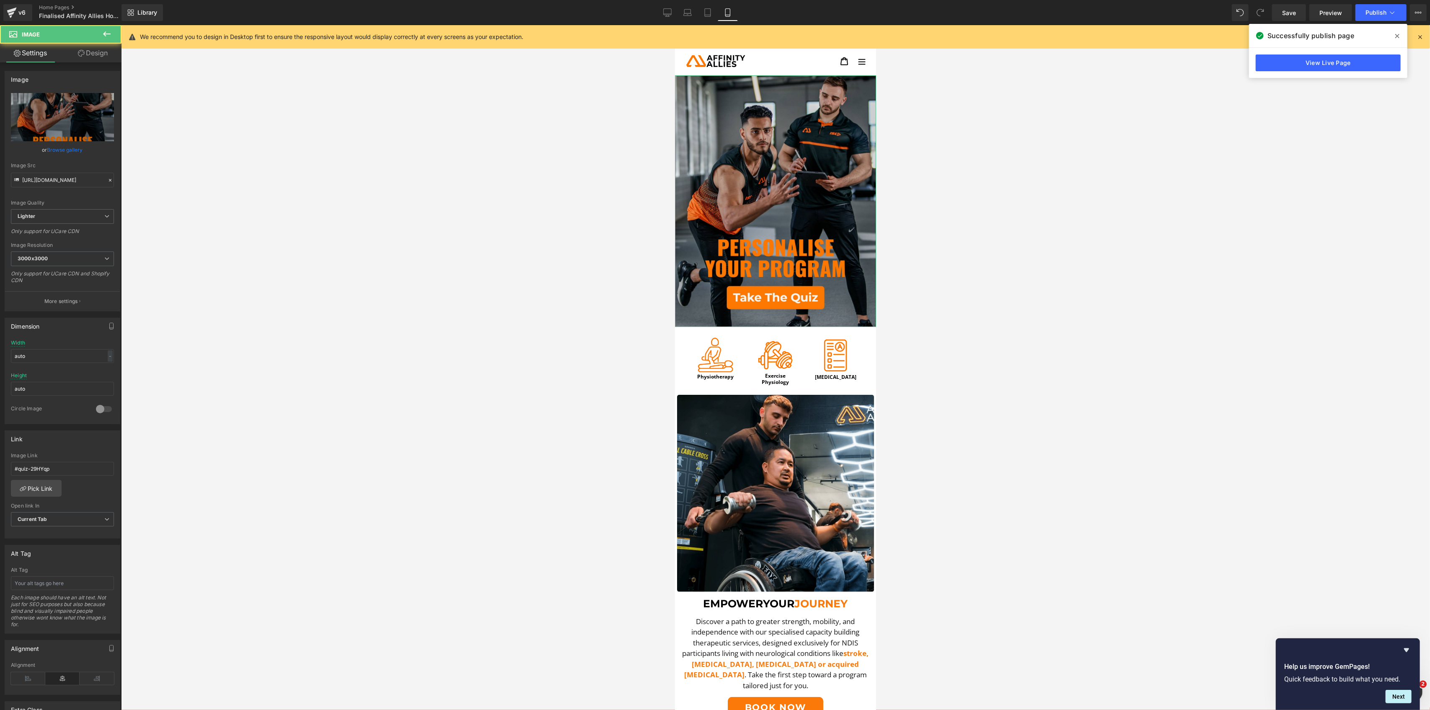
click at [105, 61] on link "Design" at bounding box center [92, 53] width 61 height 19
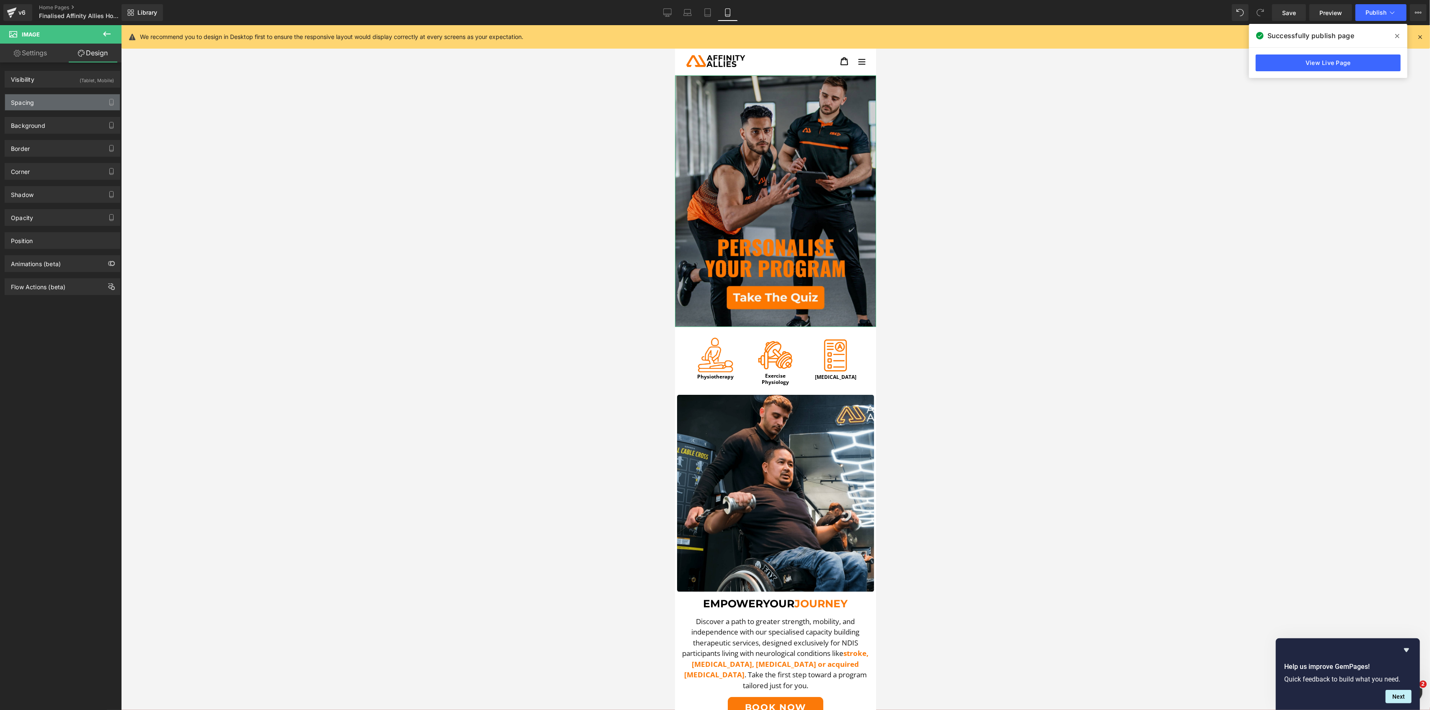
click at [42, 104] on div "Spacing" at bounding box center [62, 102] width 115 height 16
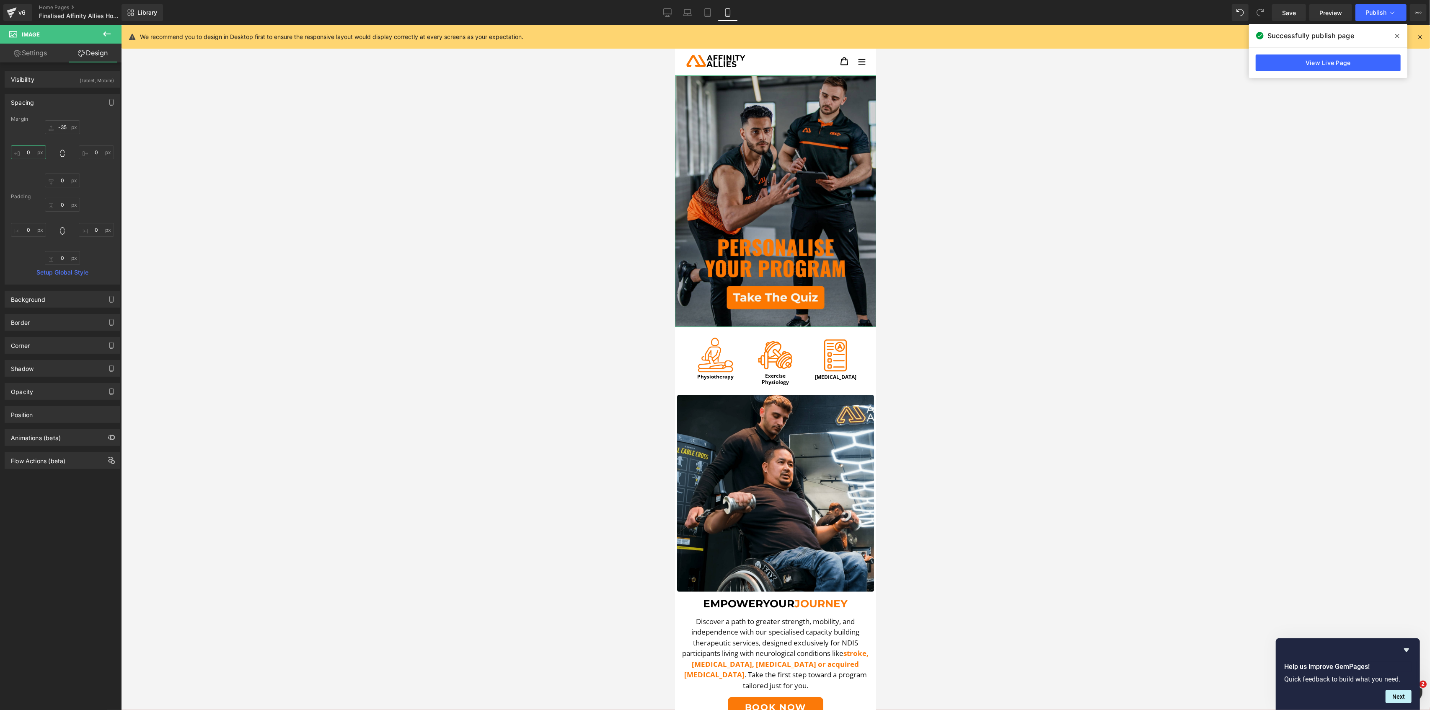
click at [18, 153] on input "0" at bounding box center [28, 152] width 35 height 14
type input "5"
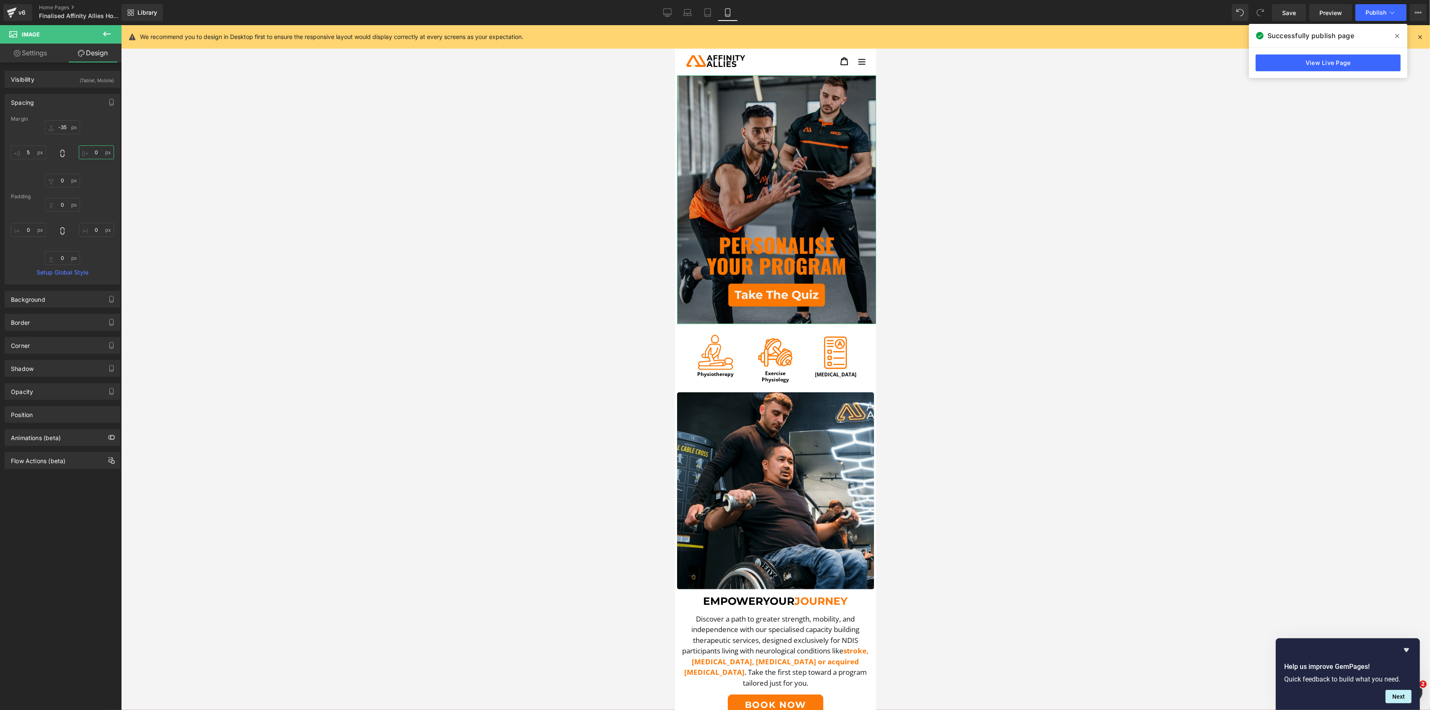
click at [92, 153] on input "0" at bounding box center [96, 152] width 35 height 14
type input "5"
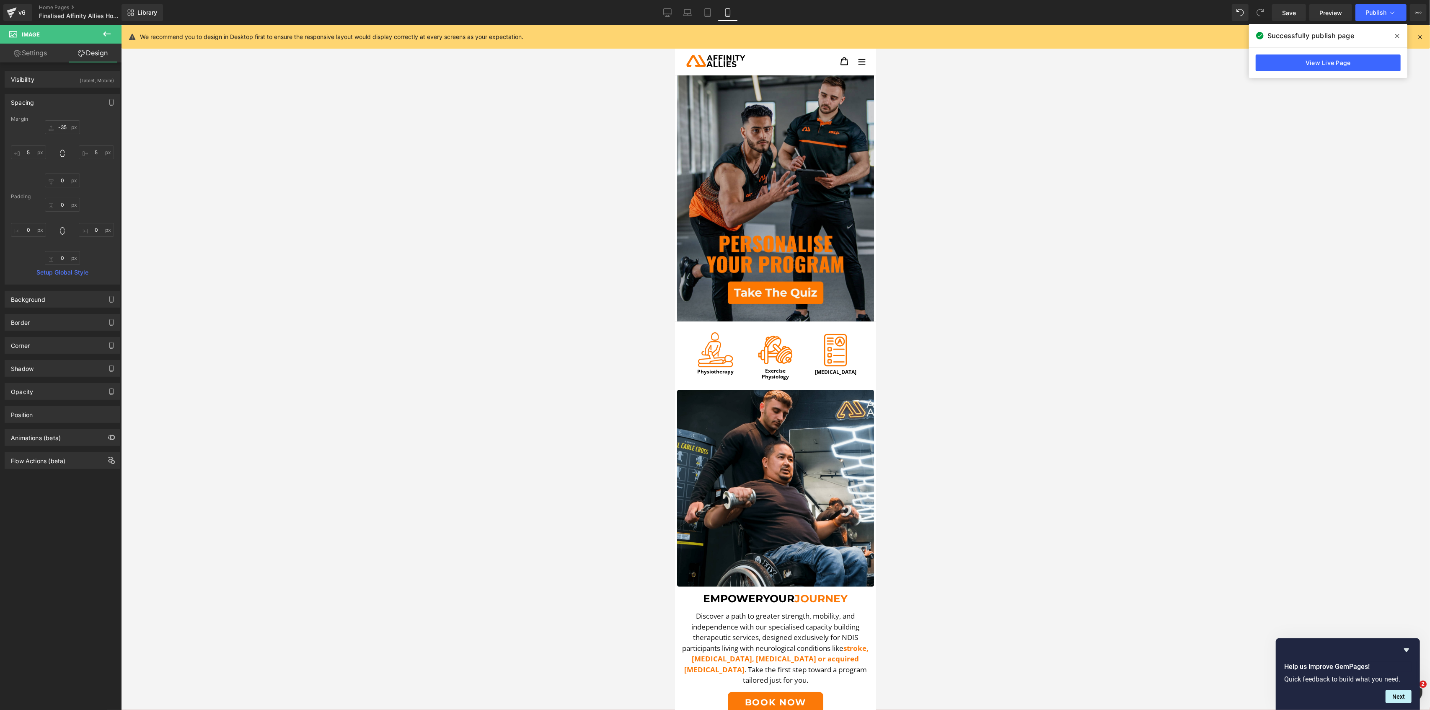
click at [1103, 171] on div at bounding box center [775, 367] width 1309 height 685
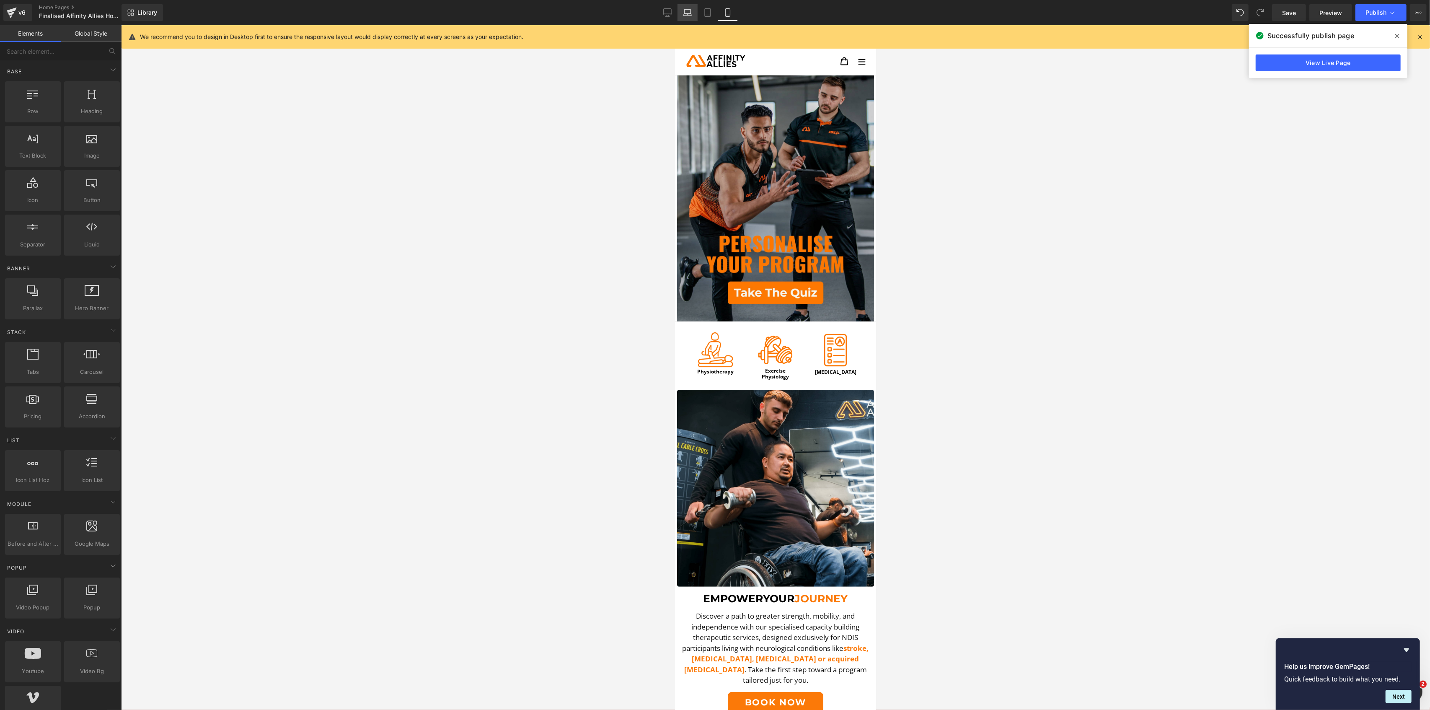
click at [686, 8] on icon at bounding box center [687, 12] width 8 height 8
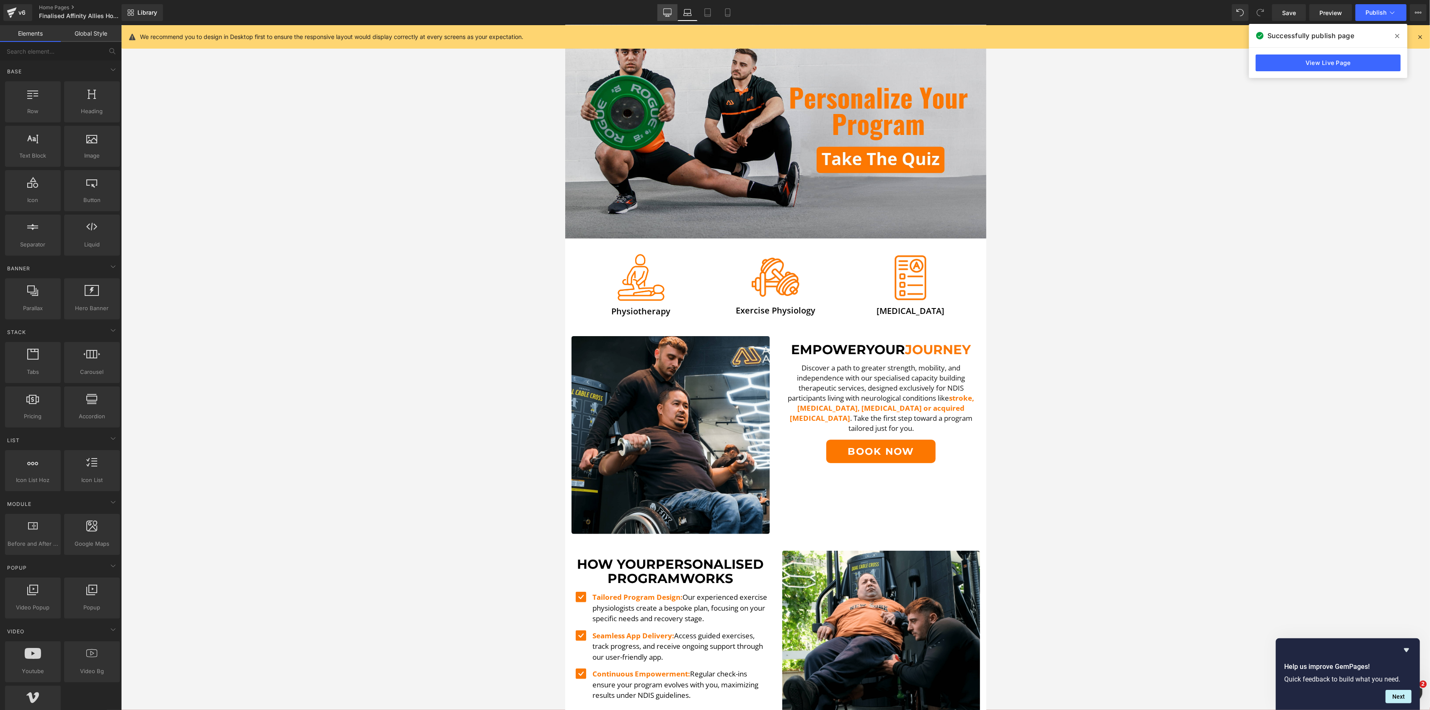
click at [670, 12] on icon at bounding box center [667, 12] width 8 height 8
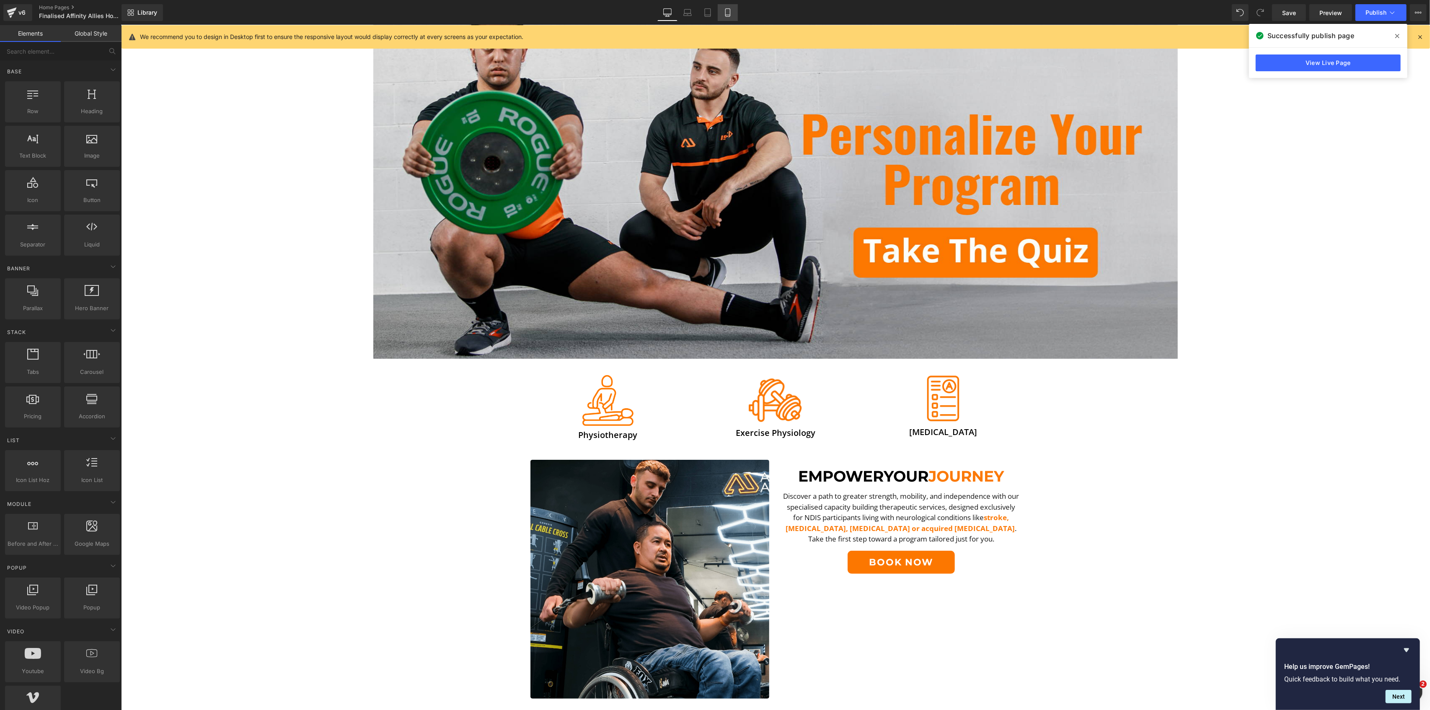
scroll to position [413, 0]
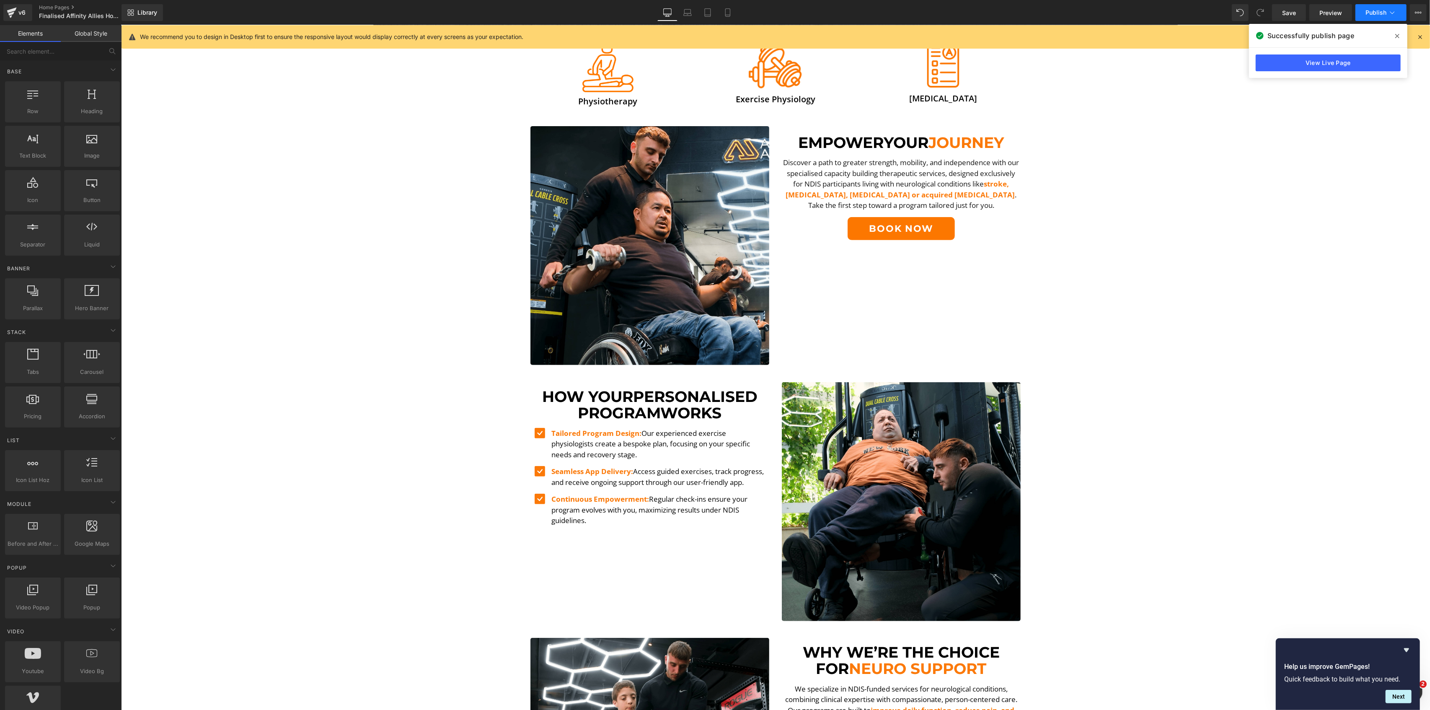
click at [1191, 22] on div "Library Desktop Desktop Laptop Tablet Mobile Save Preview Publish Scheduled Vie…" at bounding box center [776, 12] width 1309 height 25
click at [1191, 18] on button "Publish" at bounding box center [1381, 12] width 51 height 17
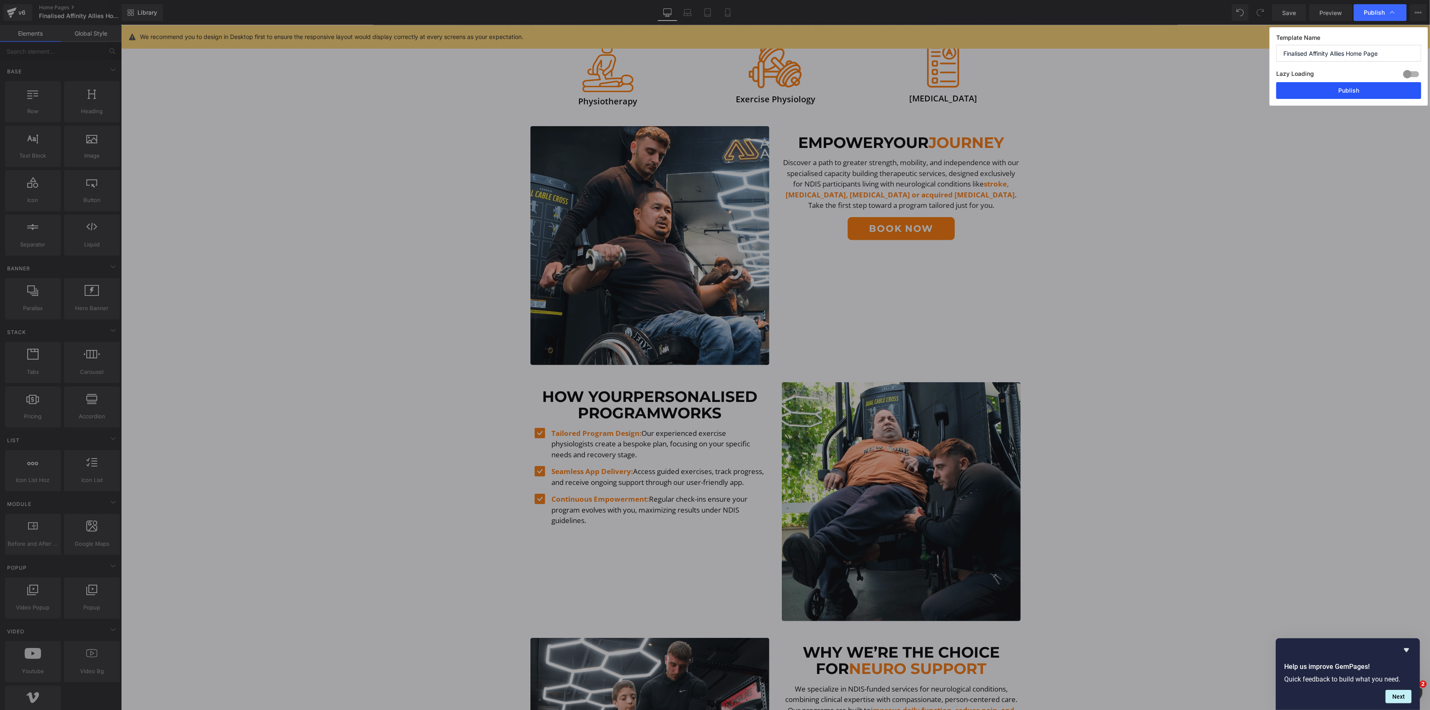
click at [1191, 97] on button "Publish" at bounding box center [1348, 90] width 145 height 17
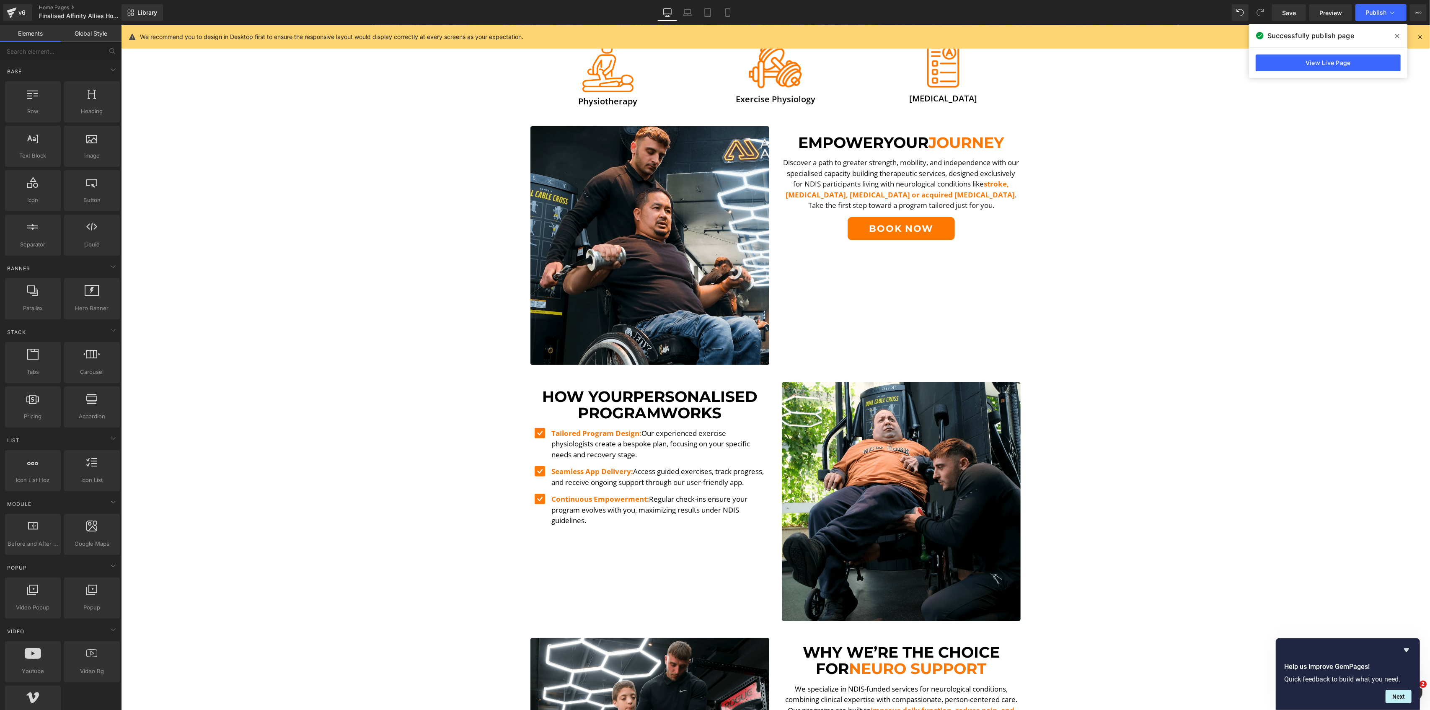
scroll to position [0, 0]
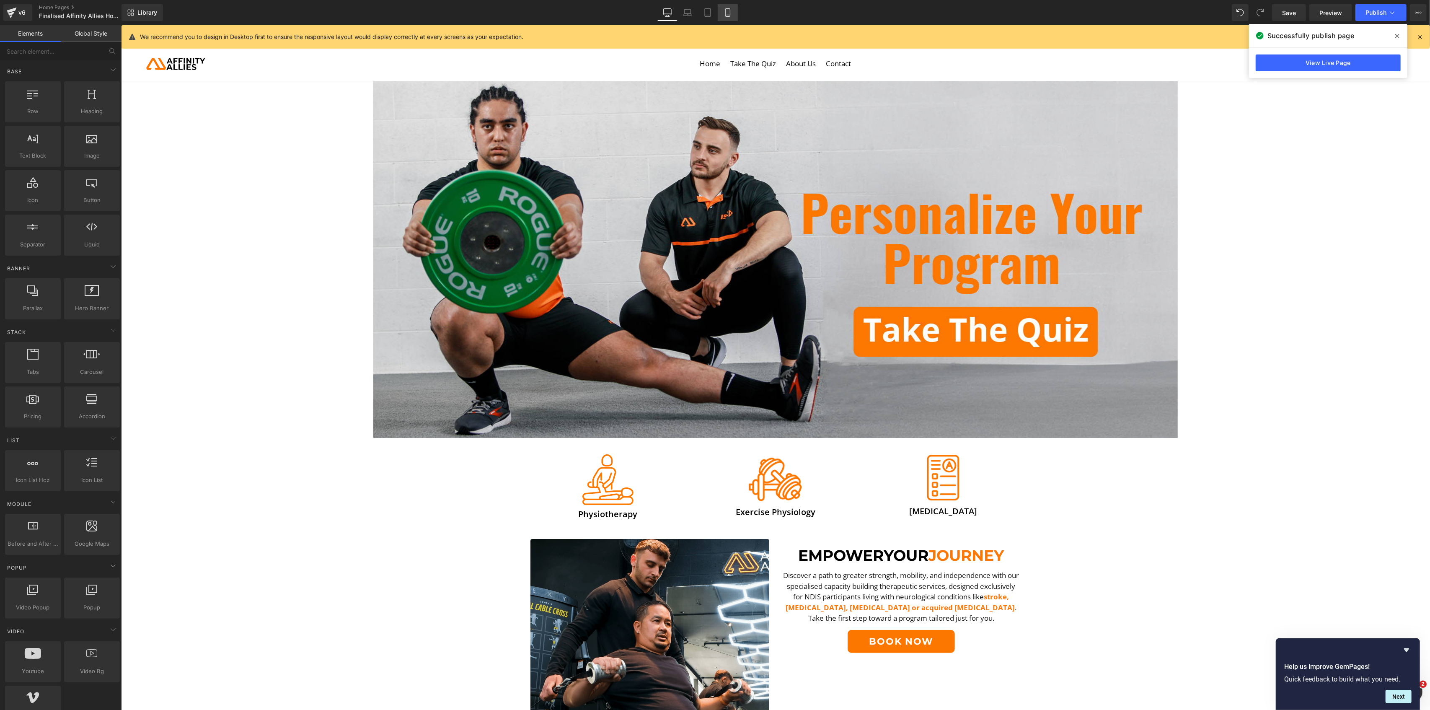
click at [722, 12] on link "Mobile" at bounding box center [728, 12] width 20 height 17
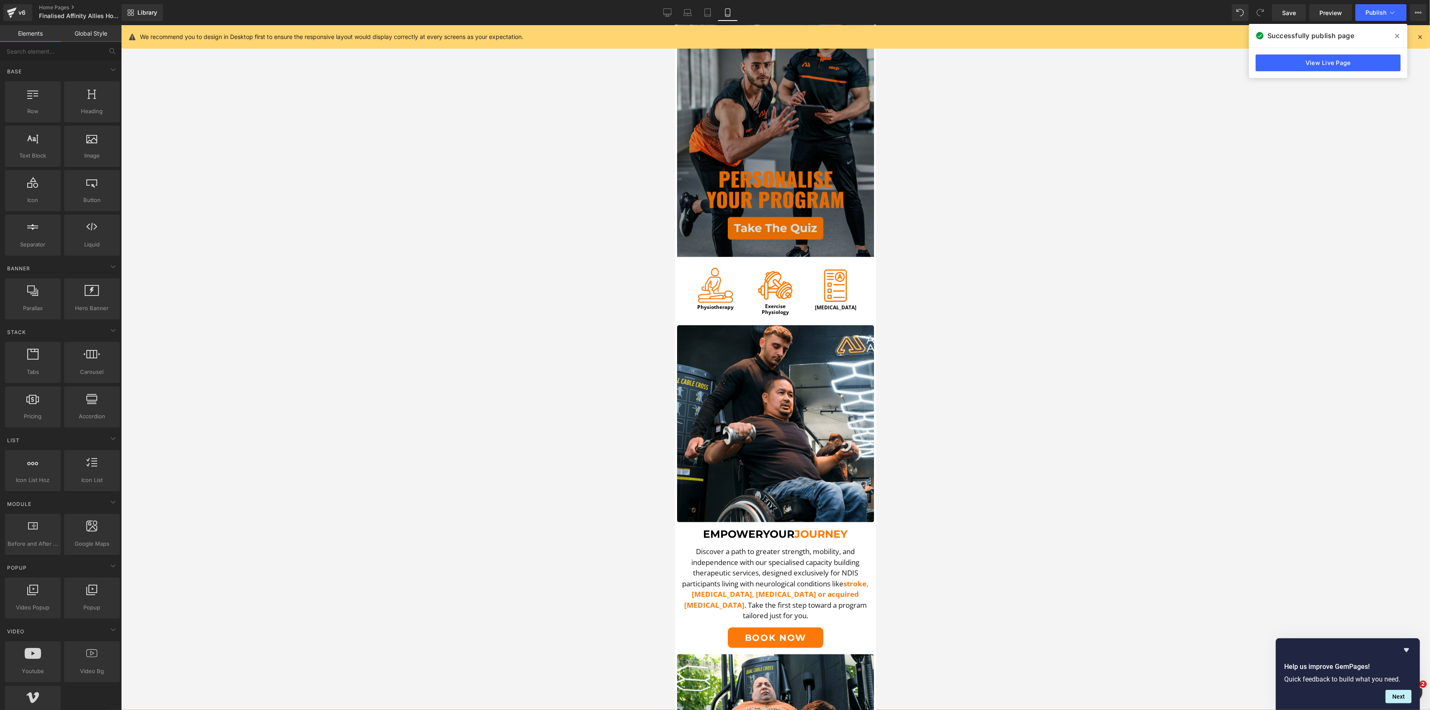
click at [703, 101] on img at bounding box center [775, 134] width 197 height 246
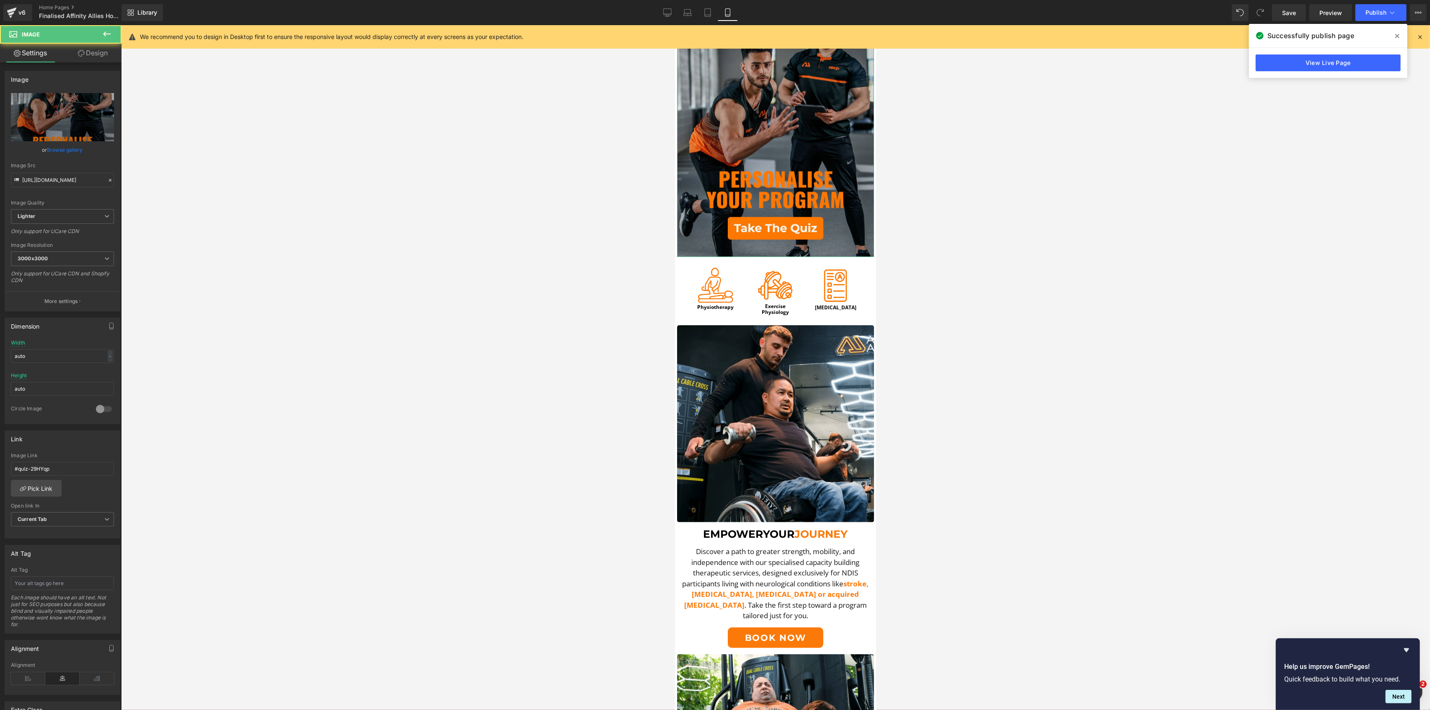
click at [106, 49] on link "Design" at bounding box center [92, 53] width 61 height 19
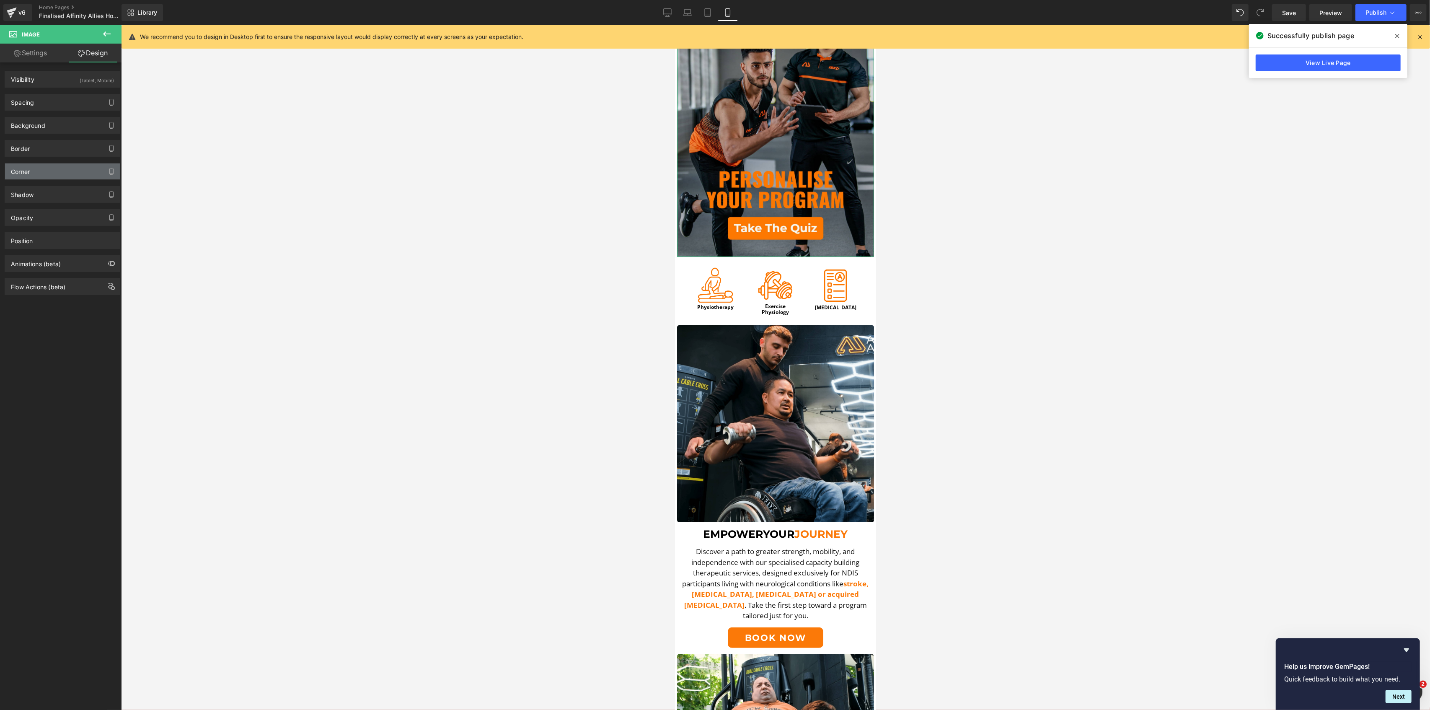
click at [29, 168] on div "Corner" at bounding box center [20, 169] width 19 height 12
click at [41, 172] on div "Corner" at bounding box center [62, 171] width 115 height 16
click at [26, 240] on input "0" at bounding box center [23, 242] width 25 height 14
type input "5"
click at [460, 217] on div at bounding box center [775, 367] width 1309 height 685
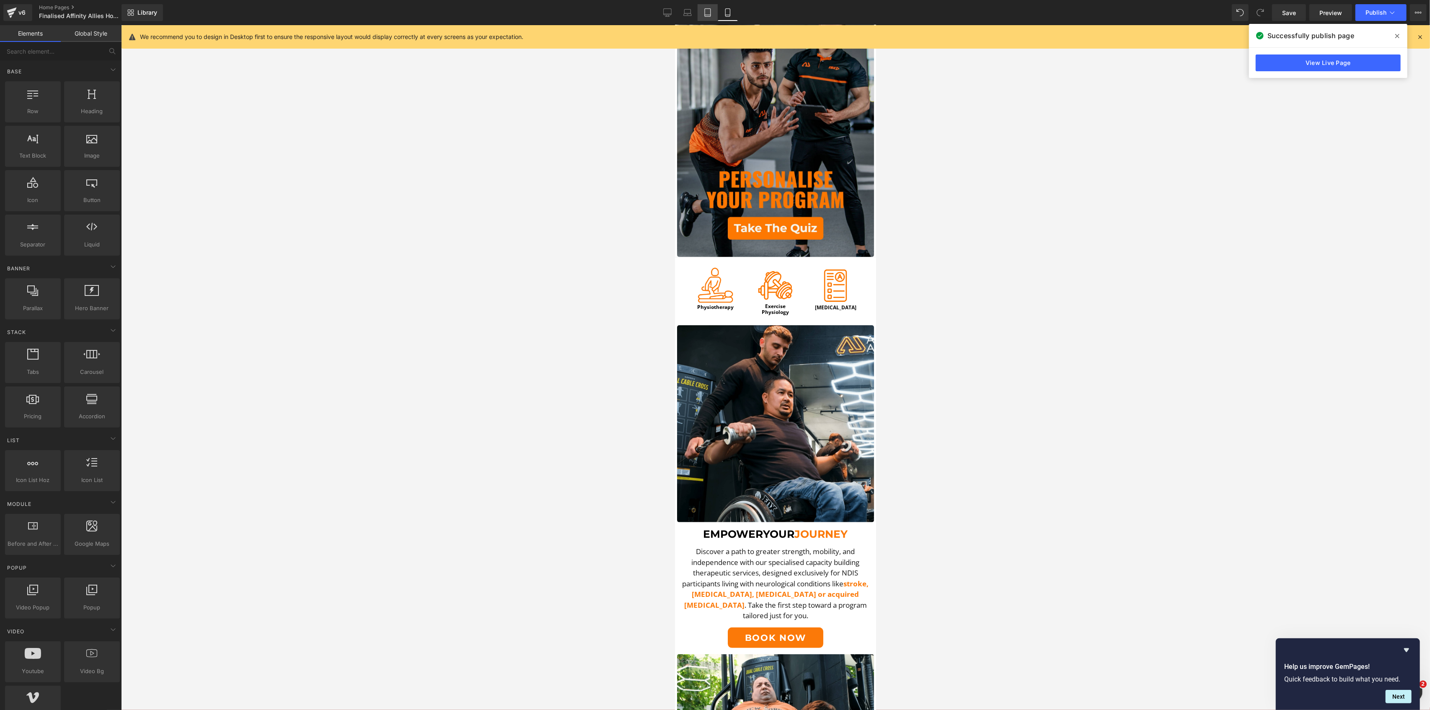
click at [706, 17] on link "Tablet" at bounding box center [708, 12] width 20 height 17
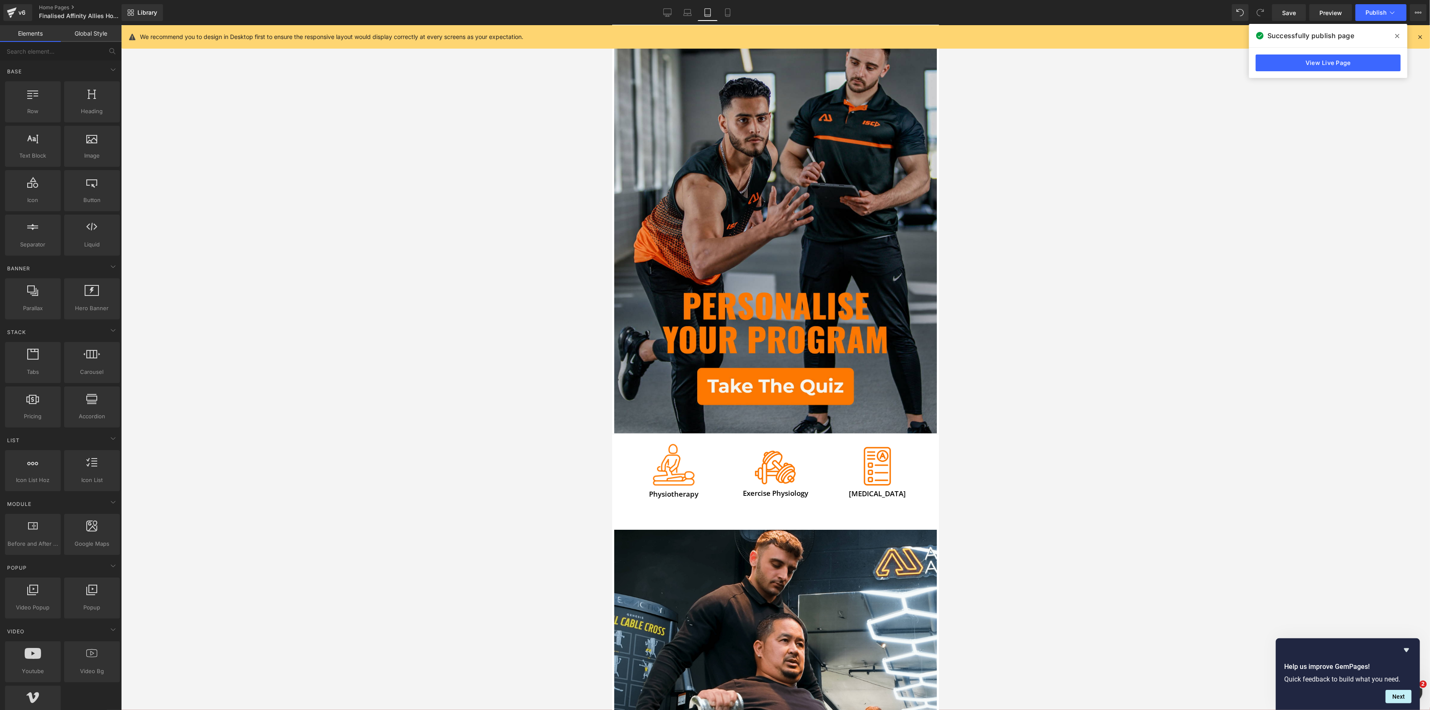
scroll to position [93, 0]
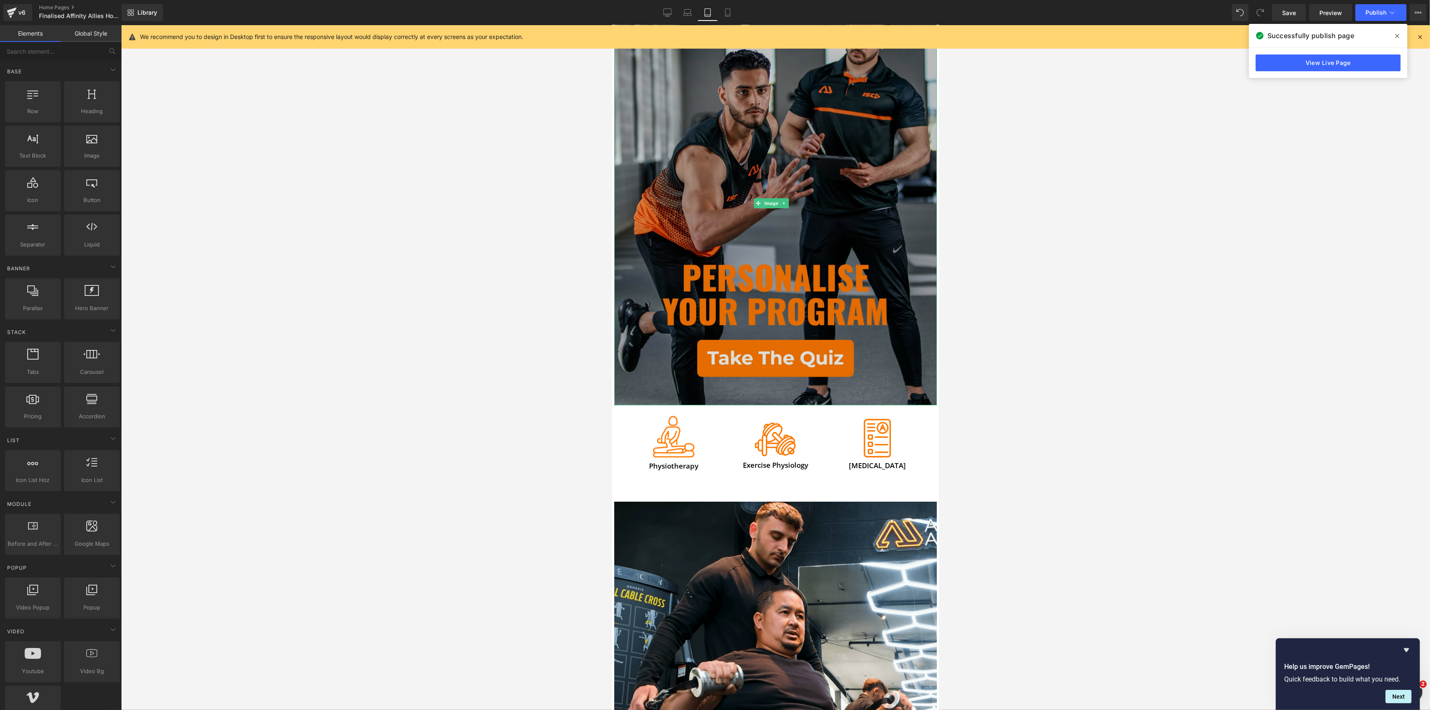
click at [750, 89] on img at bounding box center [775, 204] width 323 height 404
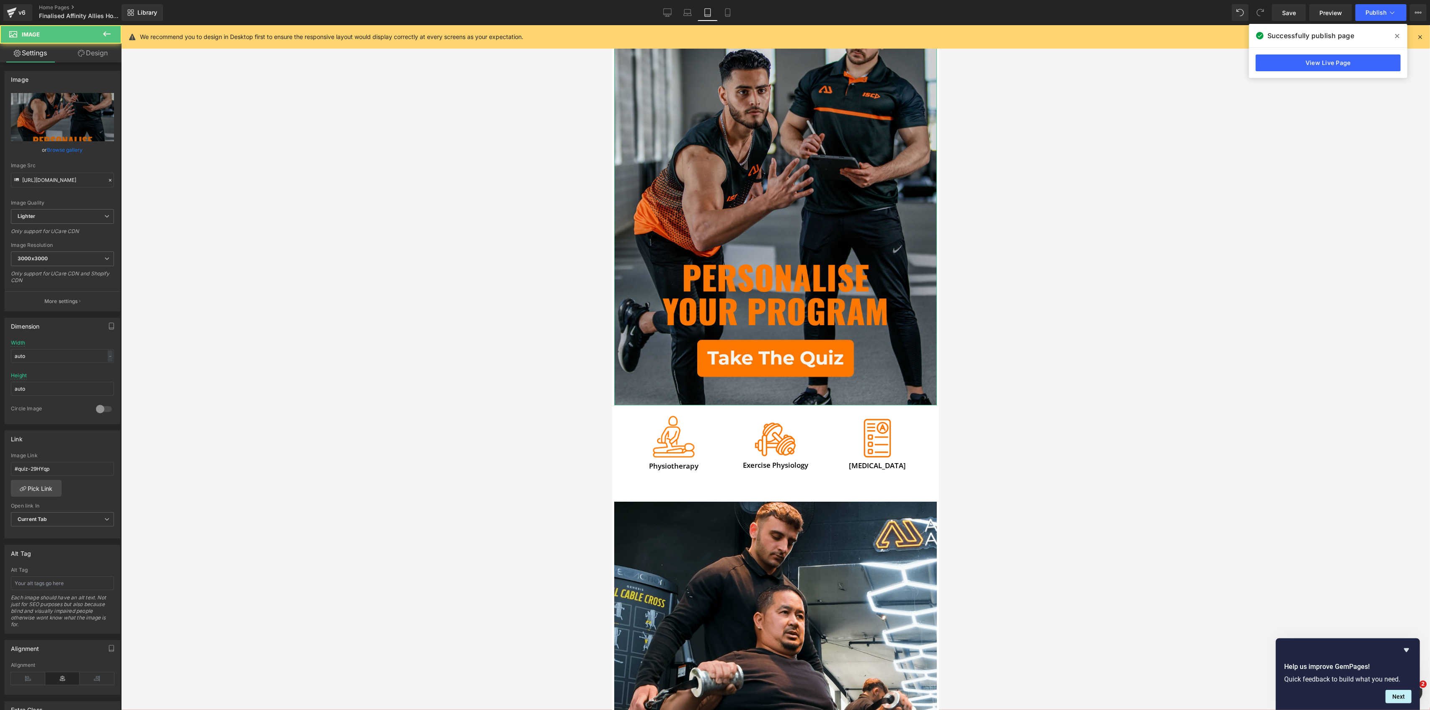
click at [106, 55] on link "Design" at bounding box center [92, 53] width 61 height 19
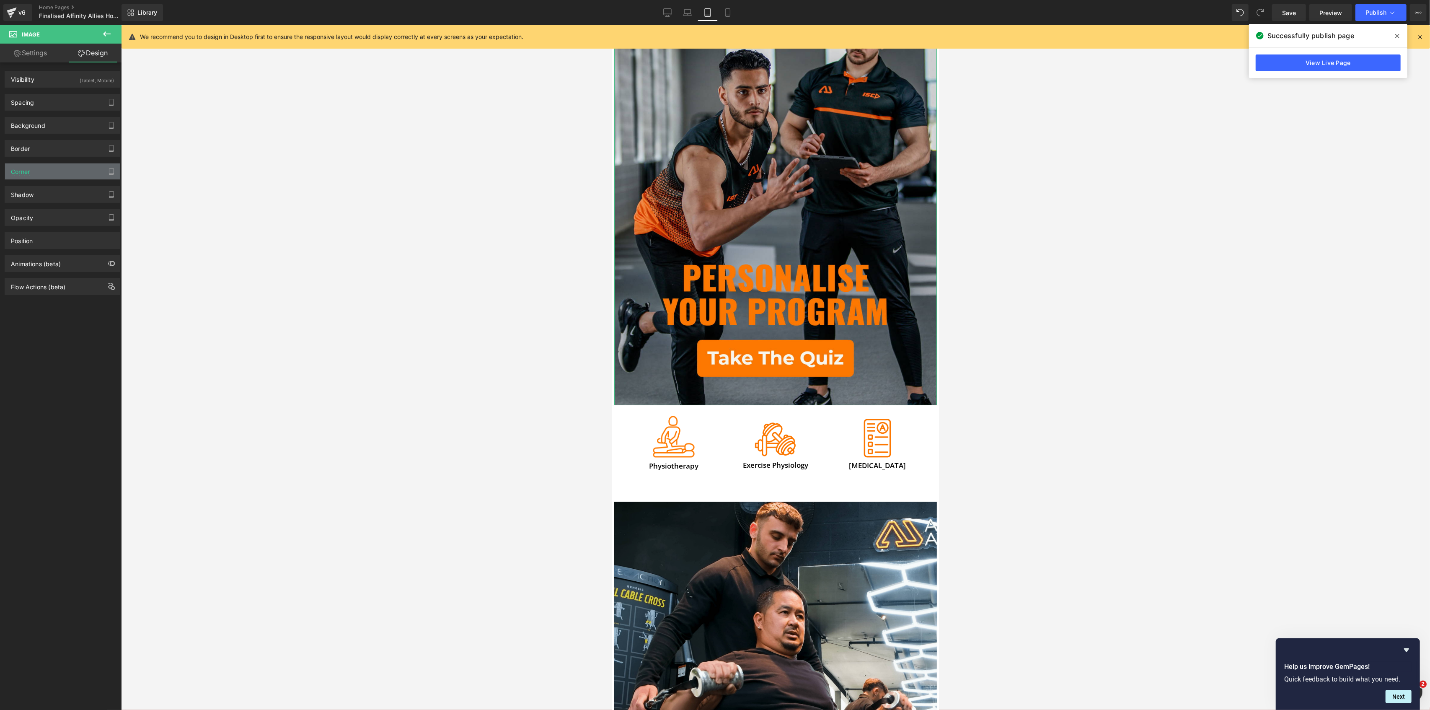
click at [55, 179] on div "Corner" at bounding box center [62, 171] width 115 height 16
click at [20, 246] on input "0" at bounding box center [23, 242] width 25 height 14
type input "5"
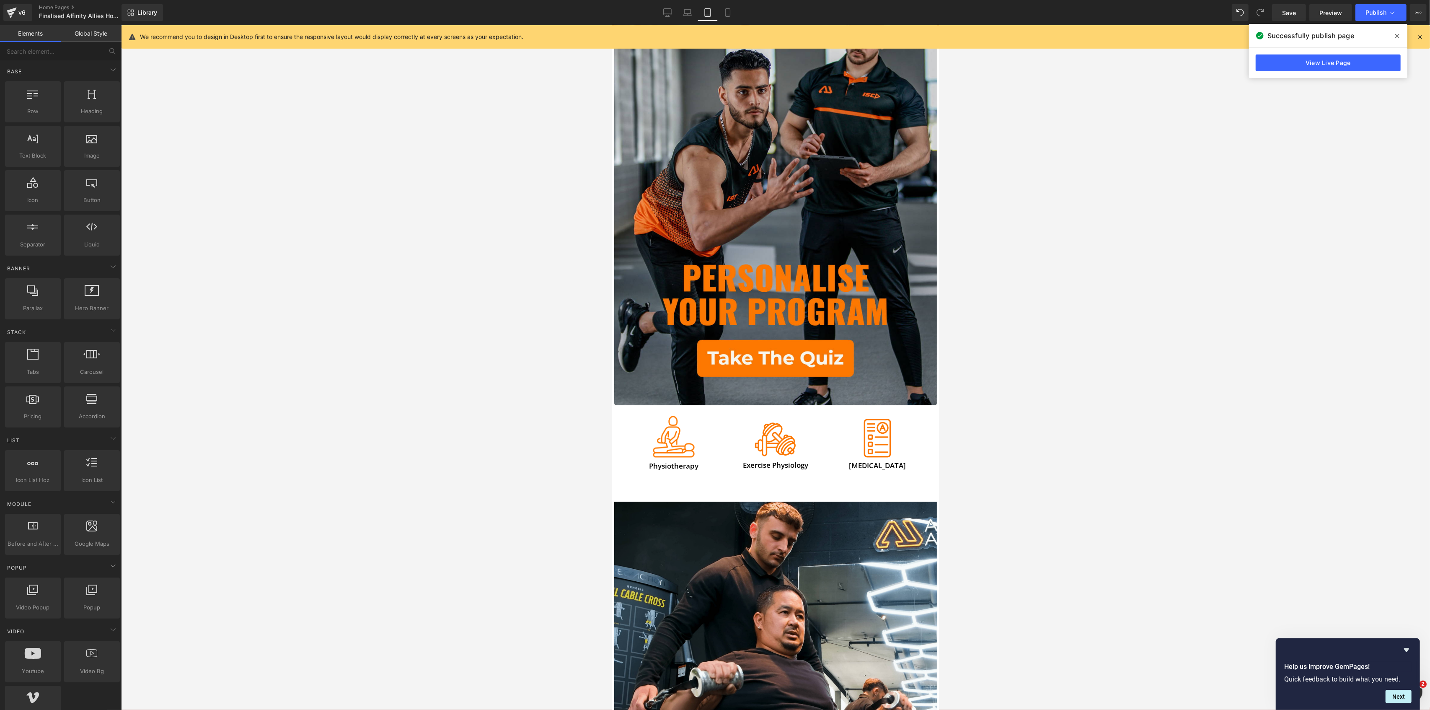
click at [567, 272] on div at bounding box center [775, 367] width 1309 height 685
click at [688, 15] on icon at bounding box center [687, 12] width 8 height 8
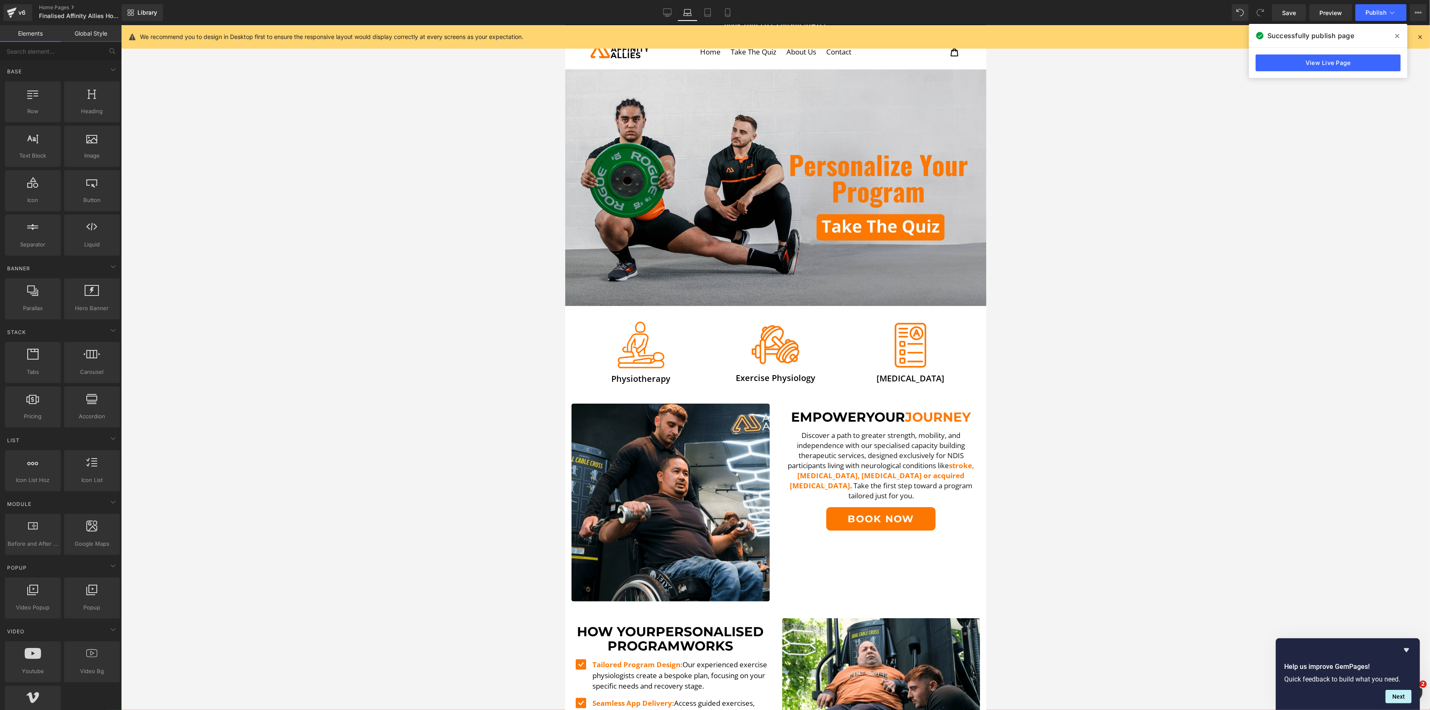
scroll to position [0, 0]
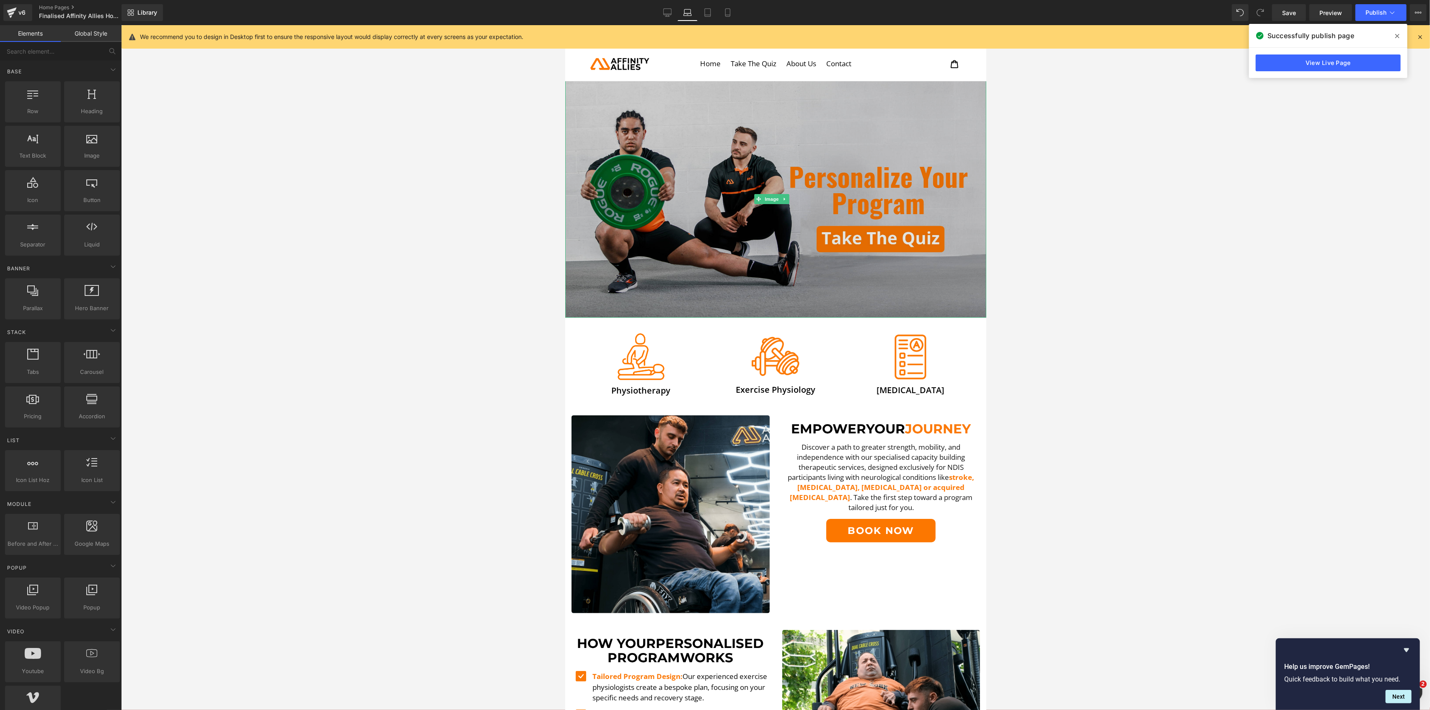
click at [664, 119] on img at bounding box center [775, 199] width 421 height 237
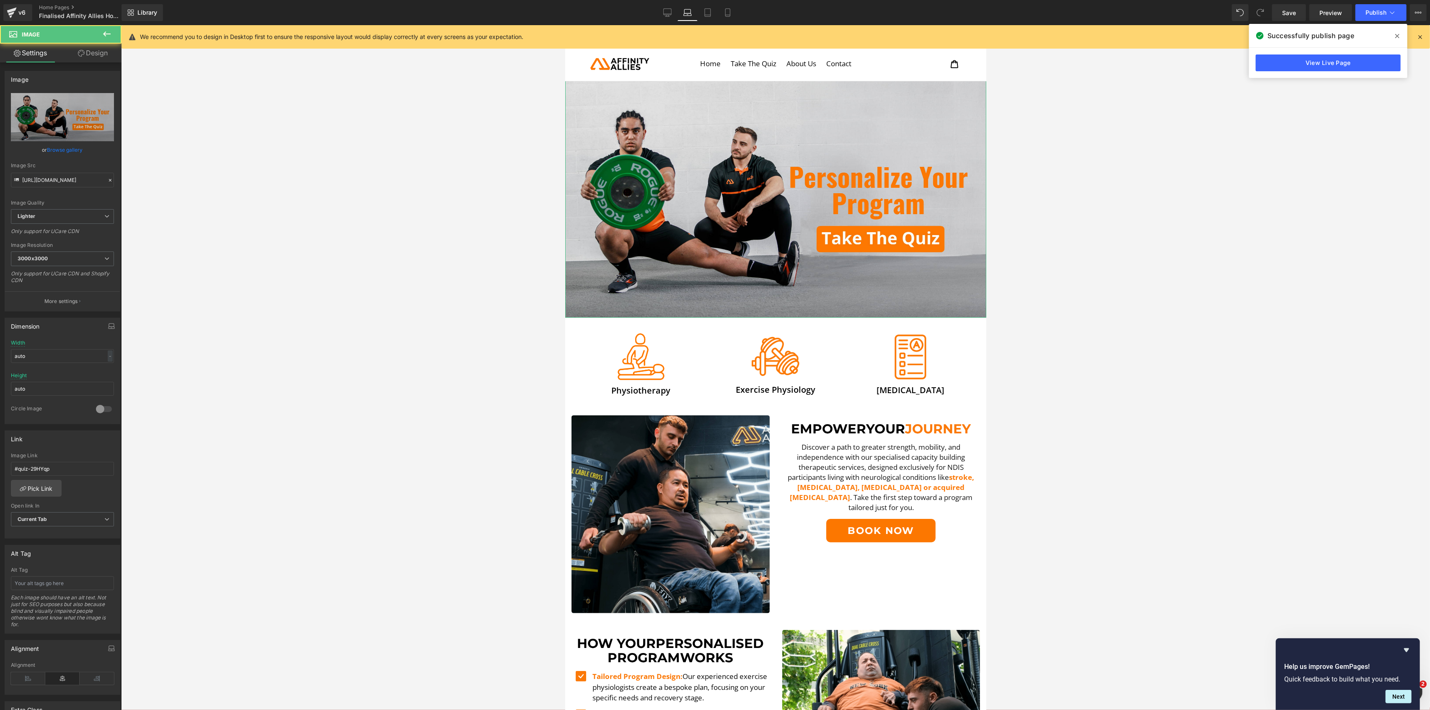
click at [100, 54] on link "Design" at bounding box center [92, 53] width 61 height 19
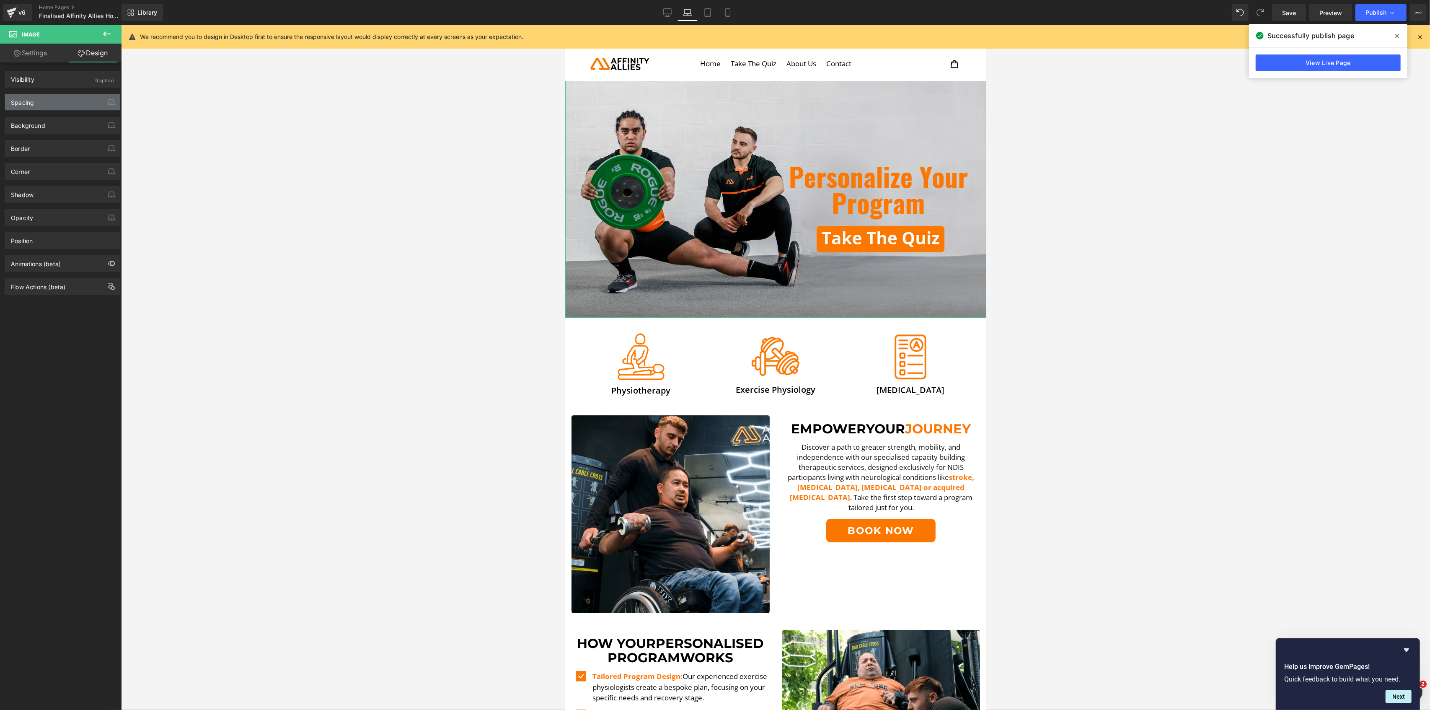
click at [37, 106] on div "Spacing" at bounding box center [62, 102] width 115 height 16
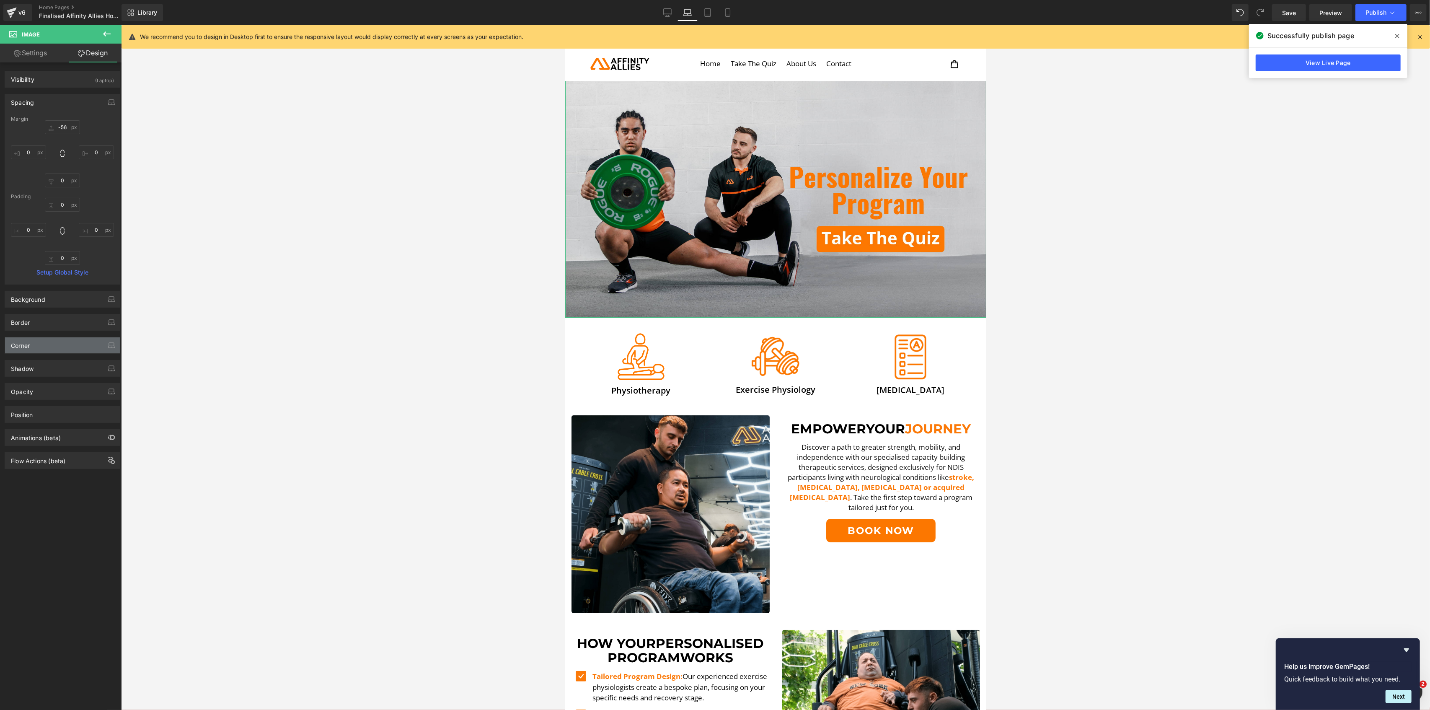
click at [50, 350] on div "Corner" at bounding box center [62, 345] width 115 height 16
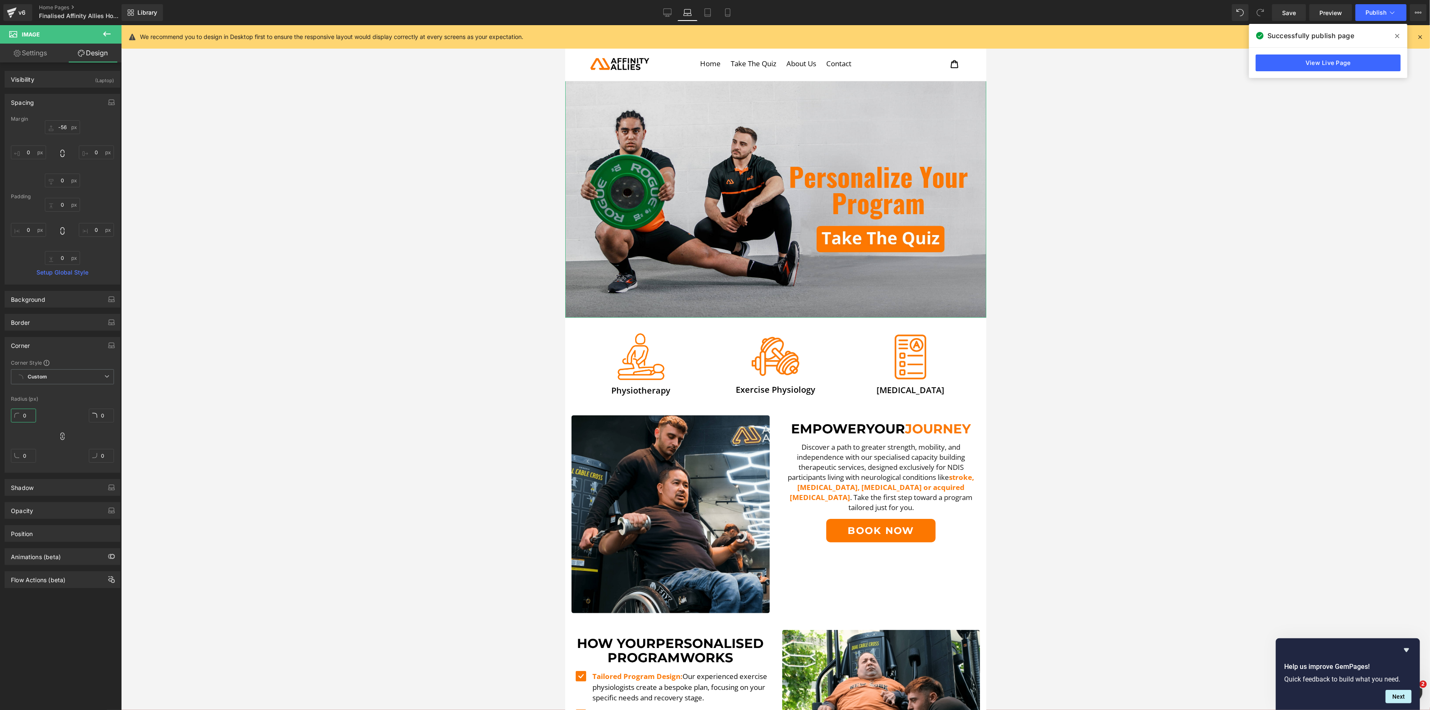
click at [32, 416] on input "0" at bounding box center [23, 416] width 25 height 14
type input "5"
click at [390, 480] on div at bounding box center [775, 367] width 1309 height 685
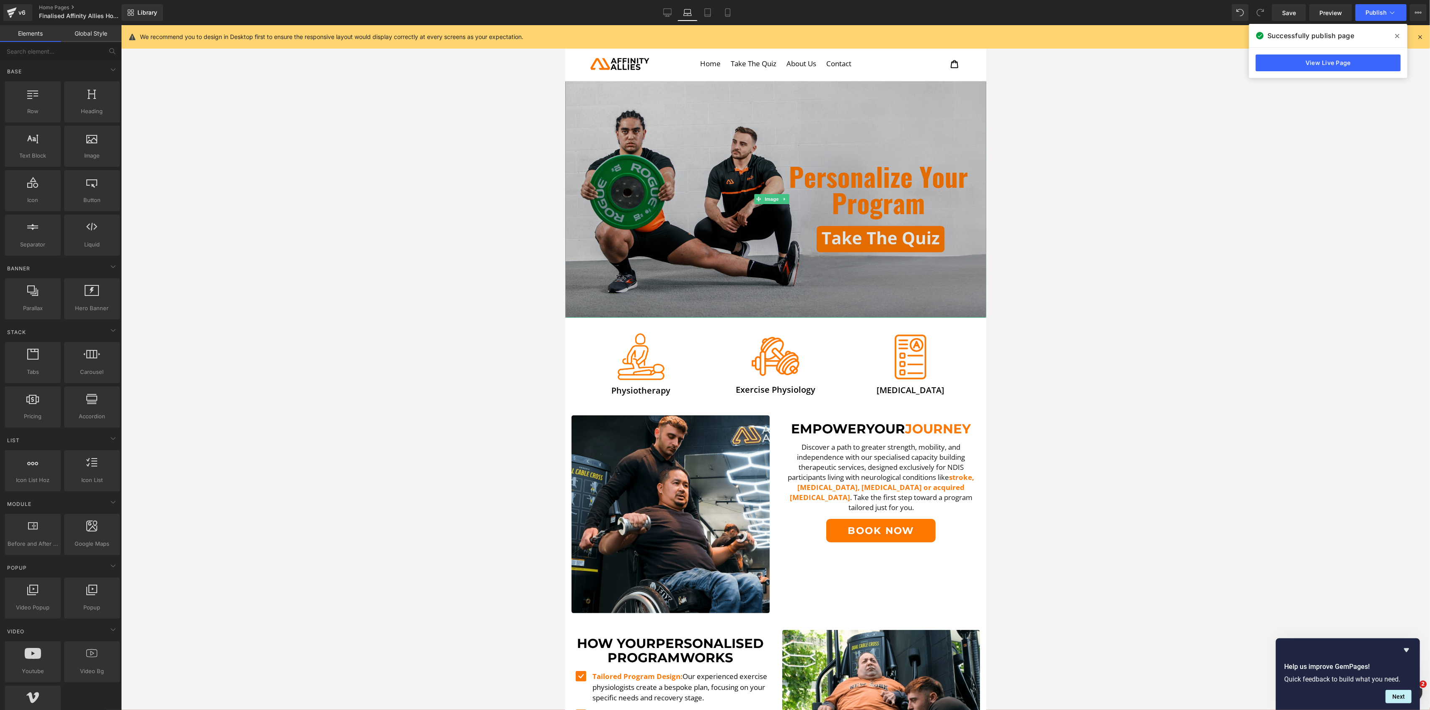
click at [915, 123] on img at bounding box center [775, 199] width 421 height 237
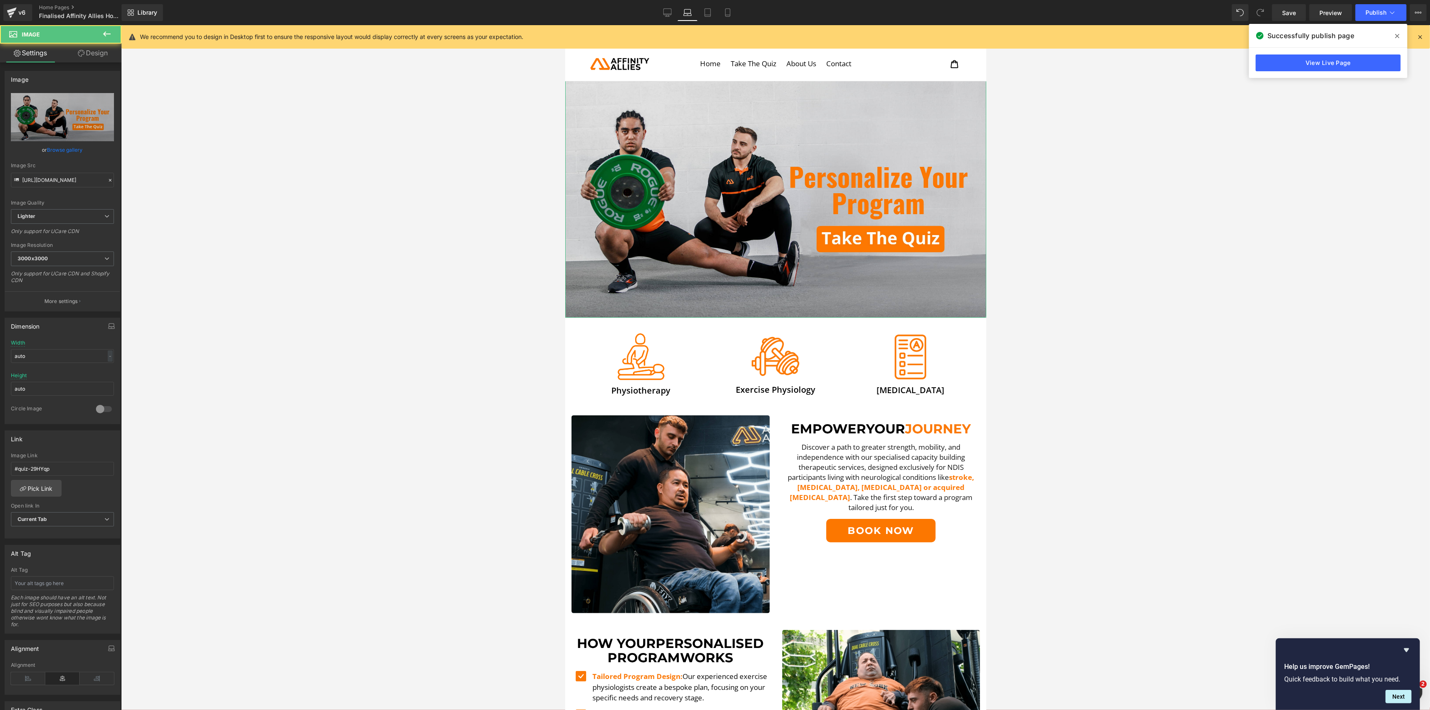
click at [101, 58] on link "Design" at bounding box center [92, 53] width 61 height 19
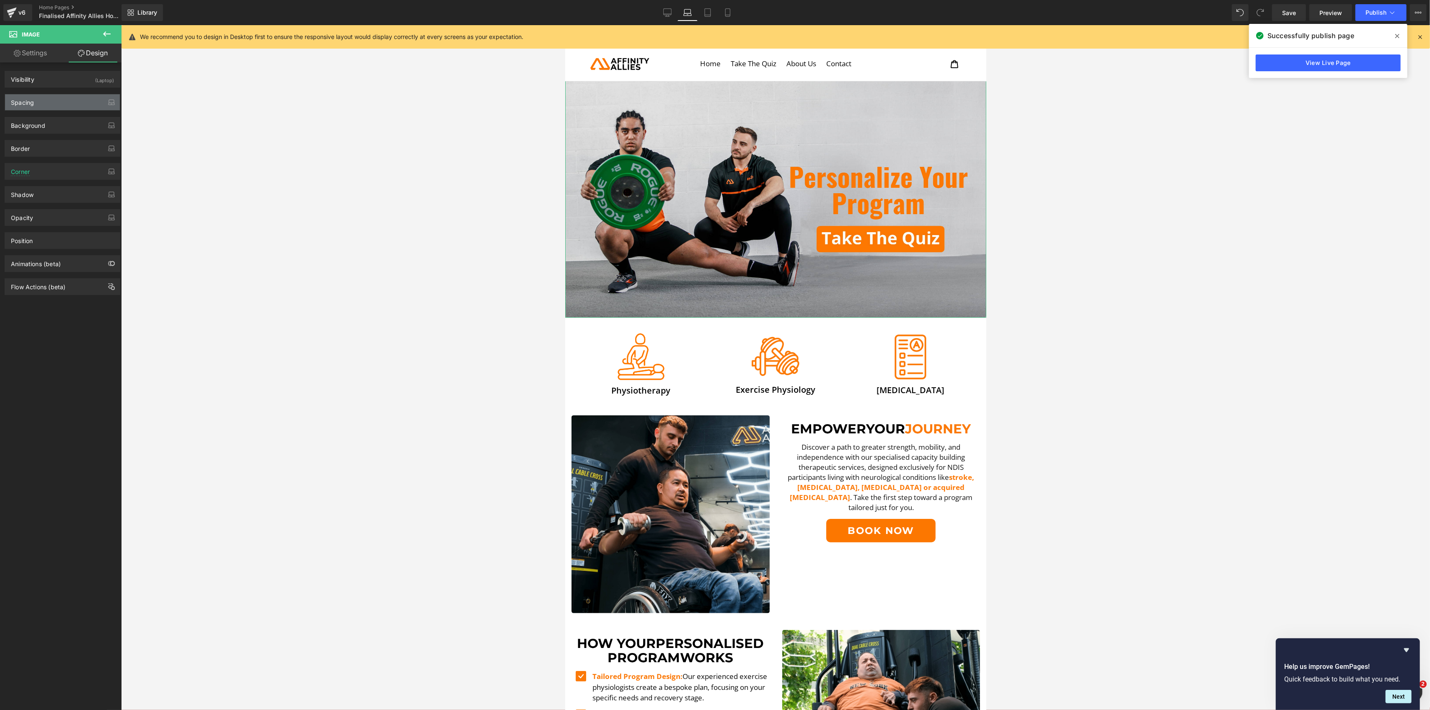
click at [43, 108] on div "Spacing" at bounding box center [62, 102] width 115 height 16
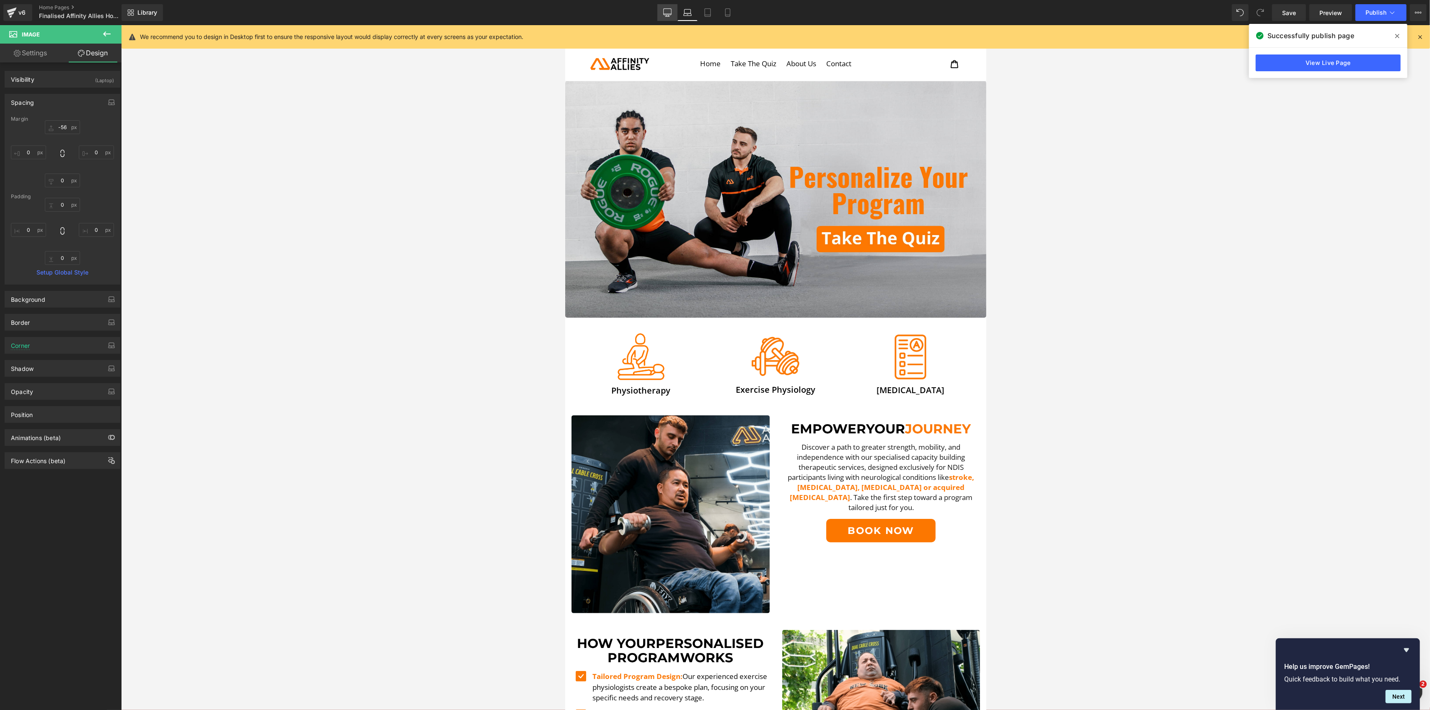
click at [670, 15] on icon at bounding box center [667, 12] width 8 height 6
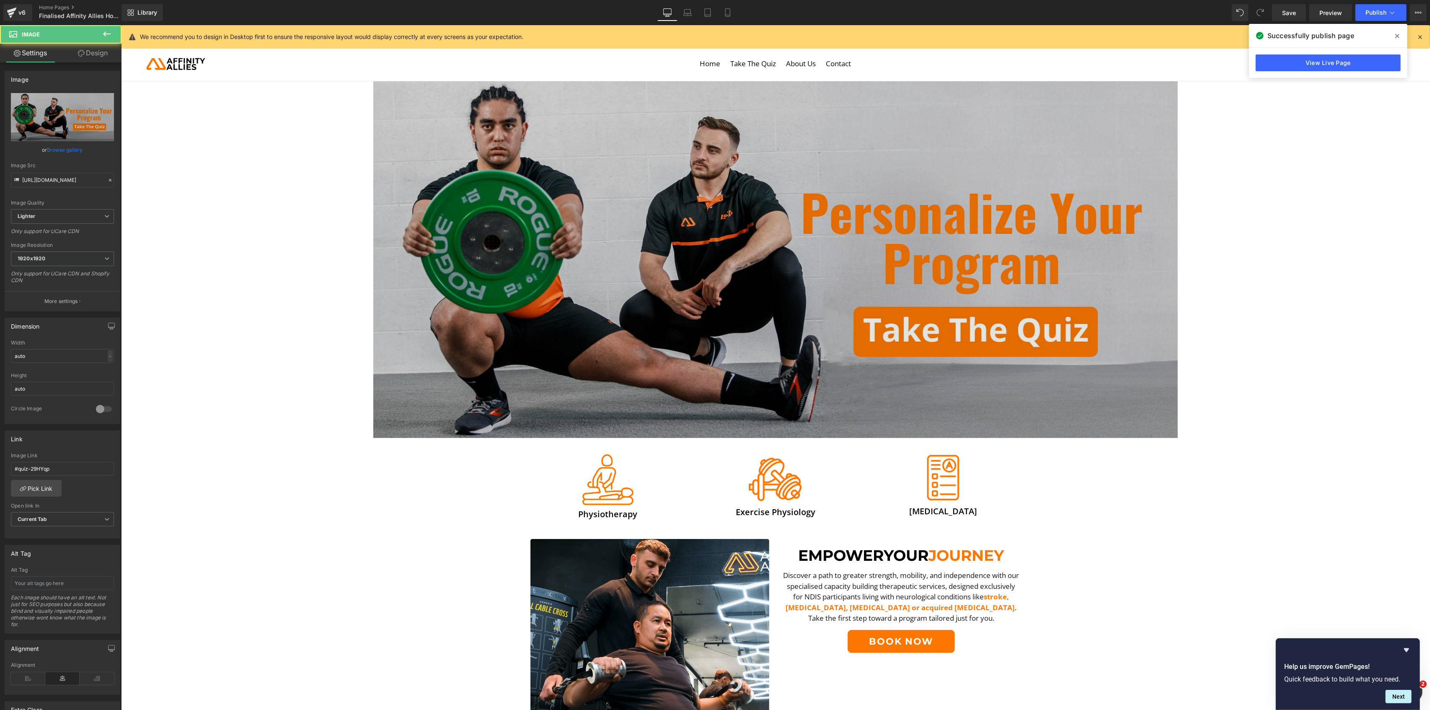
click at [582, 141] on img at bounding box center [775, 259] width 805 height 357
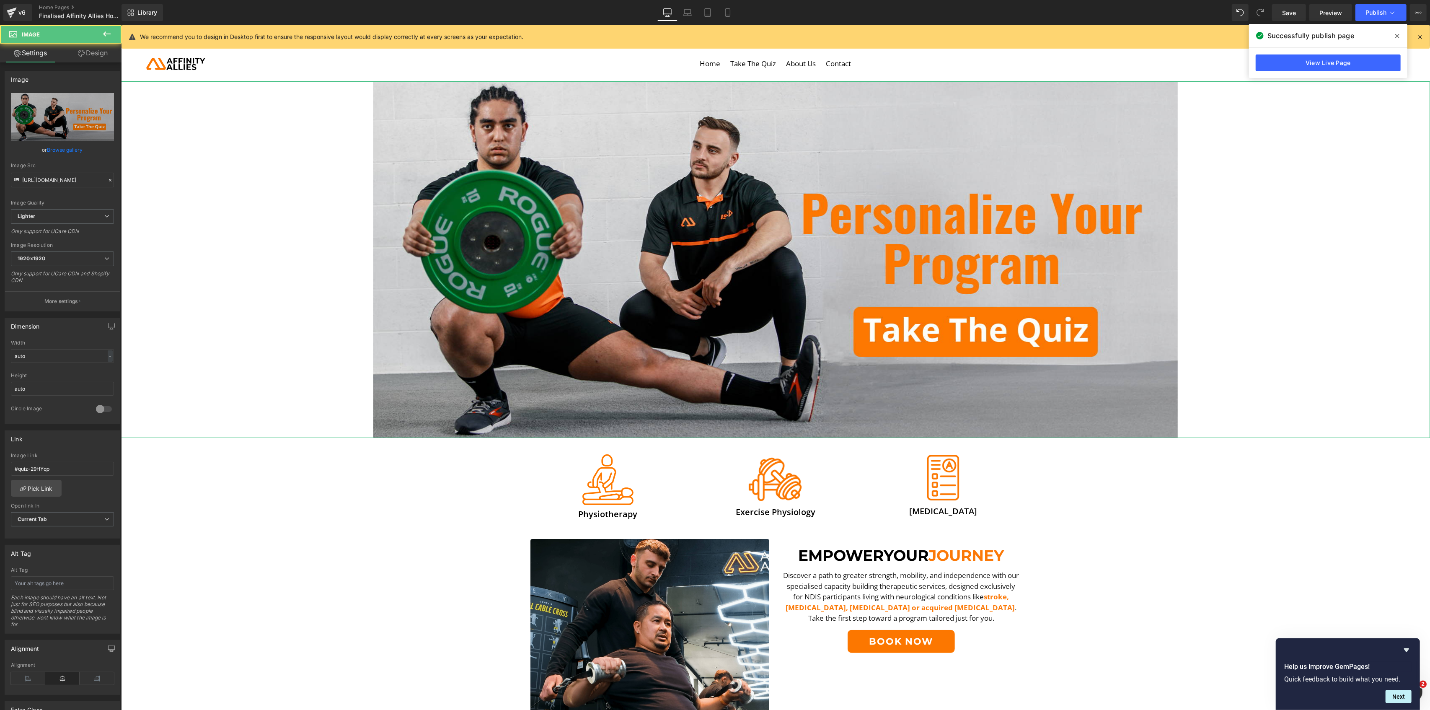
click at [98, 57] on link "Design" at bounding box center [92, 53] width 61 height 19
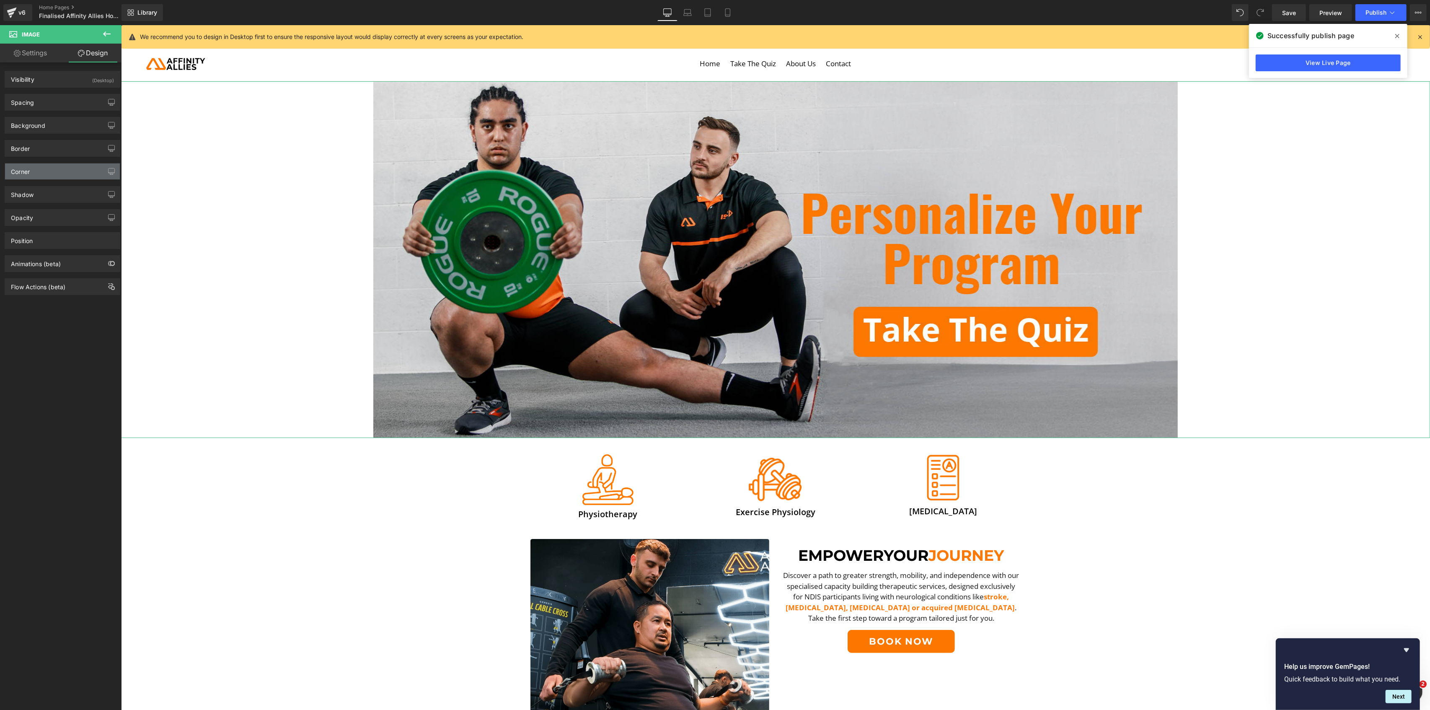
click at [31, 179] on div "Corner" at bounding box center [62, 171] width 115 height 16
click at [28, 248] on input "0" at bounding box center [23, 242] width 25 height 14
type input "5"
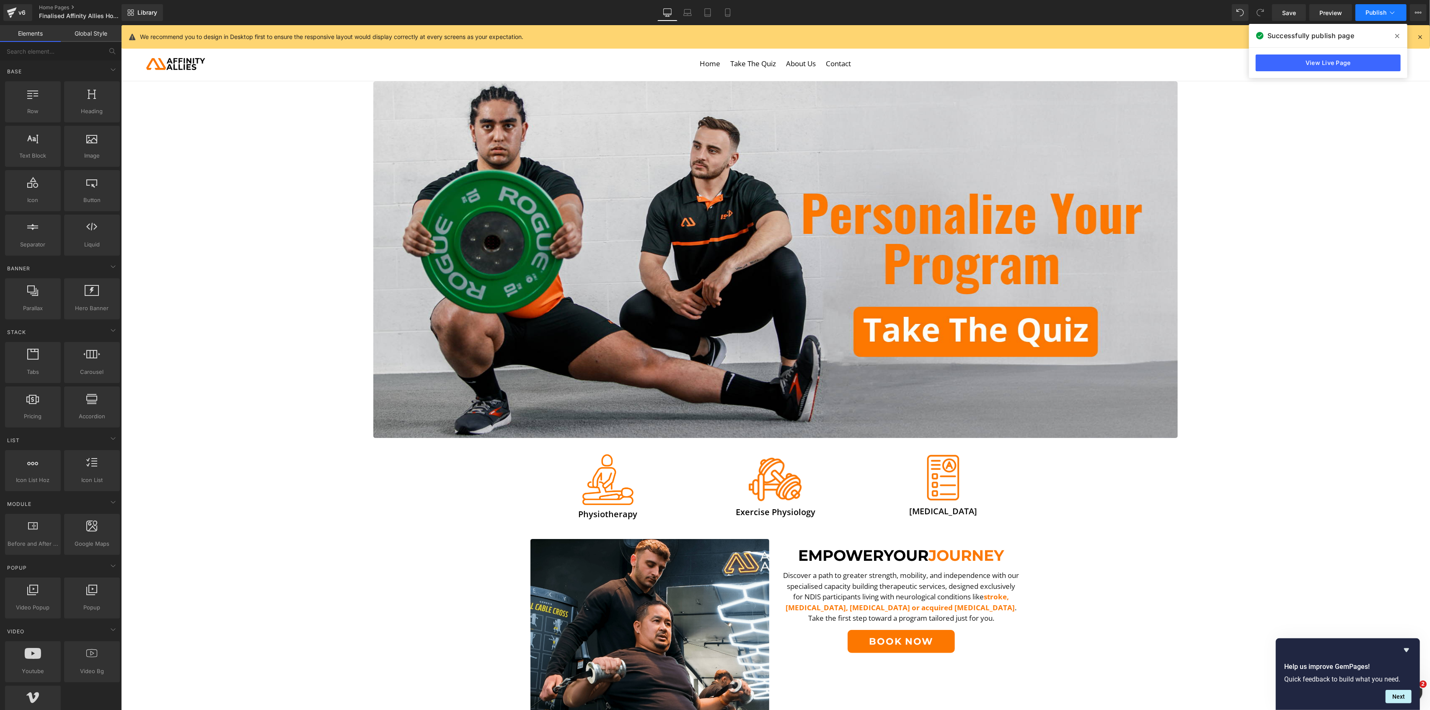
click at [1191, 12] on span "Publish" at bounding box center [1376, 12] width 21 height 7
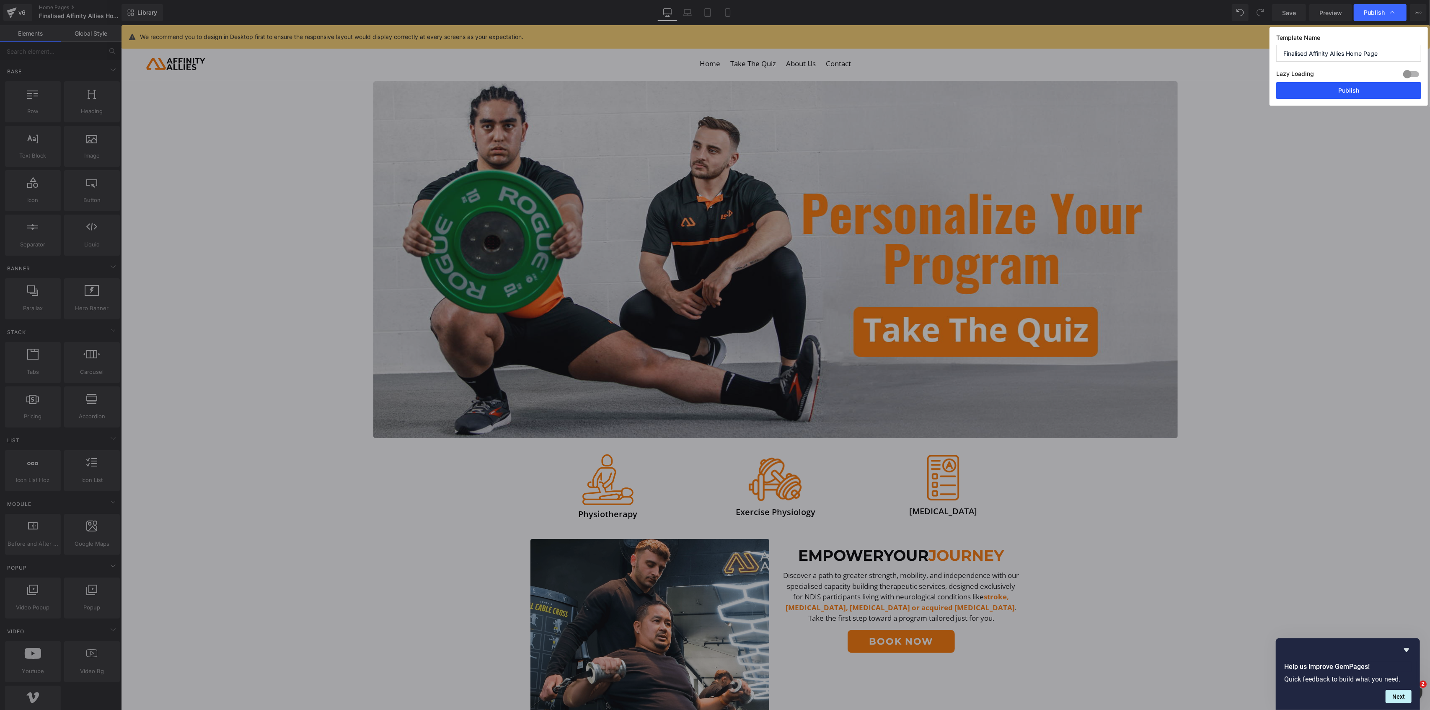
click at [1191, 86] on button "Publish" at bounding box center [1348, 90] width 145 height 17
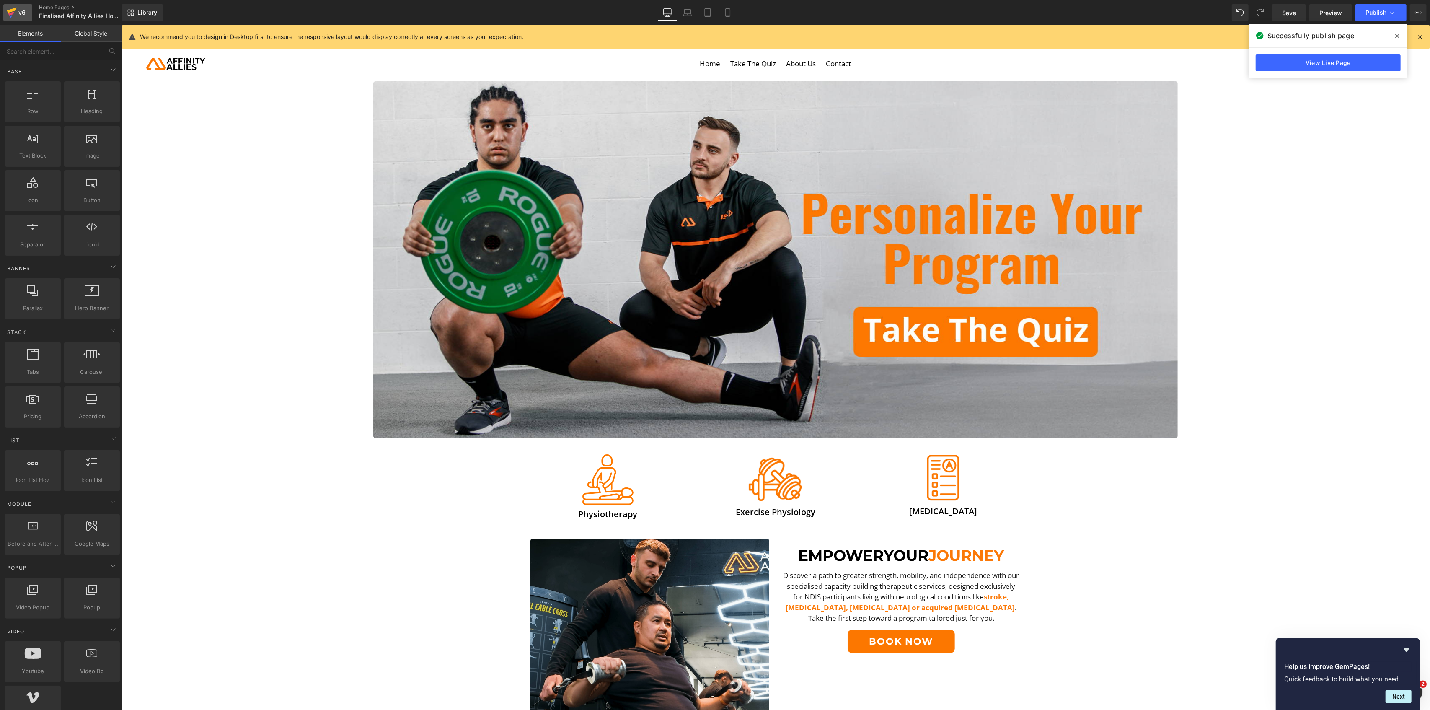
click at [21, 6] on link "v6" at bounding box center [17, 12] width 29 height 17
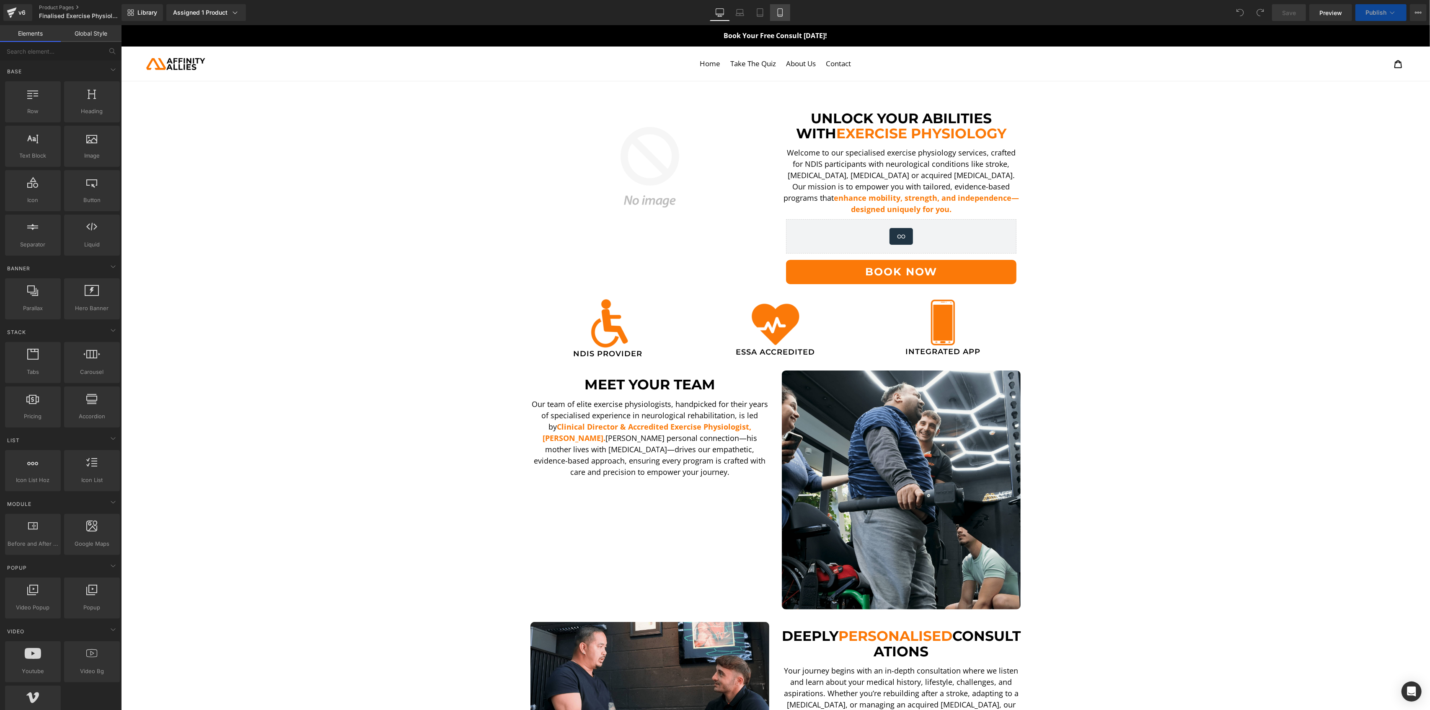
click at [780, 12] on icon at bounding box center [780, 12] width 8 height 8
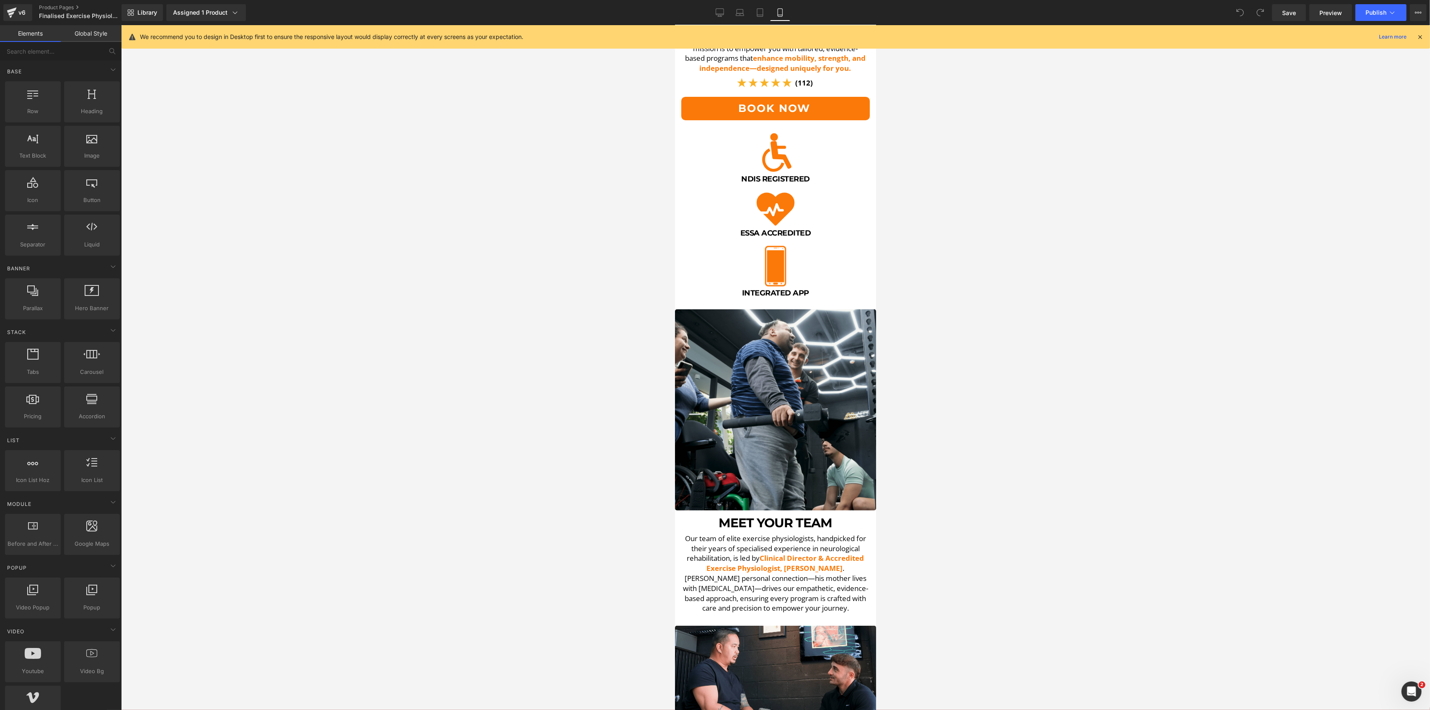
scroll to position [279, 0]
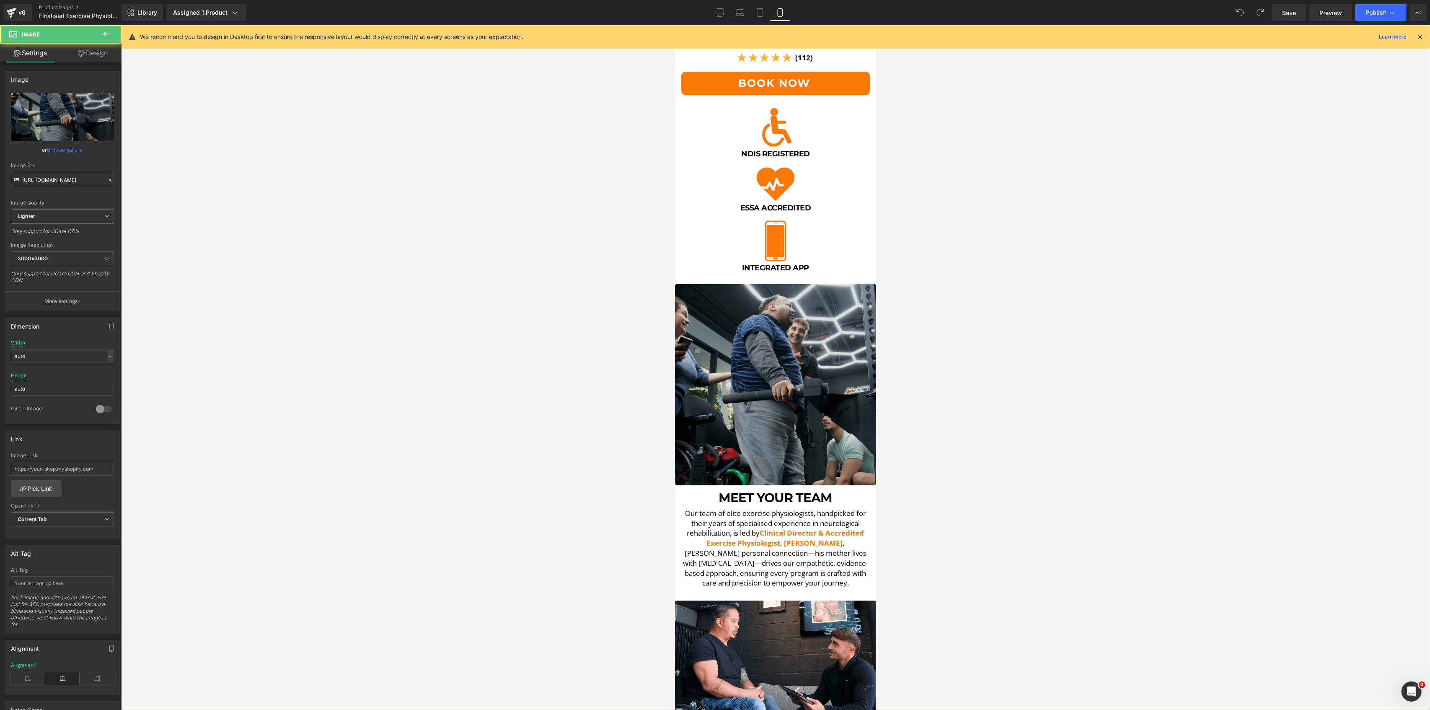
click at [803, 314] on img at bounding box center [775, 384] width 201 height 201
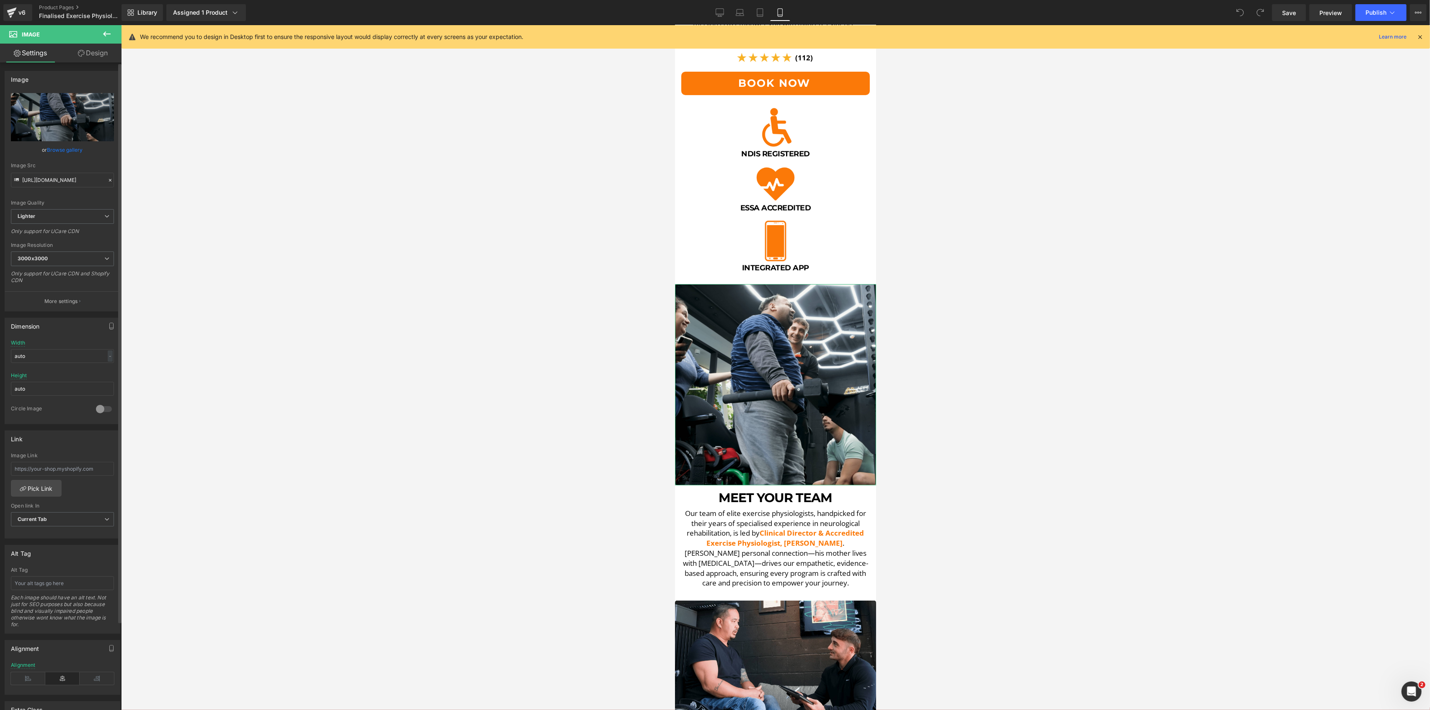
click at [82, 65] on div "Image [URL][DOMAIN_NAME] Replace Image Upload image or Browse gallery Image Src…" at bounding box center [62, 188] width 125 height 247
click at [86, 58] on link "Design" at bounding box center [92, 53] width 61 height 19
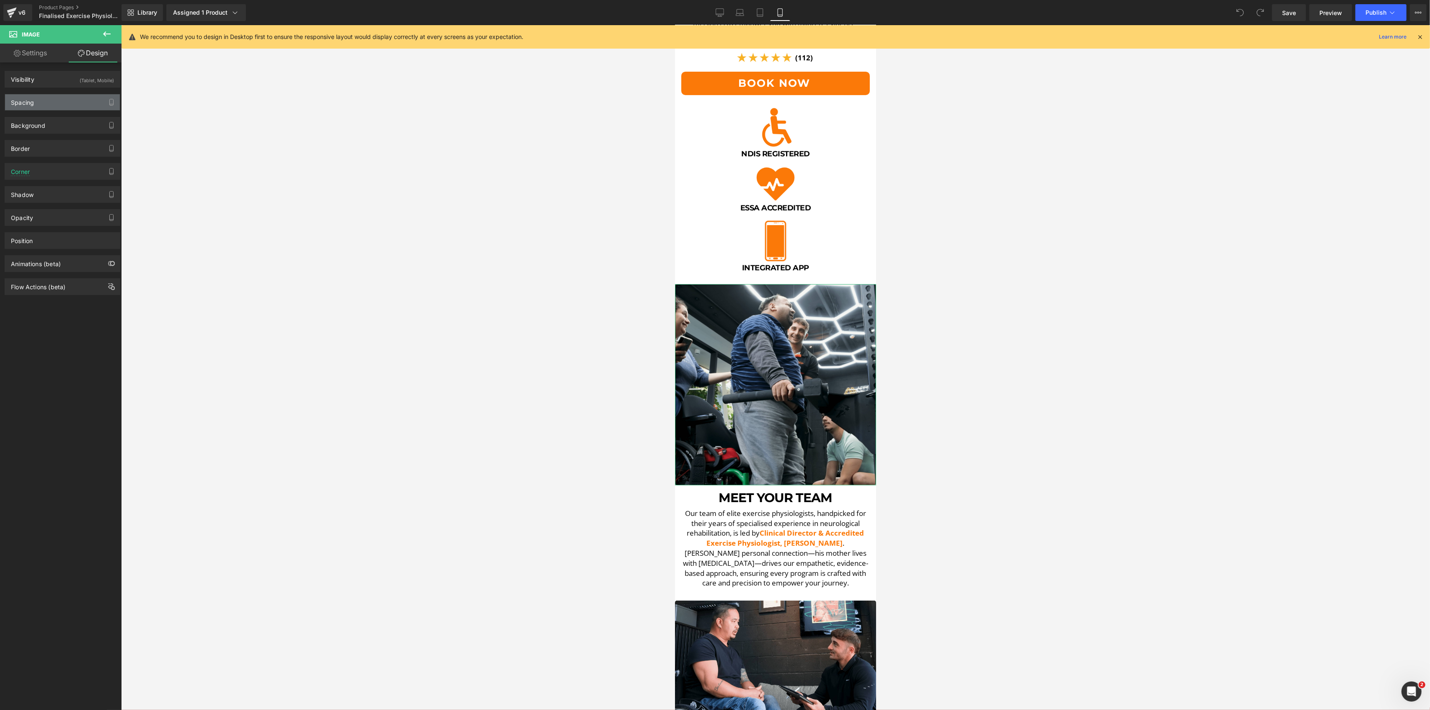
click at [60, 99] on div "Spacing" at bounding box center [62, 102] width 115 height 16
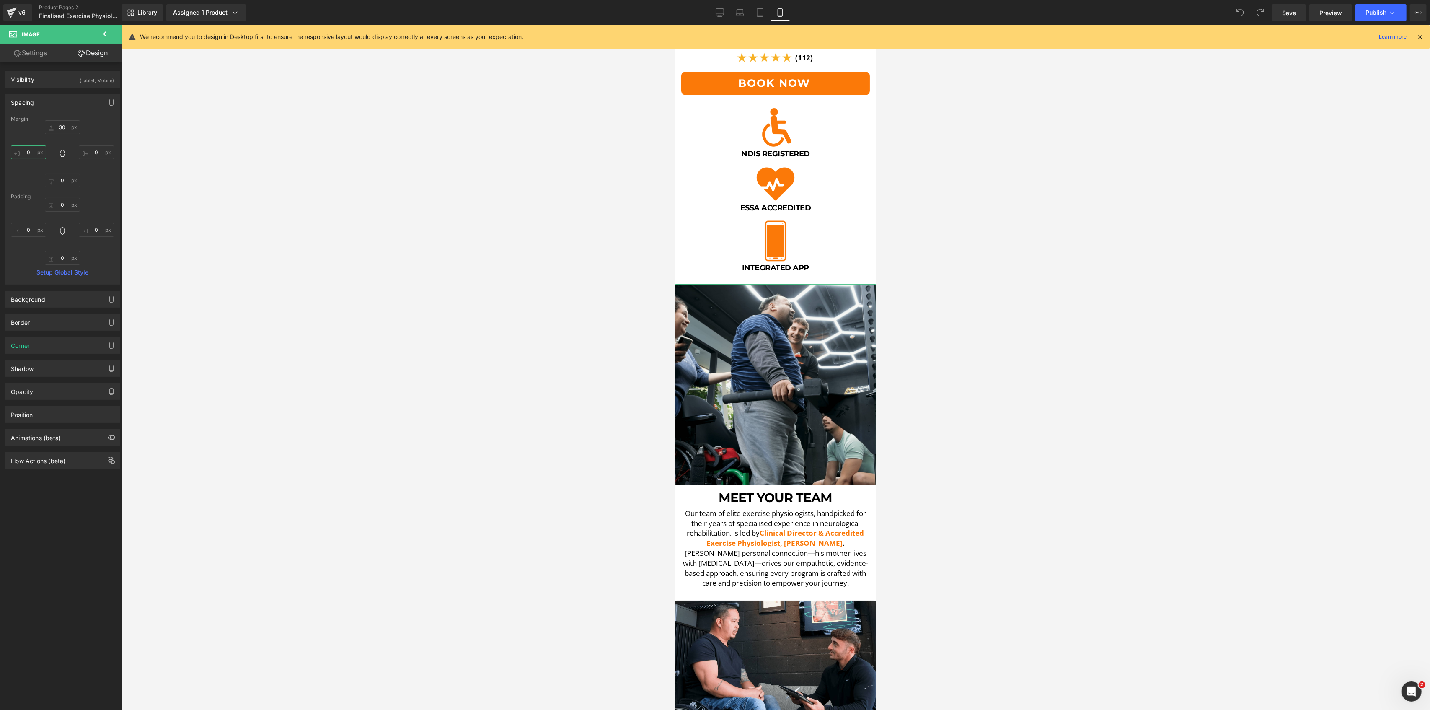
click at [24, 151] on input "0" at bounding box center [28, 152] width 35 height 14
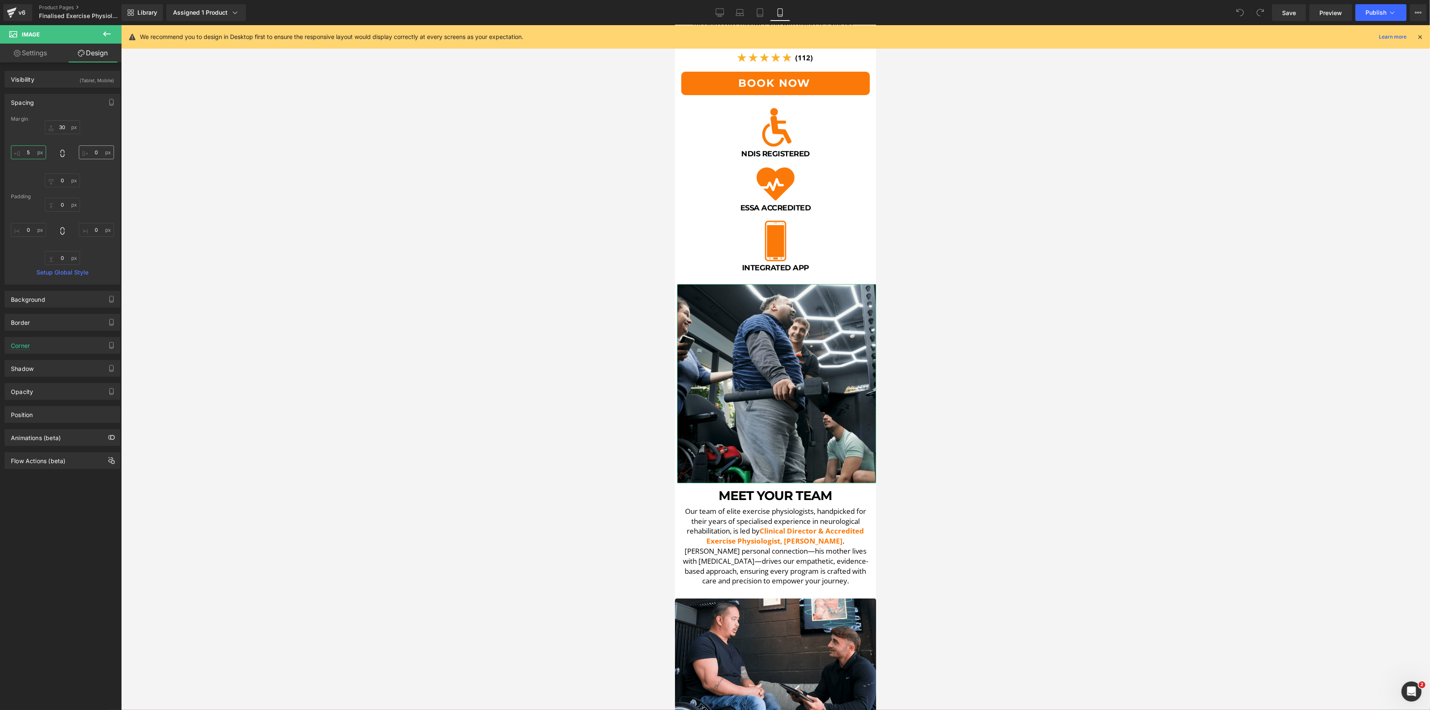
type input "5"
click at [94, 151] on input "0" at bounding box center [96, 152] width 35 height 14
type input "5"
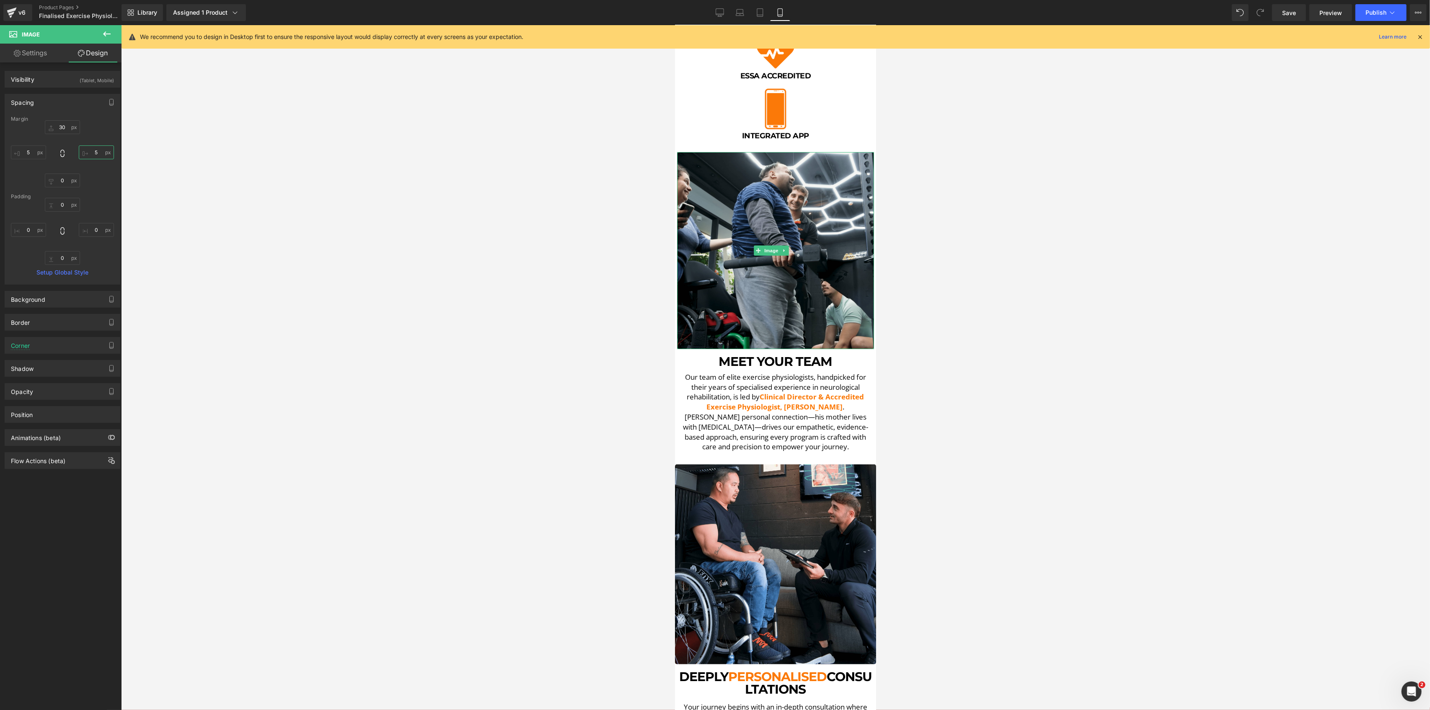
scroll to position [447, 0]
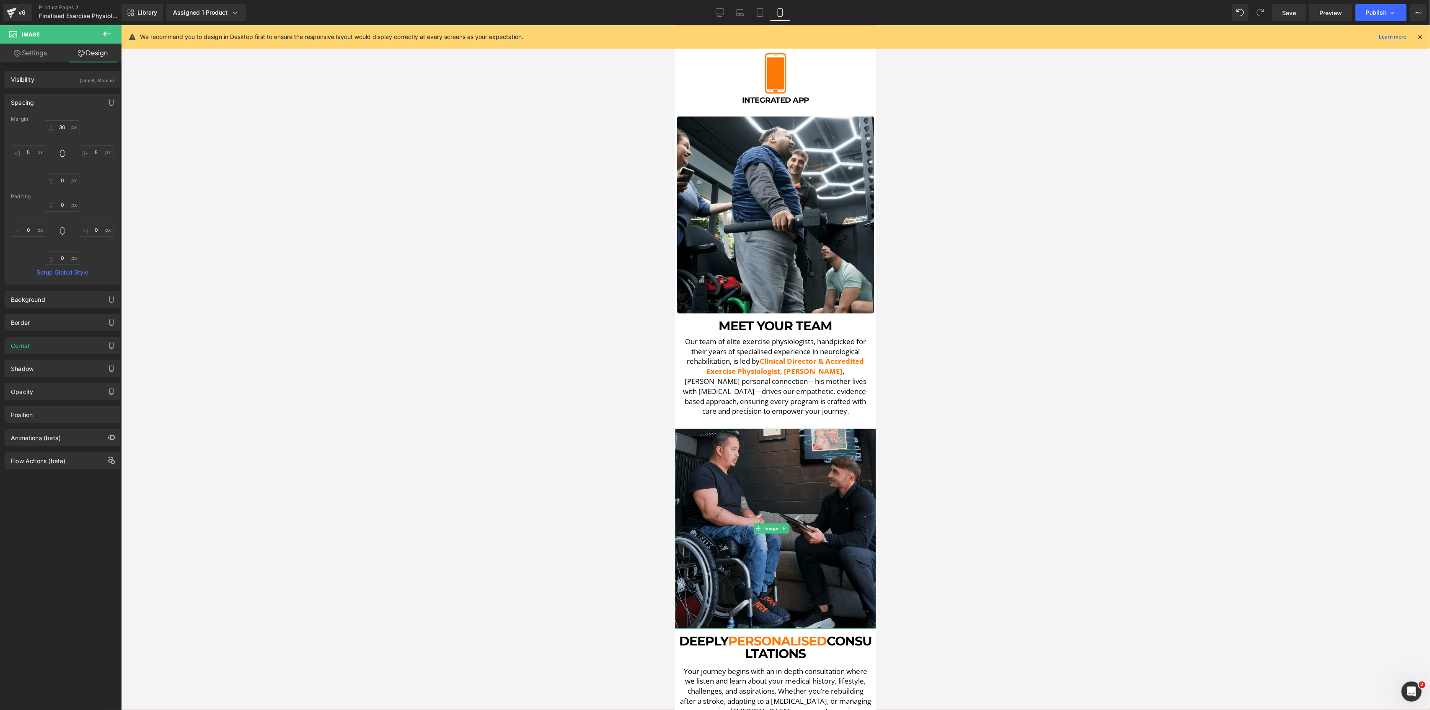
click at [769, 461] on img at bounding box center [775, 529] width 201 height 200
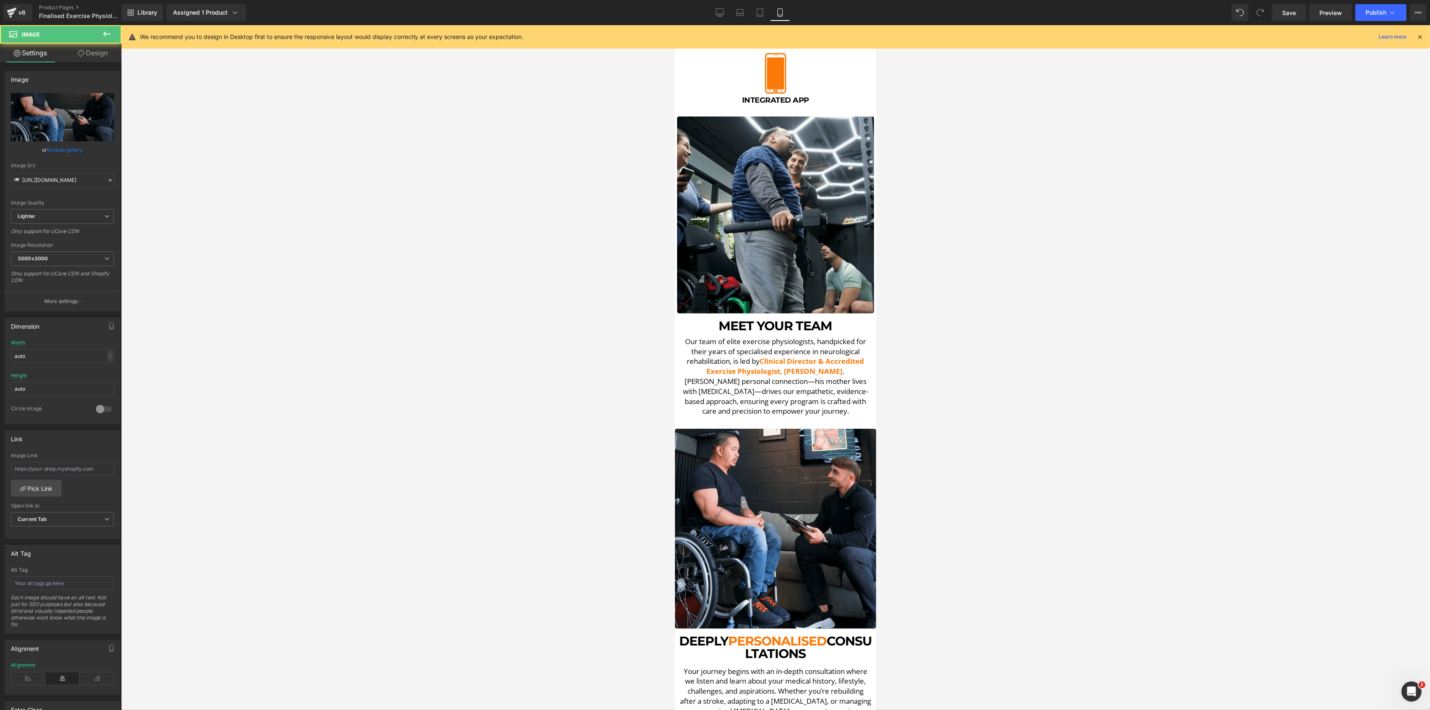
click at [97, 39] on button at bounding box center [106, 34] width 29 height 18
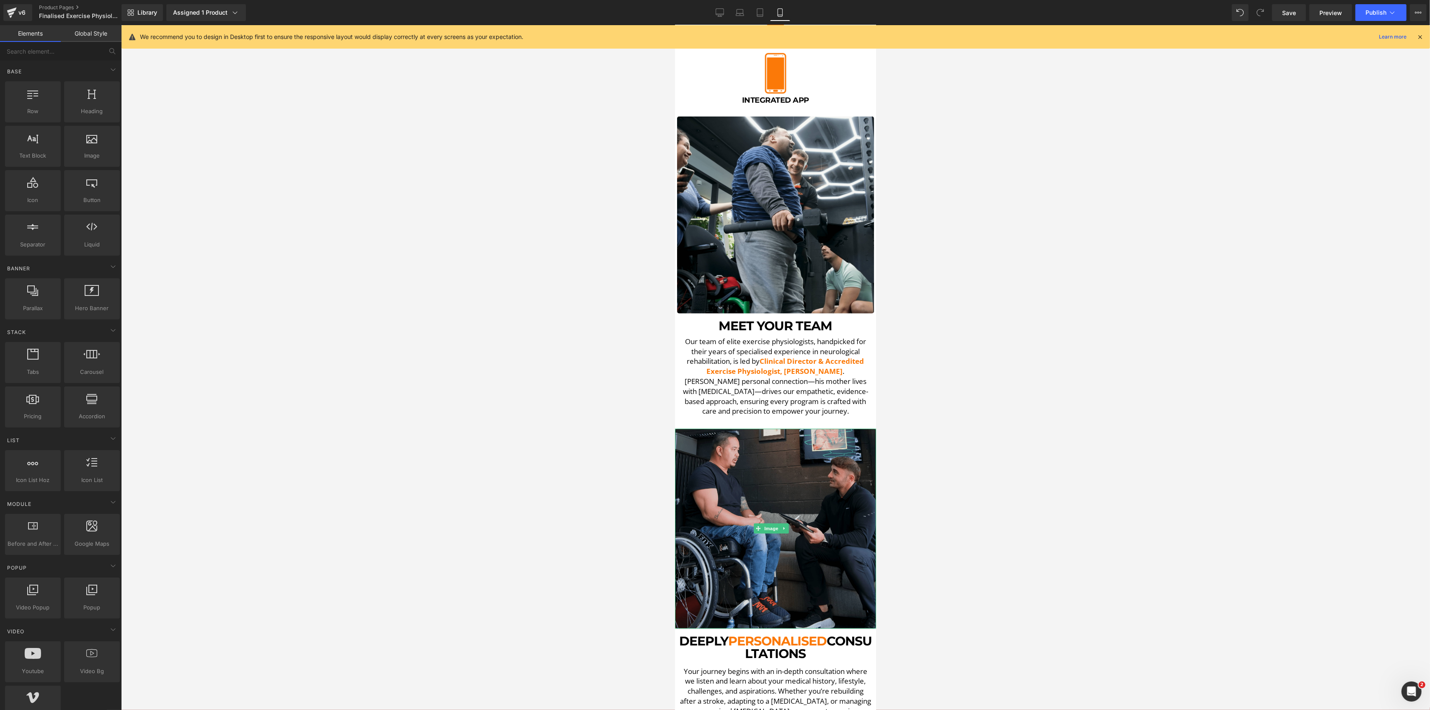
click at [713, 440] on img at bounding box center [775, 529] width 201 height 200
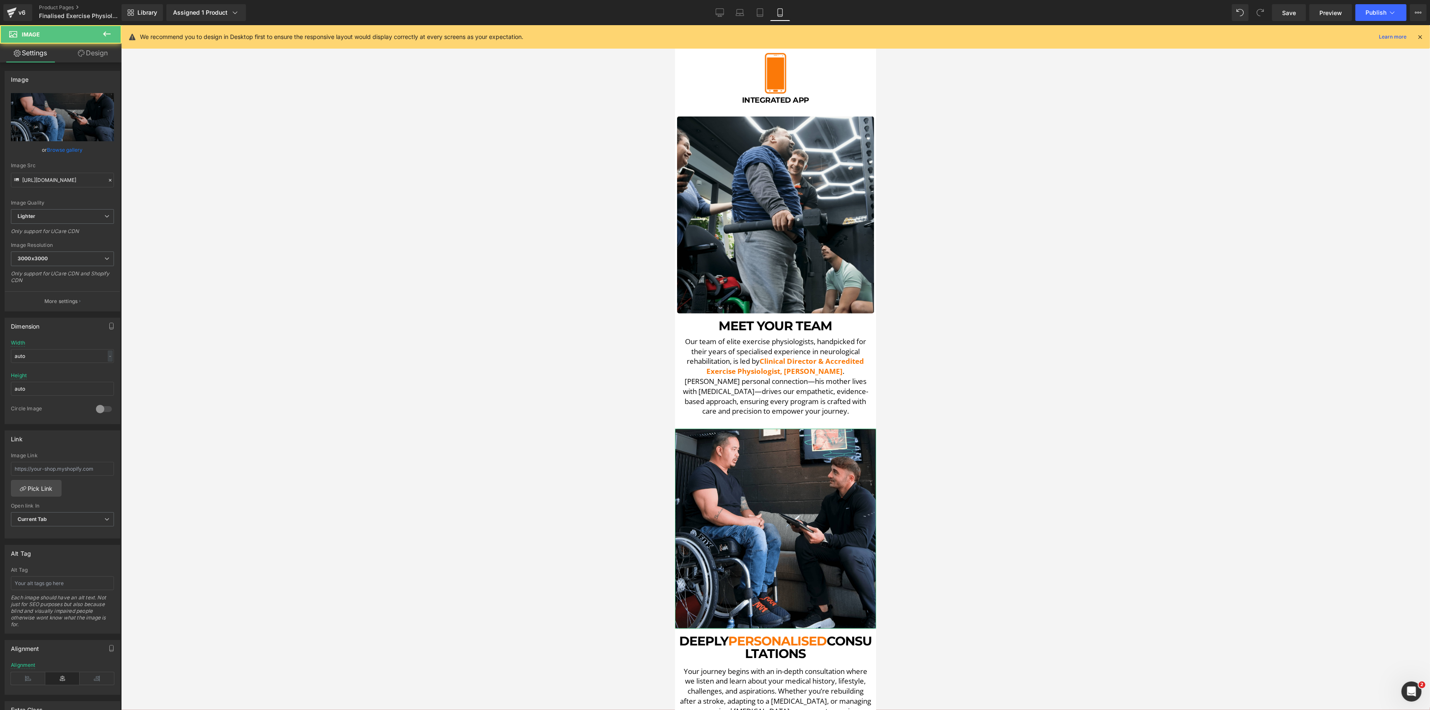
click at [94, 60] on link "Design" at bounding box center [92, 53] width 61 height 19
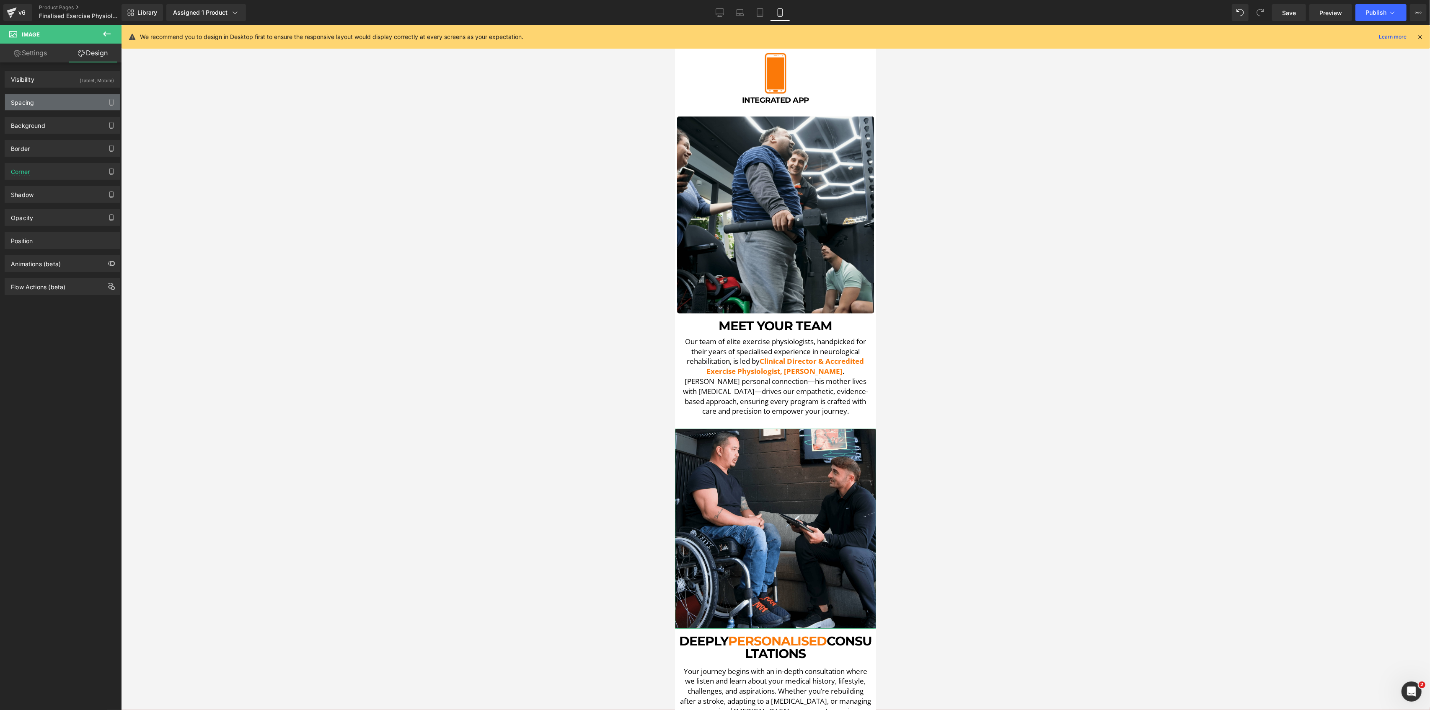
click at [49, 104] on div "Spacing" at bounding box center [62, 102] width 115 height 16
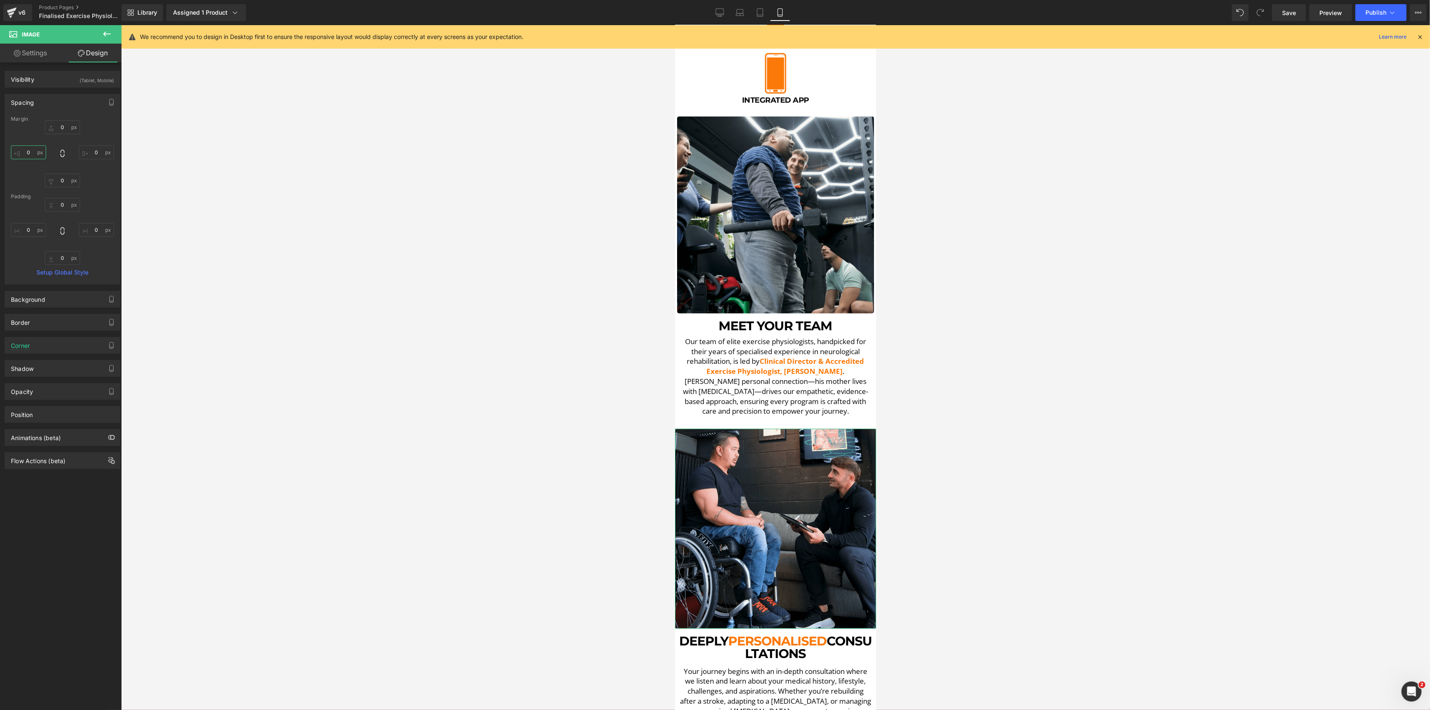
click at [31, 148] on input "text" at bounding box center [28, 152] width 35 height 14
type input "5"
click at [93, 149] on input "text" at bounding box center [96, 152] width 35 height 14
type input "5"
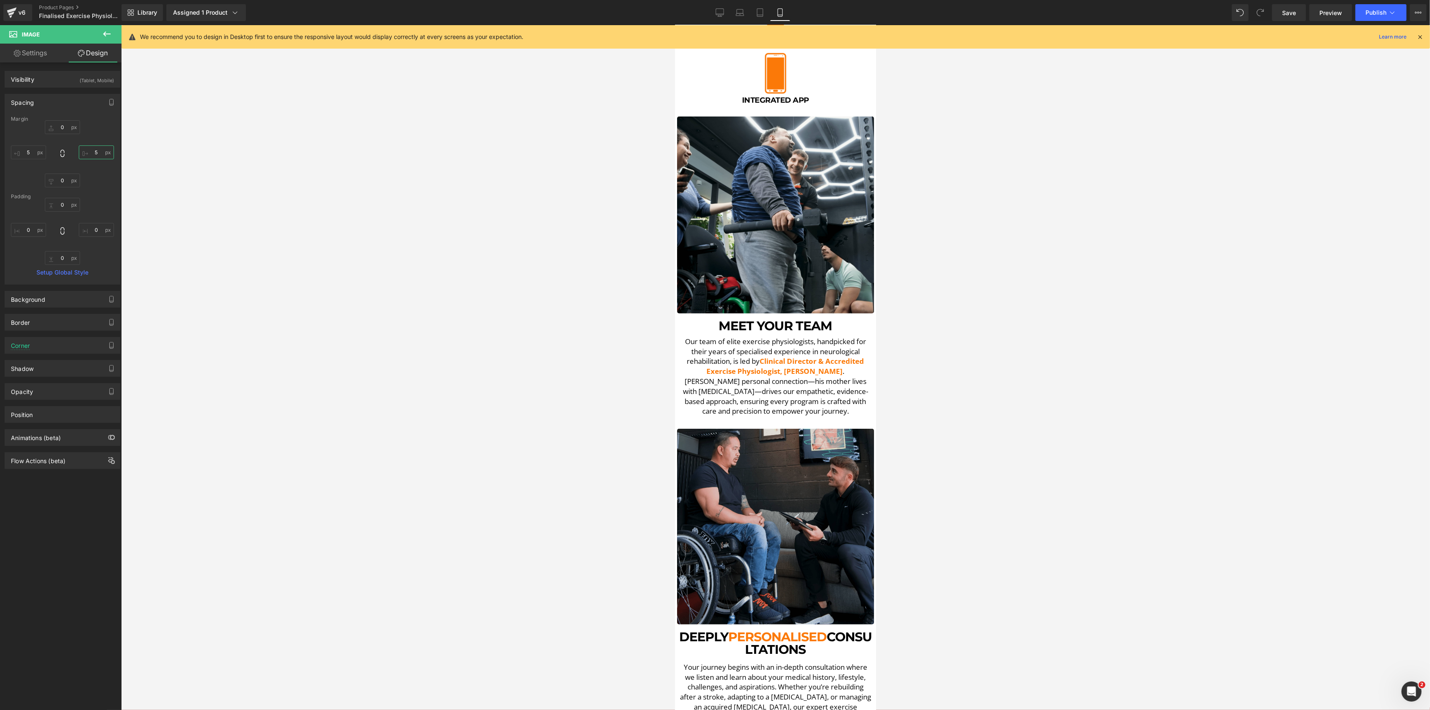
click at [675, 25] on div at bounding box center [675, 25] width 0 height 0
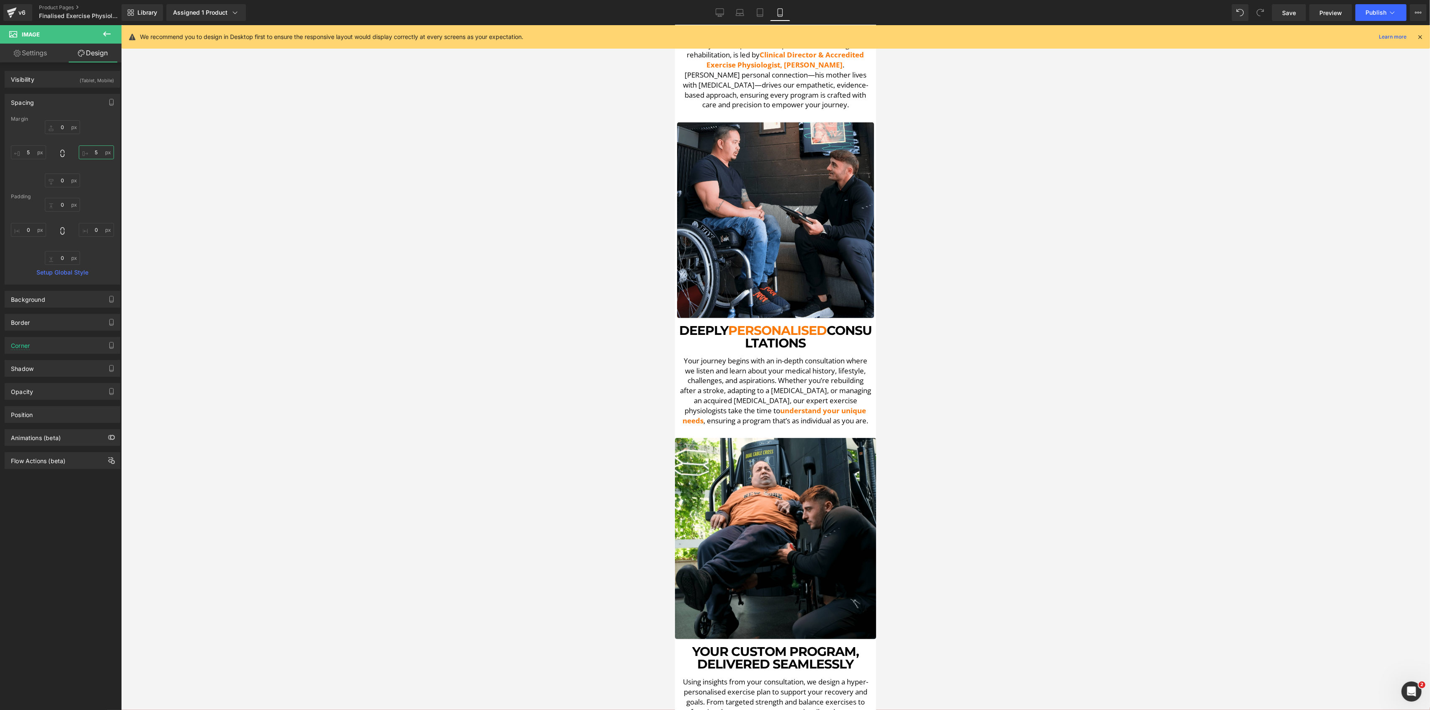
scroll to position [782, 0]
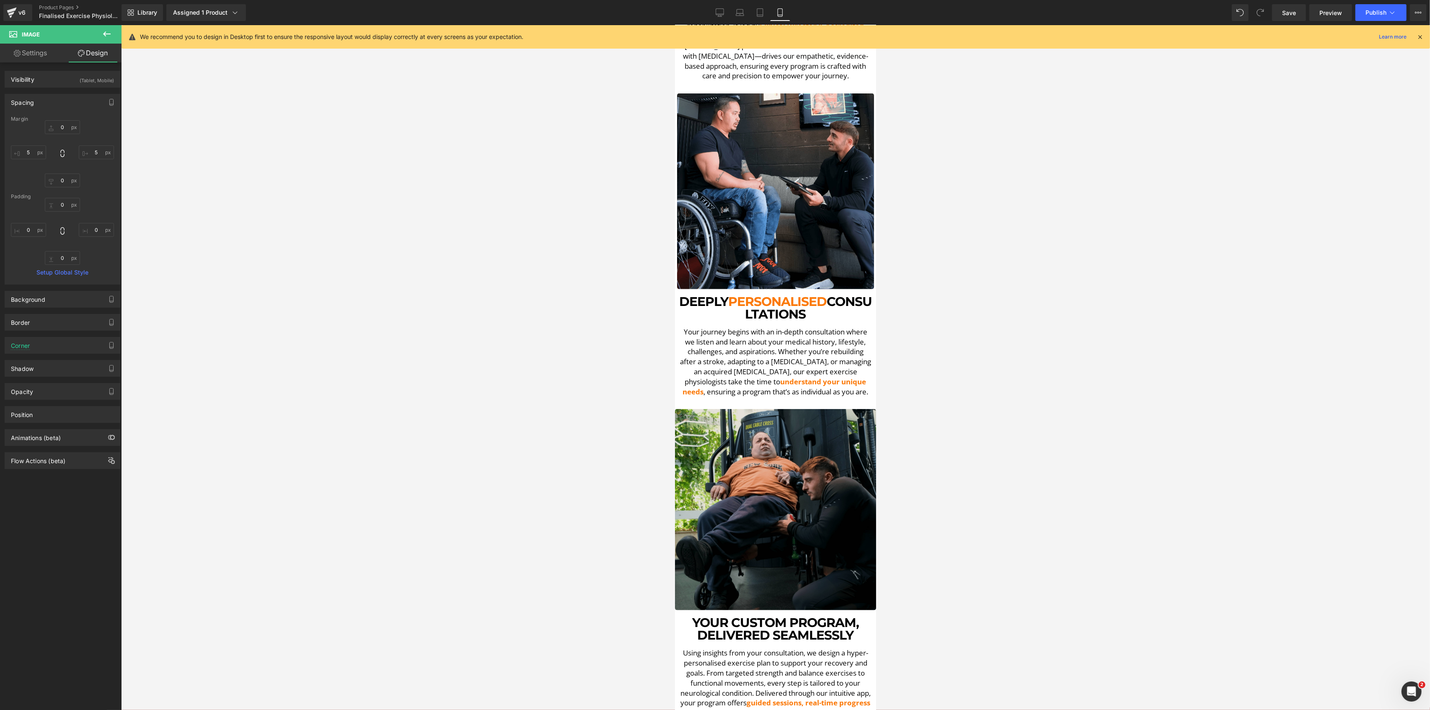
click at [788, 437] on img at bounding box center [775, 509] width 201 height 201
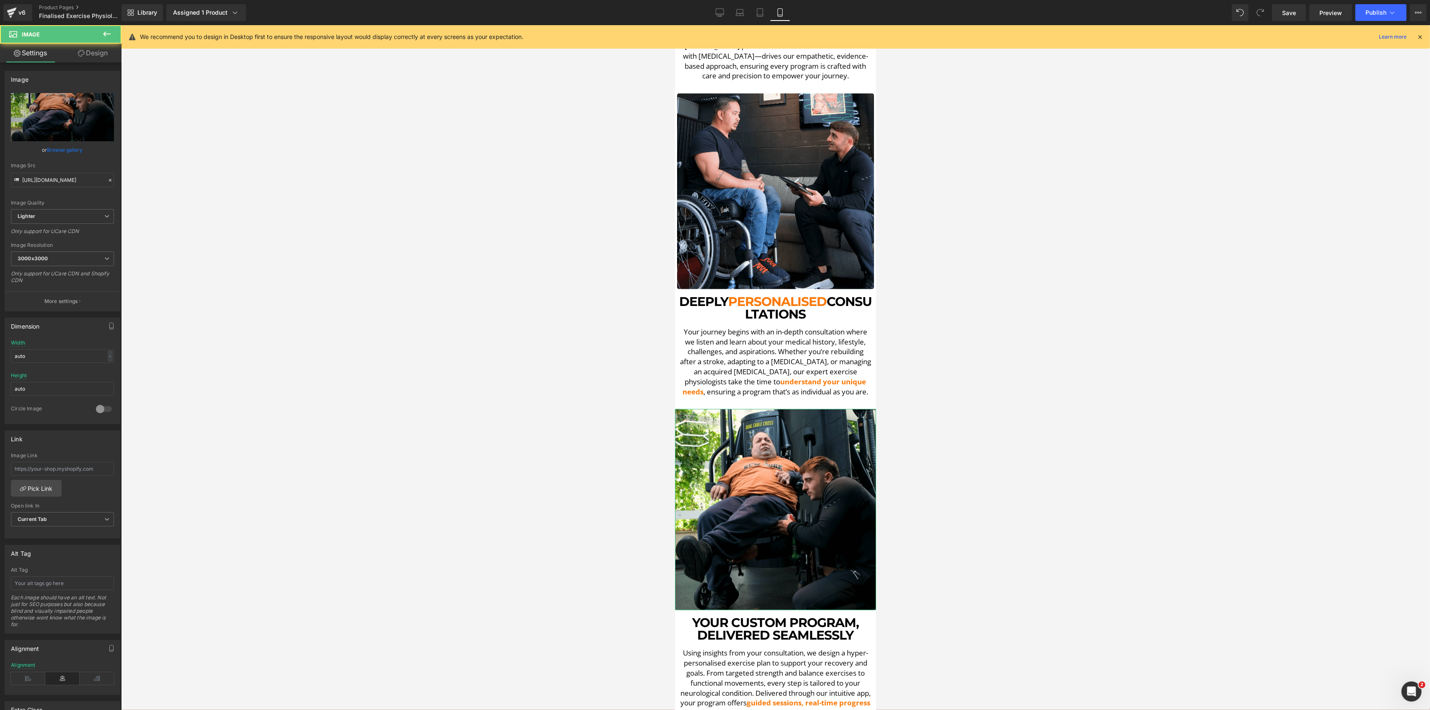
click at [101, 51] on link "Design" at bounding box center [92, 53] width 61 height 19
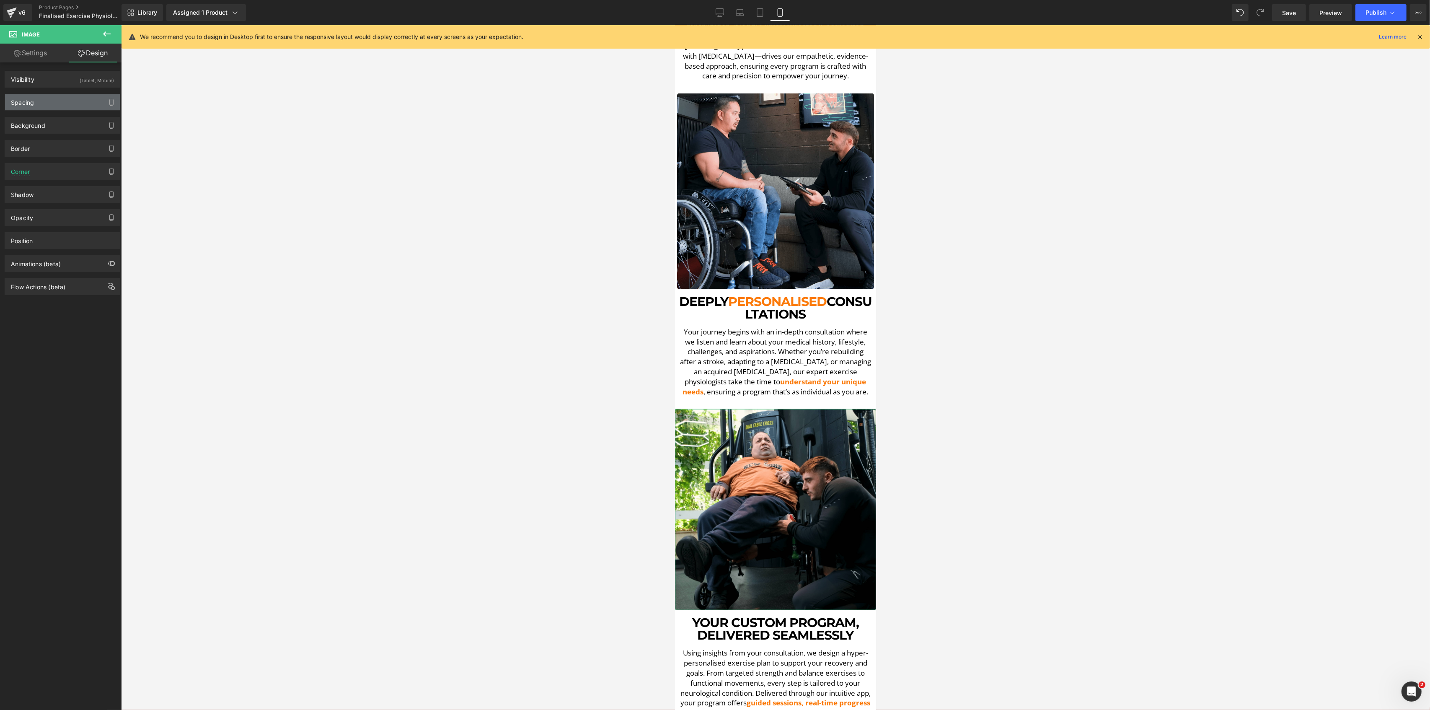
click at [54, 98] on div "Spacing" at bounding box center [62, 102] width 115 height 16
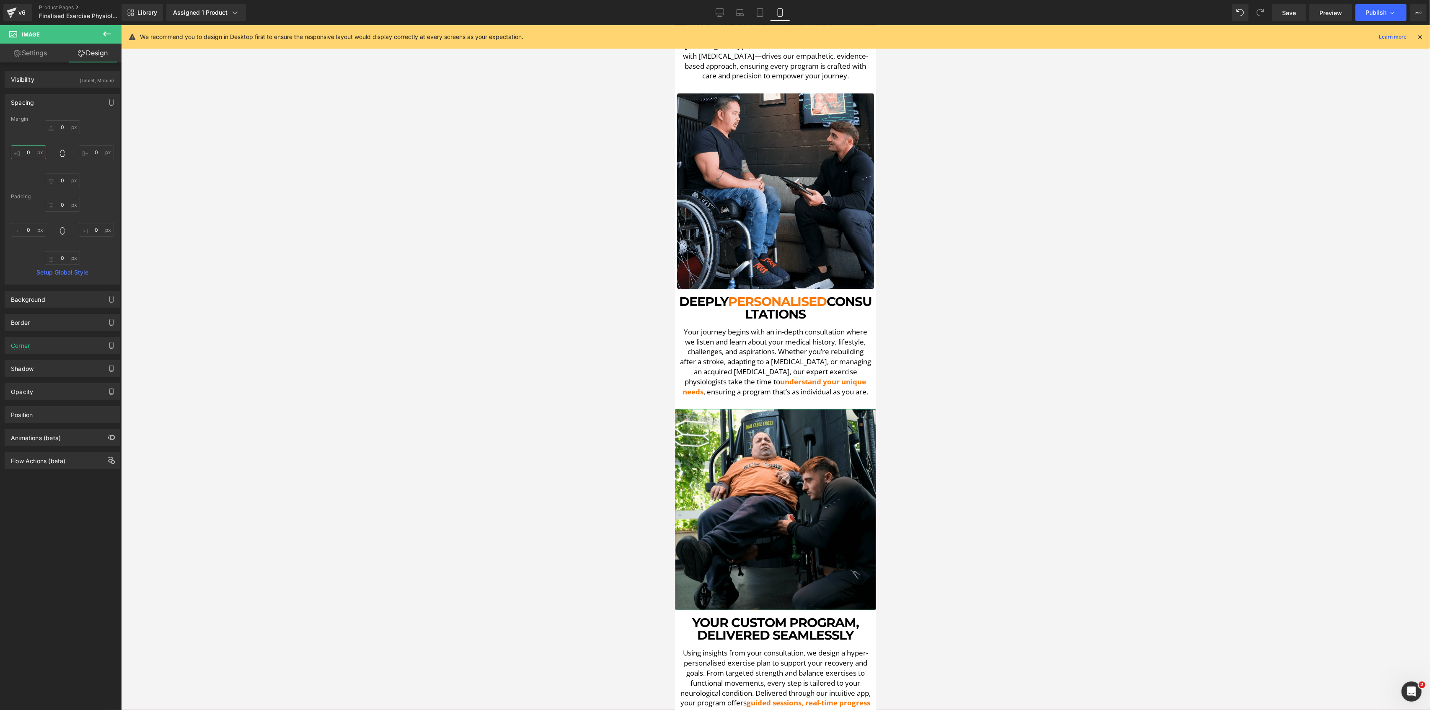
click at [37, 152] on input "0" at bounding box center [28, 152] width 35 height 14
type input "5"
click at [109, 155] on input "0" at bounding box center [96, 152] width 35 height 14
type input "5"
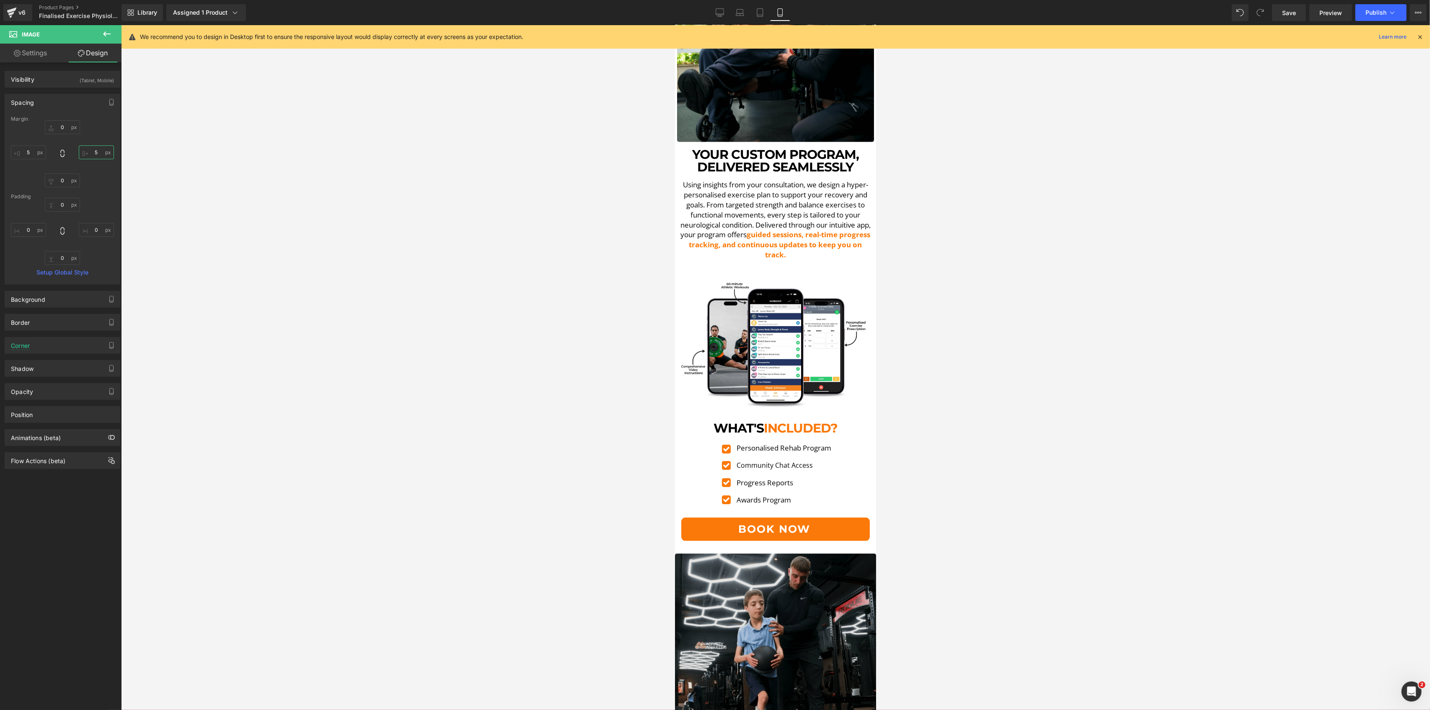
scroll to position [1397, 0]
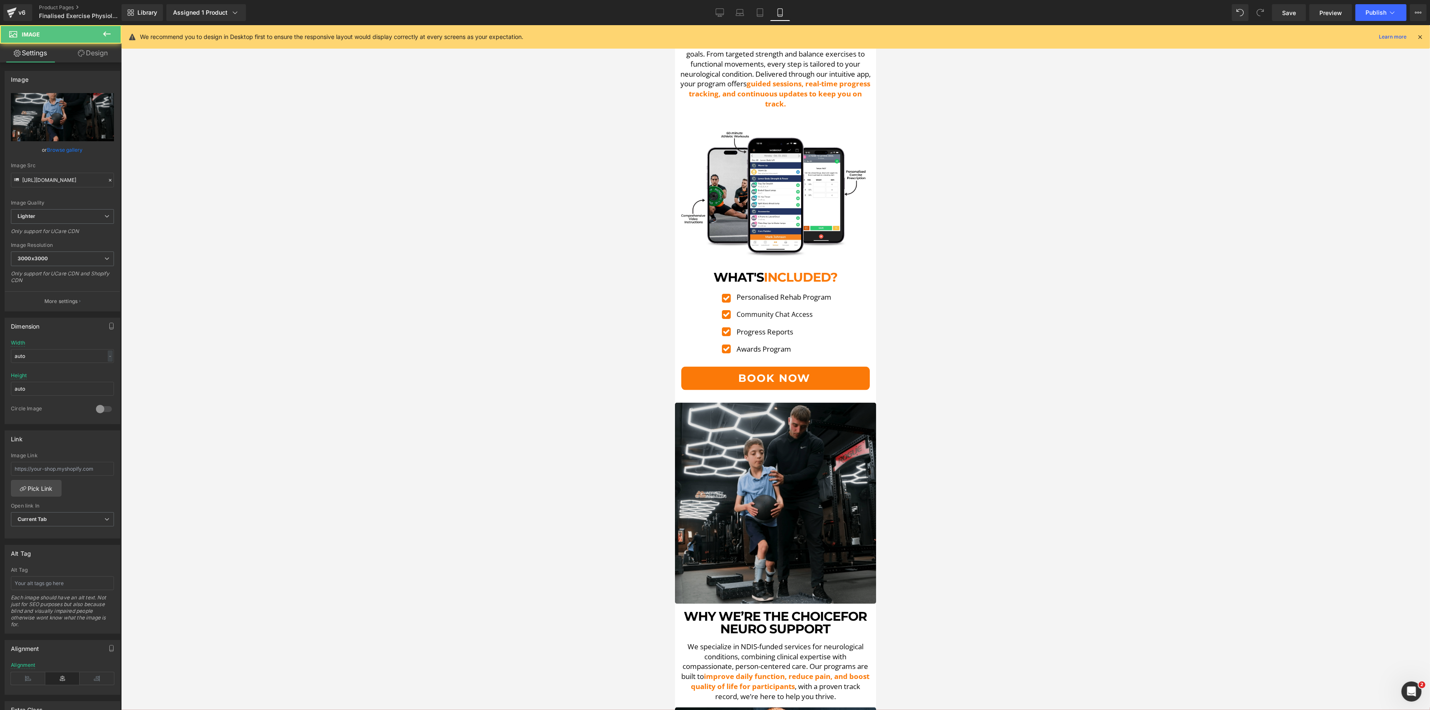
click at [790, 422] on img at bounding box center [775, 503] width 201 height 201
click at [86, 56] on link "Design" at bounding box center [92, 53] width 61 height 19
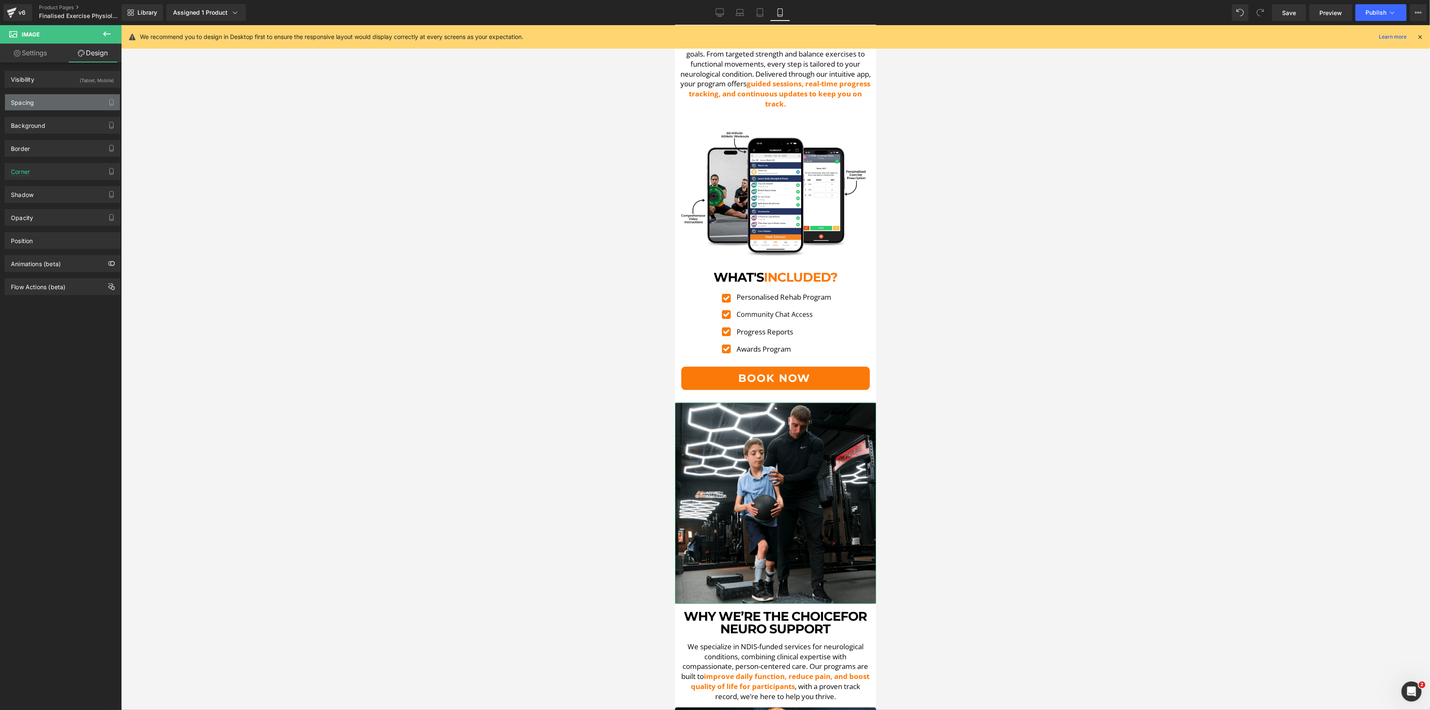
click at [65, 102] on div "Spacing" at bounding box center [62, 102] width 115 height 16
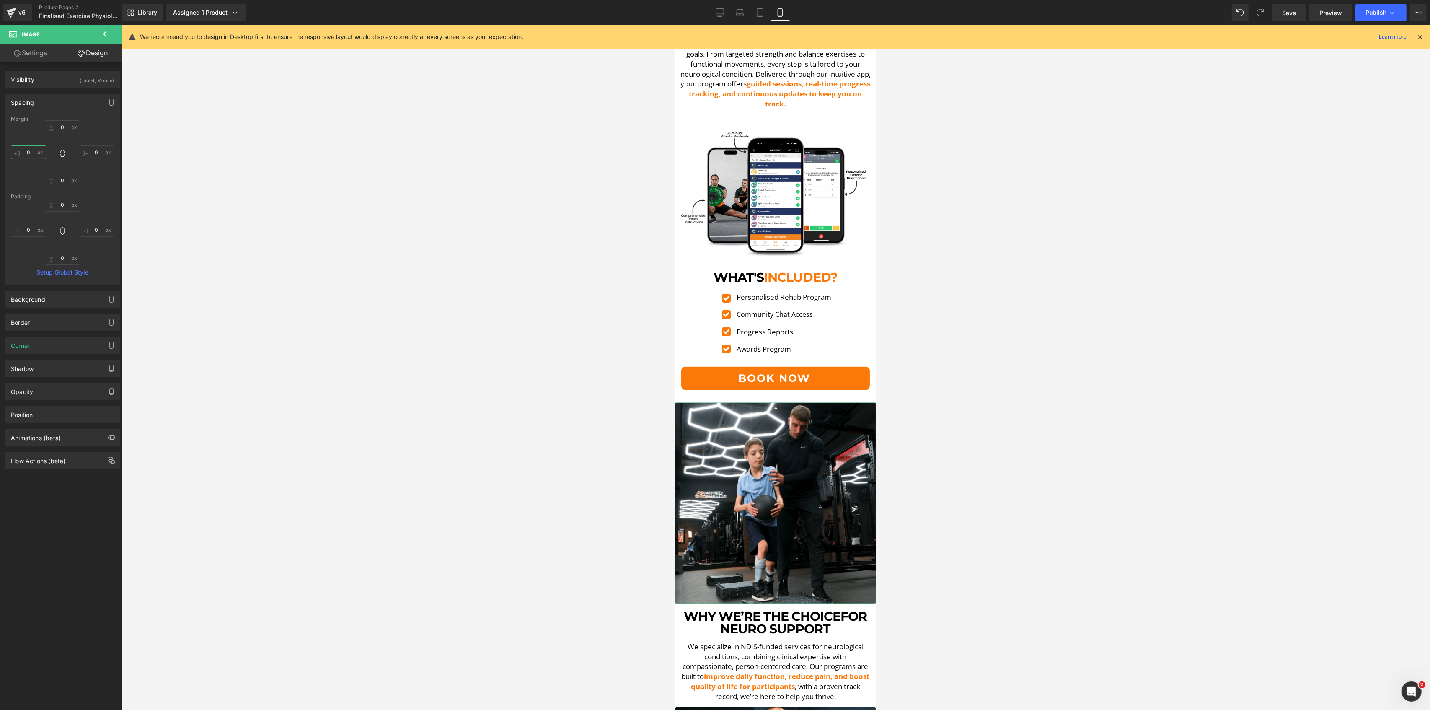
click at [35, 150] on input "0" at bounding box center [28, 152] width 35 height 14
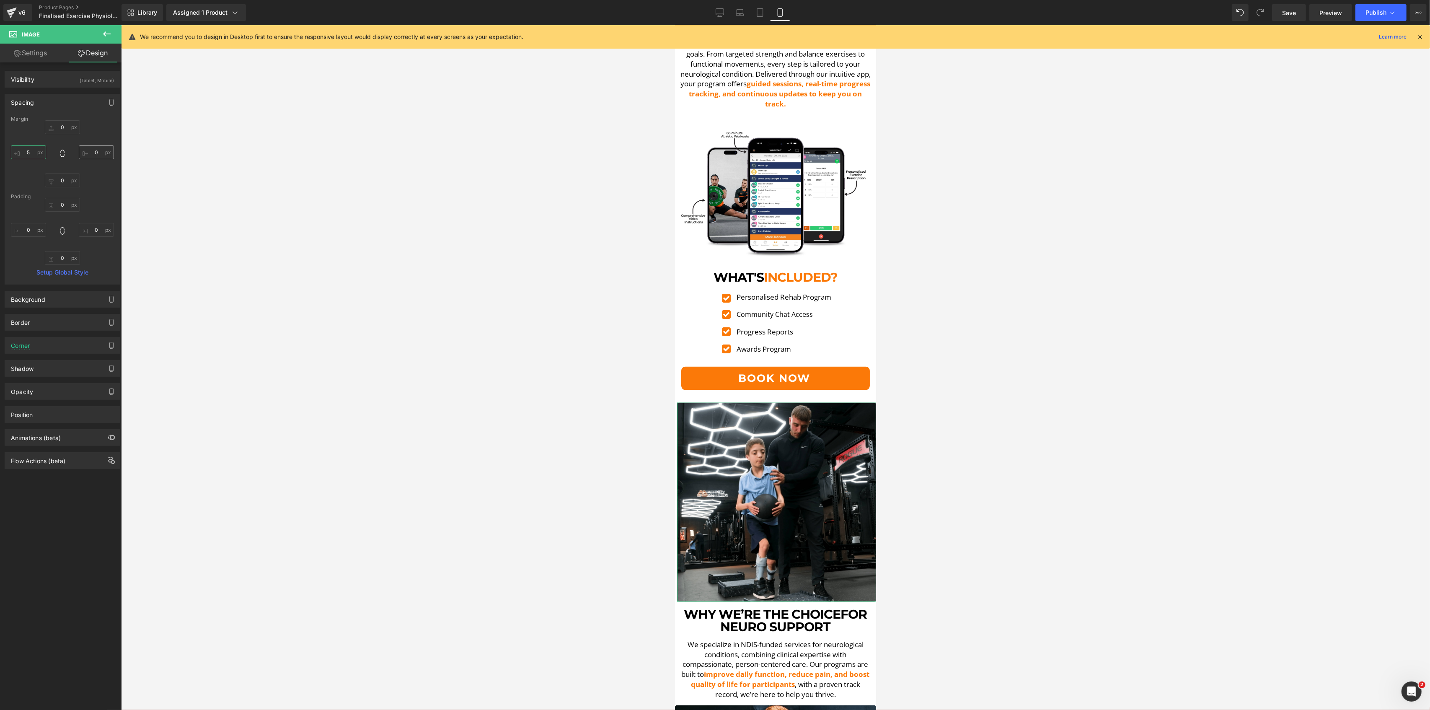
type input "5"
click at [93, 154] on input "0" at bounding box center [96, 152] width 35 height 14
type input "5"
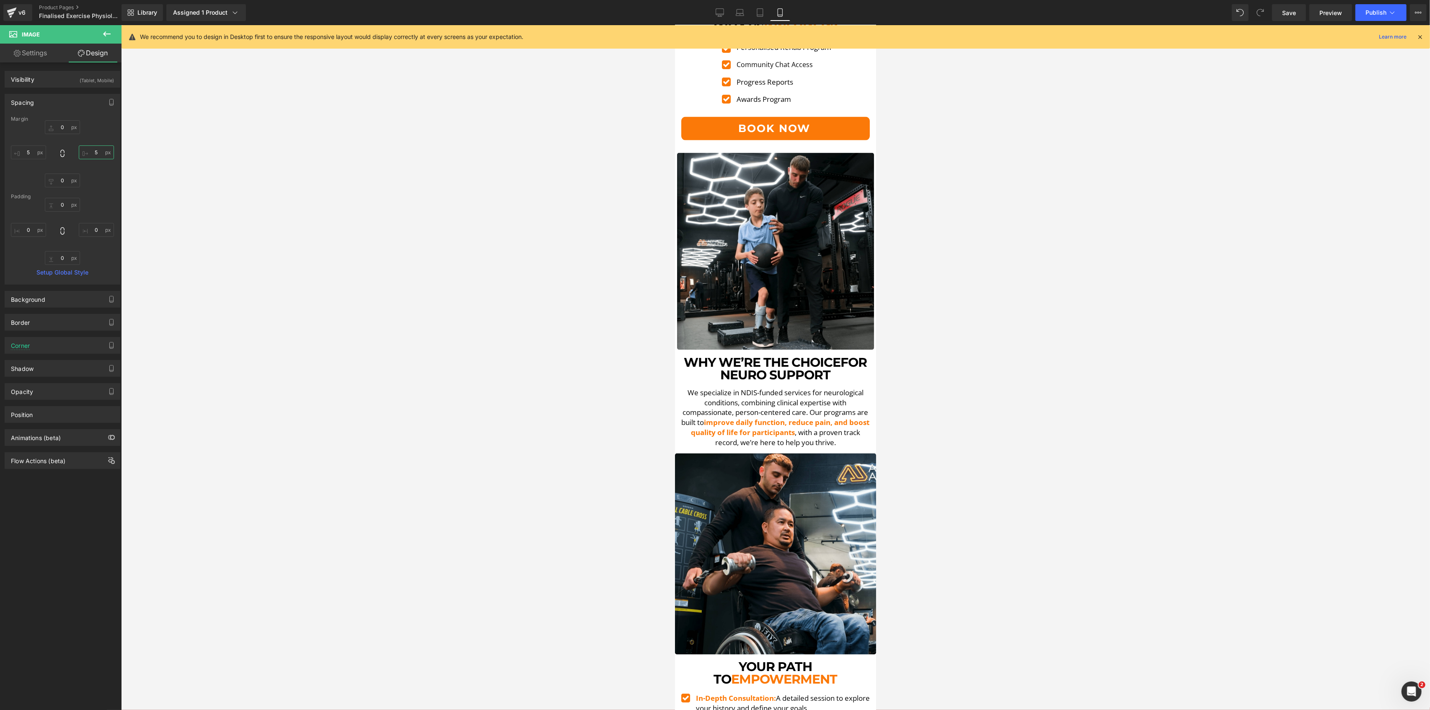
scroll to position [1676, 0]
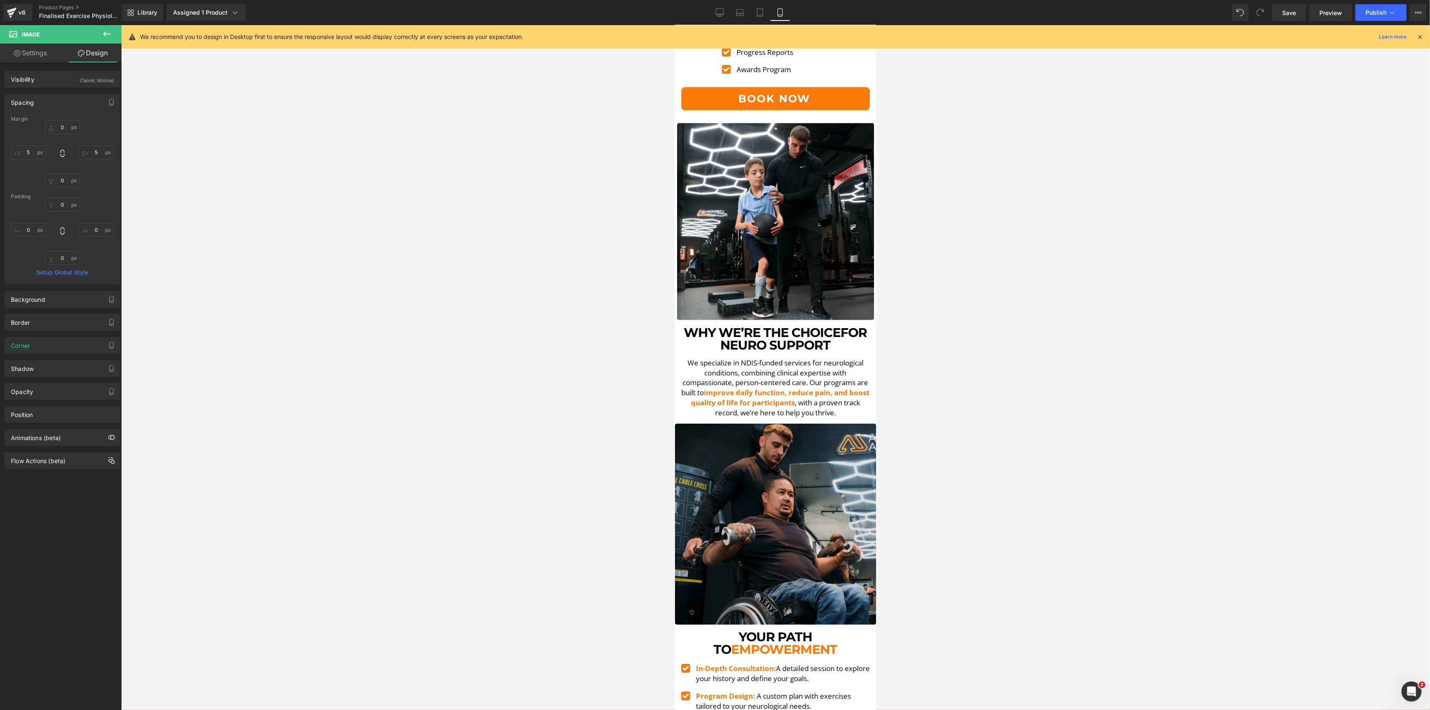
click at [788, 424] on img at bounding box center [775, 524] width 201 height 201
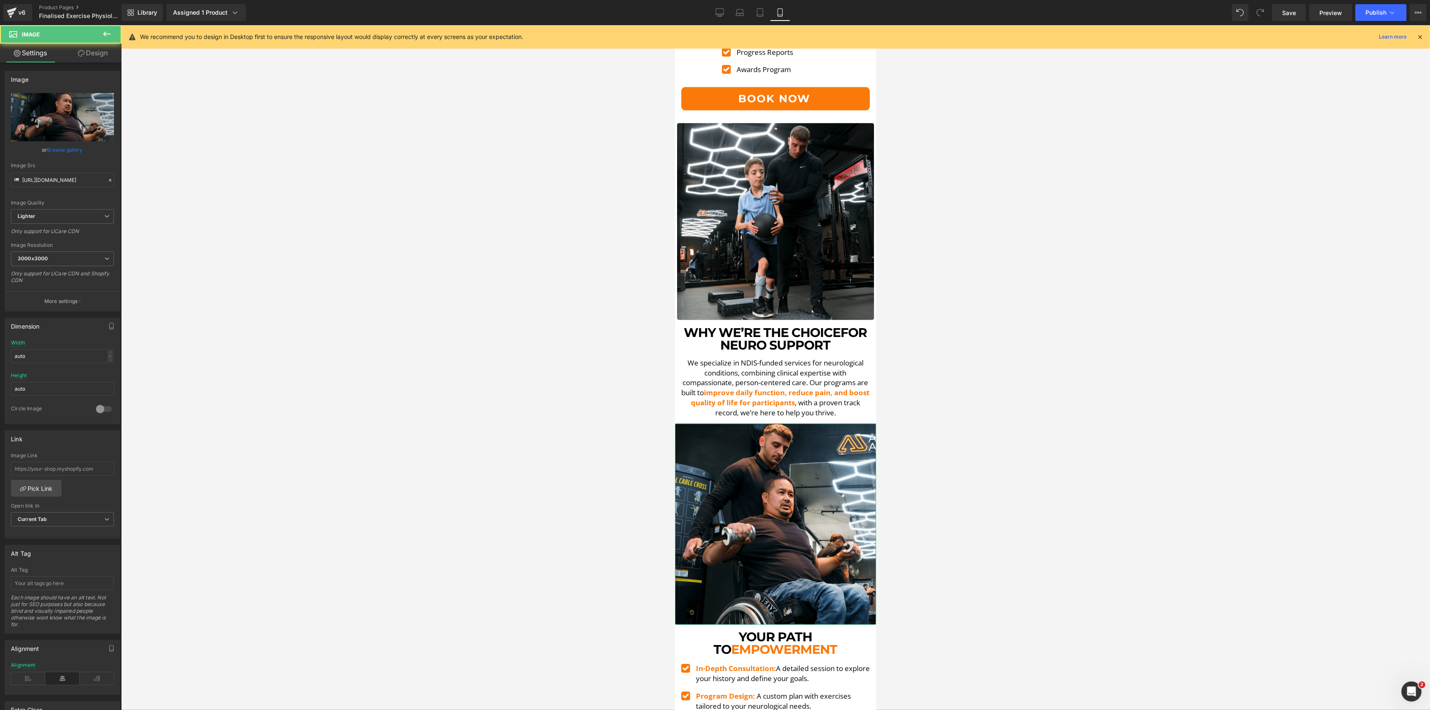
click at [101, 56] on link "Design" at bounding box center [92, 53] width 61 height 19
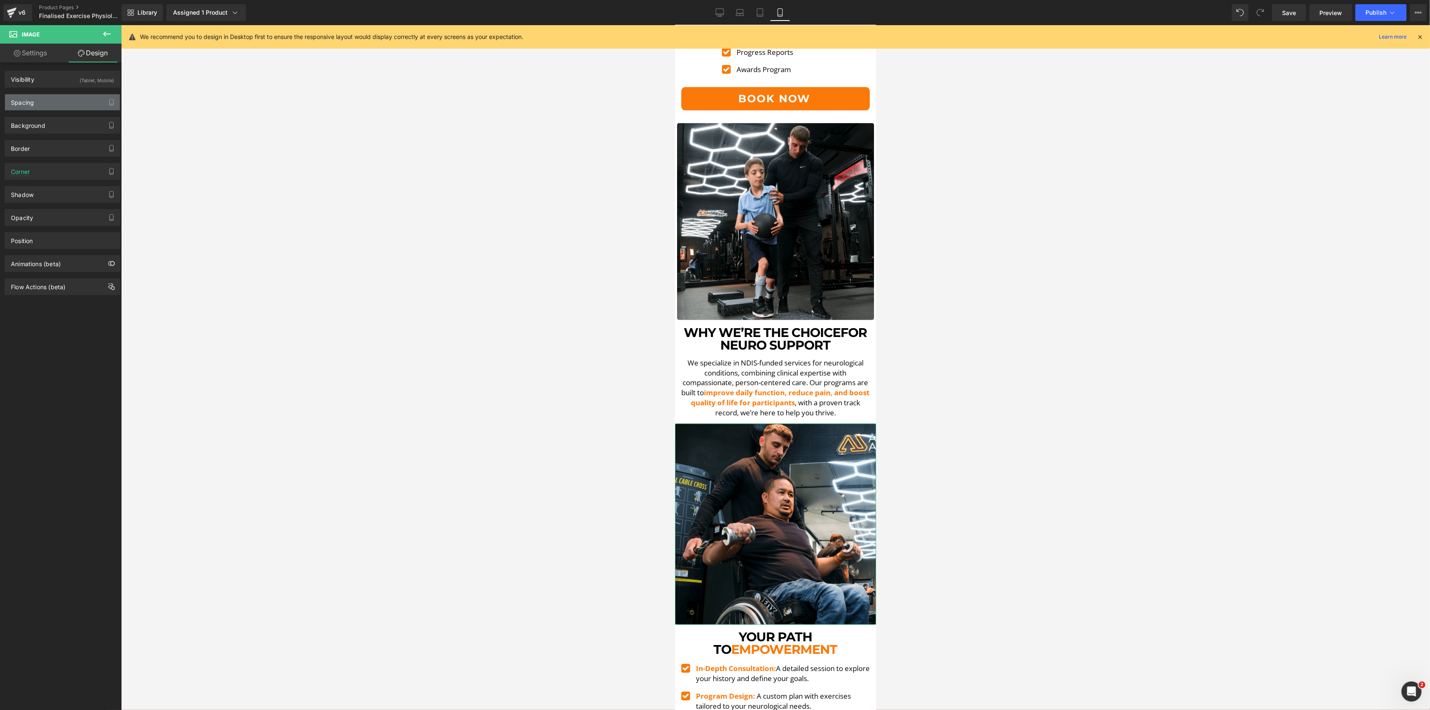
click at [37, 103] on div "Spacing" at bounding box center [62, 102] width 115 height 16
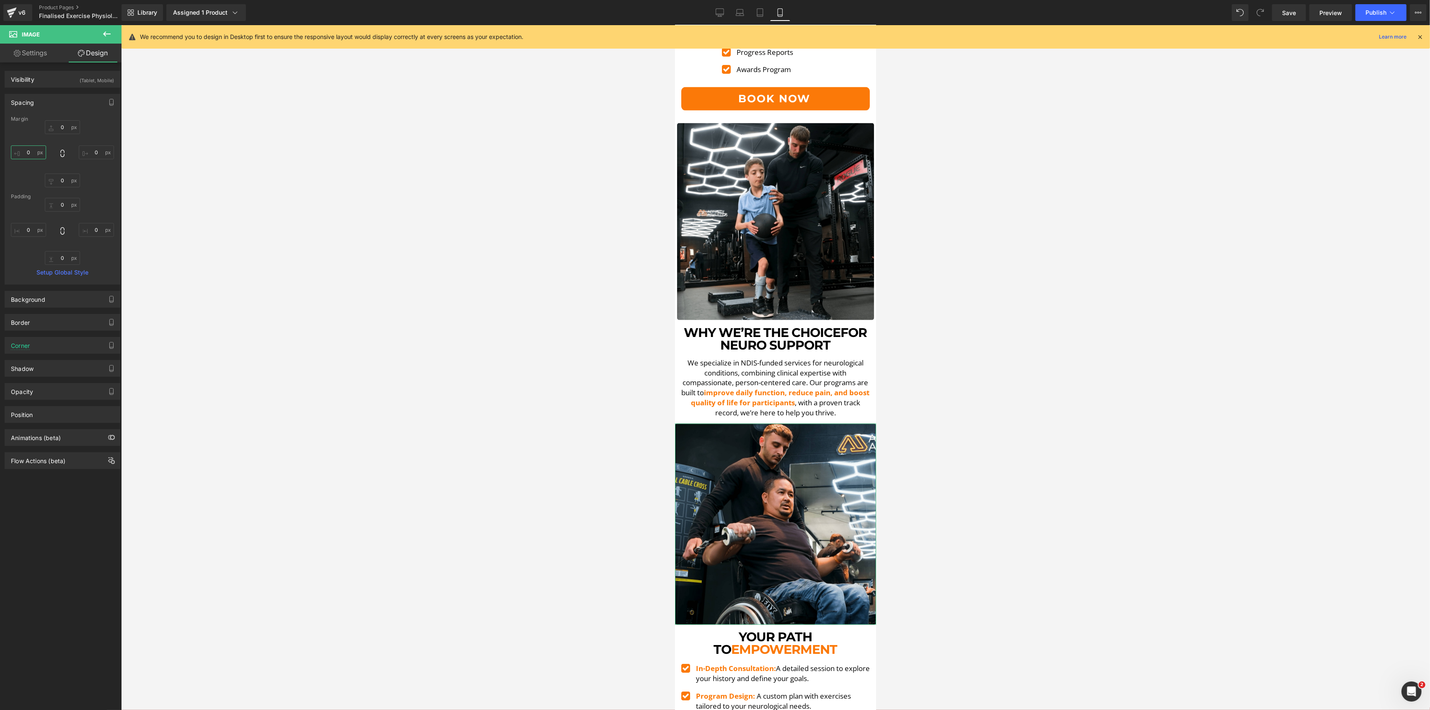
click at [30, 149] on input "text" at bounding box center [28, 152] width 35 height 14
type input "5"
click at [92, 150] on input "text" at bounding box center [96, 152] width 35 height 14
type input "5"
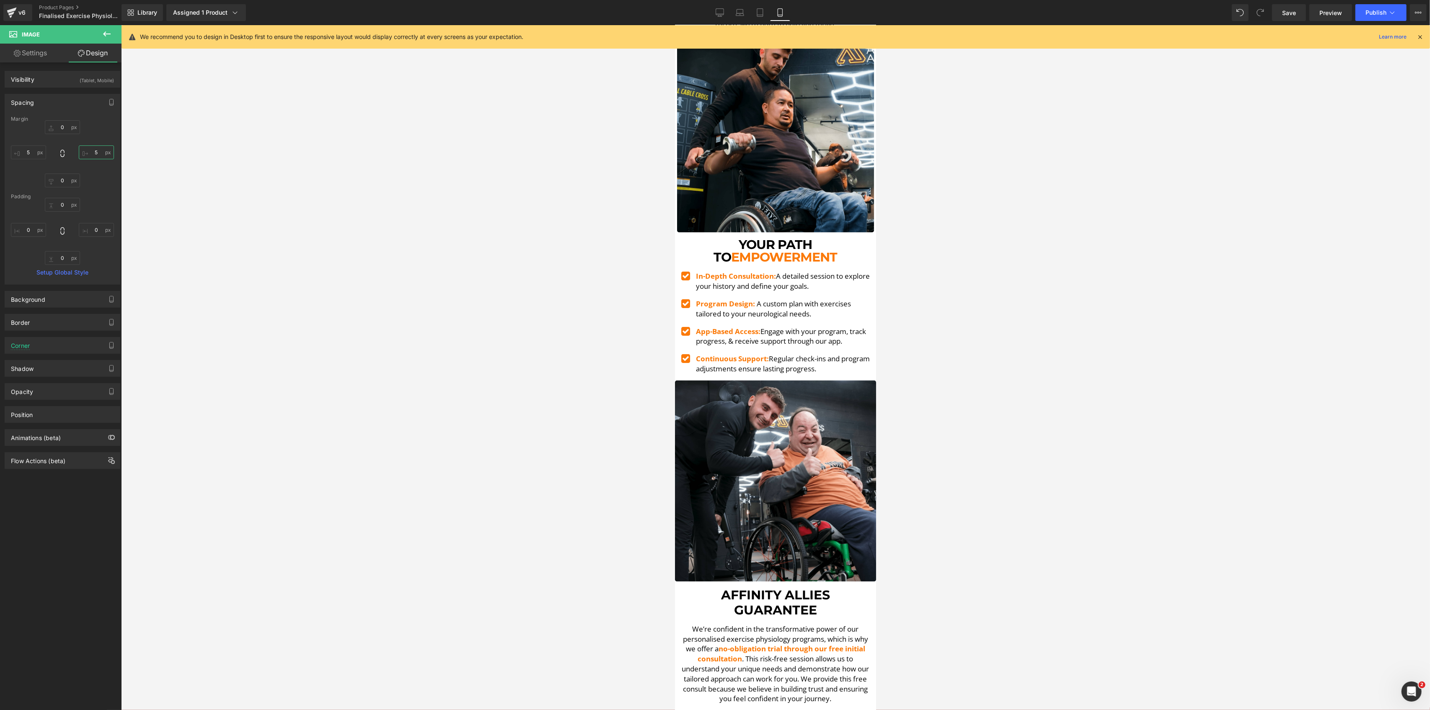
scroll to position [2067, 0]
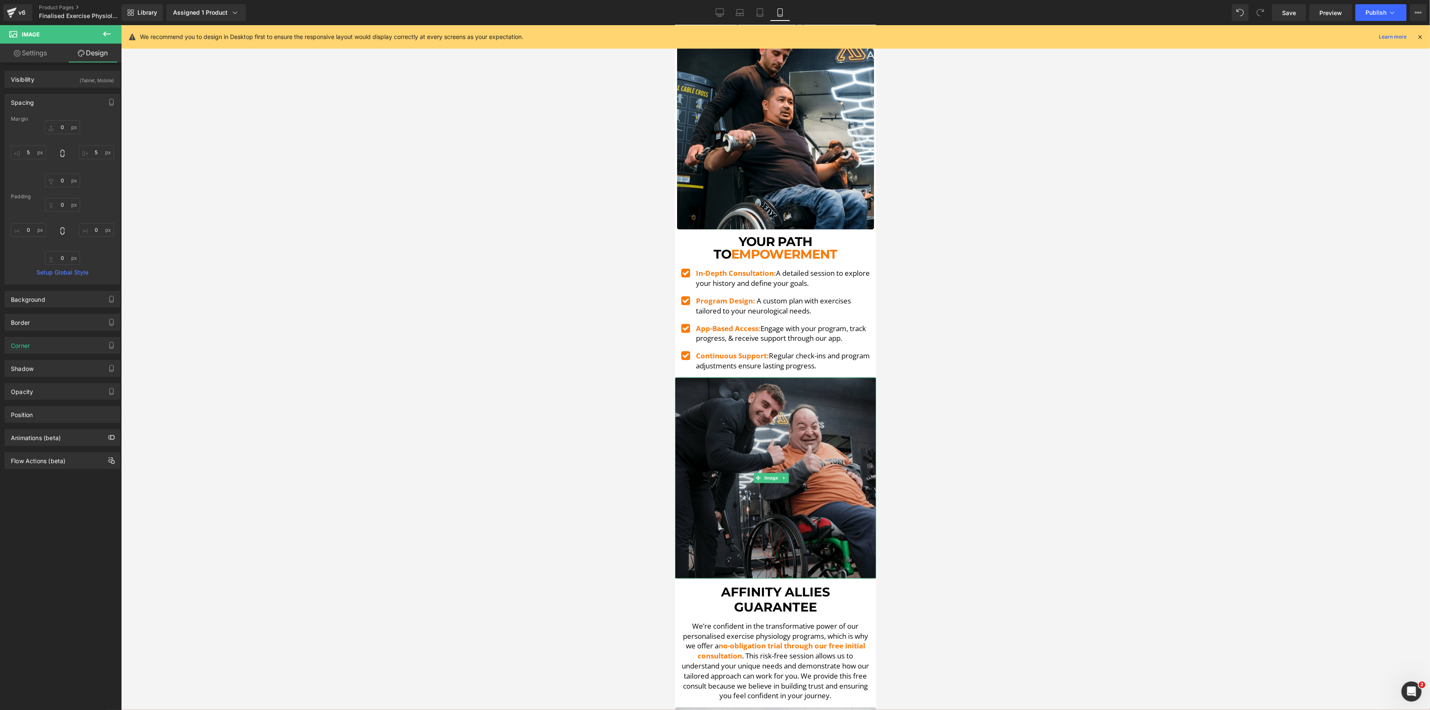
click at [770, 385] on img at bounding box center [775, 478] width 201 height 201
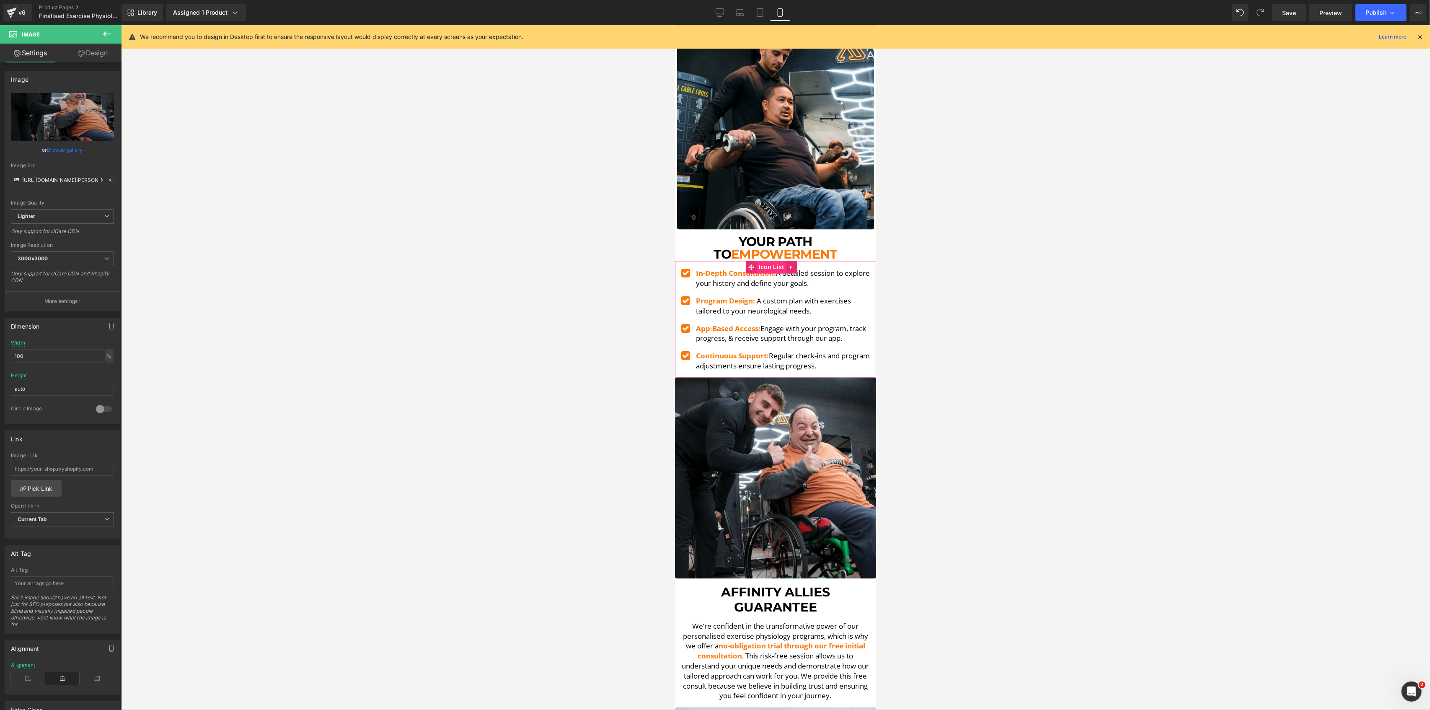
click at [772, 261] on span "Icon List" at bounding box center [770, 267] width 29 height 13
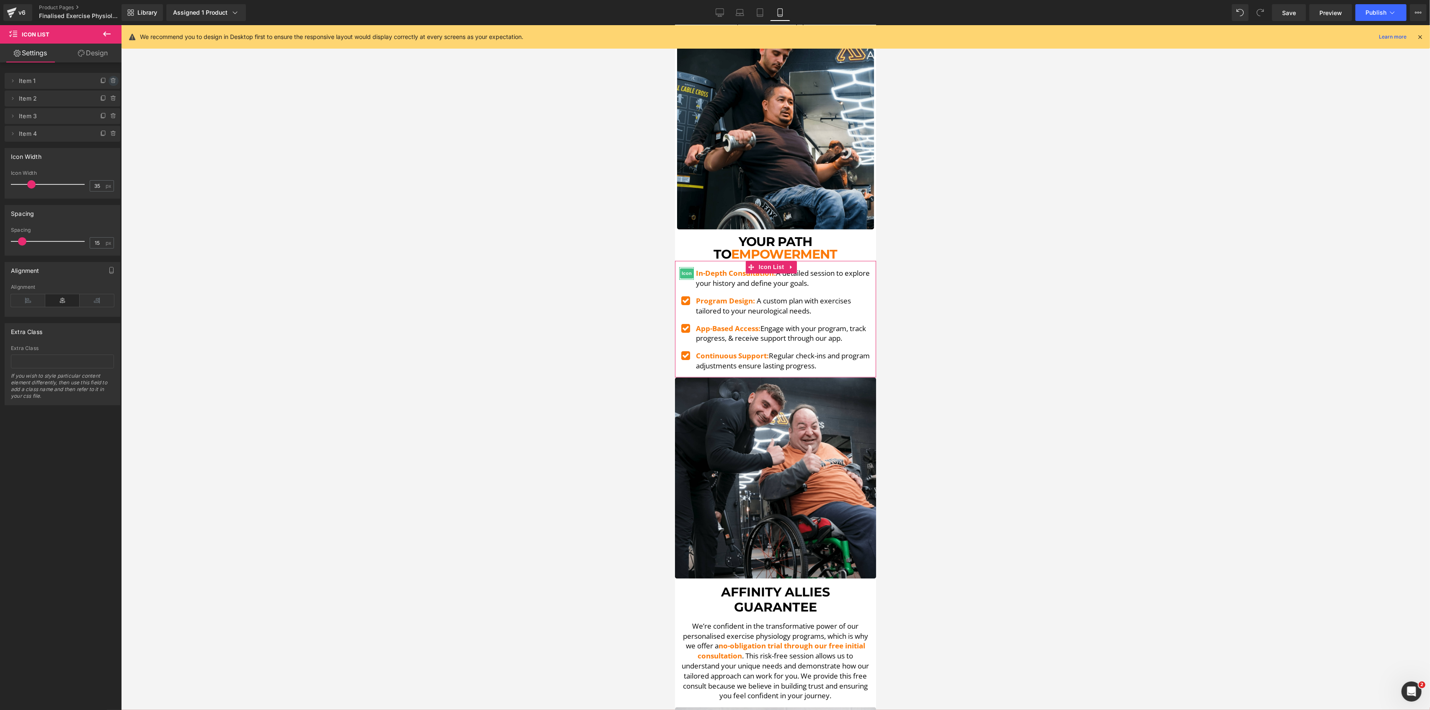
click at [110, 79] on icon at bounding box center [113, 81] width 7 height 7
click at [106, 79] on button "Delete" at bounding box center [104, 81] width 26 height 11
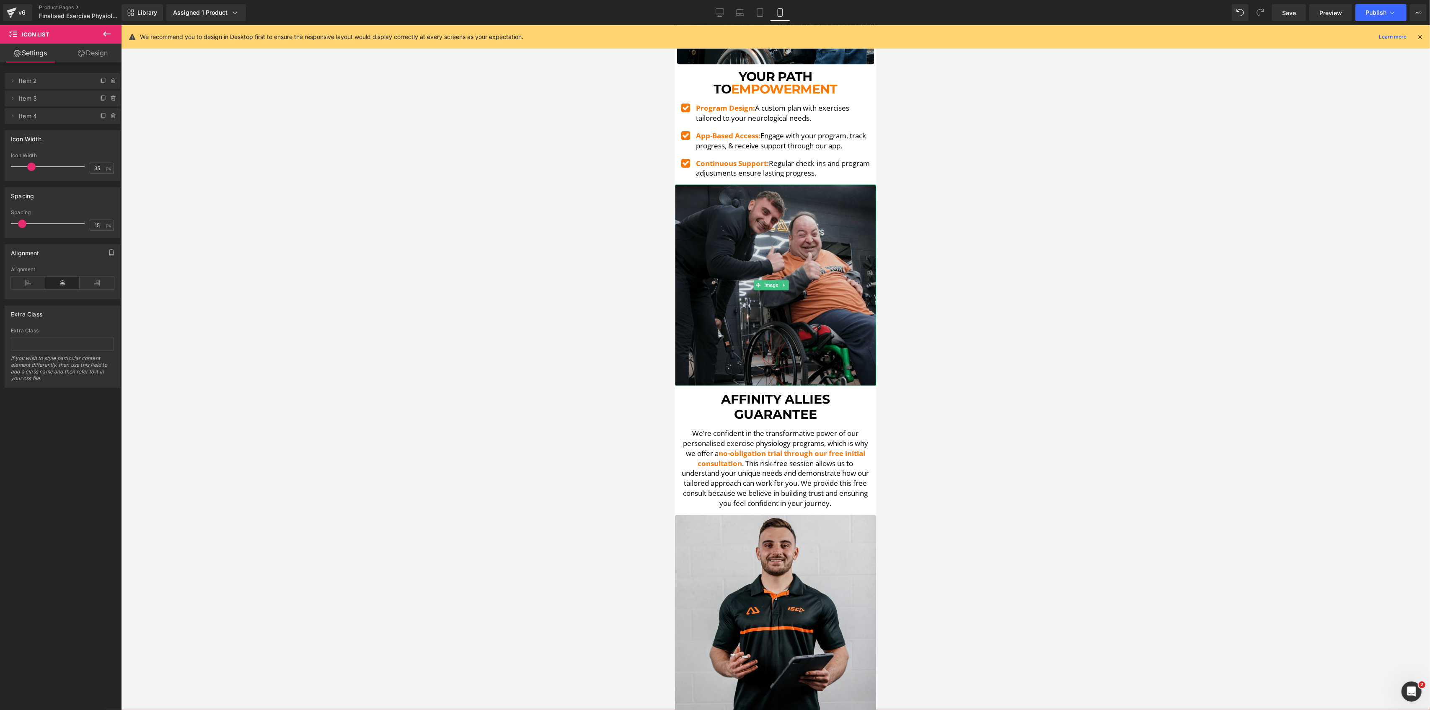
scroll to position [2235, 0]
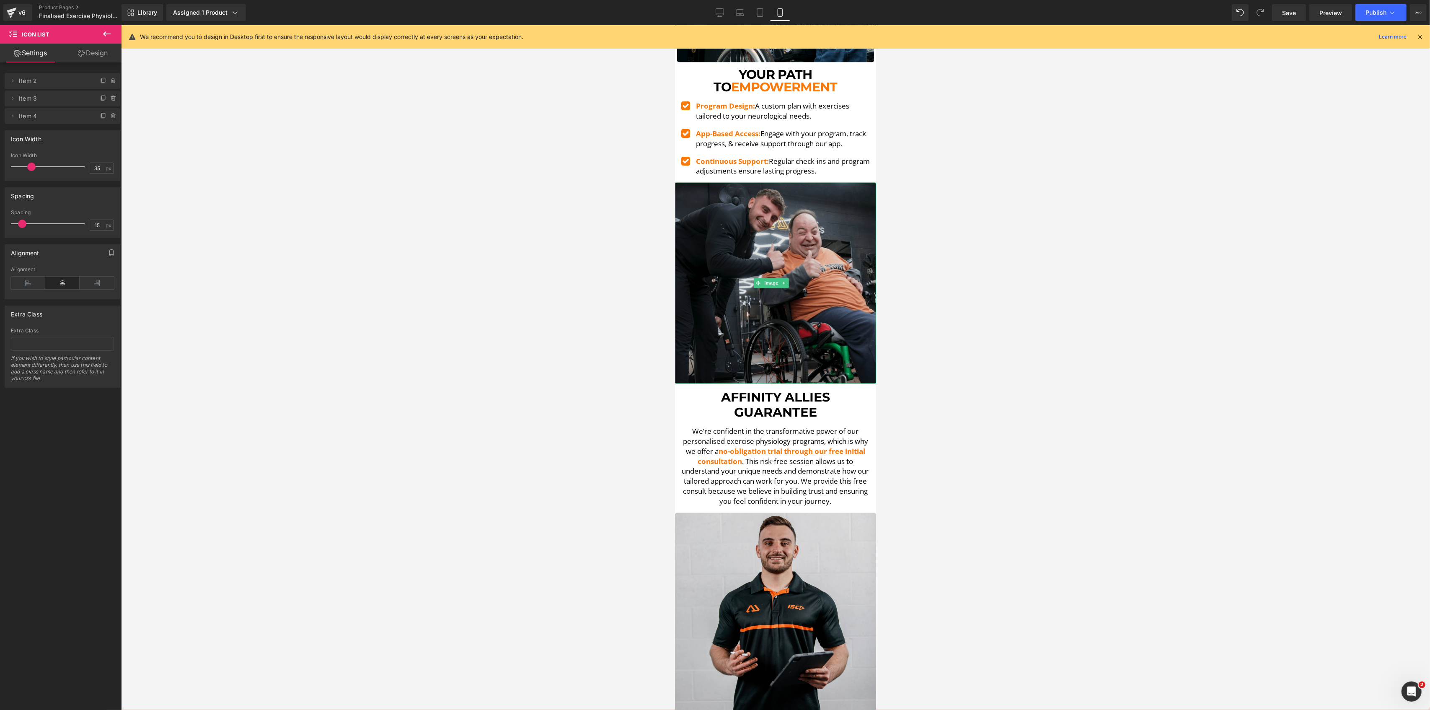
drag, startPoint x: 784, startPoint y: 197, endPoint x: 1039, endPoint y: 165, distance: 256.3
click at [784, 197] on img at bounding box center [775, 282] width 201 height 201
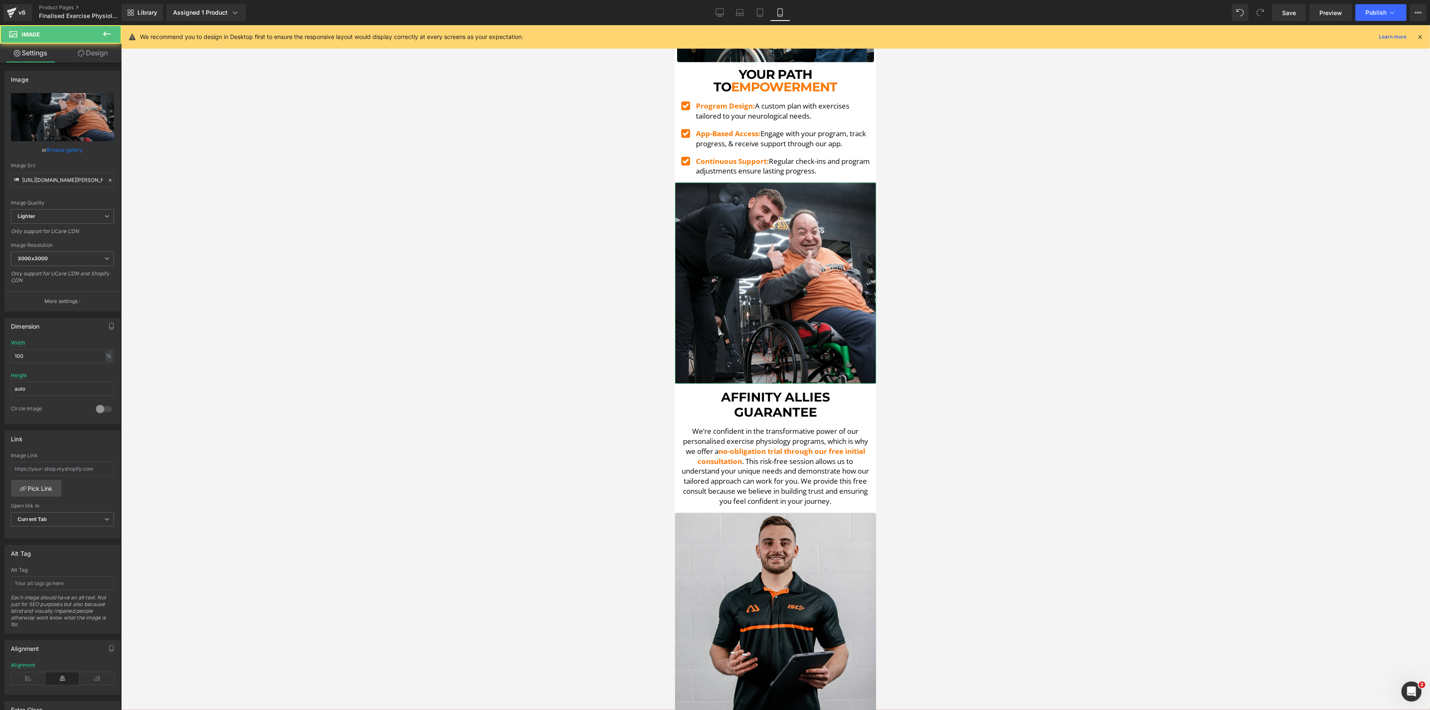
click at [107, 51] on link "Design" at bounding box center [92, 53] width 61 height 19
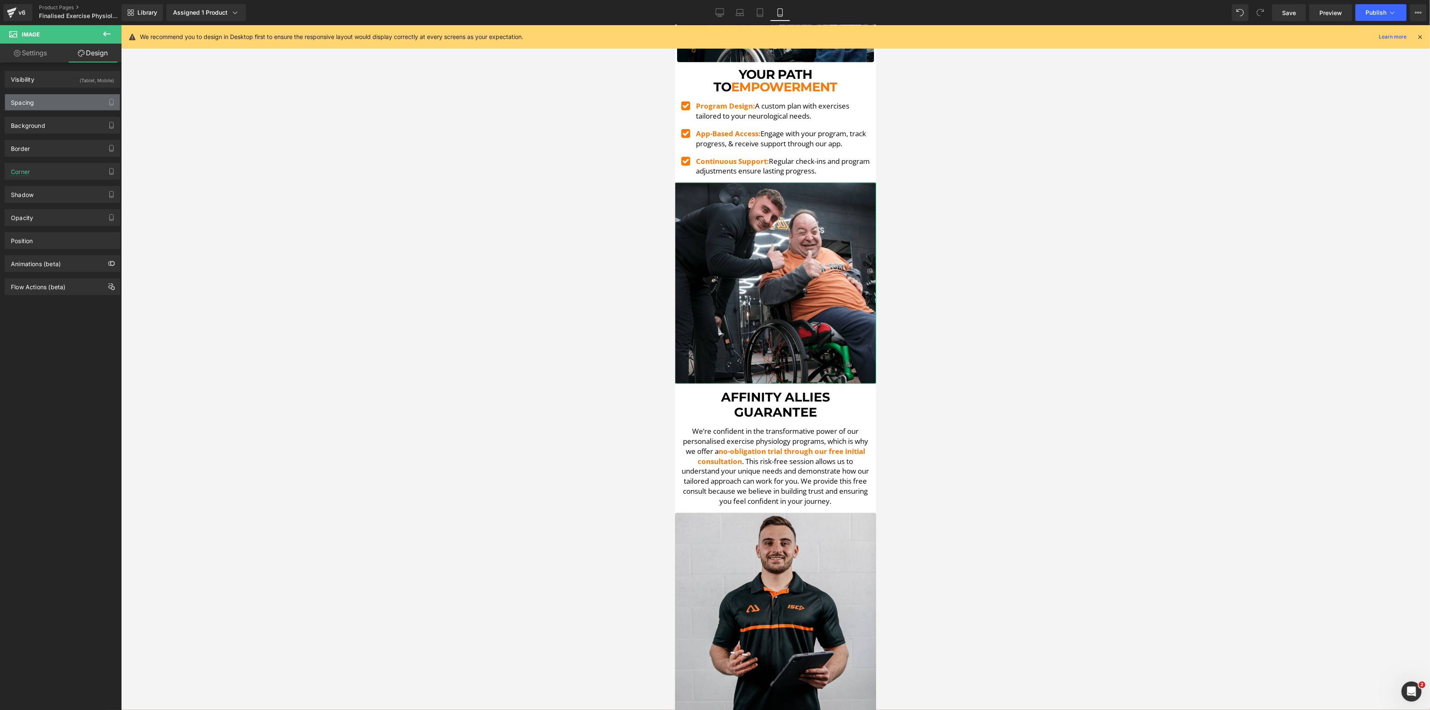
click at [56, 101] on div "Spacing" at bounding box center [62, 102] width 115 height 16
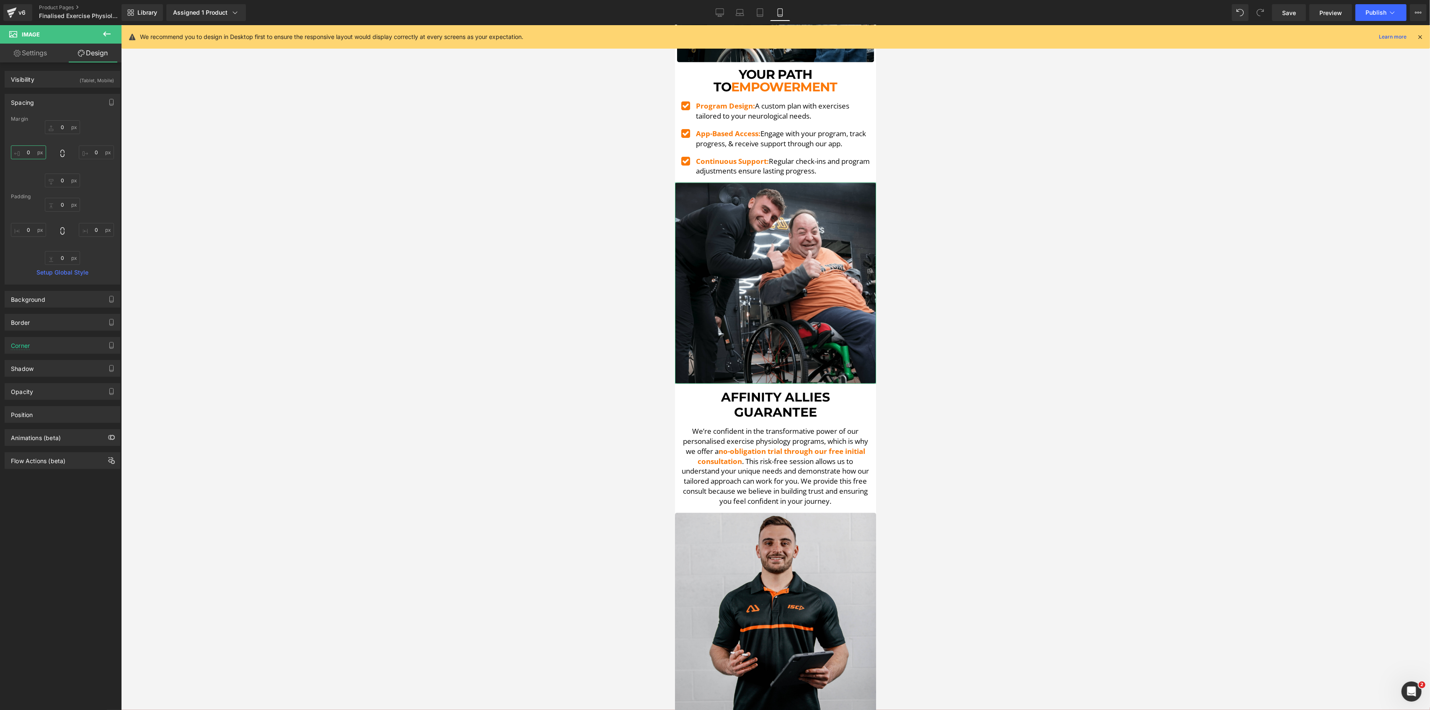
click at [31, 156] on input "0" at bounding box center [28, 152] width 35 height 14
type input "5"
click at [96, 155] on input "0" at bounding box center [96, 152] width 35 height 14
type input "5"
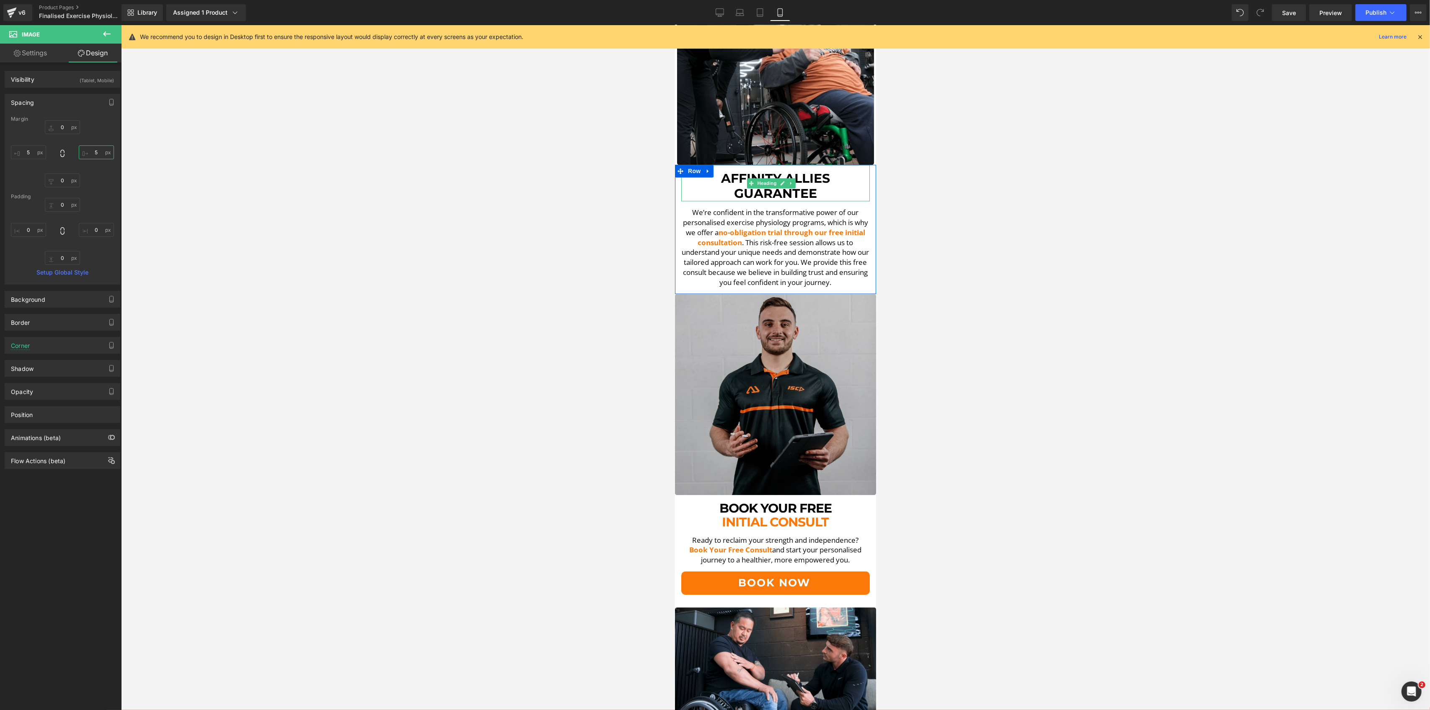
scroll to position [2458, 0]
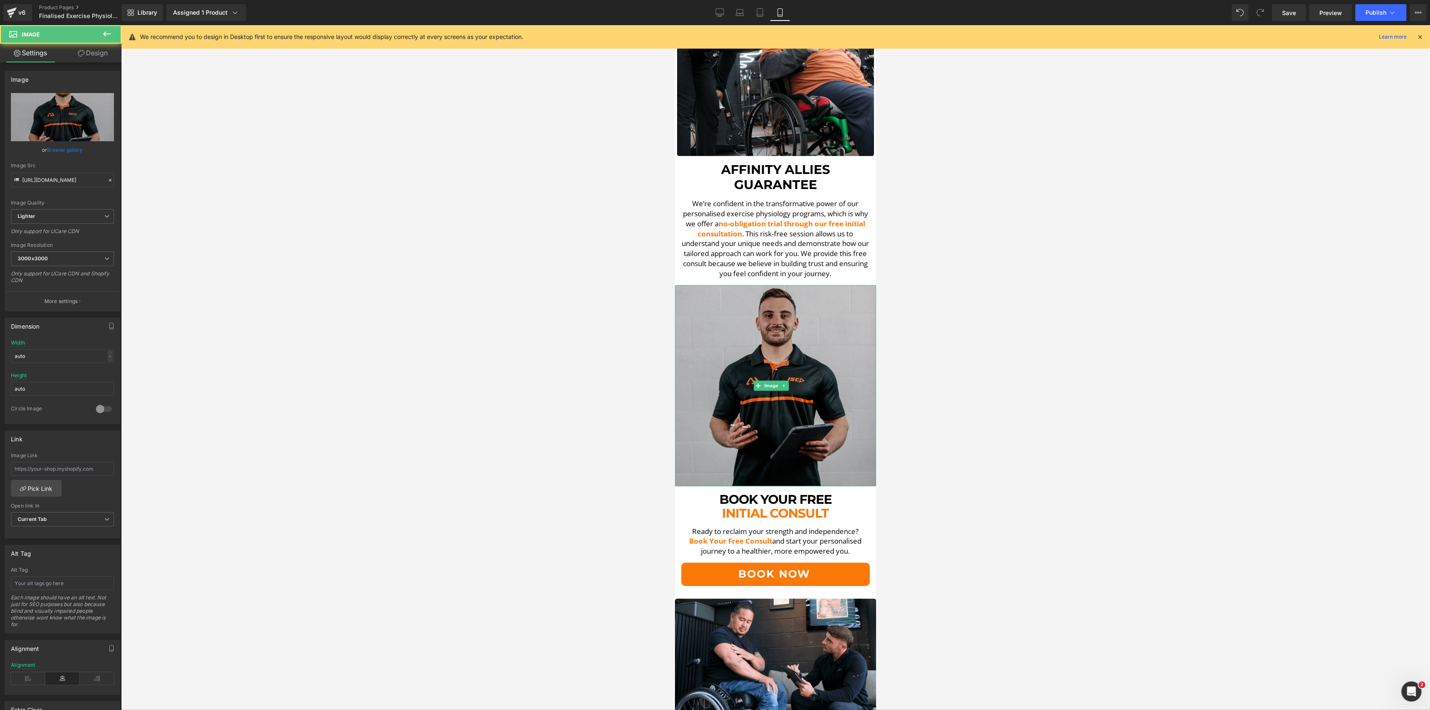
click at [787, 324] on img at bounding box center [775, 385] width 201 height 201
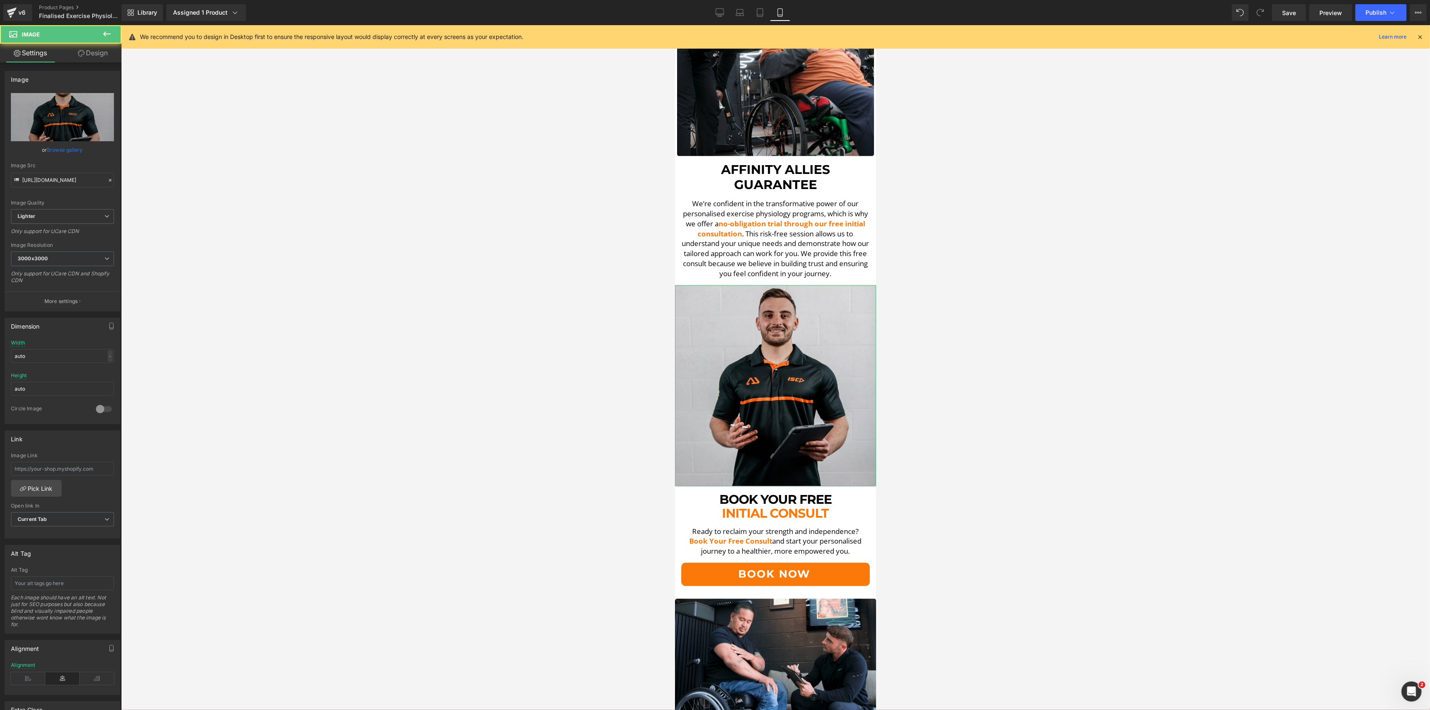
click at [108, 52] on link "Design" at bounding box center [92, 53] width 61 height 19
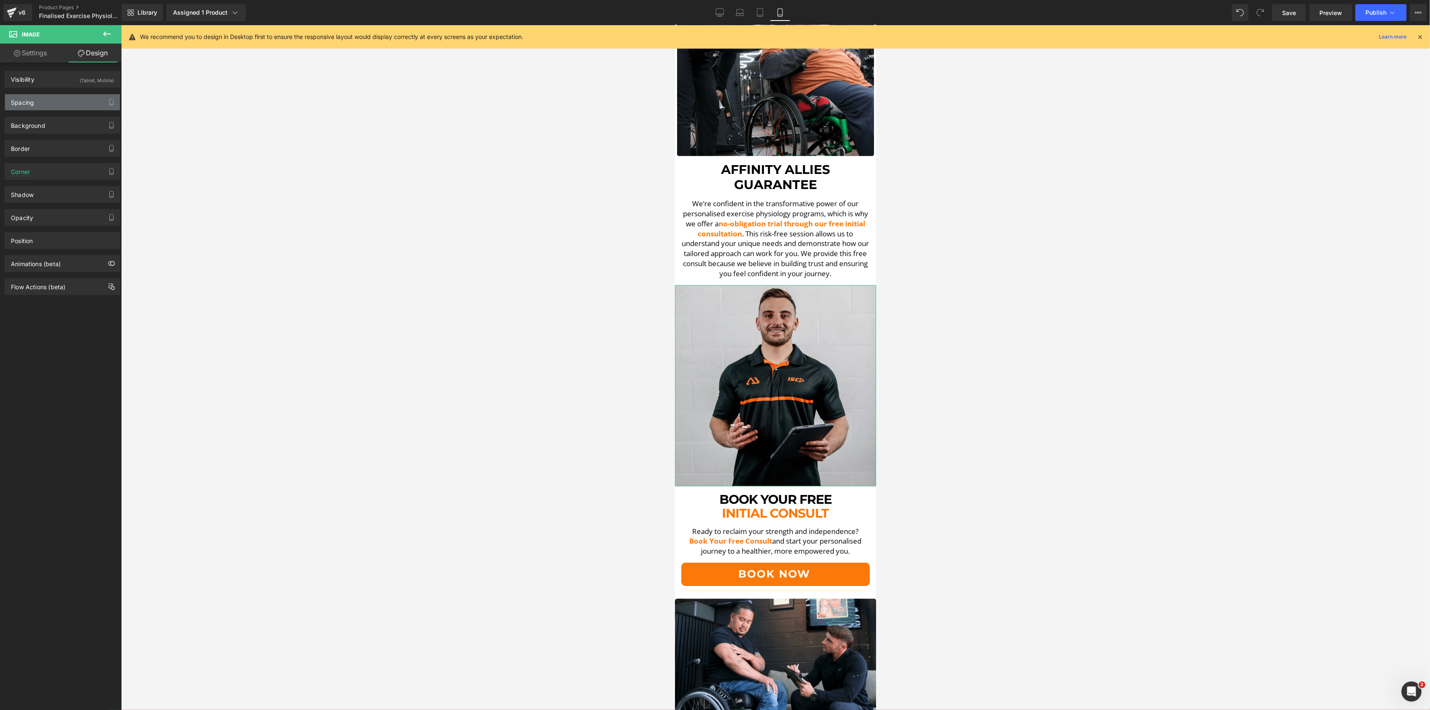
click at [33, 104] on div "Spacing" at bounding box center [22, 100] width 23 height 12
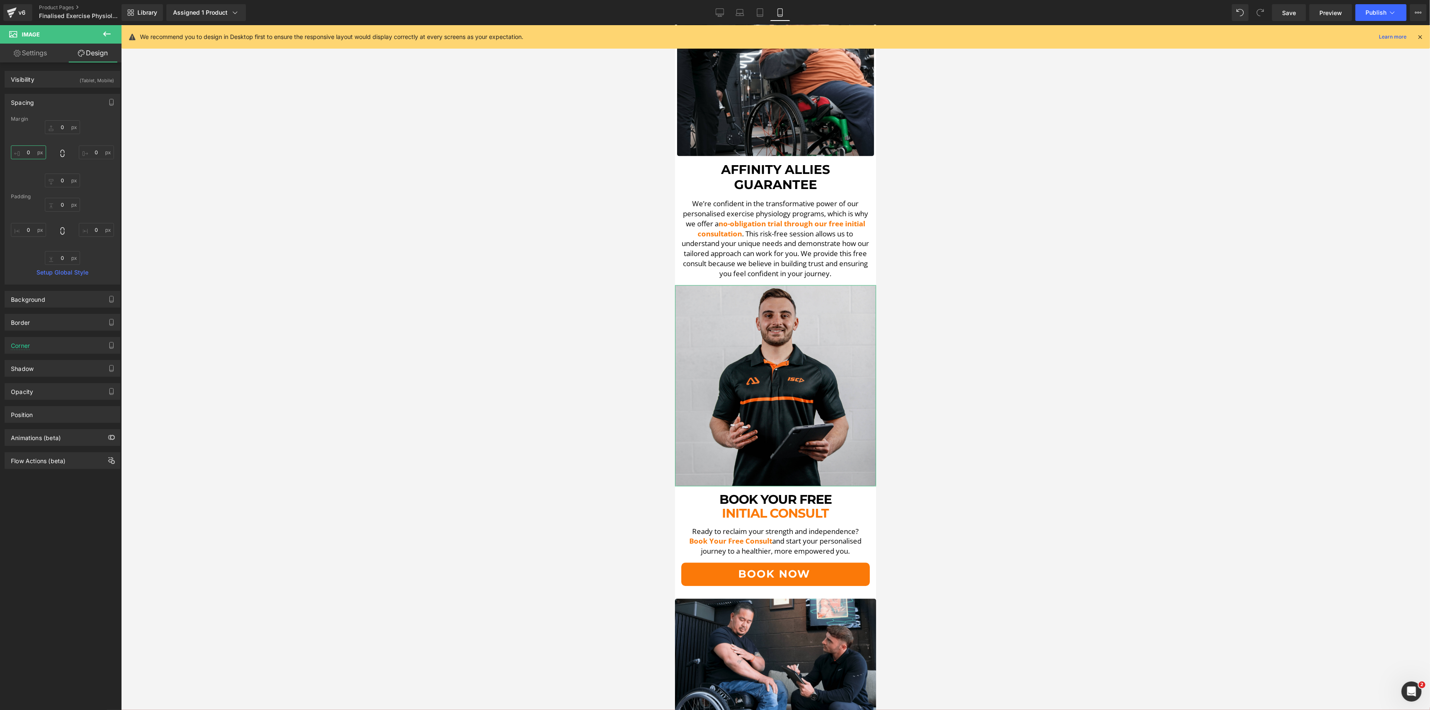
click at [28, 150] on input "0" at bounding box center [28, 152] width 35 height 14
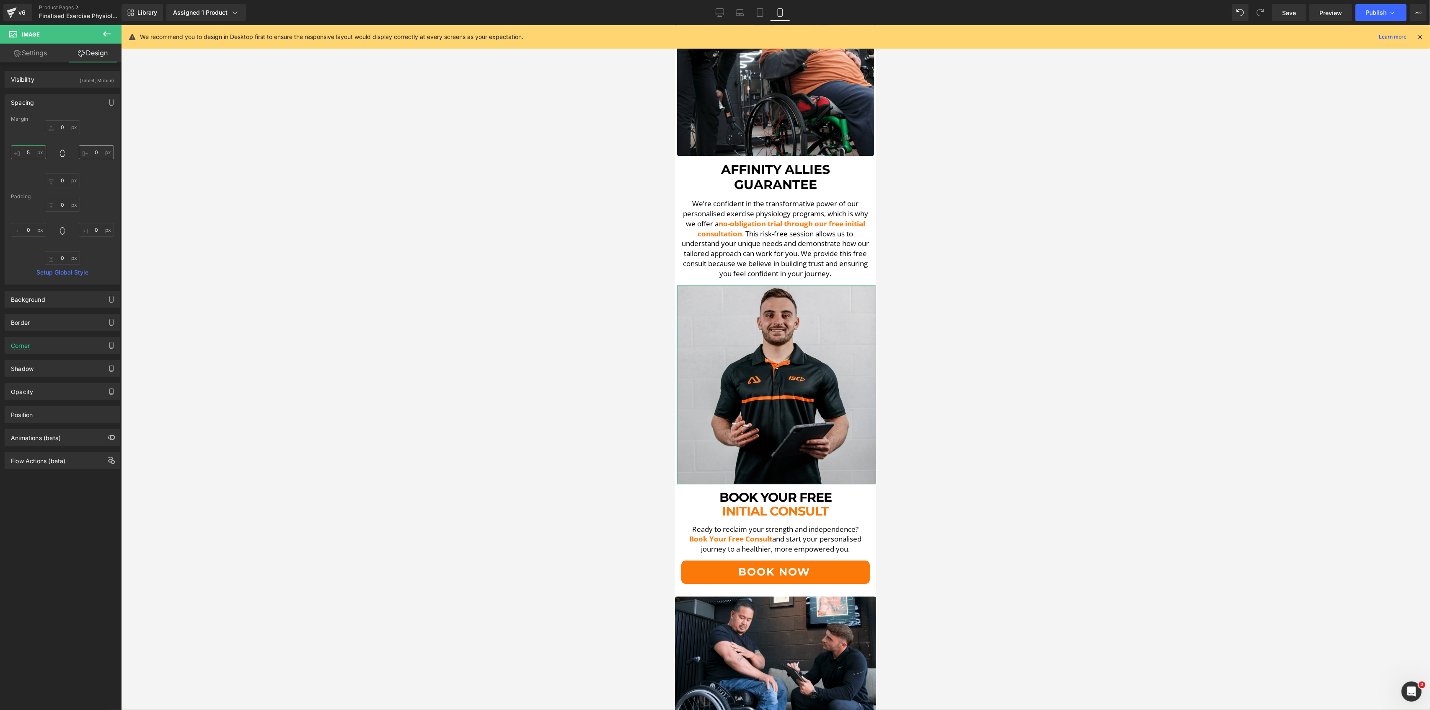
type input "5"
click at [106, 152] on input "0" at bounding box center [96, 152] width 35 height 14
type input "5"
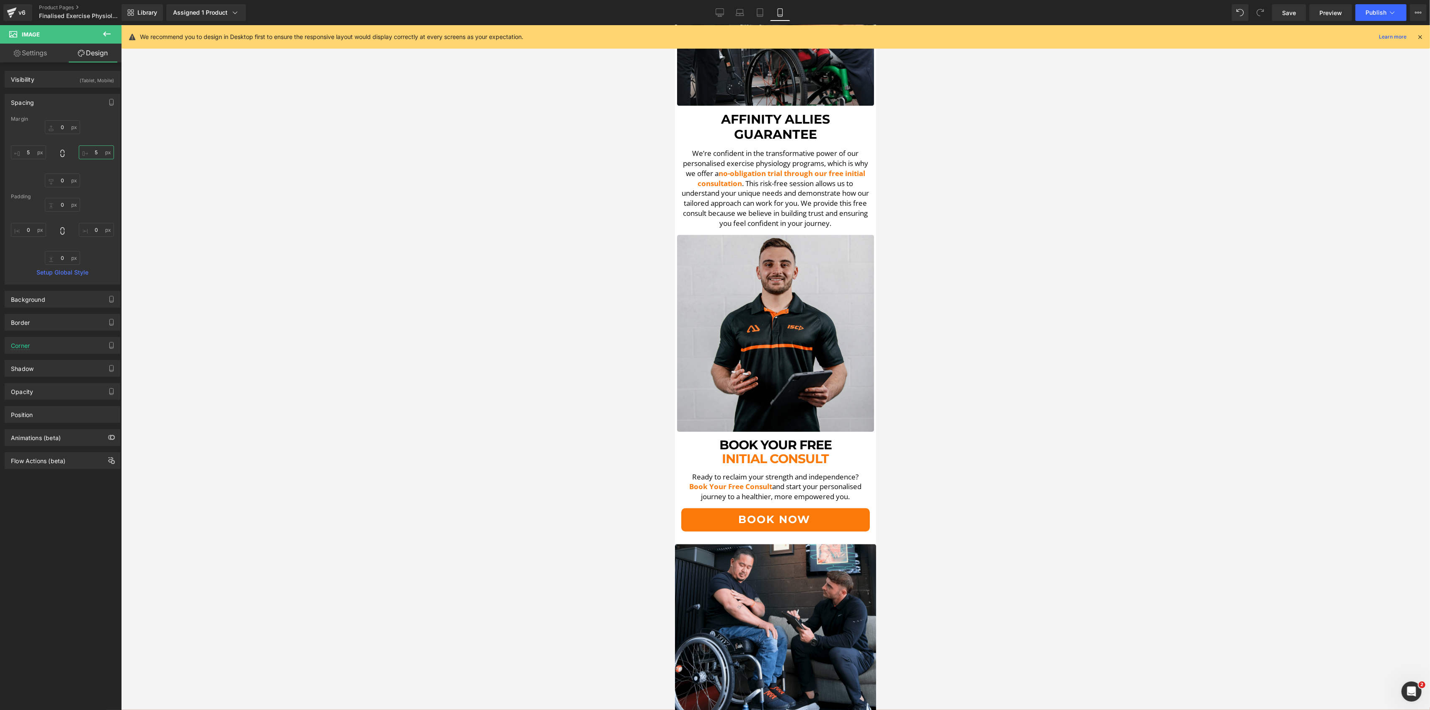
scroll to position [2738, 0]
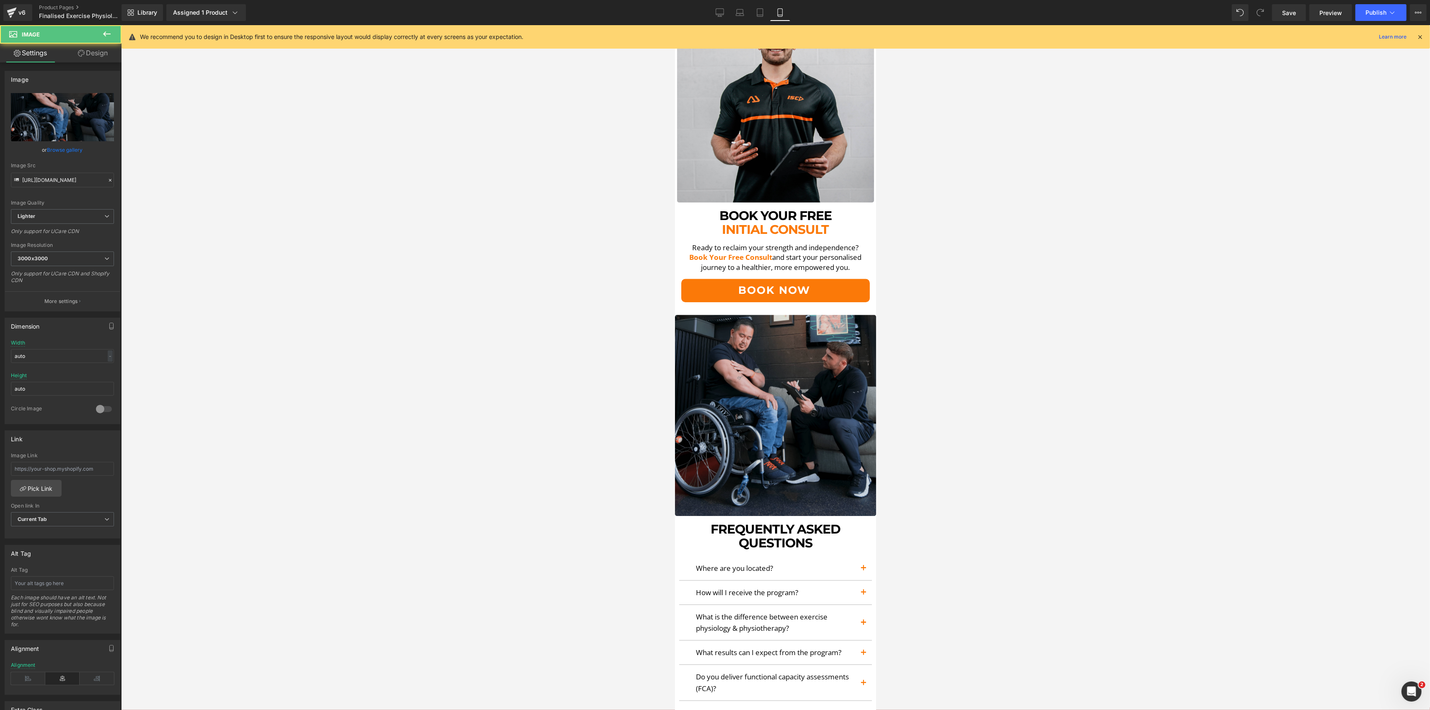
click at [771, 358] on img at bounding box center [775, 415] width 201 height 201
click at [67, 52] on link "Design" at bounding box center [92, 53] width 61 height 19
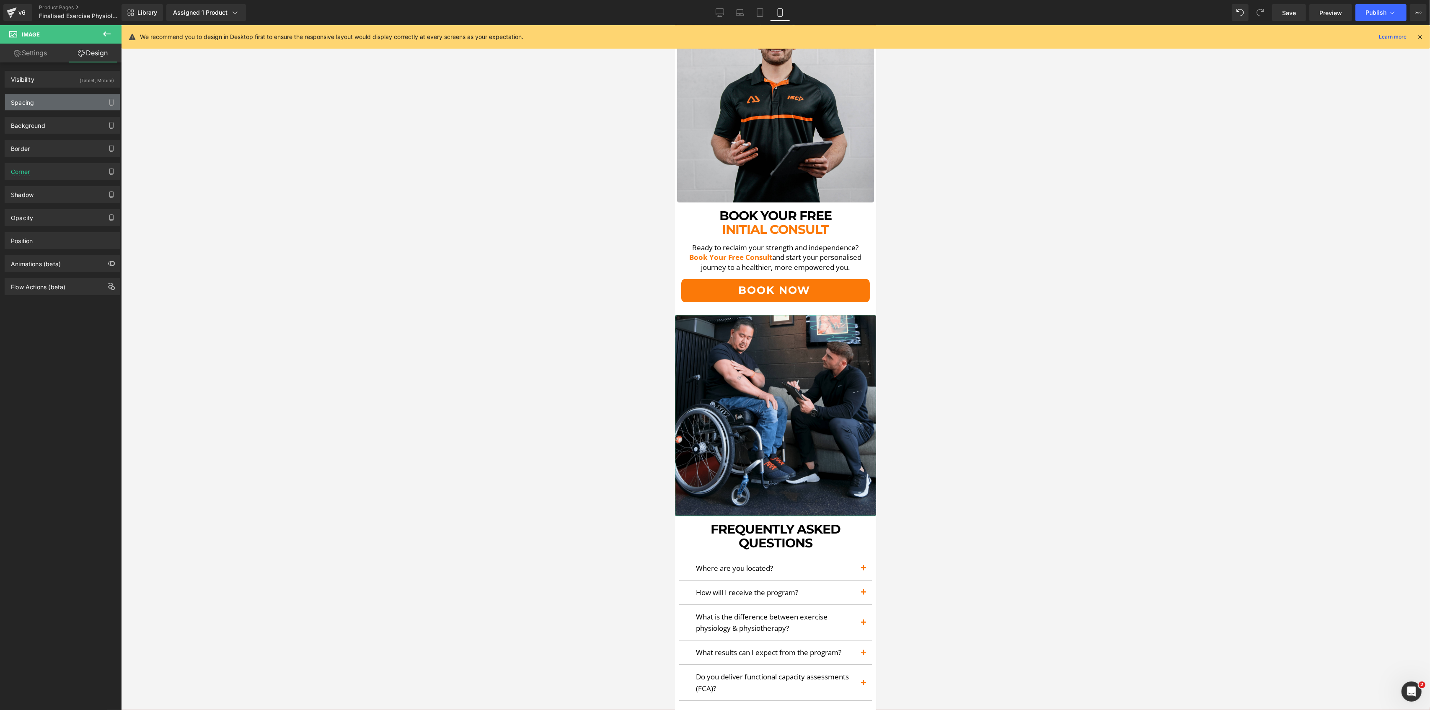
click at [50, 101] on div "Spacing" at bounding box center [62, 102] width 115 height 16
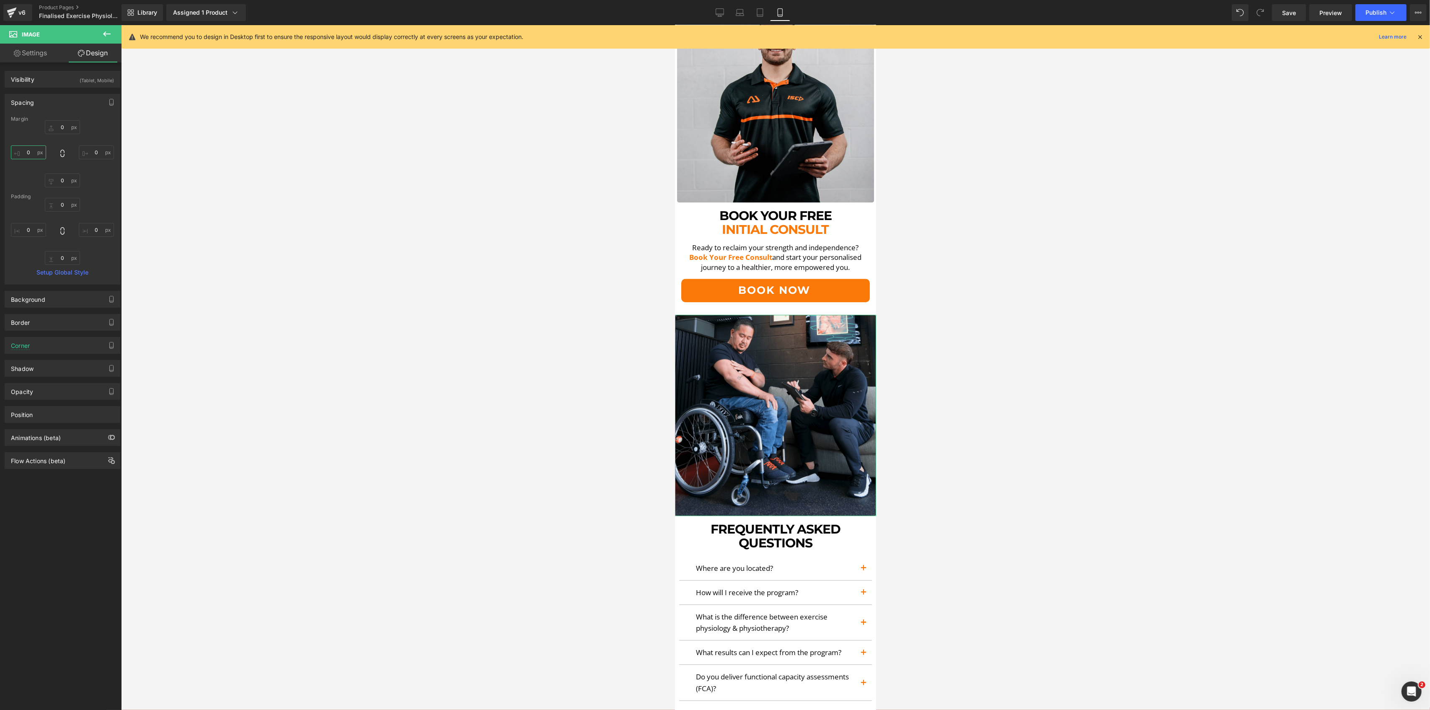
click at [32, 153] on input "text" at bounding box center [28, 152] width 35 height 14
type input "5"
click at [94, 153] on input "text" at bounding box center [96, 152] width 35 height 14
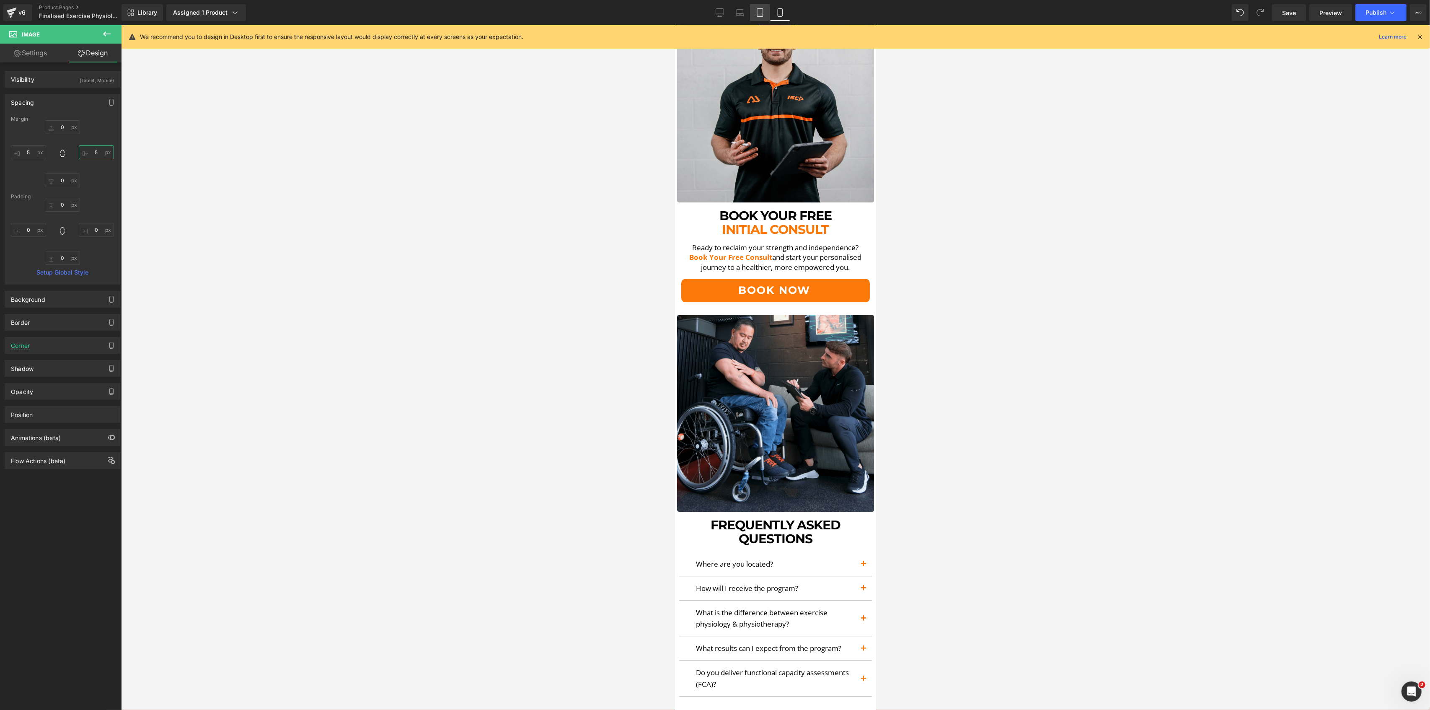
type input "5"
click at [758, 18] on link "Tablet" at bounding box center [760, 12] width 20 height 17
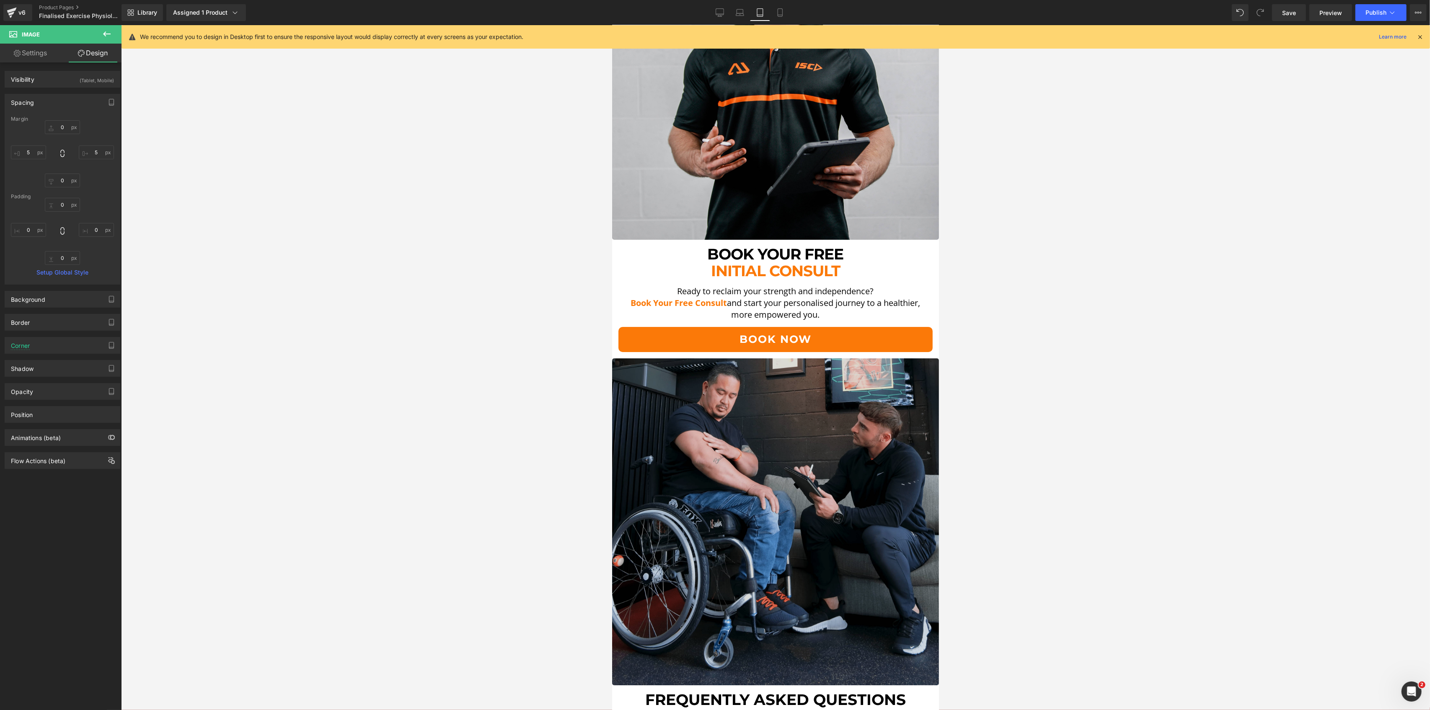
scroll to position [3807, 0]
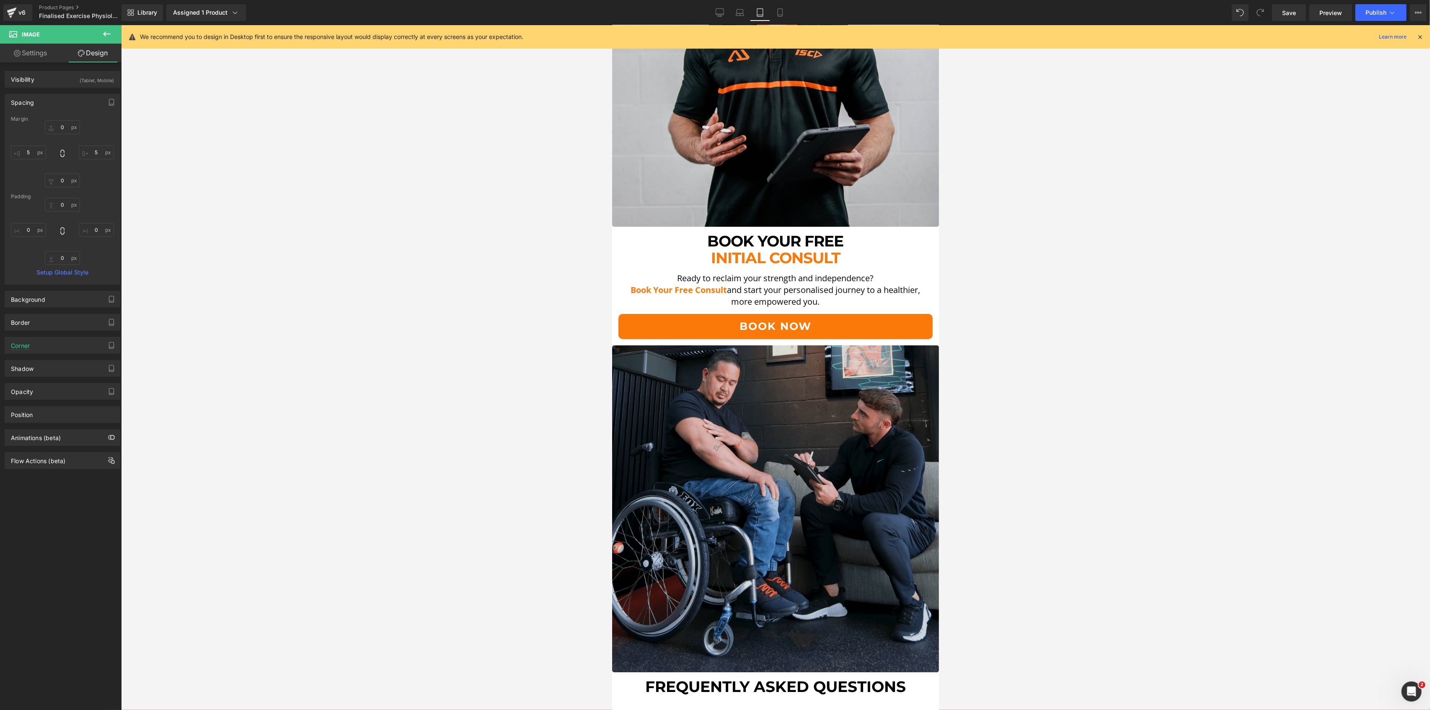
click at [761, 345] on img at bounding box center [775, 508] width 327 height 327
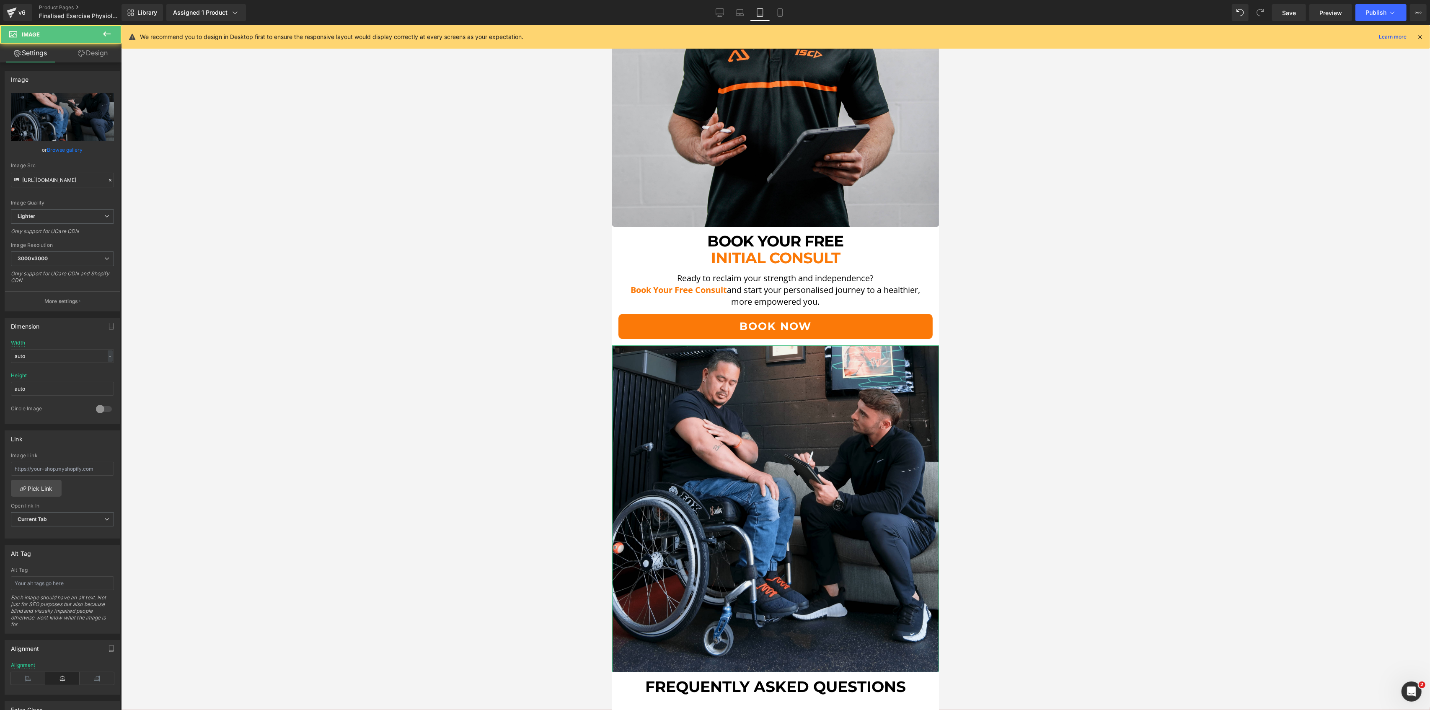
click at [109, 54] on link "Design" at bounding box center [92, 53] width 61 height 19
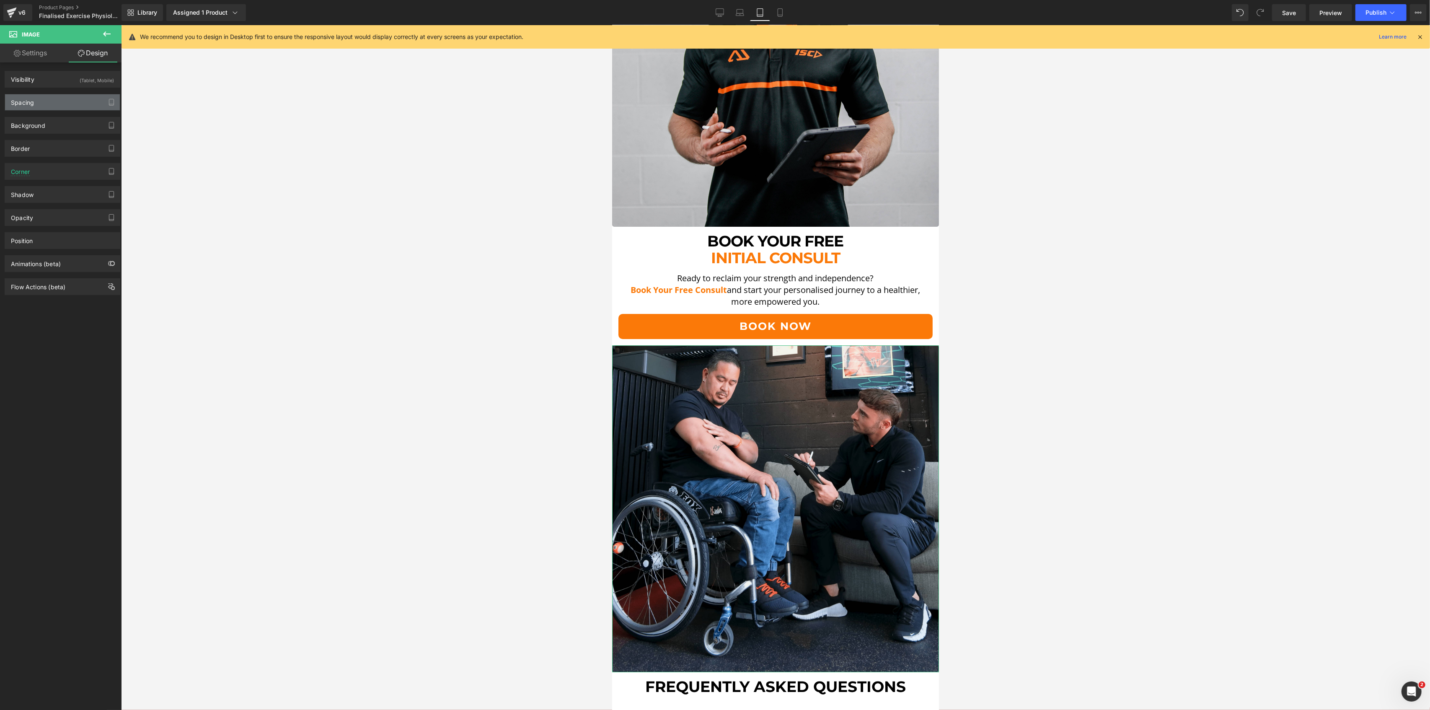
click at [39, 101] on div "Spacing" at bounding box center [62, 102] width 115 height 16
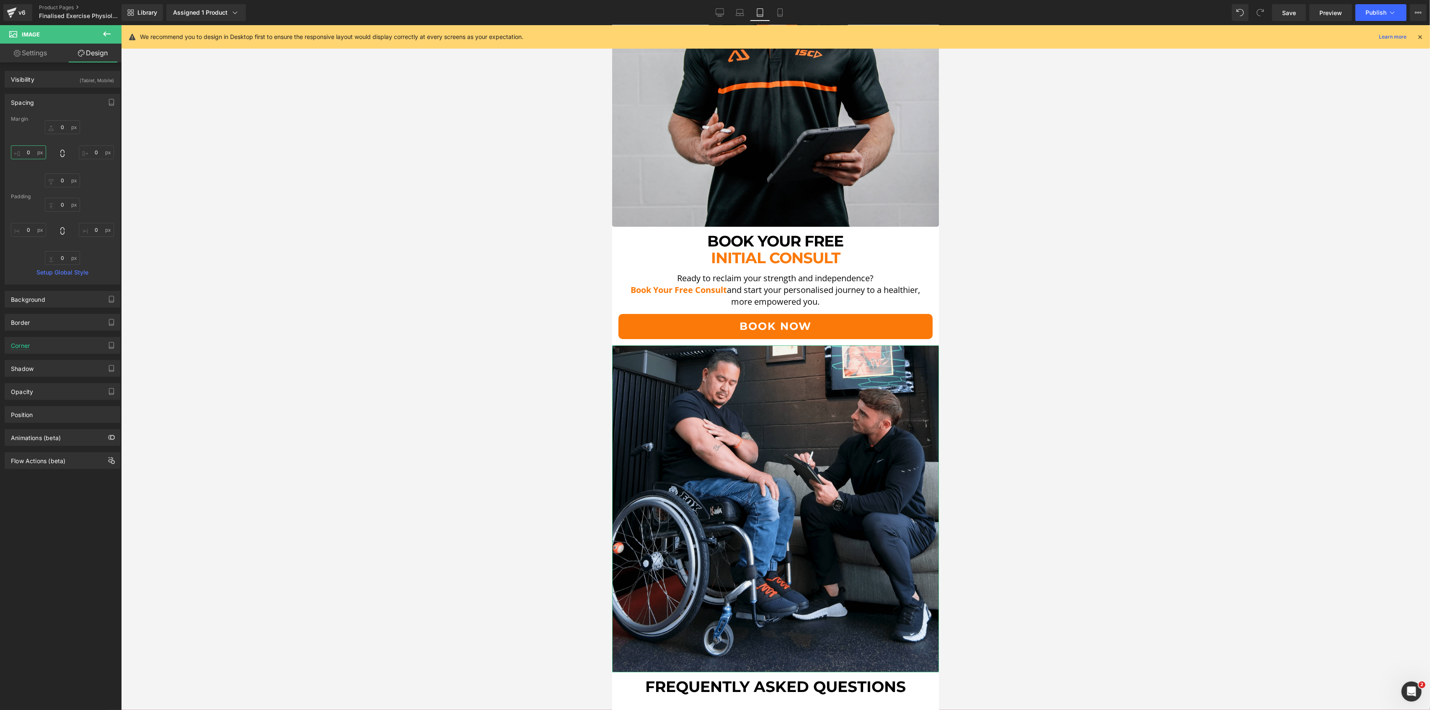
click at [28, 153] on input "0" at bounding box center [28, 152] width 35 height 14
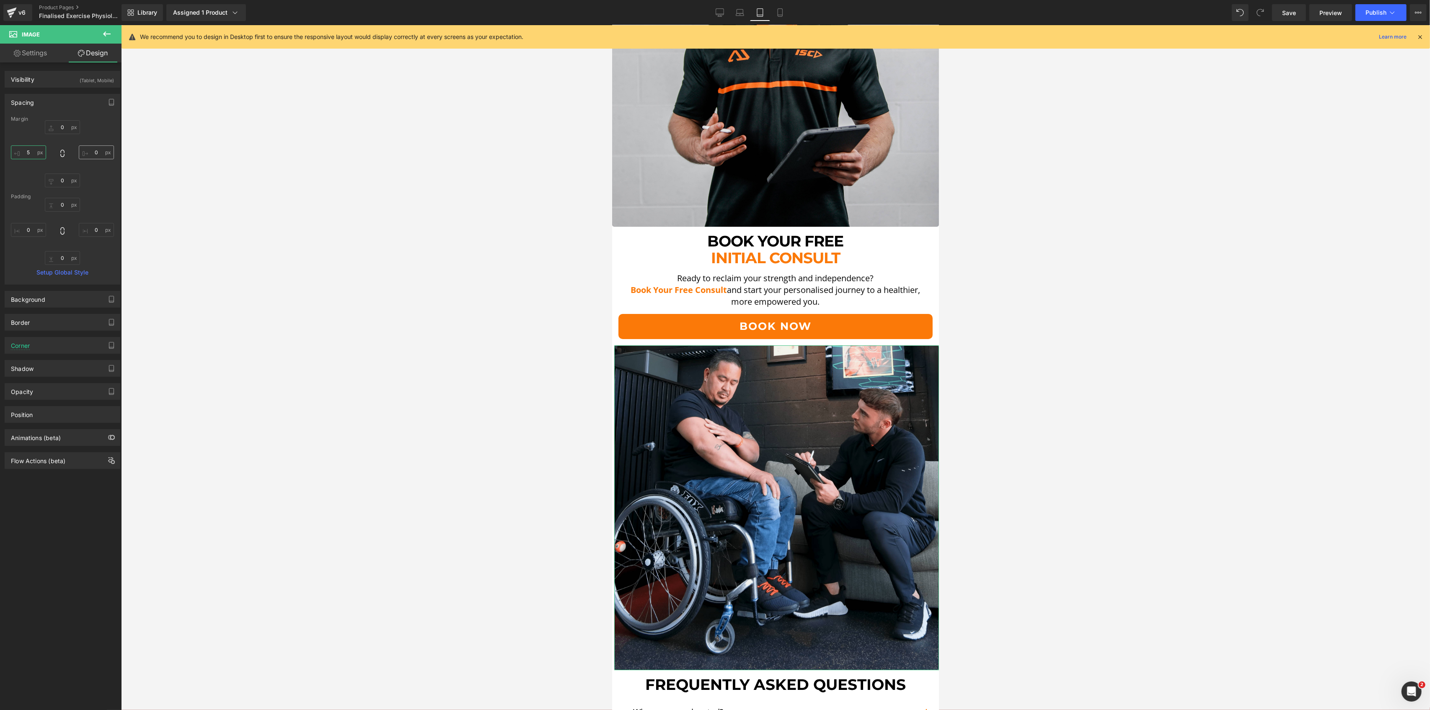
type input "5"
click at [94, 153] on input "0" at bounding box center [96, 152] width 35 height 14
type input "5"
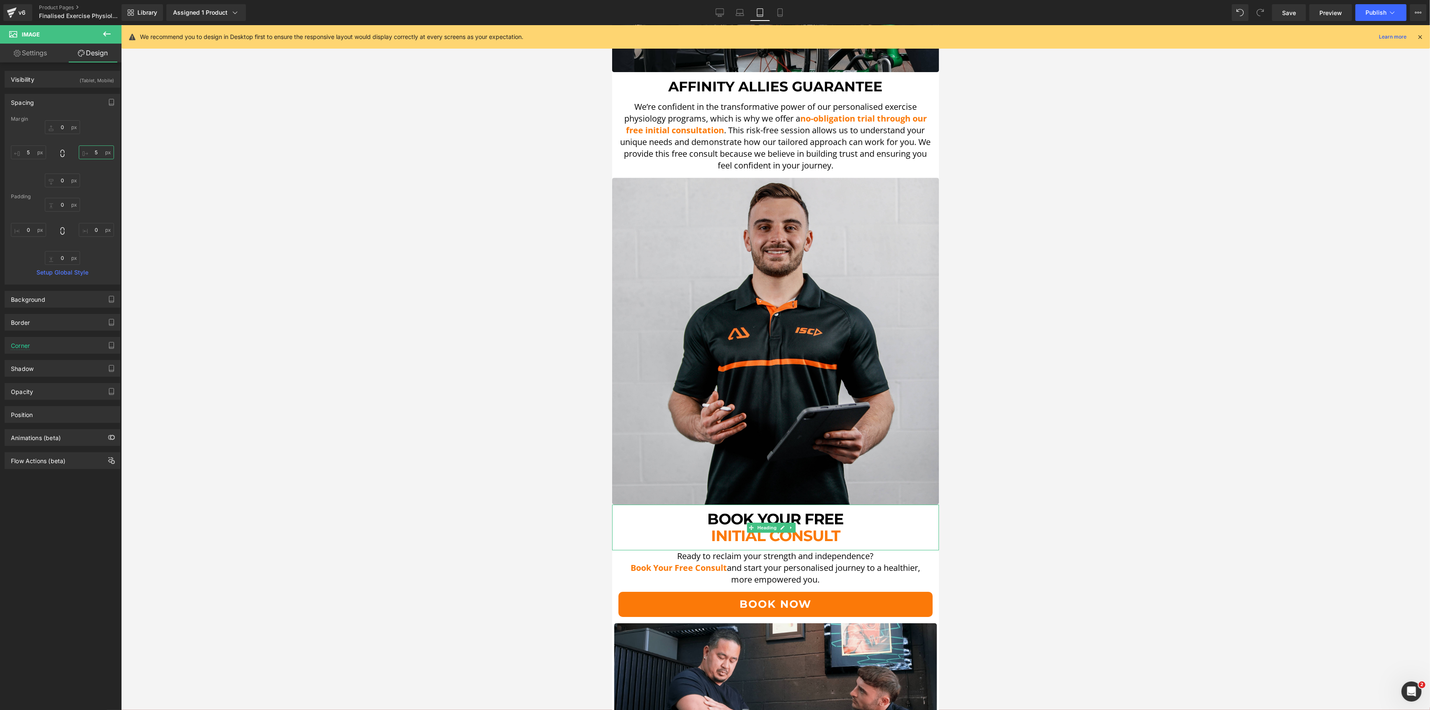
scroll to position [3527, 0]
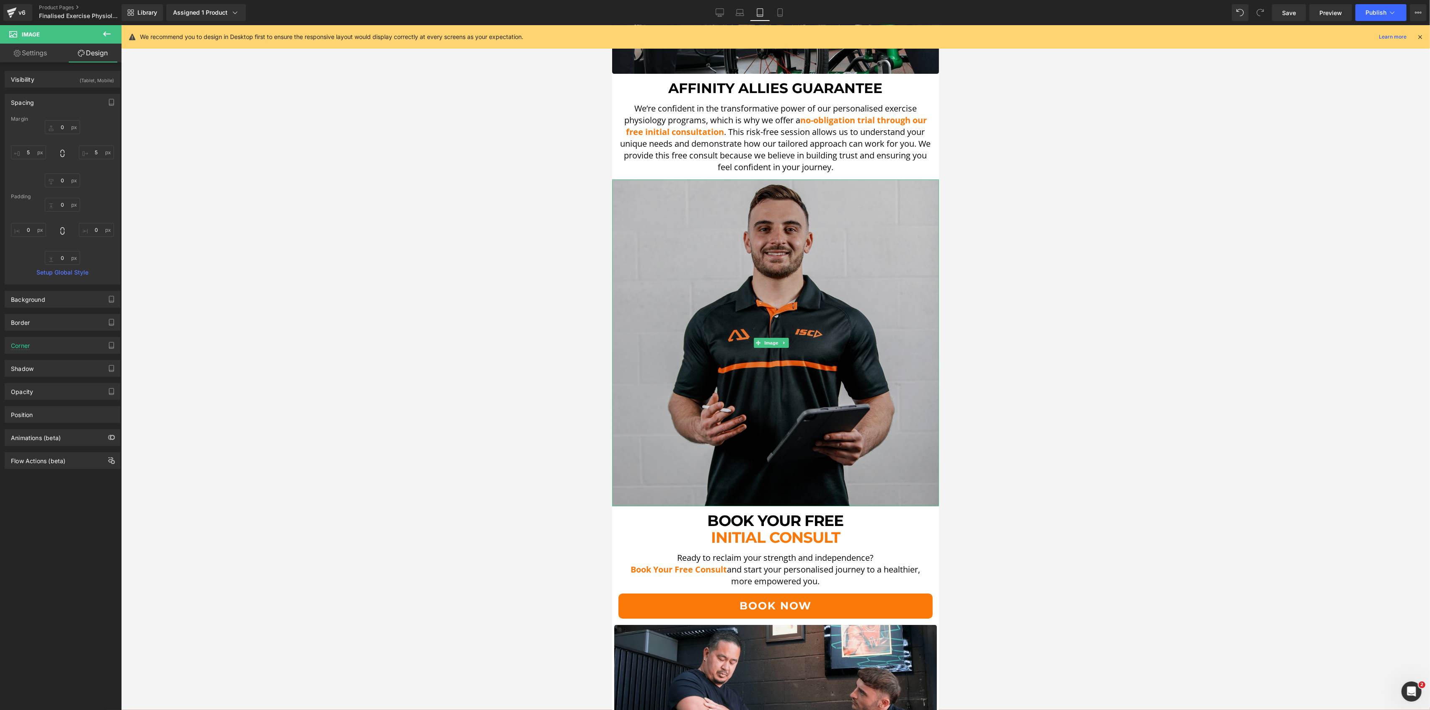
click at [712, 207] on img at bounding box center [775, 342] width 327 height 327
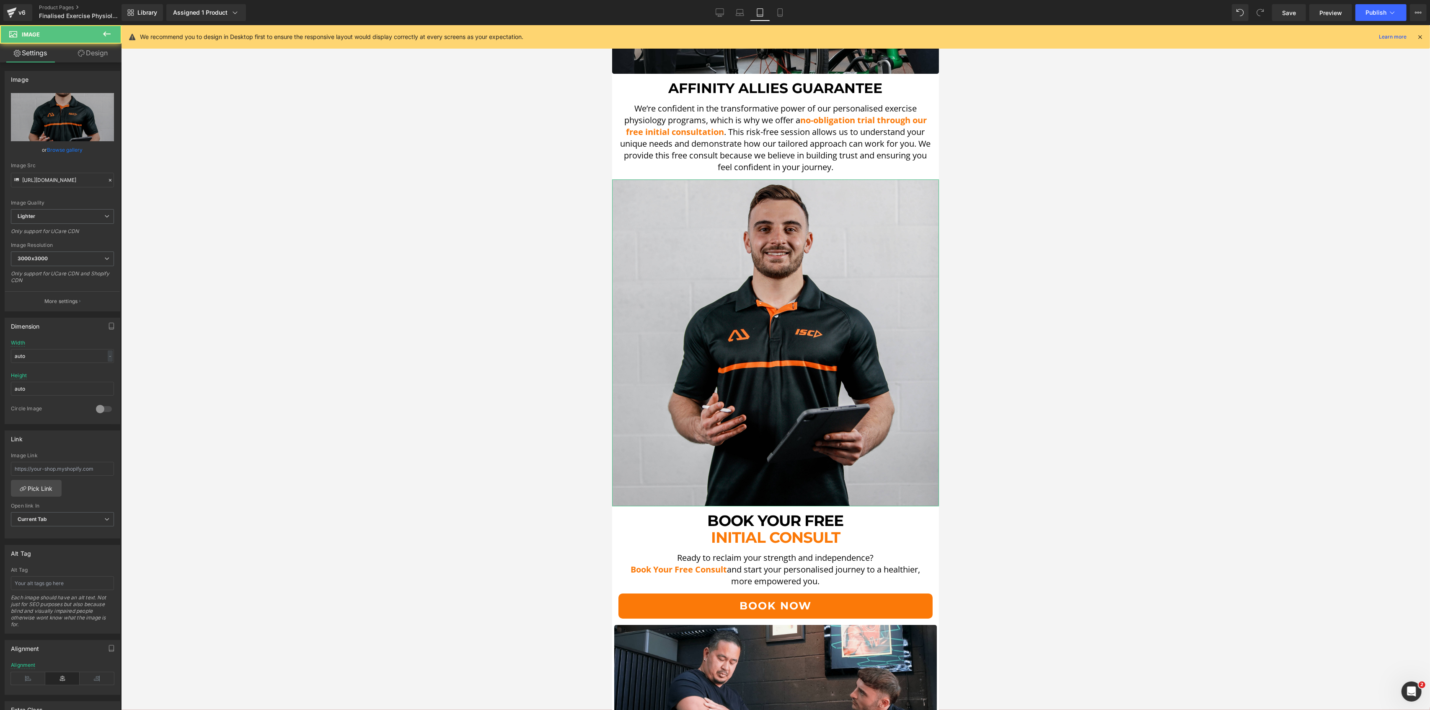
click at [103, 54] on link "Design" at bounding box center [92, 53] width 61 height 19
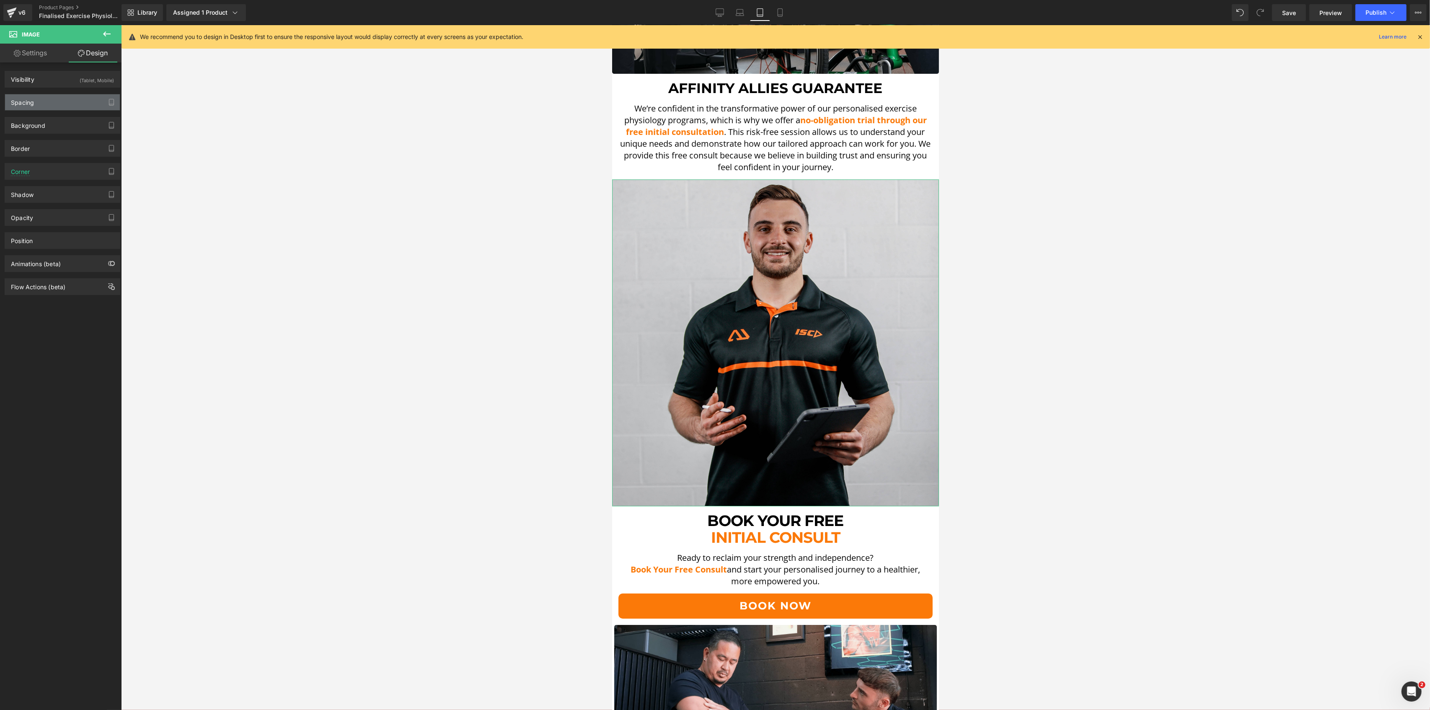
click at [31, 106] on div "Spacing" at bounding box center [22, 100] width 23 height 12
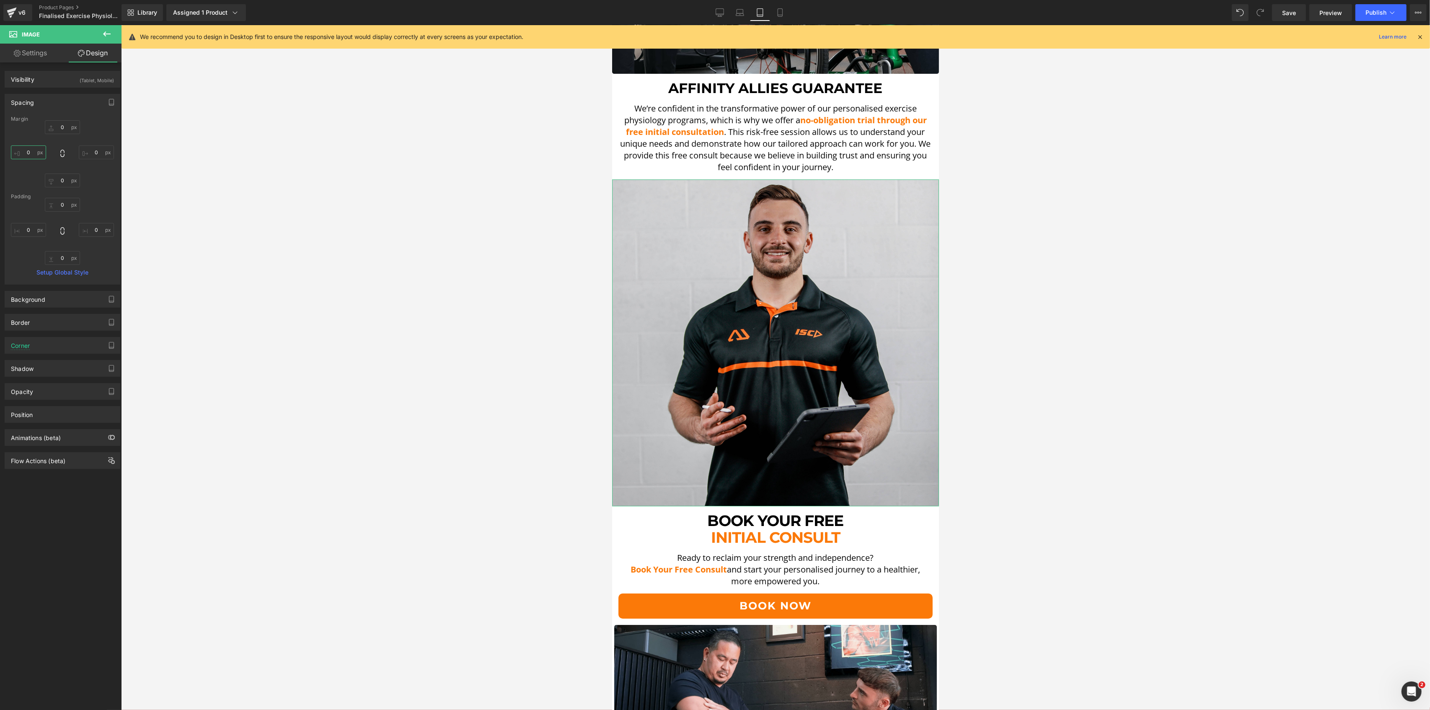
click at [36, 150] on input "0" at bounding box center [28, 152] width 35 height 14
type input "5"
click at [88, 150] on input "0" at bounding box center [96, 152] width 35 height 14
type input "5"
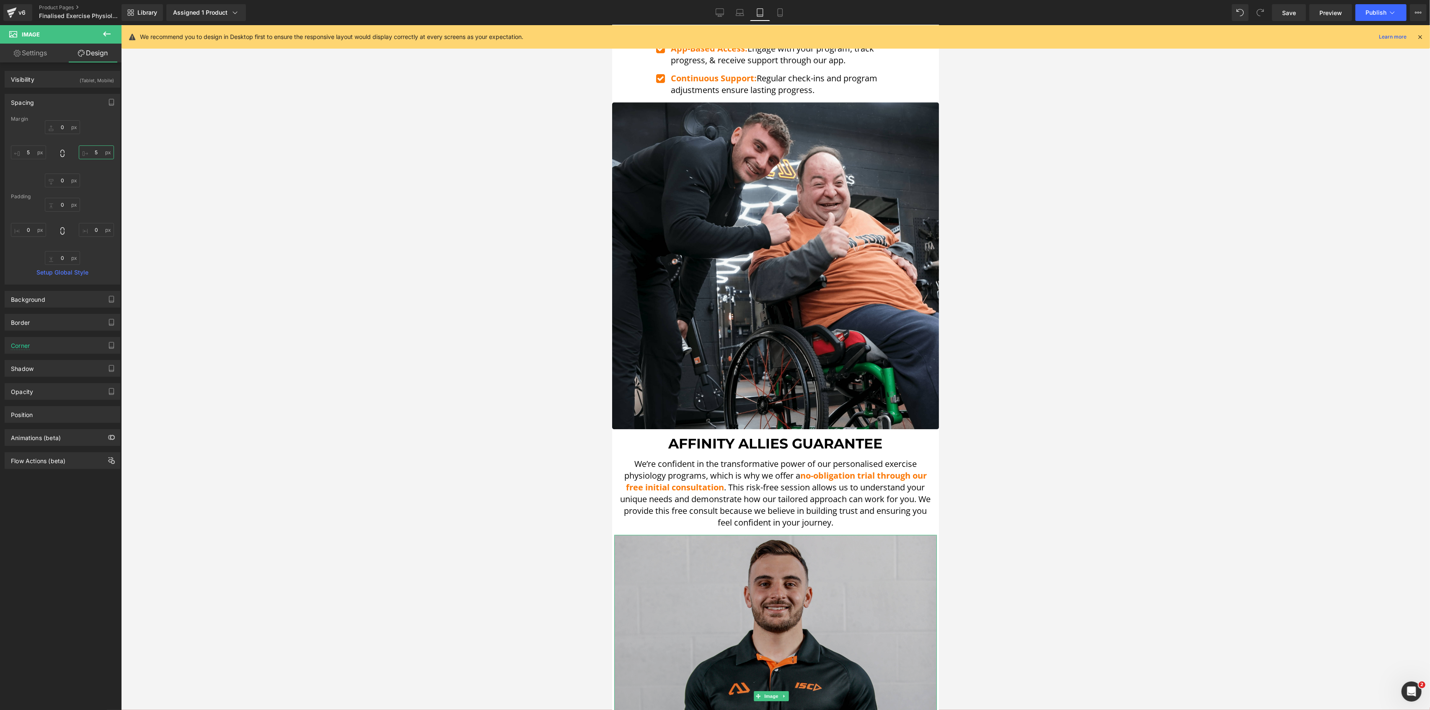
scroll to position [3136, 0]
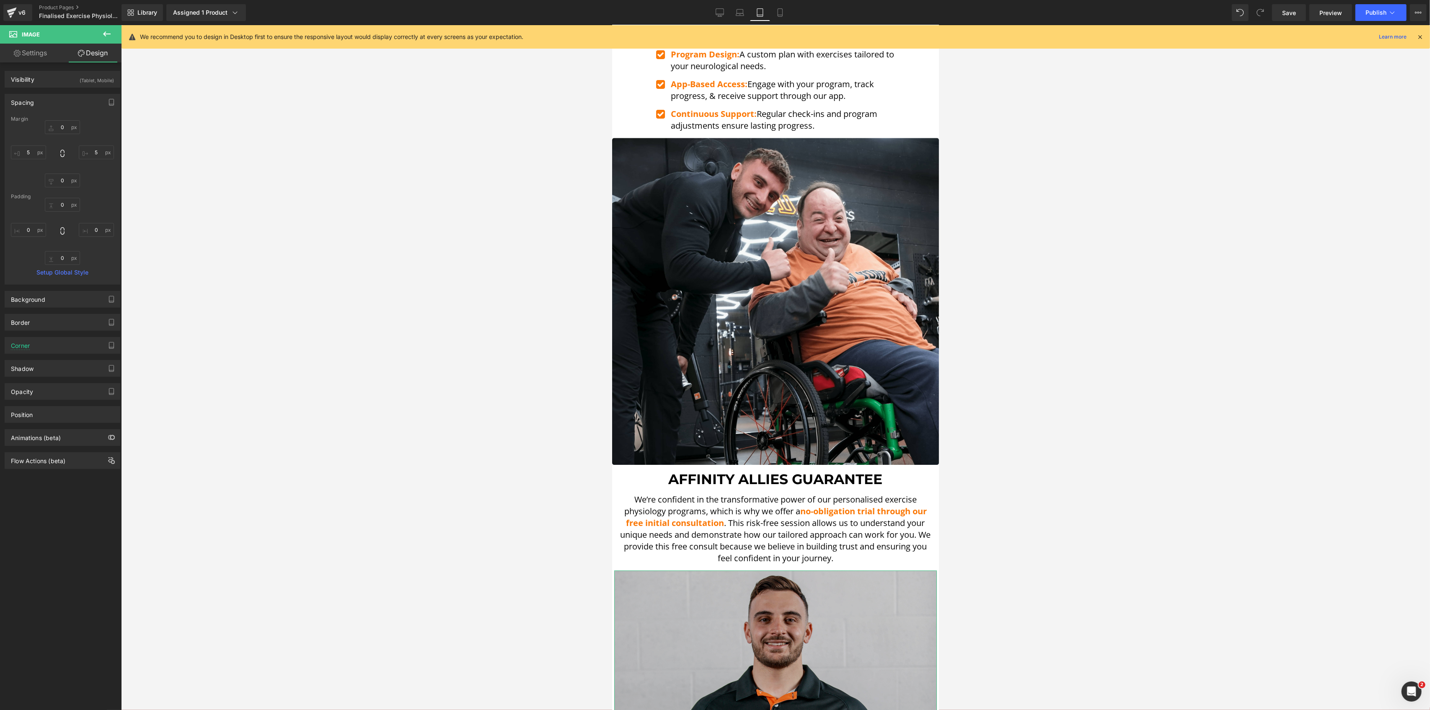
click at [677, 185] on img at bounding box center [775, 301] width 327 height 327
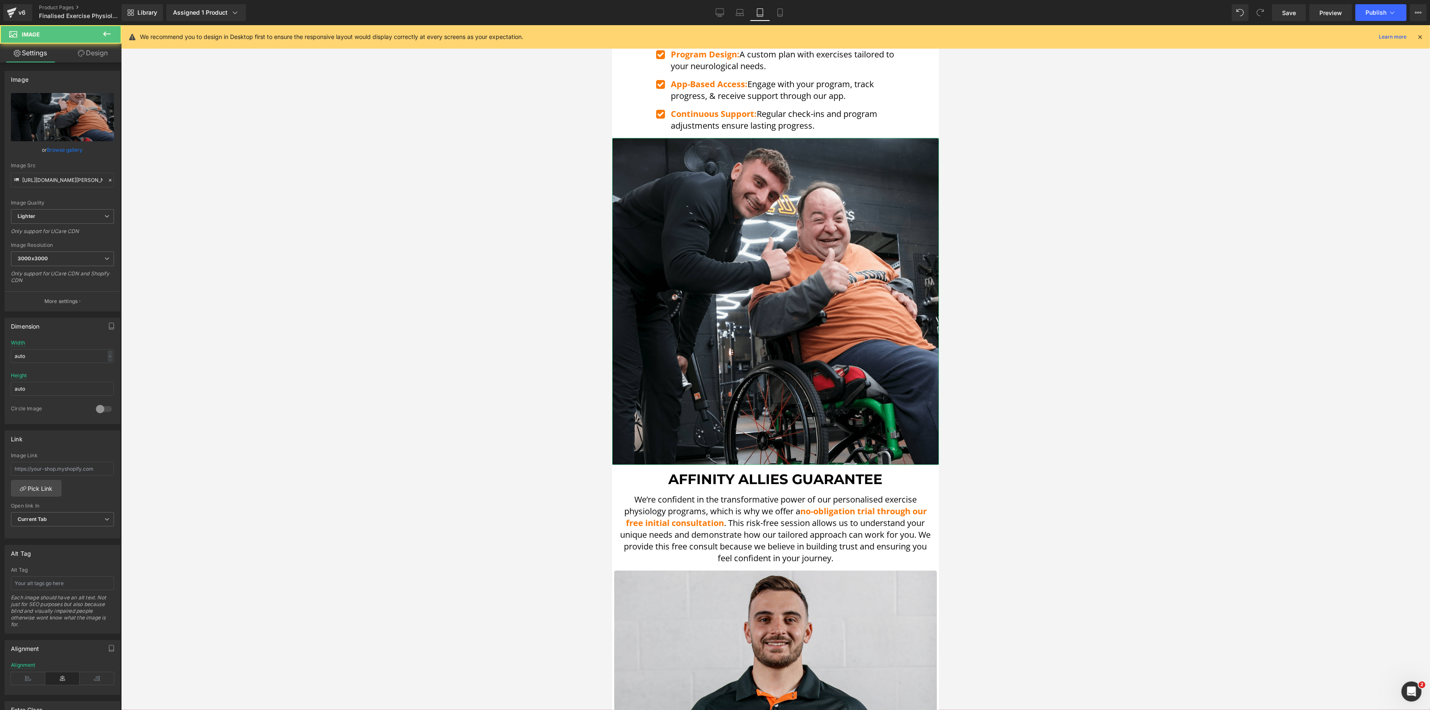
click at [90, 62] on link "Design" at bounding box center [92, 53] width 61 height 19
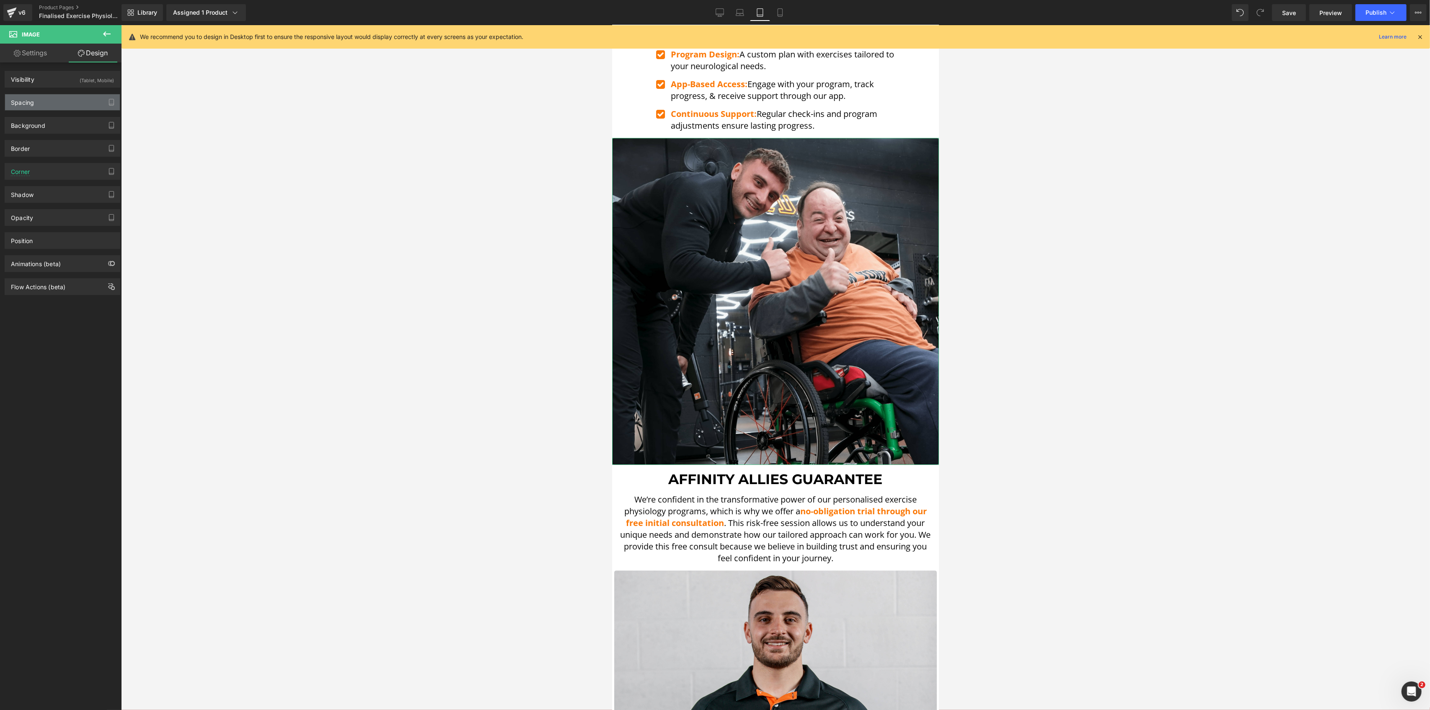
click at [69, 99] on div "Spacing" at bounding box center [62, 102] width 115 height 16
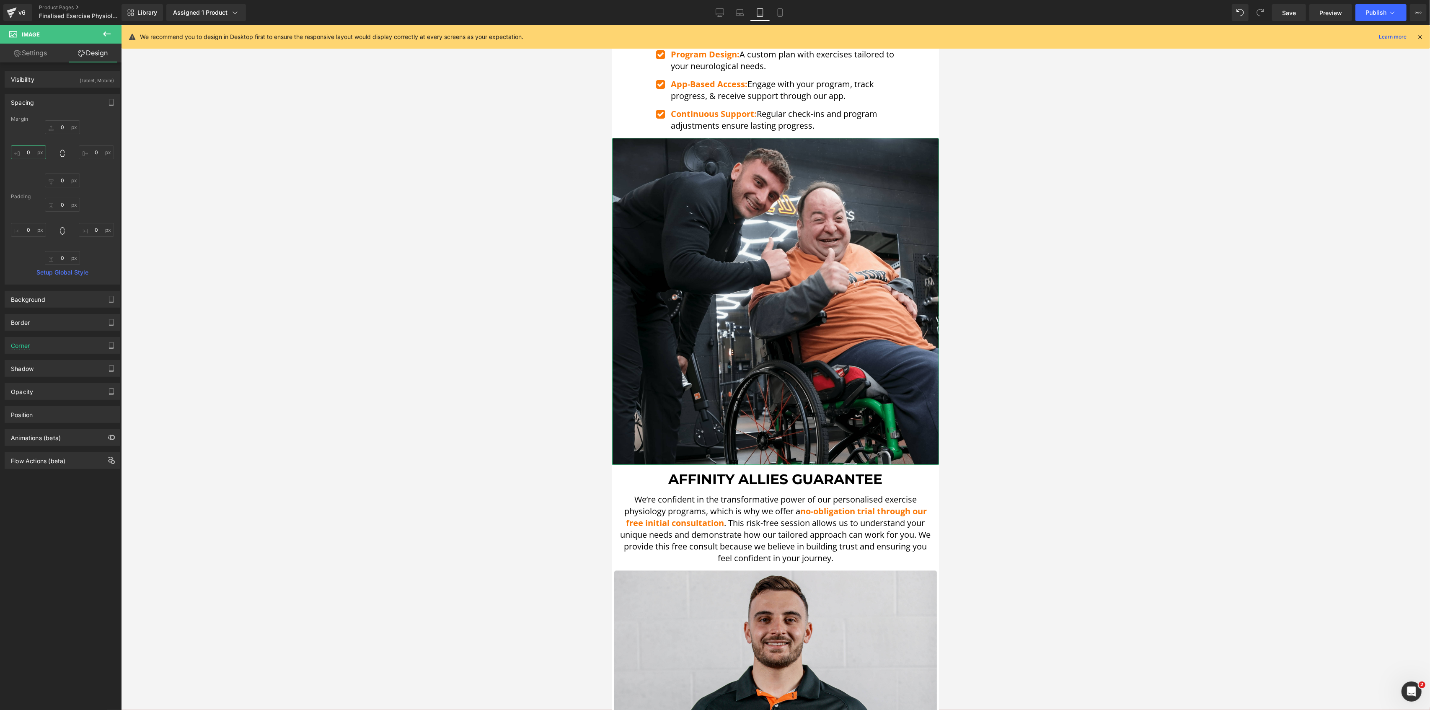
click at [34, 156] on input "text" at bounding box center [28, 152] width 35 height 14
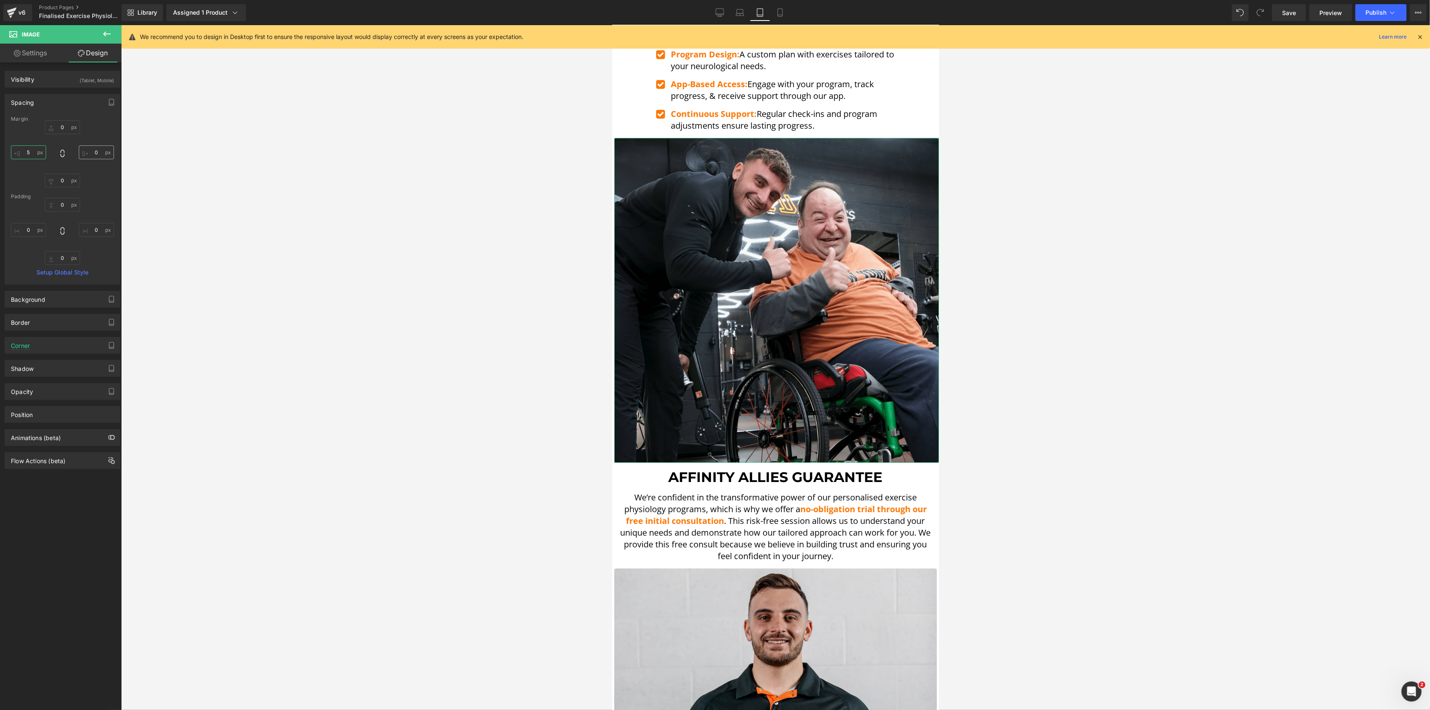
type input "5"
click at [110, 153] on input "text" at bounding box center [96, 152] width 35 height 14
type input "5"
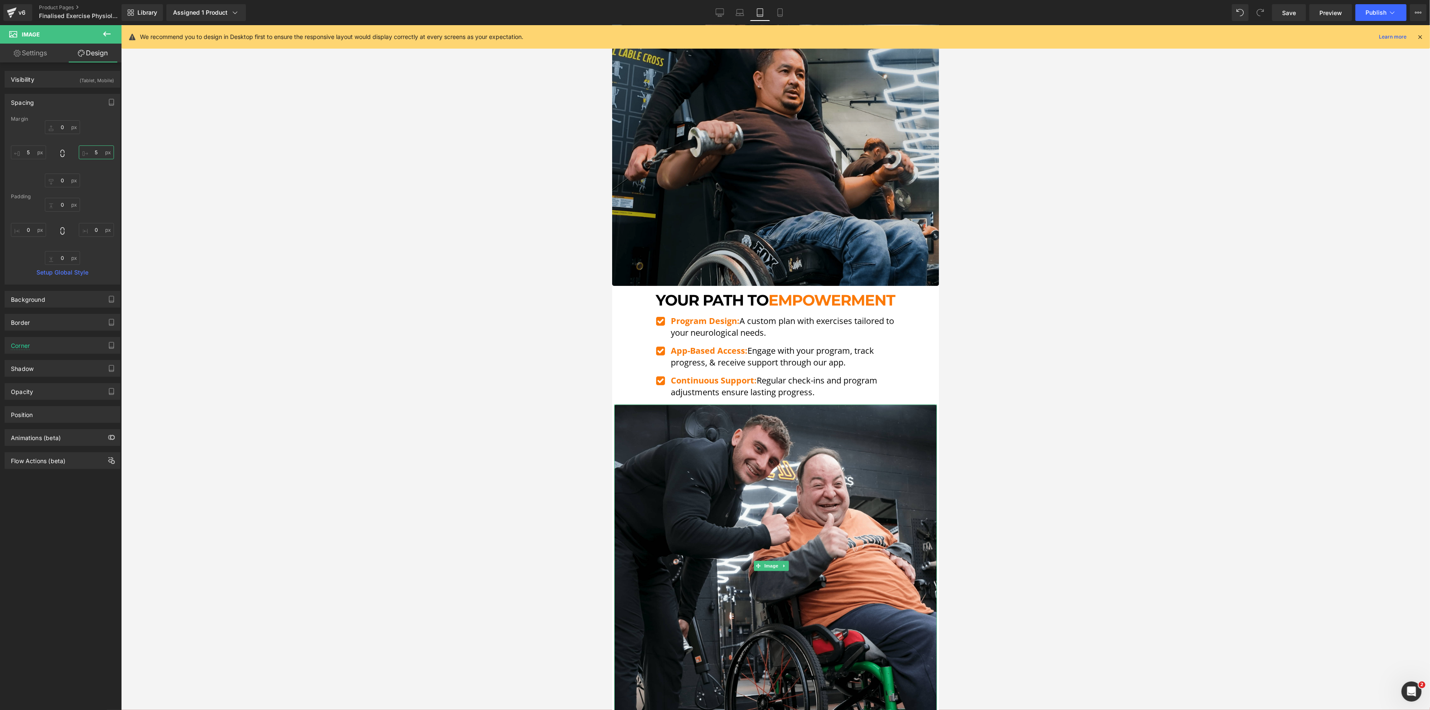
scroll to position [2857, 0]
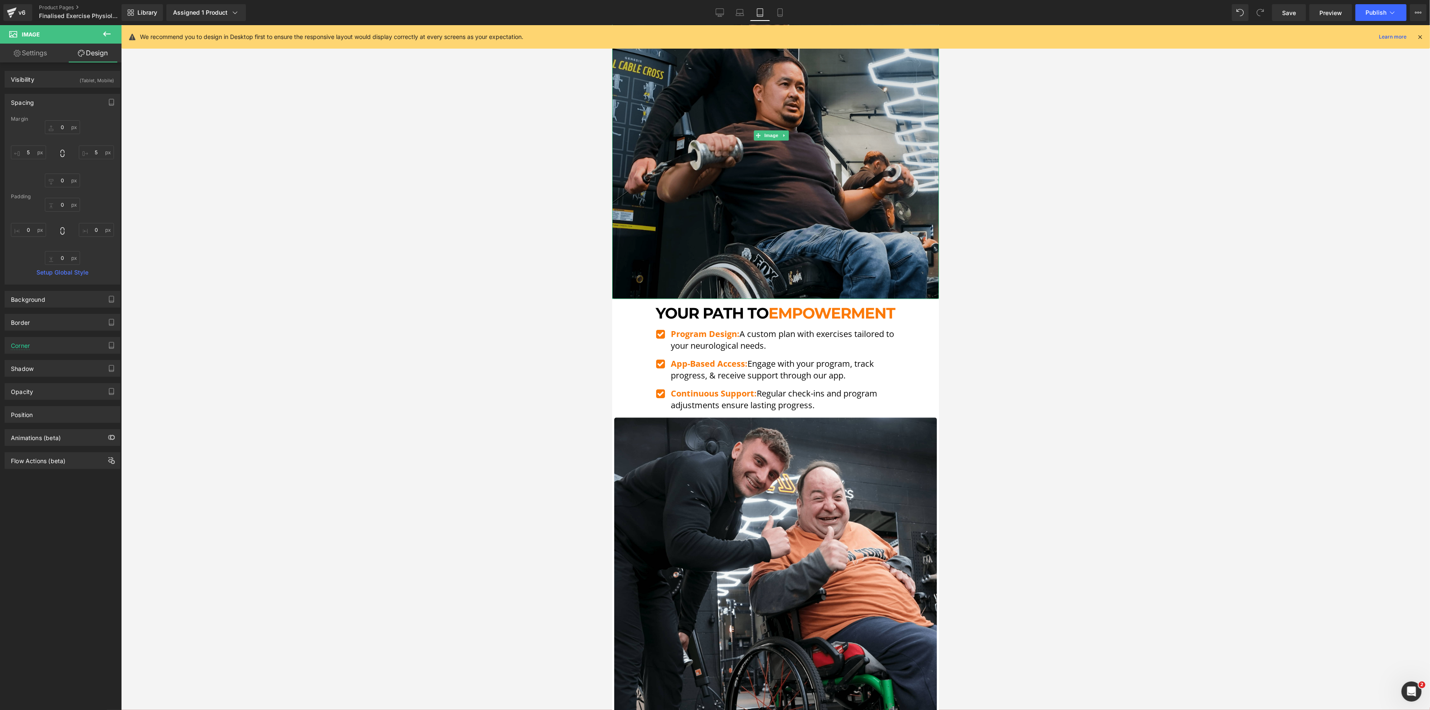
click at [722, 131] on img at bounding box center [775, 135] width 327 height 327
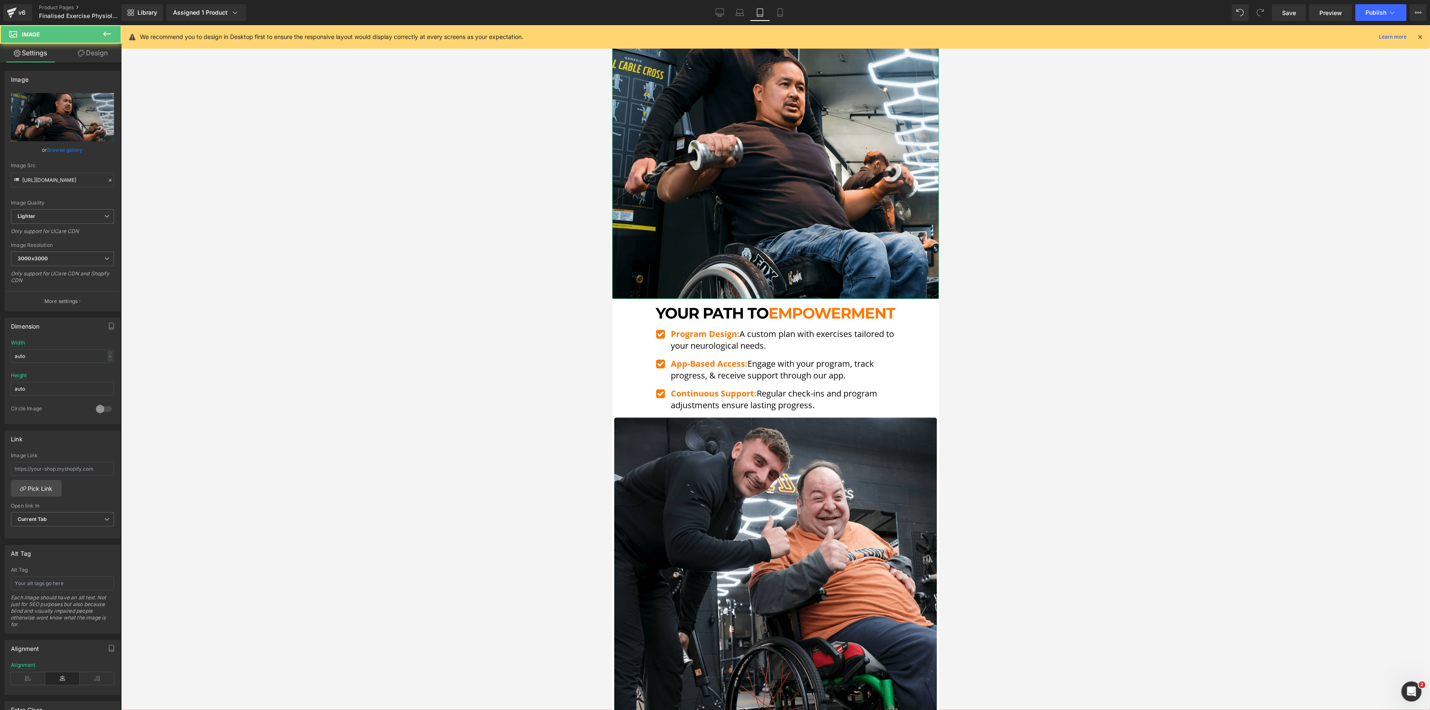
click at [106, 50] on link "Design" at bounding box center [92, 53] width 61 height 19
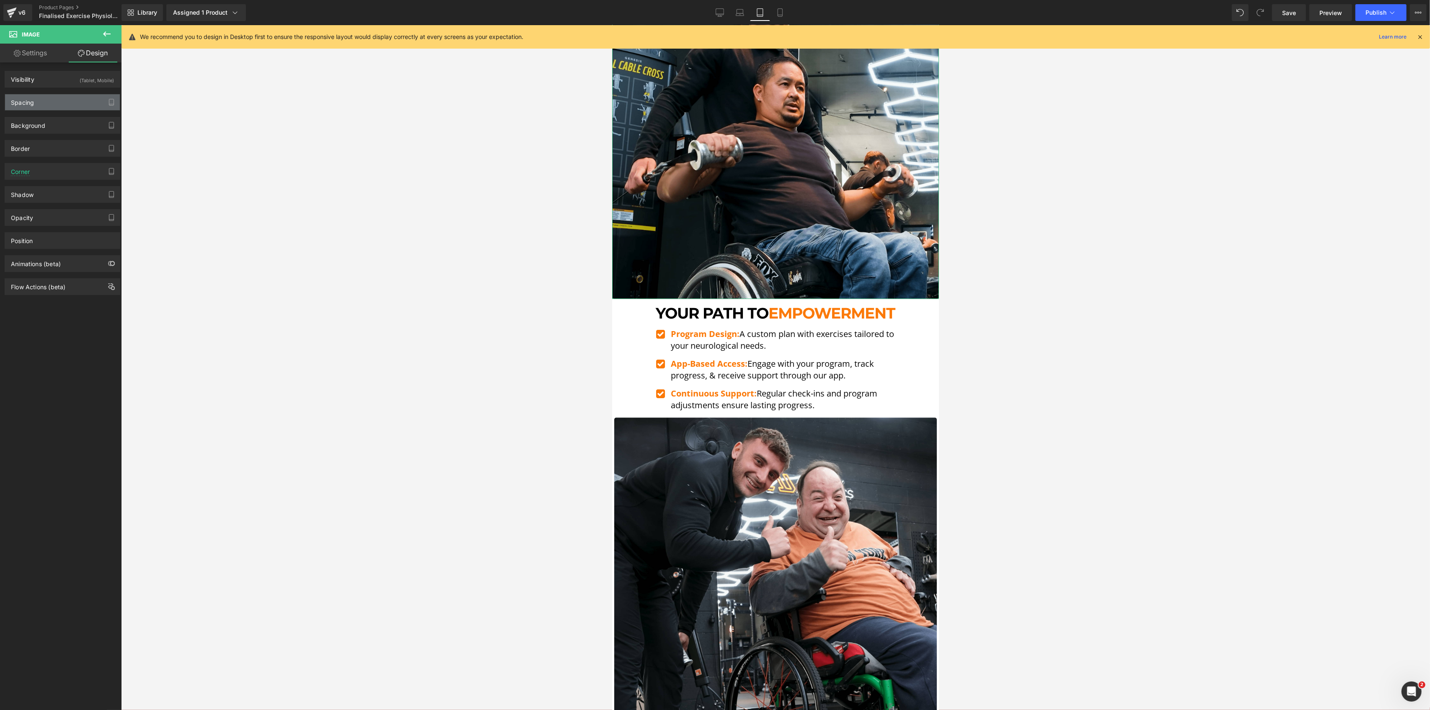
click at [51, 100] on div "Spacing" at bounding box center [62, 102] width 115 height 16
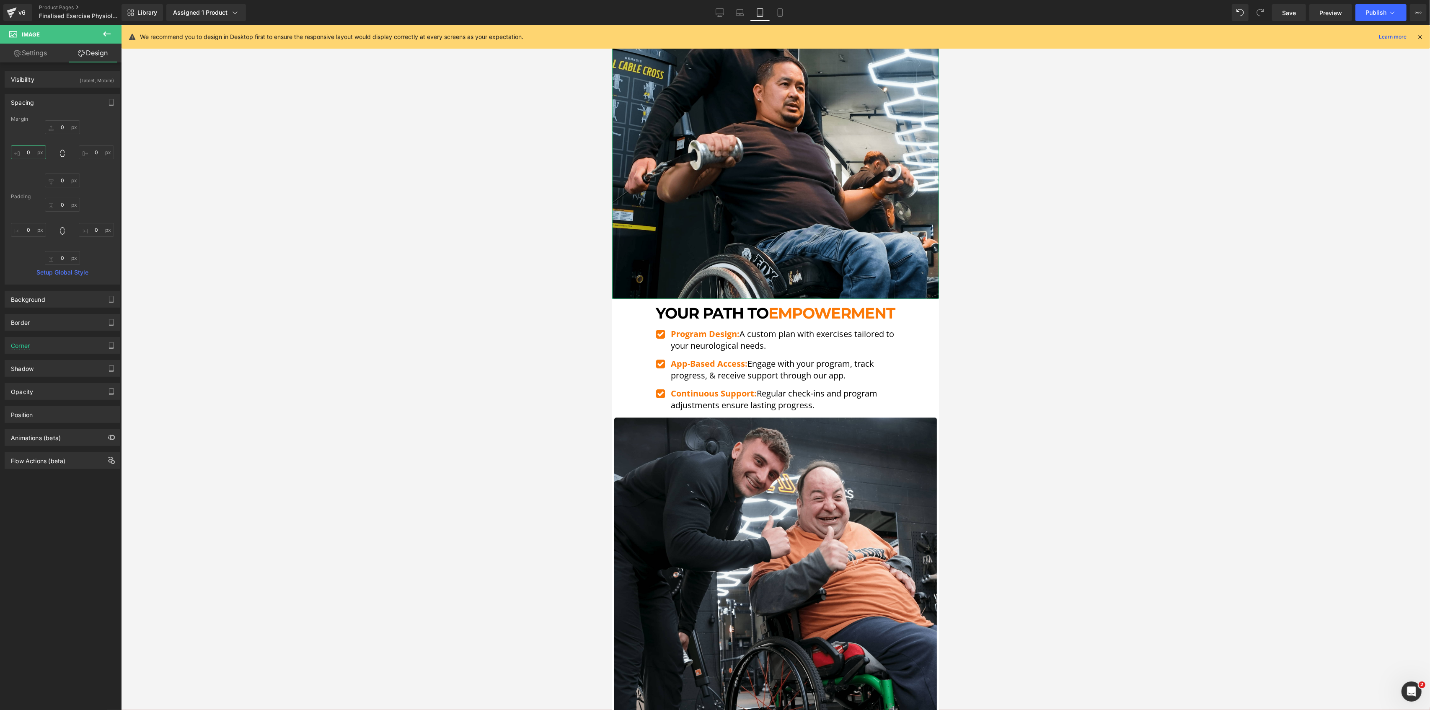
click at [29, 156] on input "0" at bounding box center [28, 152] width 35 height 14
type input "5"
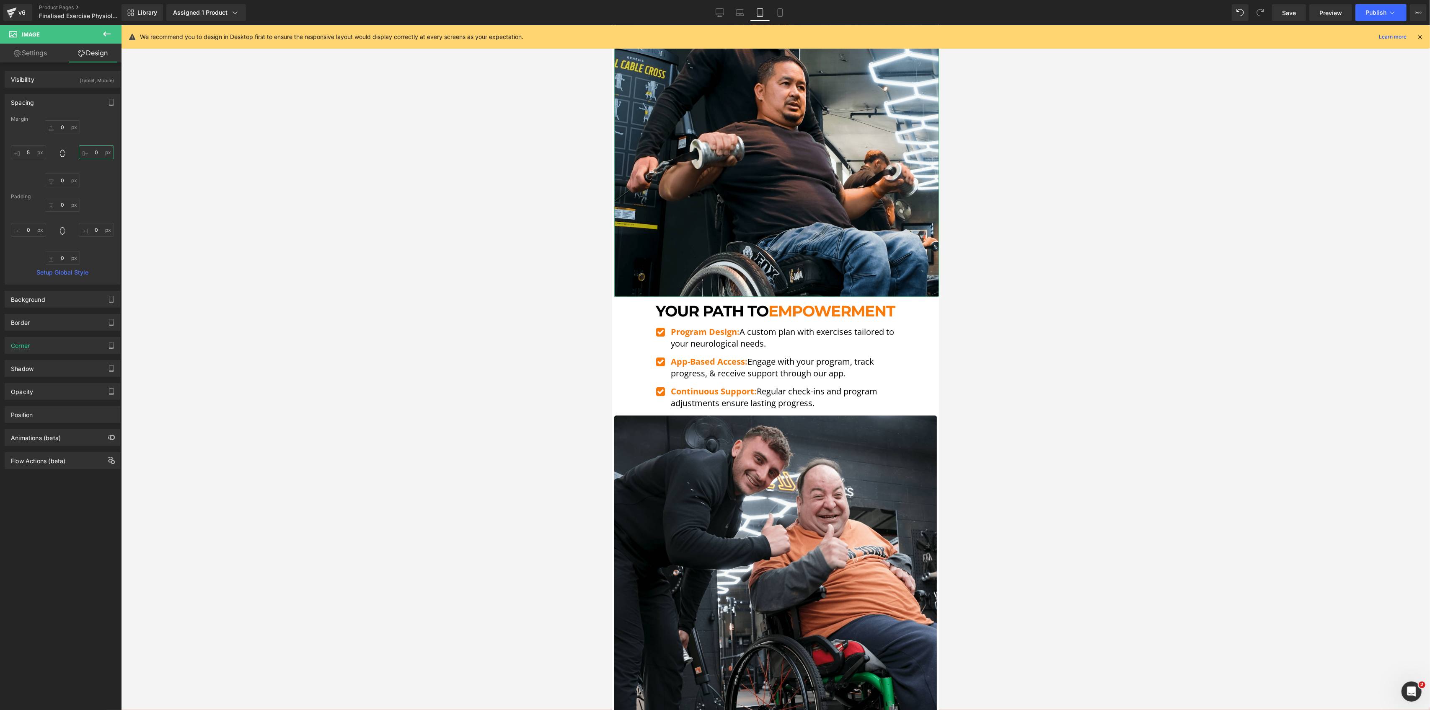
click at [100, 155] on input "0" at bounding box center [96, 152] width 35 height 14
type input "5"
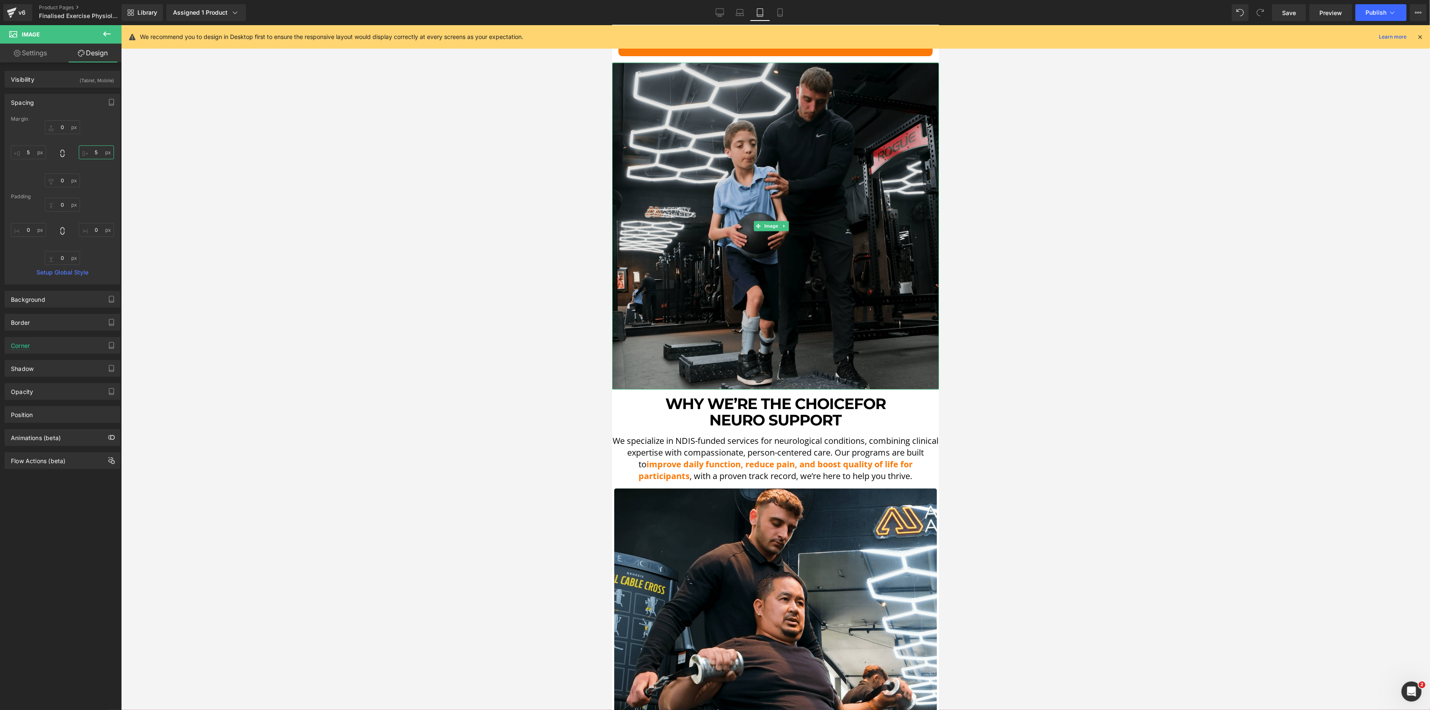
scroll to position [2186, 0]
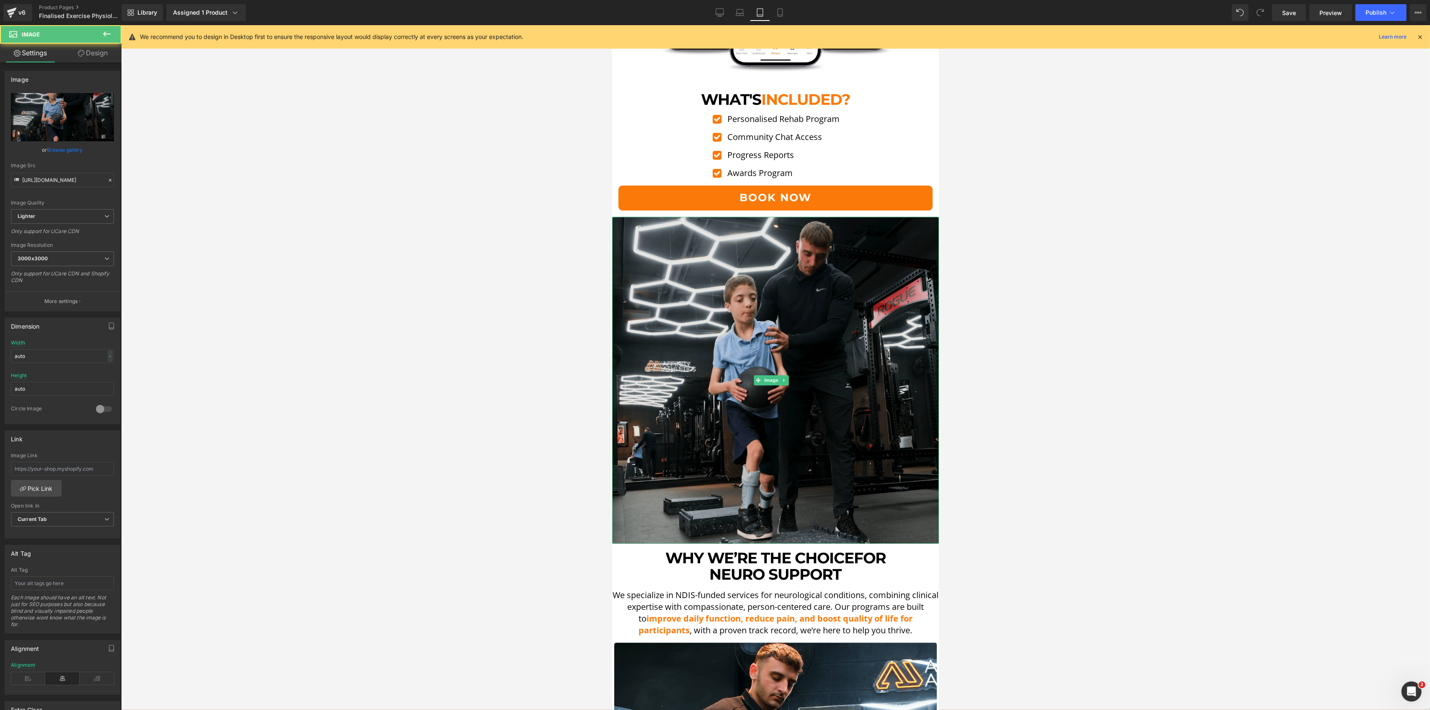
click at [780, 316] on img at bounding box center [775, 380] width 327 height 327
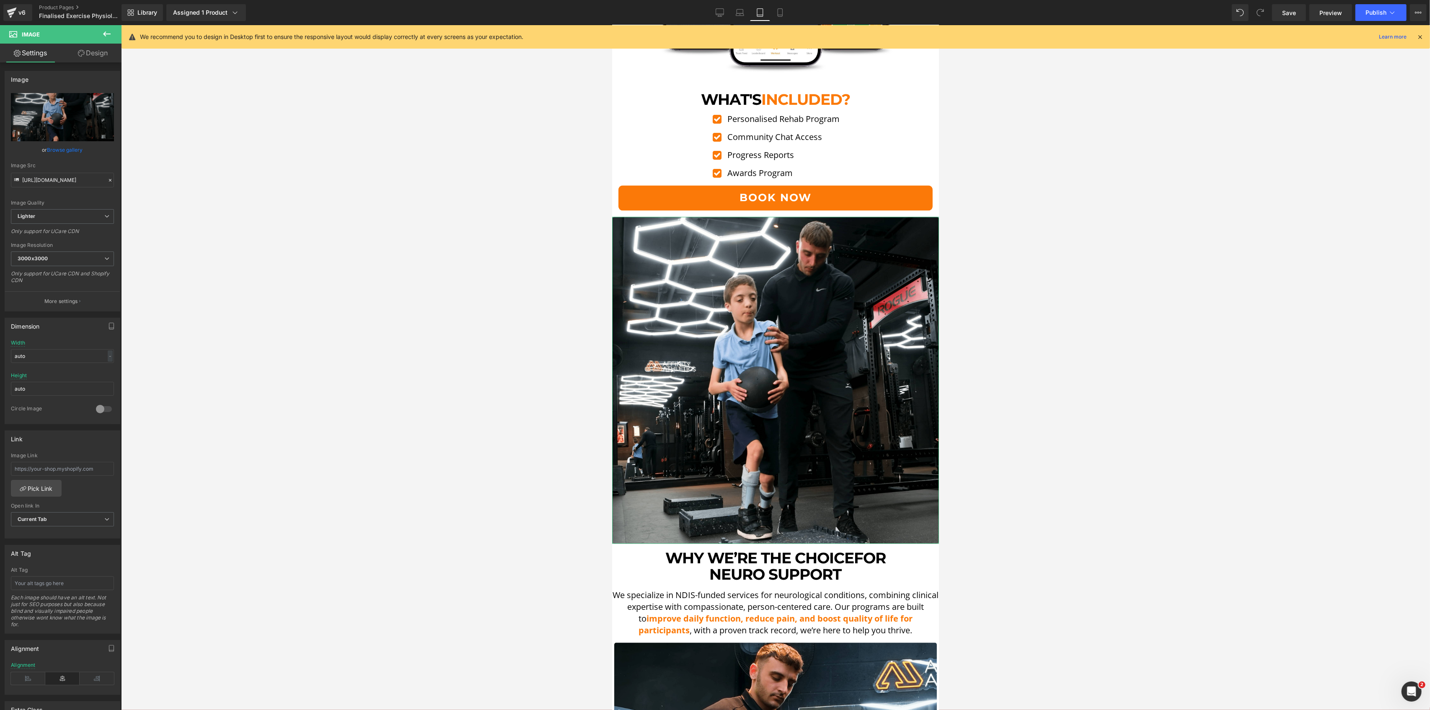
click at [109, 54] on link "Design" at bounding box center [92, 53] width 61 height 19
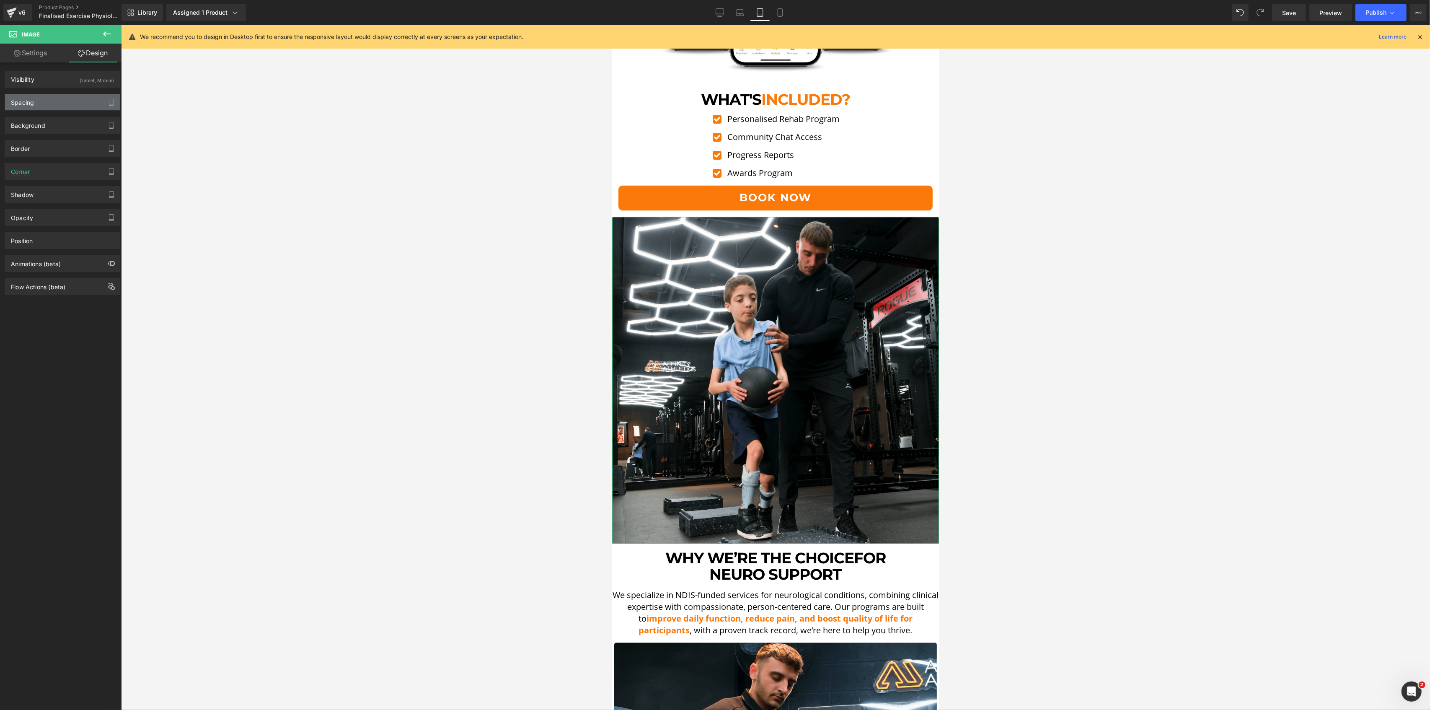
click at [58, 96] on div "Spacing" at bounding box center [62, 102] width 115 height 16
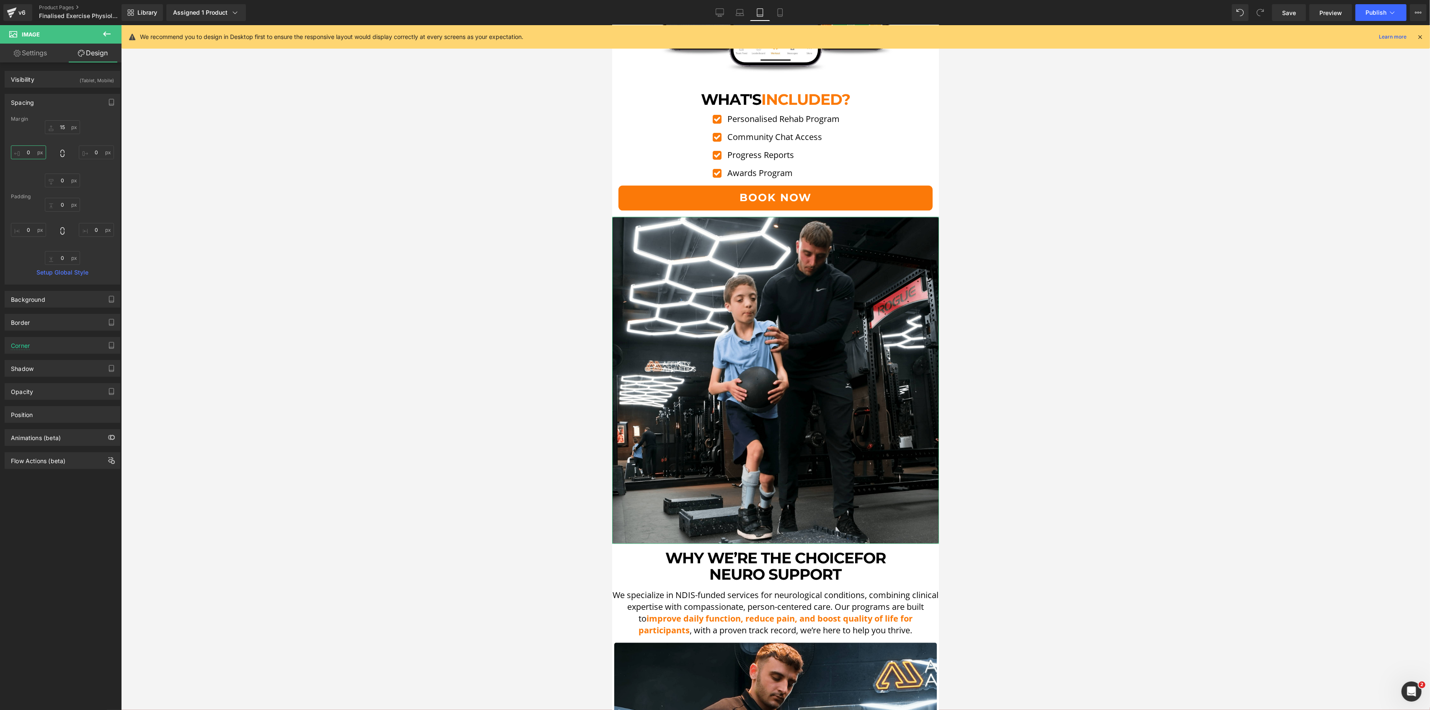
click at [34, 150] on input "0" at bounding box center [28, 152] width 35 height 14
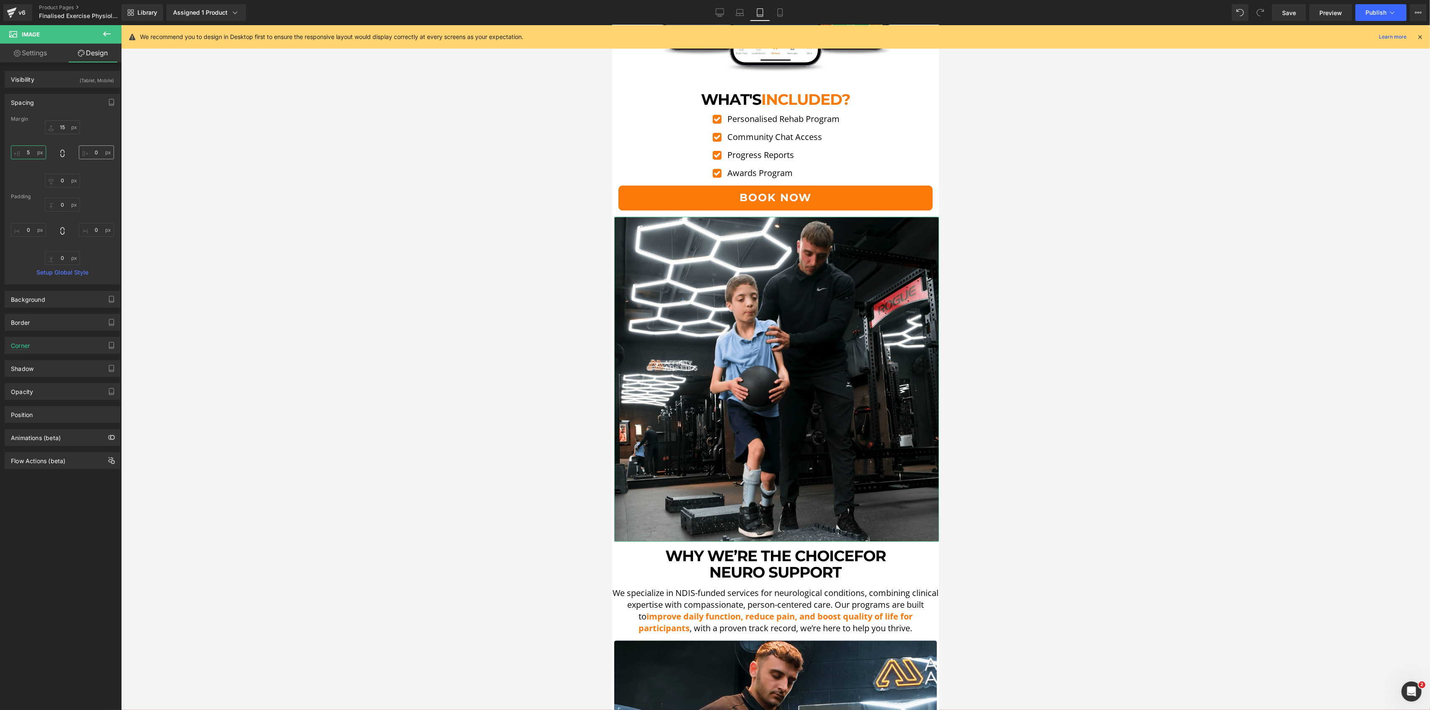
type input "5"
click at [91, 152] on input "0" at bounding box center [96, 152] width 35 height 14
type input "5"
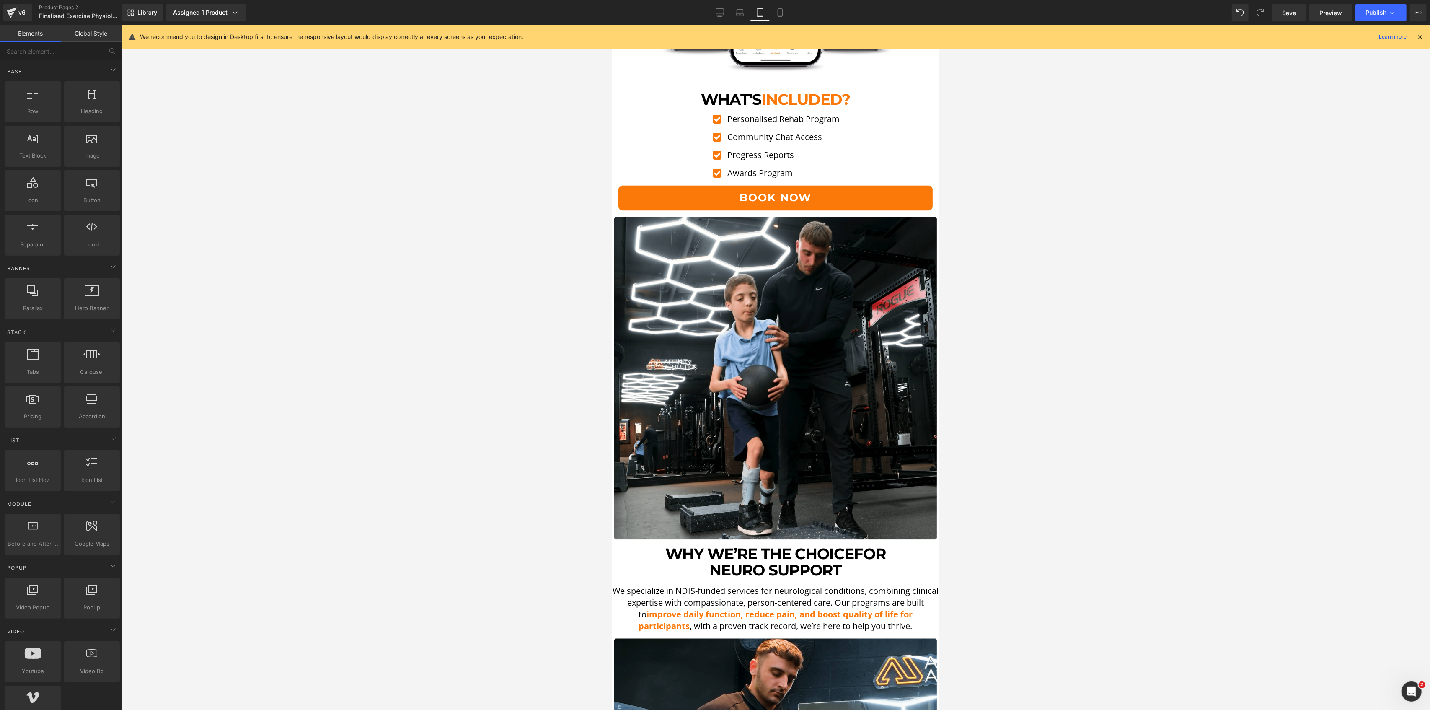
click at [512, 252] on div at bounding box center [775, 367] width 1309 height 685
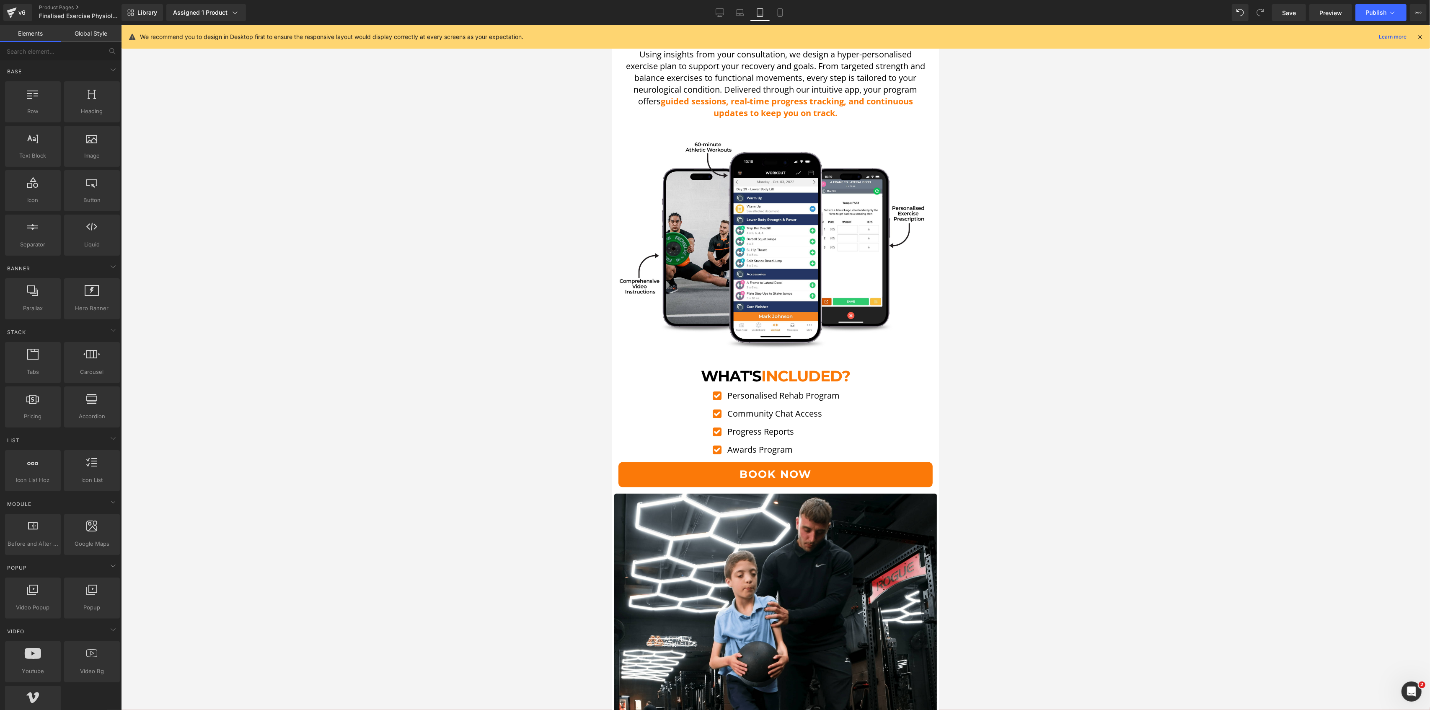
scroll to position [1907, 0]
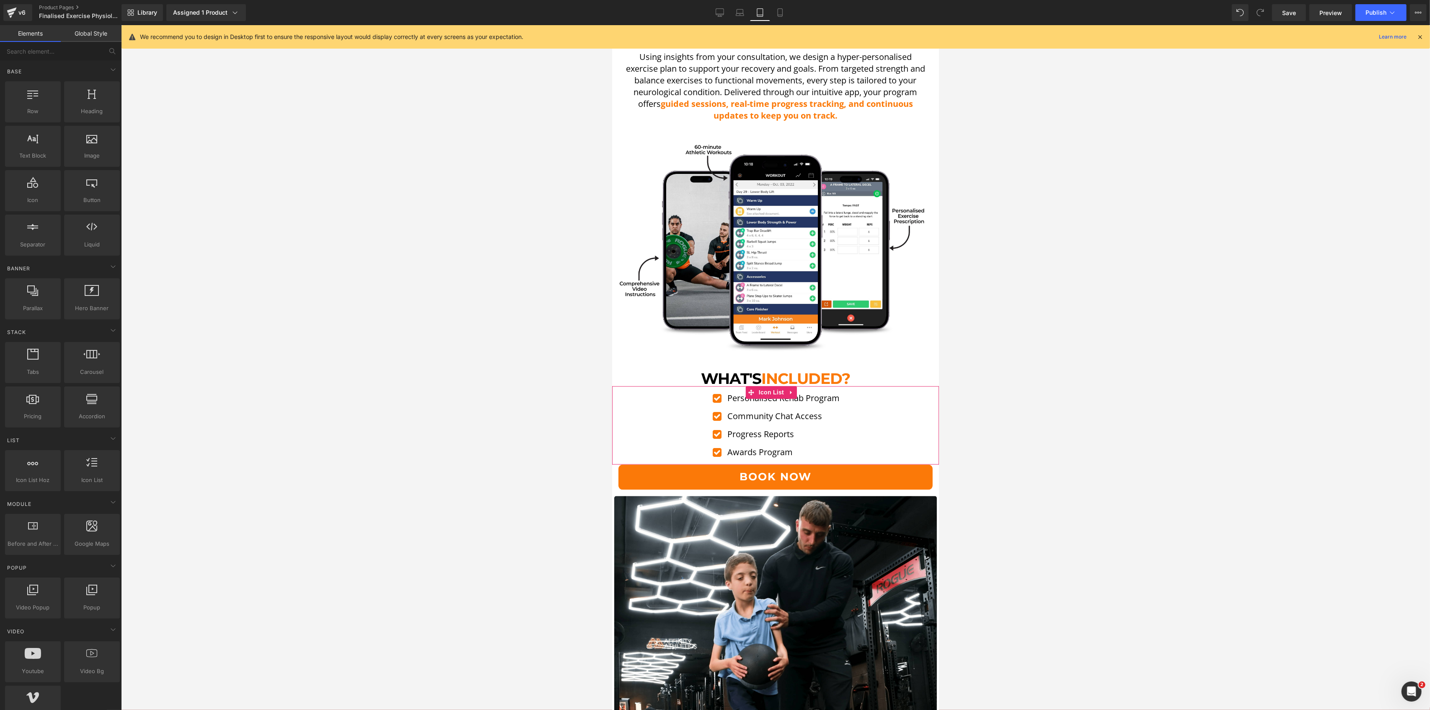
click at [758, 386] on span "Icon List" at bounding box center [770, 392] width 29 height 13
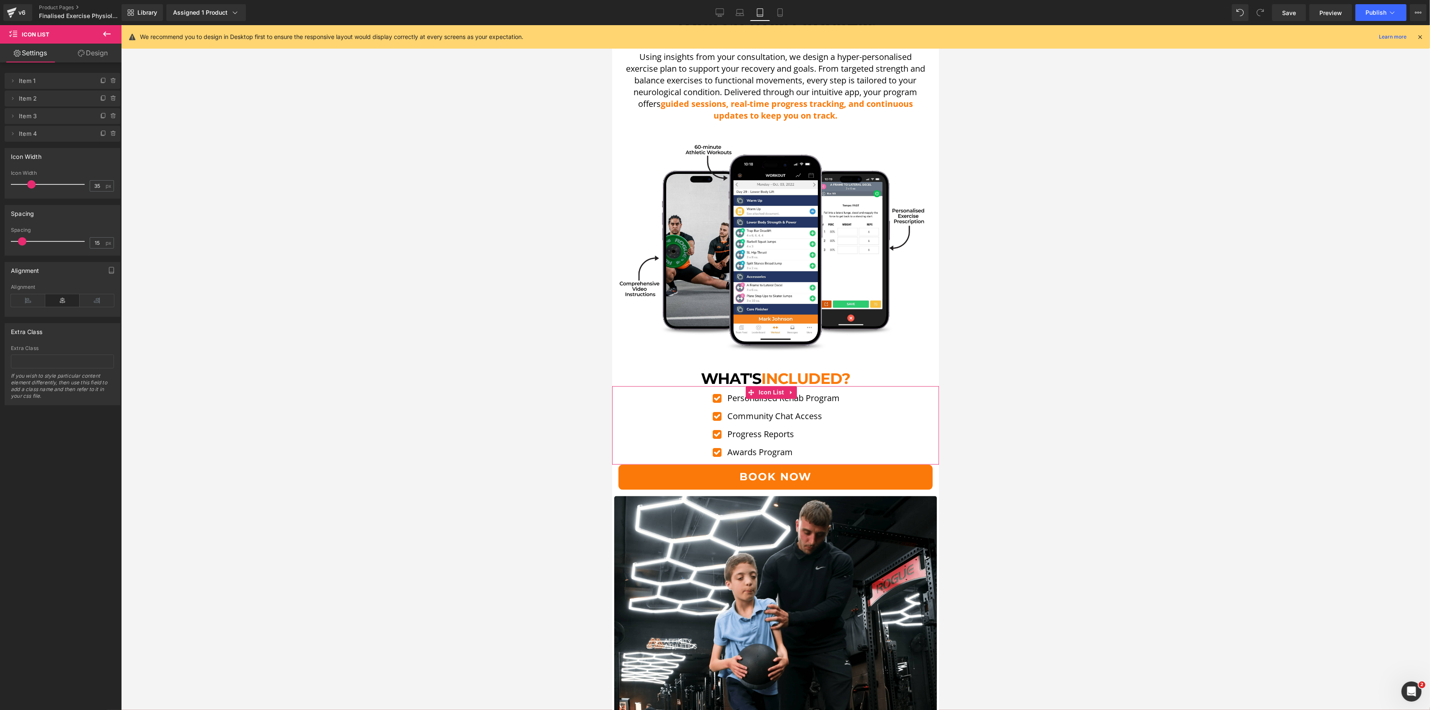
click at [116, 138] on li "Delete Cancel Item 4 Item 4 Name Item 4" at bounding box center [63, 134] width 116 height 16
click at [114, 136] on span at bounding box center [114, 134] width 10 height 10
click at [106, 135] on button "Delete" at bounding box center [104, 134] width 26 height 11
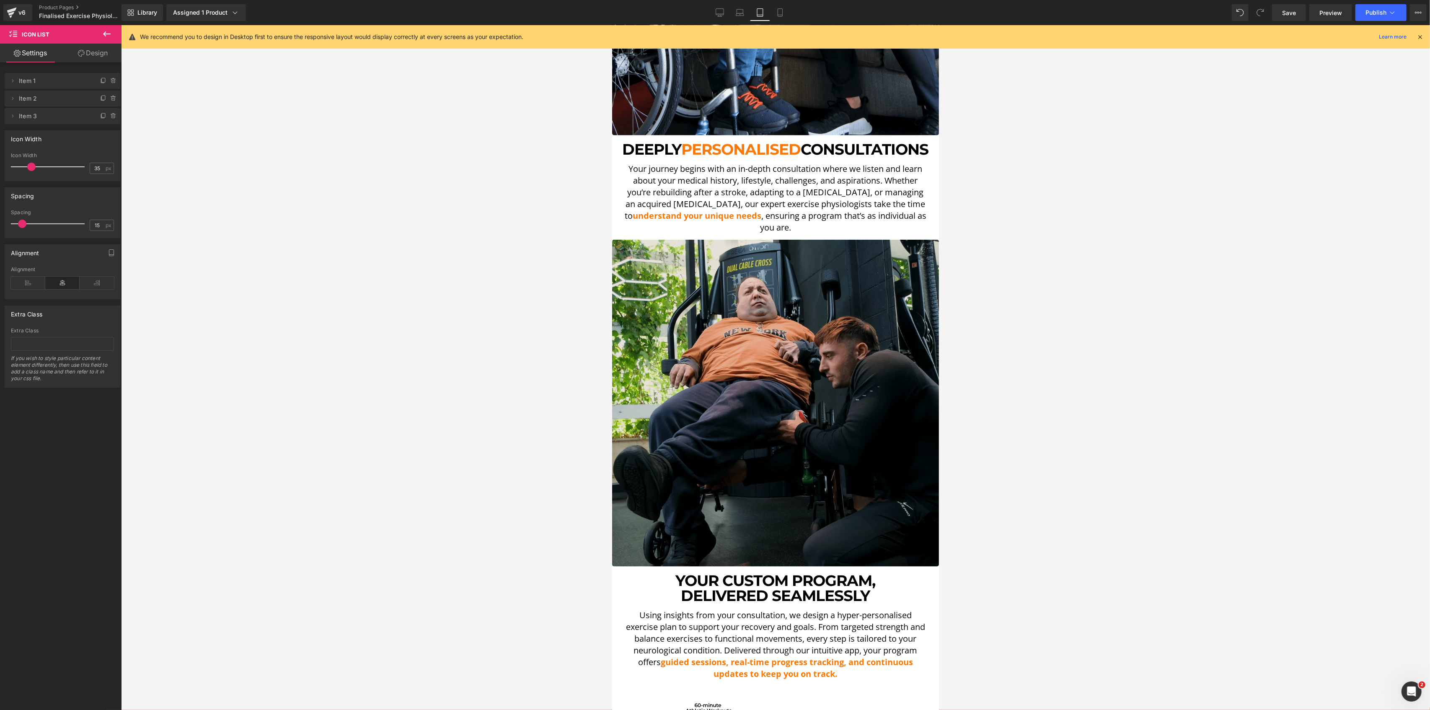
scroll to position [1348, 0]
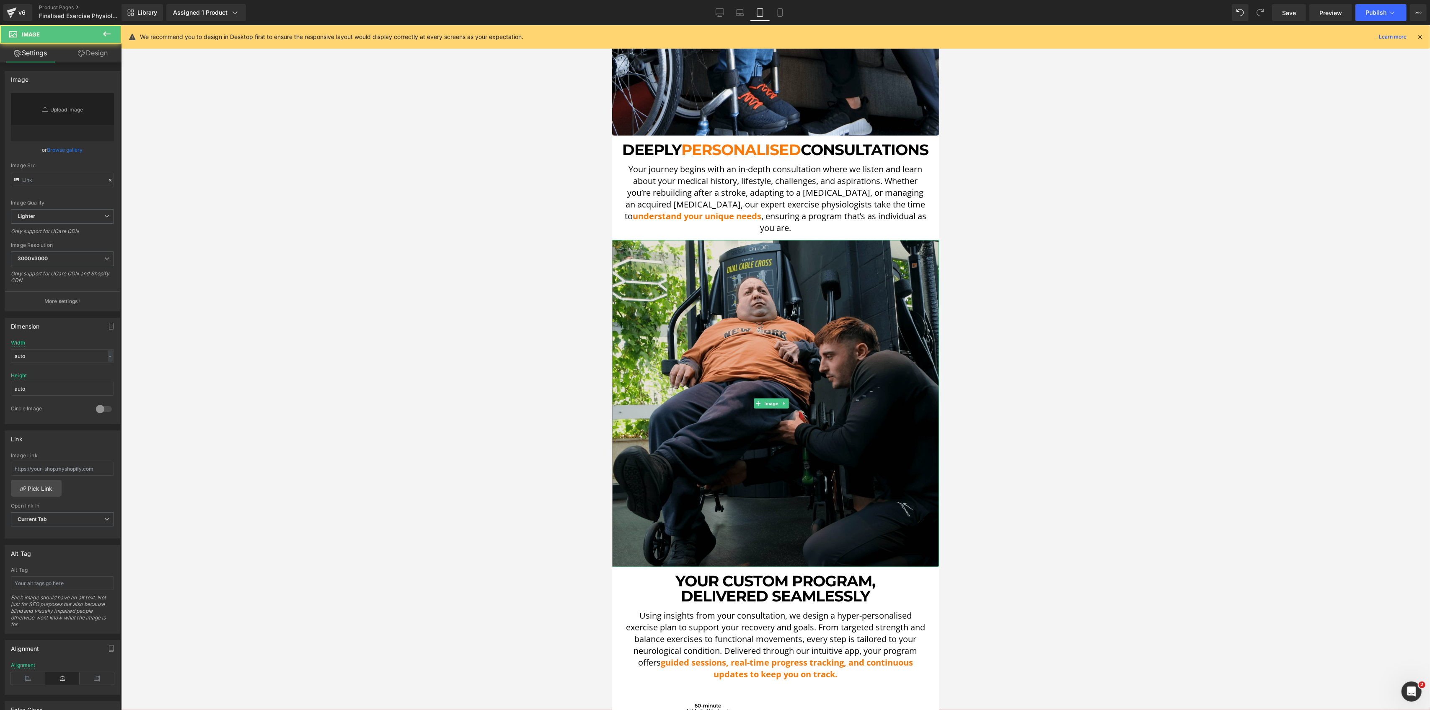
drag, startPoint x: 771, startPoint y: 330, endPoint x: 1202, endPoint y: 255, distance: 437.7
click at [771, 330] on img at bounding box center [775, 403] width 327 height 327
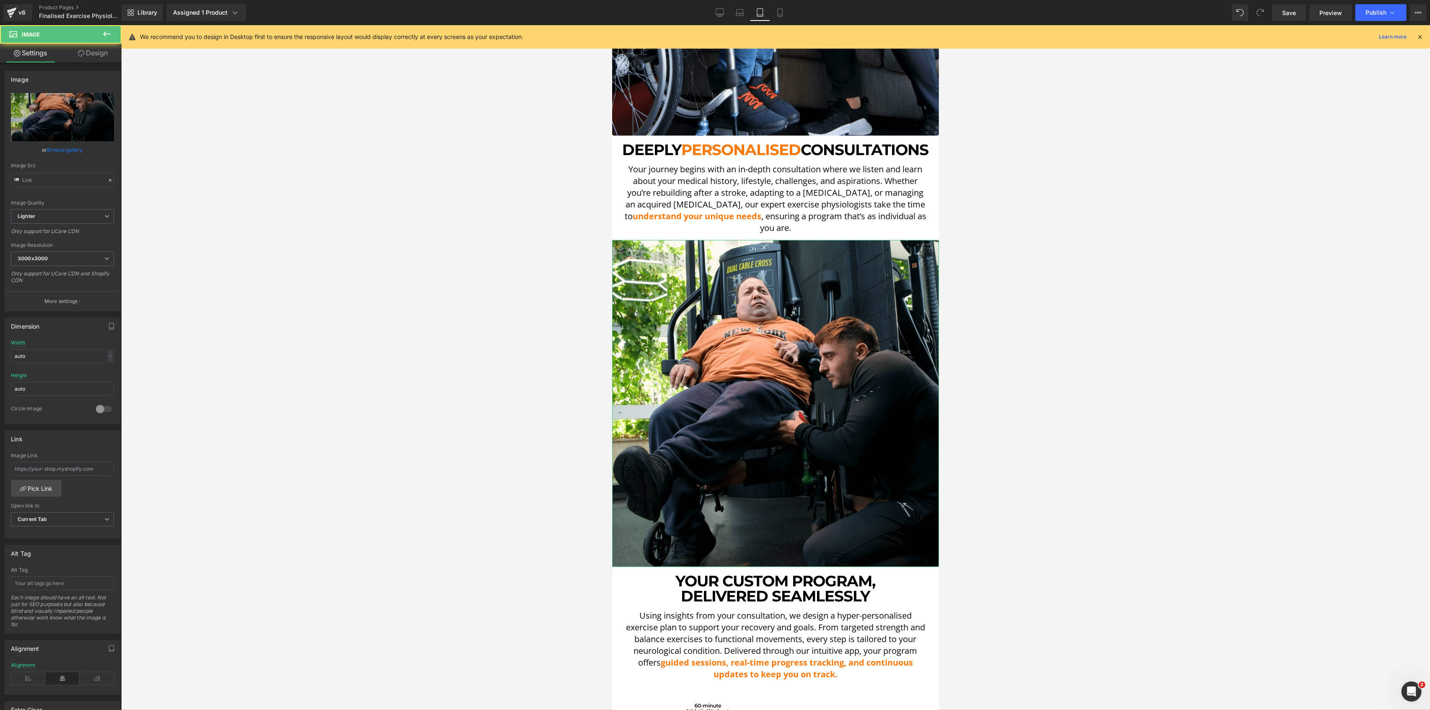
click at [78, 46] on link "Design" at bounding box center [92, 53] width 61 height 19
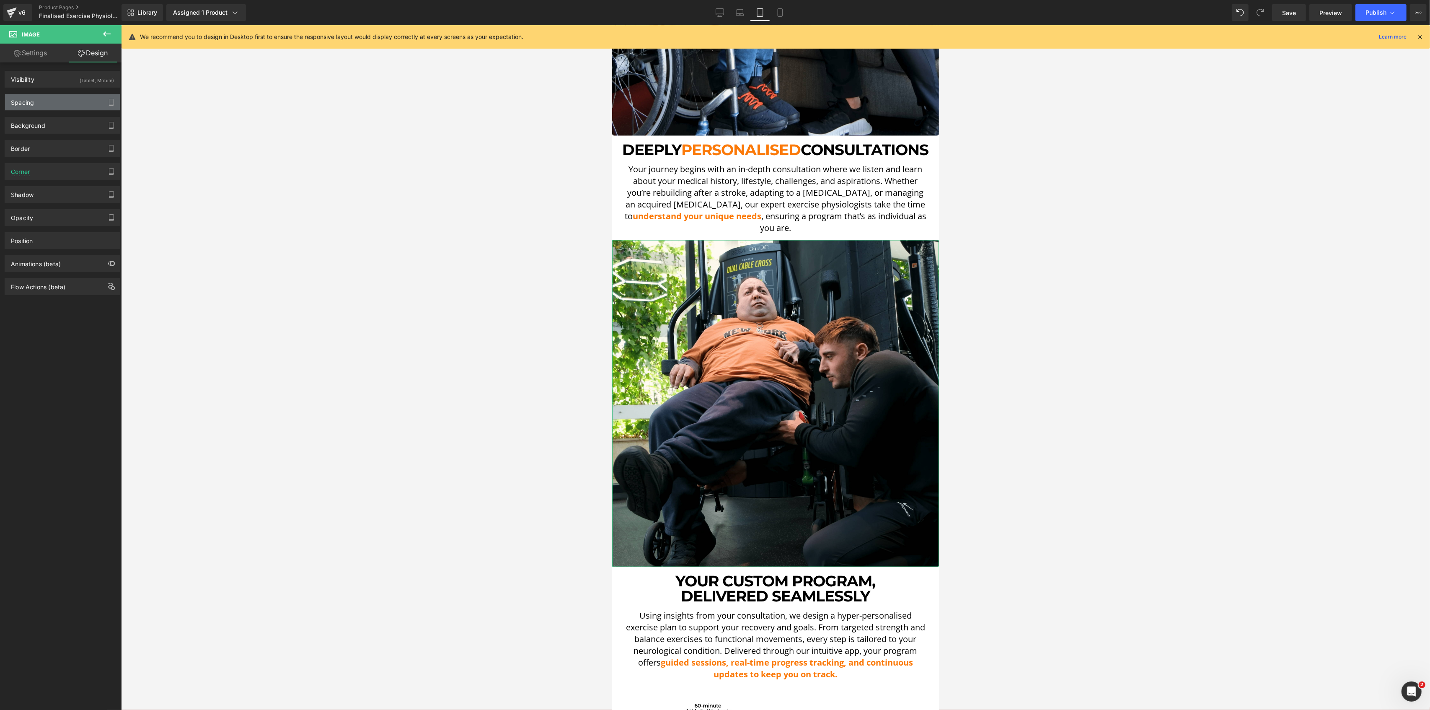
click at [46, 107] on div "Spacing" at bounding box center [62, 102] width 115 height 16
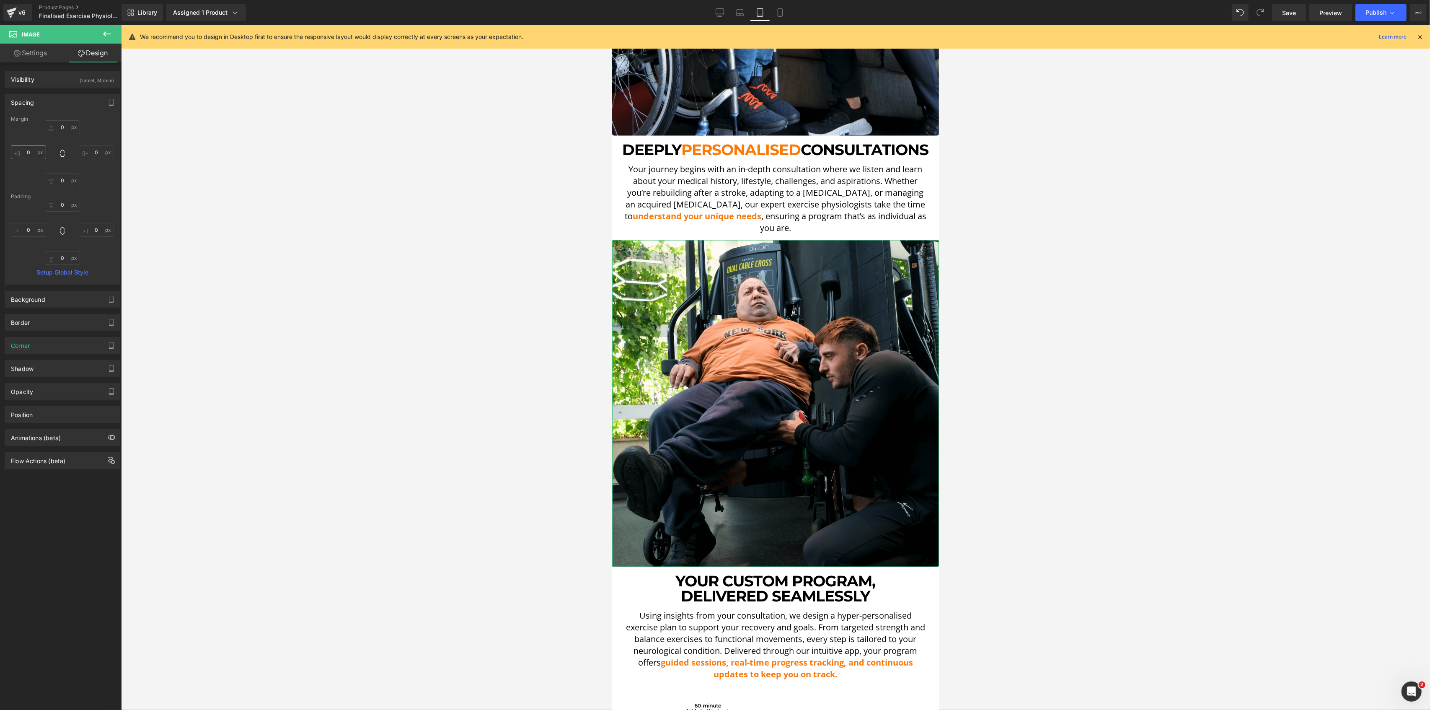
click at [37, 146] on input "0" at bounding box center [28, 152] width 35 height 14
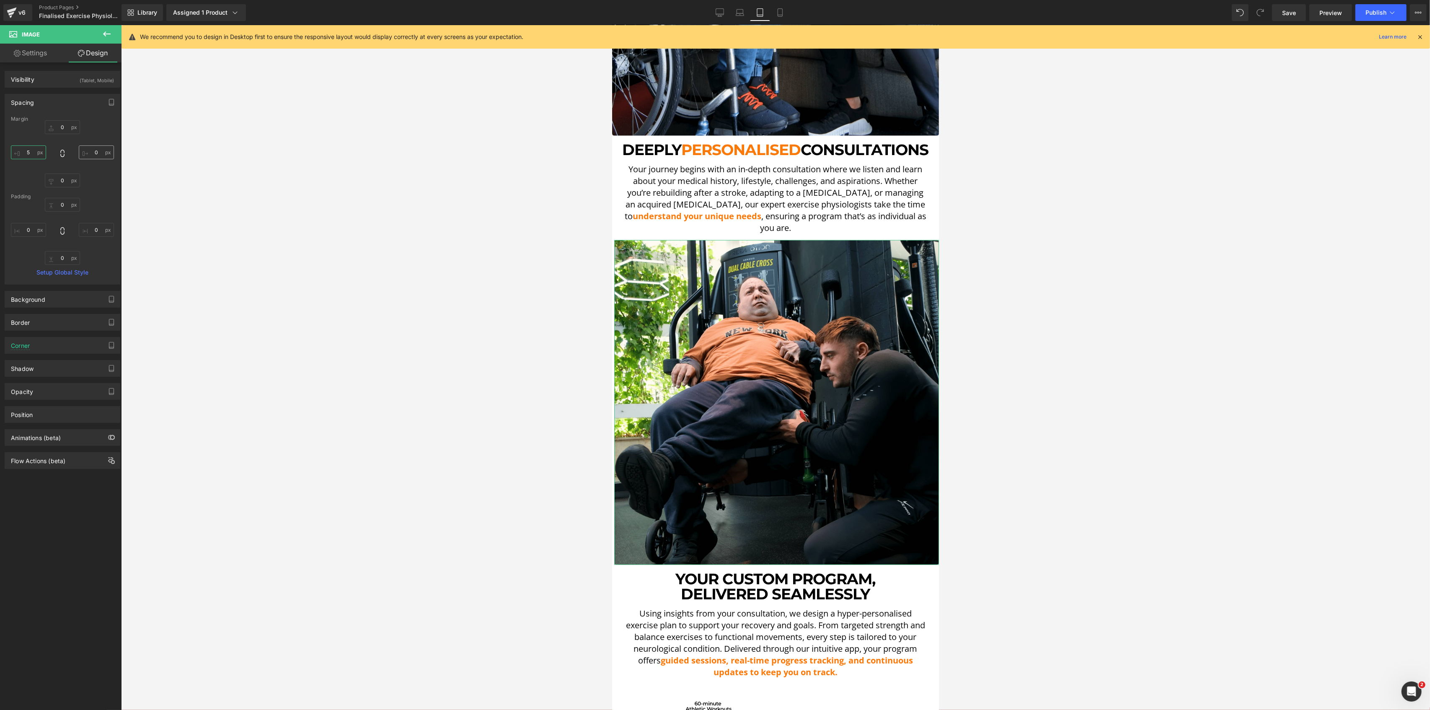
type input "5"
click at [96, 146] on input "0" at bounding box center [96, 152] width 35 height 14
type input "5"
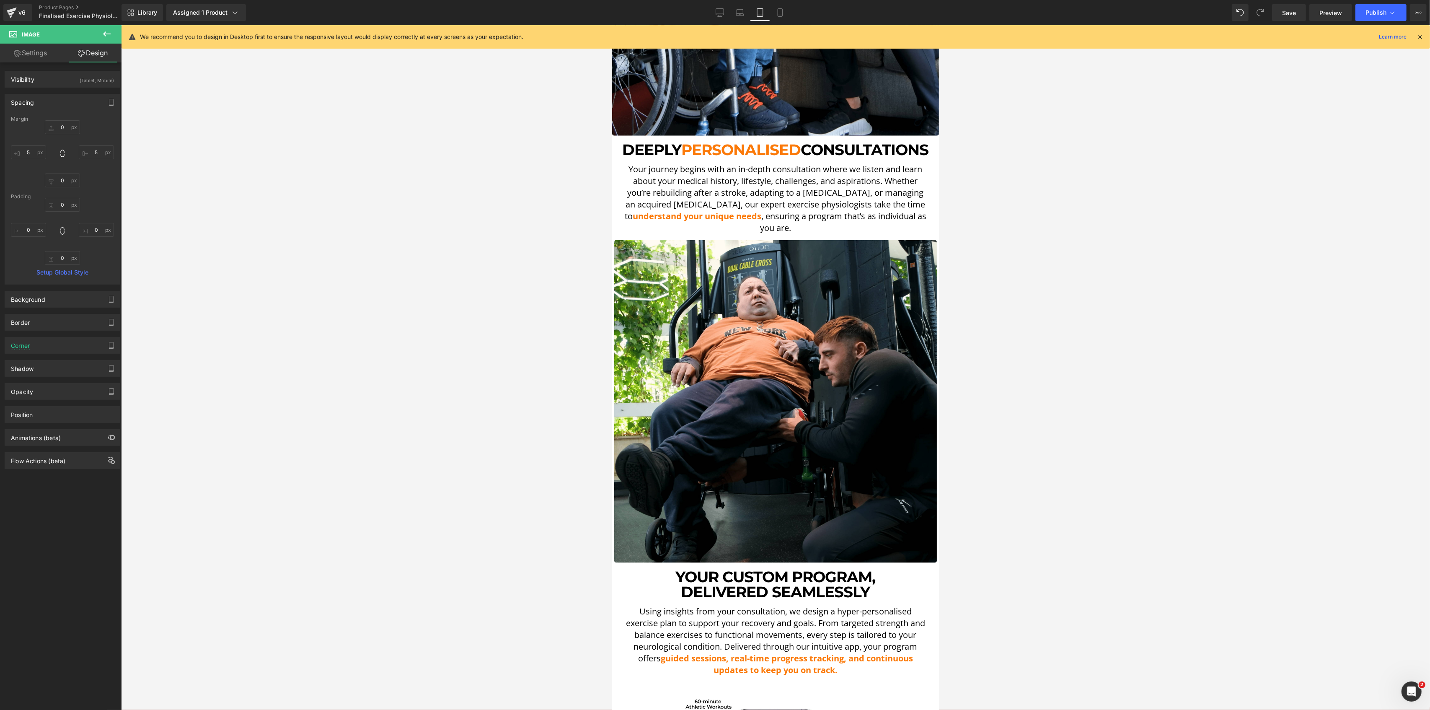
click at [470, 197] on div at bounding box center [775, 367] width 1309 height 685
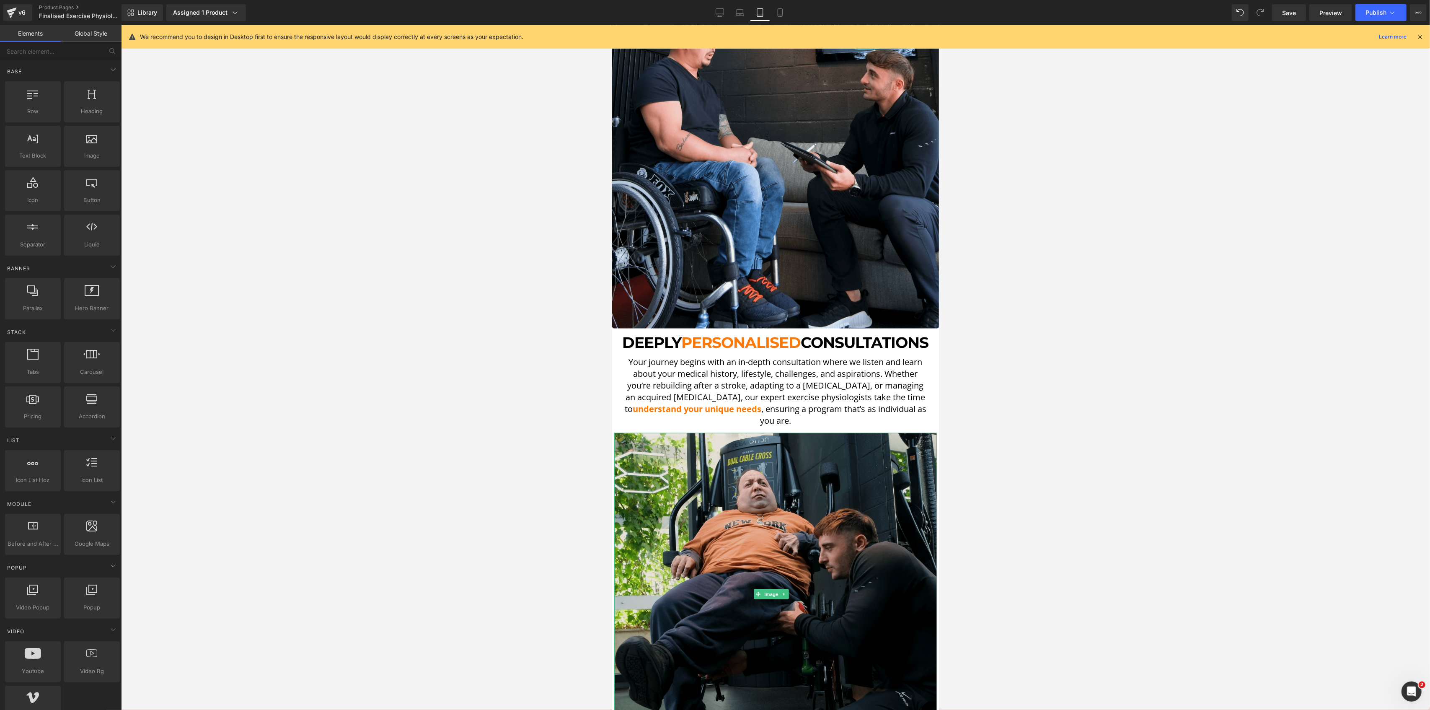
scroll to position [1069, 0]
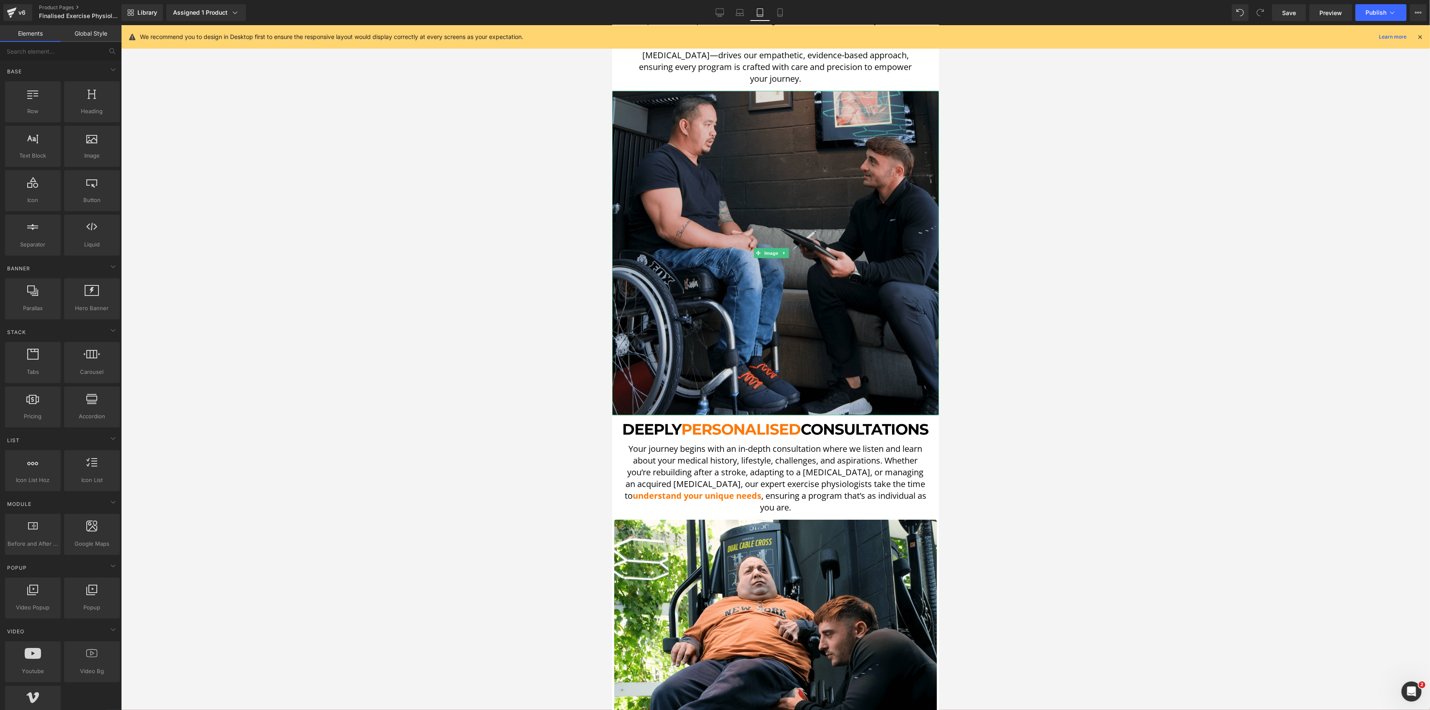
click at [807, 231] on img at bounding box center [775, 253] width 327 height 324
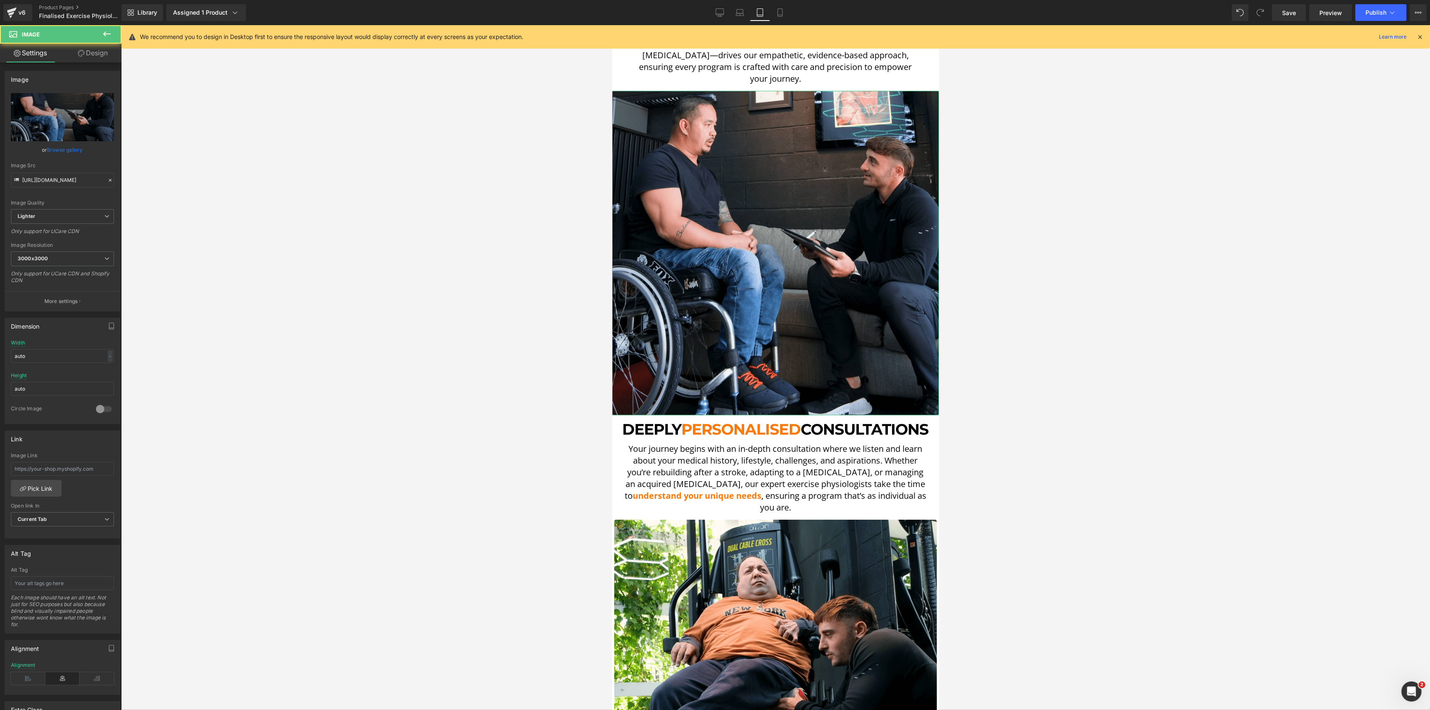
click at [87, 51] on link "Design" at bounding box center [92, 53] width 61 height 19
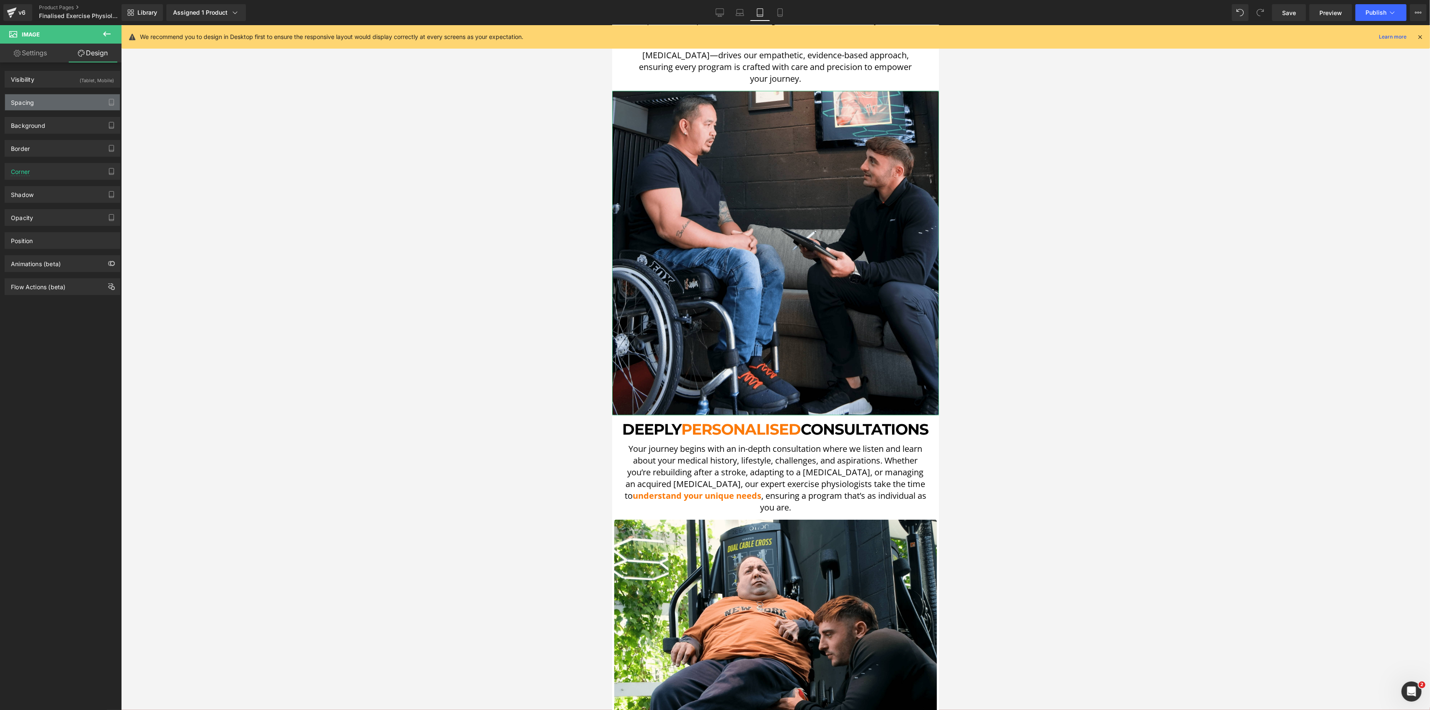
click at [54, 101] on div "Spacing" at bounding box center [62, 102] width 115 height 16
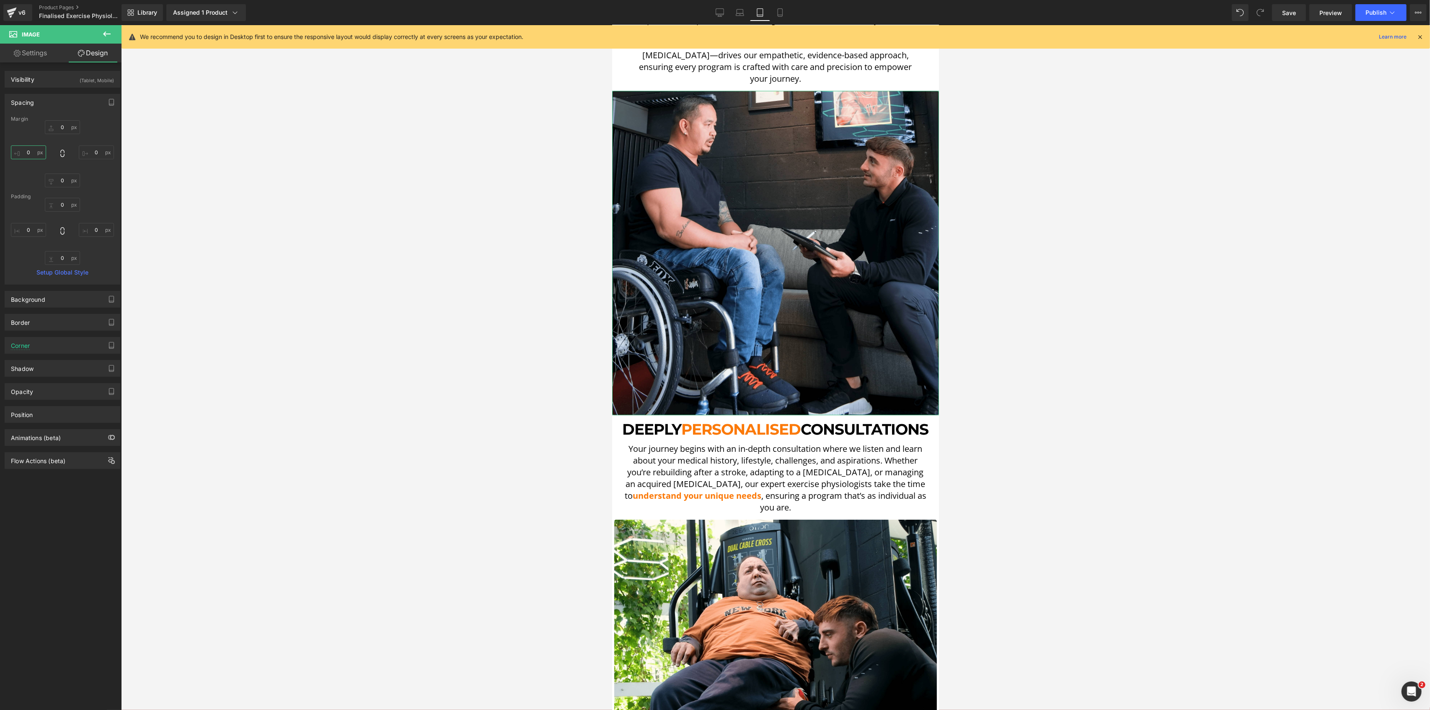
click at [39, 153] on input "0" at bounding box center [28, 152] width 35 height 14
type input "5"
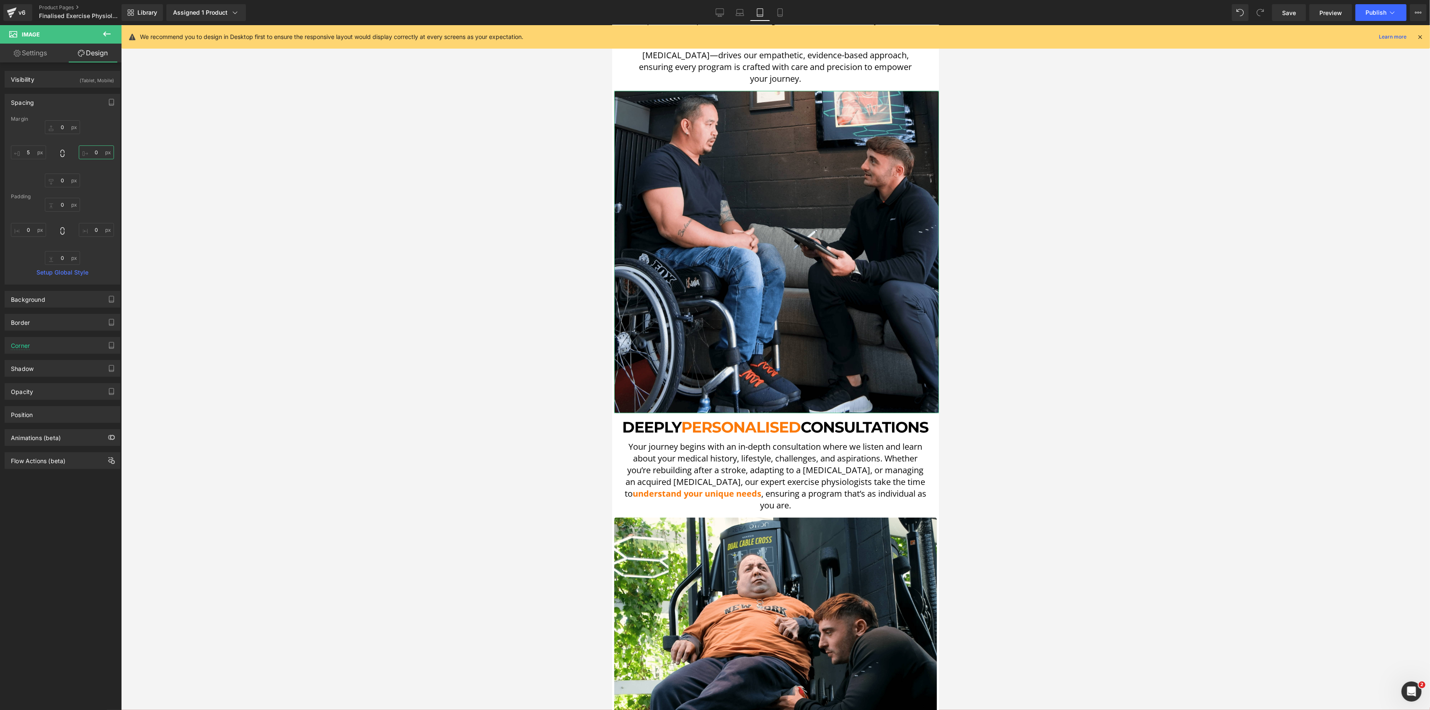
click at [79, 151] on input "0" at bounding box center [96, 152] width 35 height 14
type input "5"
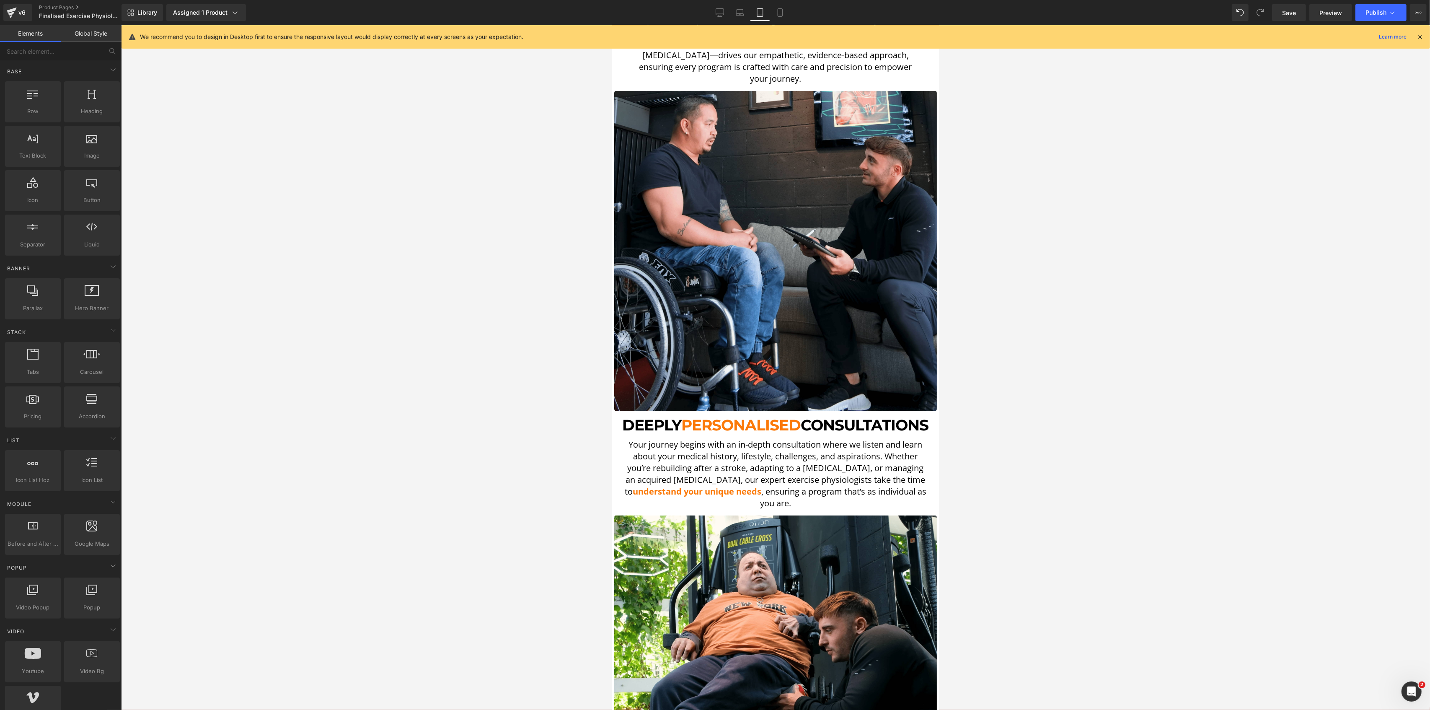
click at [404, 192] on div at bounding box center [775, 367] width 1309 height 685
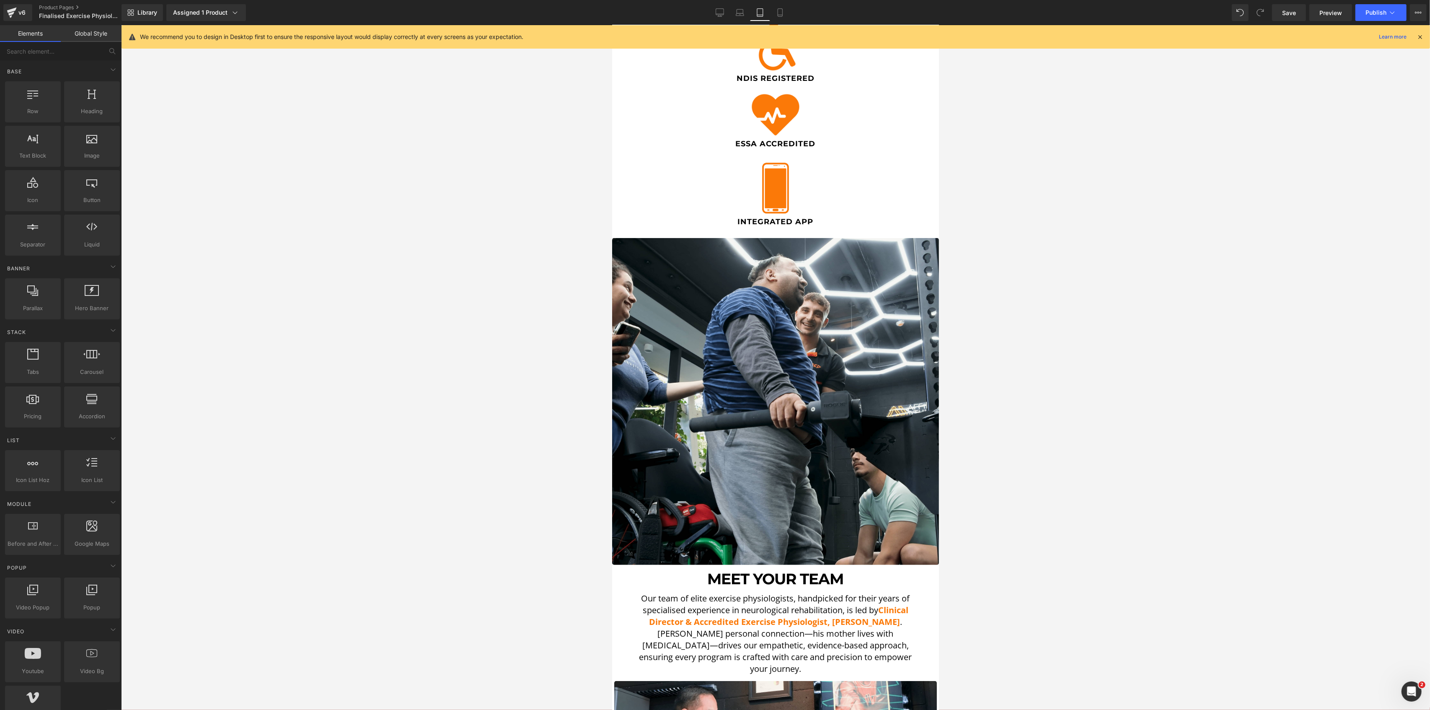
scroll to position [454, 0]
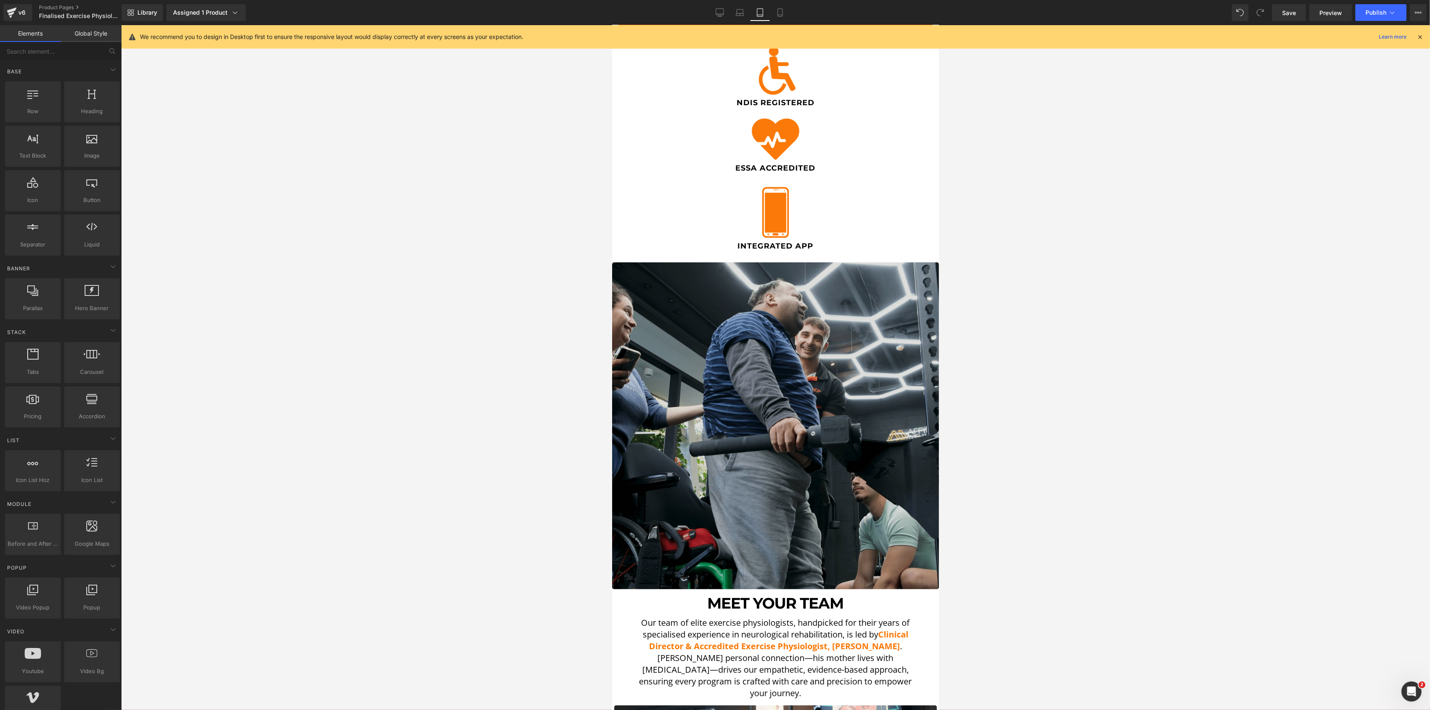
click at [738, 298] on img at bounding box center [775, 425] width 327 height 327
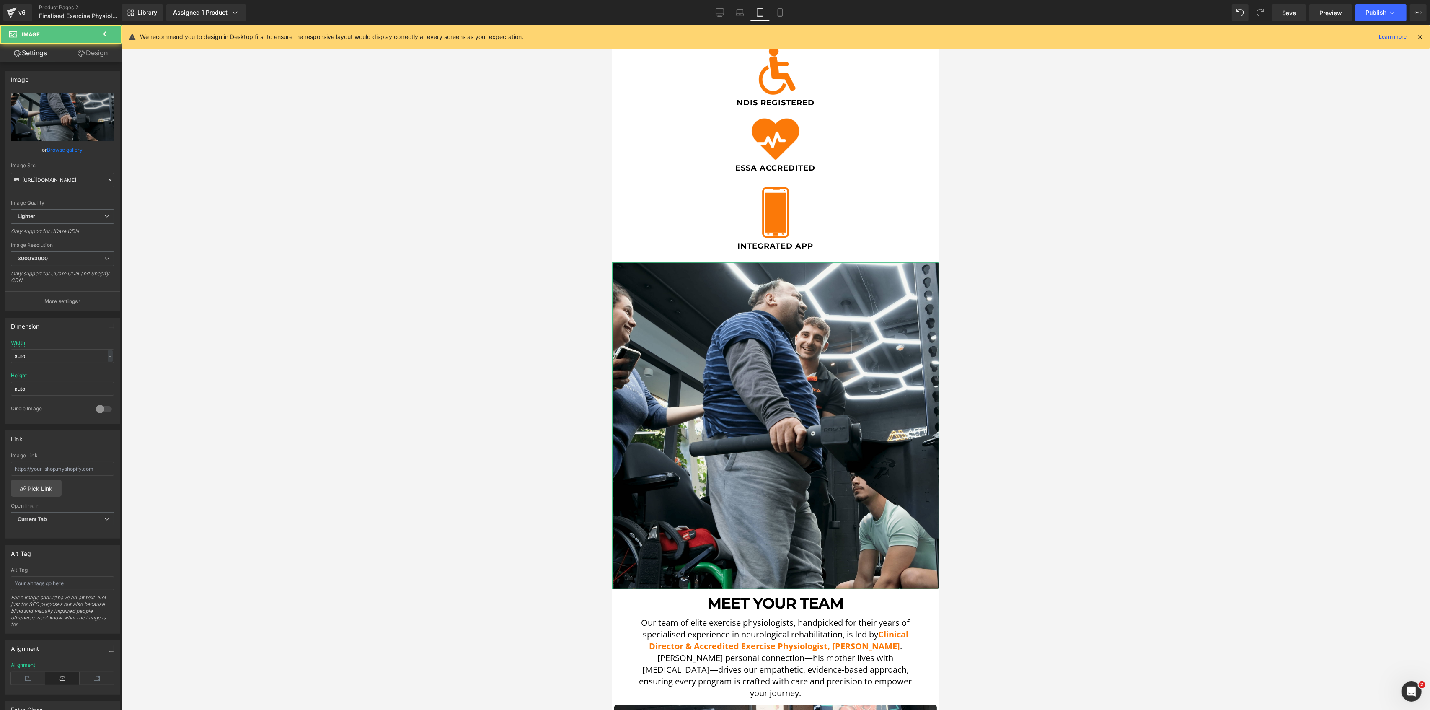
click at [80, 50] on icon at bounding box center [81, 53] width 7 height 7
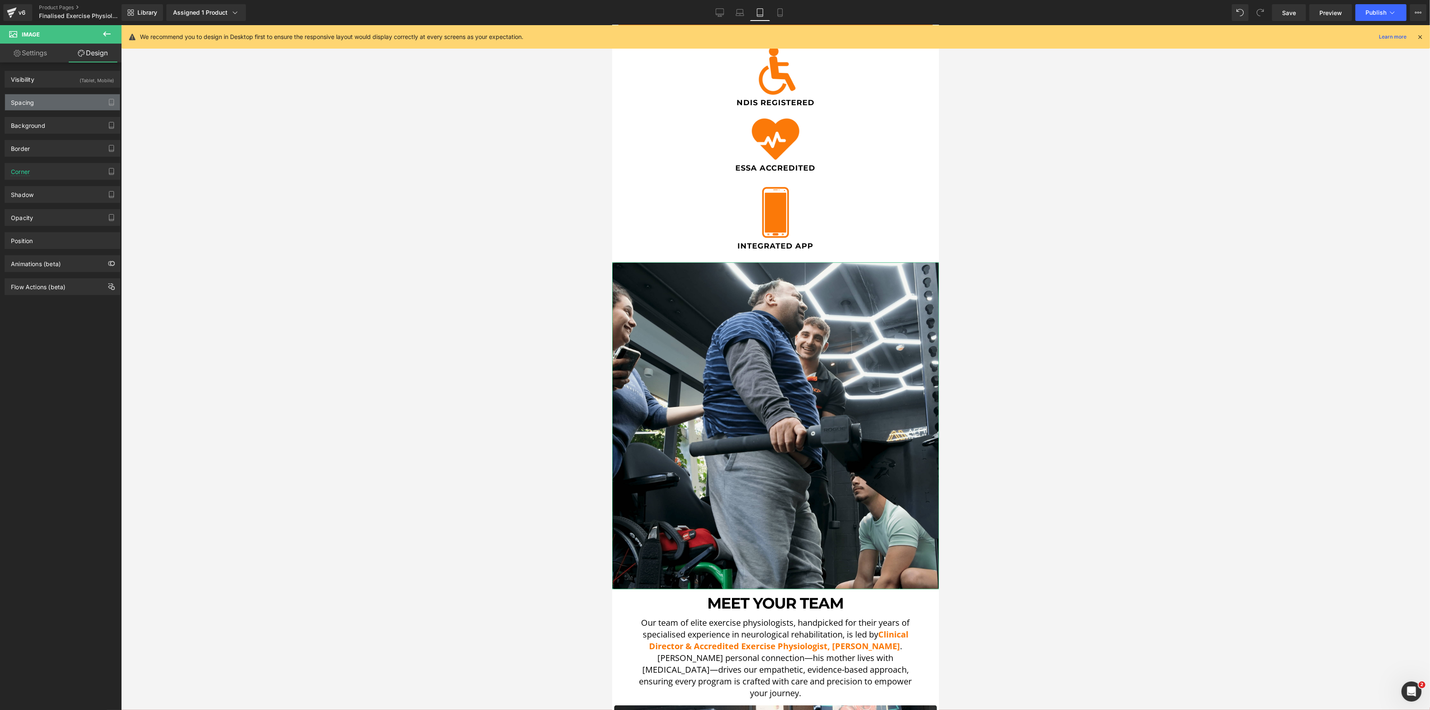
click at [28, 104] on div "Spacing" at bounding box center [22, 100] width 23 height 12
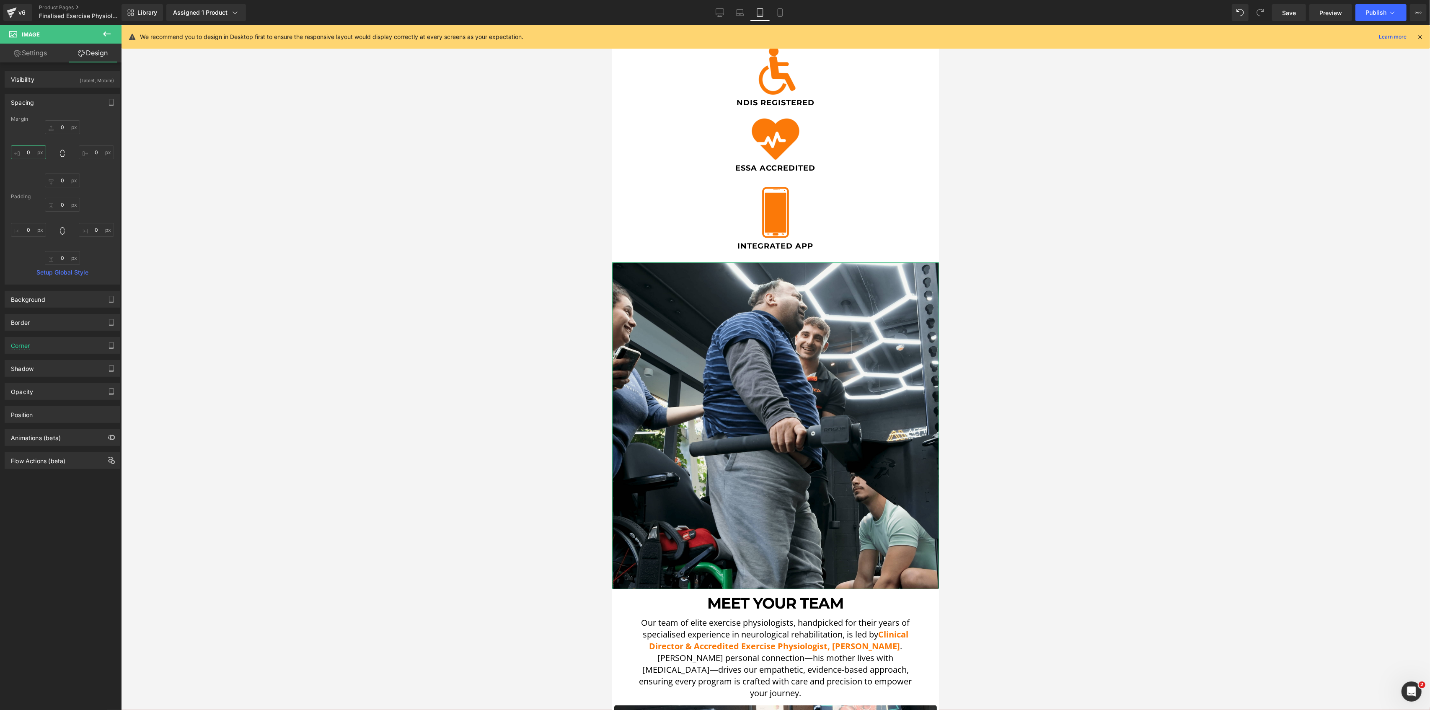
click at [30, 158] on input "0" at bounding box center [28, 152] width 35 height 14
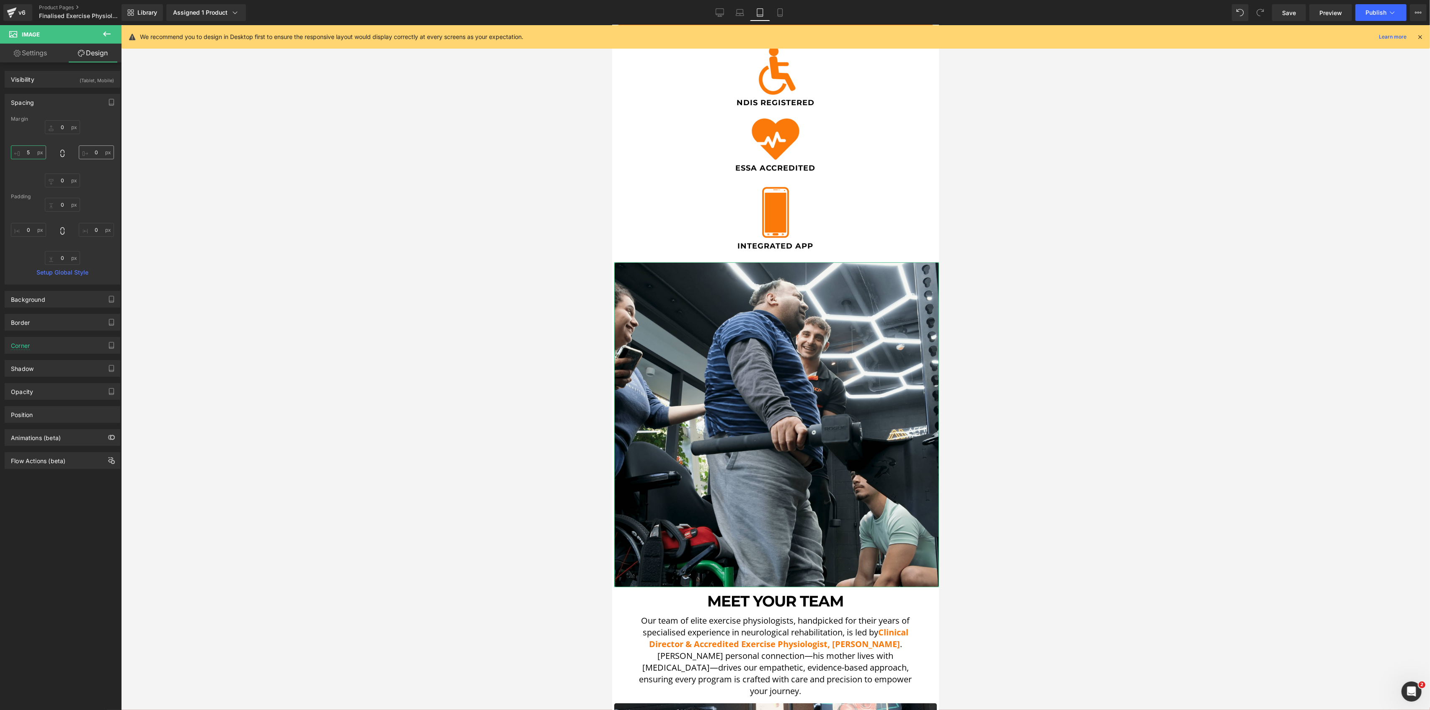
type input "5"
click at [89, 151] on input "0" at bounding box center [96, 152] width 35 height 14
type input "5"
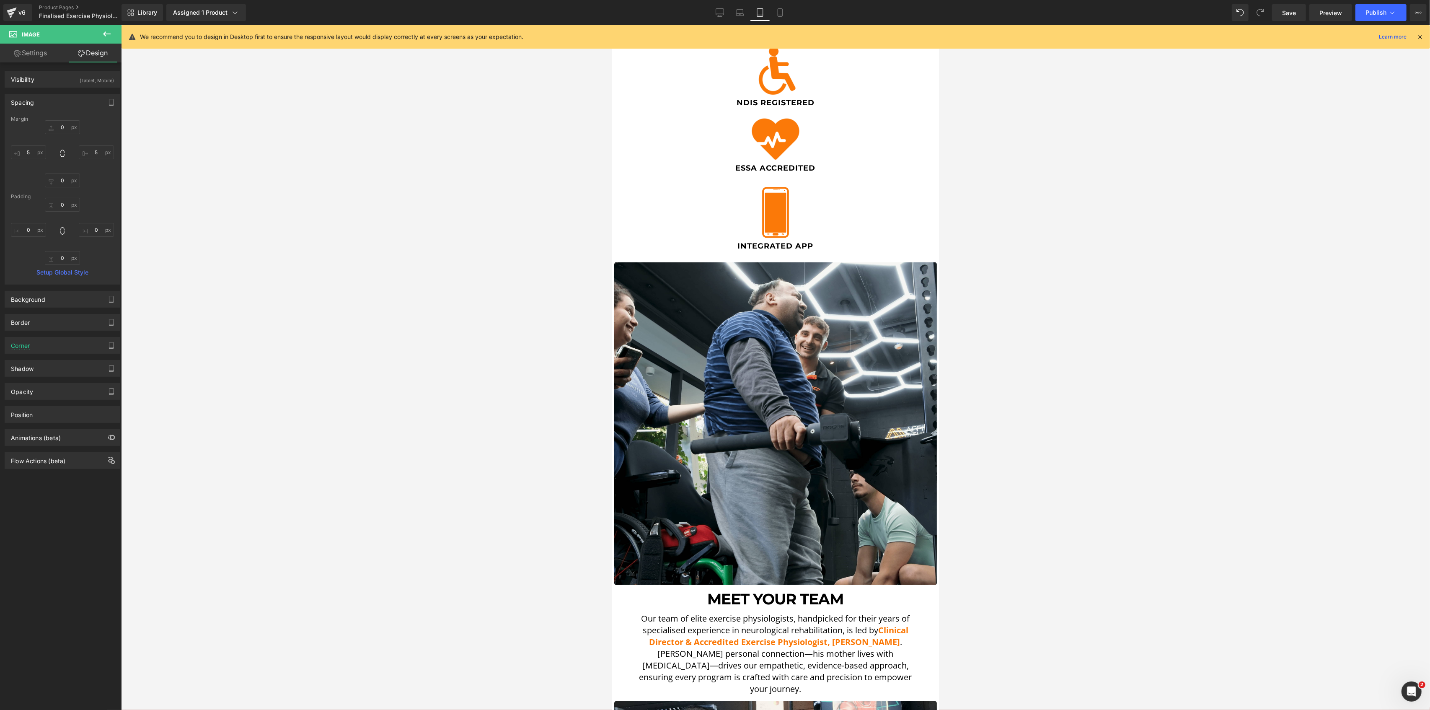
click at [346, 193] on div at bounding box center [775, 367] width 1309 height 685
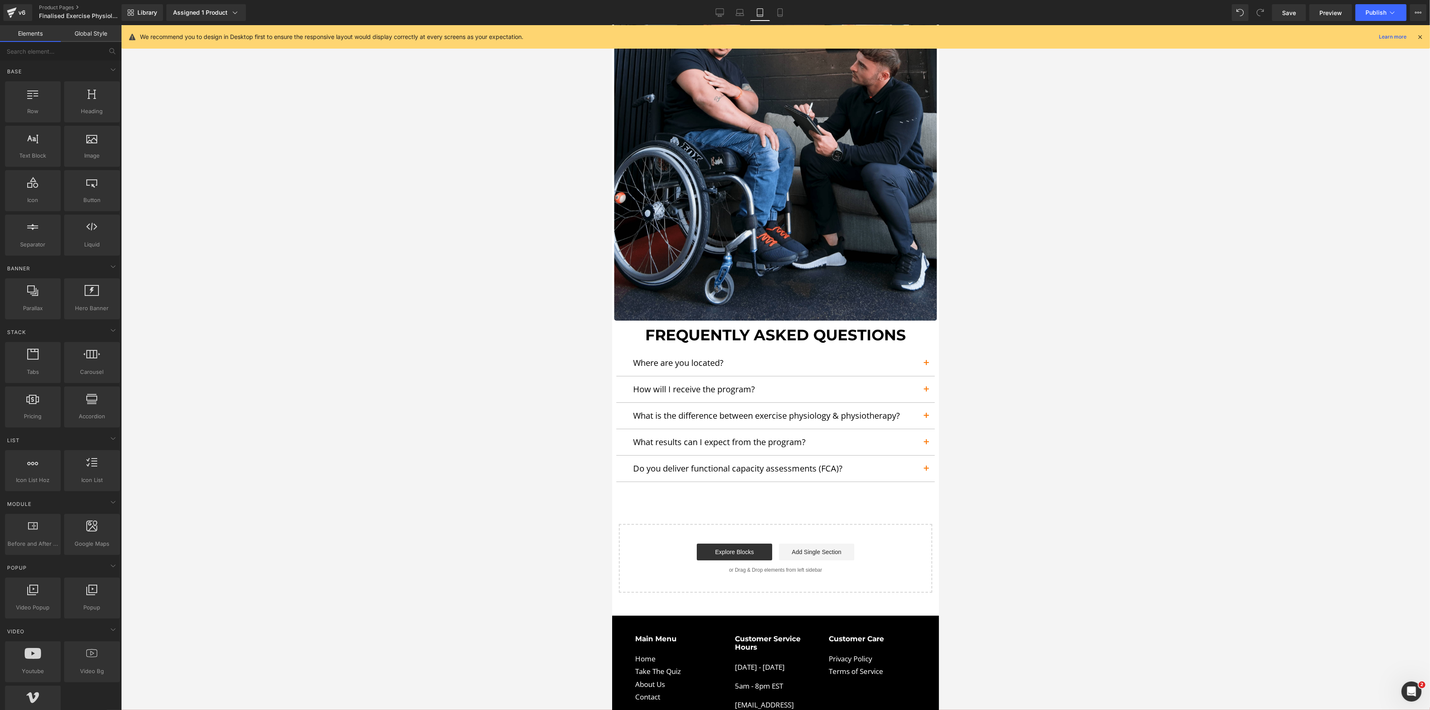
scroll to position [4127, 0]
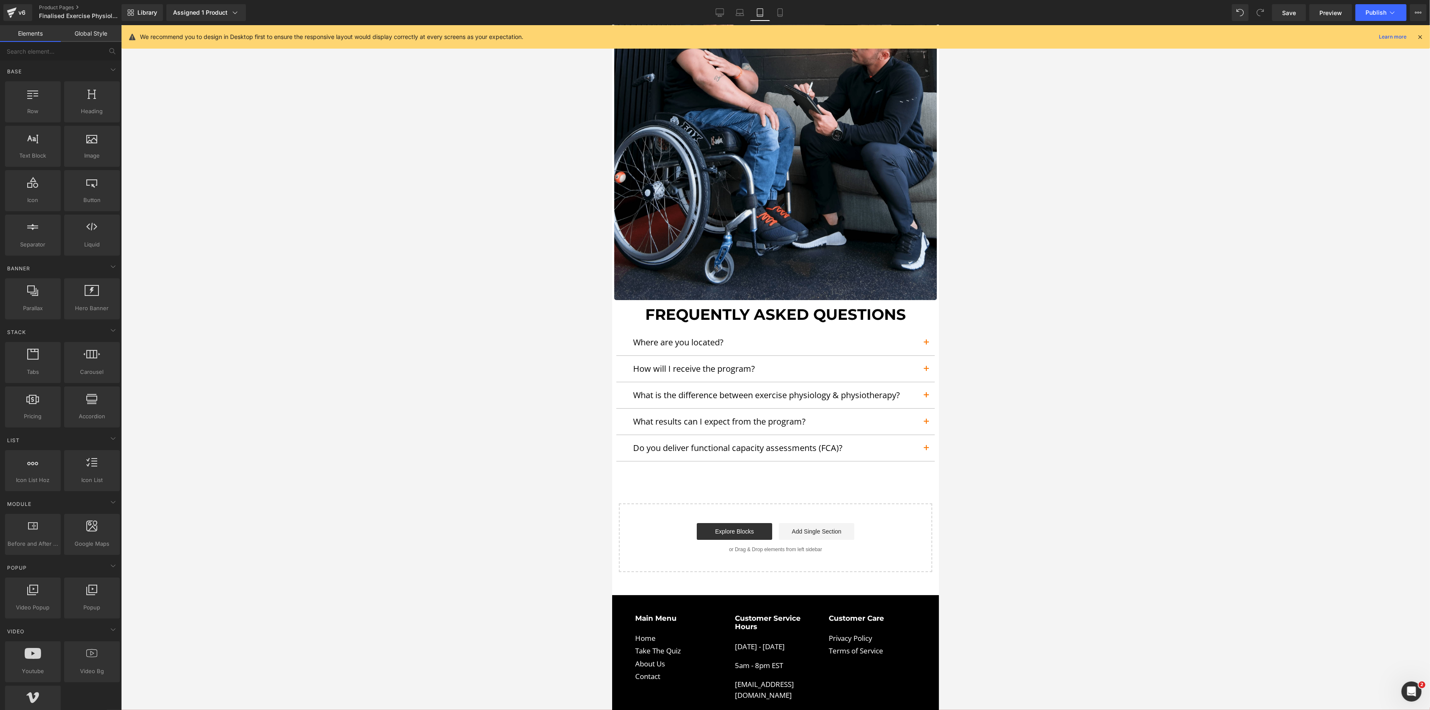
click at [789, 7] on div "Library Assigned 1 Product Product Preview Exercise Physiology Manage assigned …" at bounding box center [776, 12] width 1309 height 17
click at [784, 8] on link "Mobile" at bounding box center [780, 12] width 20 height 17
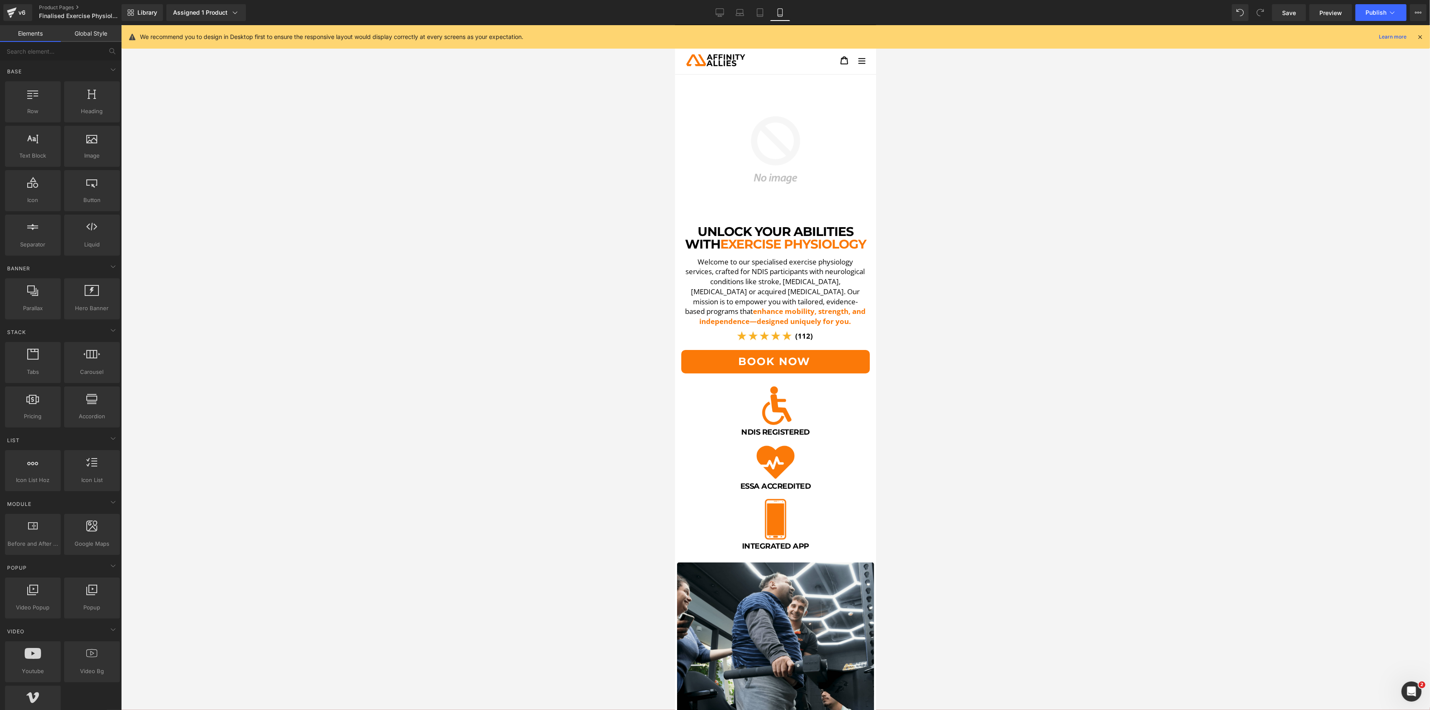
scroll to position [0, 0]
click at [759, 18] on link "Tablet" at bounding box center [760, 12] width 20 height 17
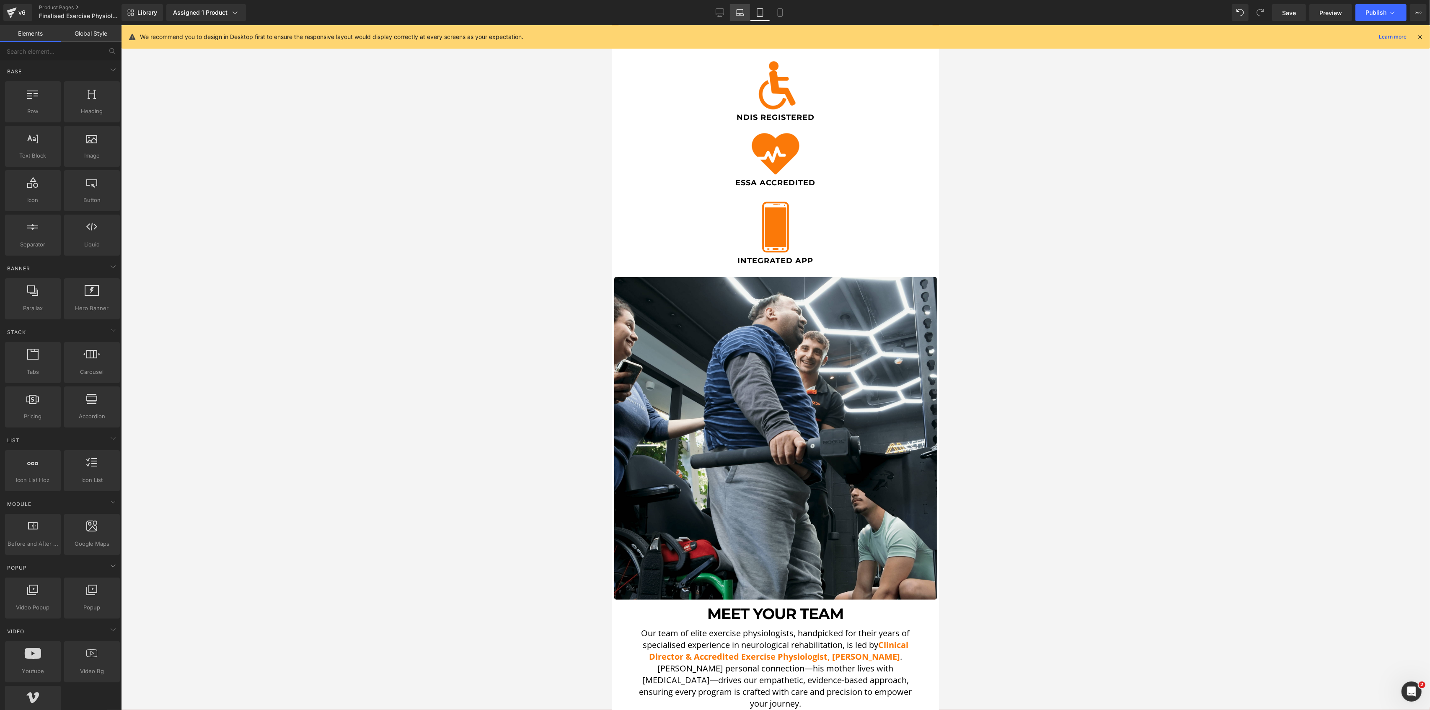
click at [744, 16] on icon at bounding box center [740, 14] width 8 height 3
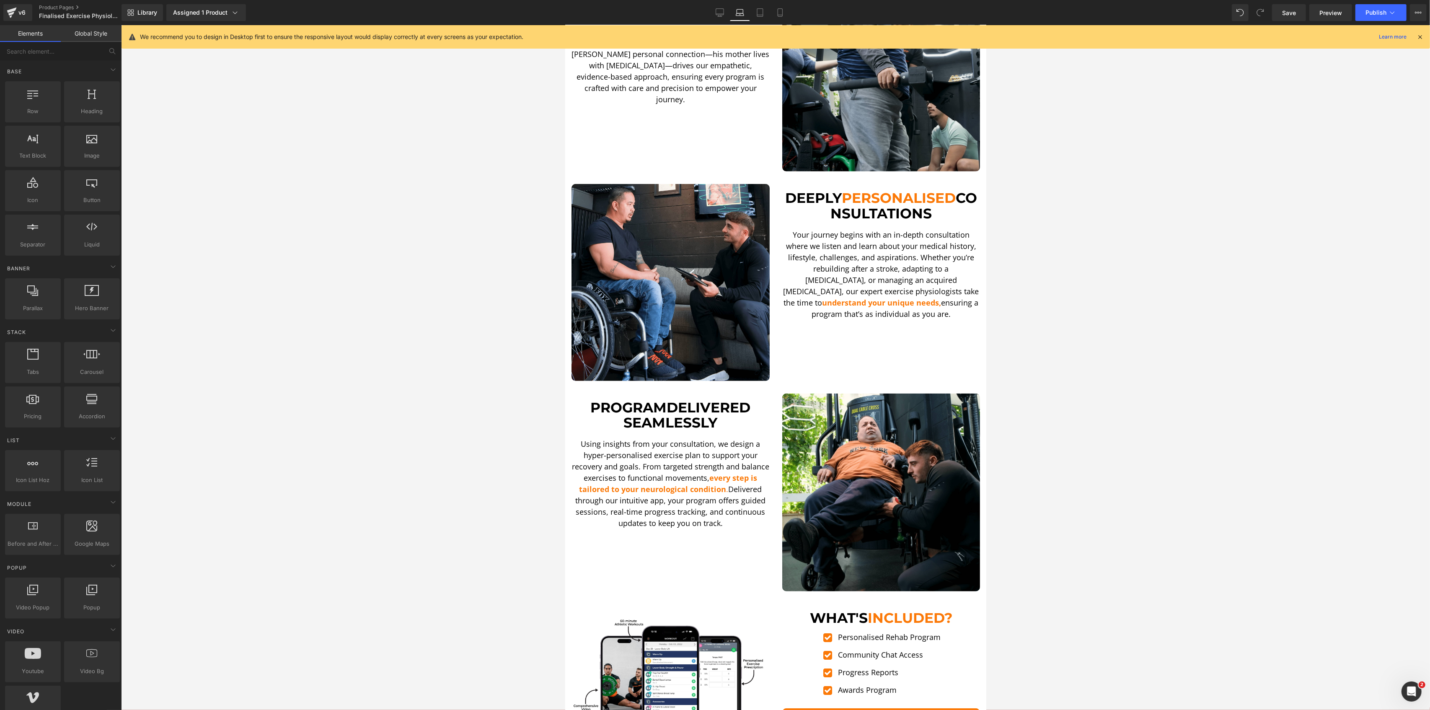
scroll to position [0, 0]
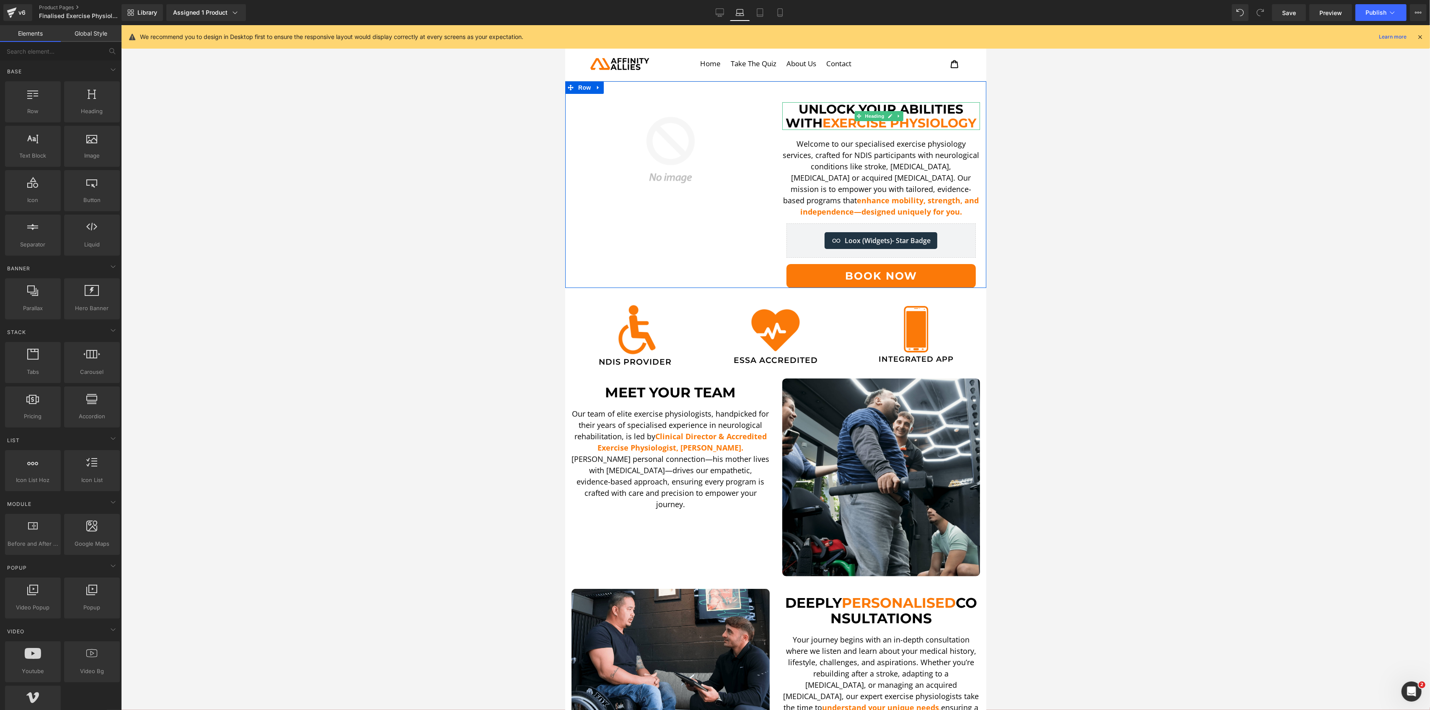
click at [922, 129] on span "Exercise Physiology" at bounding box center [899, 123] width 154 height 16
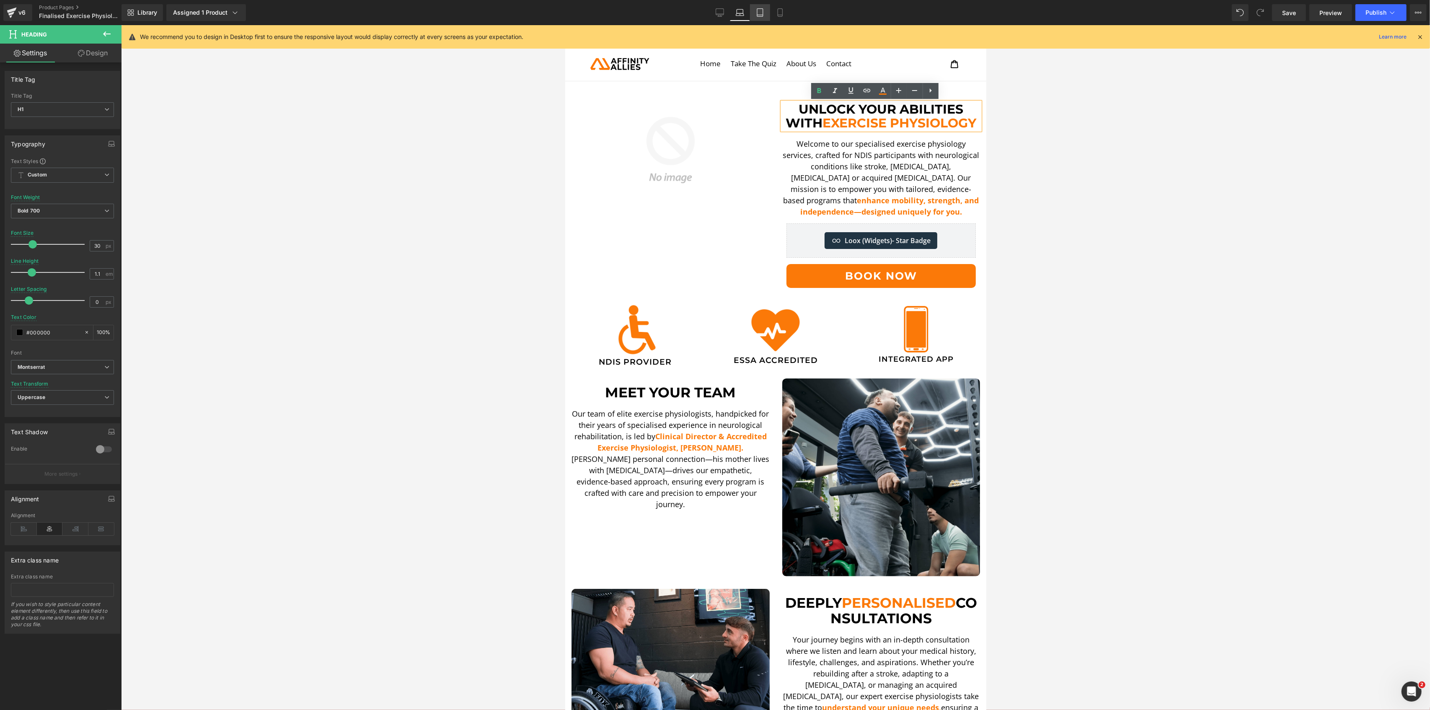
click at [758, 13] on icon at bounding box center [760, 12] width 8 height 8
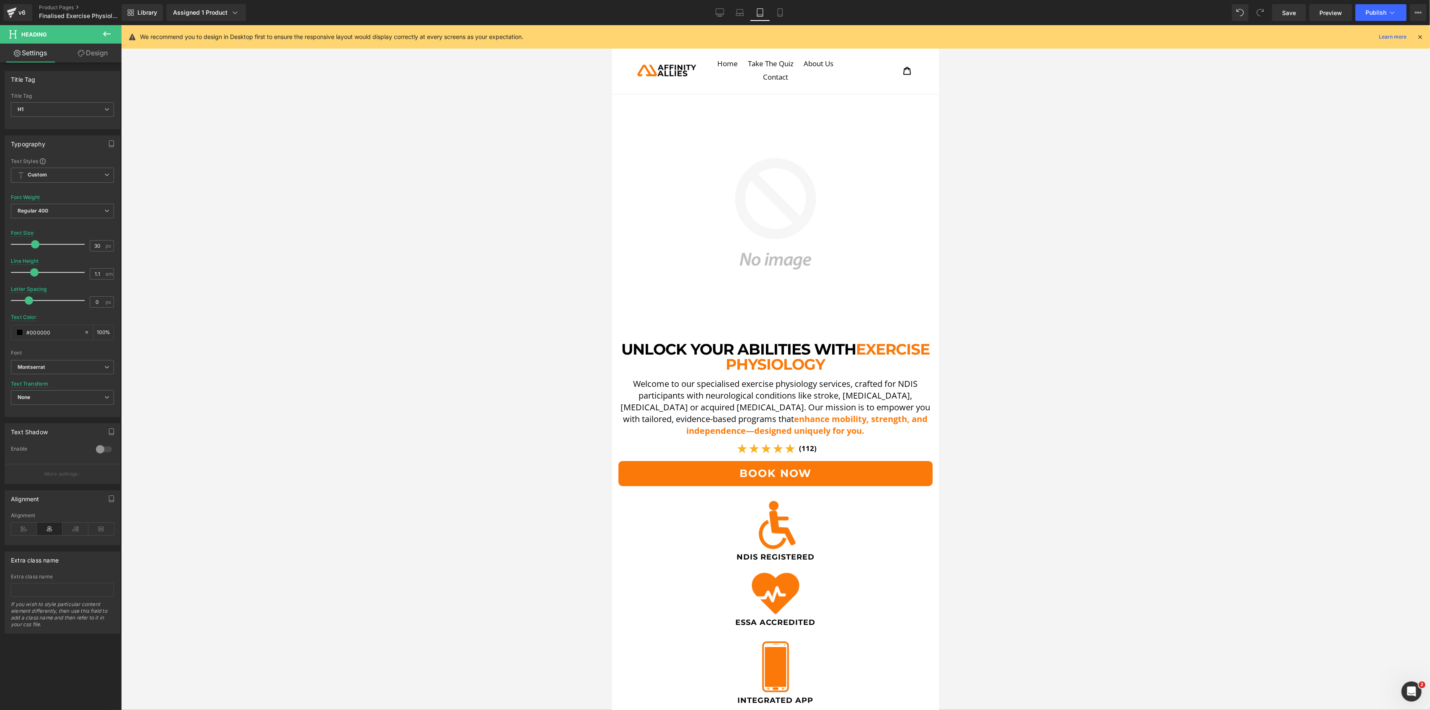
click at [768, 15] on link "Tablet" at bounding box center [760, 12] width 20 height 17
click at [776, 15] on icon at bounding box center [780, 12] width 8 height 8
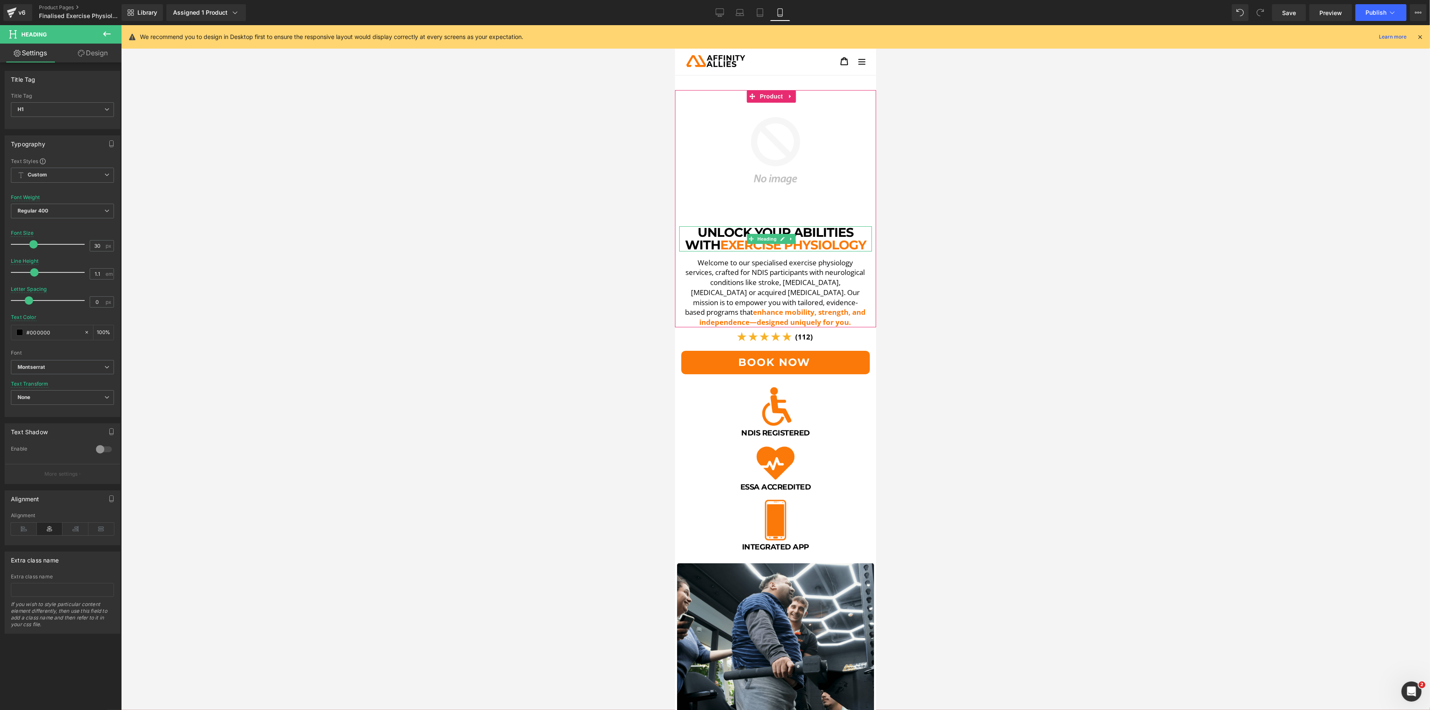
click at [758, 242] on span "Exercise Physiology" at bounding box center [793, 245] width 146 height 16
click at [100, 242] on input "30" at bounding box center [97, 246] width 15 height 10
type input "29"
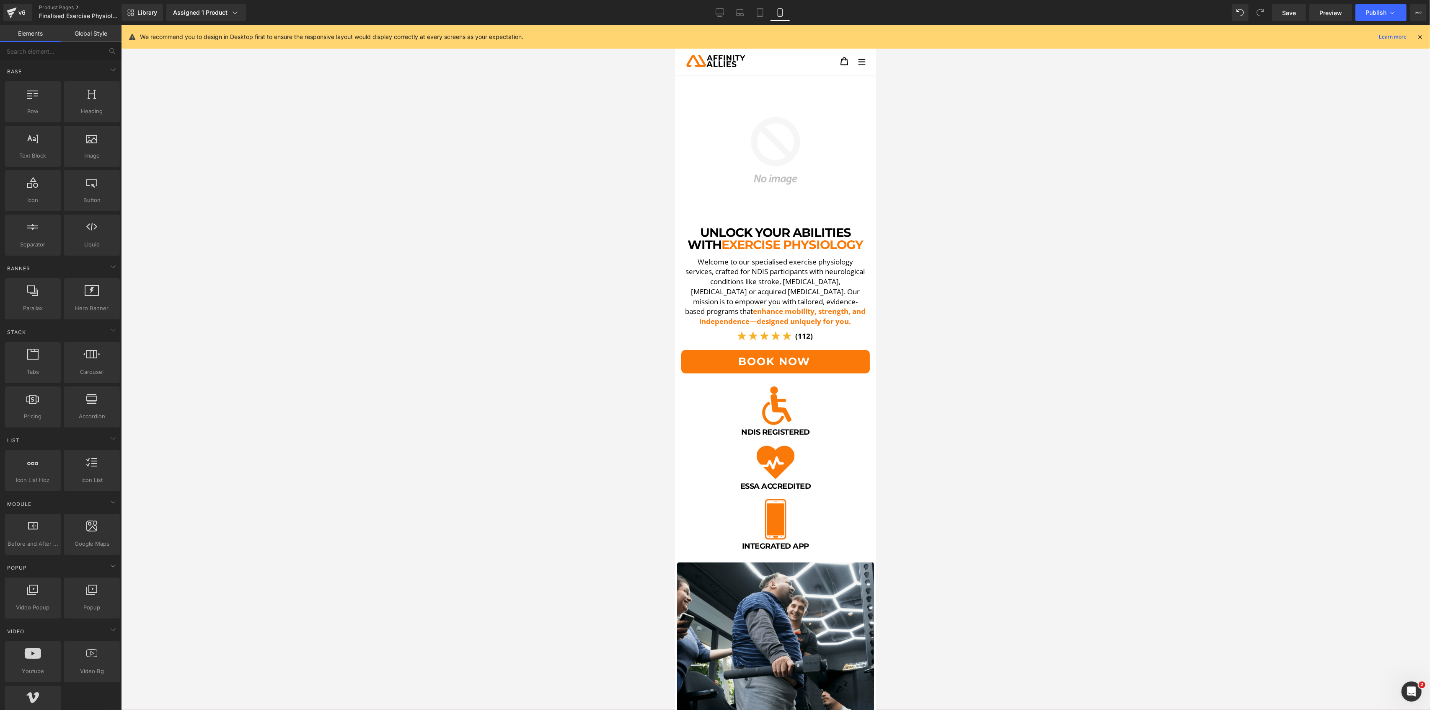
click at [471, 260] on div at bounding box center [775, 367] width 1309 height 685
click at [764, 9] on link "Tablet" at bounding box center [760, 12] width 20 height 17
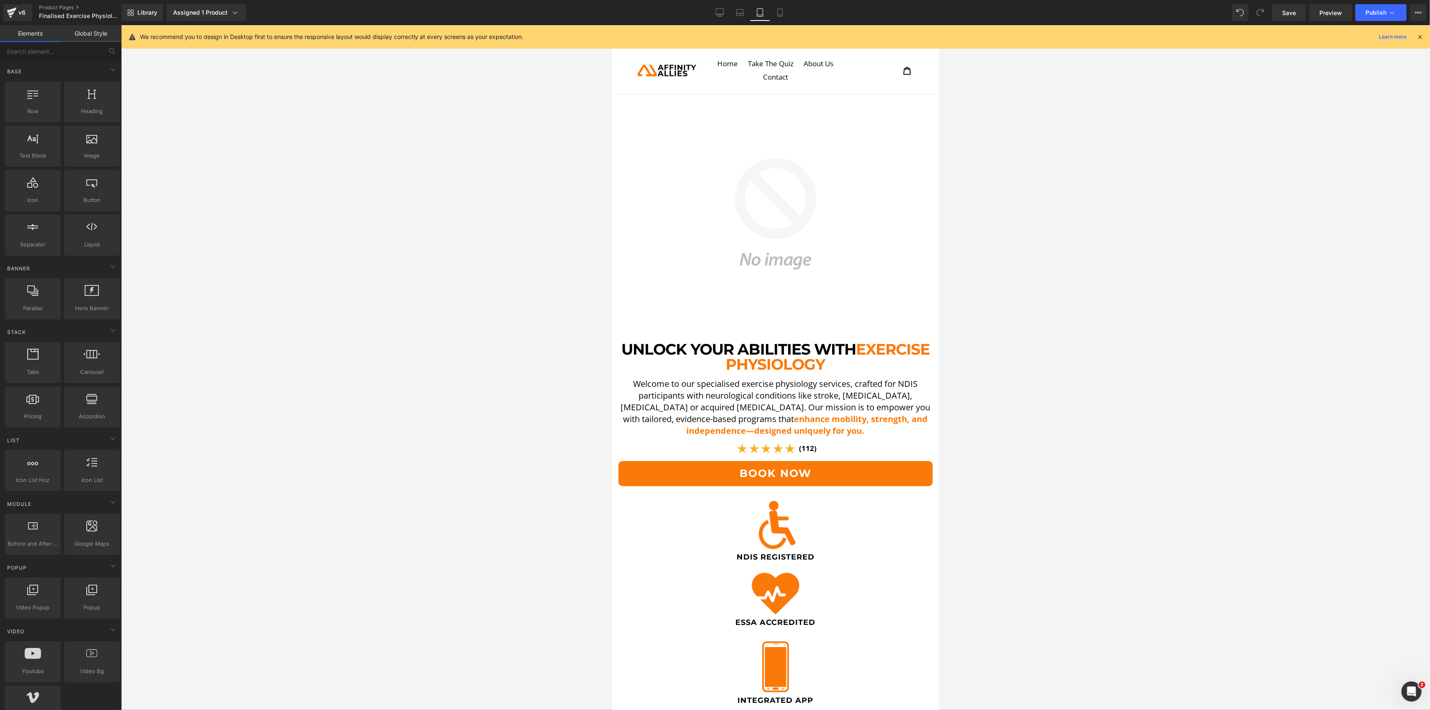
scroll to position [93, 0]
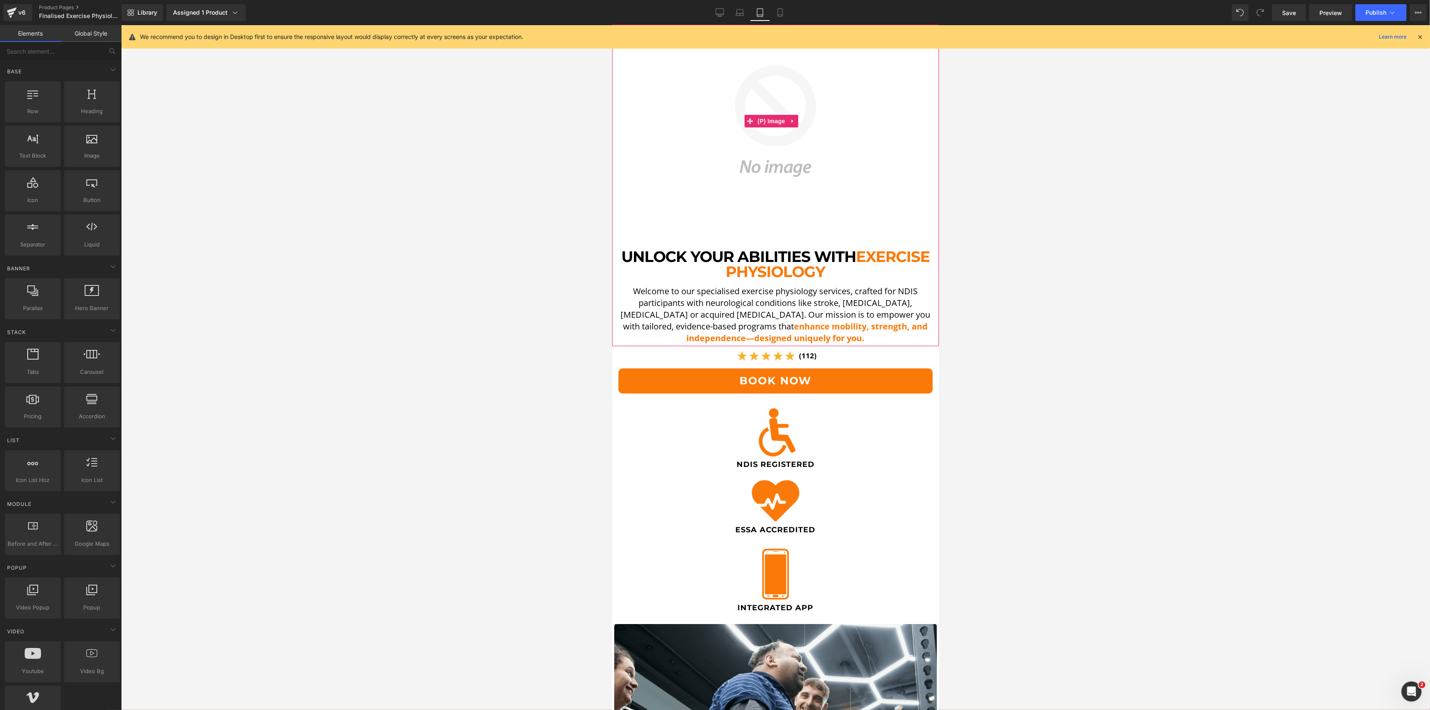
click at [687, 230] on img at bounding box center [775, 121] width 318 height 318
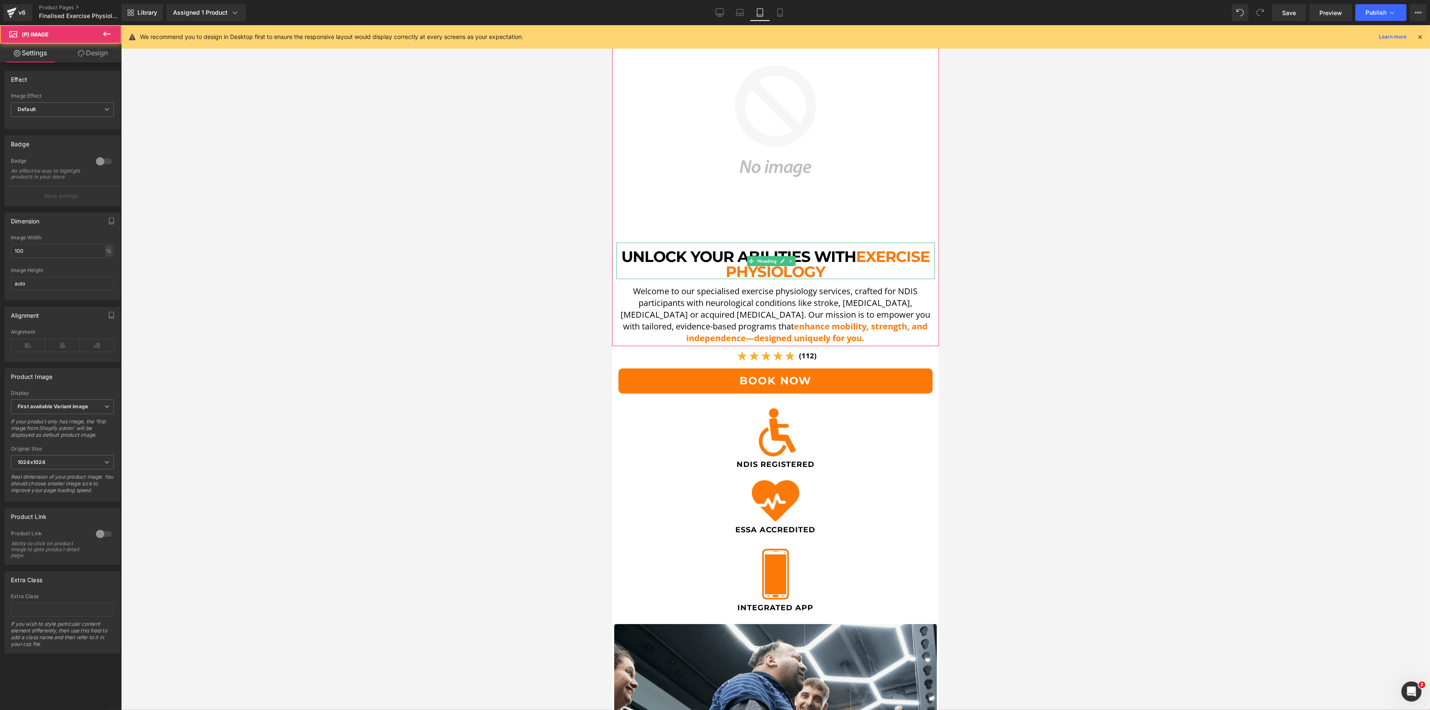
click at [691, 249] on h1 "Unlock Your Abilities With Exercise Physiology" at bounding box center [775, 264] width 318 height 30
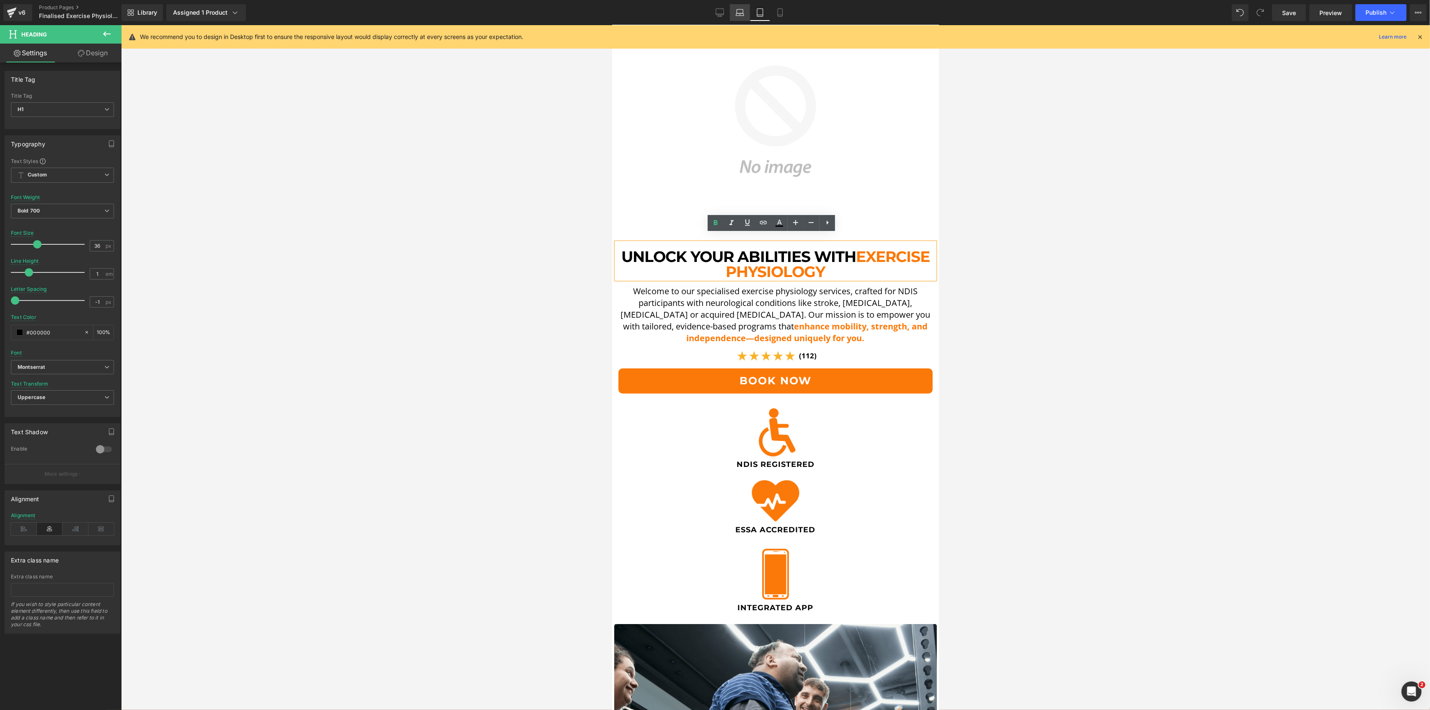
click at [743, 9] on link "Laptop" at bounding box center [740, 12] width 20 height 17
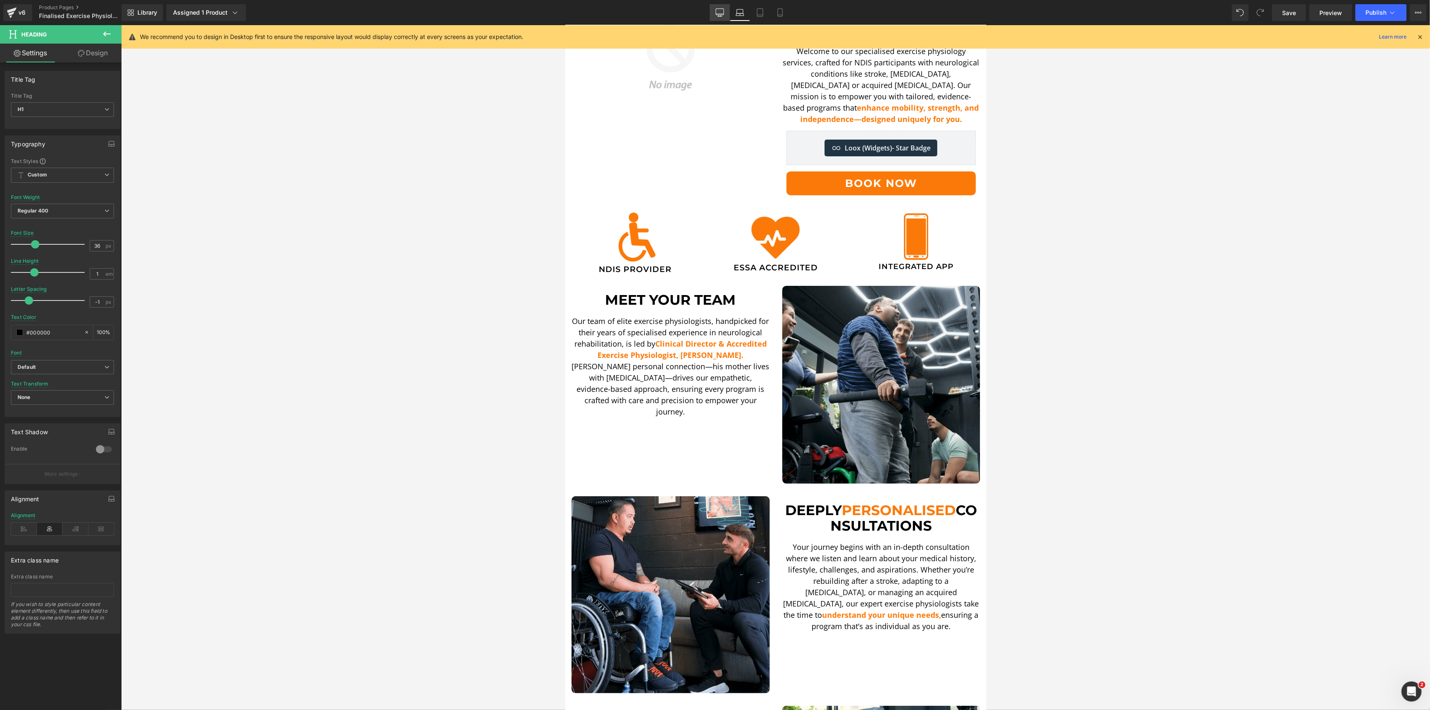
scroll to position [0, 0]
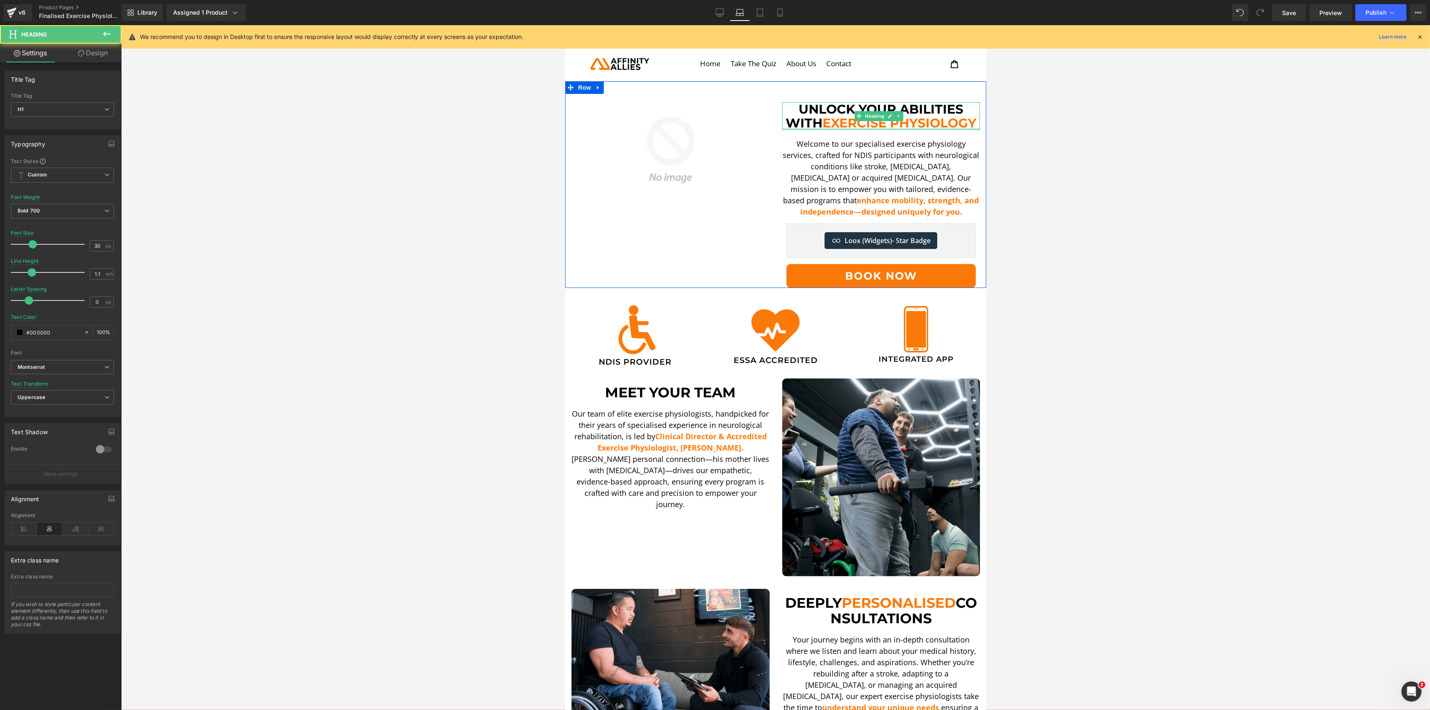
click at [830, 130] on div at bounding box center [881, 129] width 198 height 2
click at [93, 247] on input "30" at bounding box center [97, 246] width 15 height 10
type input "29"
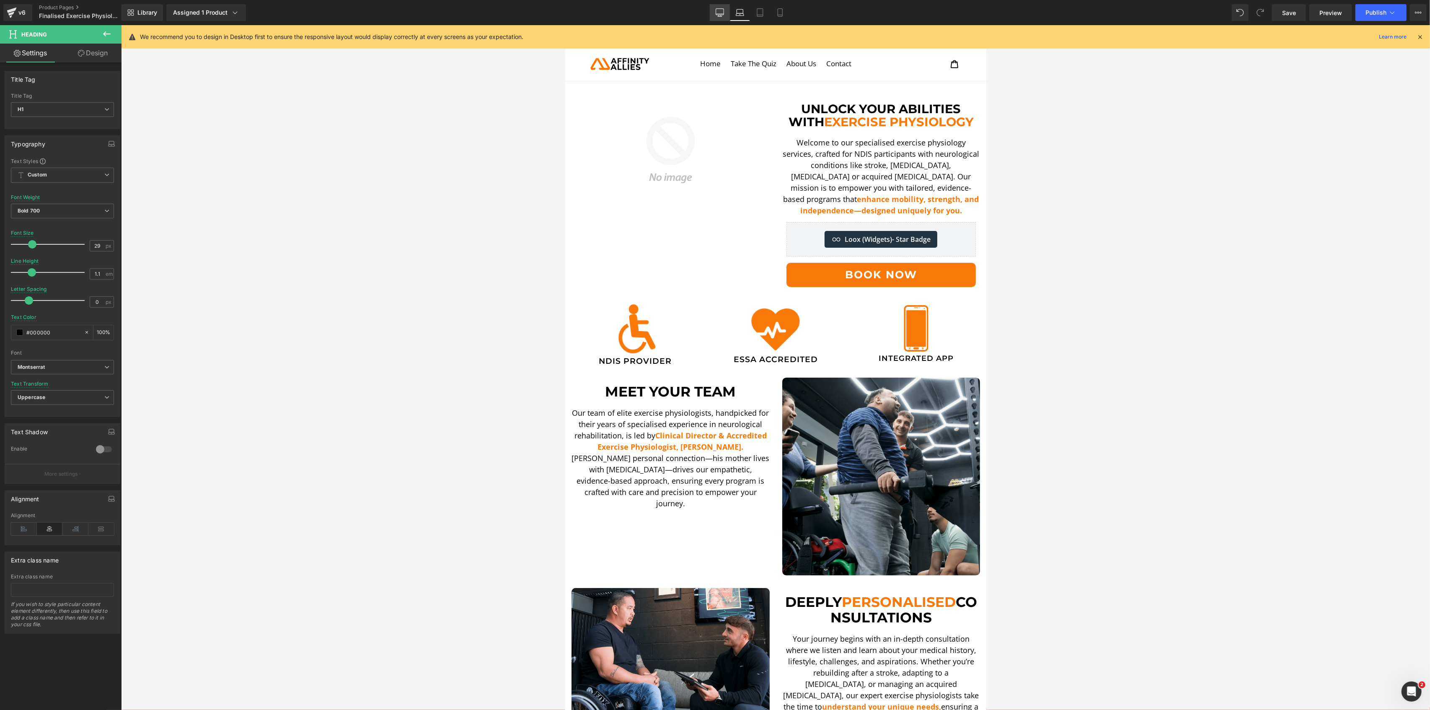
click at [721, 12] on icon at bounding box center [720, 12] width 8 height 8
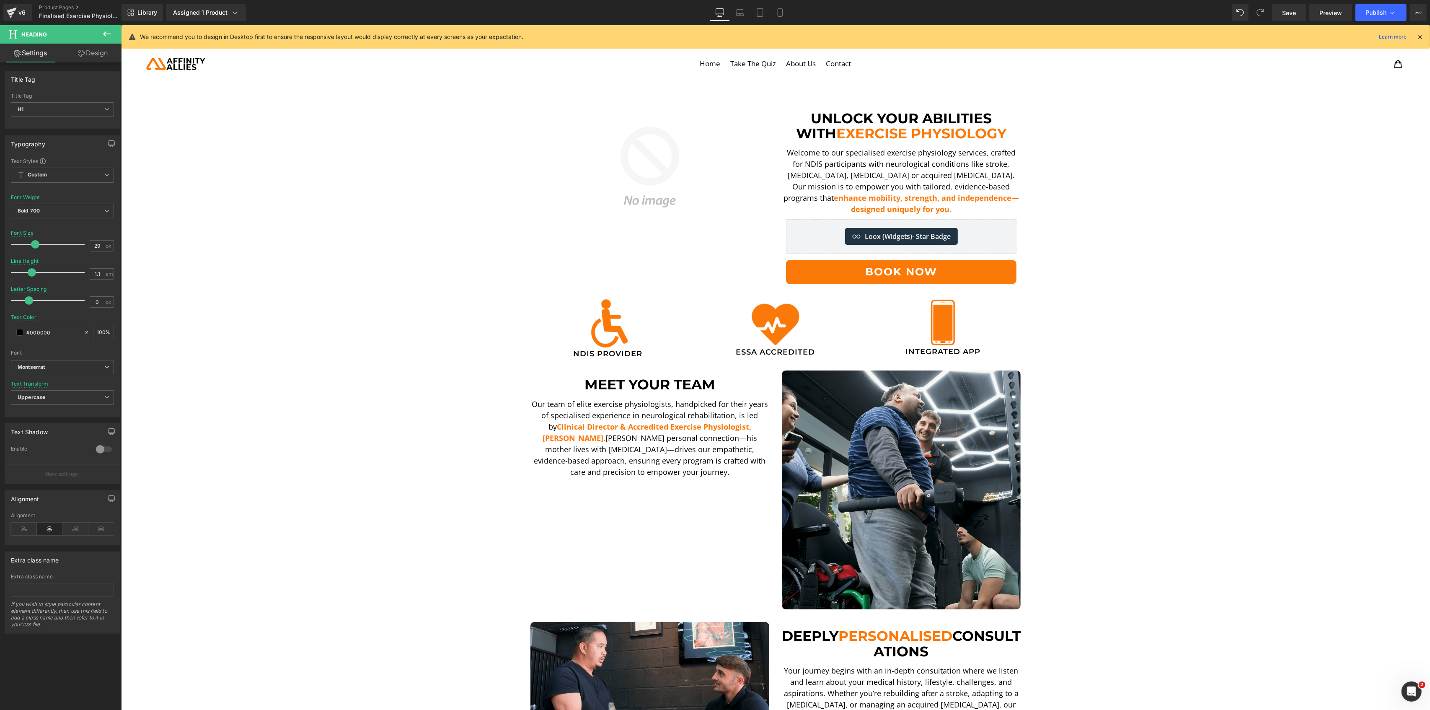
scroll to position [8, 0]
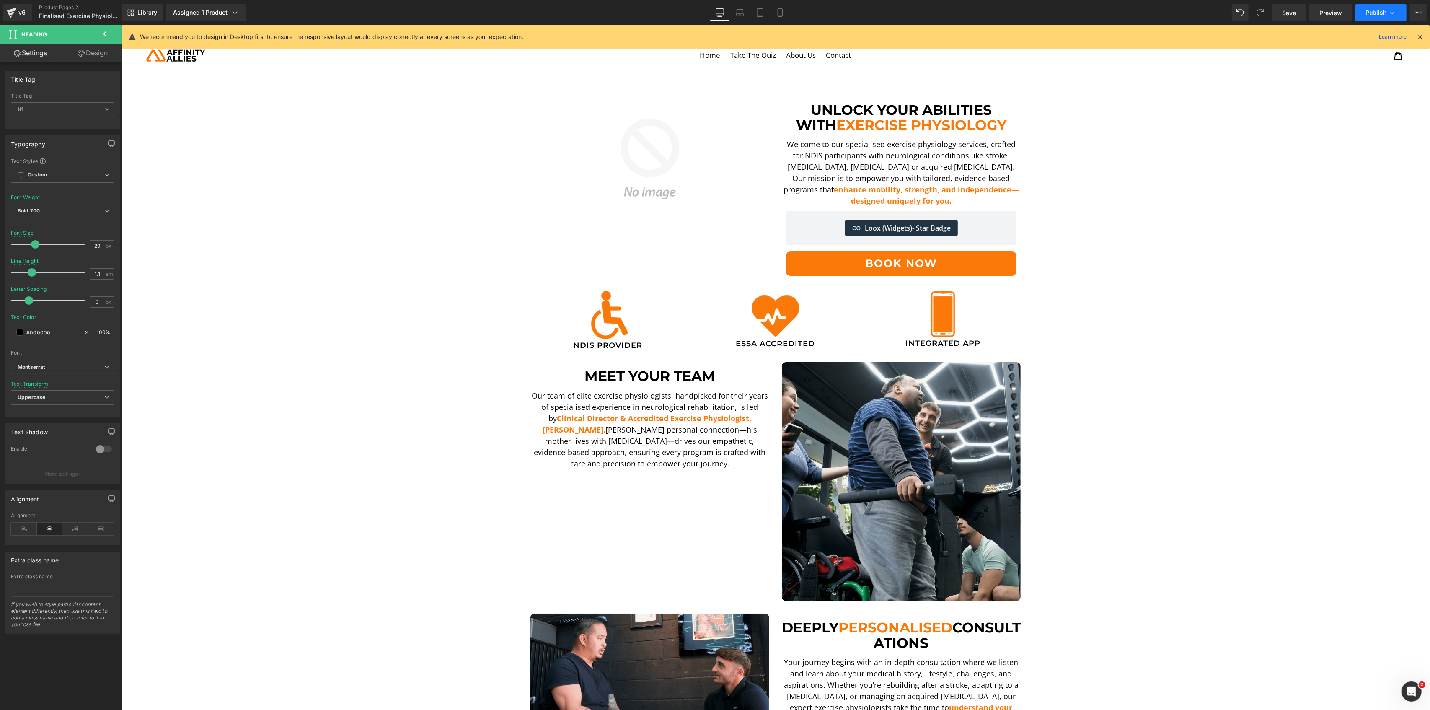
click at [1380, 9] on span "Publish" at bounding box center [1376, 12] width 21 height 7
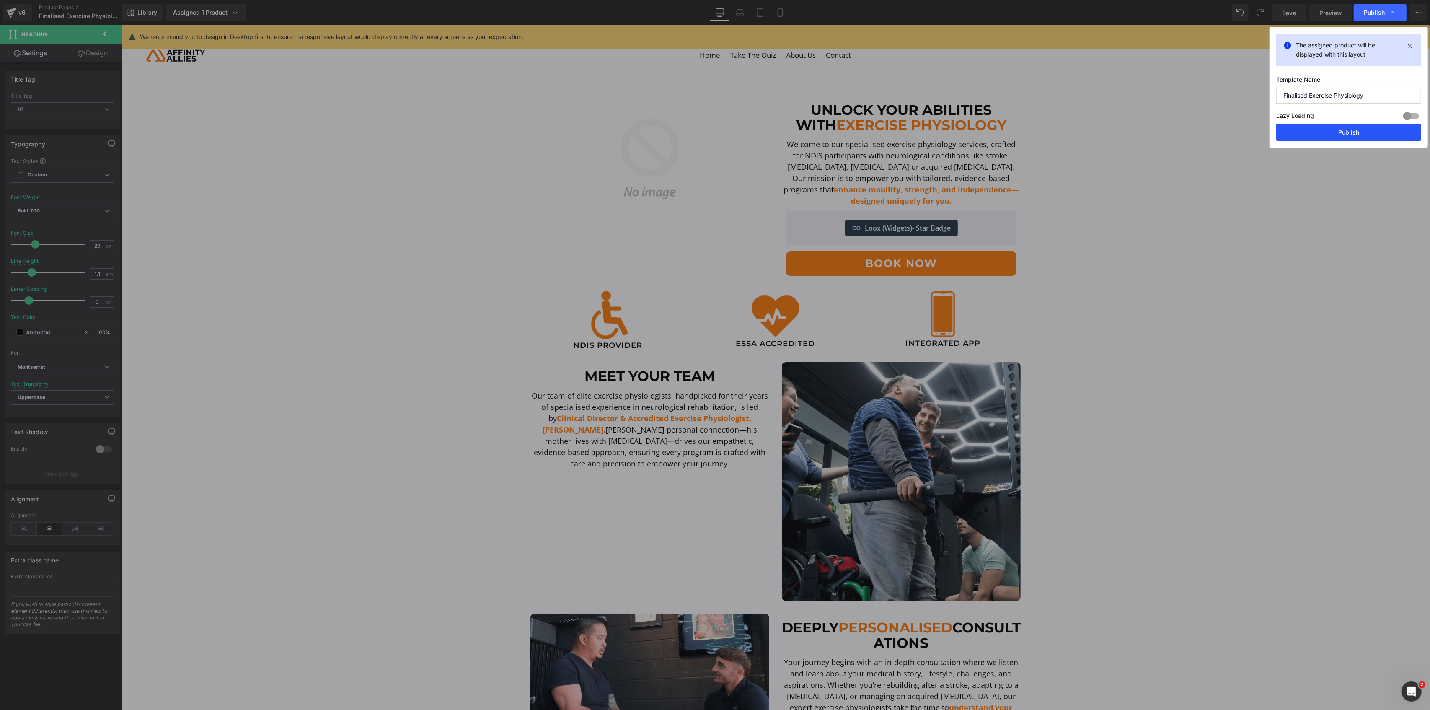
click at [1316, 136] on button "Publish" at bounding box center [1348, 132] width 145 height 17
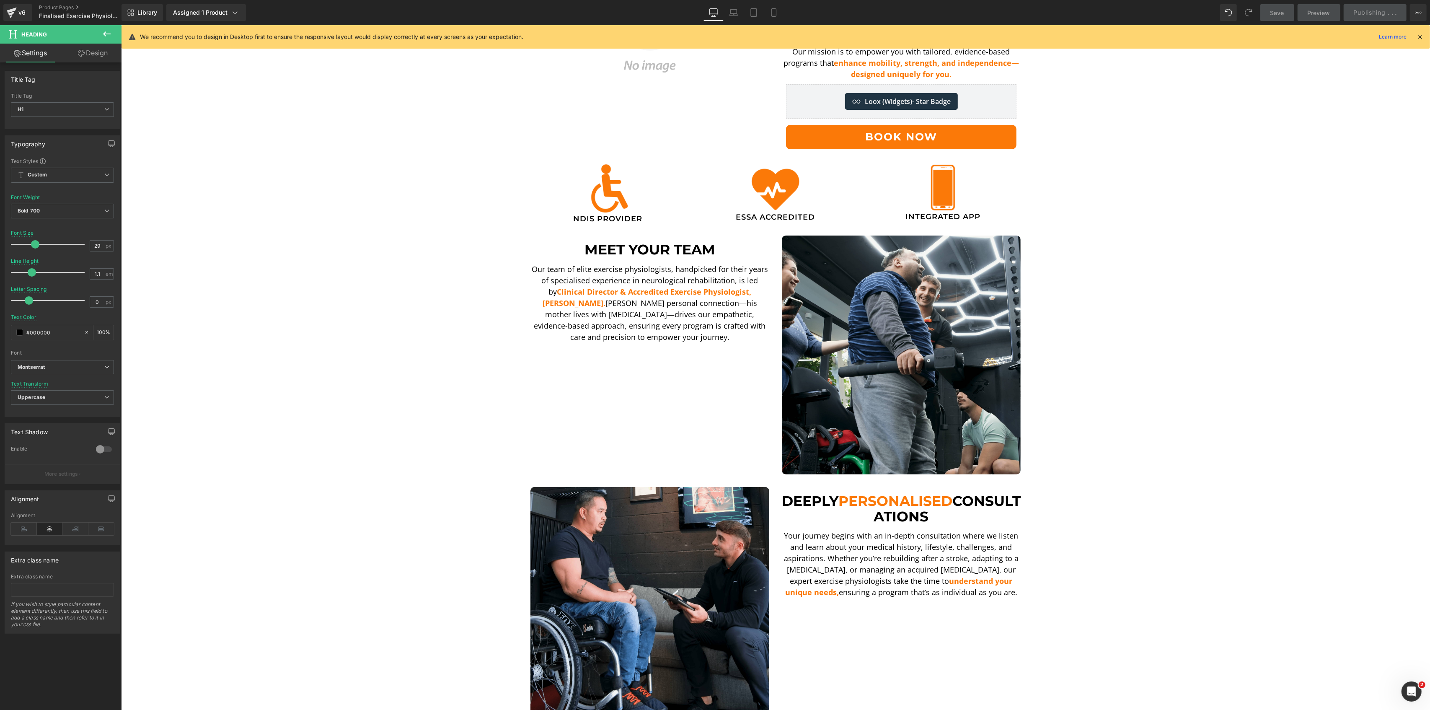
scroll to position [0, 0]
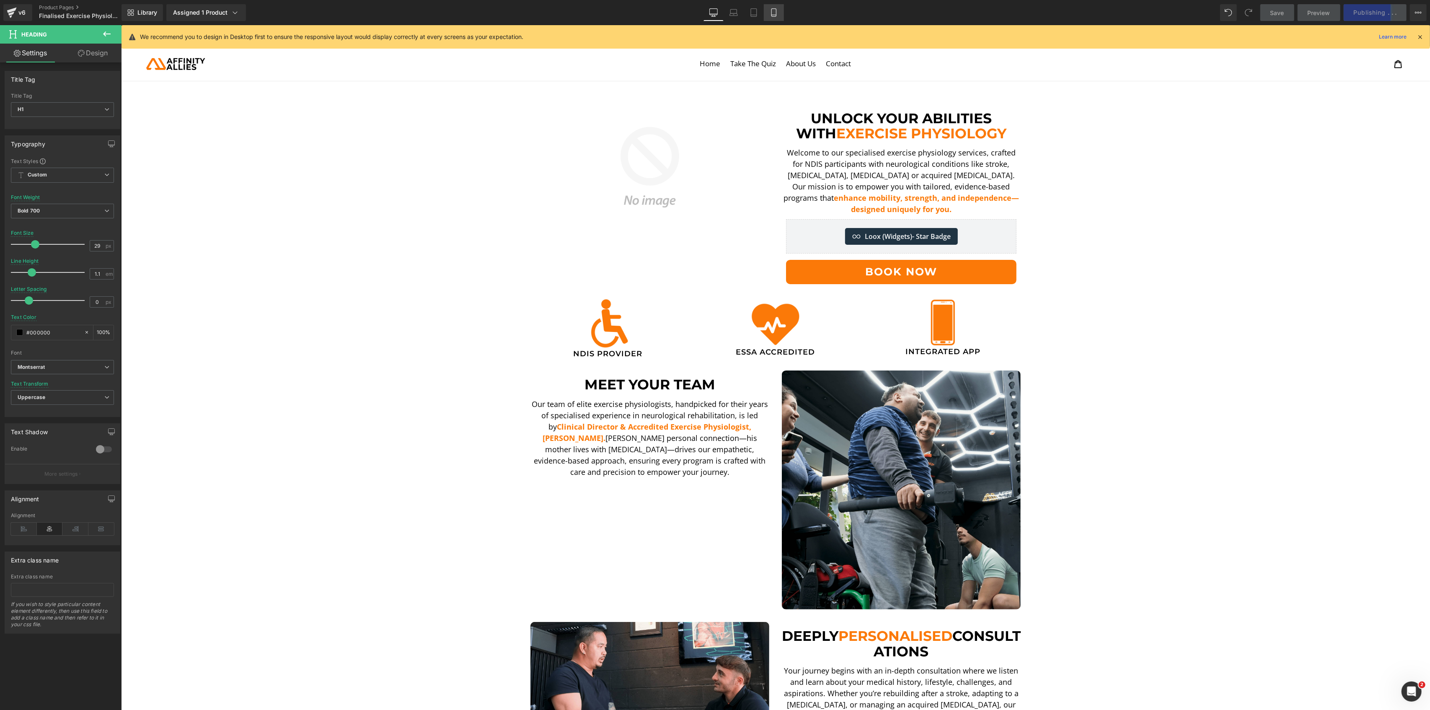
click at [777, 12] on icon at bounding box center [774, 12] width 8 height 8
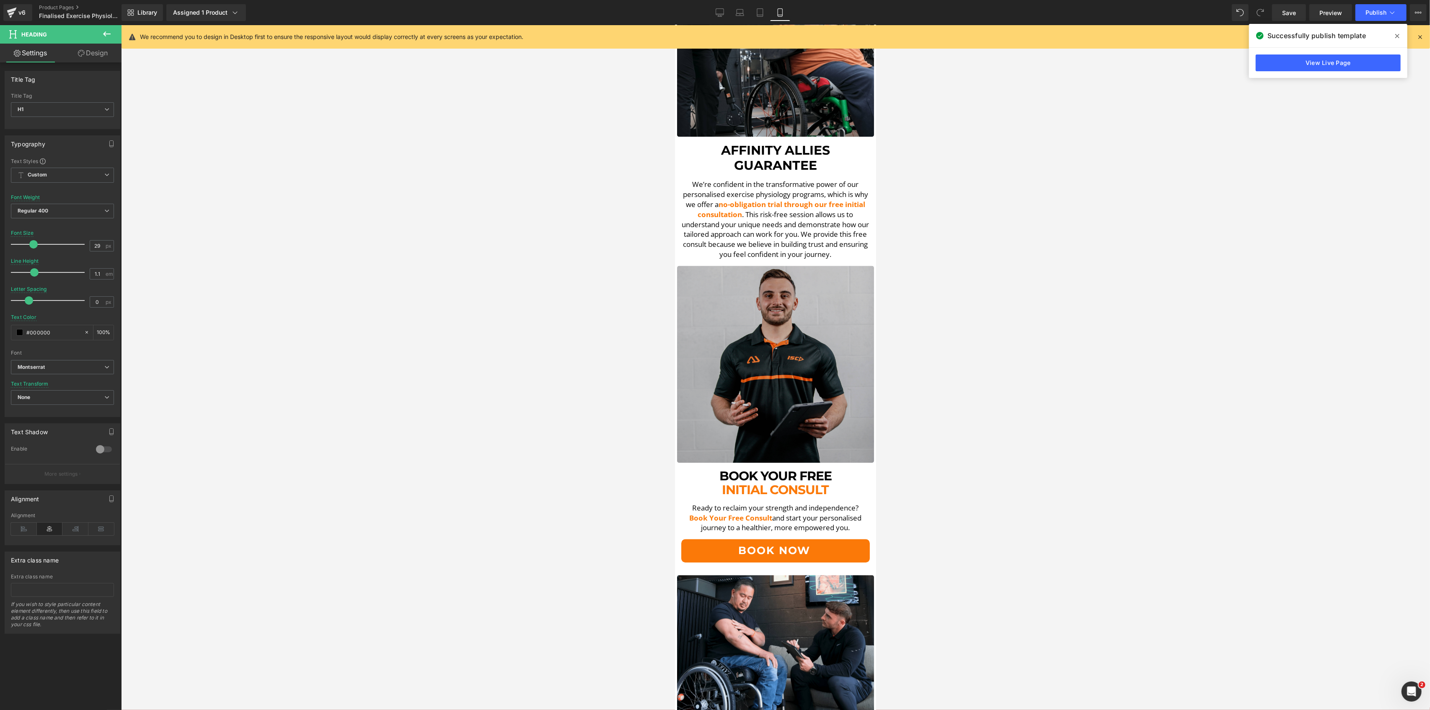
scroll to position [2458, 0]
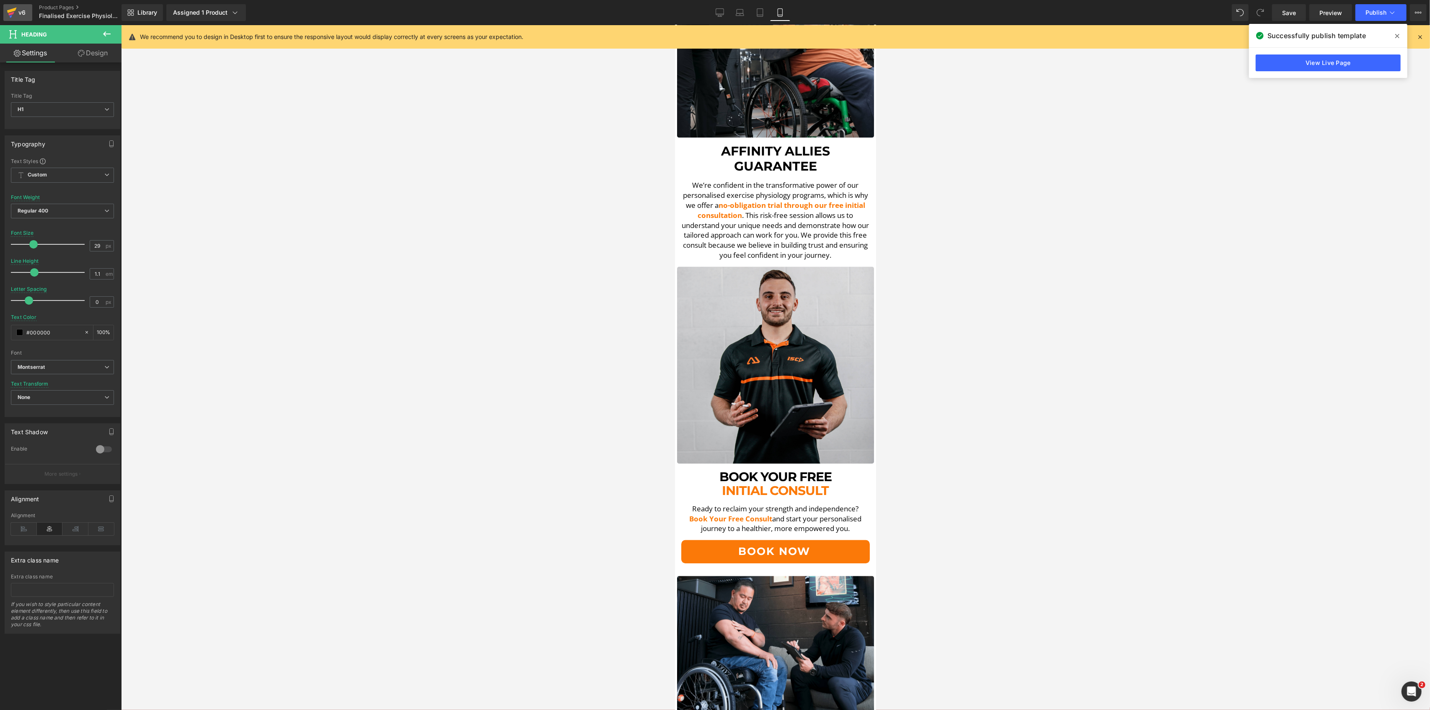
click at [21, 8] on div "v6" at bounding box center [22, 12] width 10 height 11
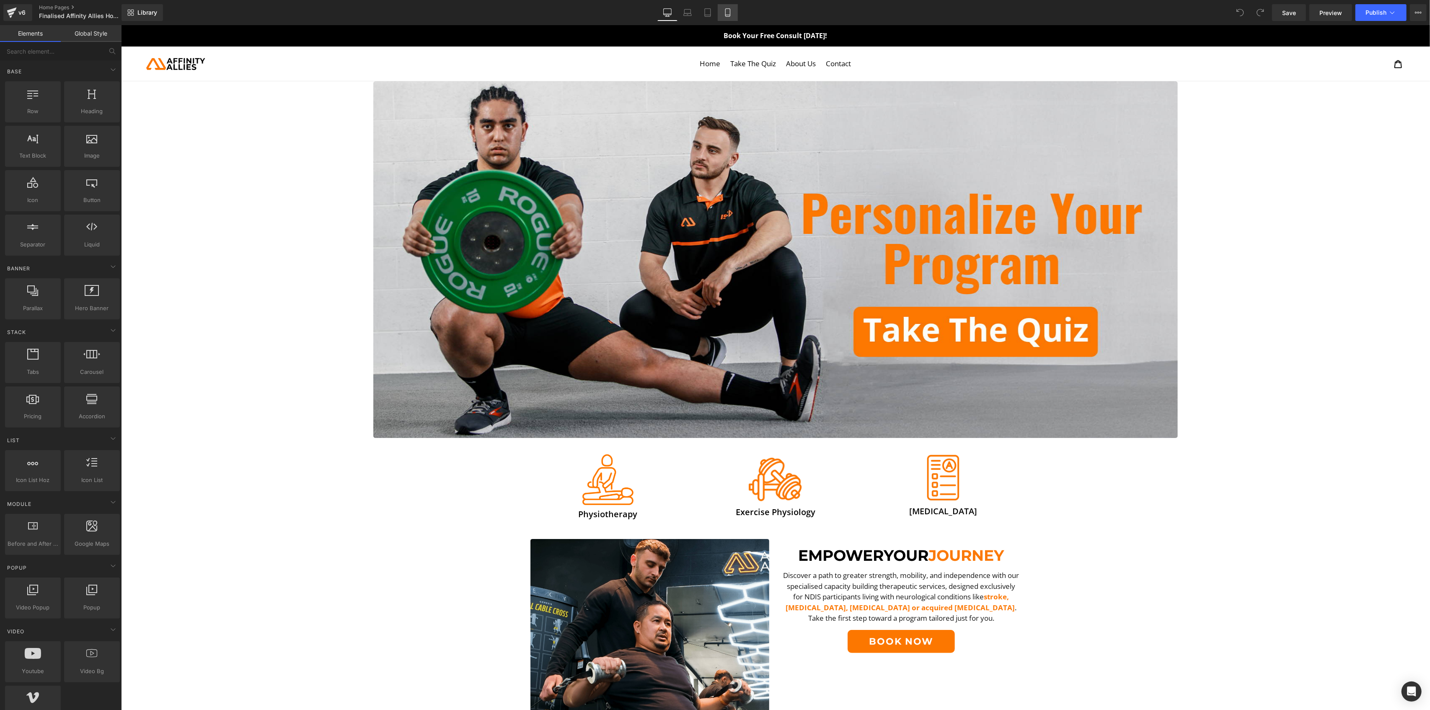
drag, startPoint x: 0, startPoint y: 0, endPoint x: 729, endPoint y: 10, distance: 729.2
click at [729, 10] on icon at bounding box center [728, 12] width 8 height 8
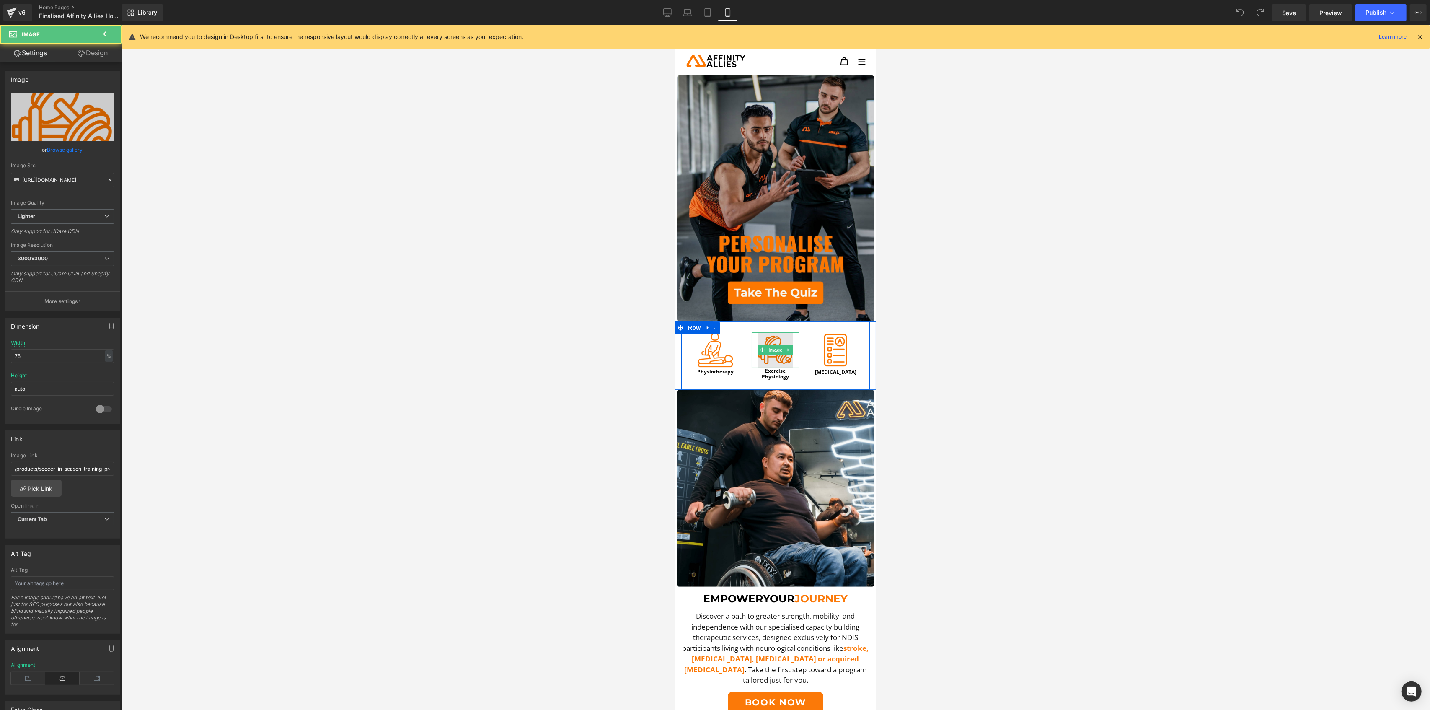
click at [760, 332] on img at bounding box center [776, 350] width 36 height 36
click at [51, 490] on link "Pick Link" at bounding box center [36, 488] width 51 height 17
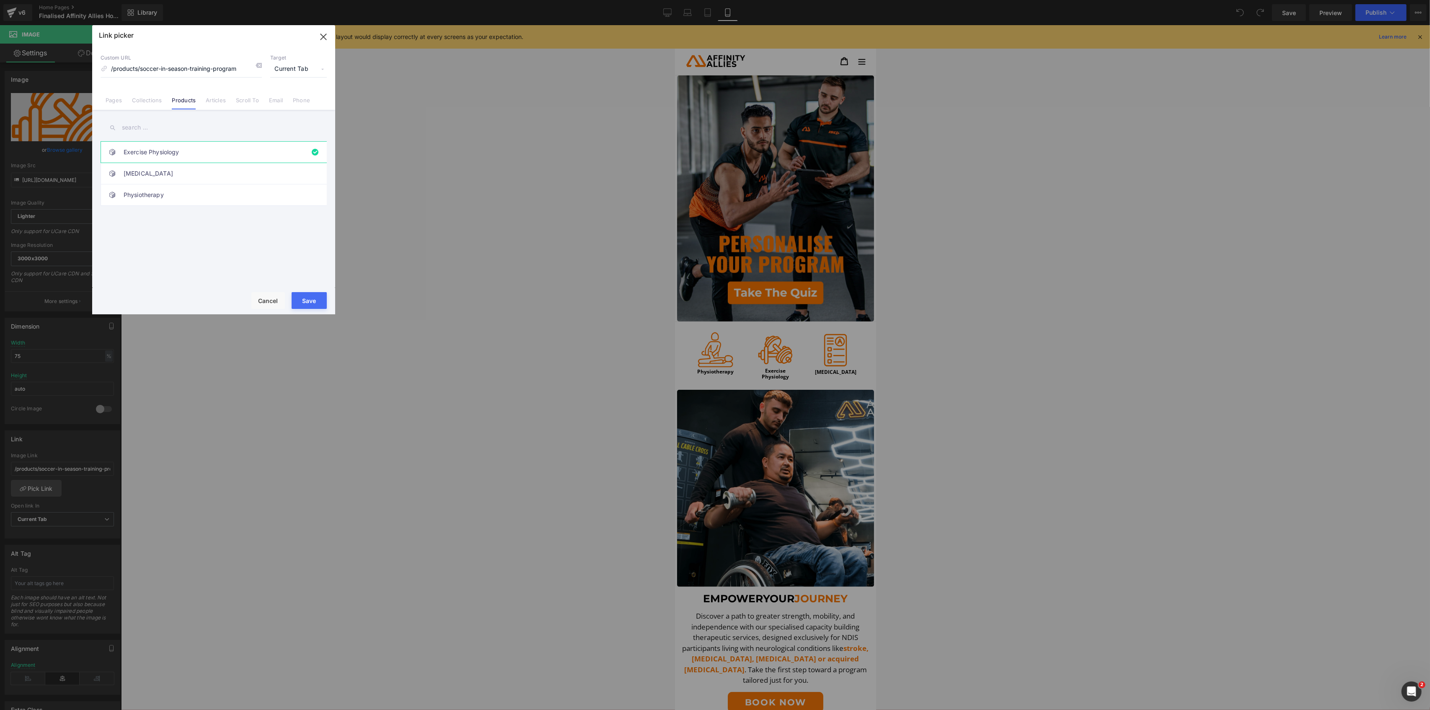
click at [265, 142] on link "Exercise Physiology" at bounding box center [216, 152] width 184 height 21
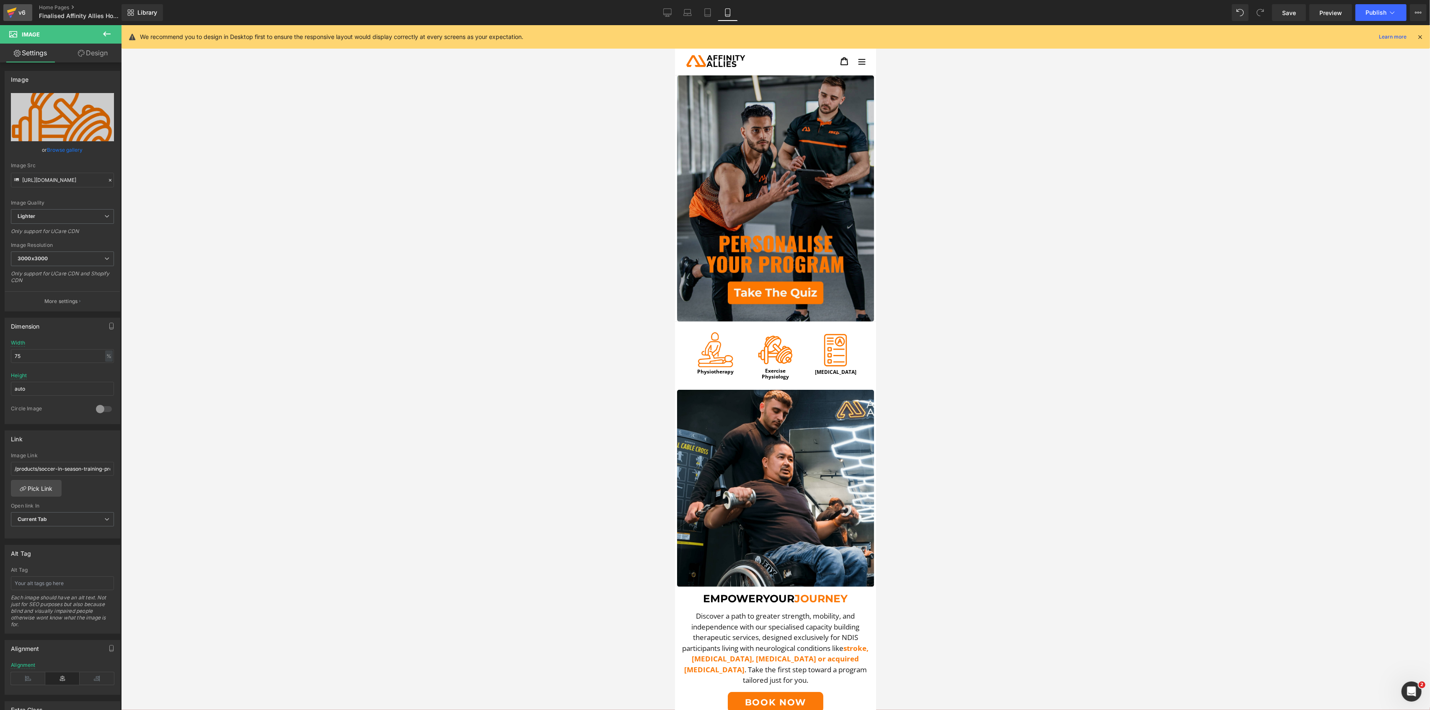
click at [22, 13] on div "v6" at bounding box center [22, 12] width 10 height 11
click at [1279, 13] on link "Save" at bounding box center [1289, 12] width 34 height 17
click at [20, 13] on div "v6" at bounding box center [22, 12] width 10 height 11
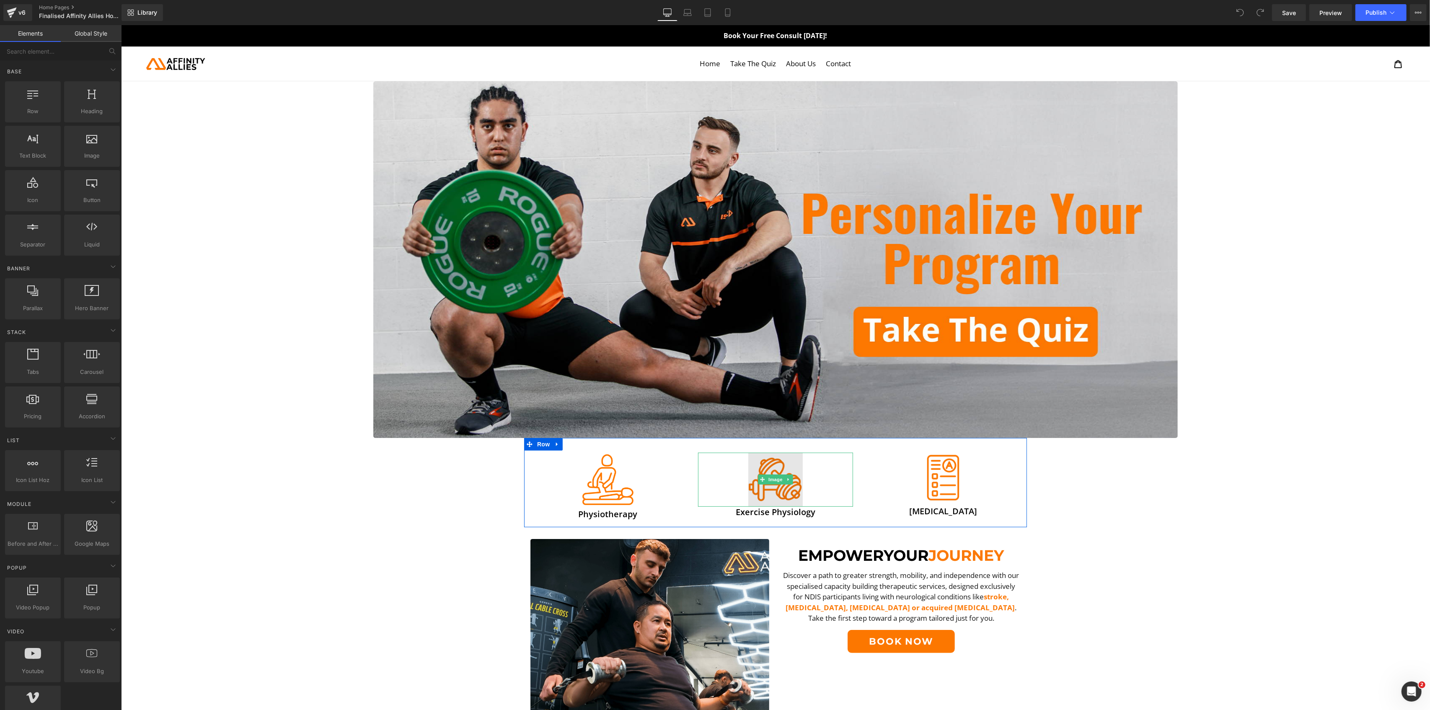
click at [769, 467] on img at bounding box center [775, 480] width 54 height 54
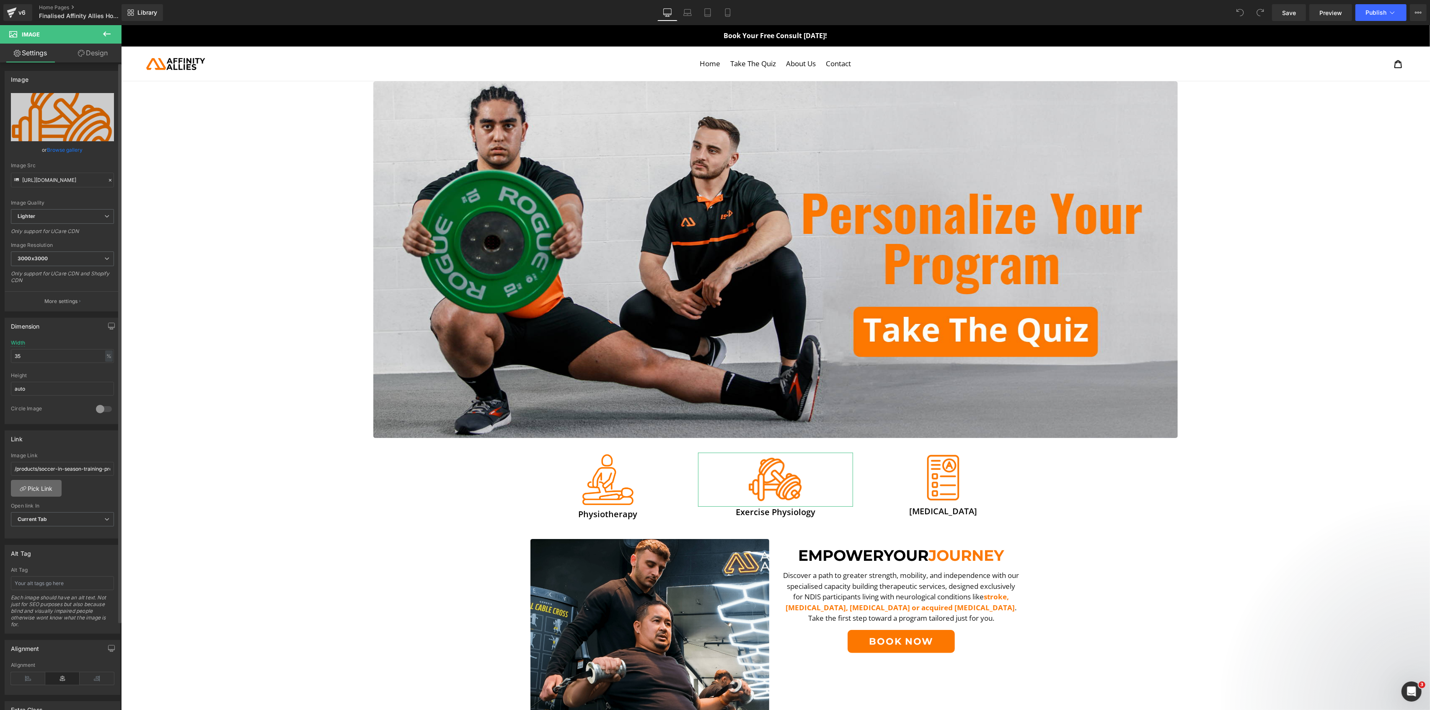
click at [52, 487] on link "Pick Link" at bounding box center [36, 488] width 51 height 17
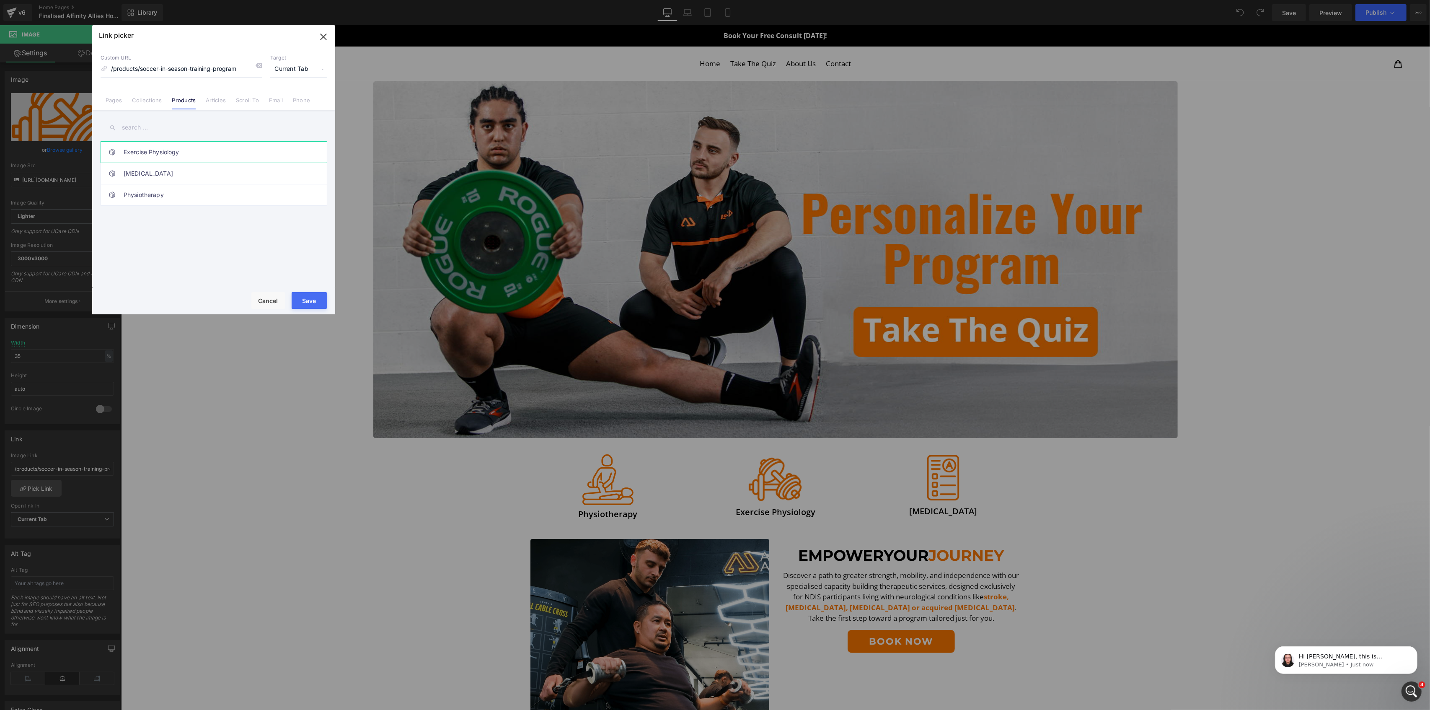
click at [165, 151] on link "Exercise Physiology" at bounding box center [216, 152] width 184 height 21
click at [311, 298] on button "Save" at bounding box center [309, 300] width 35 height 17
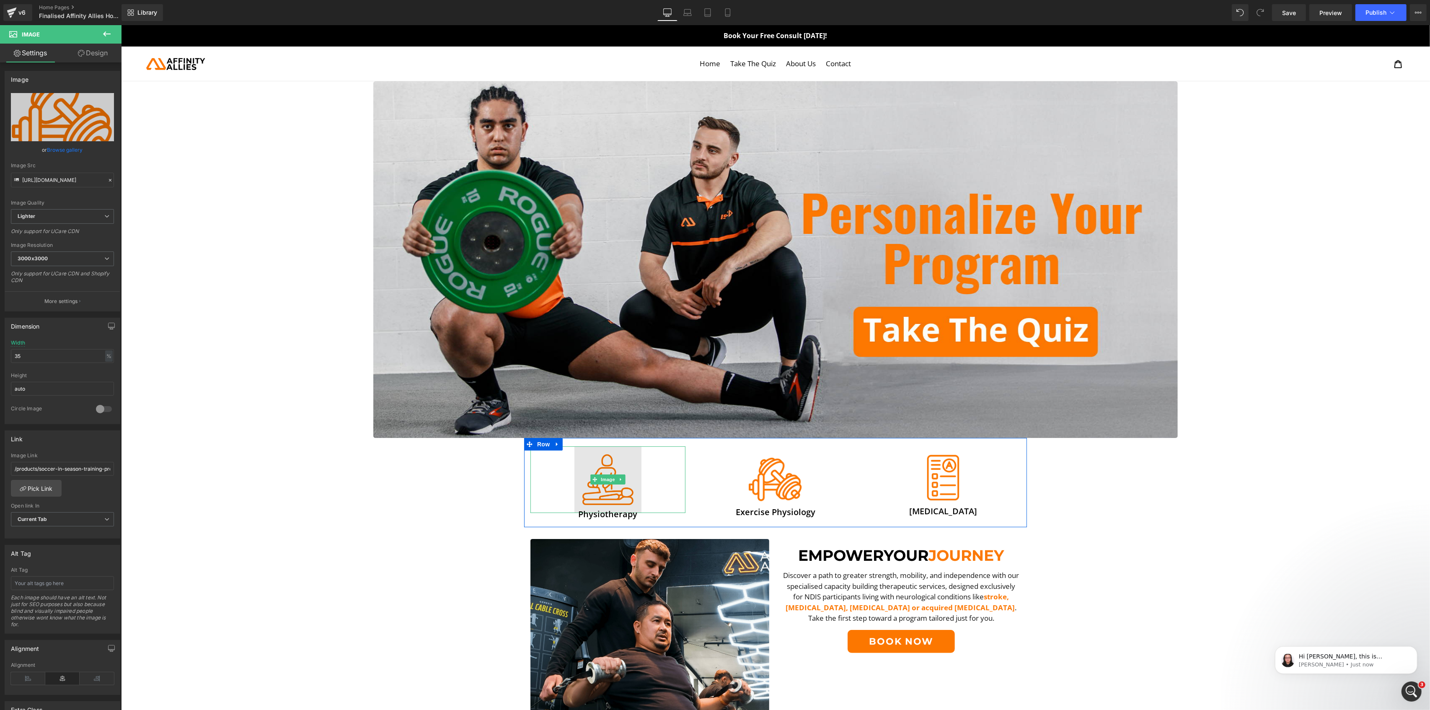
click at [584, 460] on img at bounding box center [607, 479] width 67 height 67
click at [22, 486] on link "Pick Link" at bounding box center [36, 488] width 51 height 17
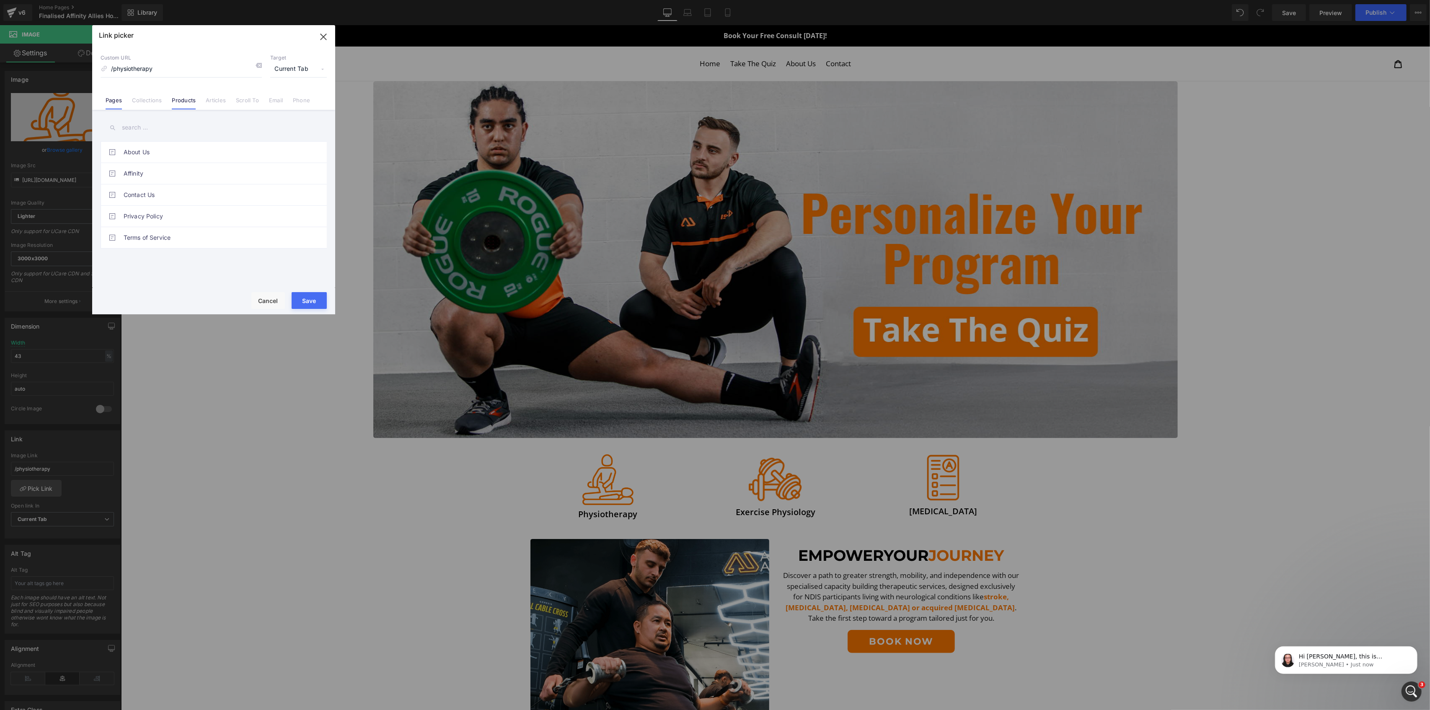
click at [194, 101] on link "Products" at bounding box center [184, 103] width 24 height 13
click at [158, 188] on link "Physiotherapy" at bounding box center [216, 194] width 184 height 21
click at [321, 308] on button "Save" at bounding box center [309, 300] width 35 height 17
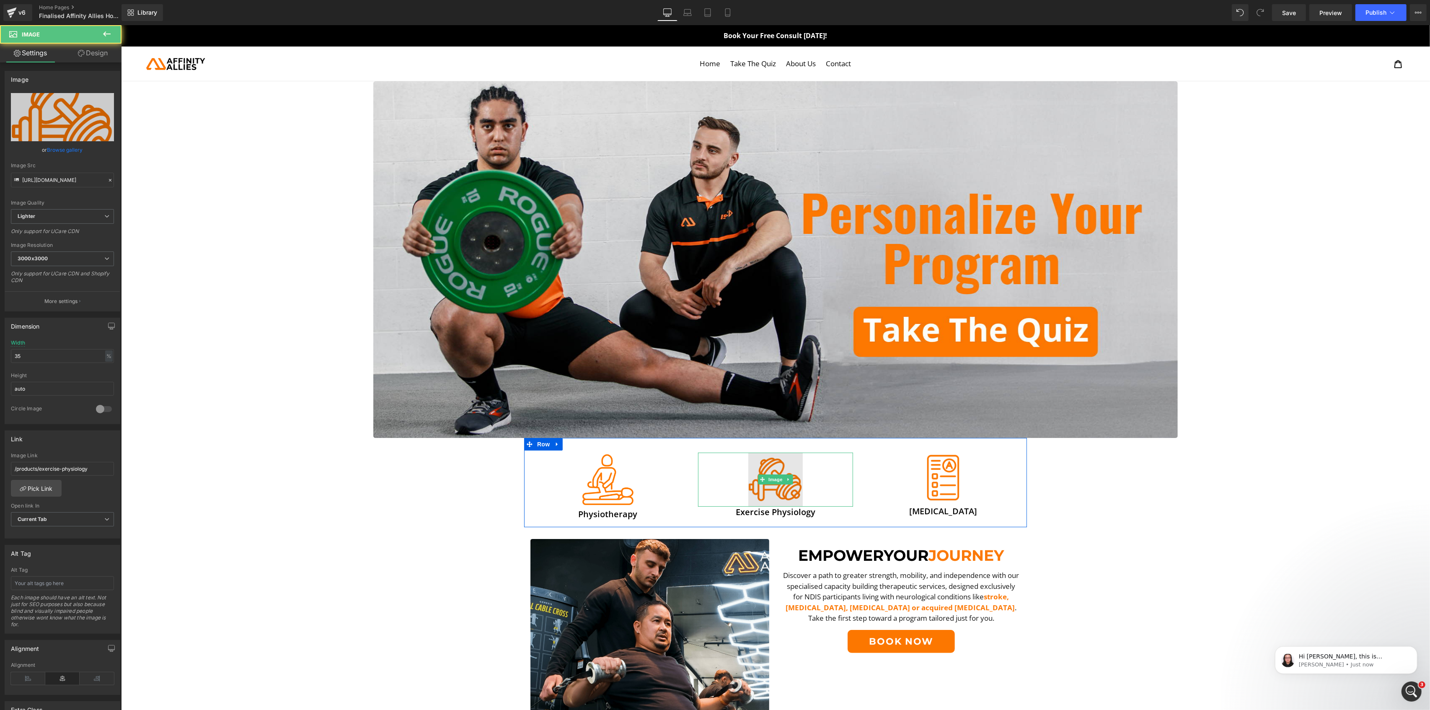
click at [753, 471] on img at bounding box center [775, 480] width 54 height 54
click at [924, 468] on img at bounding box center [942, 477] width 49 height 49
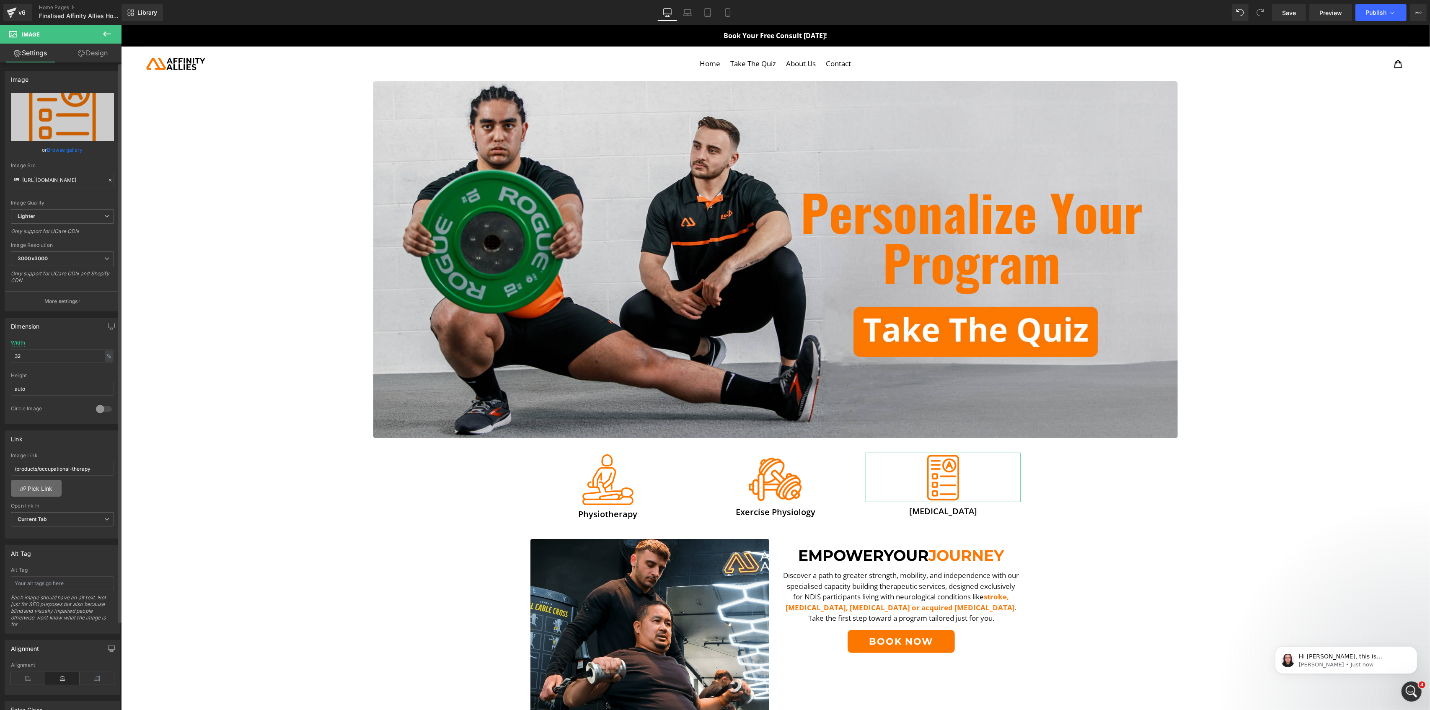
click at [28, 484] on link "Pick Link" at bounding box center [36, 488] width 51 height 17
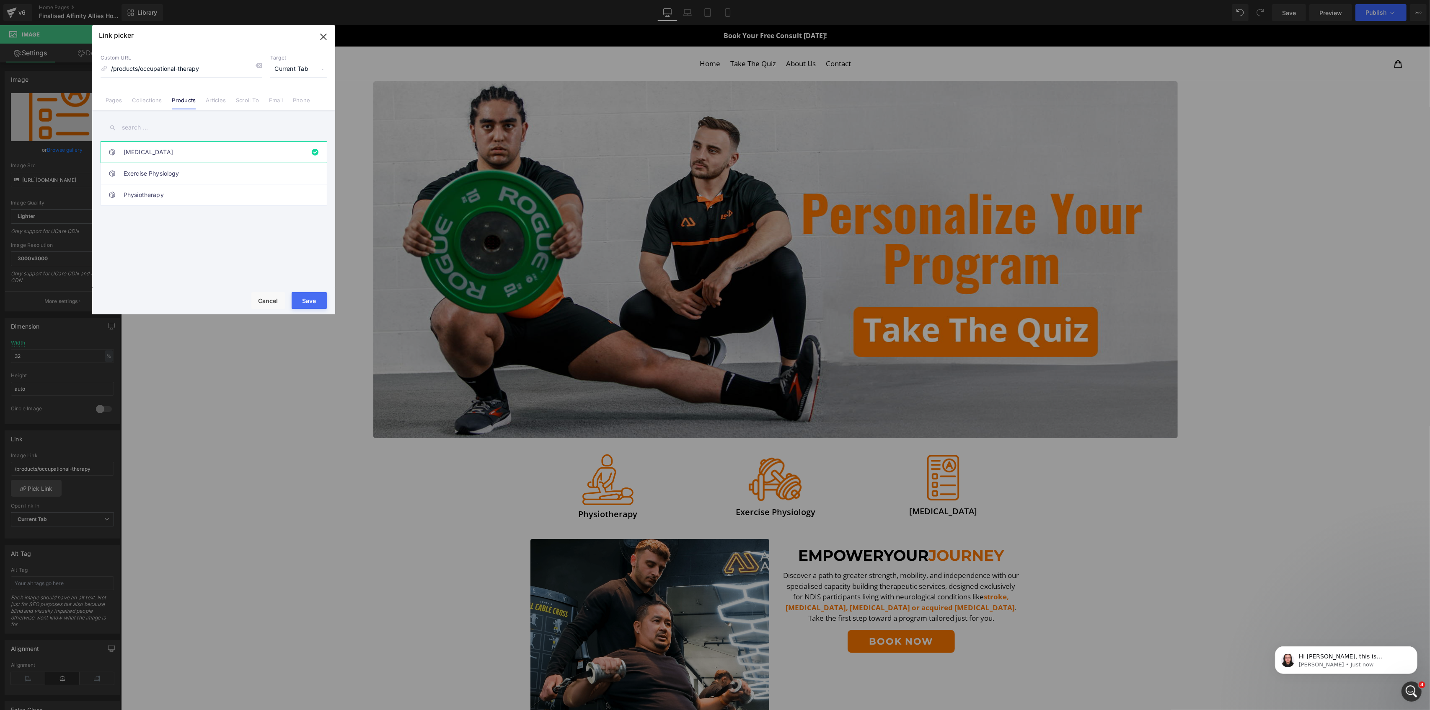
click at [314, 300] on button "Save" at bounding box center [309, 300] width 35 height 17
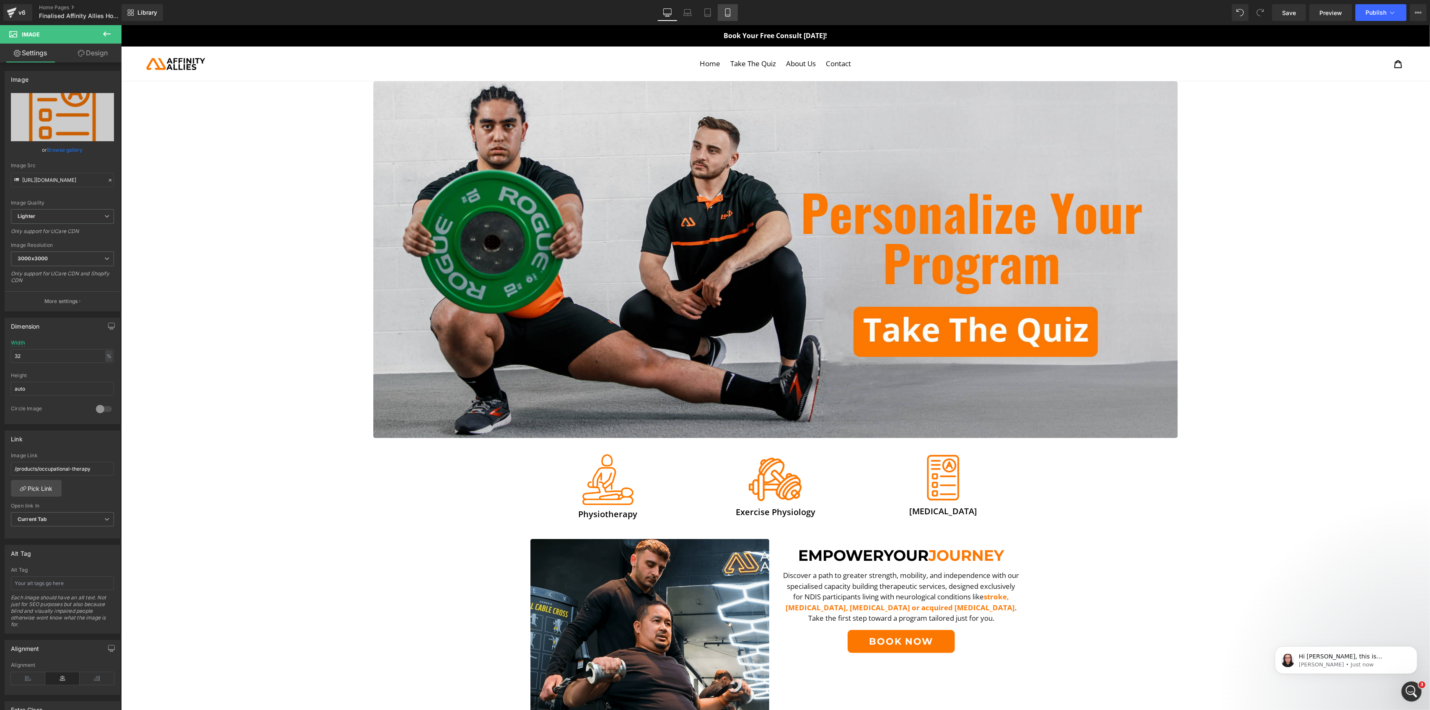
click at [724, 14] on icon at bounding box center [728, 12] width 8 height 8
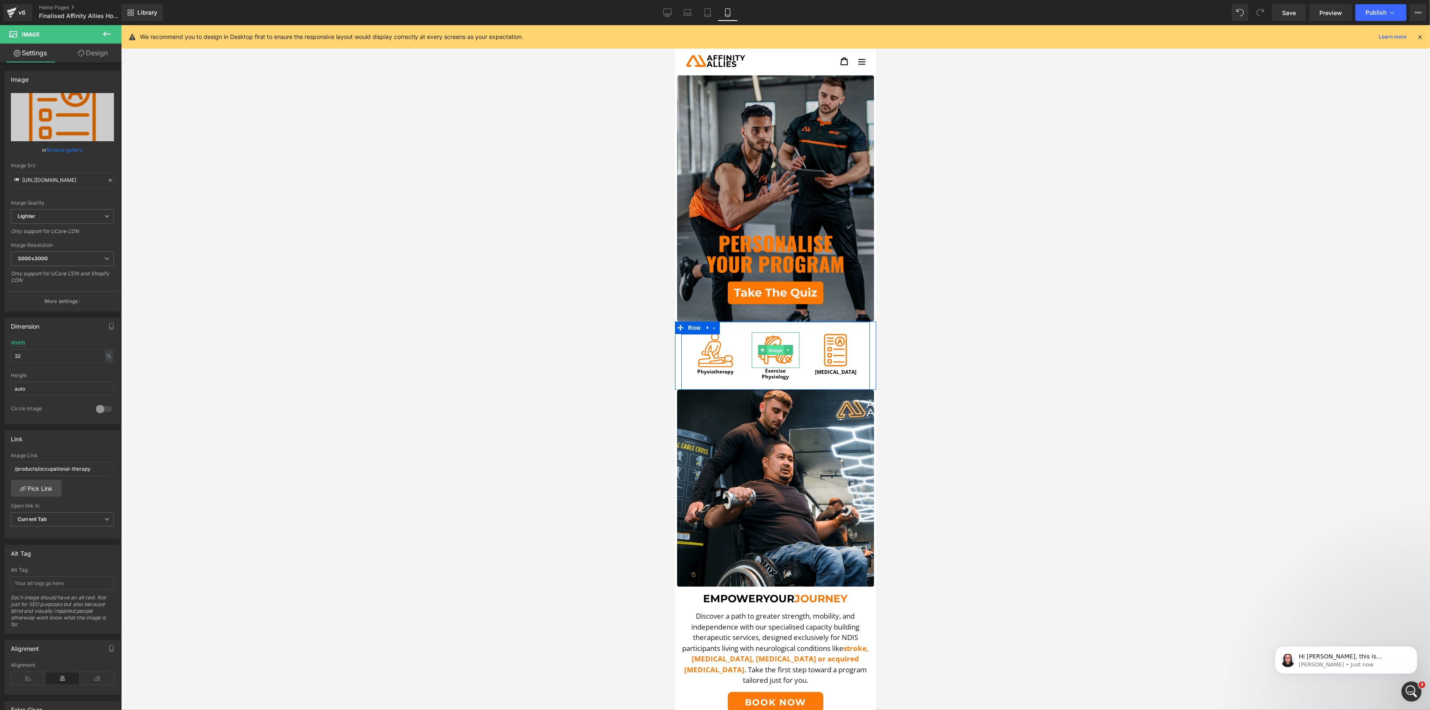
click at [775, 345] on span "Image" at bounding box center [775, 350] width 18 height 10
click at [56, 489] on link "Pick Link" at bounding box center [36, 488] width 51 height 17
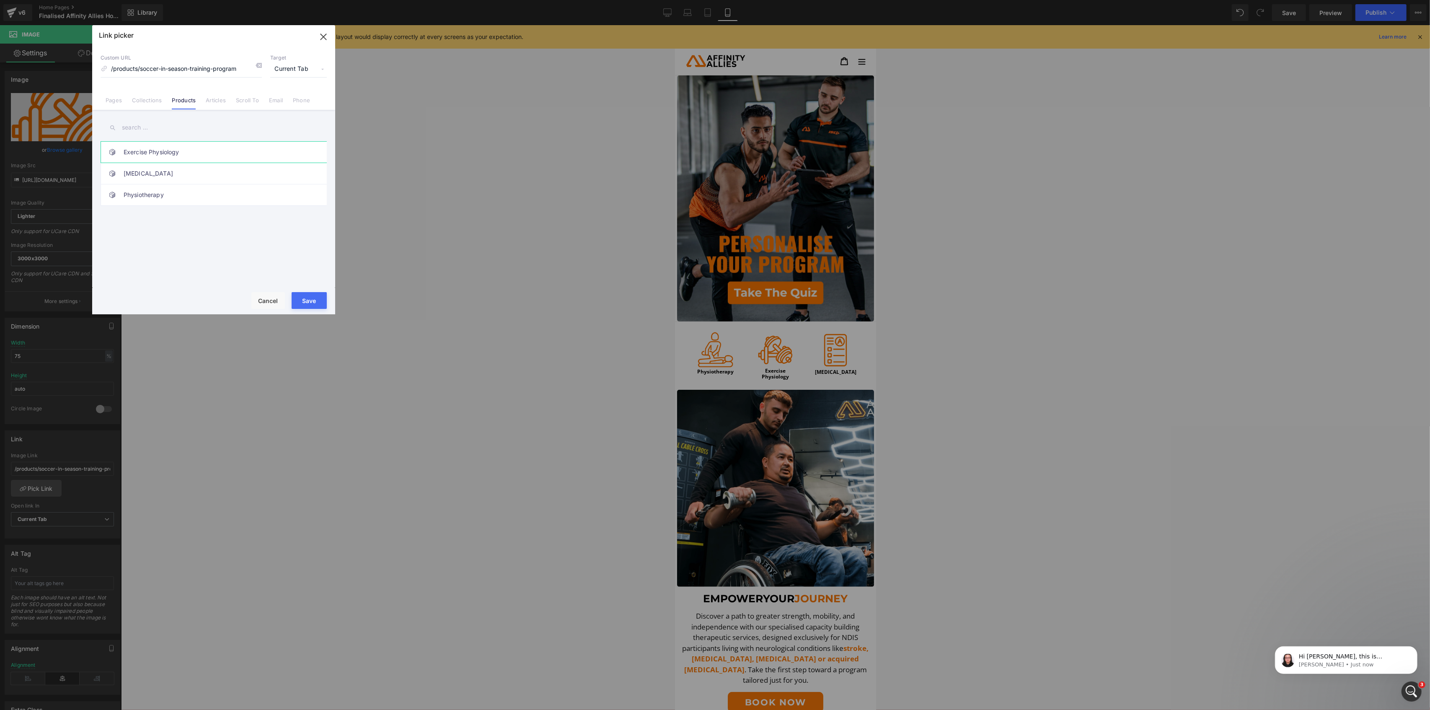
click at [182, 153] on link "Exercise Physiology" at bounding box center [216, 152] width 184 height 21
click at [307, 298] on button "Save" at bounding box center [309, 300] width 35 height 17
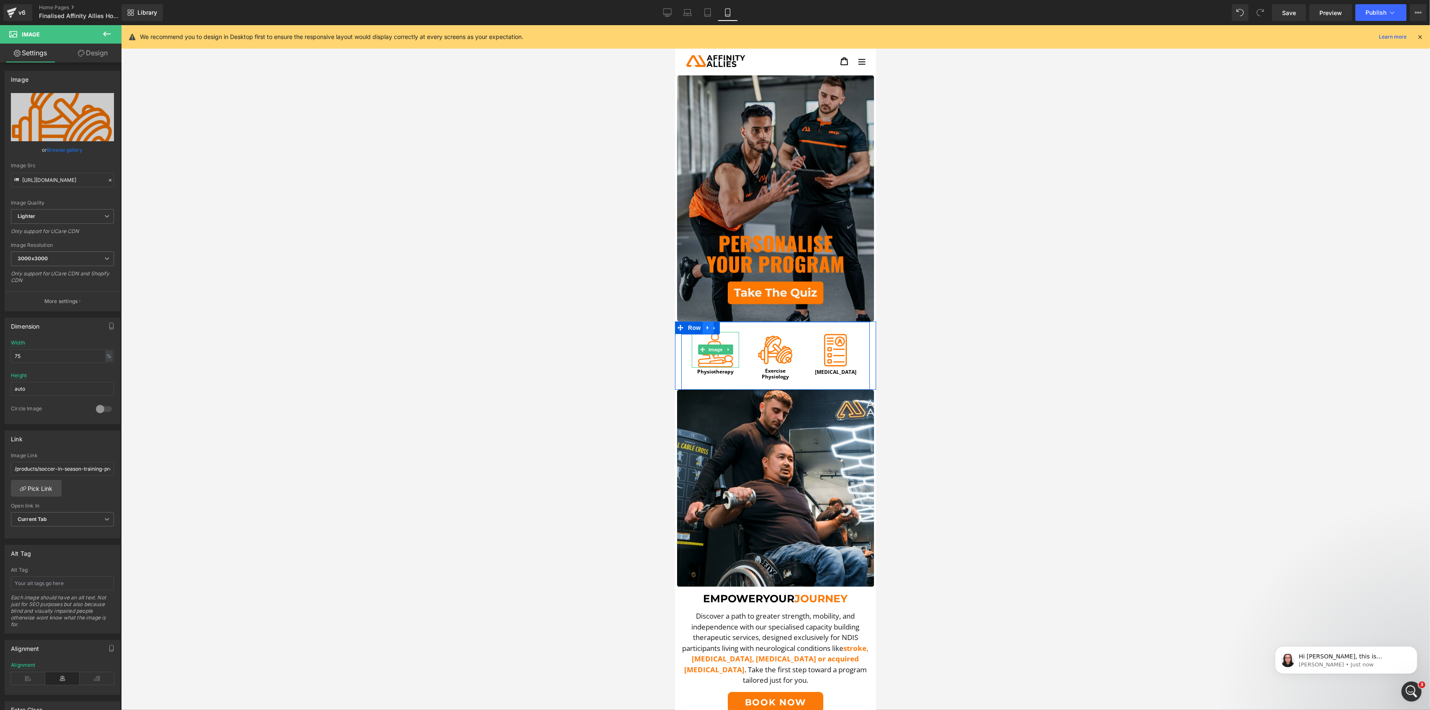
click at [703, 323] on link at bounding box center [707, 327] width 11 height 13
click at [707, 332] on img at bounding box center [715, 350] width 36 height 36
click at [37, 485] on link "Pick Link" at bounding box center [36, 488] width 51 height 17
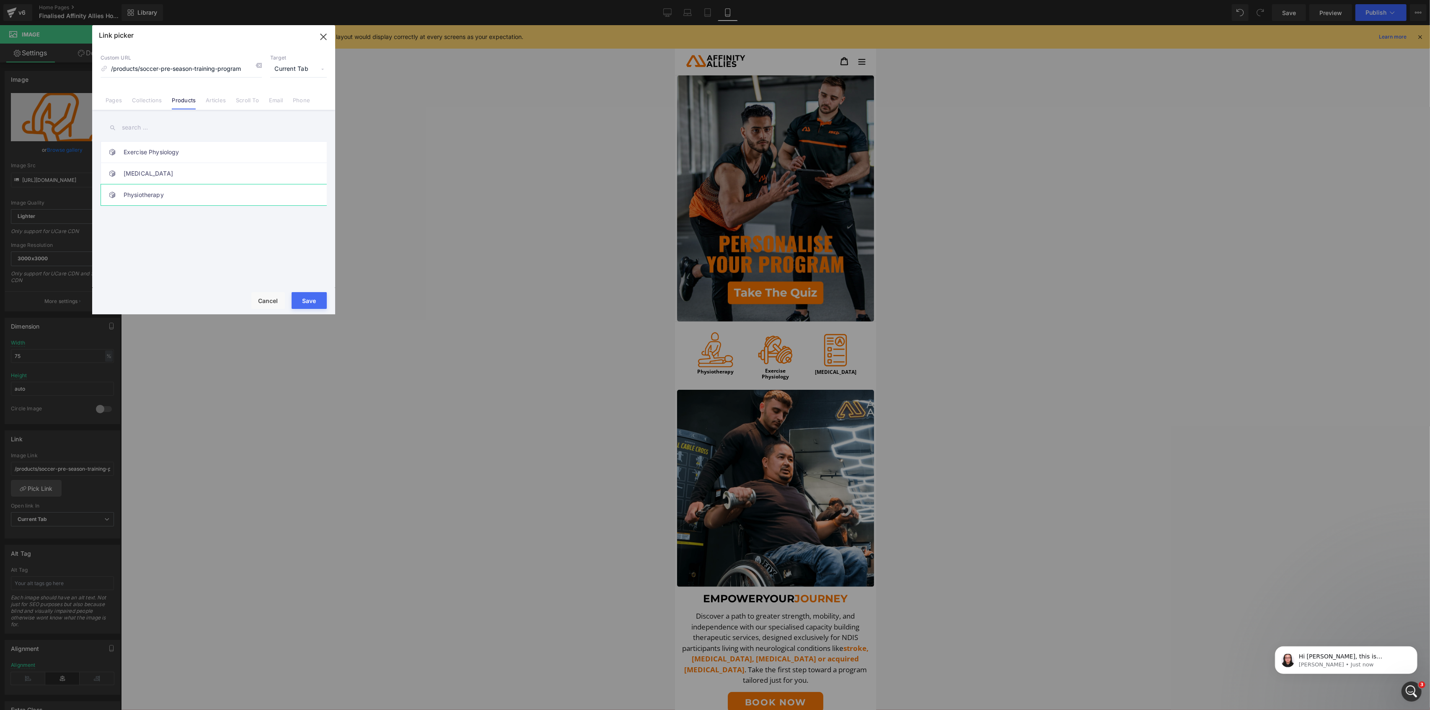
click at [156, 193] on link "Physiotherapy" at bounding box center [216, 194] width 184 height 21
click at [305, 295] on button "Save" at bounding box center [309, 300] width 35 height 17
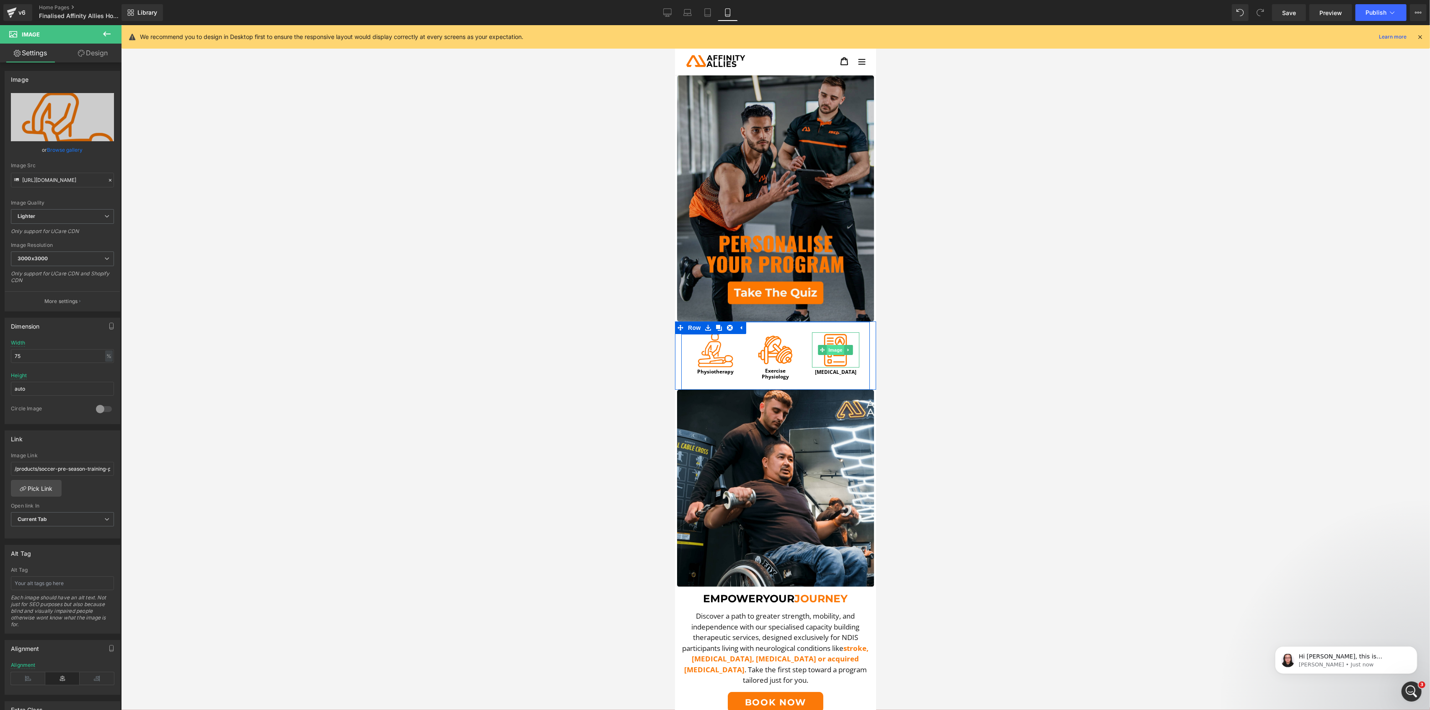
click at [831, 345] on span "Image" at bounding box center [836, 350] width 18 height 10
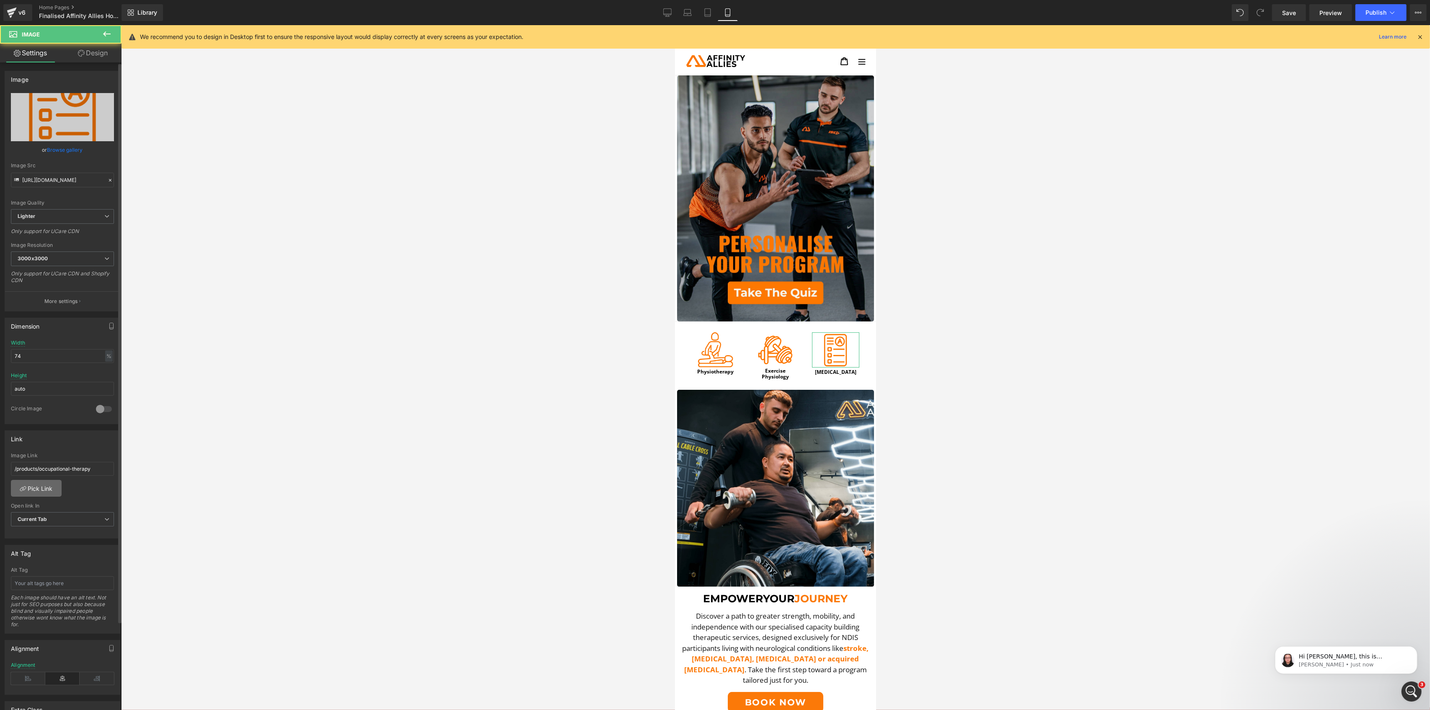
click at [29, 496] on link "Pick Link" at bounding box center [36, 488] width 51 height 17
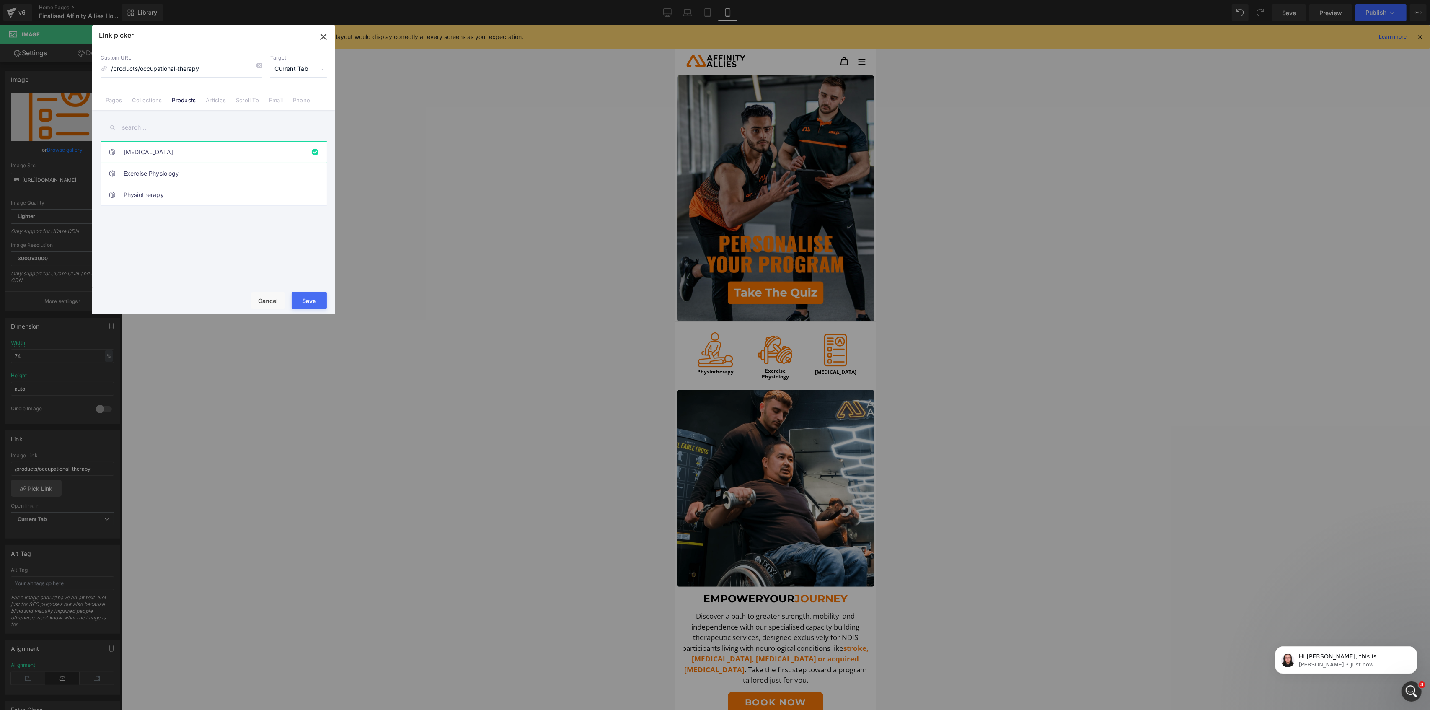
click at [313, 300] on button "Save" at bounding box center [309, 300] width 35 height 17
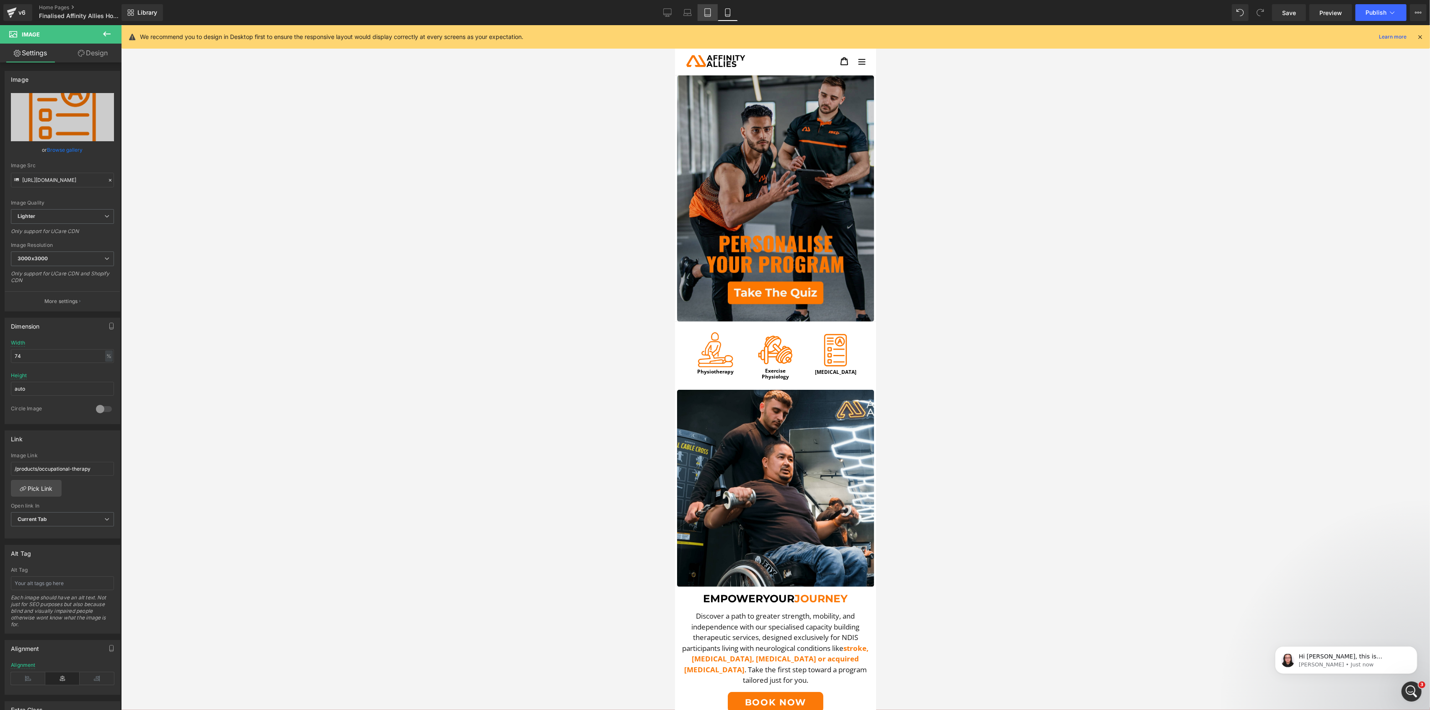
click at [713, 17] on link "Tablet" at bounding box center [708, 12] width 20 height 17
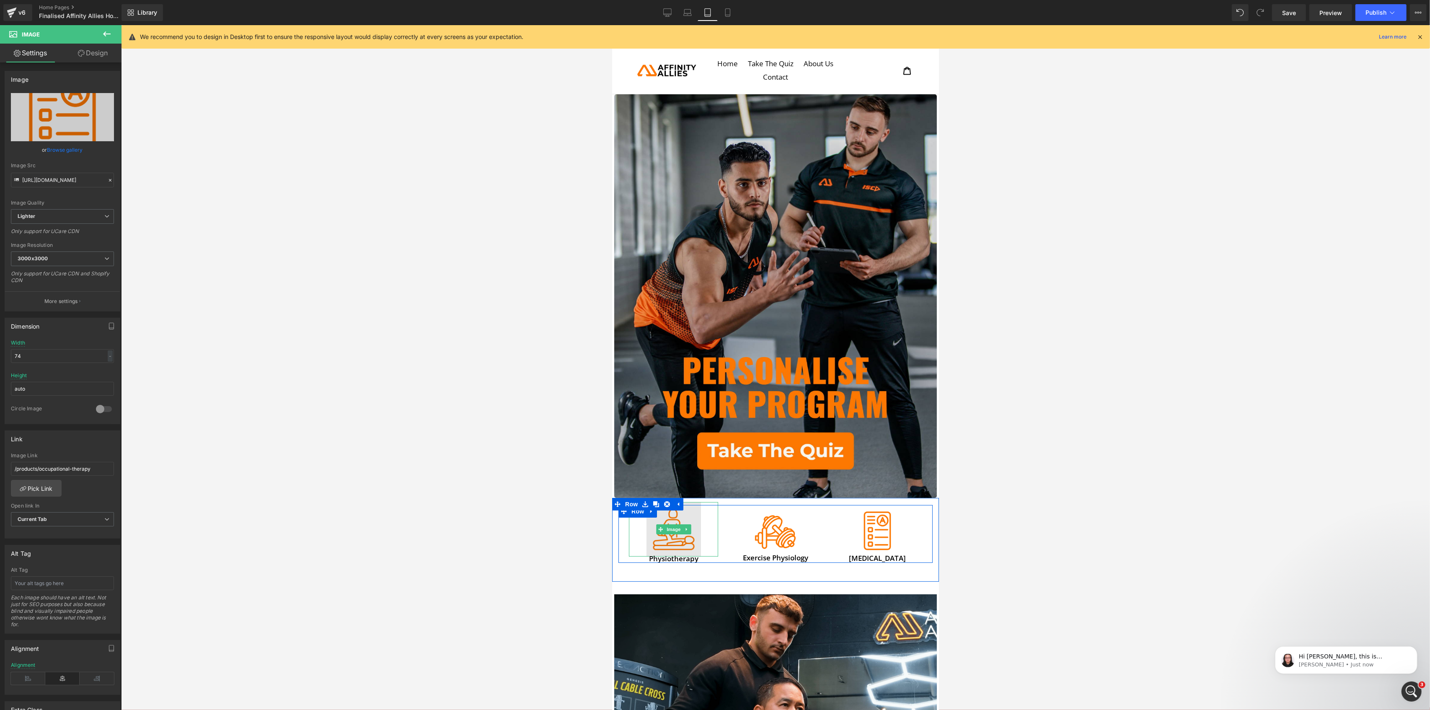
click at [660, 510] on img at bounding box center [673, 529] width 54 height 54
click at [53, 500] on div "/physiotherapy Image Link /physiotherapy Pick Link Current Tab New Tab Open lin…" at bounding box center [62, 496] width 115 height 86
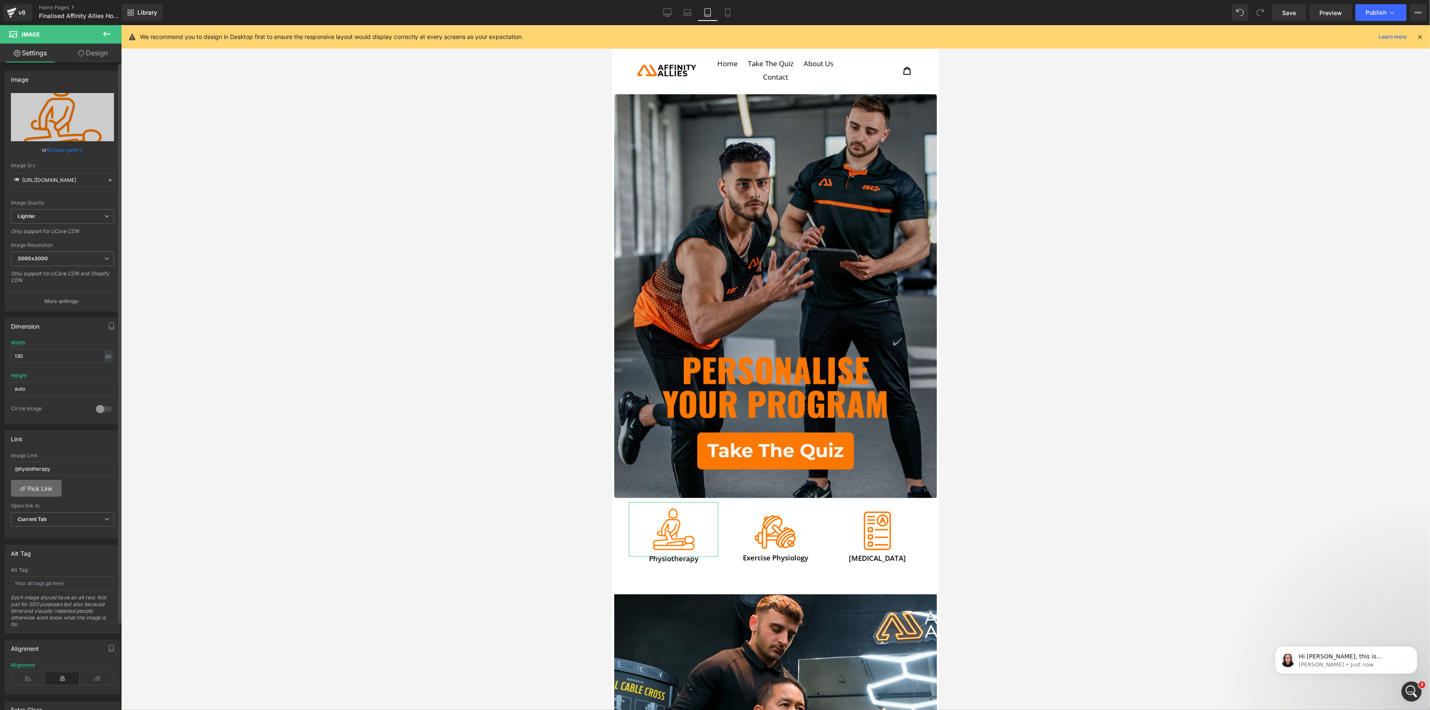
click at [44, 487] on link "Pick Link" at bounding box center [36, 488] width 51 height 17
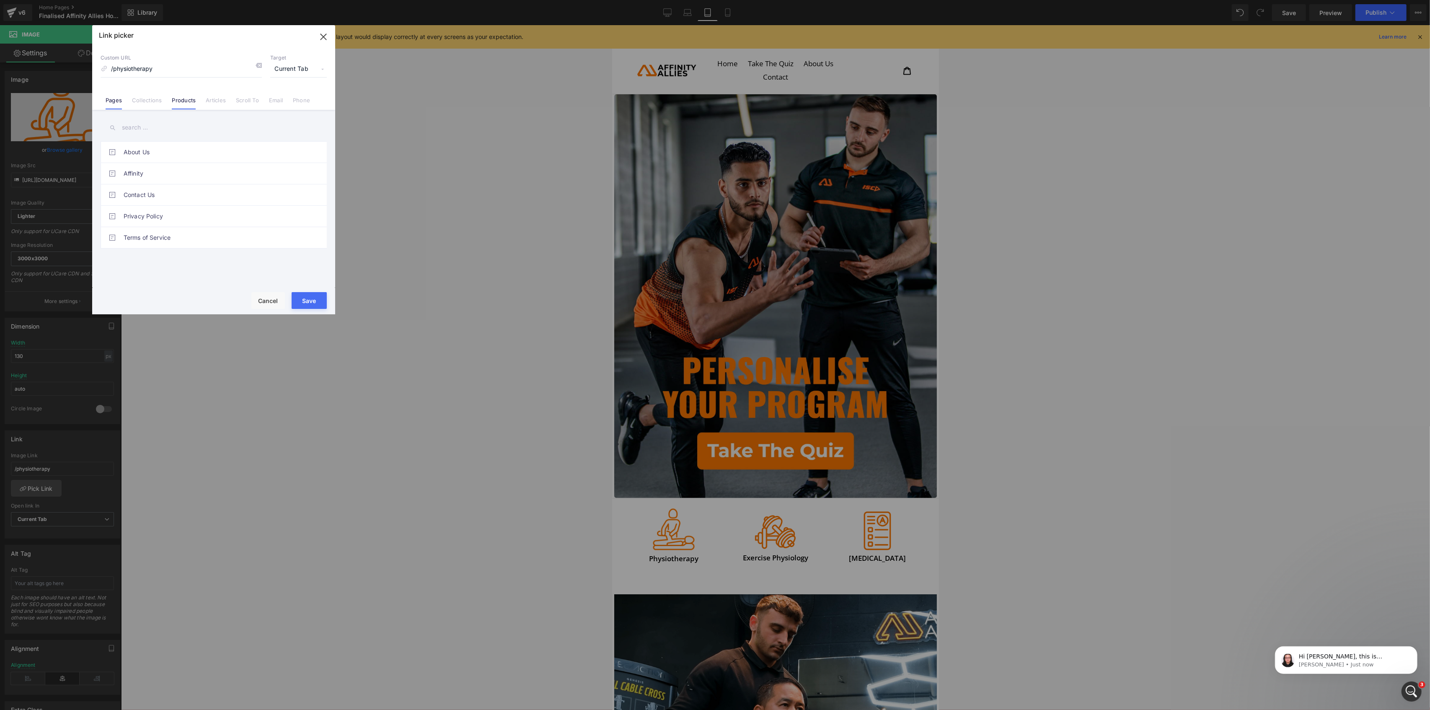
click at [182, 103] on link "Products" at bounding box center [184, 103] width 24 height 13
click at [146, 193] on link "Physiotherapy" at bounding box center [216, 194] width 184 height 21
click at [303, 300] on button "Save" at bounding box center [309, 300] width 35 height 17
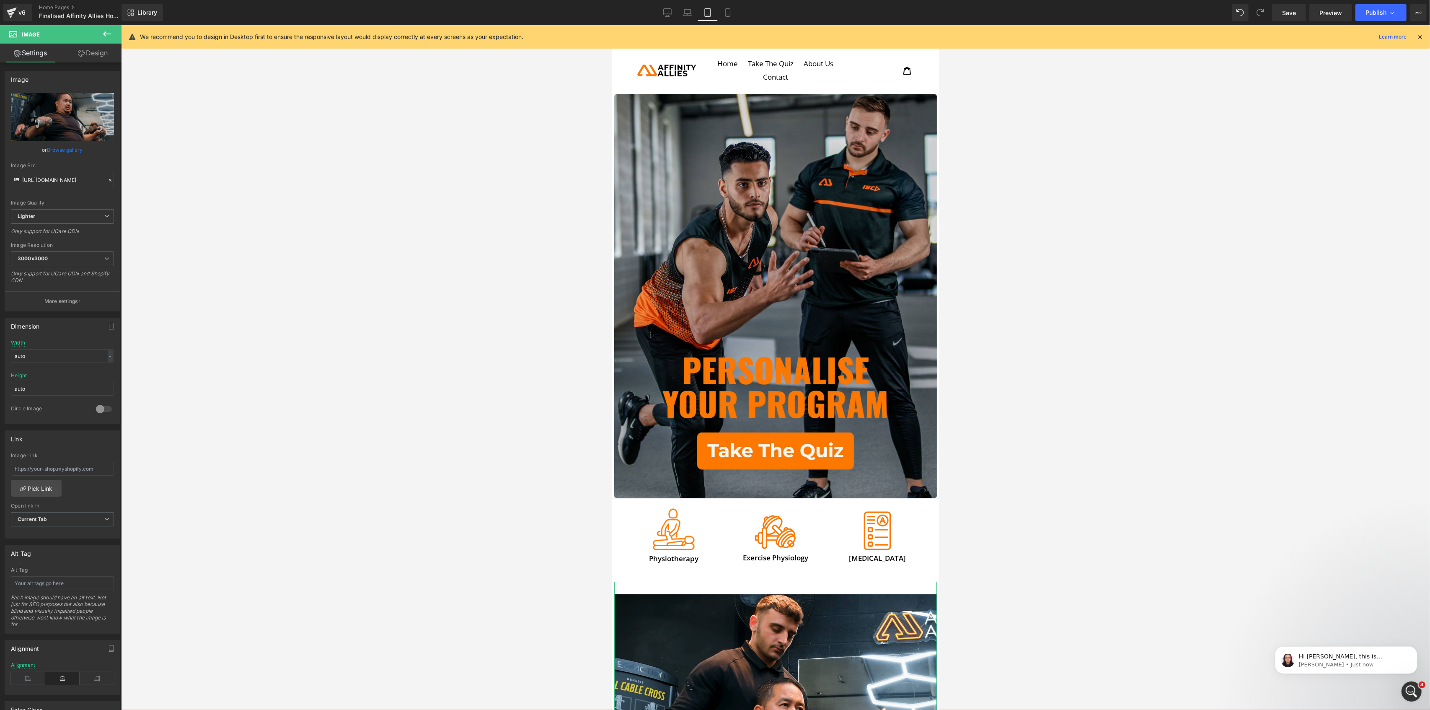
click at [101, 57] on link "Design" at bounding box center [92, 53] width 61 height 19
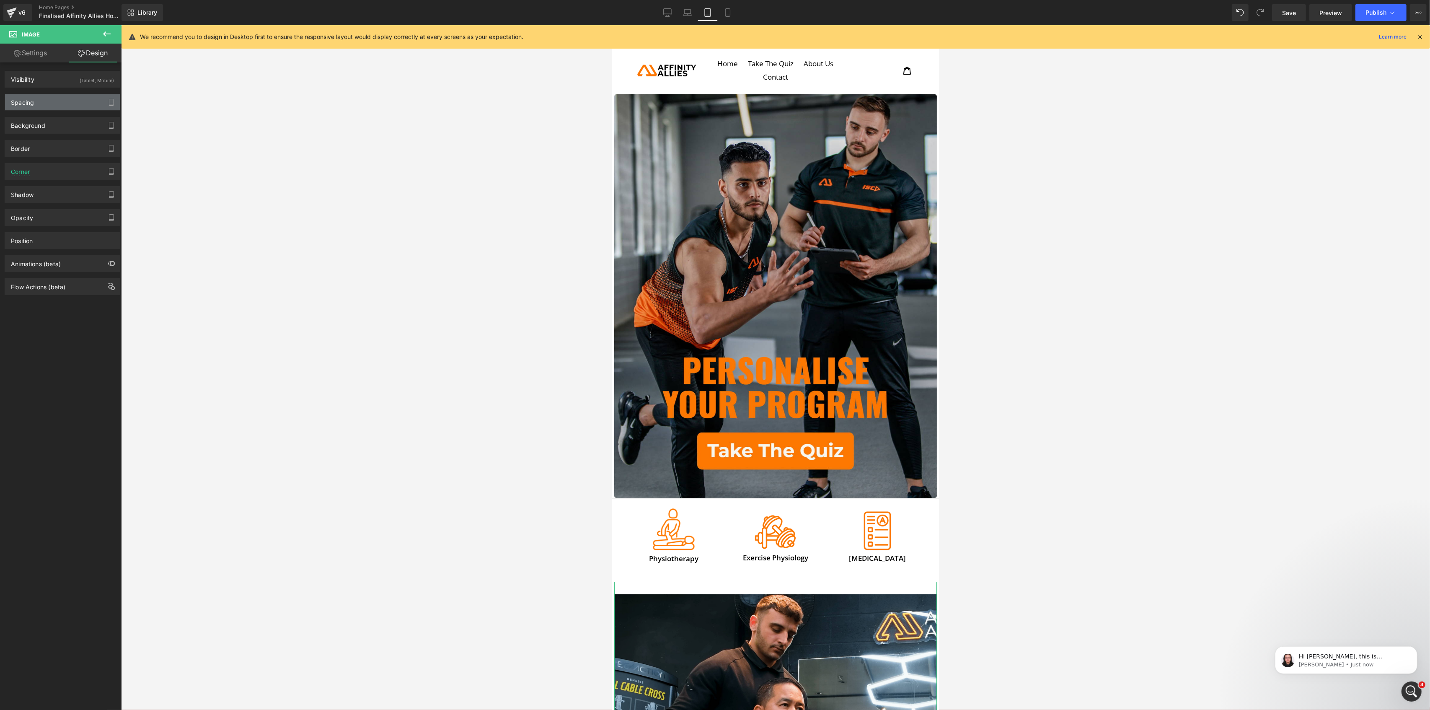
click at [51, 101] on div "Spacing" at bounding box center [62, 102] width 115 height 16
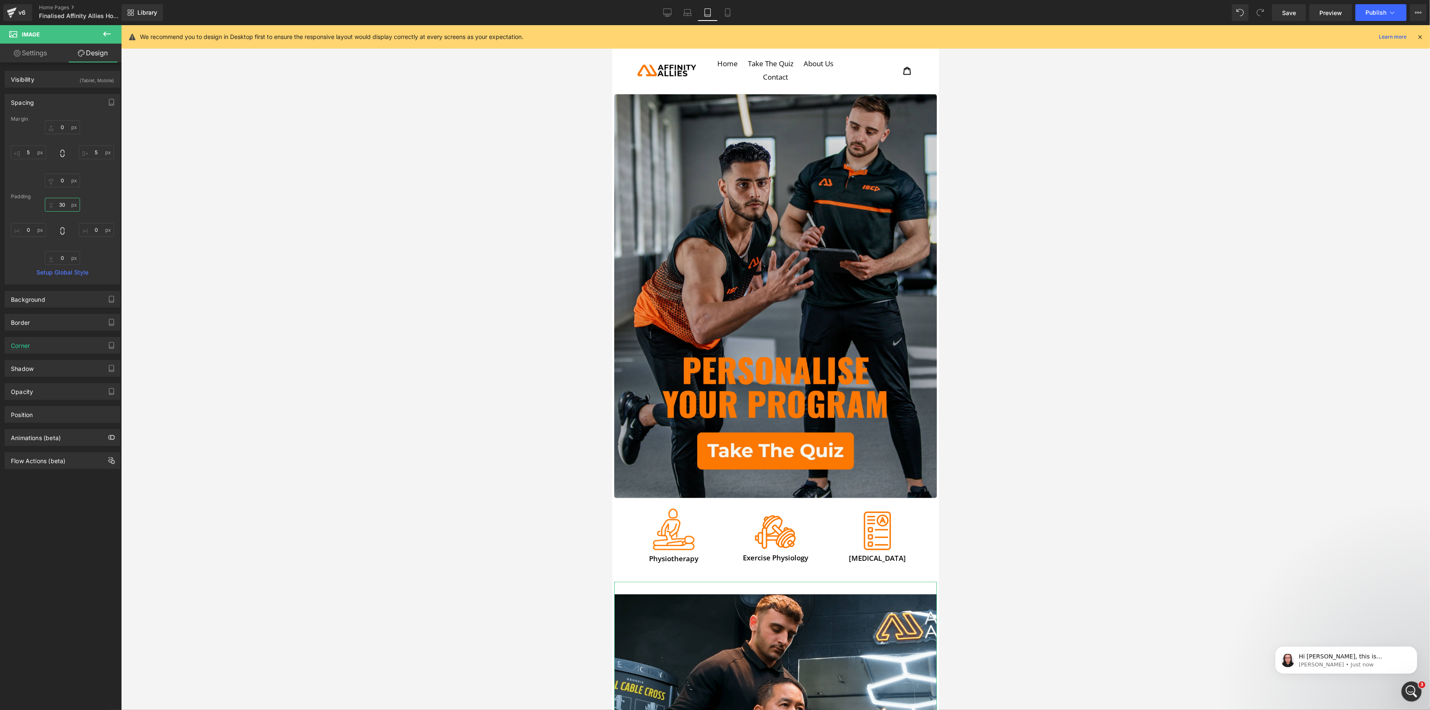
click at [64, 206] on input "30" at bounding box center [62, 205] width 35 height 14
type input "0"
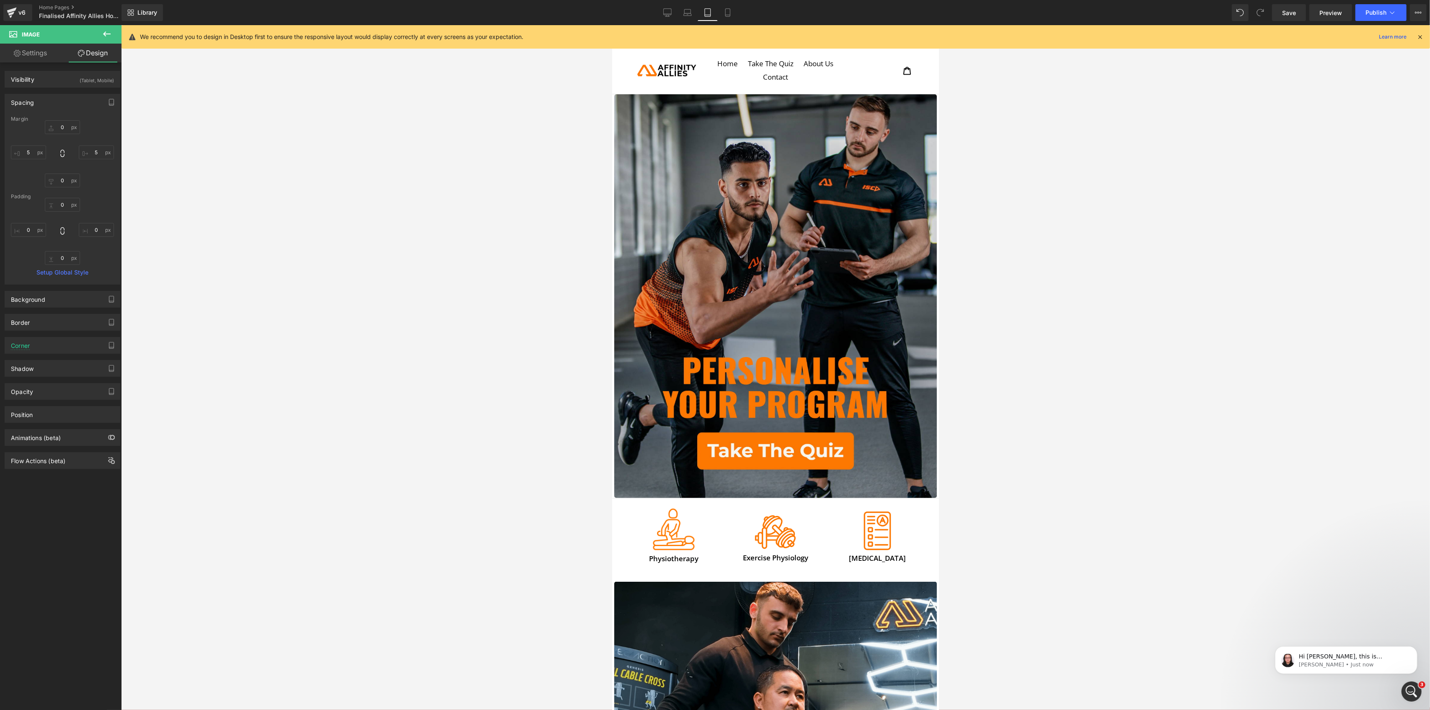
click at [446, 476] on div at bounding box center [775, 367] width 1309 height 685
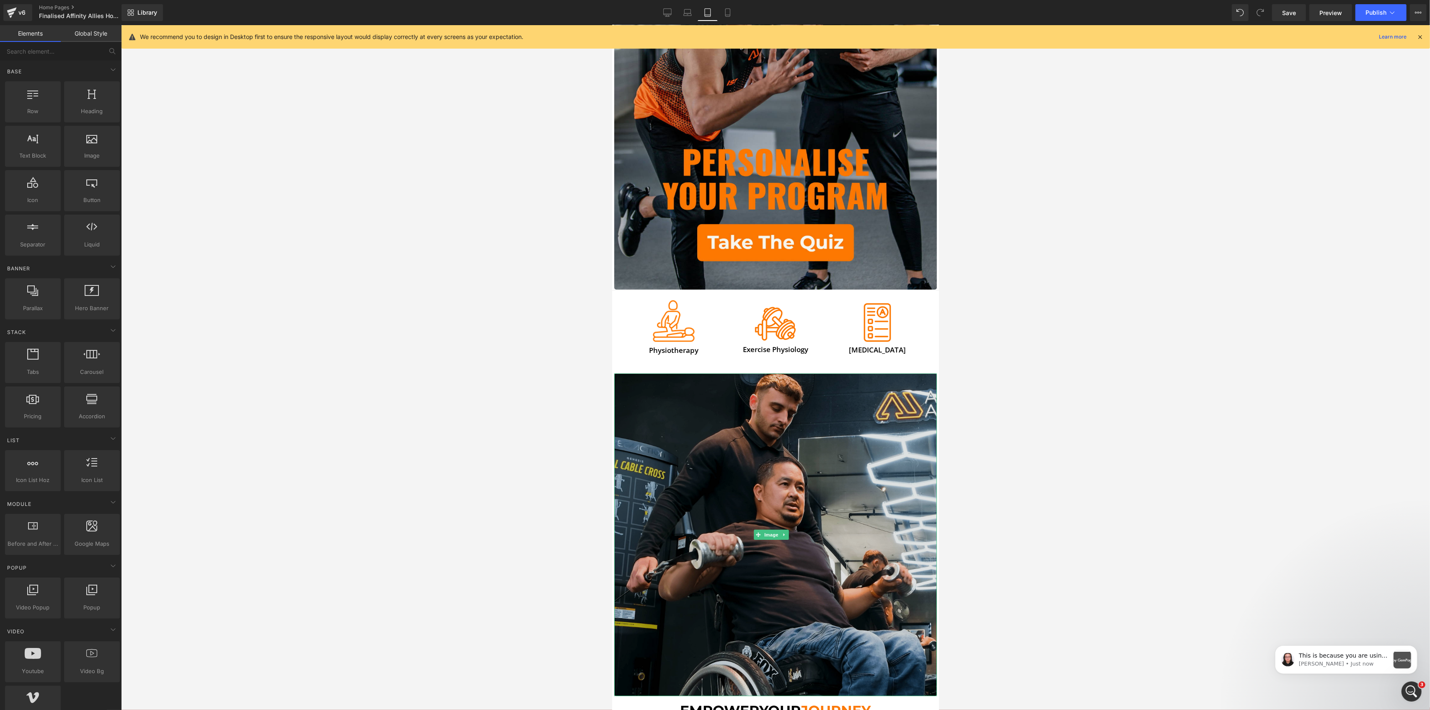
scroll to position [279, 0]
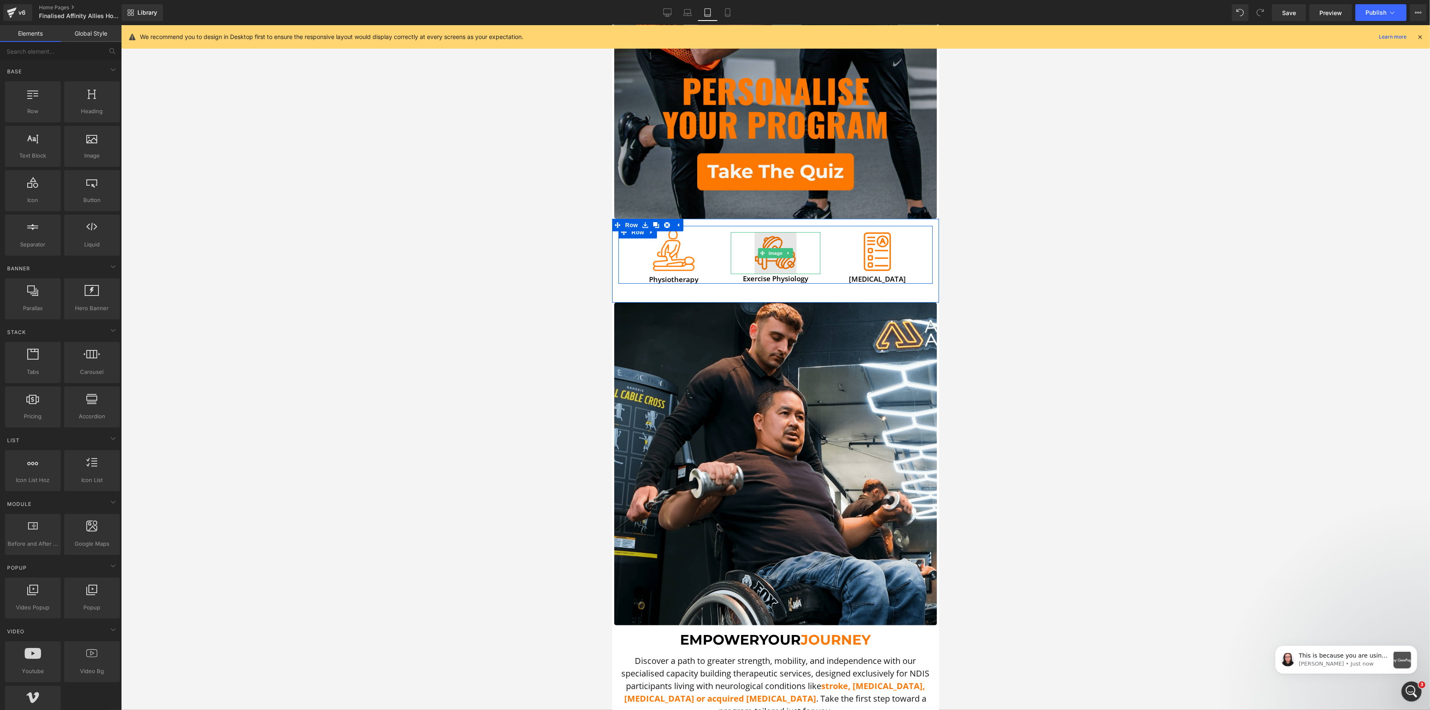
click at [768, 250] on img at bounding box center [775, 253] width 42 height 42
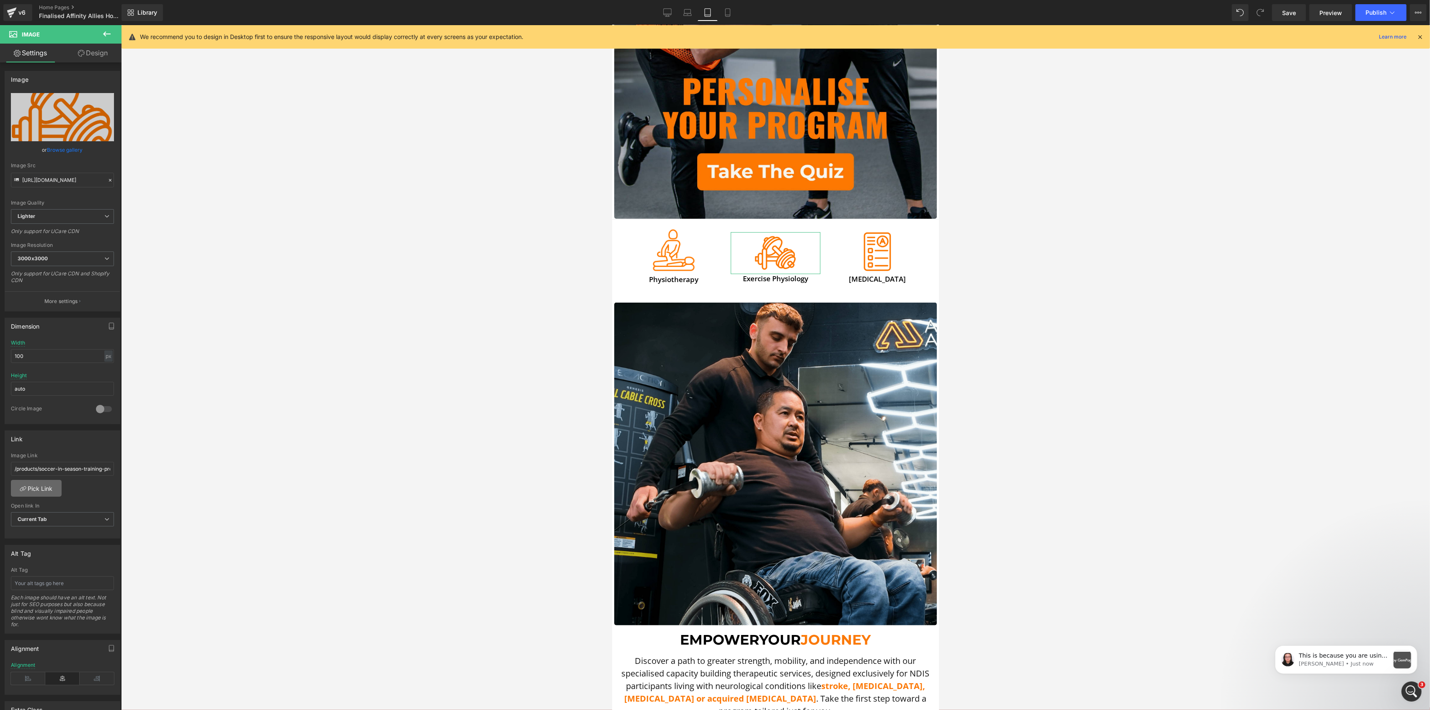
click at [52, 483] on link "Pick Link" at bounding box center [36, 488] width 51 height 17
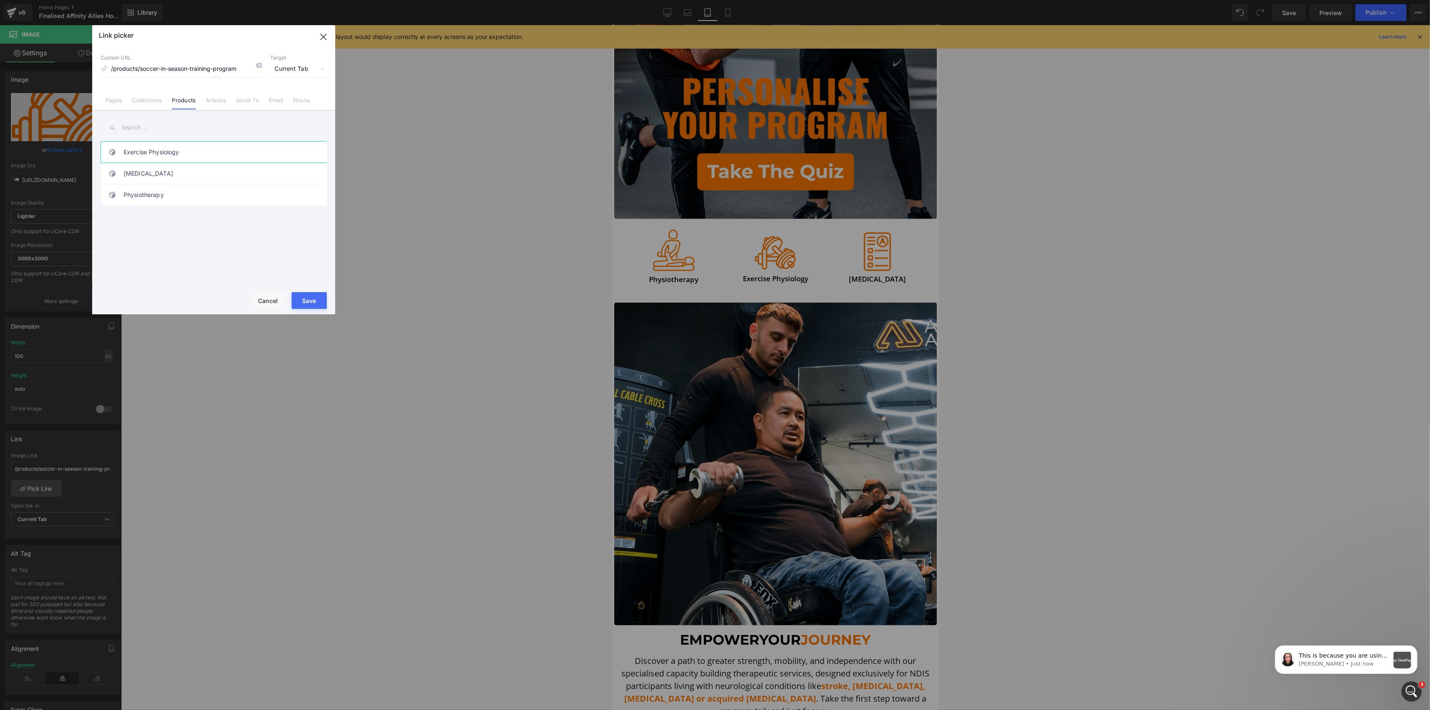
click at [173, 151] on link "Exercise Physiology" at bounding box center [216, 152] width 184 height 21
click at [299, 298] on button "Save" at bounding box center [309, 300] width 35 height 17
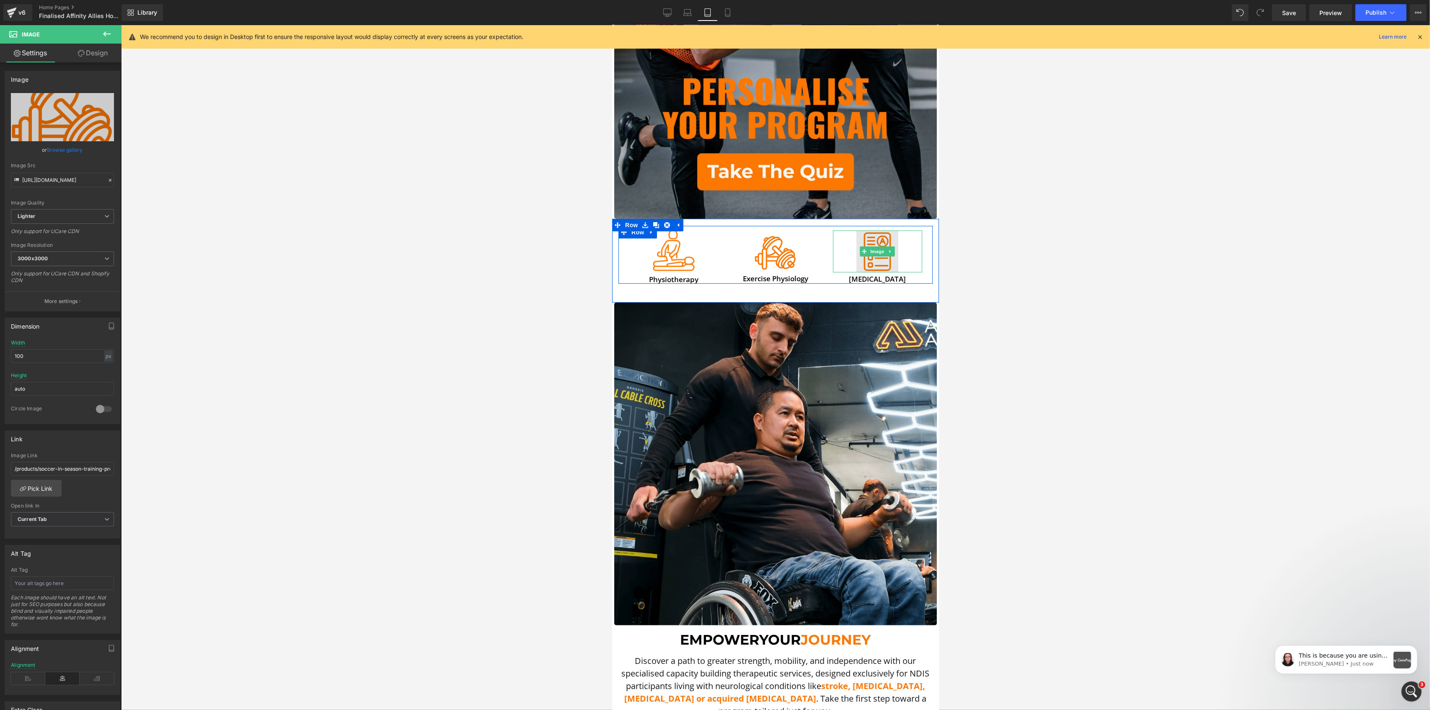
click at [860, 231] on img at bounding box center [877, 251] width 42 height 42
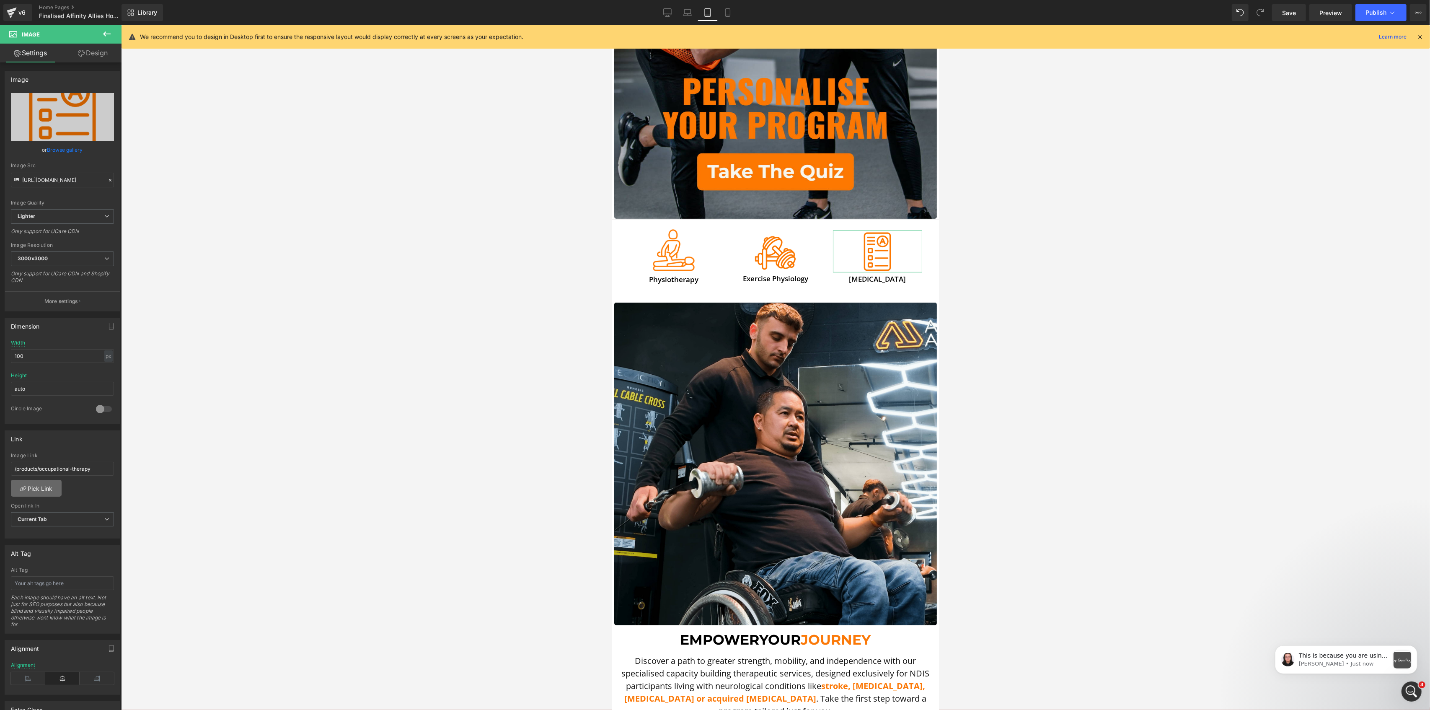
click at [44, 483] on link "Pick Link" at bounding box center [36, 488] width 51 height 17
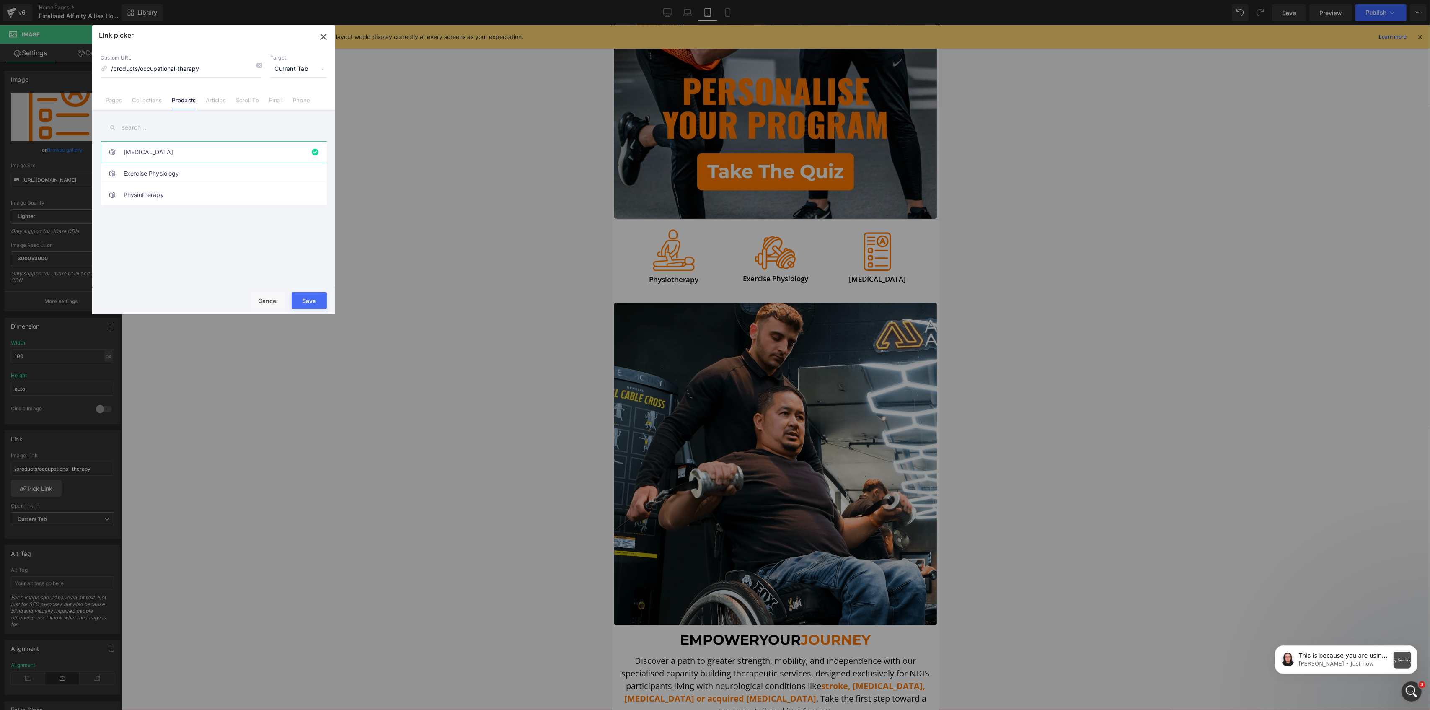
click at [302, 298] on button "Save" at bounding box center [309, 300] width 35 height 17
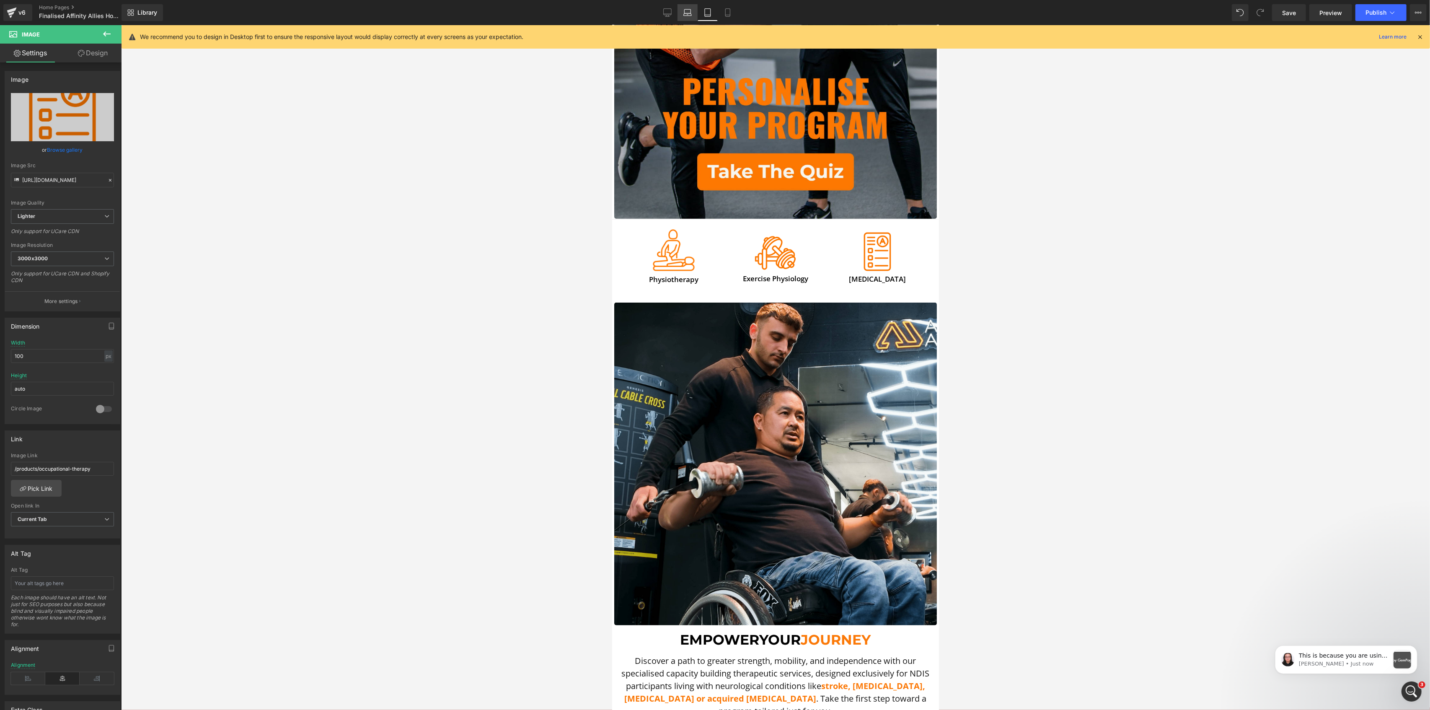
click at [694, 11] on link "Laptop" at bounding box center [688, 12] width 20 height 17
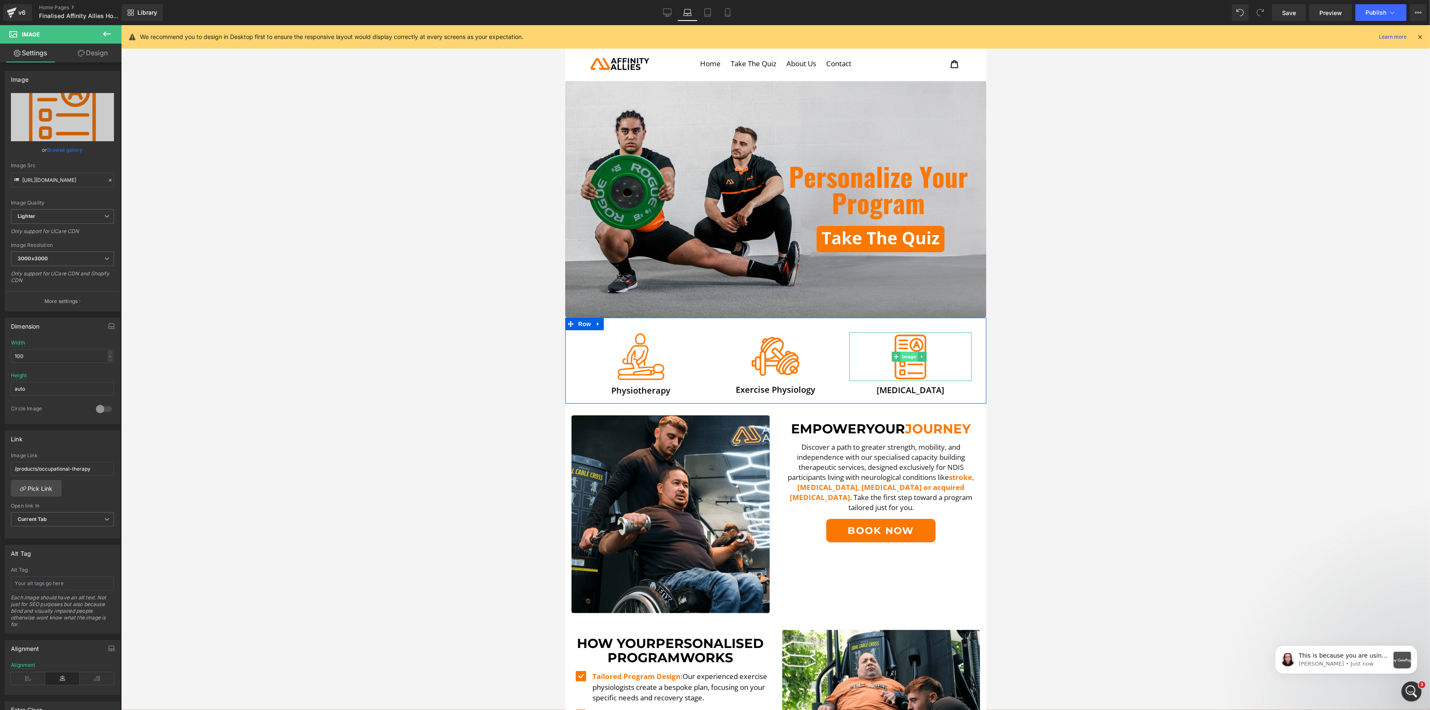
click at [910, 352] on span "Image" at bounding box center [909, 357] width 18 height 10
click at [765, 353] on span "Image" at bounding box center [774, 357] width 18 height 10
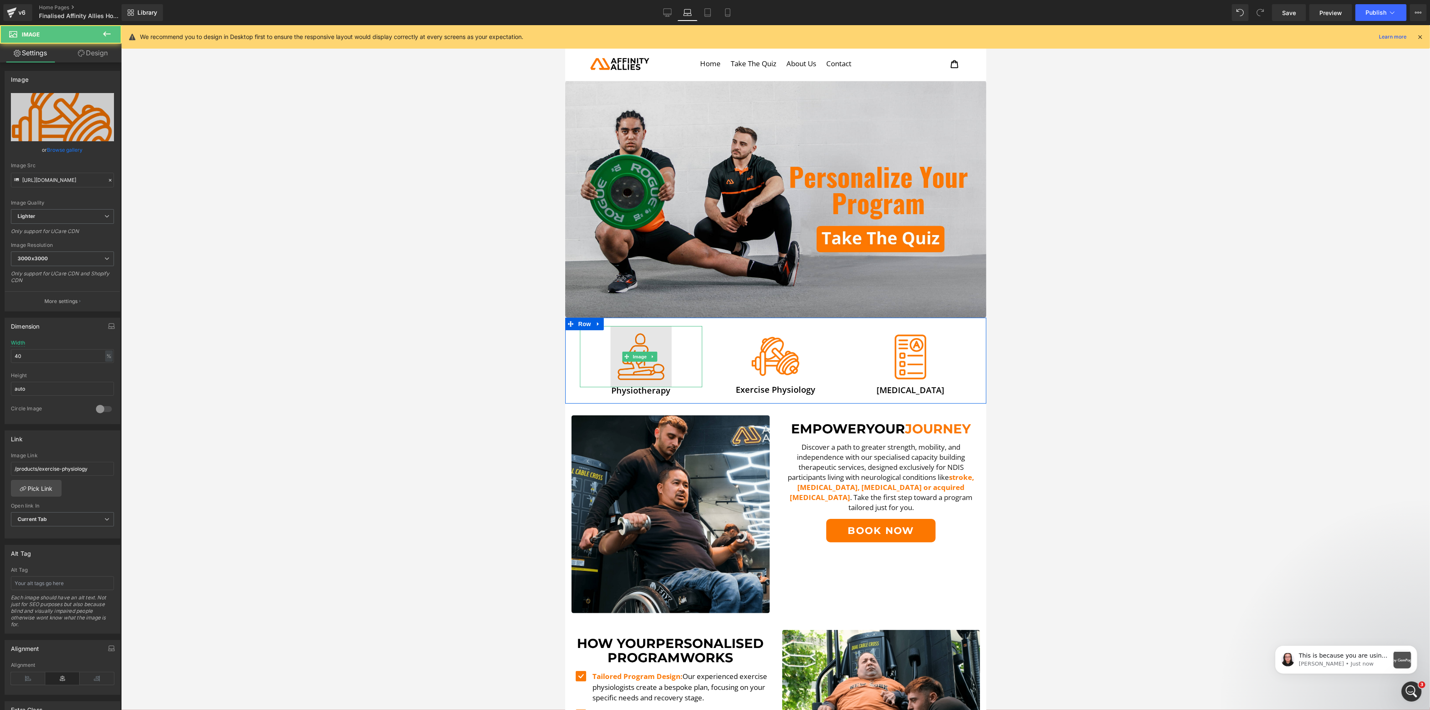
click at [630, 342] on img at bounding box center [640, 356] width 61 height 61
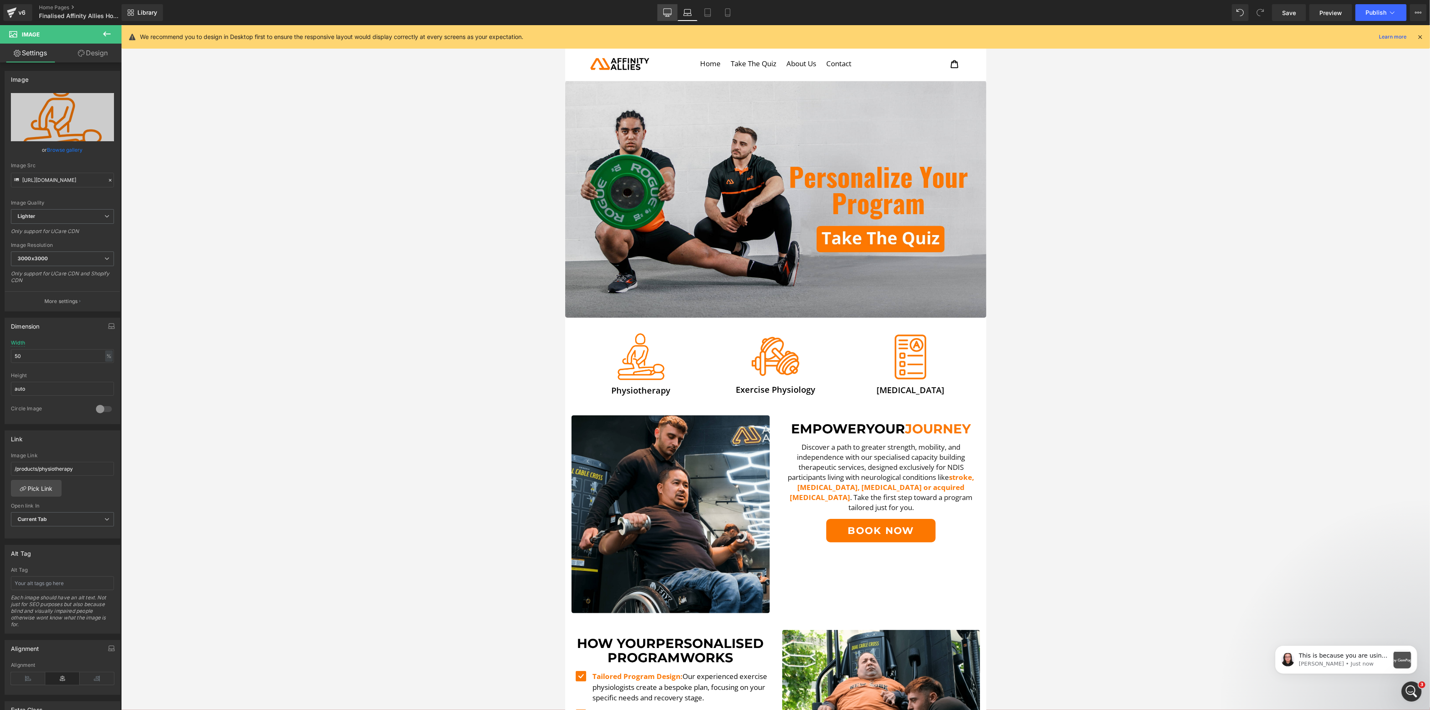
click at [667, 12] on icon at bounding box center [667, 12] width 8 height 8
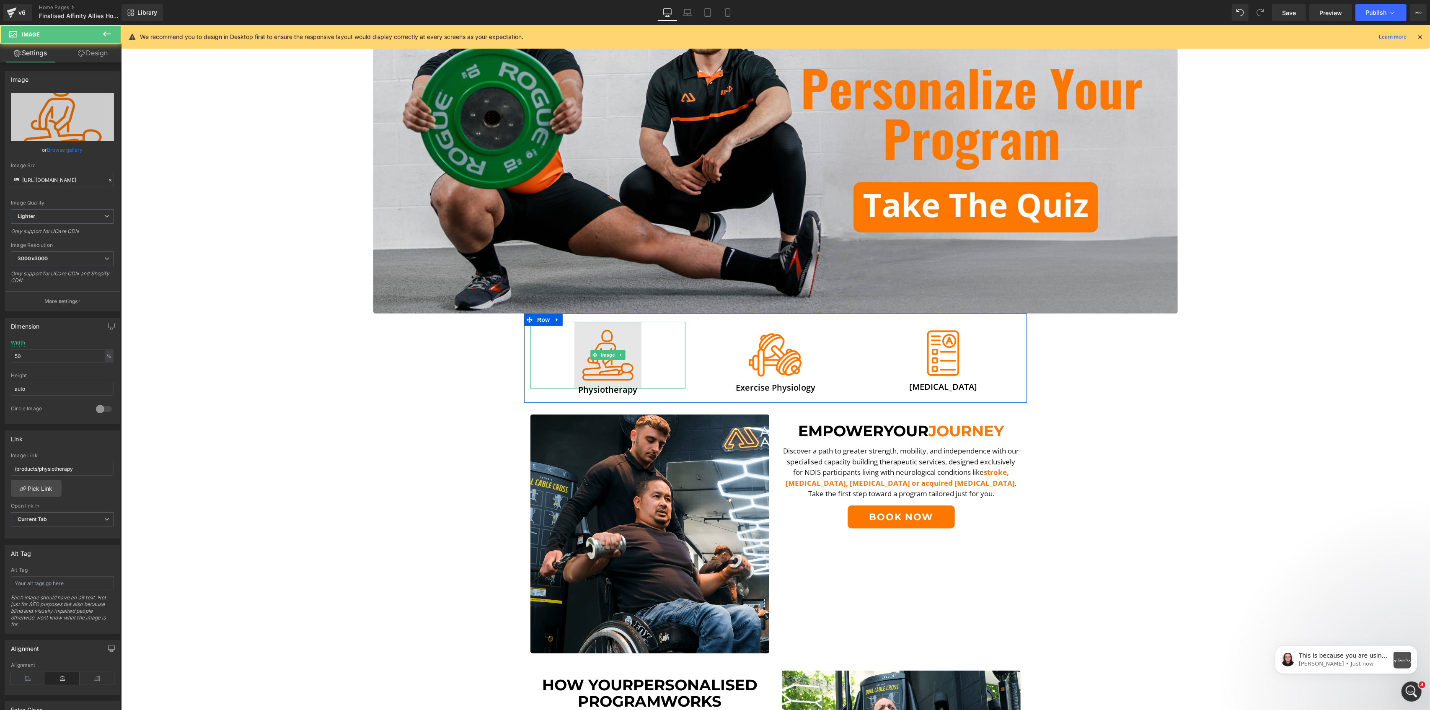
click at [599, 345] on img at bounding box center [607, 355] width 67 height 67
click at [769, 359] on span "Image" at bounding box center [775, 355] width 18 height 10
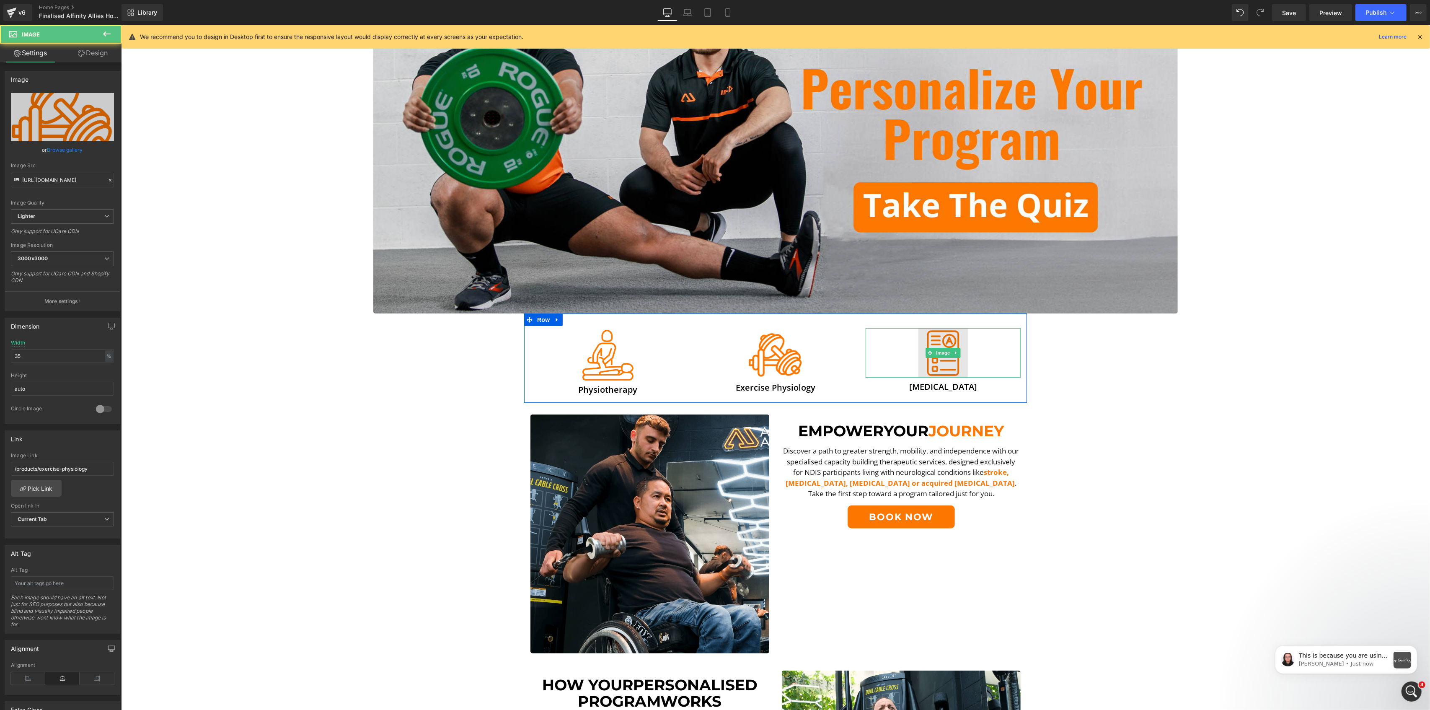
click at [929, 362] on img at bounding box center [942, 352] width 49 height 49
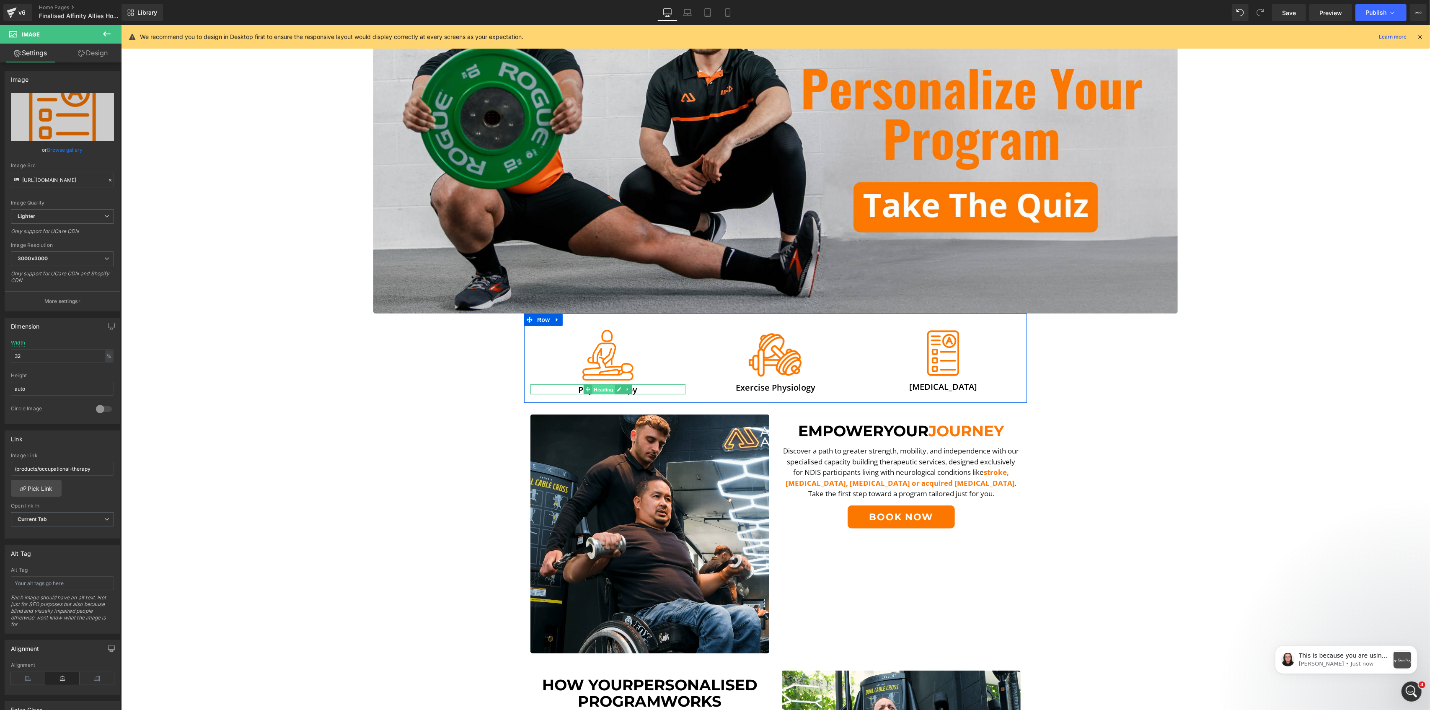
click at [604, 390] on span "Heading" at bounding box center [603, 389] width 23 height 10
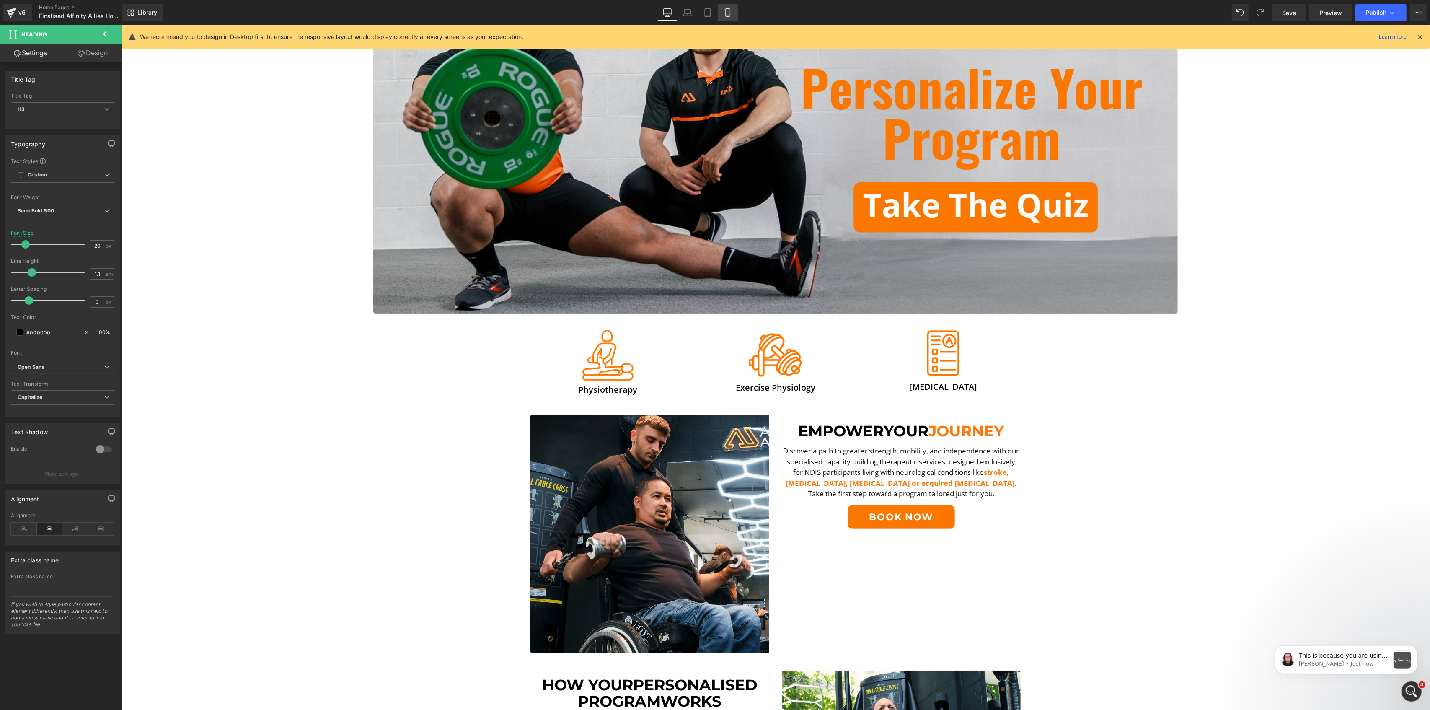
click at [733, 10] on link "Mobile" at bounding box center [728, 12] width 20 height 17
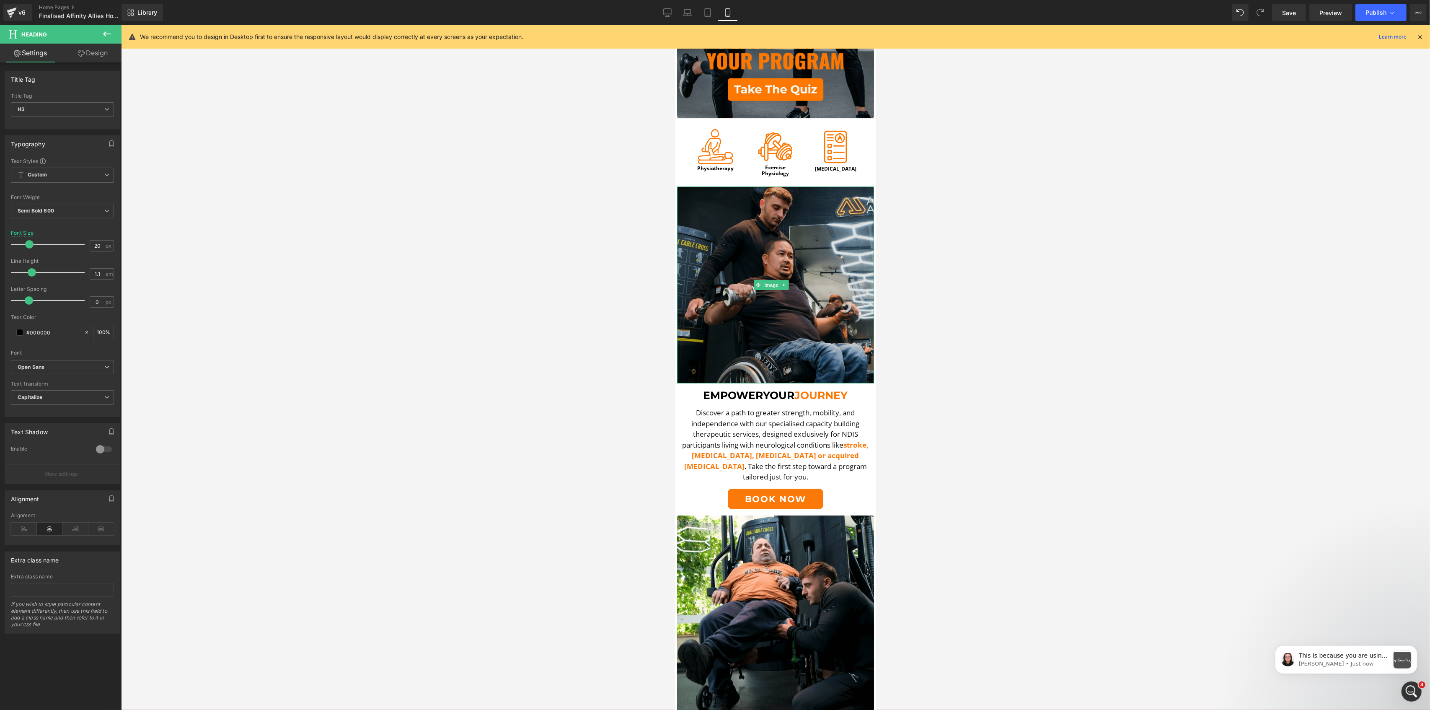
scroll to position [0, 0]
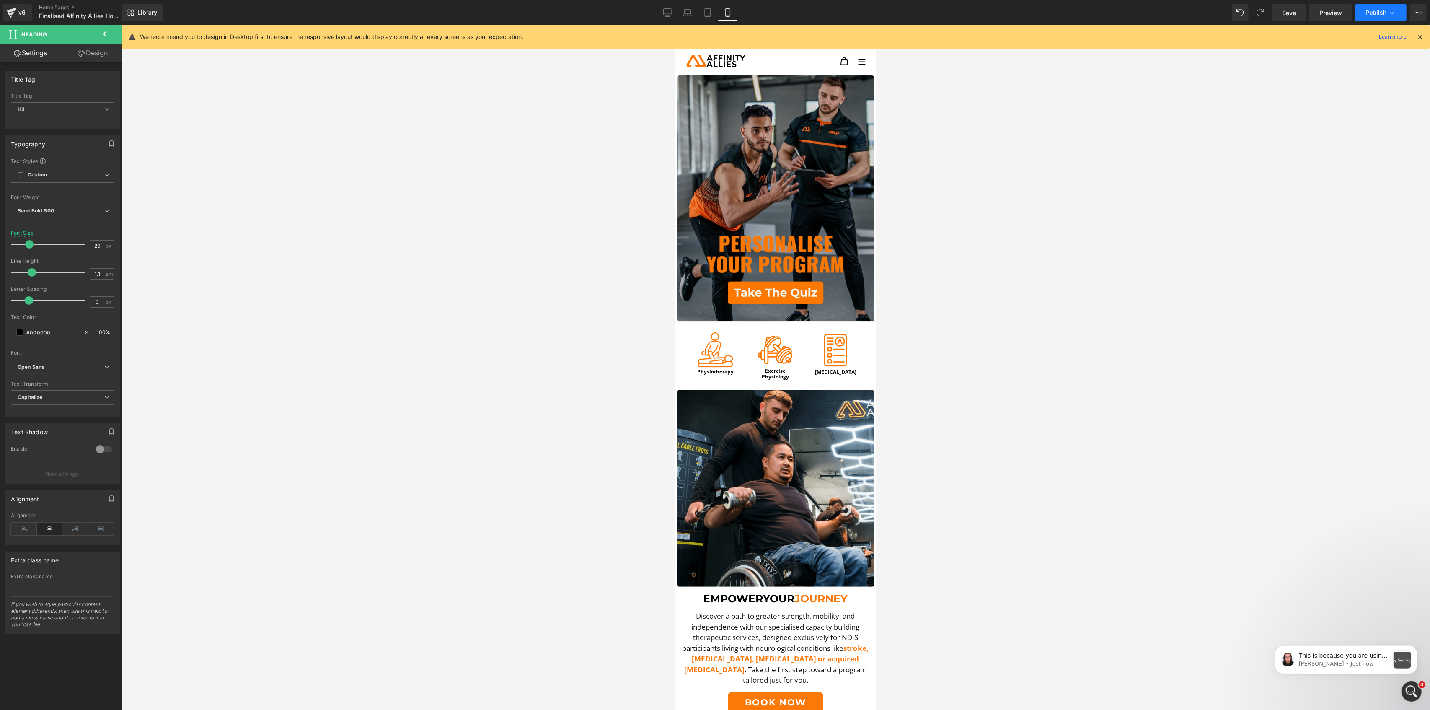
click at [1381, 10] on span "Publish" at bounding box center [1376, 12] width 21 height 7
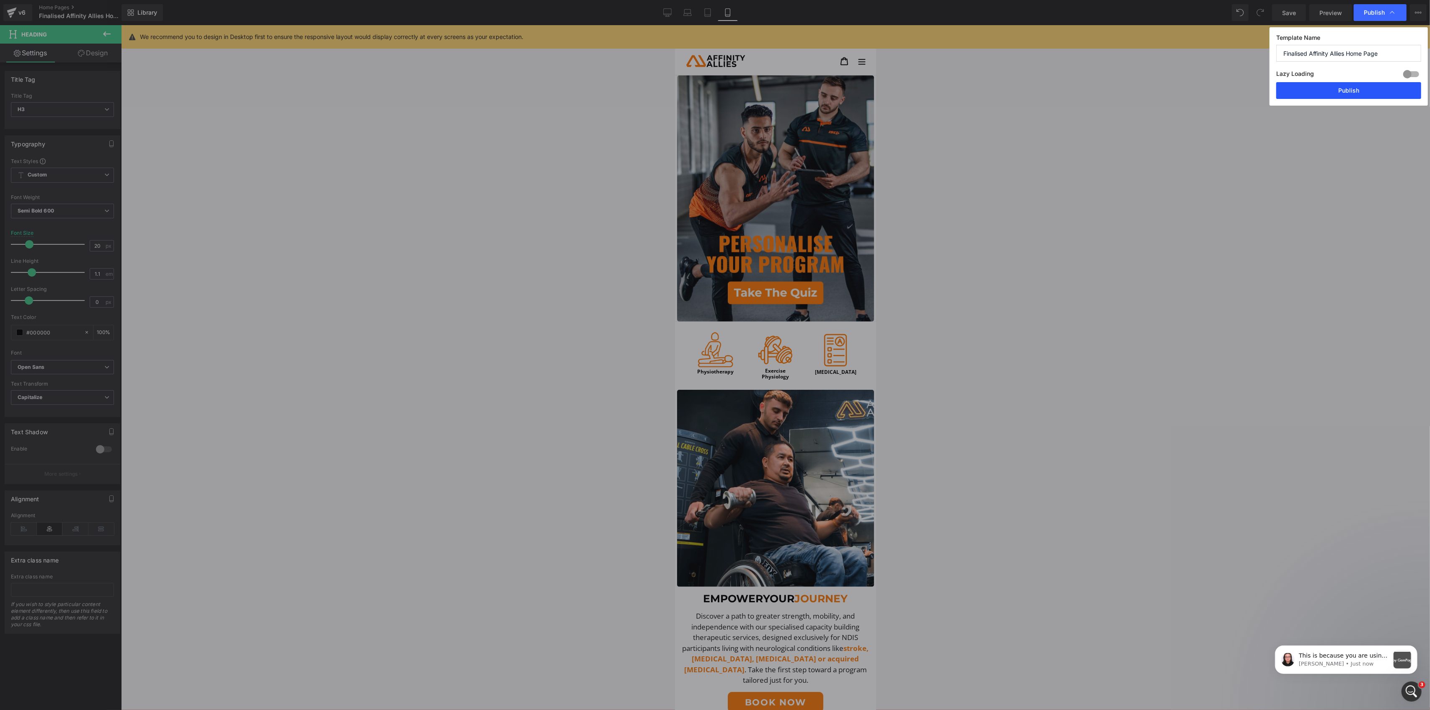
click at [1343, 93] on button "Publish" at bounding box center [1348, 90] width 145 height 17
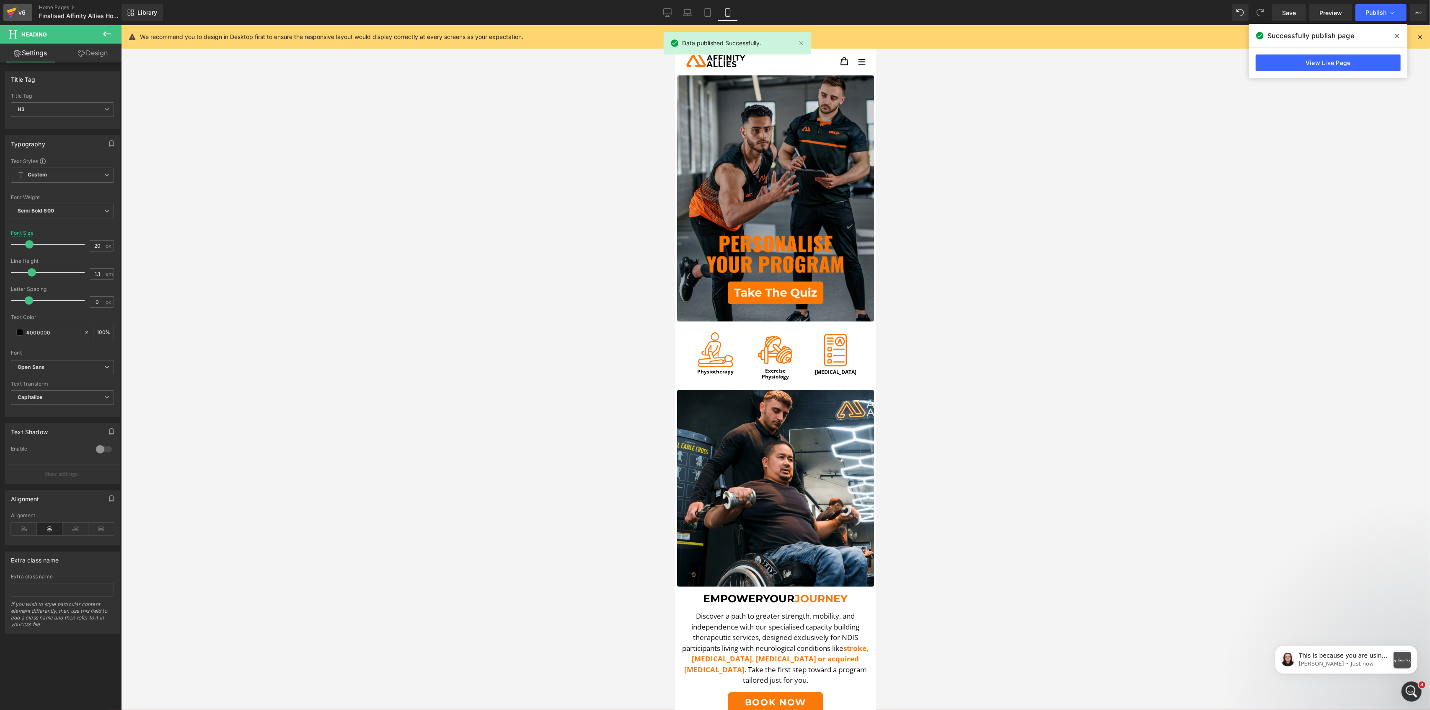
click at [18, 12] on div "v6" at bounding box center [22, 12] width 10 height 11
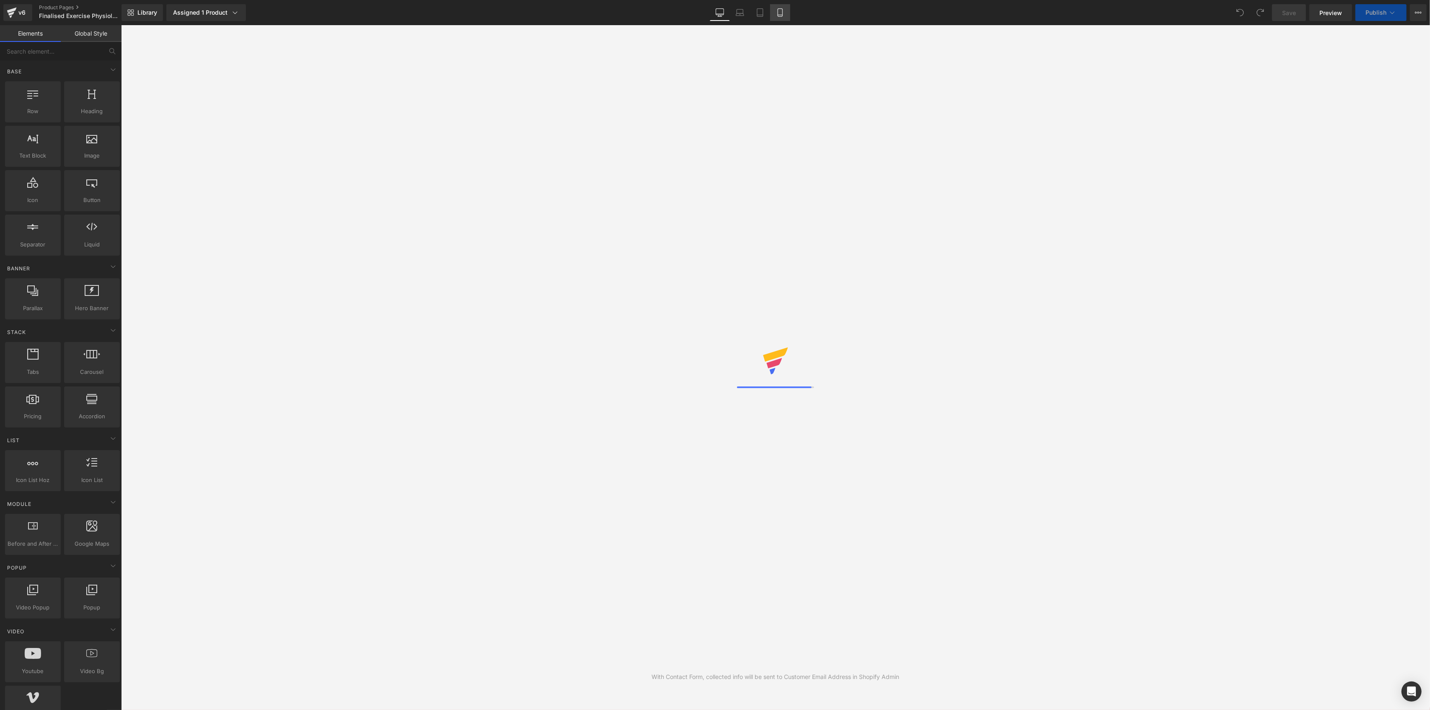
click at [782, 16] on icon at bounding box center [780, 13] width 5 height 8
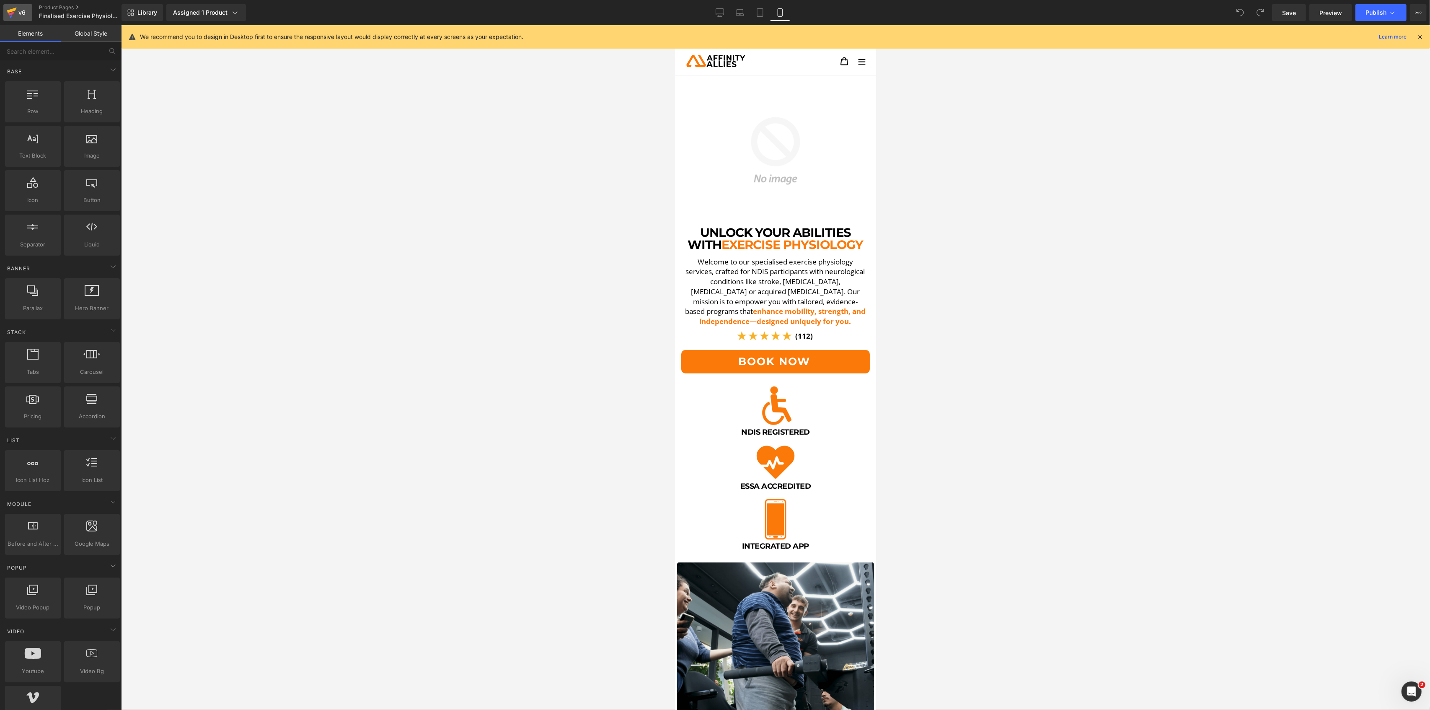
click at [31, 12] on link "v6" at bounding box center [17, 12] width 29 height 17
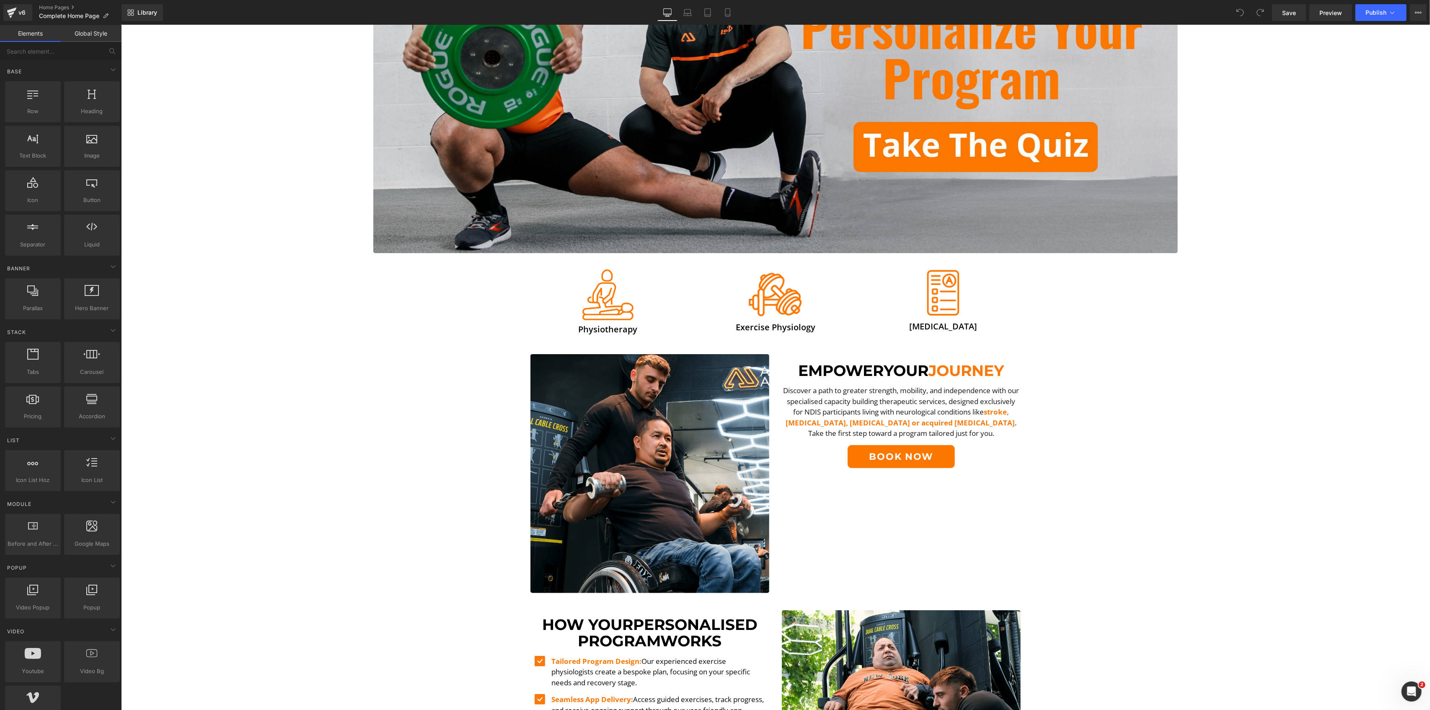
scroll to position [85, 0]
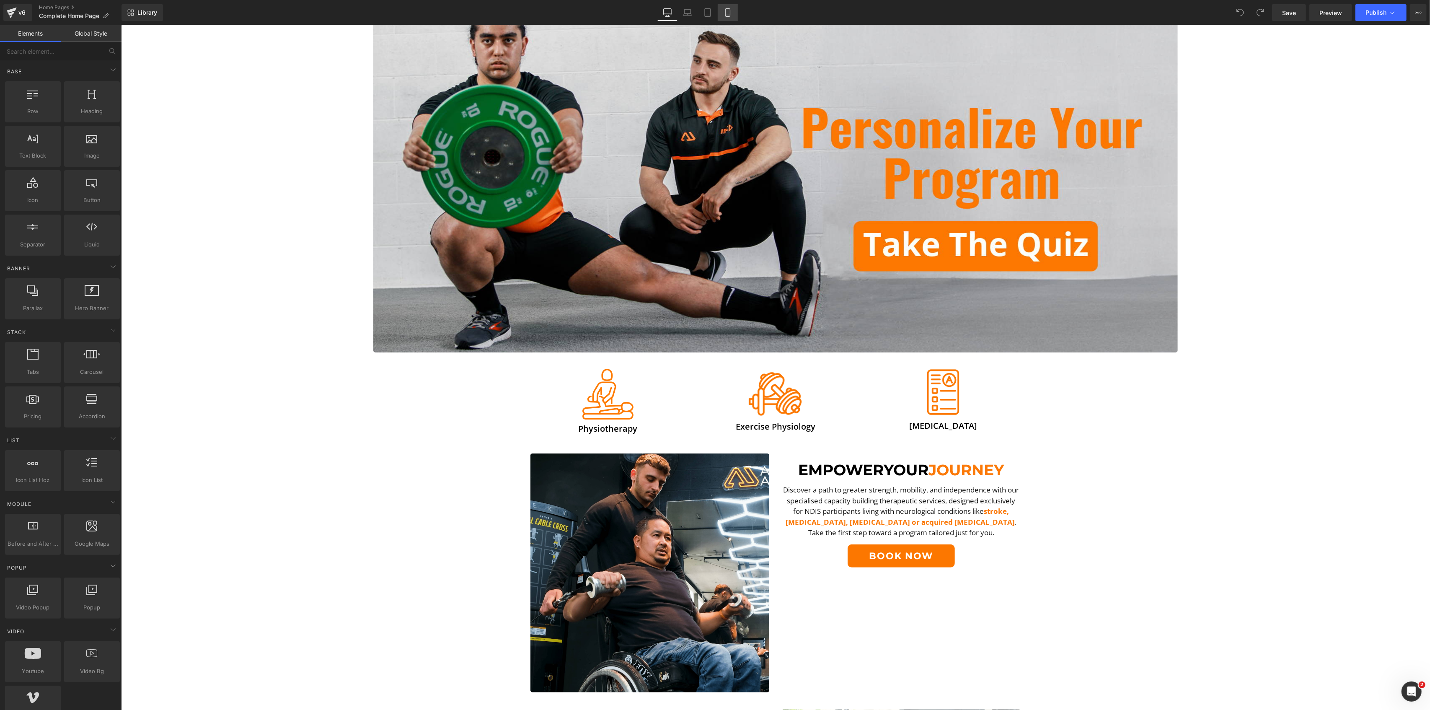
click at [729, 17] on link "Mobile" at bounding box center [728, 12] width 20 height 17
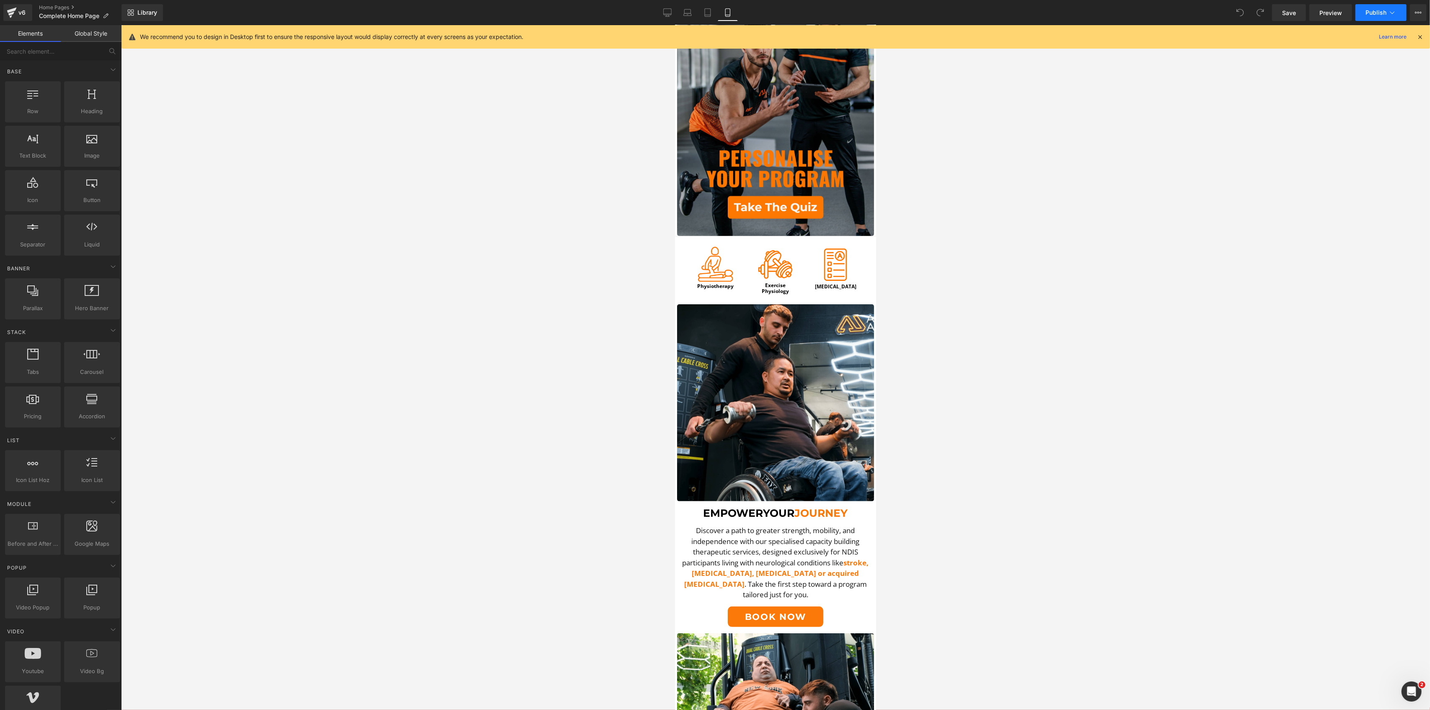
click at [1399, 17] on button "Publish" at bounding box center [1381, 12] width 51 height 17
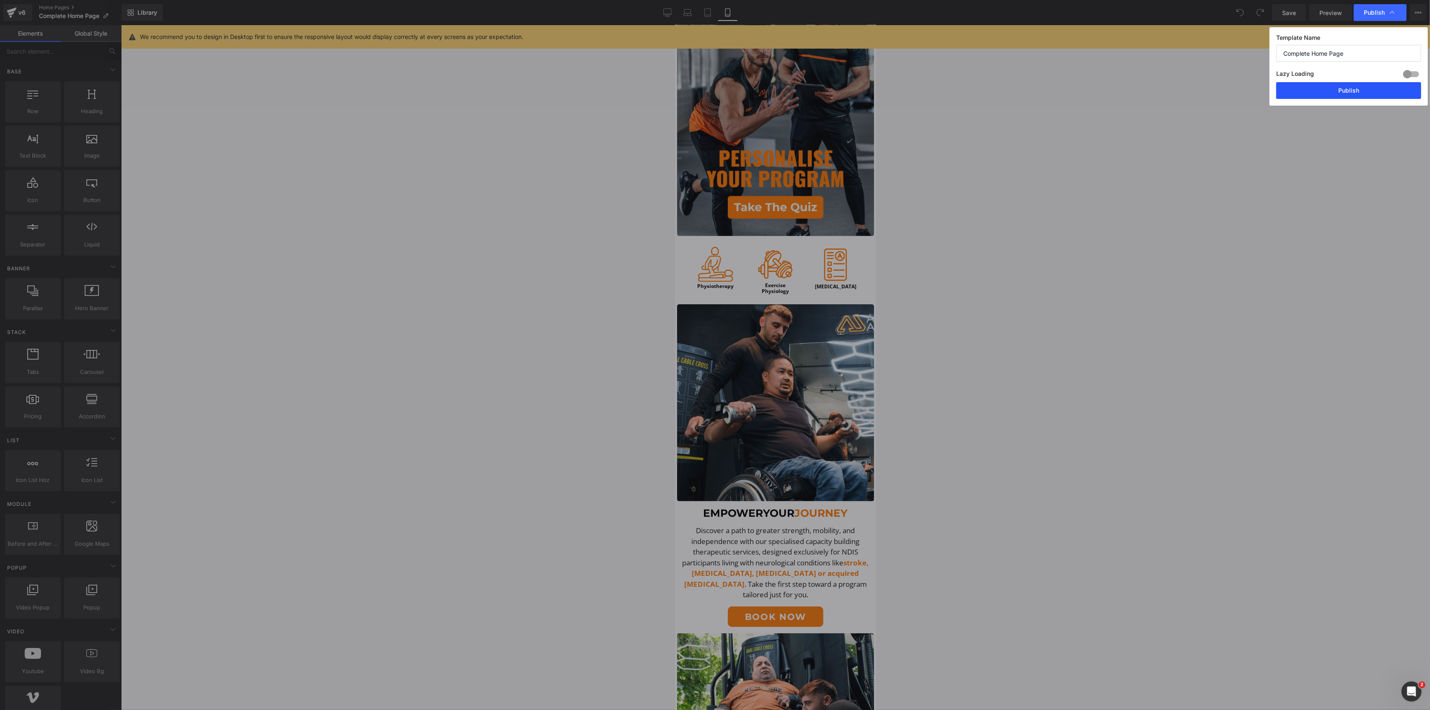
click at [1348, 94] on button "Publish" at bounding box center [1348, 90] width 145 height 17
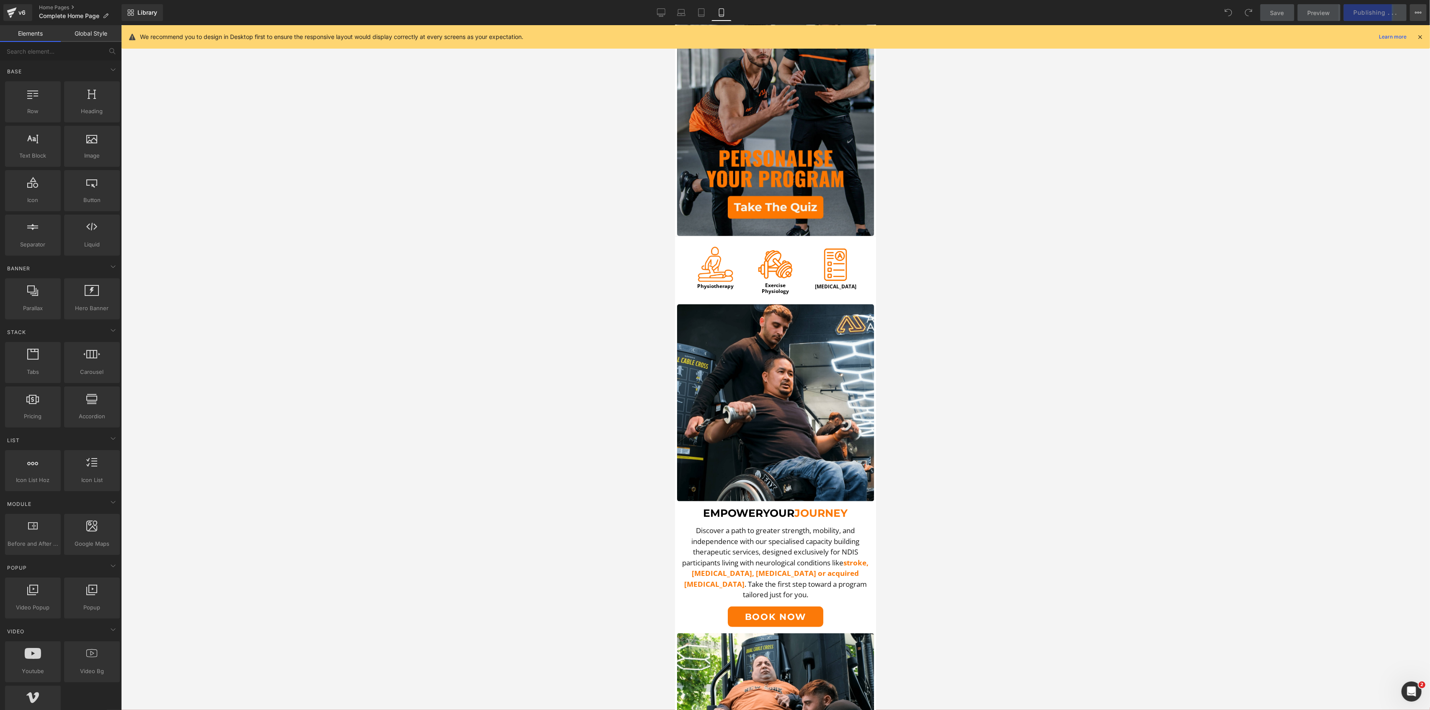
click at [1422, 11] on button "View Live Page View with current Template Save Template to Library Schedule Pub…" at bounding box center [1418, 12] width 17 height 17
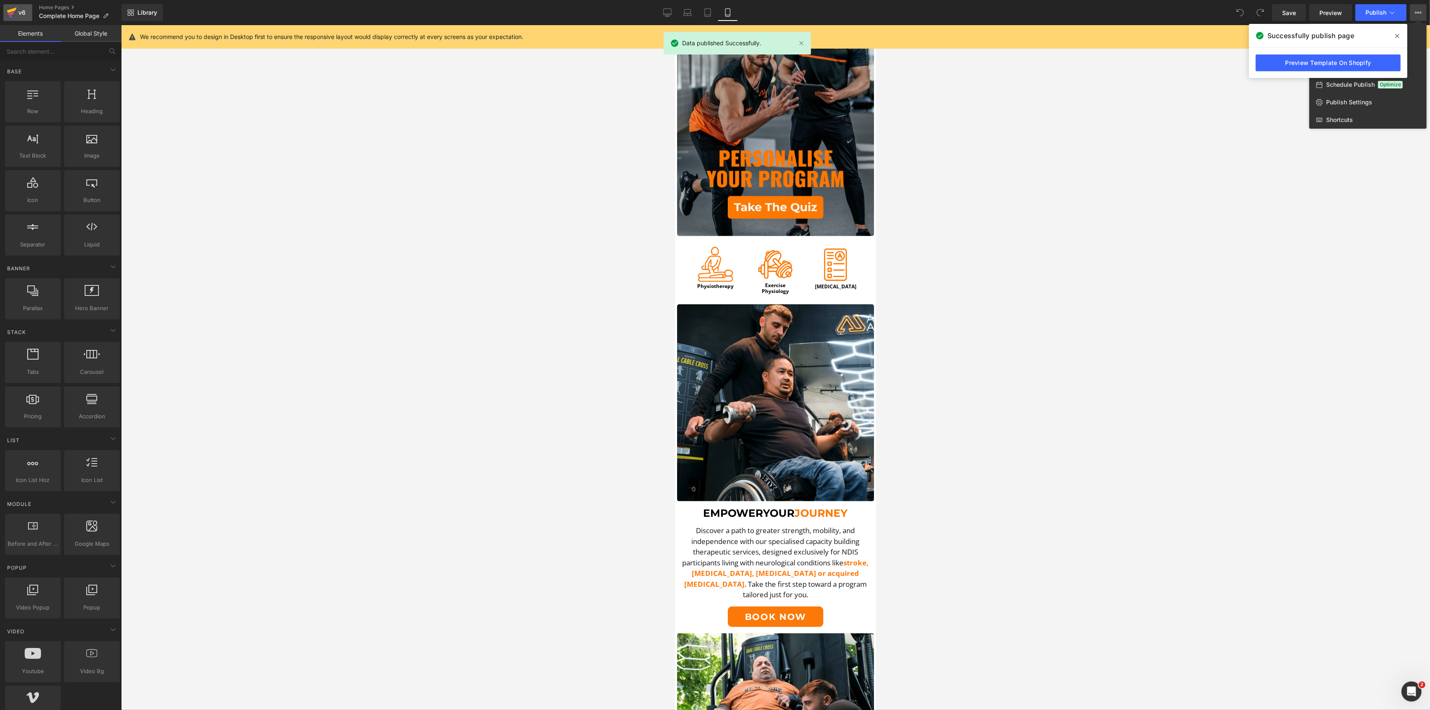
click at [19, 13] on div "v6" at bounding box center [22, 12] width 10 height 11
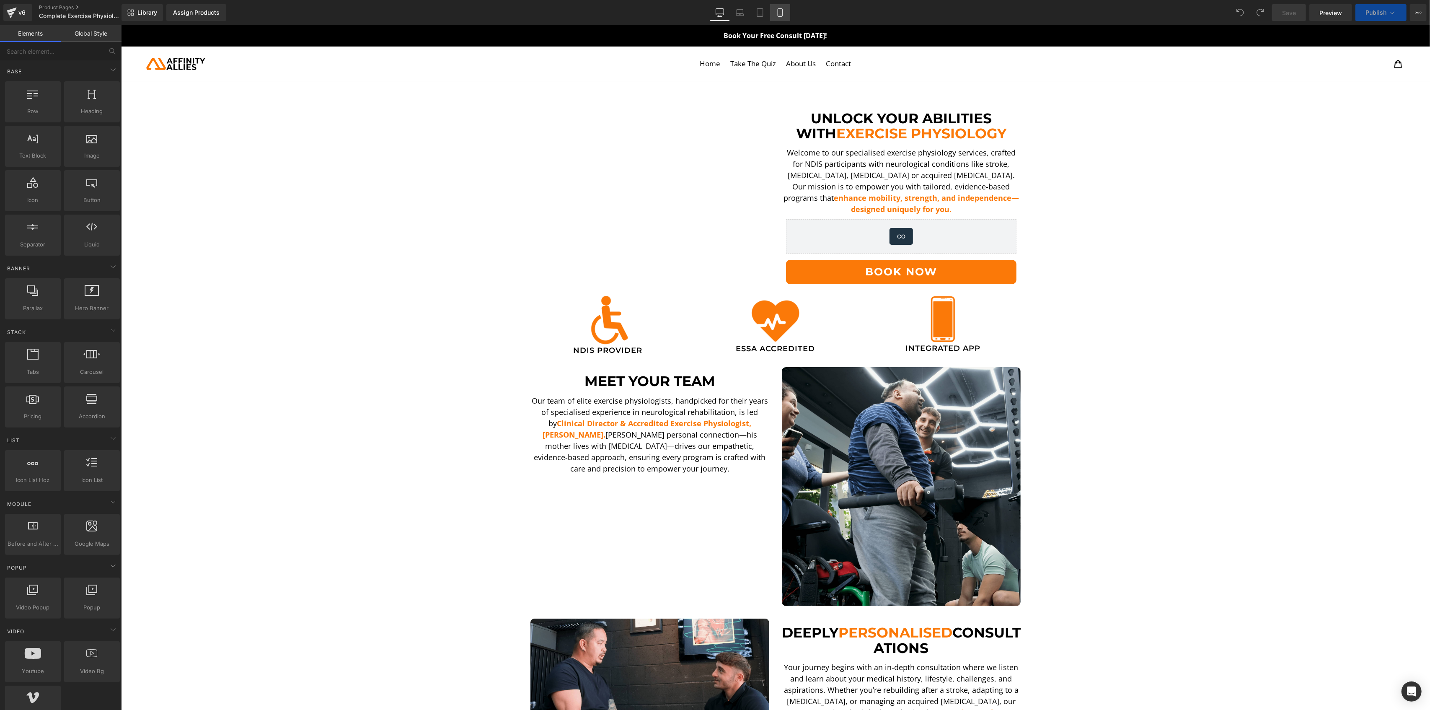
click at [779, 8] on link "Mobile" at bounding box center [780, 12] width 20 height 17
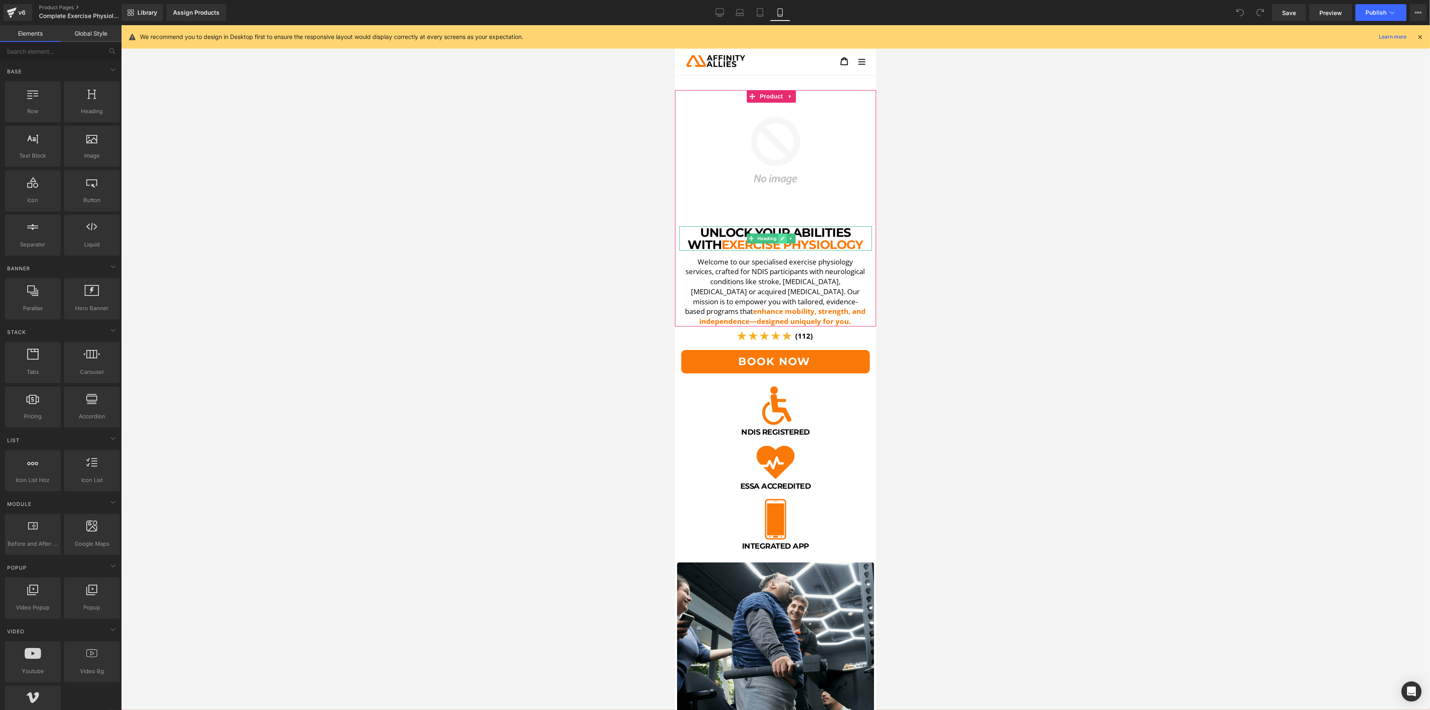
click at [778, 234] on link at bounding box center [782, 238] width 9 height 10
click at [778, 237] on span "Exercise Physiology" at bounding box center [793, 244] width 142 height 15
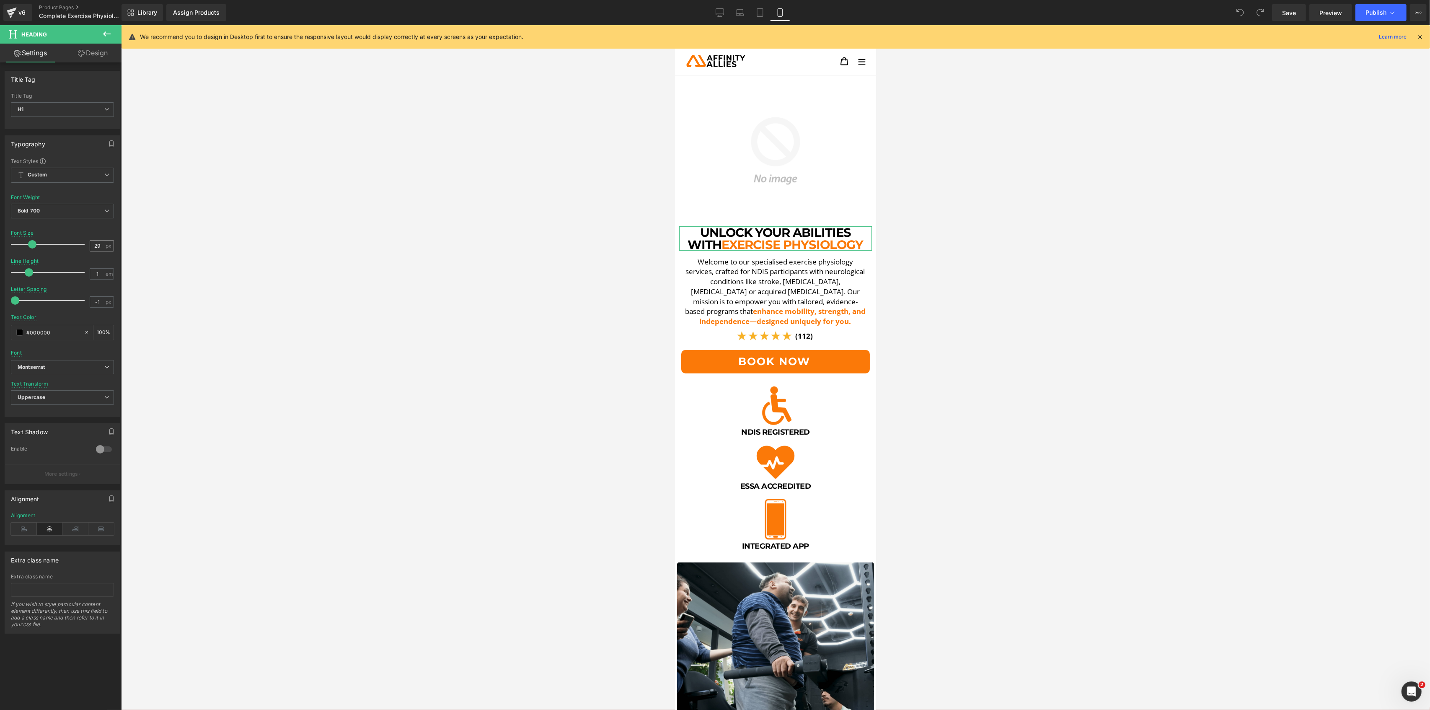
click at [102, 247] on div "29 px" at bounding box center [102, 245] width 24 height 11
click at [91, 242] on input "29" at bounding box center [97, 246] width 15 height 10
type input "28"
click at [769, 94] on span "Product" at bounding box center [771, 97] width 27 height 13
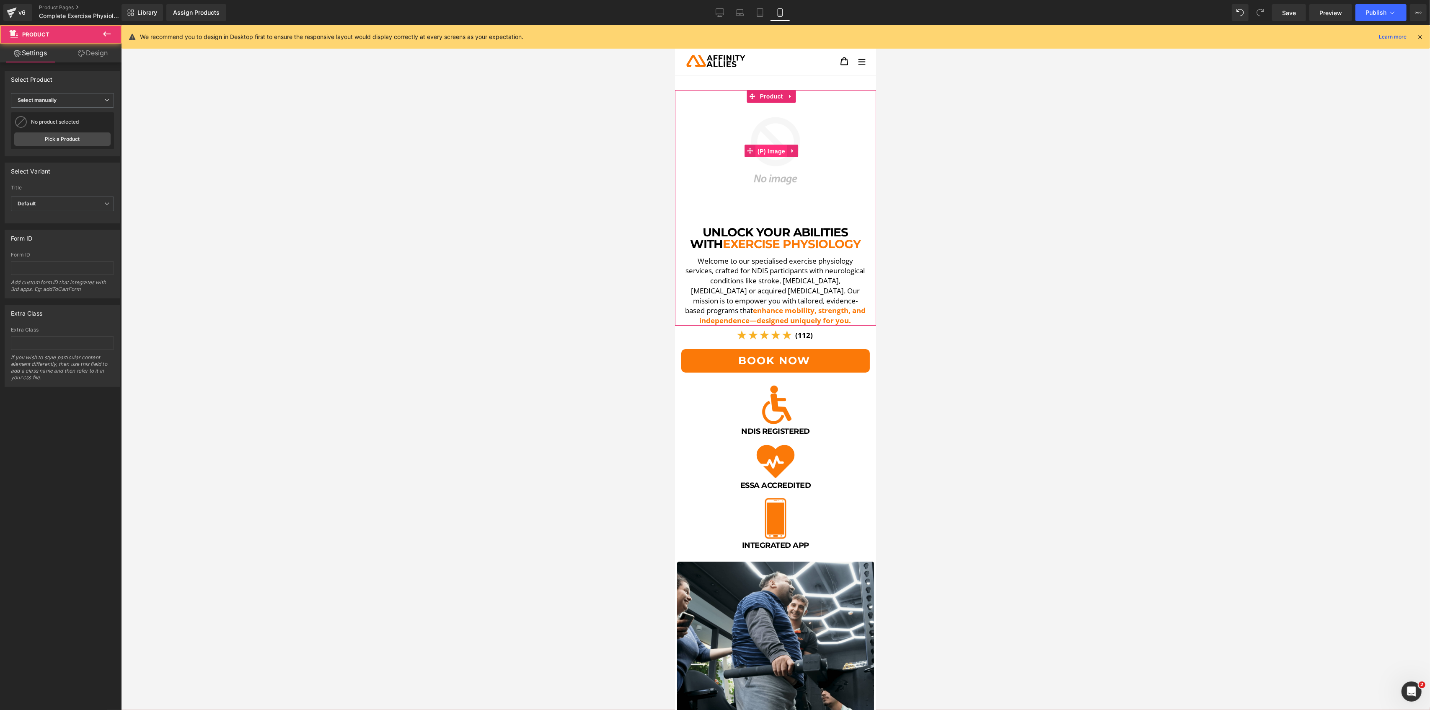
click at [780, 151] on span "(P) Image" at bounding box center [771, 151] width 32 height 13
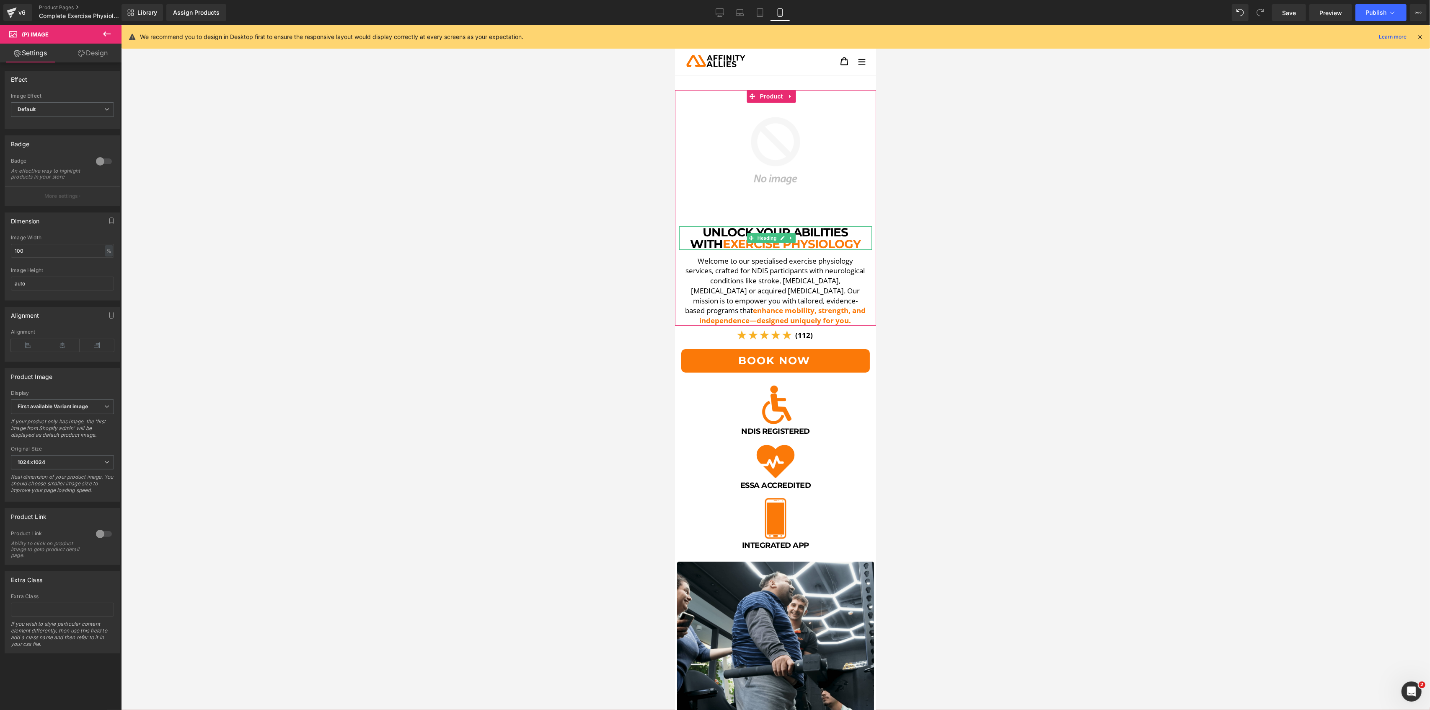
click at [773, 237] on span "Exercise Physiology" at bounding box center [792, 244] width 138 height 14
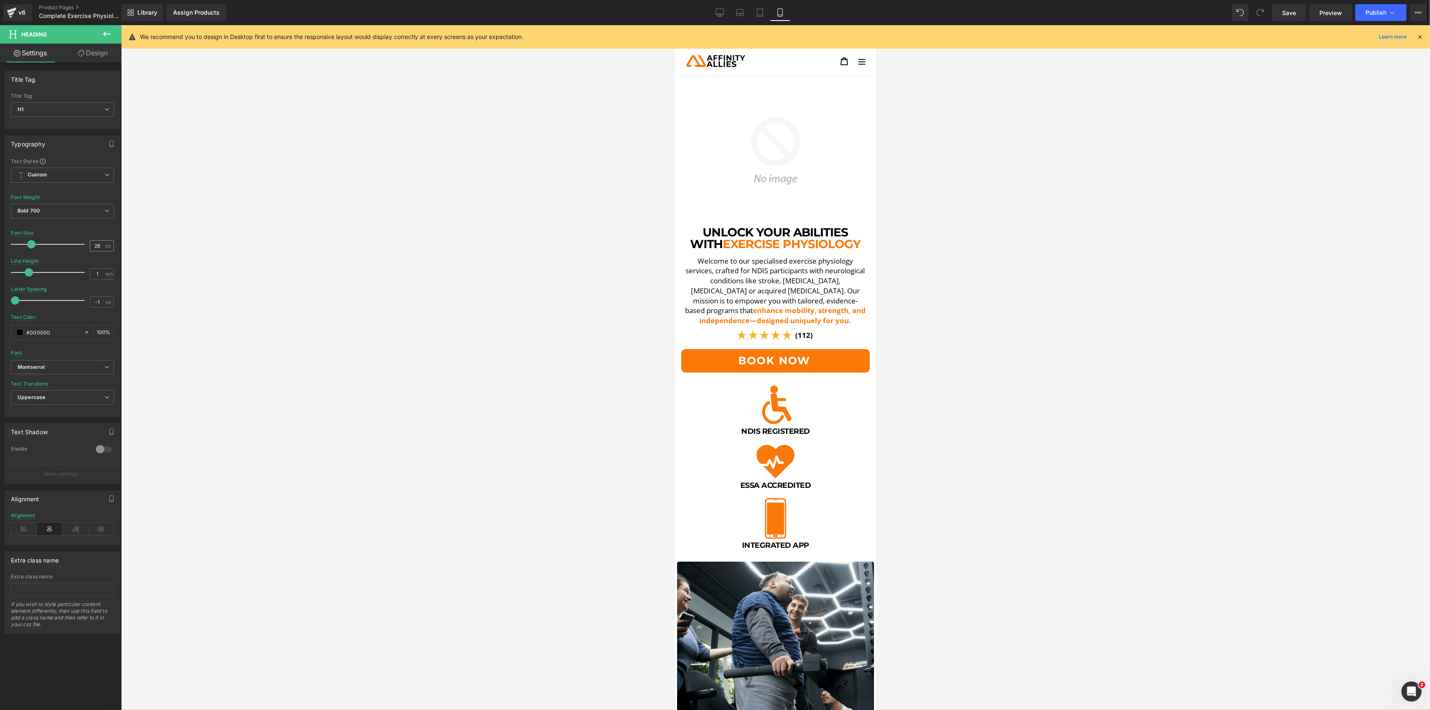
click at [91, 242] on input "28" at bounding box center [97, 246] width 15 height 10
drag, startPoint x: 763, startPoint y: 14, endPoint x: 762, endPoint y: 18, distance: 4.7
click at [763, 14] on icon at bounding box center [760, 12] width 8 height 8
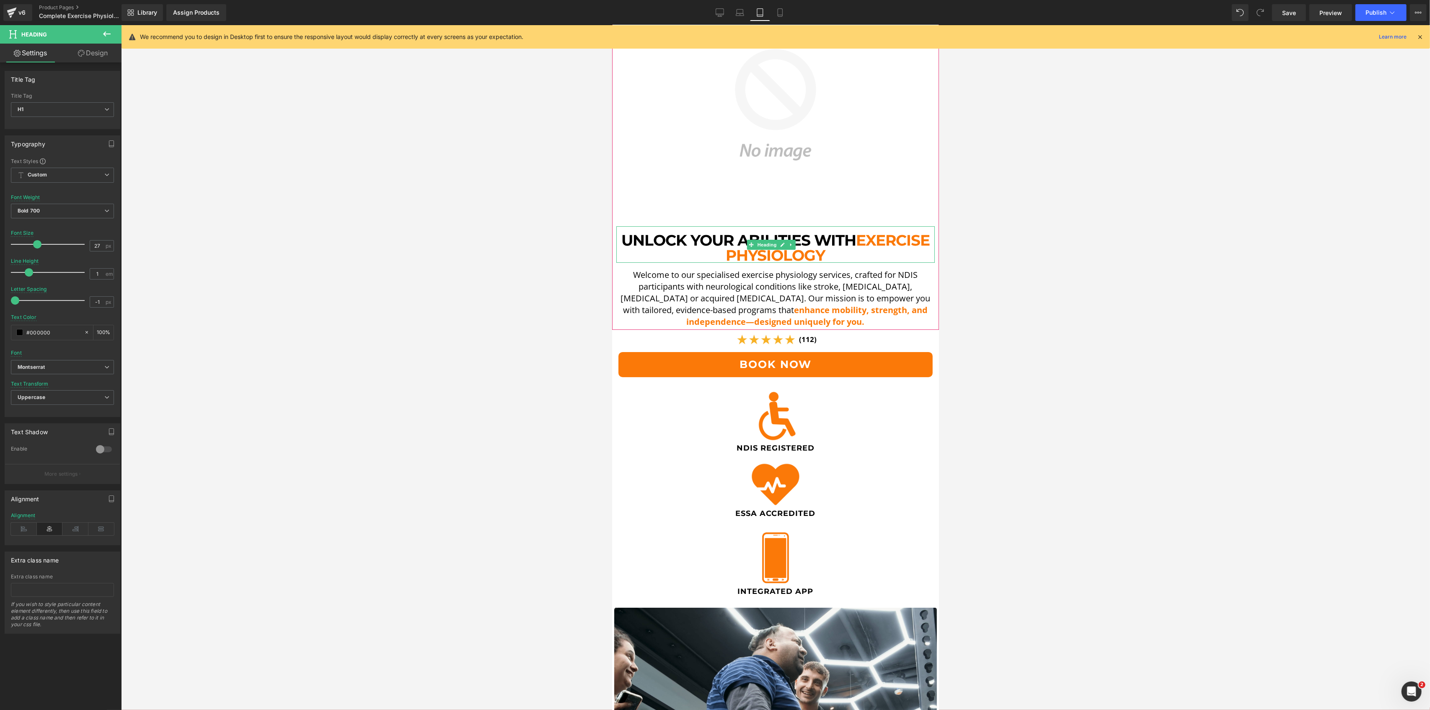
click at [773, 247] on span "Exercise Physiology" at bounding box center [828, 248] width 204 height 34
click at [103, 244] on div "27 px" at bounding box center [102, 245] width 24 height 11
click at [98, 248] on input "27" at bounding box center [97, 246] width 15 height 10
type input "36"
click at [1375, 9] on span "Publish" at bounding box center [1376, 12] width 21 height 7
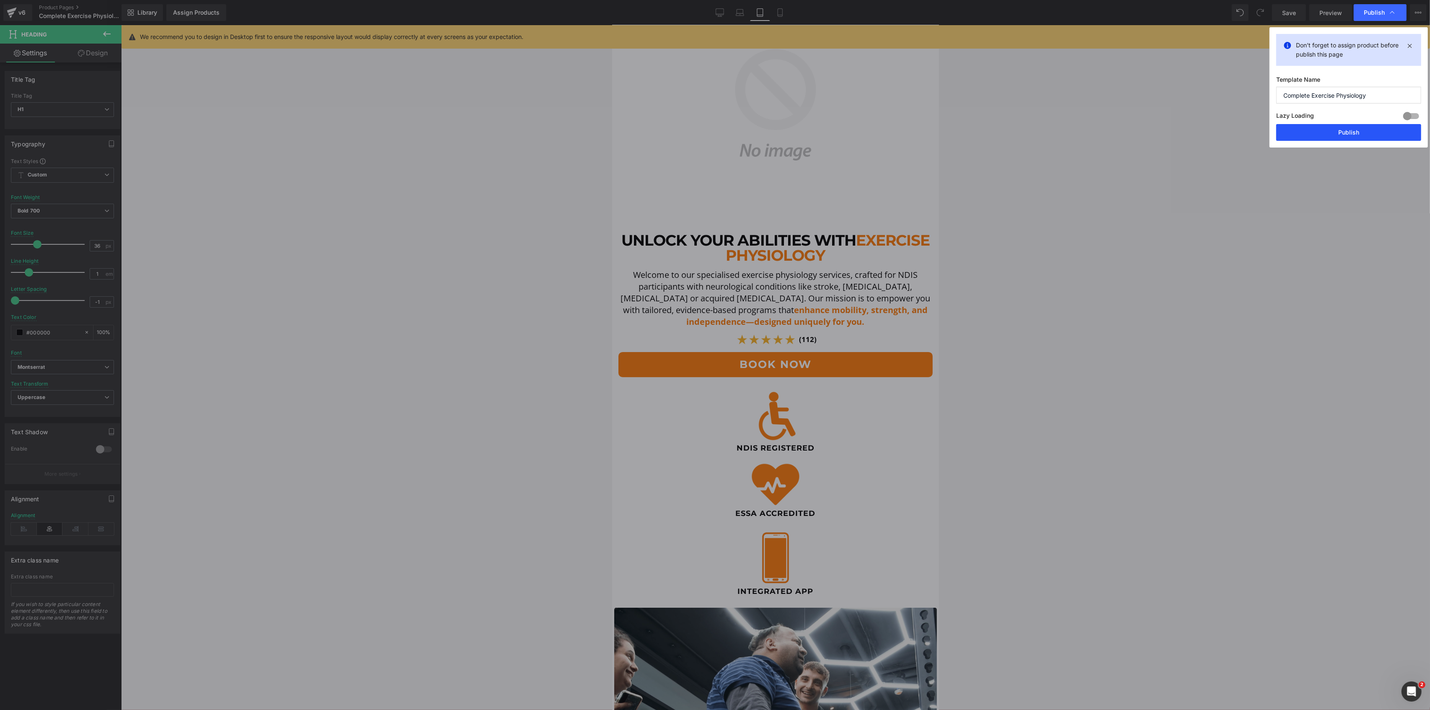
click at [1338, 127] on button "Publish" at bounding box center [1348, 132] width 145 height 17
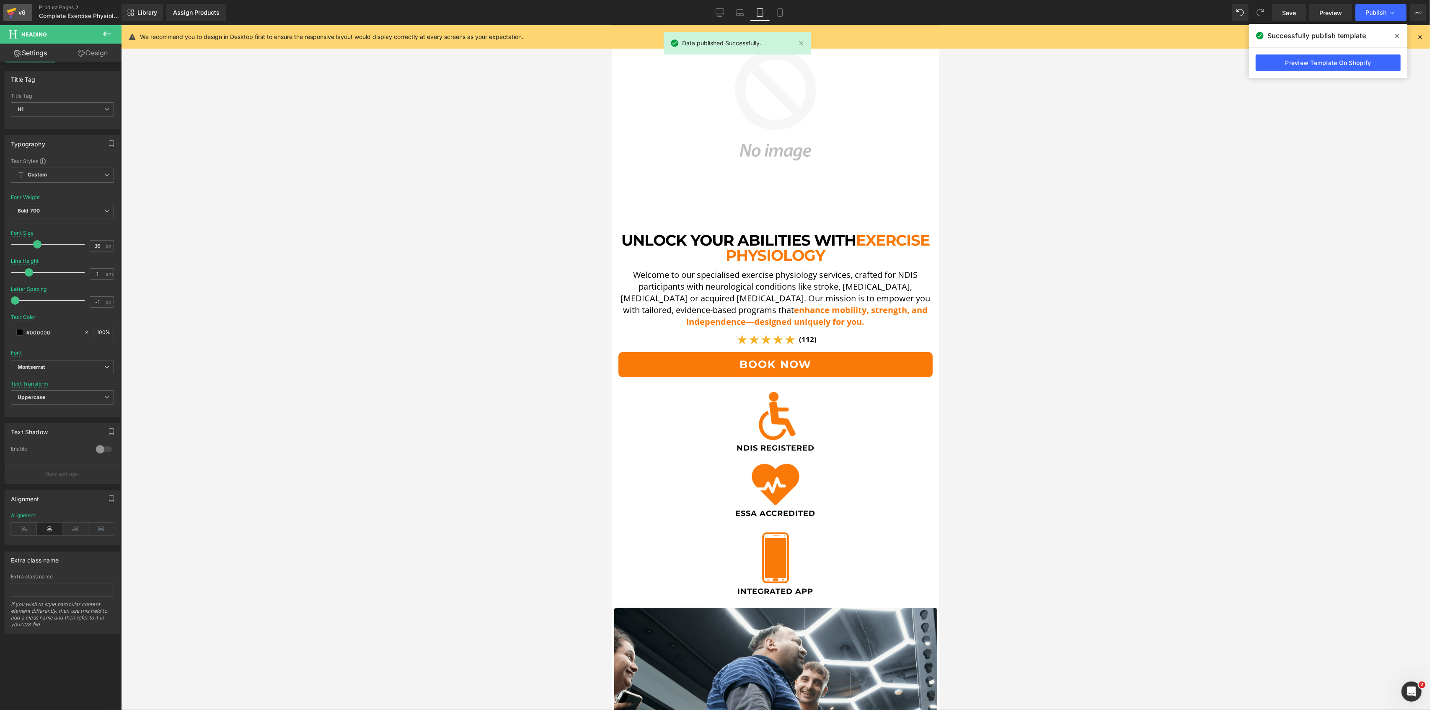
click at [24, 14] on div "v6" at bounding box center [22, 12] width 10 height 11
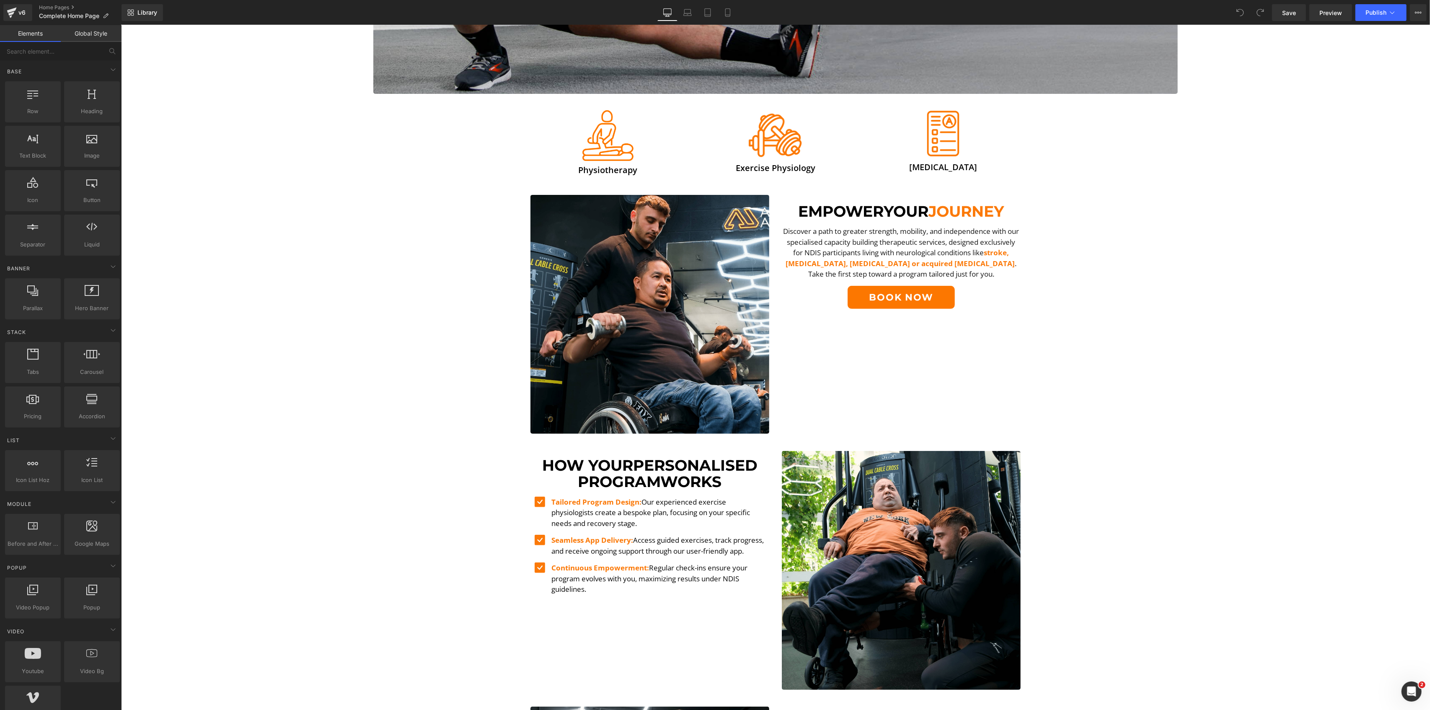
scroll to position [447, 0]
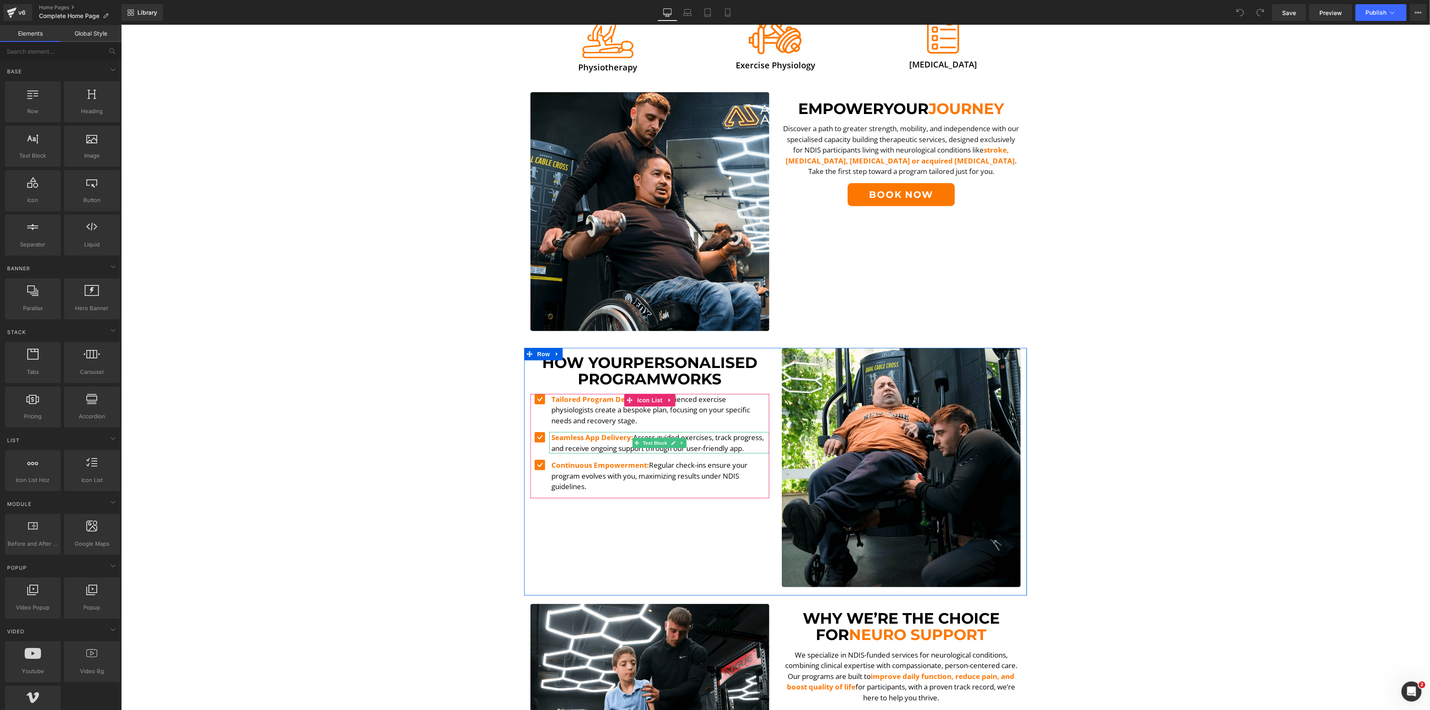
click at [729, 450] on p "Seamless App Delivery: Access guided exercises, track progress, and receive ong…" at bounding box center [660, 442] width 218 height 21
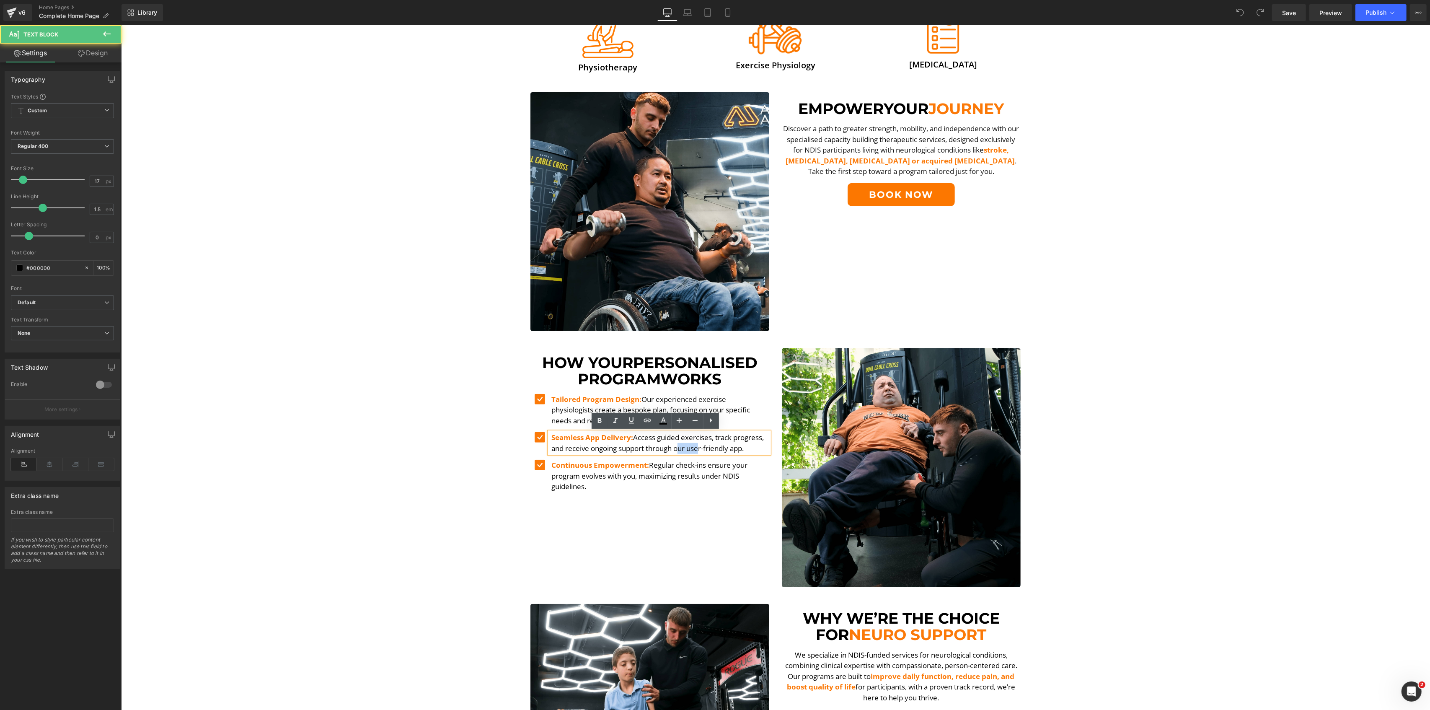
drag, startPoint x: 674, startPoint y: 448, endPoint x: 693, endPoint y: 450, distance: 19.3
click at [693, 450] on p "Seamless App Delivery: Access guided exercises, track progress, and receive ong…" at bounding box center [660, 442] width 218 height 21
click at [694, 450] on p "Seamless App Delivery: Access guided exercises, track progress, and receive ong…" at bounding box center [660, 442] width 218 height 21
drag, startPoint x: 706, startPoint y: 448, endPoint x: 709, endPoint y: 451, distance: 4.8
click at [699, 452] on p "Seamless App Delivery: Access guided exercises, track progress, and receive ong…" at bounding box center [660, 442] width 218 height 21
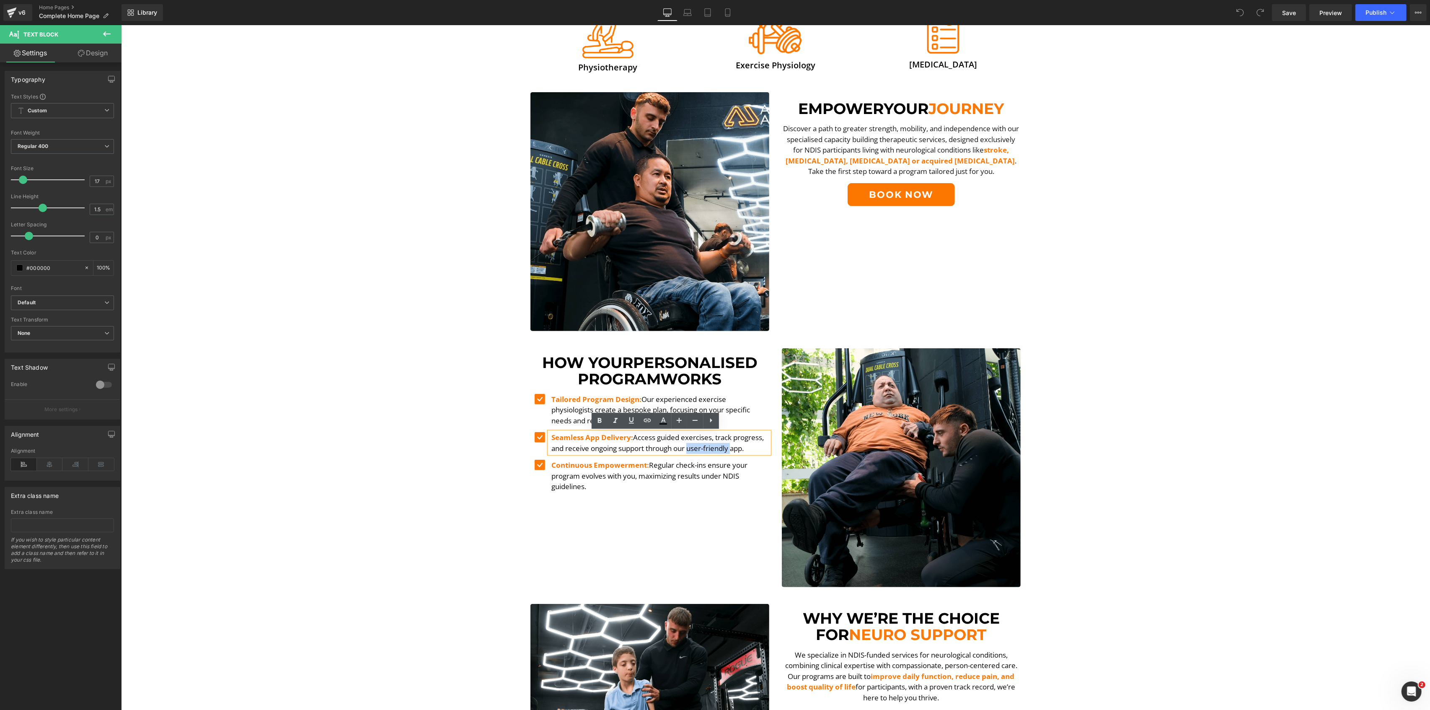
drag, startPoint x: 728, startPoint y: 447, endPoint x: 684, endPoint y: 451, distance: 44.2
click at [684, 451] on p "Seamless App Delivery: Access guided exercises, track progress, and receive ong…" at bounding box center [660, 442] width 218 height 21
click at [1210, 223] on div "Image Image Image Physiotherapy Heading Image Exercise Physiology Heading Image…" at bounding box center [775, 687] width 1309 height 2058
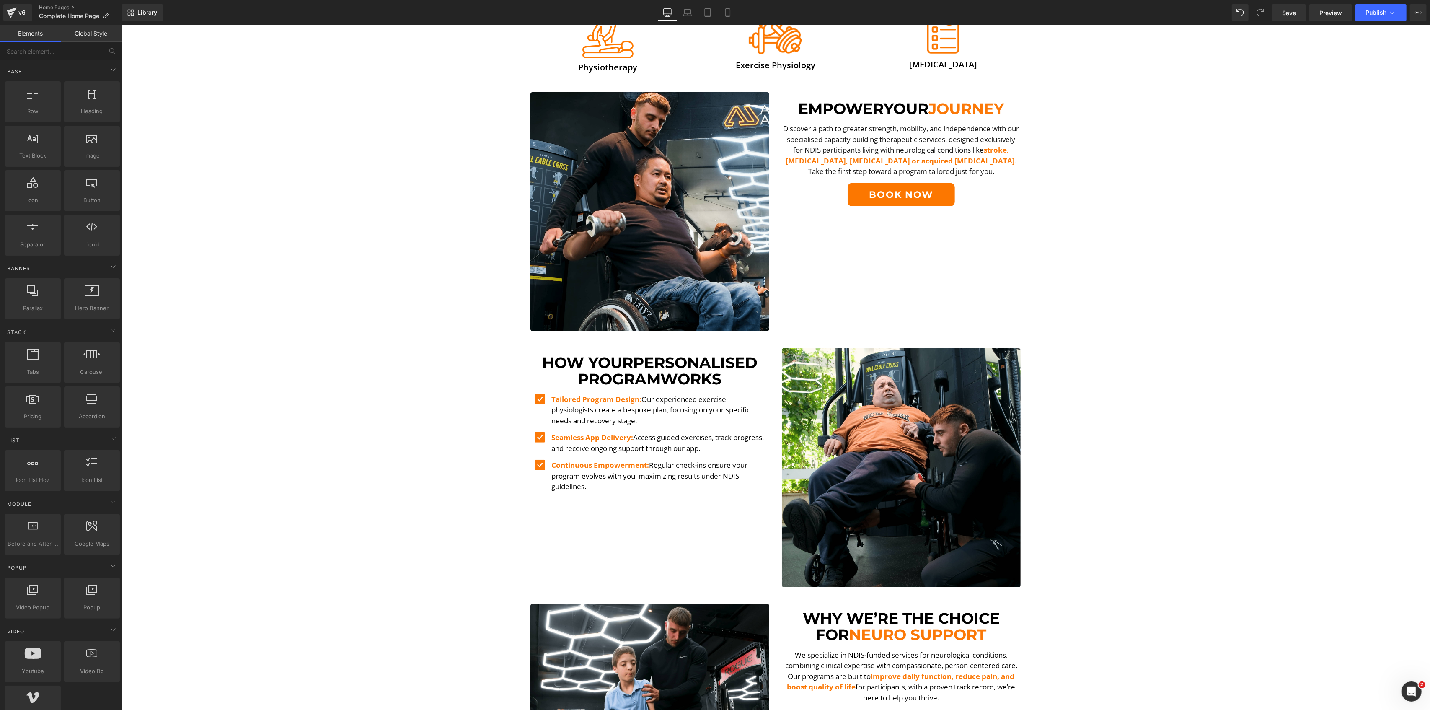
click at [1366, 22] on div "Library Desktop Desktop Laptop Tablet Mobile Save Preview Publish Scheduled Vie…" at bounding box center [776, 12] width 1309 height 25
click at [1369, 12] on span "Publish" at bounding box center [1376, 12] width 21 height 7
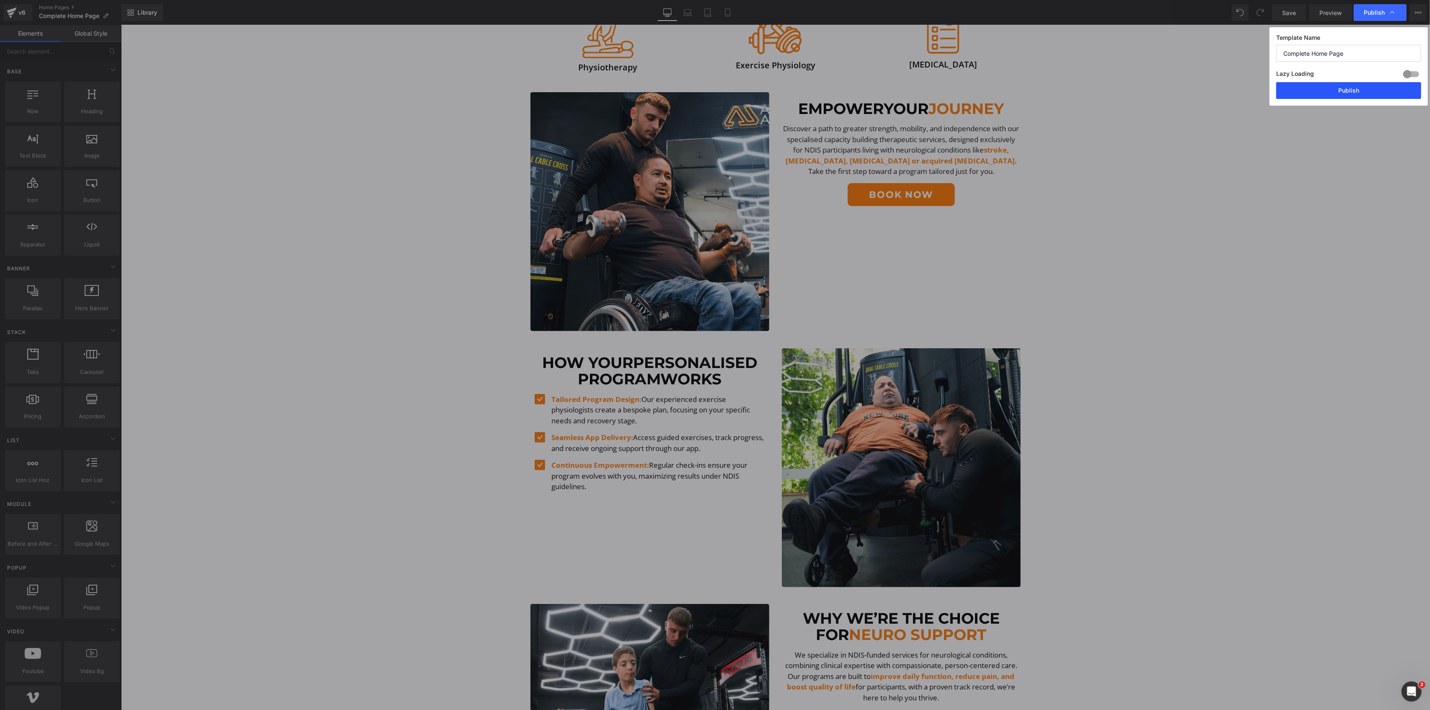
click at [1338, 91] on button "Publish" at bounding box center [1348, 90] width 145 height 17
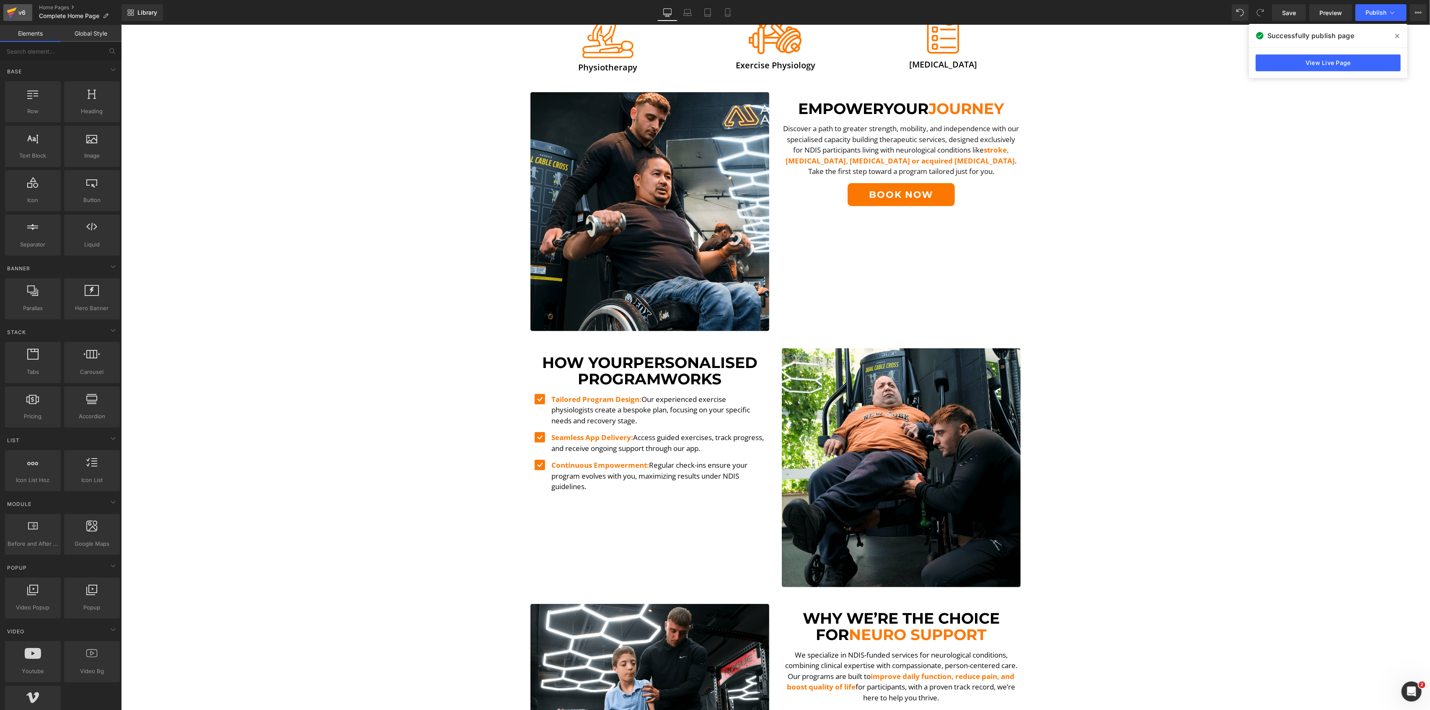
click at [14, 16] on icon at bounding box center [12, 12] width 10 height 21
